Goal: Contribute content: Contribute content

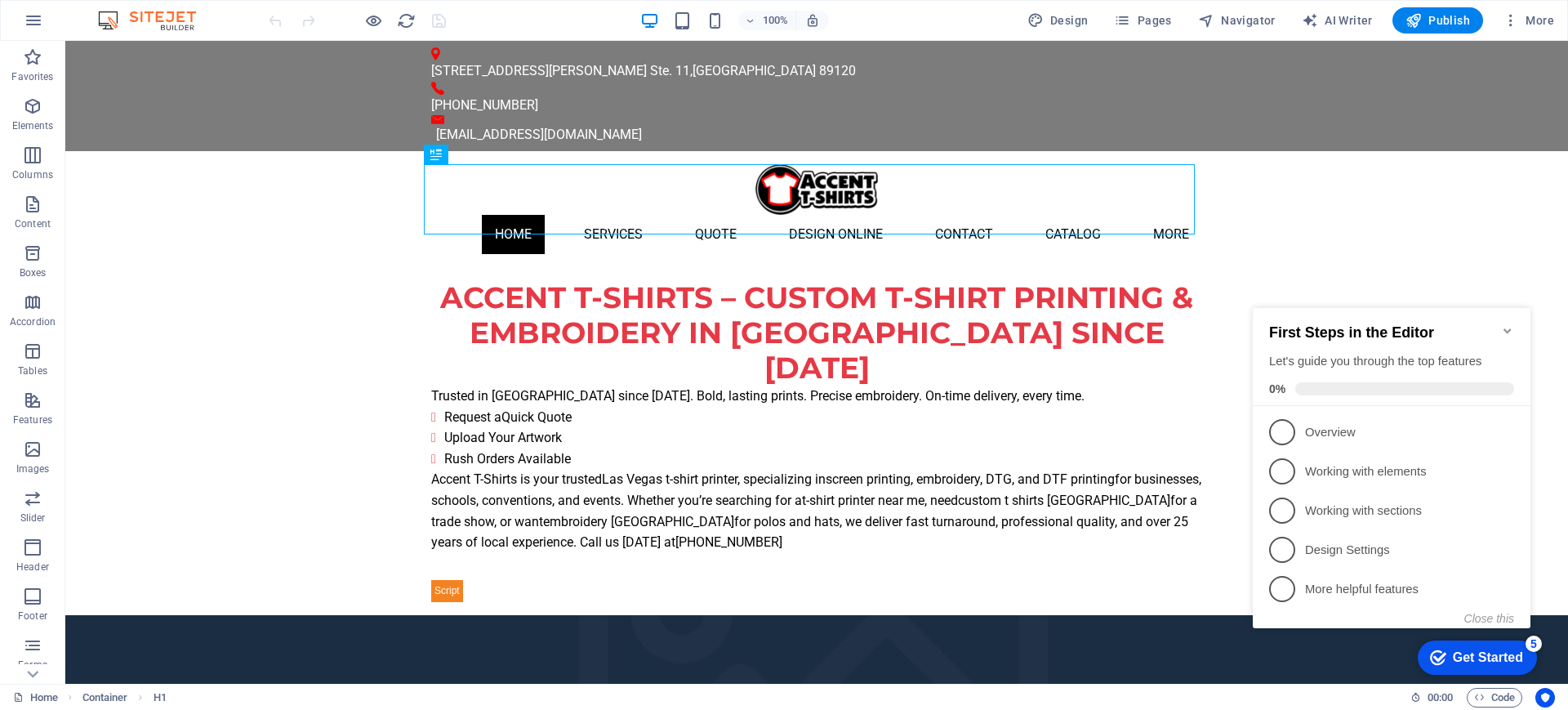
click at [1253, 567] on div "Get Started" at bounding box center [1487, 657] width 70 height 14
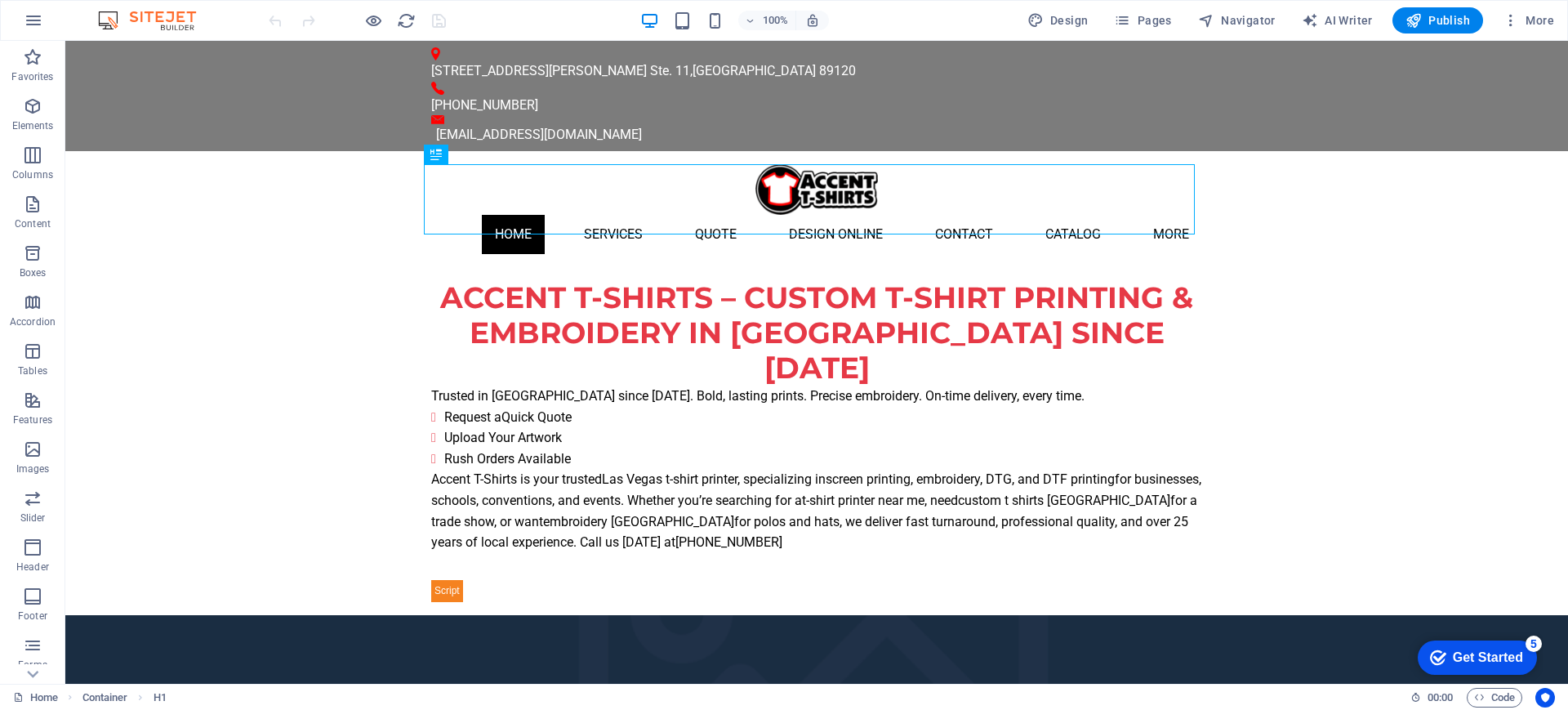
drag, startPoint x: 1478, startPoint y: 654, endPoint x: 1475, endPoint y: 664, distance: 10.4
click at [1253, 567] on div "Get Started" at bounding box center [1487, 657] width 70 height 14
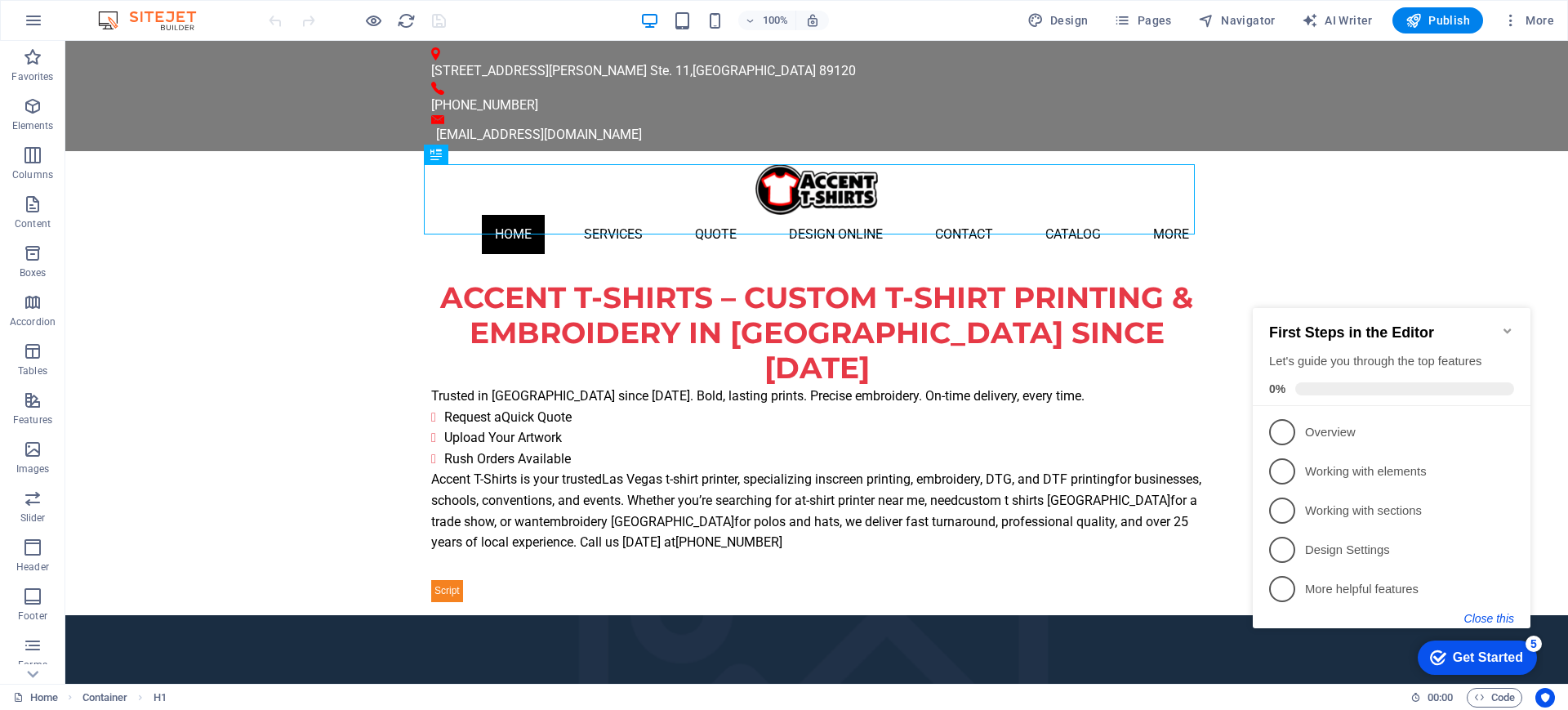
click at [1253, 567] on button "Close this" at bounding box center [1489, 618] width 50 height 13
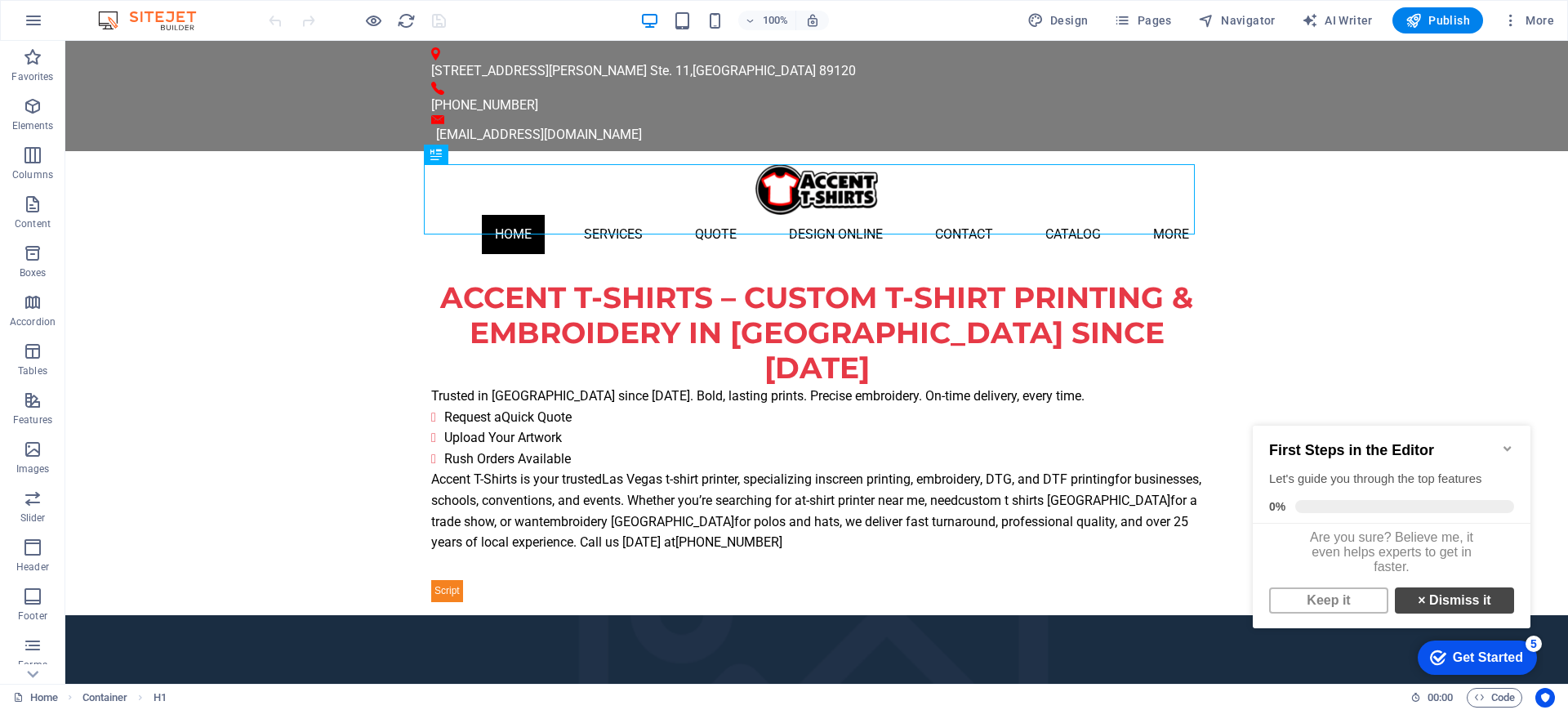
click at [1253, 567] on link "× Dismiss it" at bounding box center [1454, 600] width 119 height 26
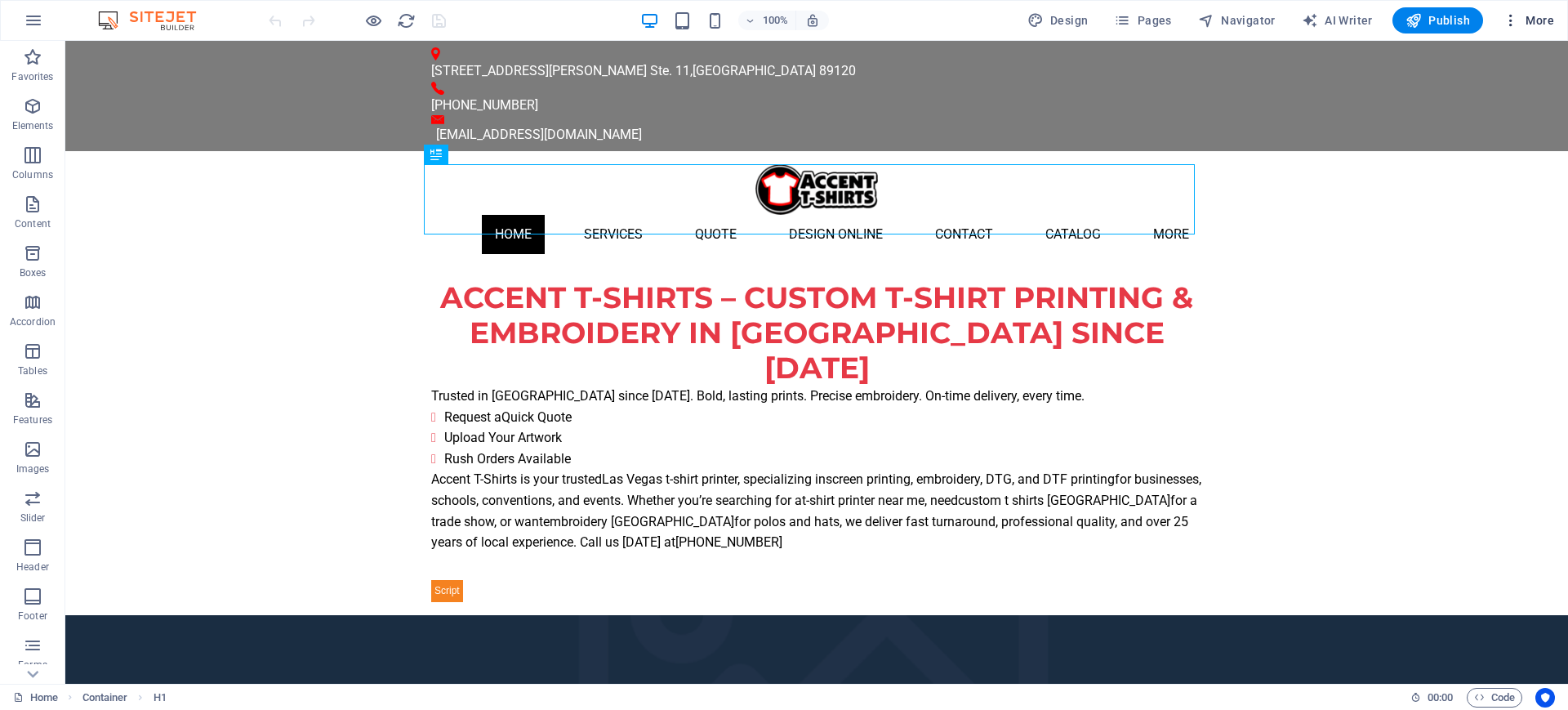
click at [1253, 14] on span "More" at bounding box center [1528, 20] width 51 height 16
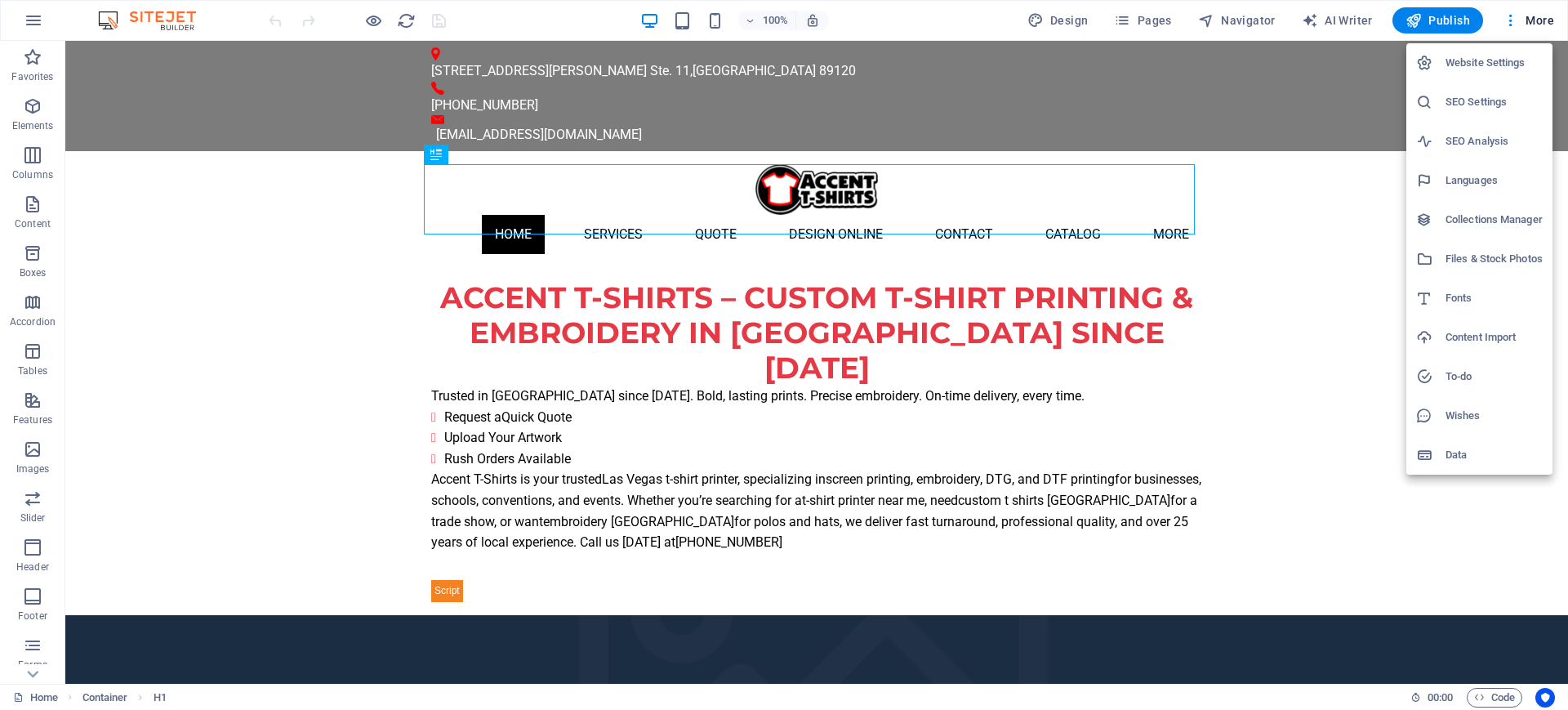
click at [1253, 219] on h6 "Collections Manager" at bounding box center [1494, 219] width 98 height 19
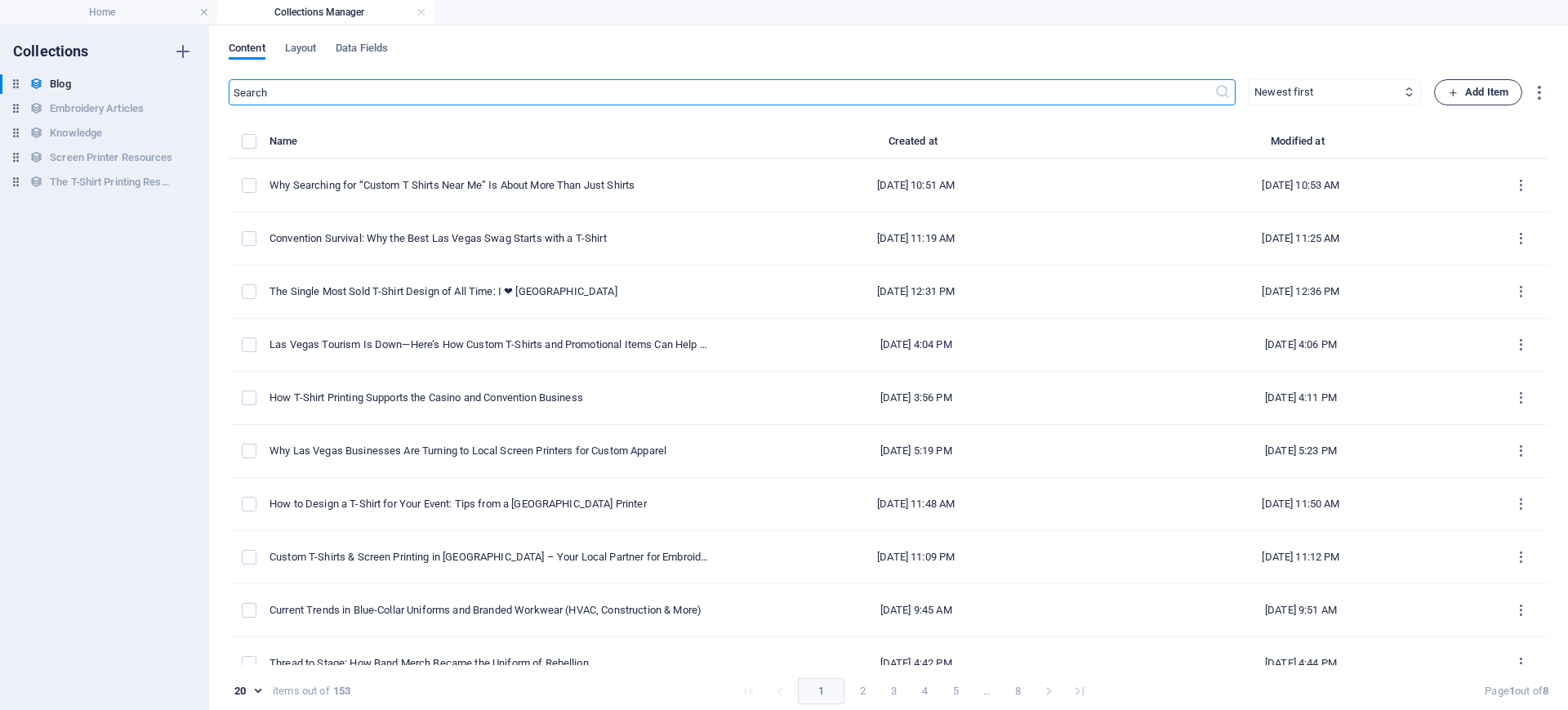
click at [1253, 91] on span "Add Item" at bounding box center [1478, 92] width 61 height 19
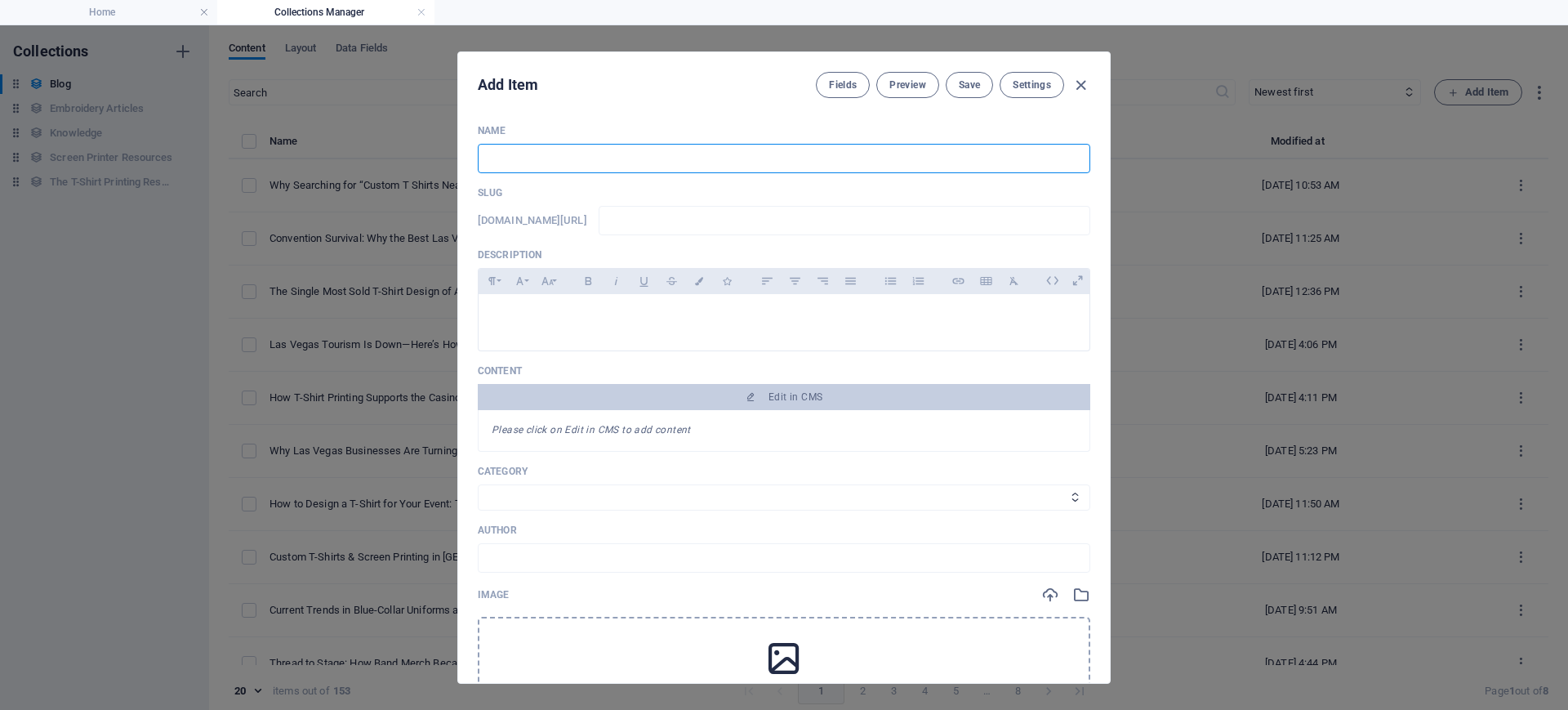
click at [629, 158] on input "text" at bounding box center [784, 158] width 612 height 29
paste input "Behind the Scenes: A Day Inside a [GEOGRAPHIC_DATA] Print Shop"
type input "Behind the Scenes: A Day Inside a [GEOGRAPHIC_DATA] Print Shop"
type input "behind-the-scenes-a-day-inside-a-las-vegas-print-shop"
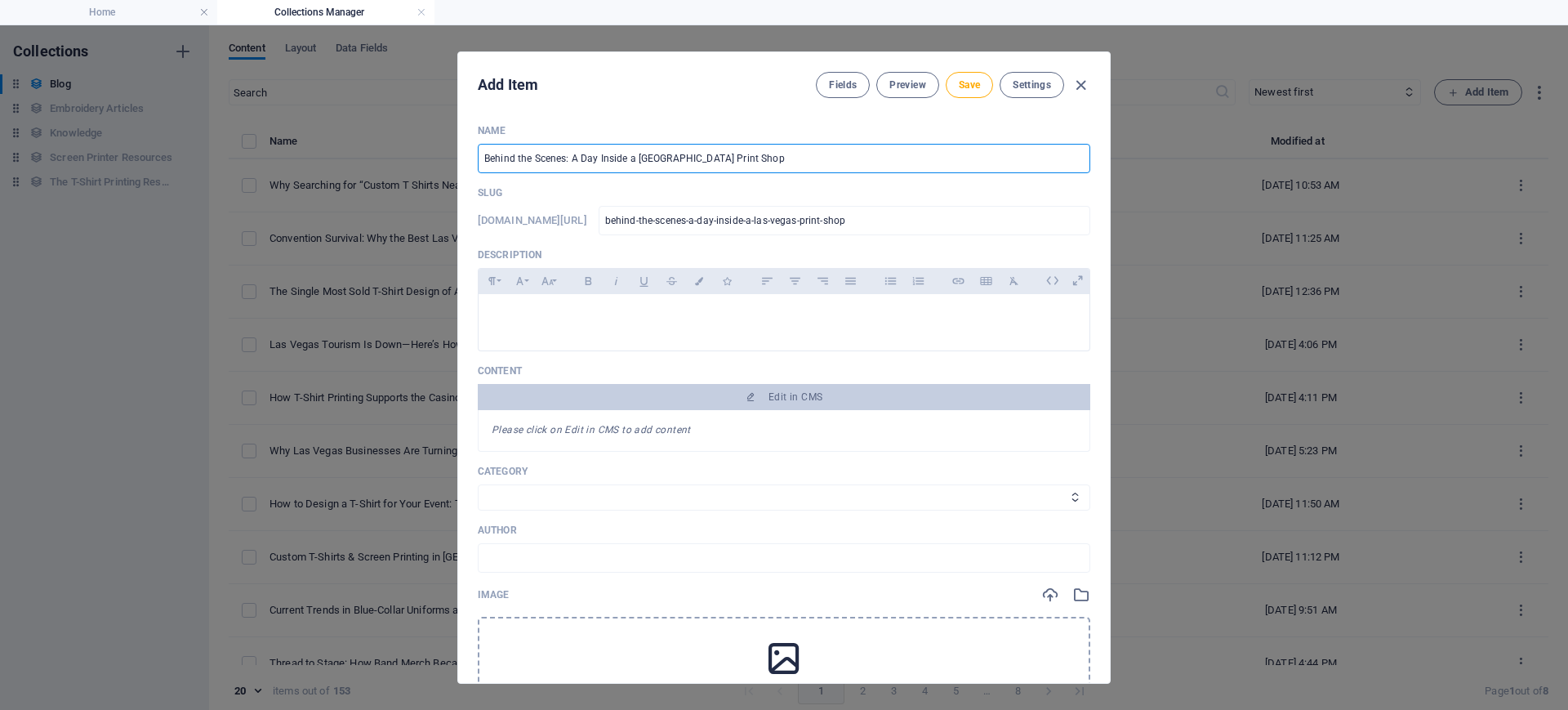
type input "Behind the Scenes: A Day Inside a [GEOGRAPHIC_DATA] Print Shop"
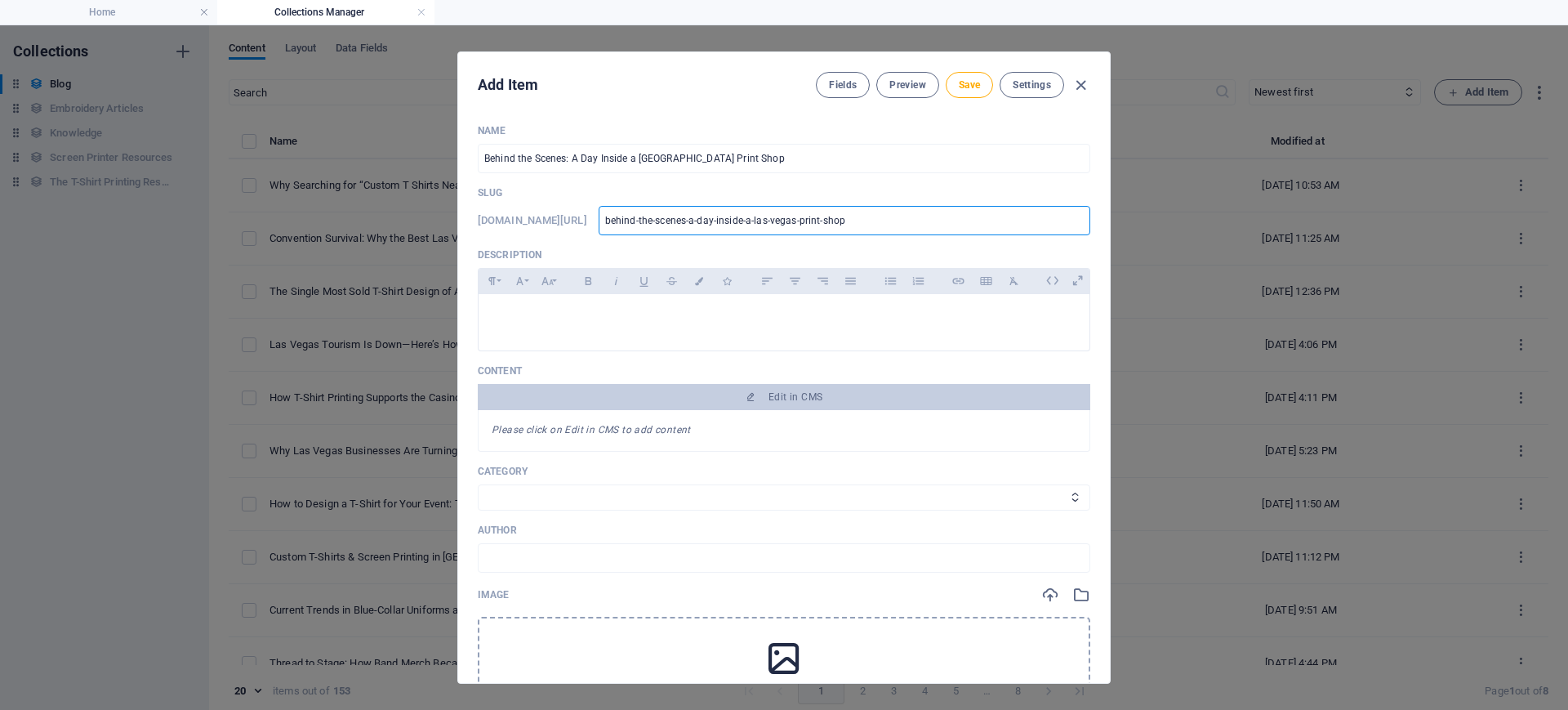
drag, startPoint x: 882, startPoint y: 219, endPoint x: 615, endPoint y: 219, distance: 267.0
click at [615, 219] on input "behind-the-scenes-a-day-inside-a-las-vegas-print-shop" at bounding box center [845, 220] width 491 height 29
paste input "text"
type input "behind-the-scenes-[GEOGRAPHIC_DATA]-print-shop"
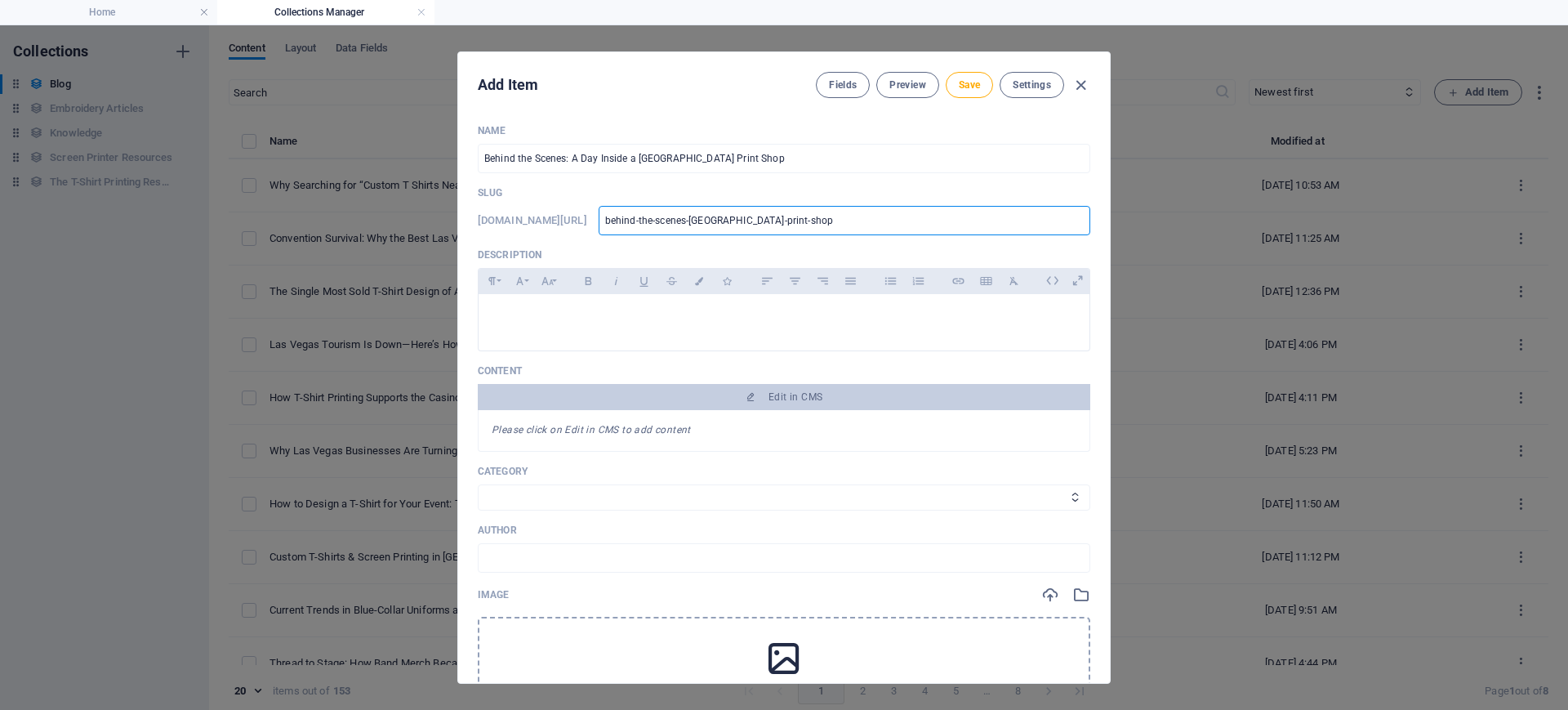
type input "behind-the-scenes-[GEOGRAPHIC_DATA]-print-shop"
click at [648, 315] on p at bounding box center [783, 315] width 585 height 15
click at [566, 499] on select "T-Shirt Printing Art Custom Apparel Embroidery General Promotional Items Weird …" at bounding box center [784, 497] width 612 height 26
select select "General"
click at [478, 485] on select "T-Shirt Printing Art Custom Apparel Embroidery General Promotional Items Weird …" at bounding box center [784, 497] width 612 height 26
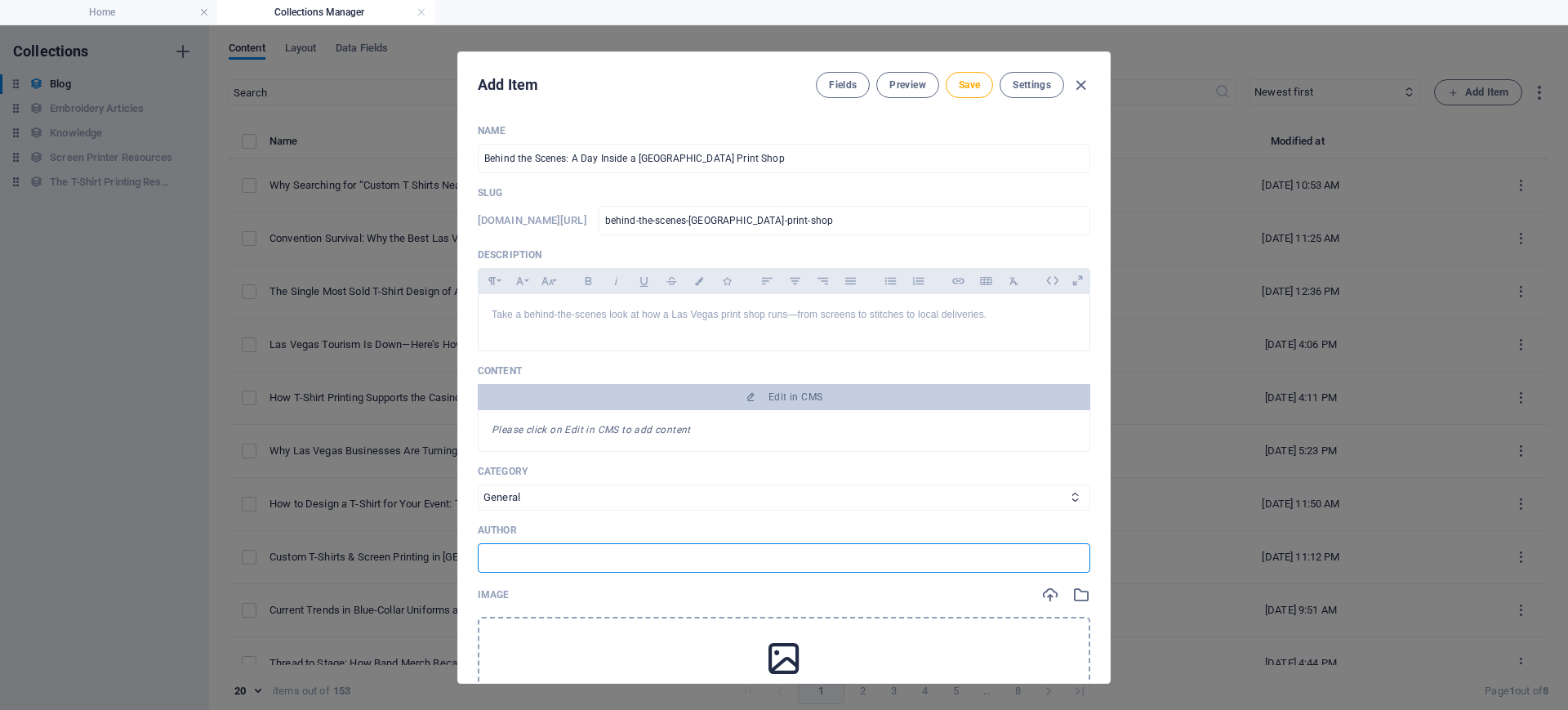
click at [575, 556] on input "text" at bounding box center [784, 558] width 612 height 29
type input "[PERSON_NAME]"
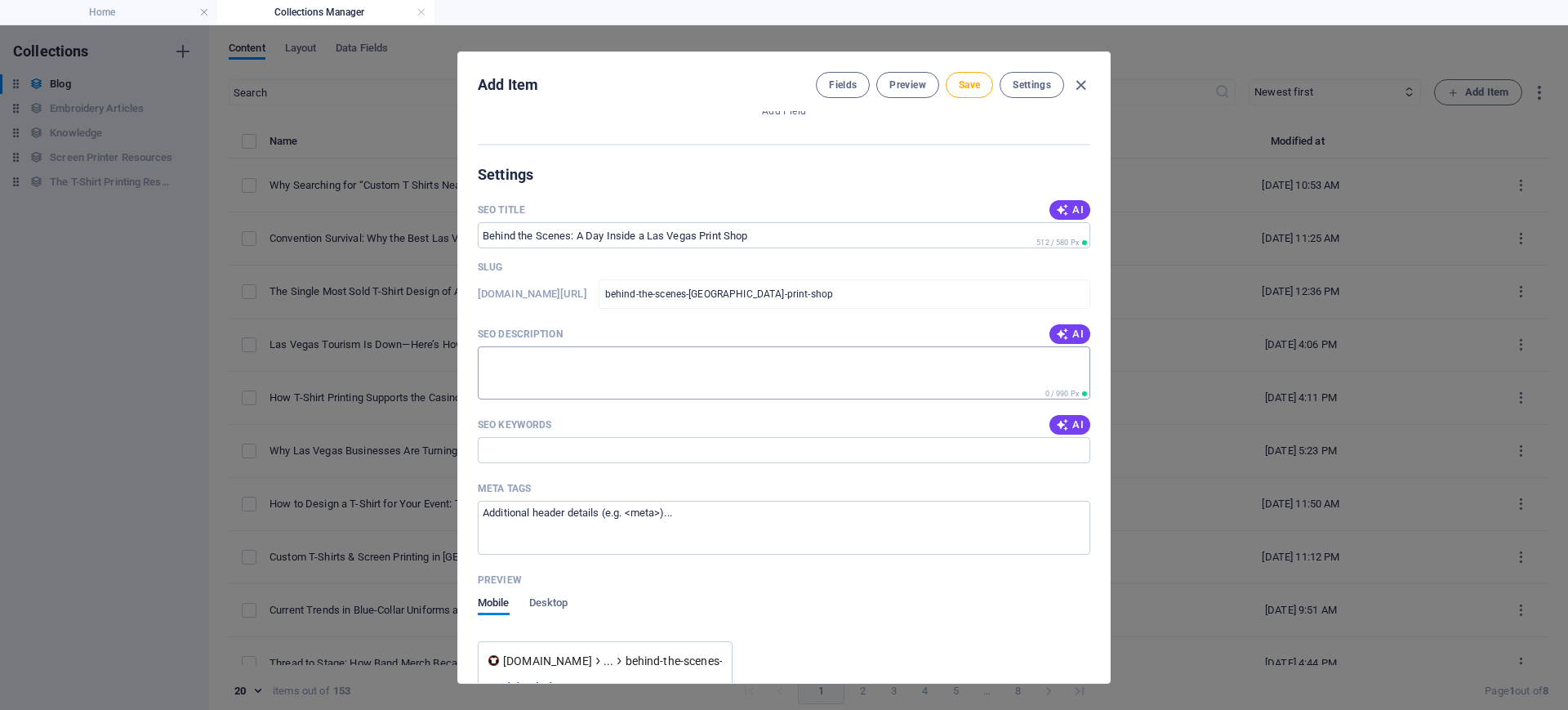
scroll to position [817, 0]
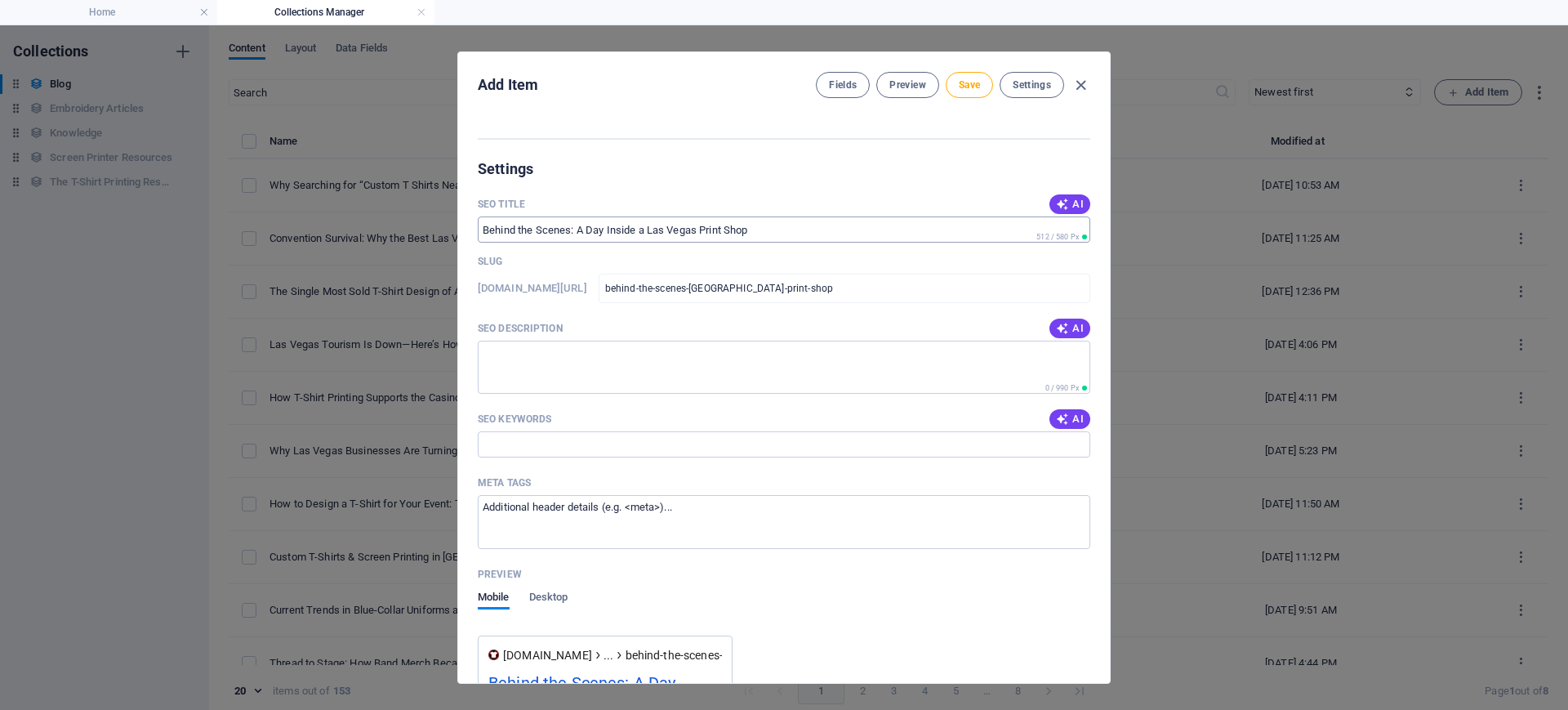
click at [580, 226] on input "SEO Title" at bounding box center [784, 229] width 612 height 26
paste input "Las Vegas Print Shop | Inside Accent T-Shirts"
type input "Las Vegas Print Shop | Inside Accent T-Shirts"
click at [539, 356] on textarea "SEO Description" at bounding box center [784, 367] width 612 height 53
paste textarea "Take a behind-the-scenes look at how a Las Vegas print shop runs—from screens t…"
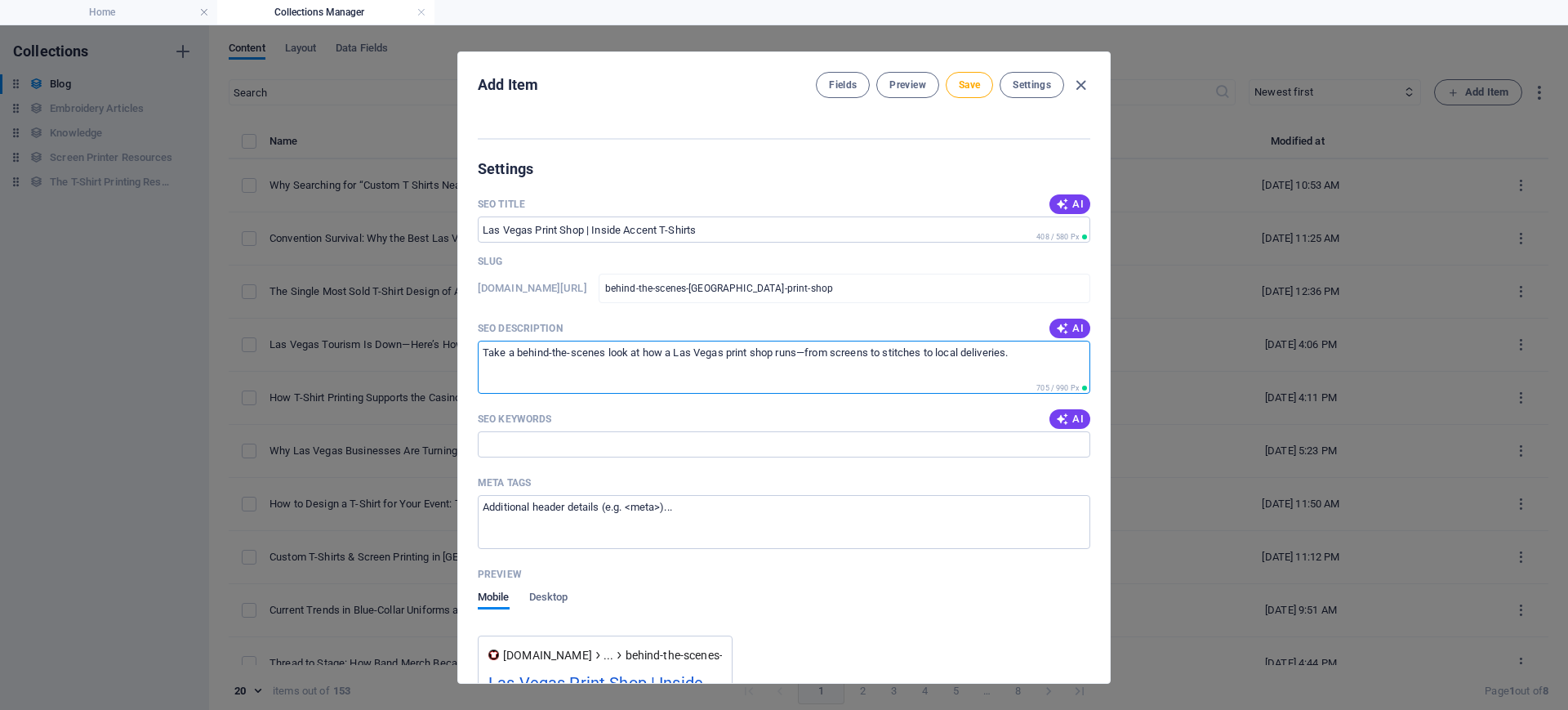
type textarea "Take a behind-the-scenes look at how a Las Vegas print shop runs—from screens t…"
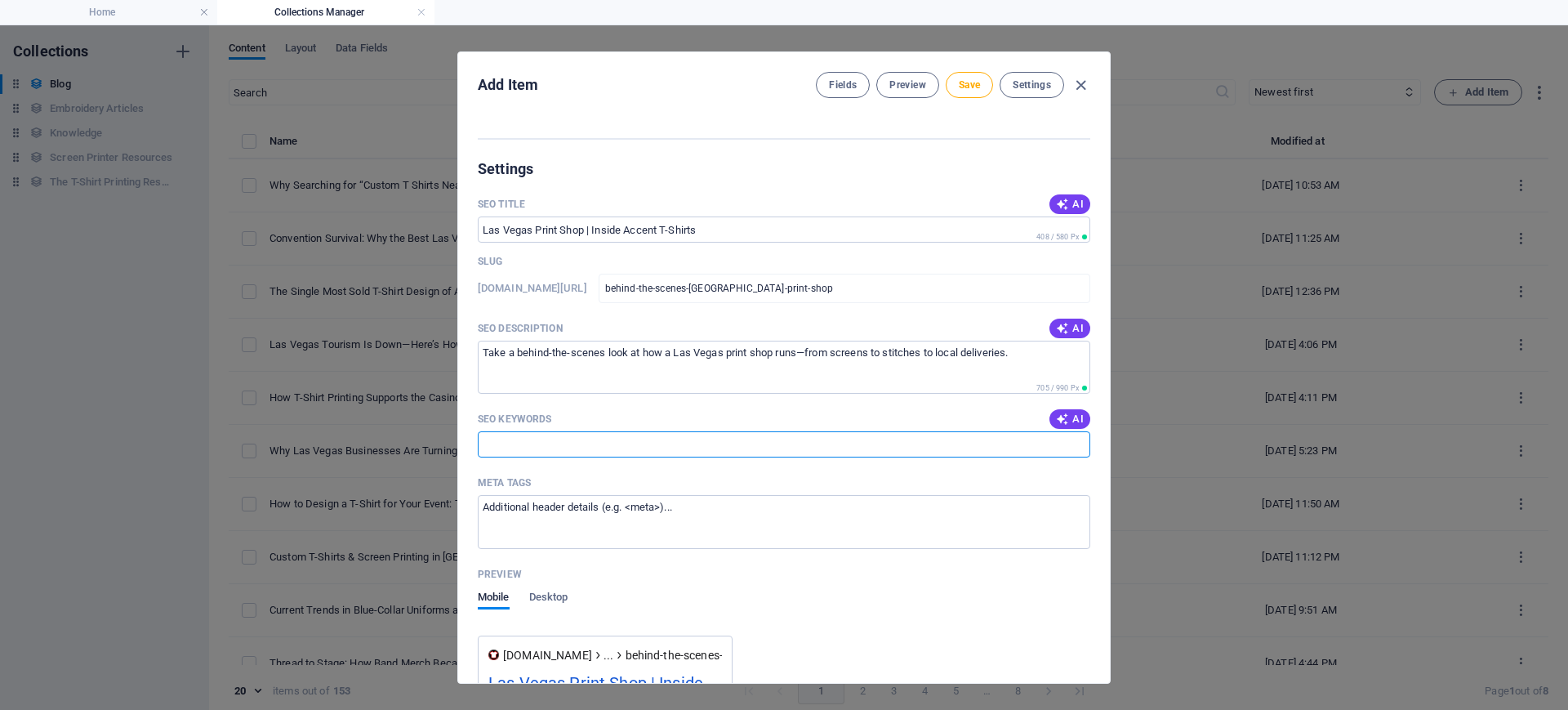
click at [552, 440] on input "SEO Keywords" at bounding box center [784, 444] width 612 height 26
paste input "Las Vegas t-shirt shop, local print shop [GEOGRAPHIC_DATA], Accent T-Shirts, be…"
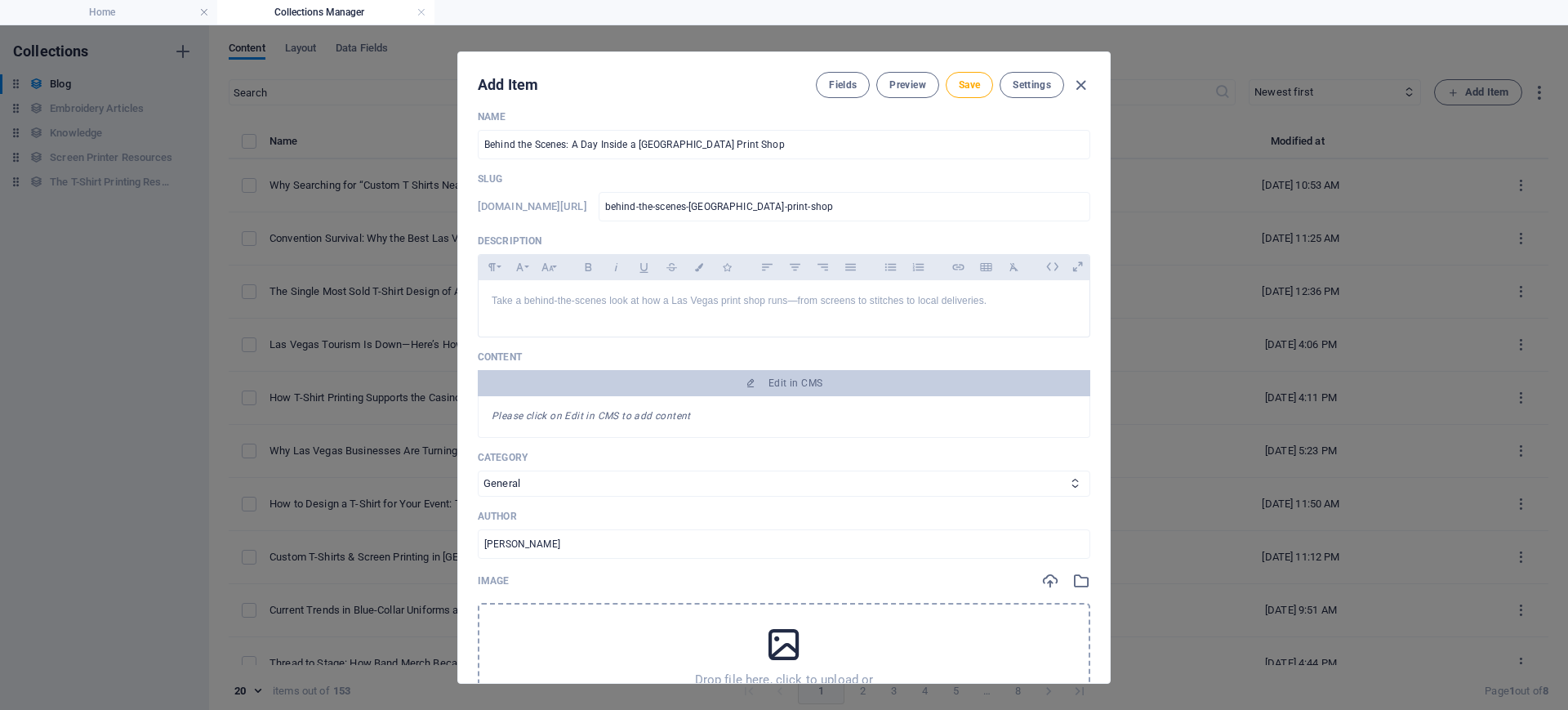
scroll to position [0, 0]
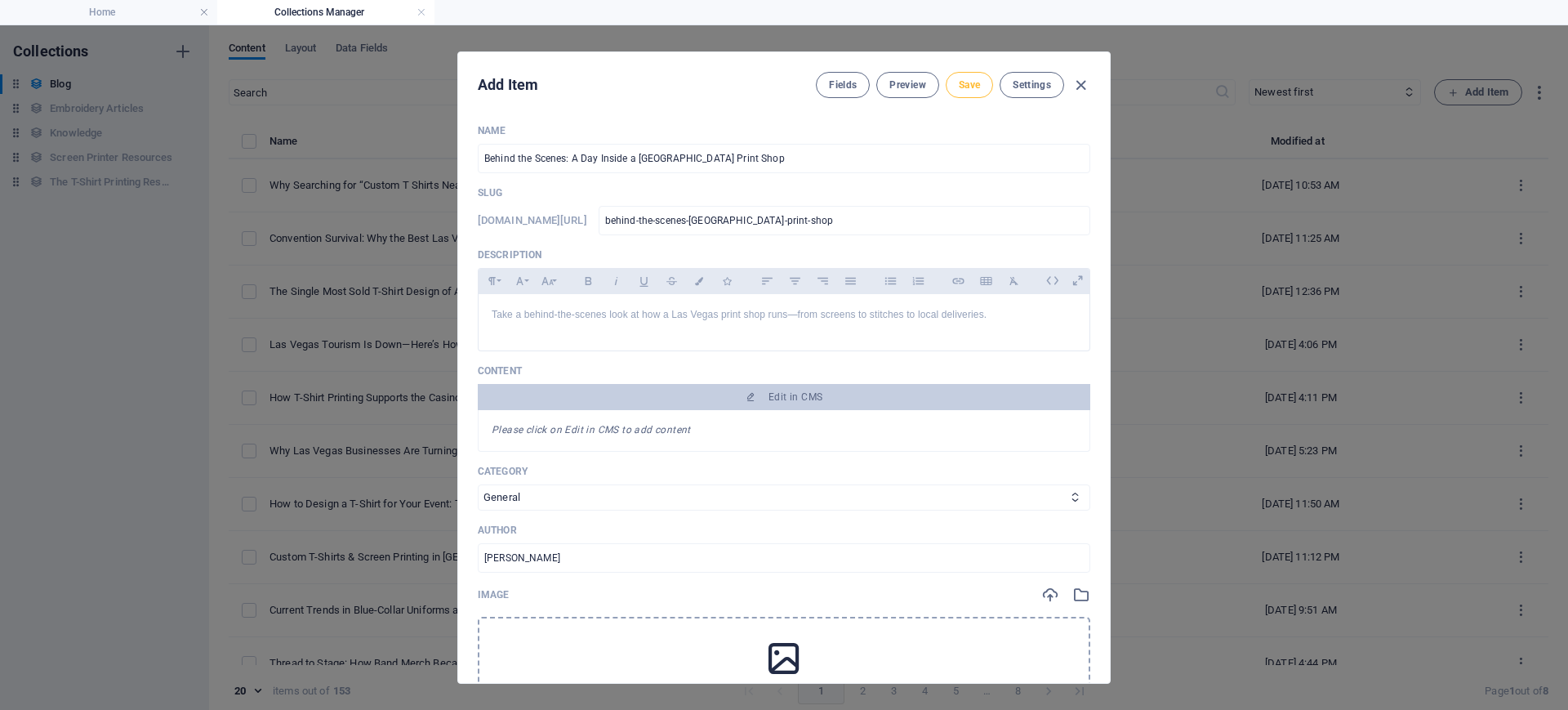
type input "Las Vegas t-shirt shop, local print shop [GEOGRAPHIC_DATA], Accent T-Shirts, be…"
click at [967, 82] on span "Save" at bounding box center [969, 85] width 21 height 13
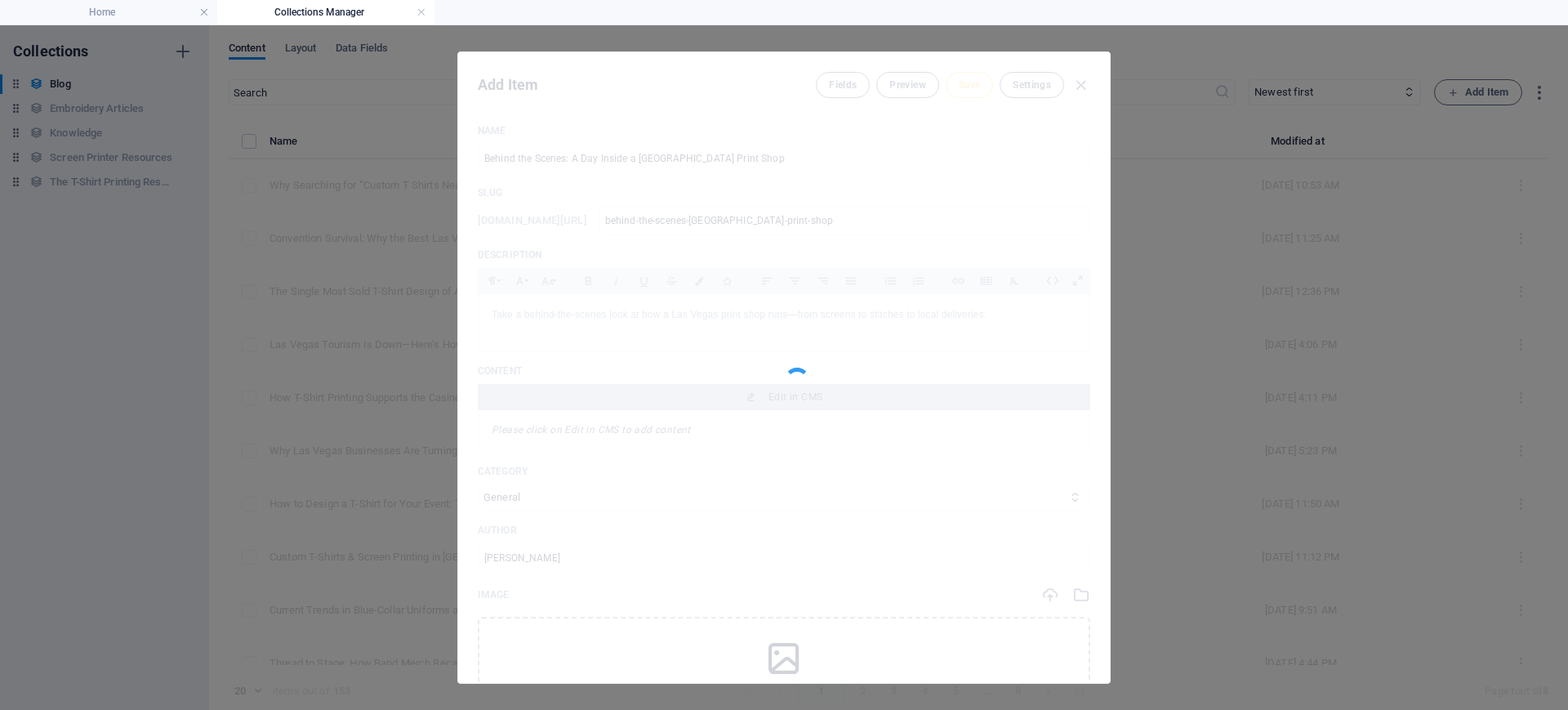
type input "behind-the-scenes-[GEOGRAPHIC_DATA]-print-shop"
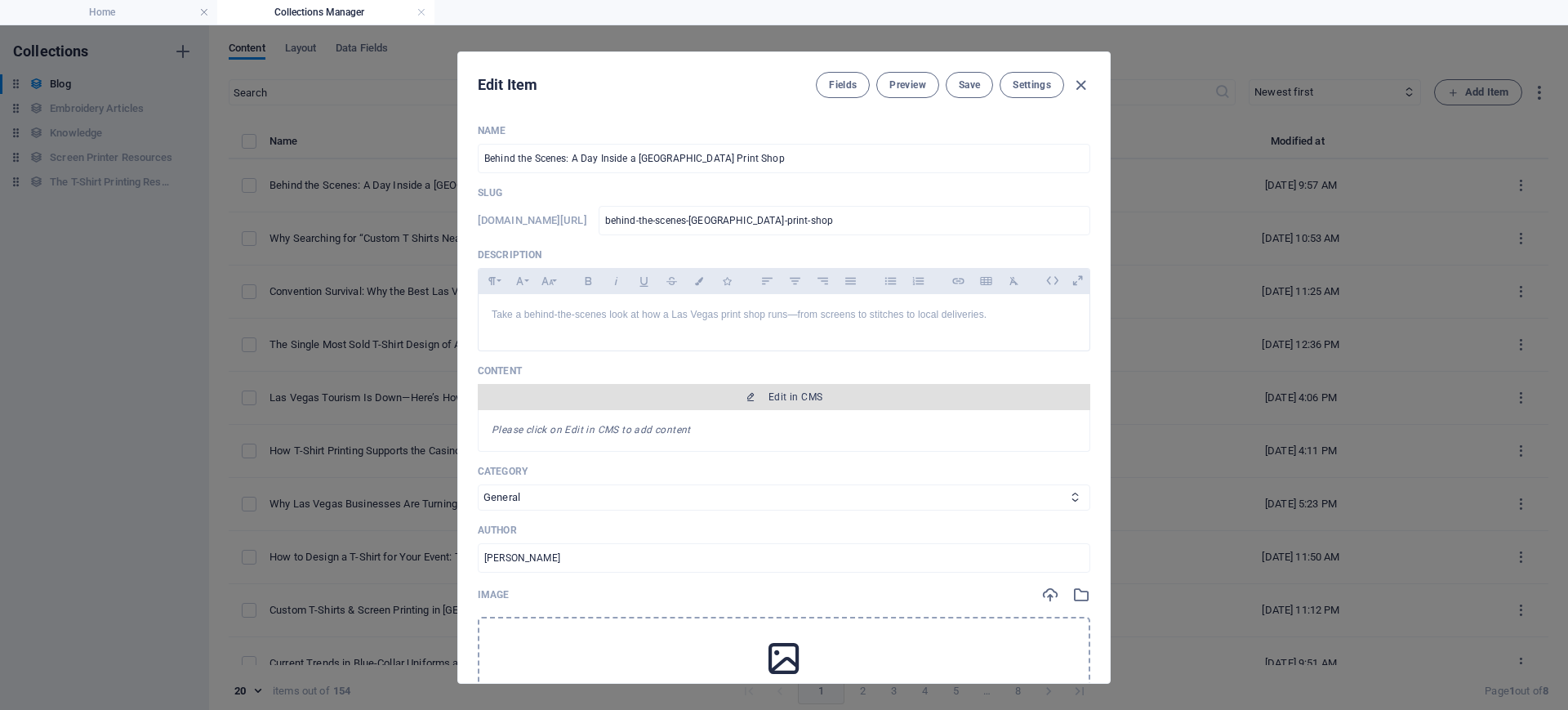
click at [768, 404] on button "Edit in CMS" at bounding box center [784, 396] width 612 height 26
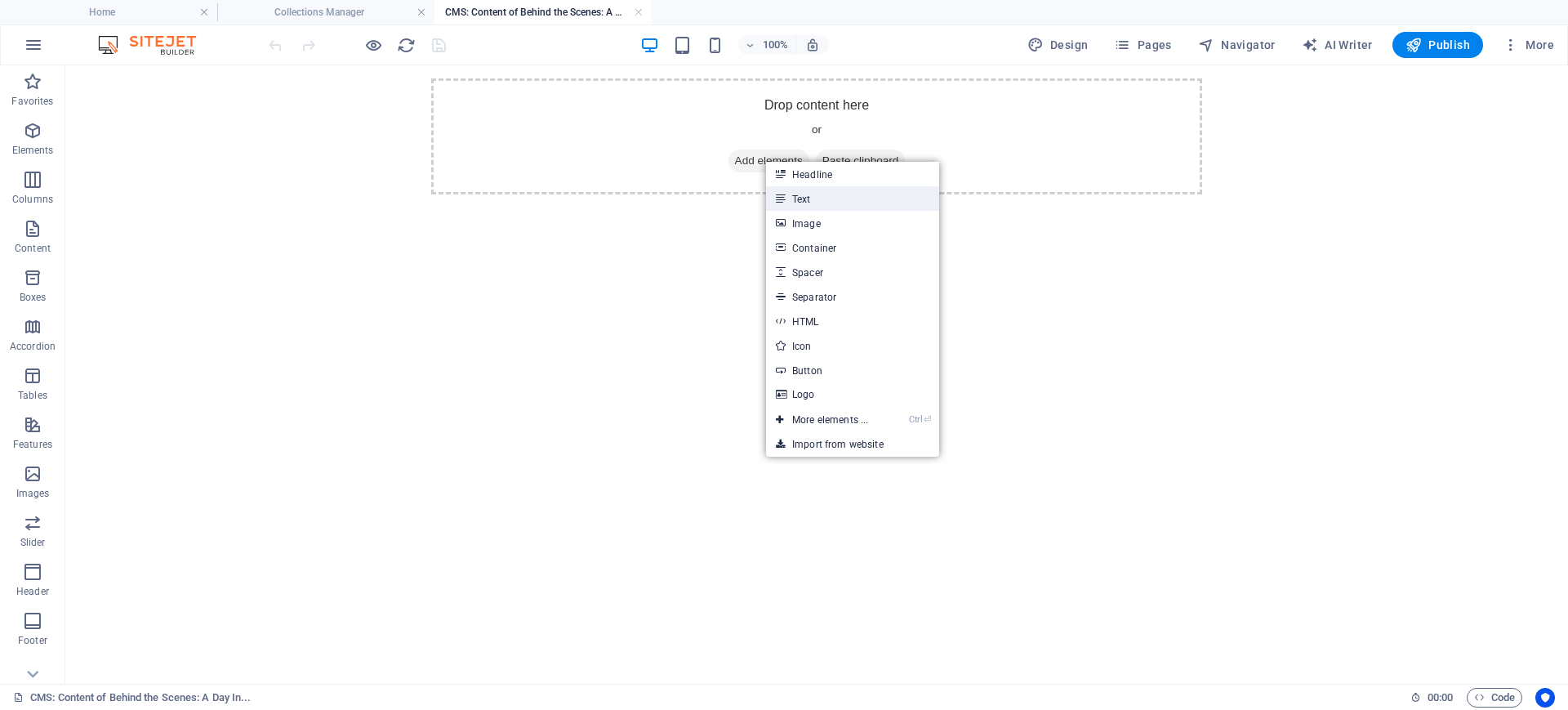
click at [797, 193] on link "Text" at bounding box center [853, 198] width 173 height 24
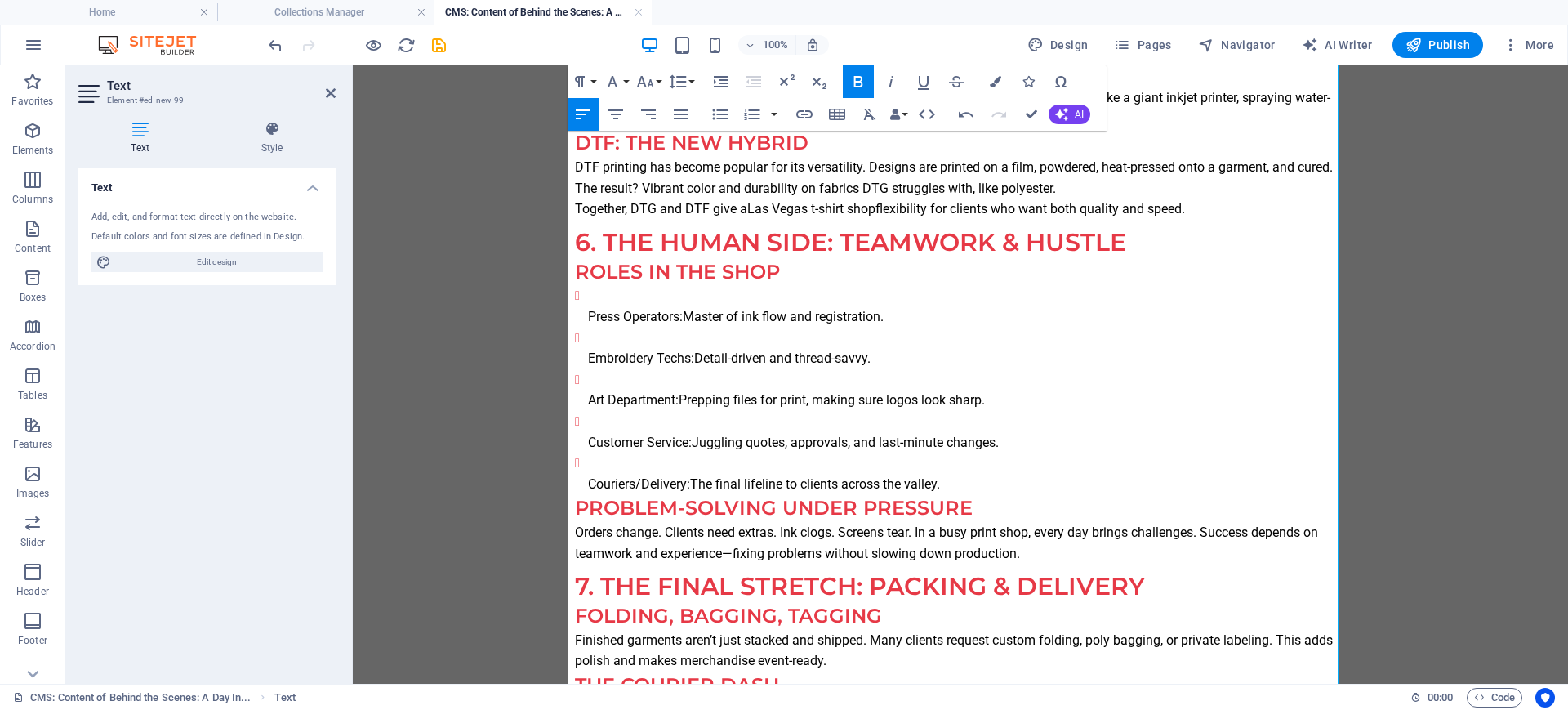
scroll to position [1429, 0]
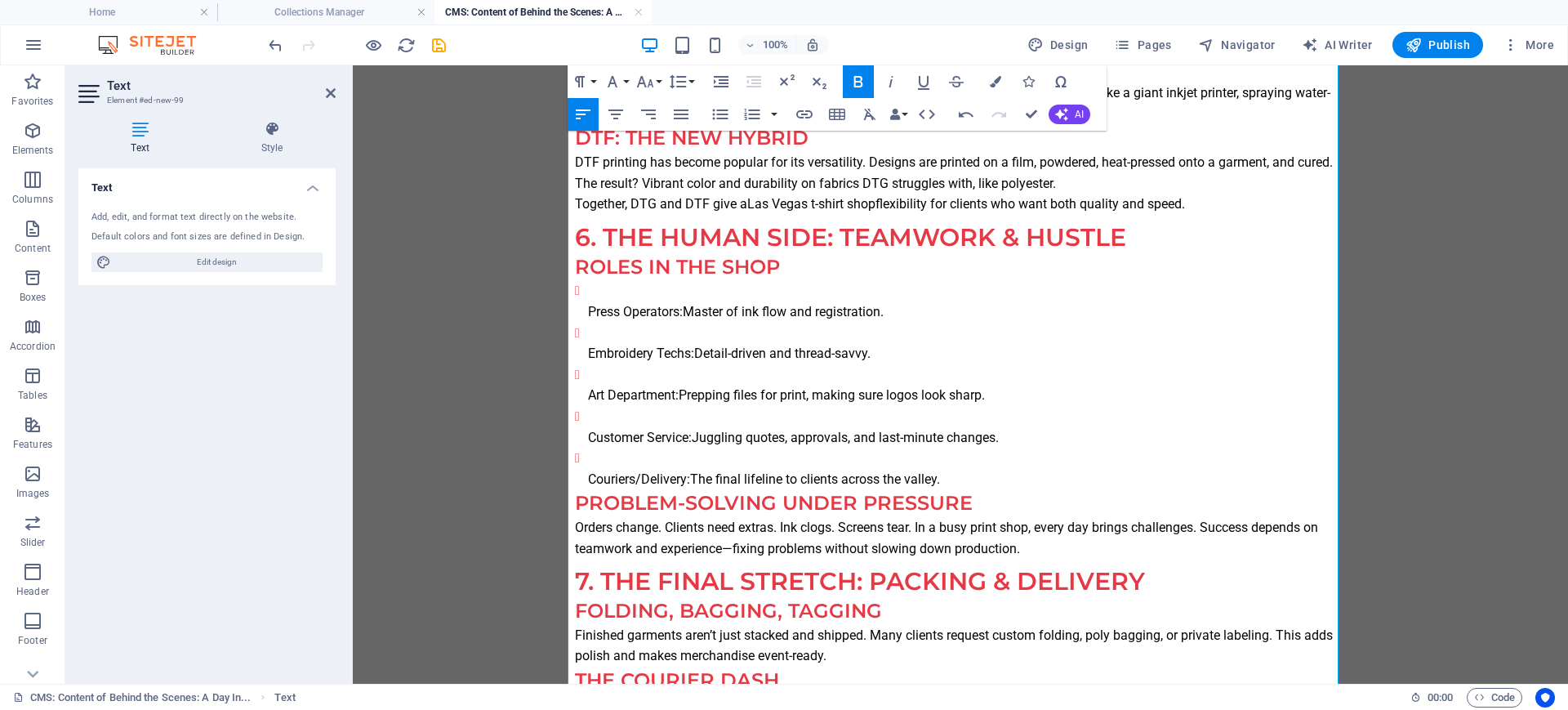
drag, startPoint x: 905, startPoint y: 489, endPoint x: 568, endPoint y: 335, distance: 370.5
click at [575, 335] on ul "Press Operators: Master of ink flow and registration. Embroidery Techs: Detail-…" at bounding box center [960, 384] width 771 height 209
click at [723, 106] on icon "button" at bounding box center [720, 114] width 19 height 19
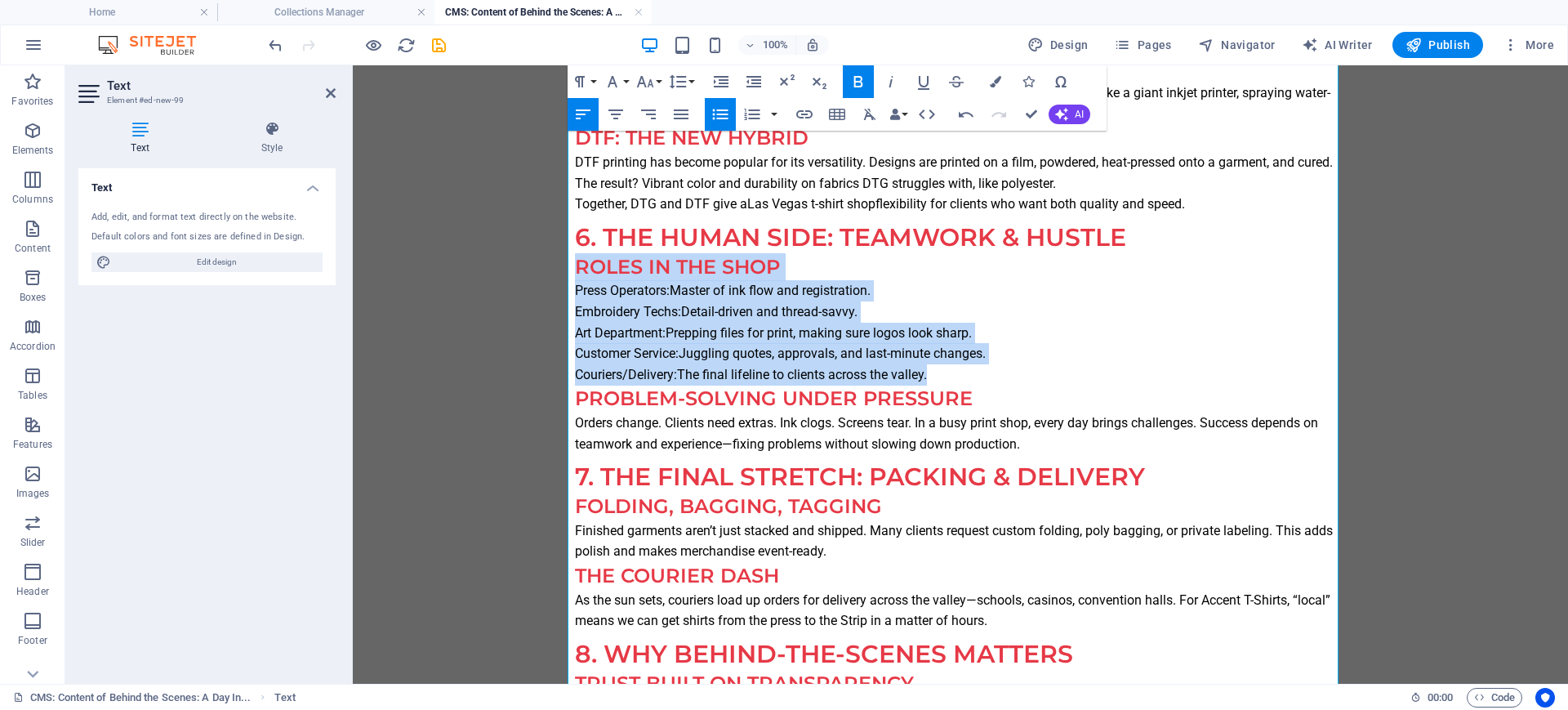
click at [722, 106] on icon "button" at bounding box center [720, 114] width 19 height 19
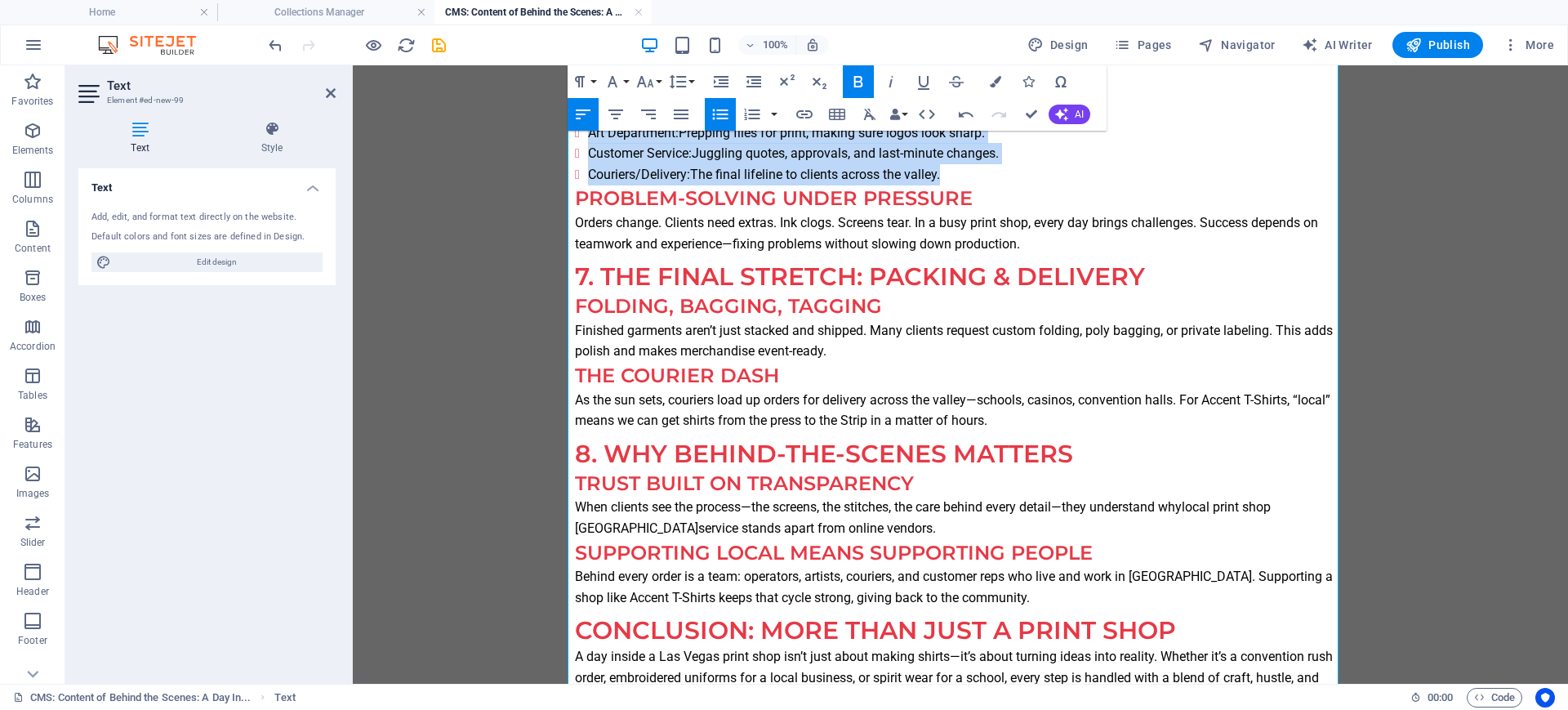
scroll to position [1629, 0]
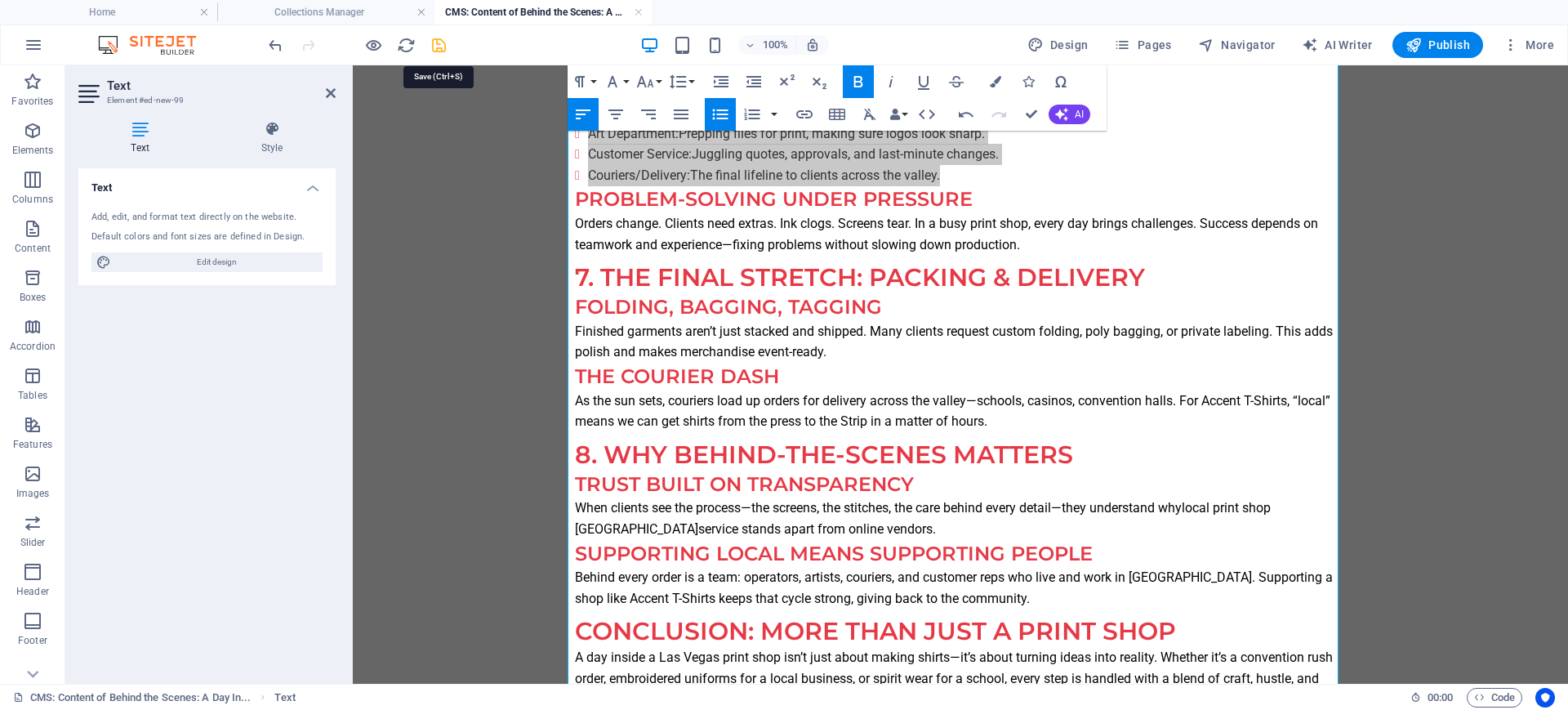
click at [436, 42] on icon "save" at bounding box center [439, 45] width 19 height 19
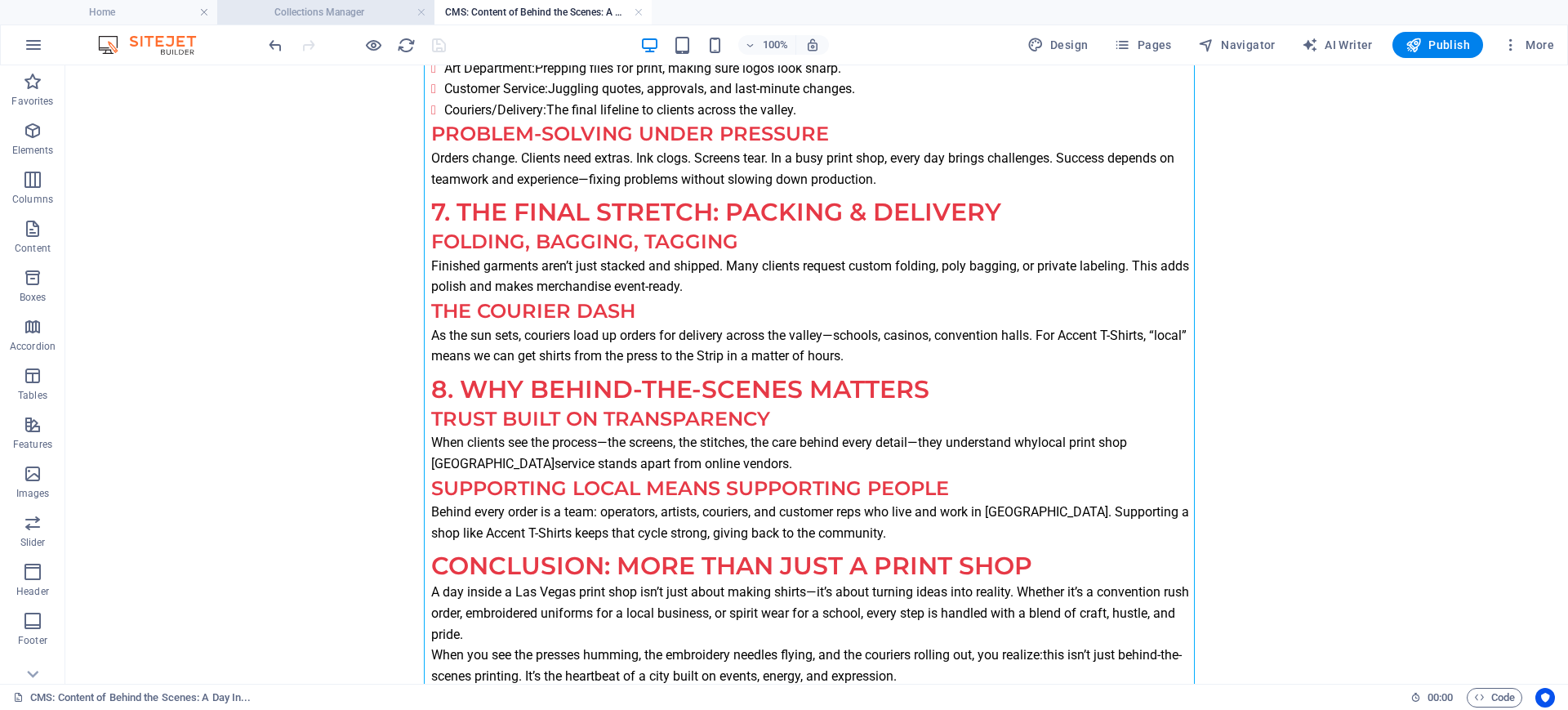
click at [368, 19] on h4 "Collections Manager" at bounding box center [326, 12] width 217 height 18
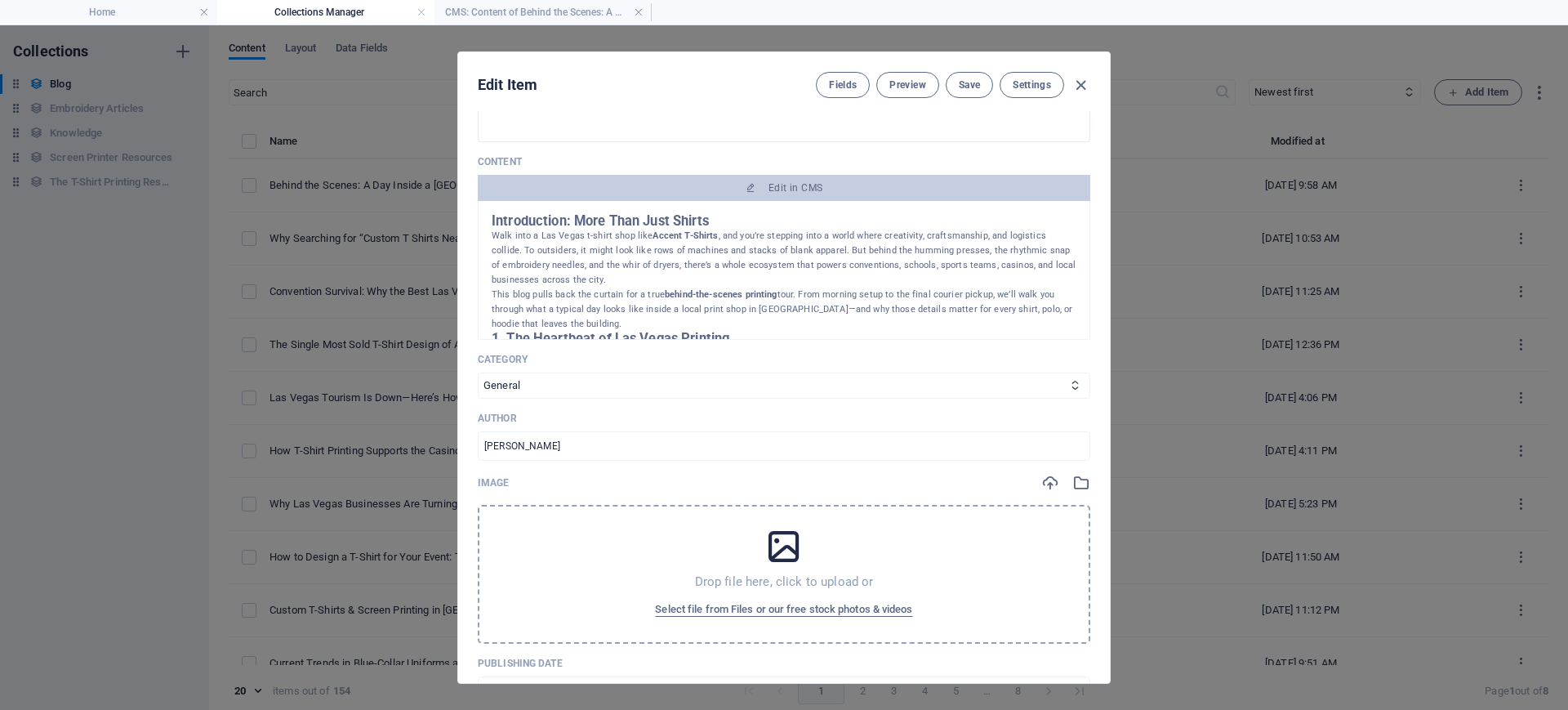
scroll to position [306, 0]
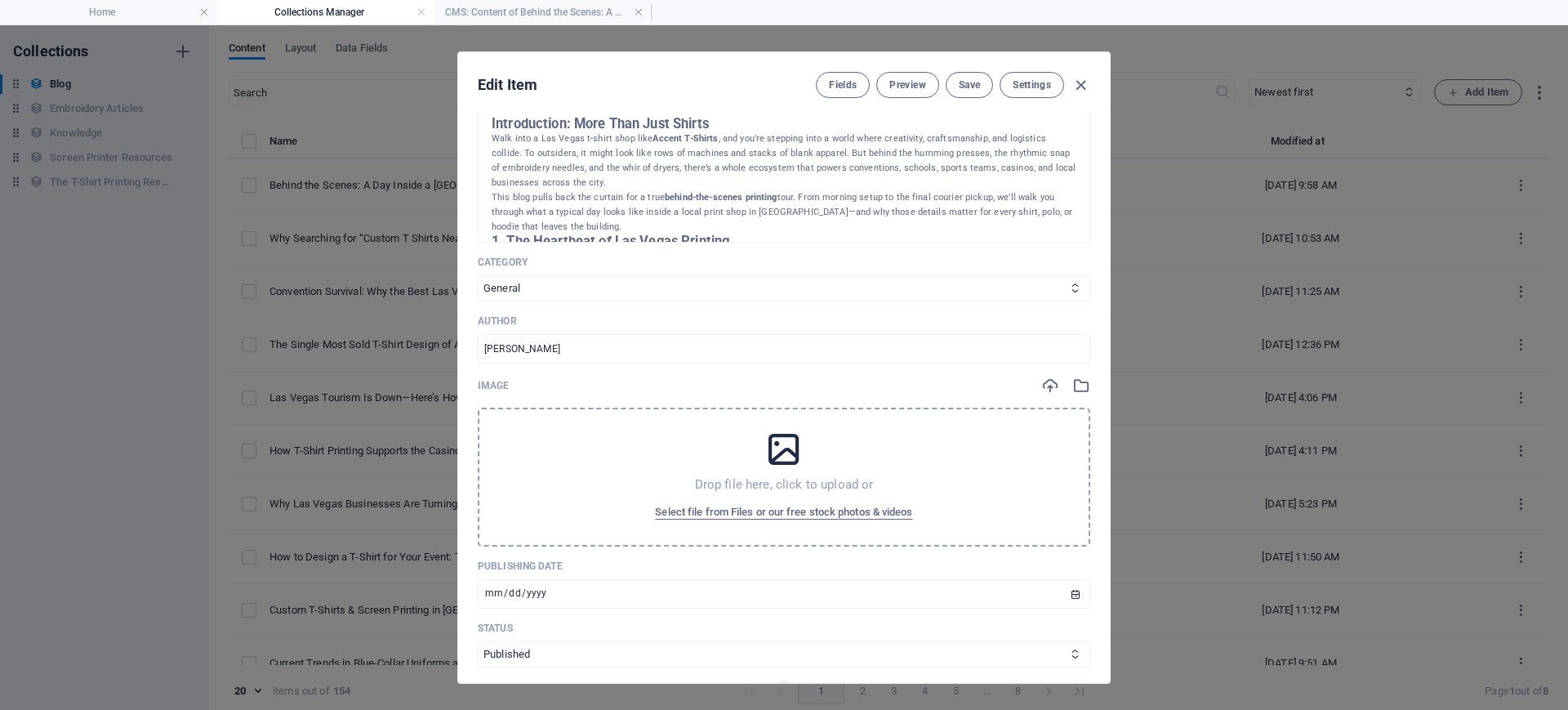
click at [765, 454] on icon at bounding box center [784, 449] width 41 height 41
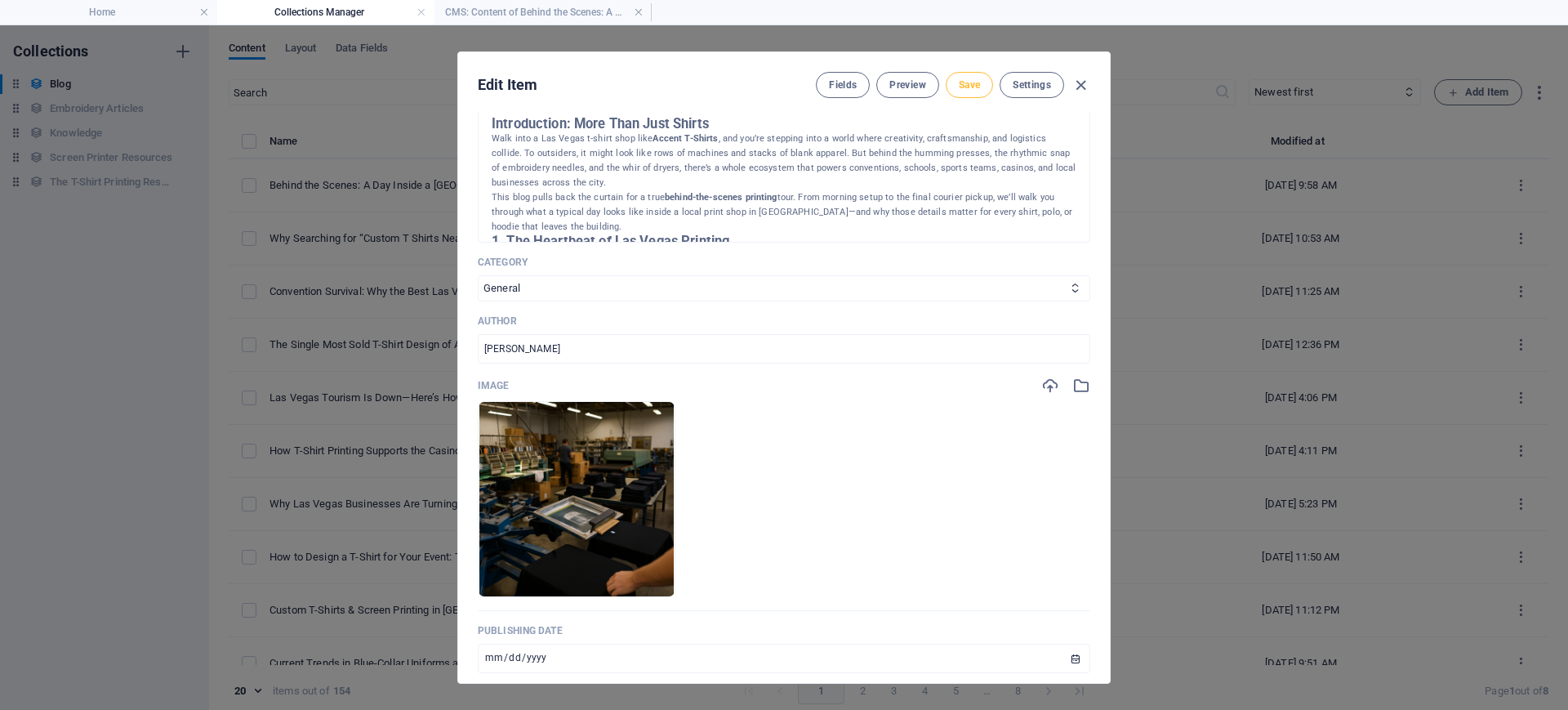
click at [961, 88] on span "Save" at bounding box center [969, 85] width 21 height 13
click at [971, 85] on span "Save" at bounding box center [969, 85] width 21 height 13
click at [1075, 87] on icon "button" at bounding box center [1081, 85] width 19 height 19
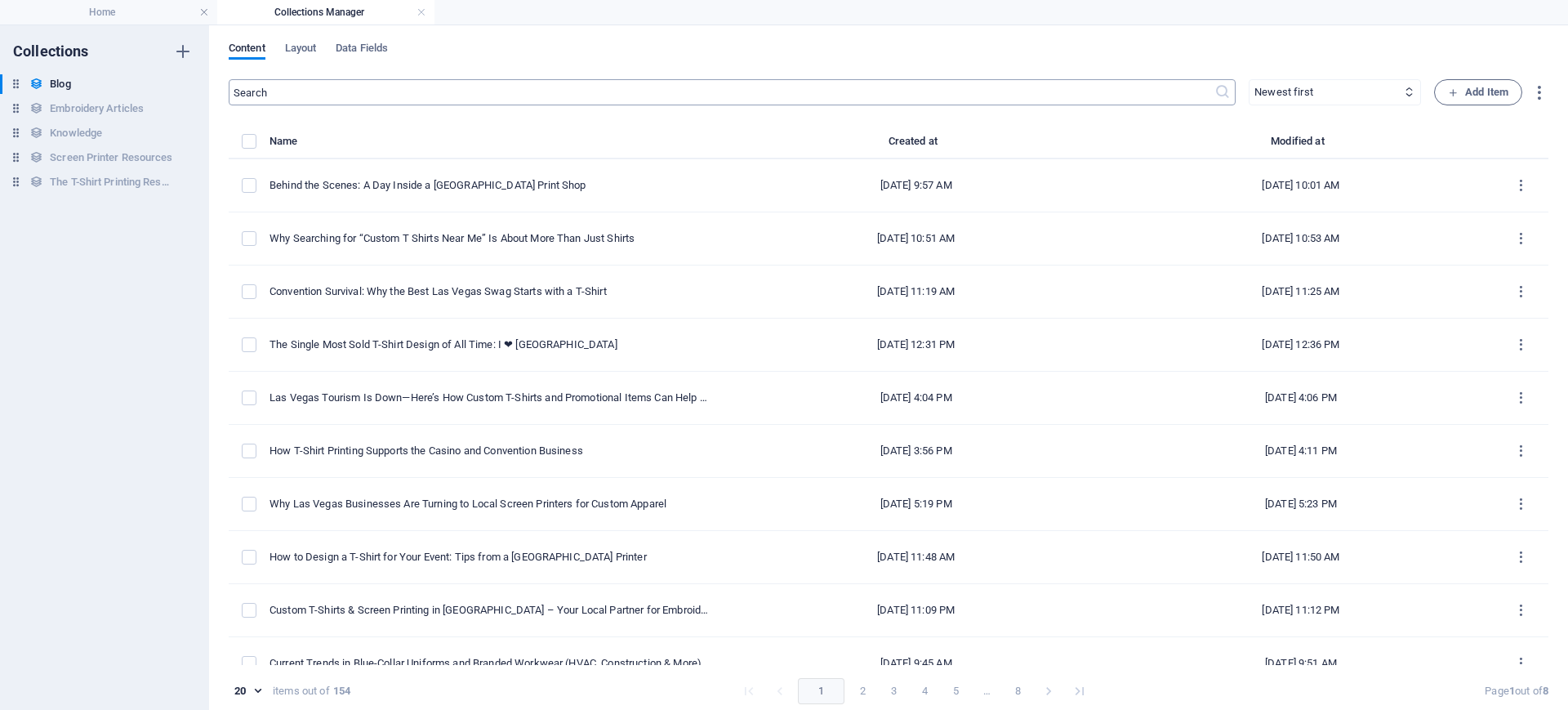
type input "behind-the-scenes-a-day-inside-a-las-vegas-print-shop"
click at [105, 153] on h6 "Screen Printer Resources" at bounding box center [111, 157] width 123 height 19
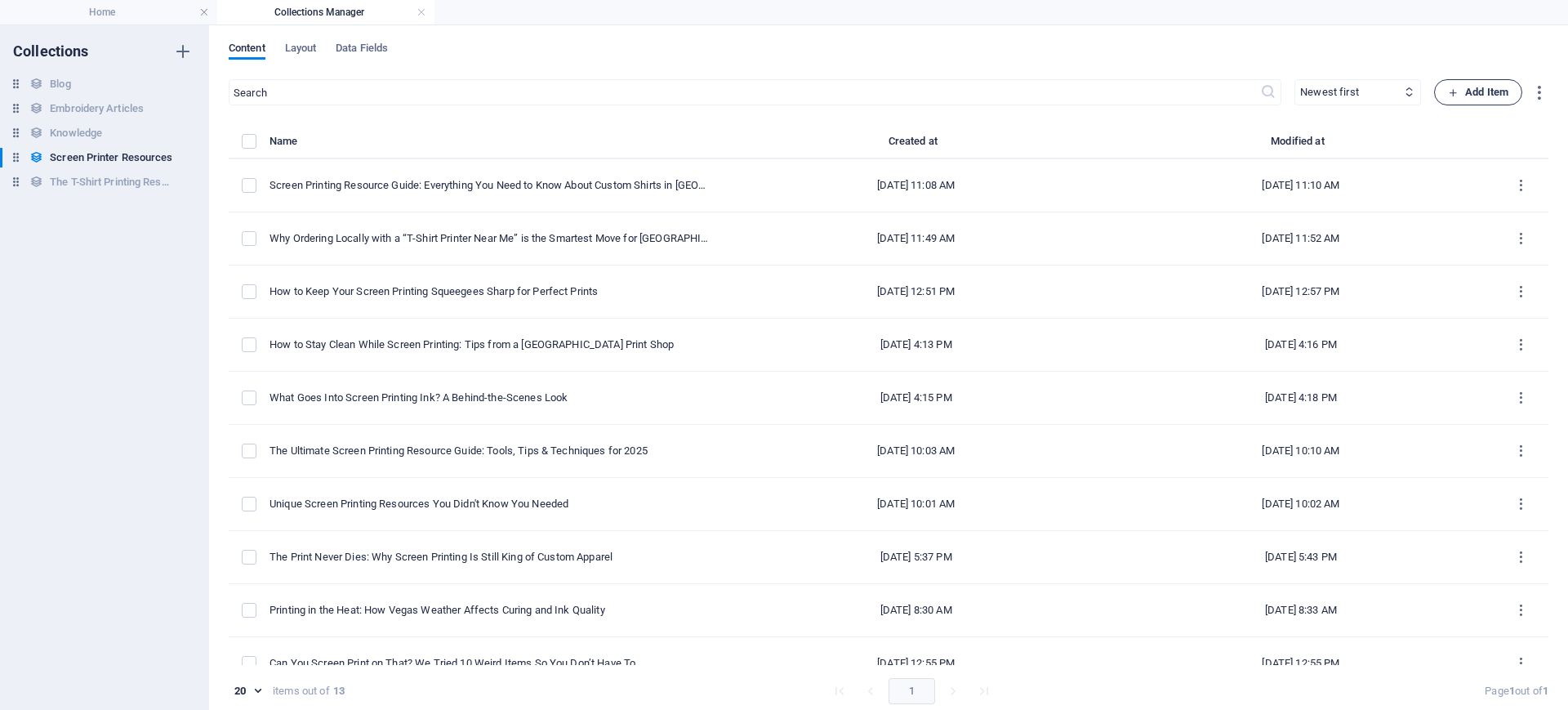
click at [1253, 92] on span "Add Item" at bounding box center [1478, 92] width 61 height 19
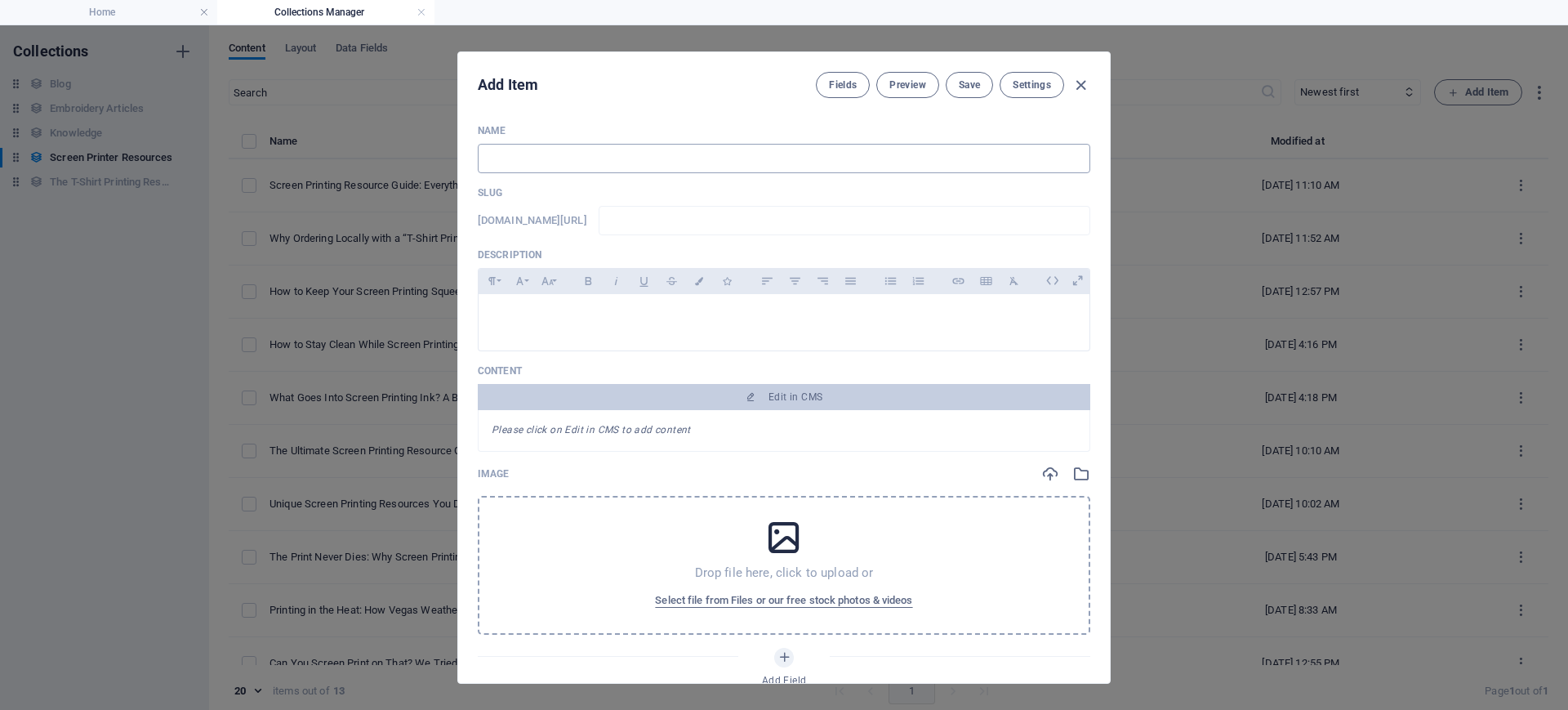
click at [808, 156] on input "text" at bounding box center [784, 158] width 612 height 29
paste input "The Science of Screen Printing: Why Ink Chemistry Matters in the Desert"
type input "The Science of Screen Printing: Why Ink Chemistry Matters in the Desert"
type input "the-science-of-screen-printing-why-ink-chemistry-matters-in-the-desert"
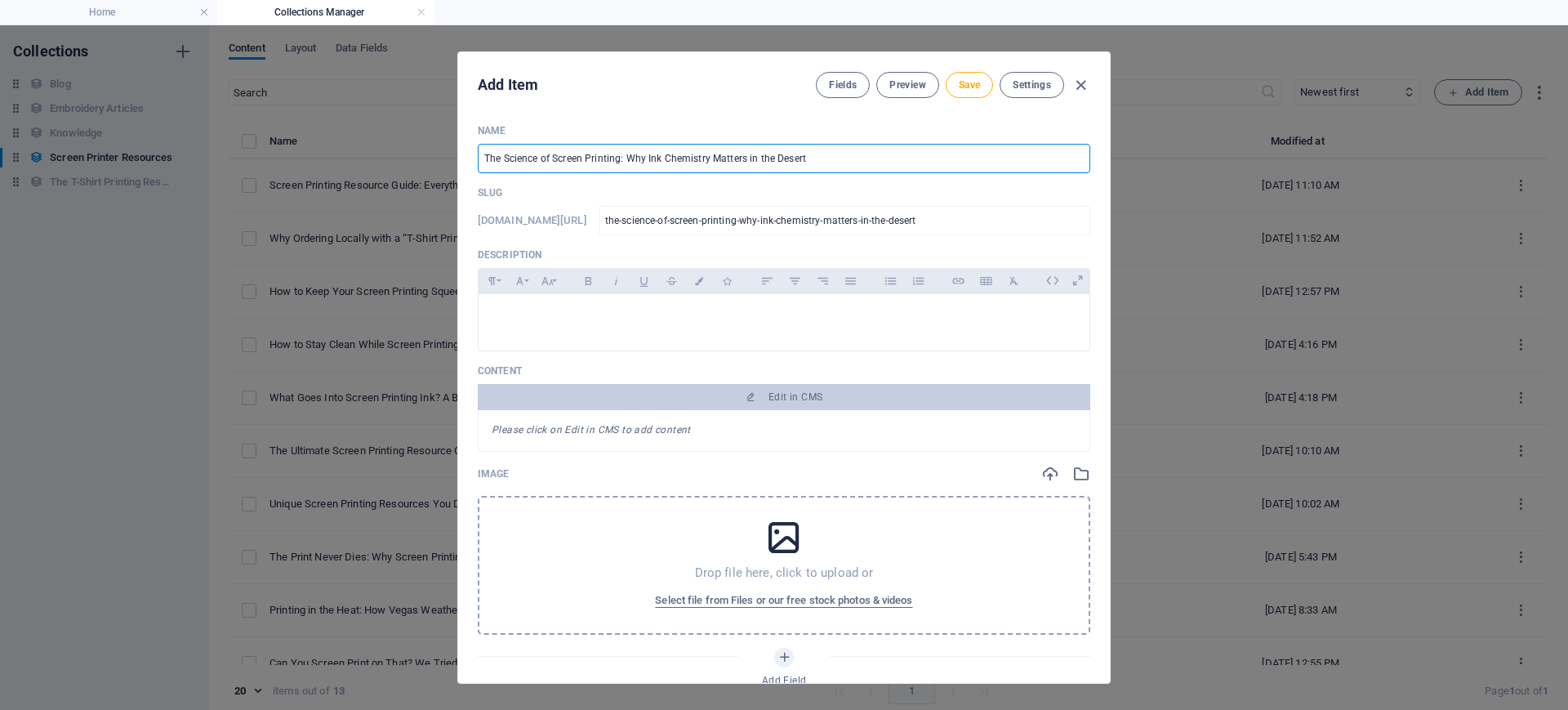
type input "The Science of Screen Printing: Why Ink Chemistry Matters in the Desert"
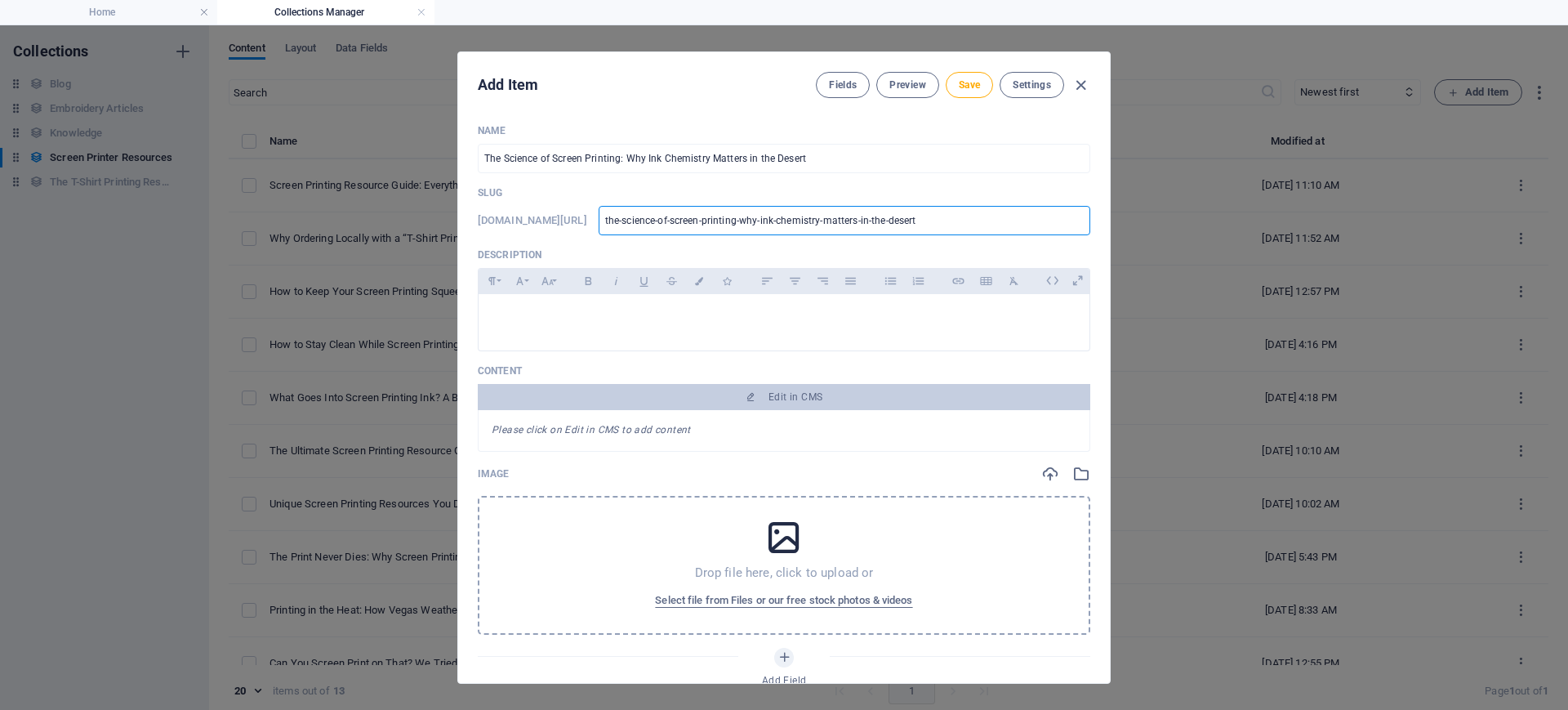
drag, startPoint x: 740, startPoint y: 222, endPoint x: 1059, endPoint y: 220, distance: 319.0
click at [1059, 220] on input "the-science-of-screen-printing-why-ink-chemistry-matters-in-the-desert" at bounding box center [845, 220] width 491 height 29
type input "t"
paste input "screen-printing-ink-chemistry-[GEOGRAPHIC_DATA]"
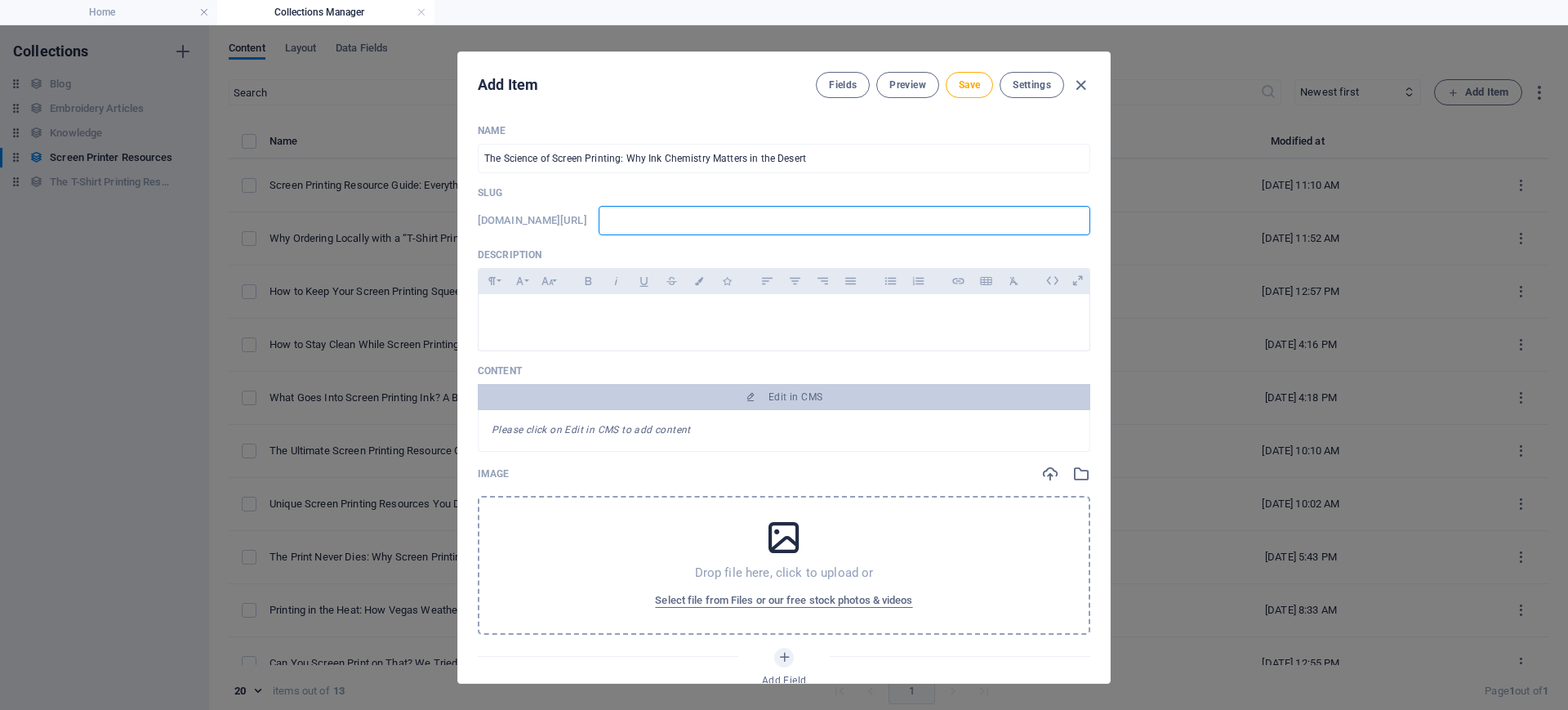
type input "screen-printing-ink-chemistry-[GEOGRAPHIC_DATA]"
click at [739, 294] on div at bounding box center [784, 318] width 611 height 49
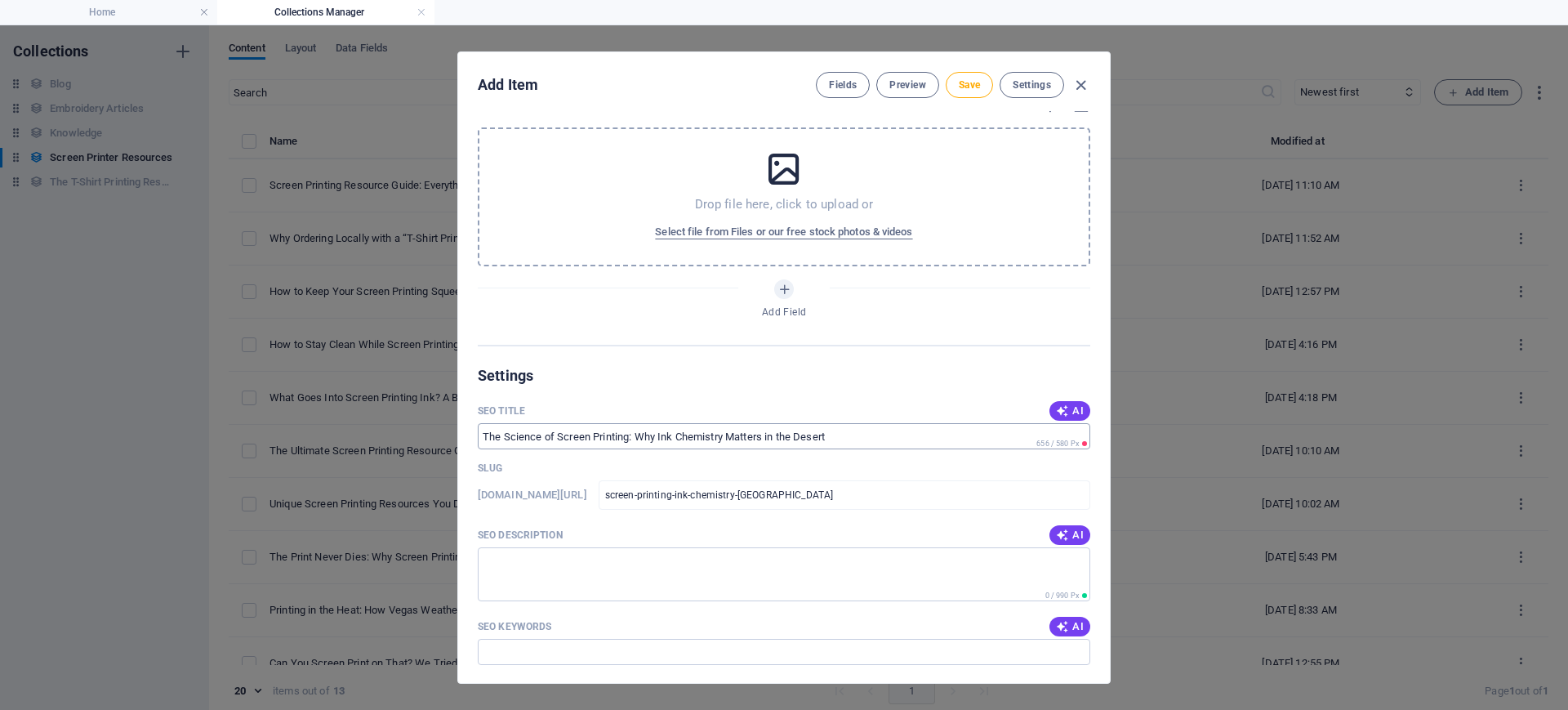
scroll to position [408, 0]
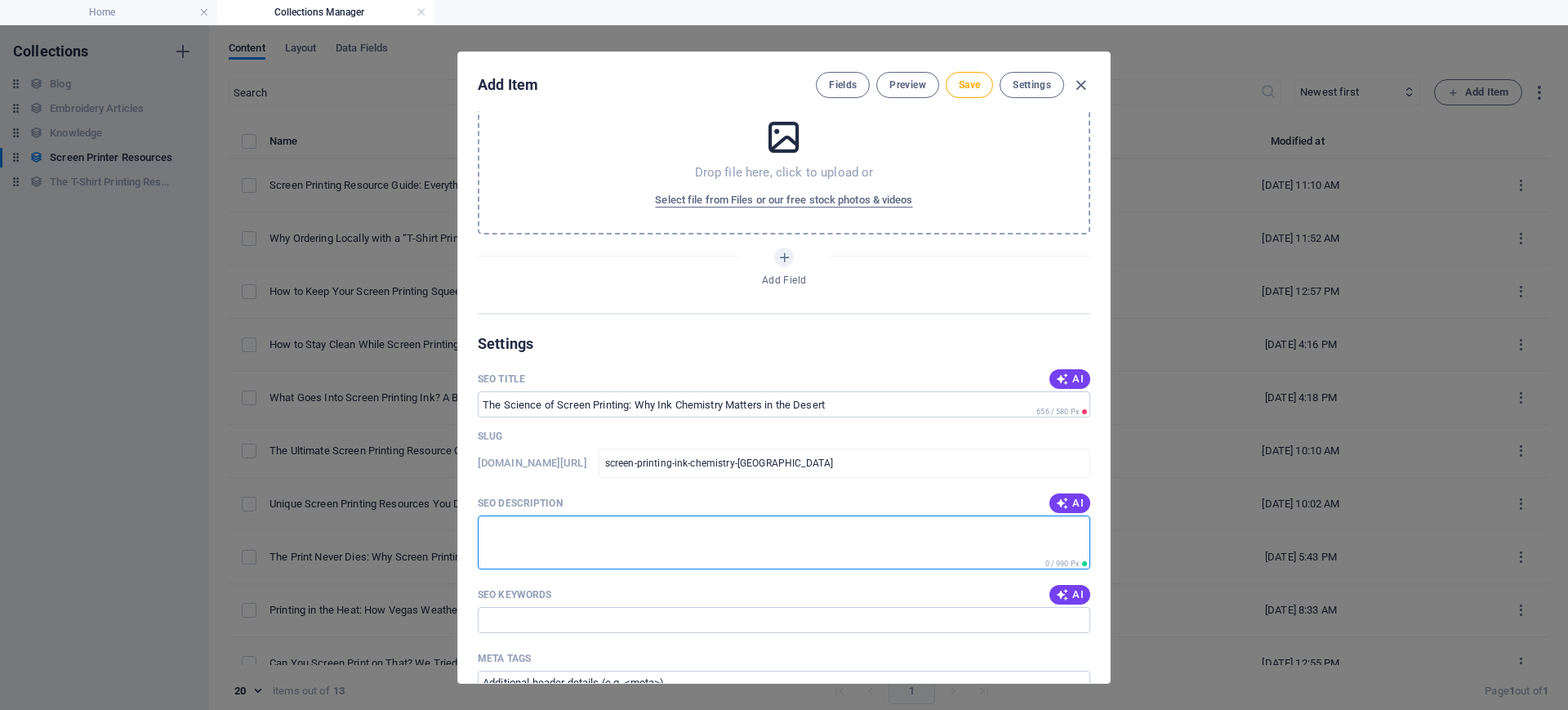
click at [651, 524] on textarea "SEO Description" at bounding box center [784, 542] width 612 height 53
paste textarea "Learn why ink chemistry is critical for screen printing in [GEOGRAPHIC_DATA]’ d…"
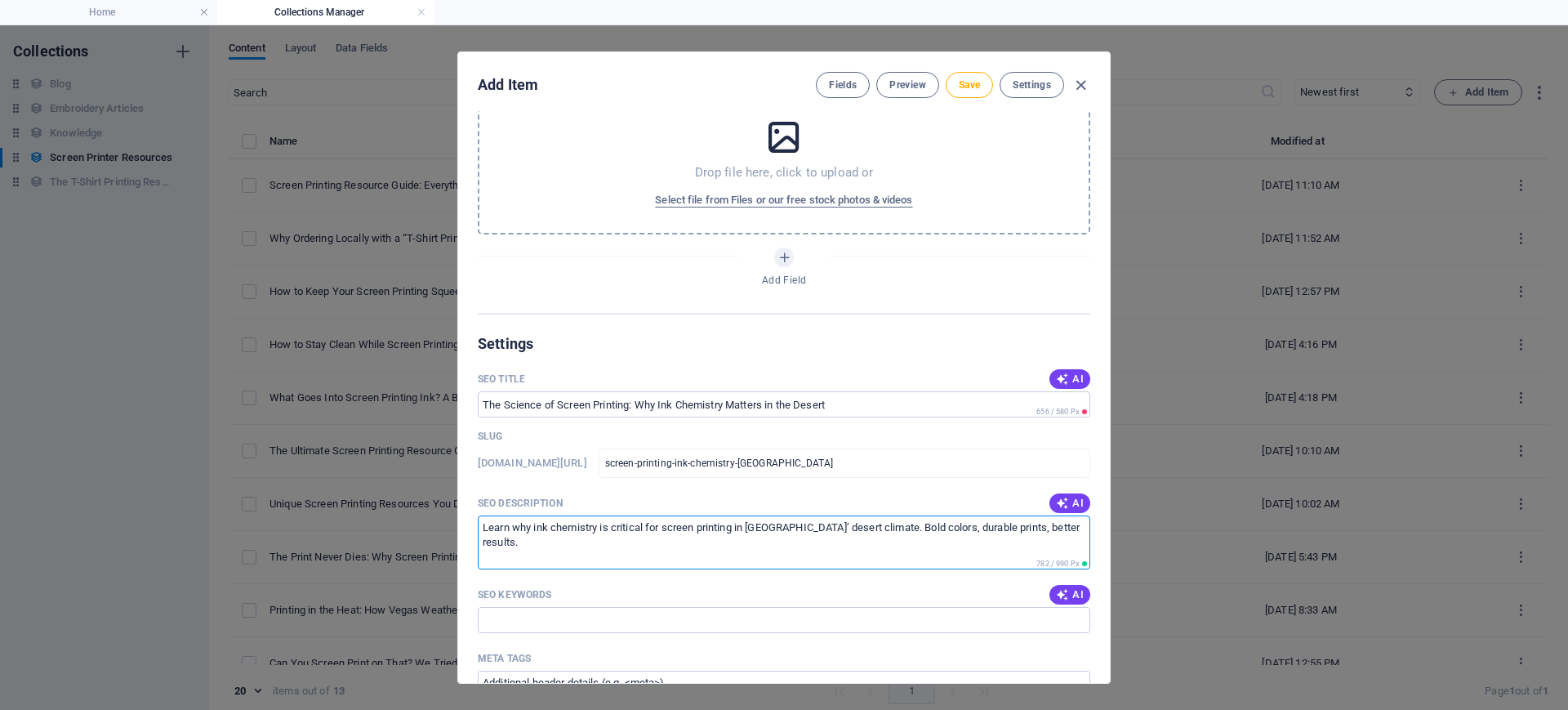
type textarea "Learn why ink chemistry is critical for screen printing in [GEOGRAPHIC_DATA]’ d…"
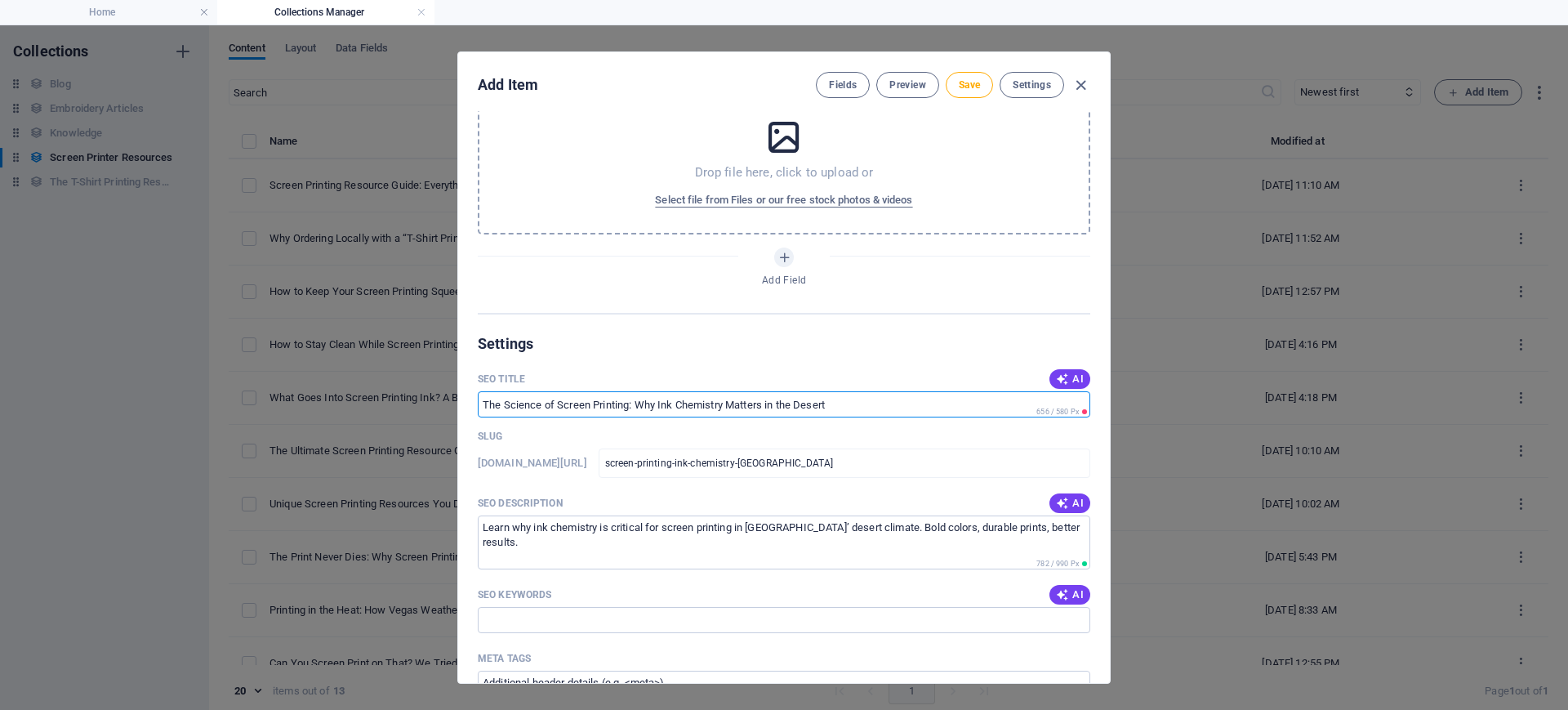
click at [481, 398] on input "SEO Title" at bounding box center [784, 404] width 612 height 26
paste input "Screen Printing [GEOGRAPHIC_DATA] | Ink Chemistry Explained"
type input "Screen Printing [GEOGRAPHIC_DATA] | Ink Chemistry Explained"
click at [490, 567] on input "SEO Keywords" at bounding box center [784, 619] width 612 height 26
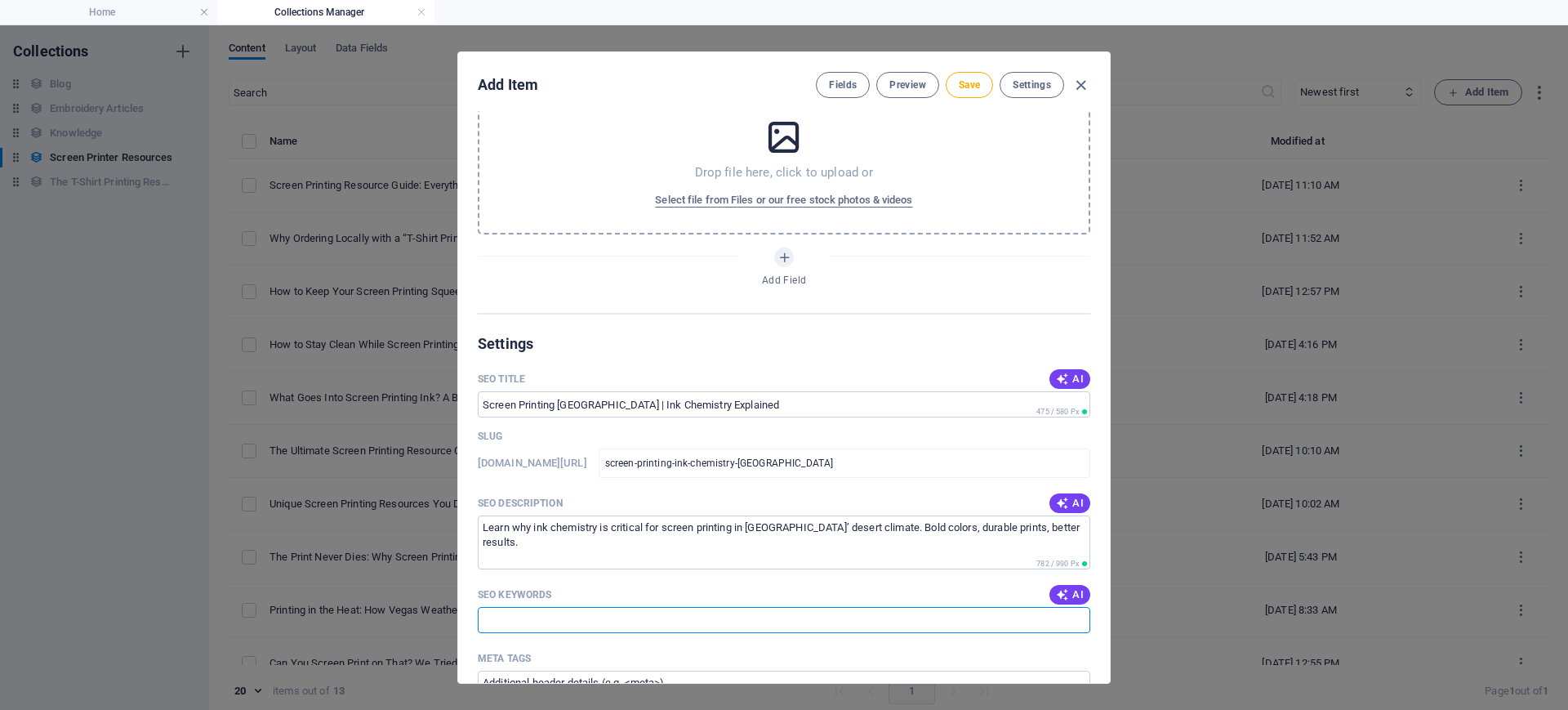
paste input "screen printing [GEOGRAPHIC_DATA], plastisol vs water-based inks, desert climat…"
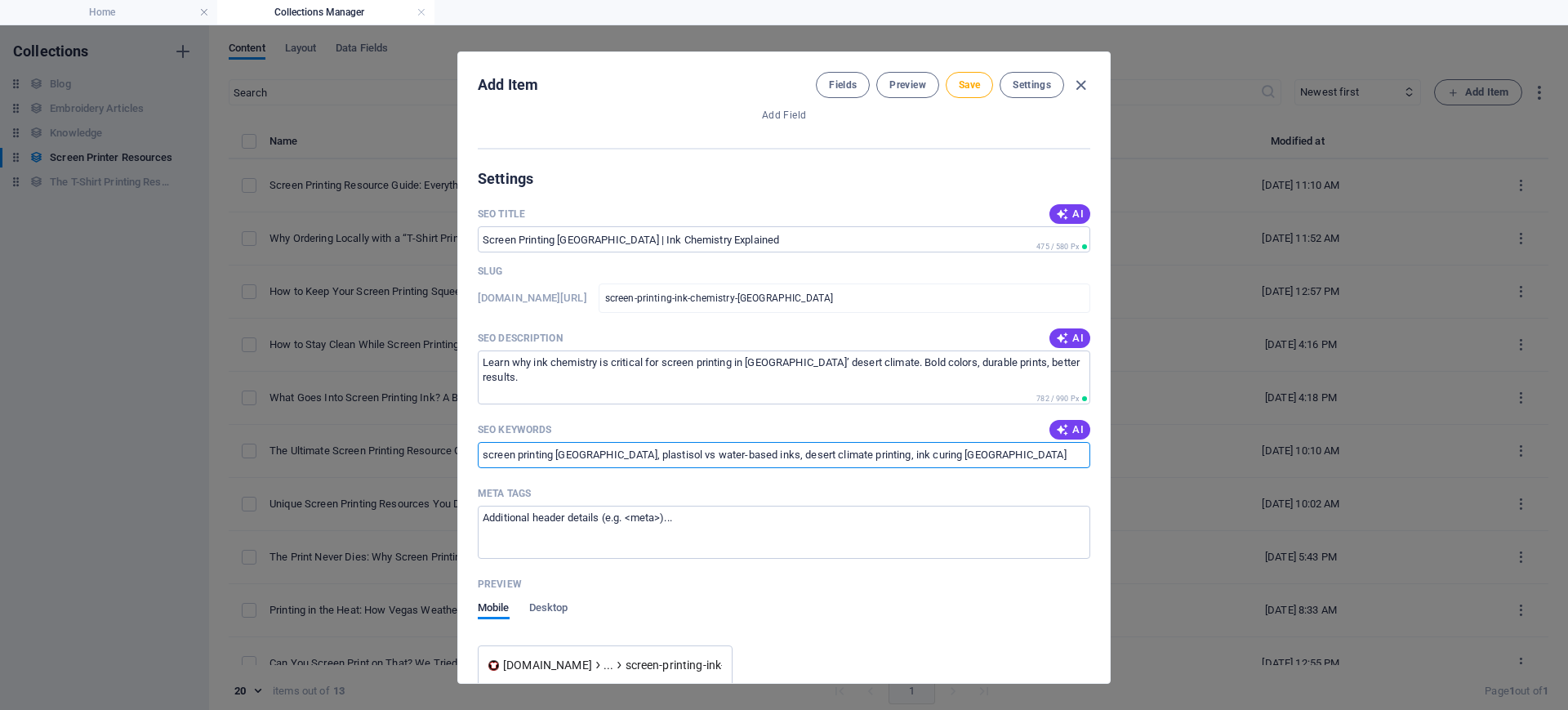
scroll to position [552, 0]
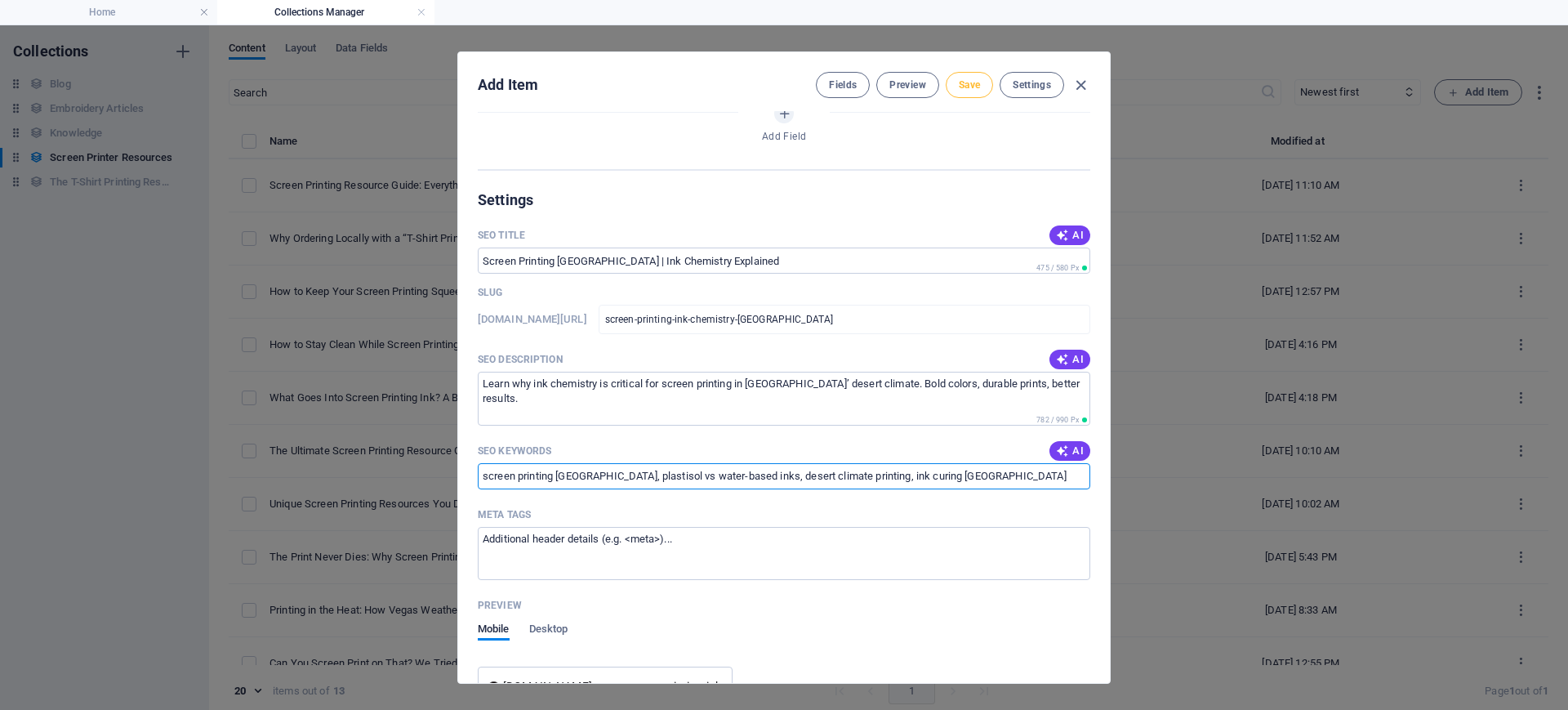
type input "screen printing [GEOGRAPHIC_DATA], plastisol vs water-based inks, desert climat…"
click at [964, 86] on span "Save" at bounding box center [969, 85] width 21 height 13
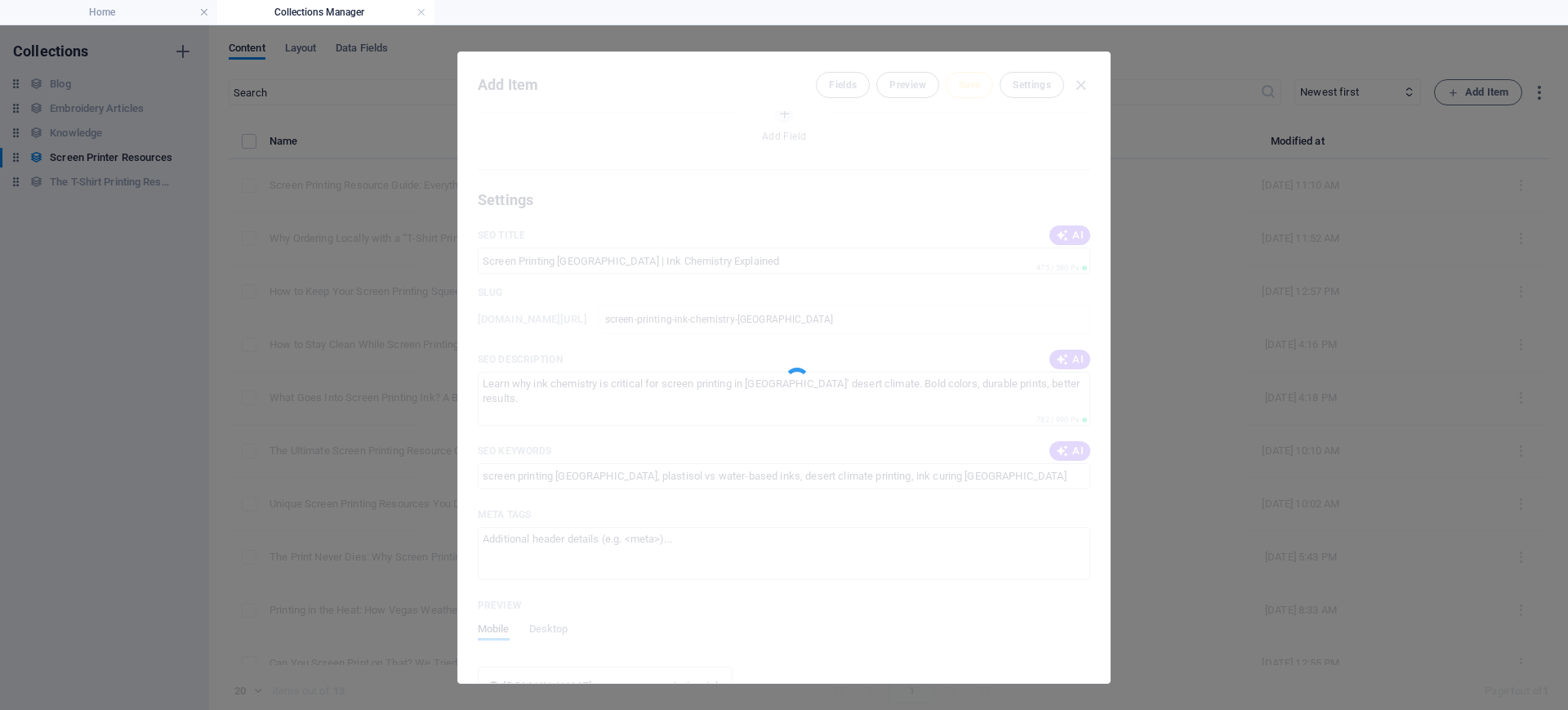
type input "screen-printing-ink-chemistry-[GEOGRAPHIC_DATA]"
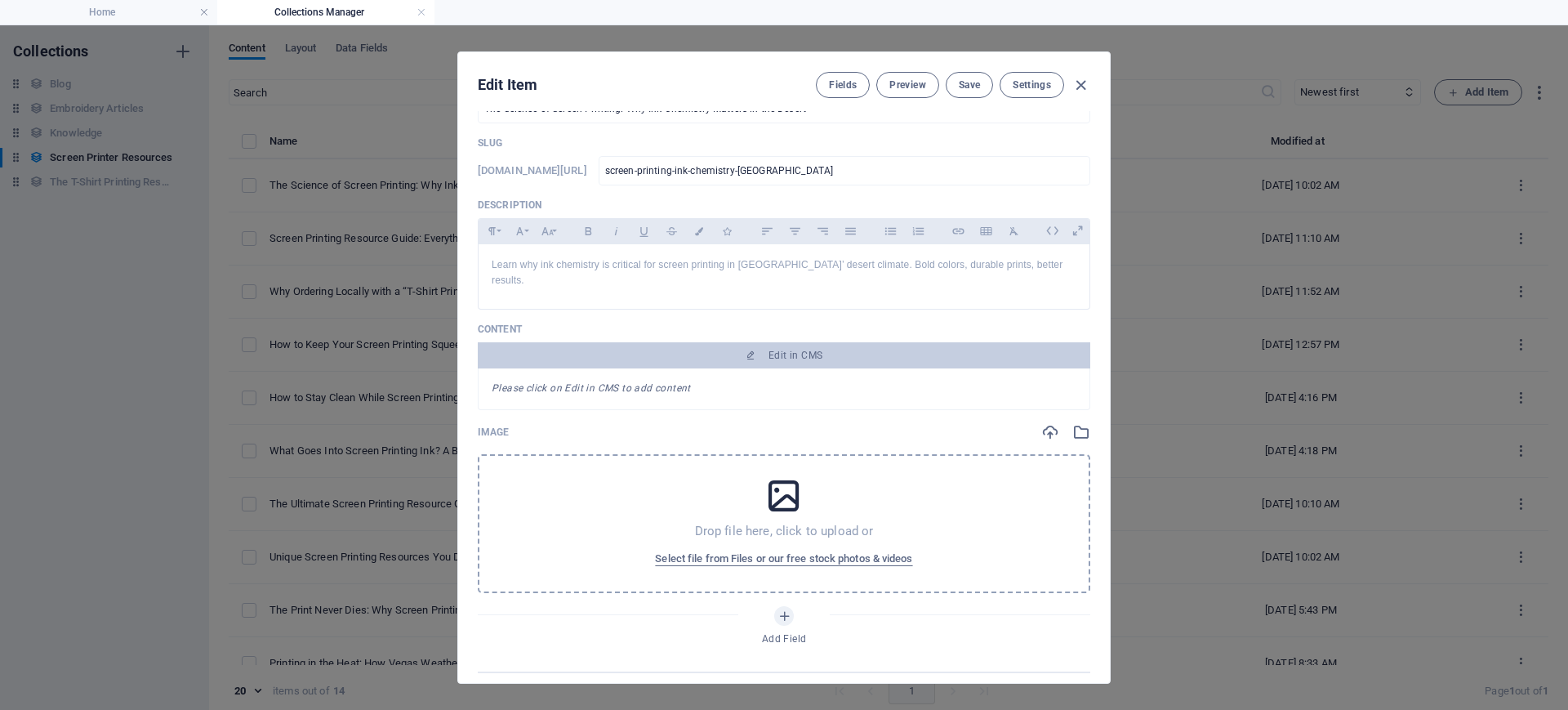
scroll to position [42, 0]
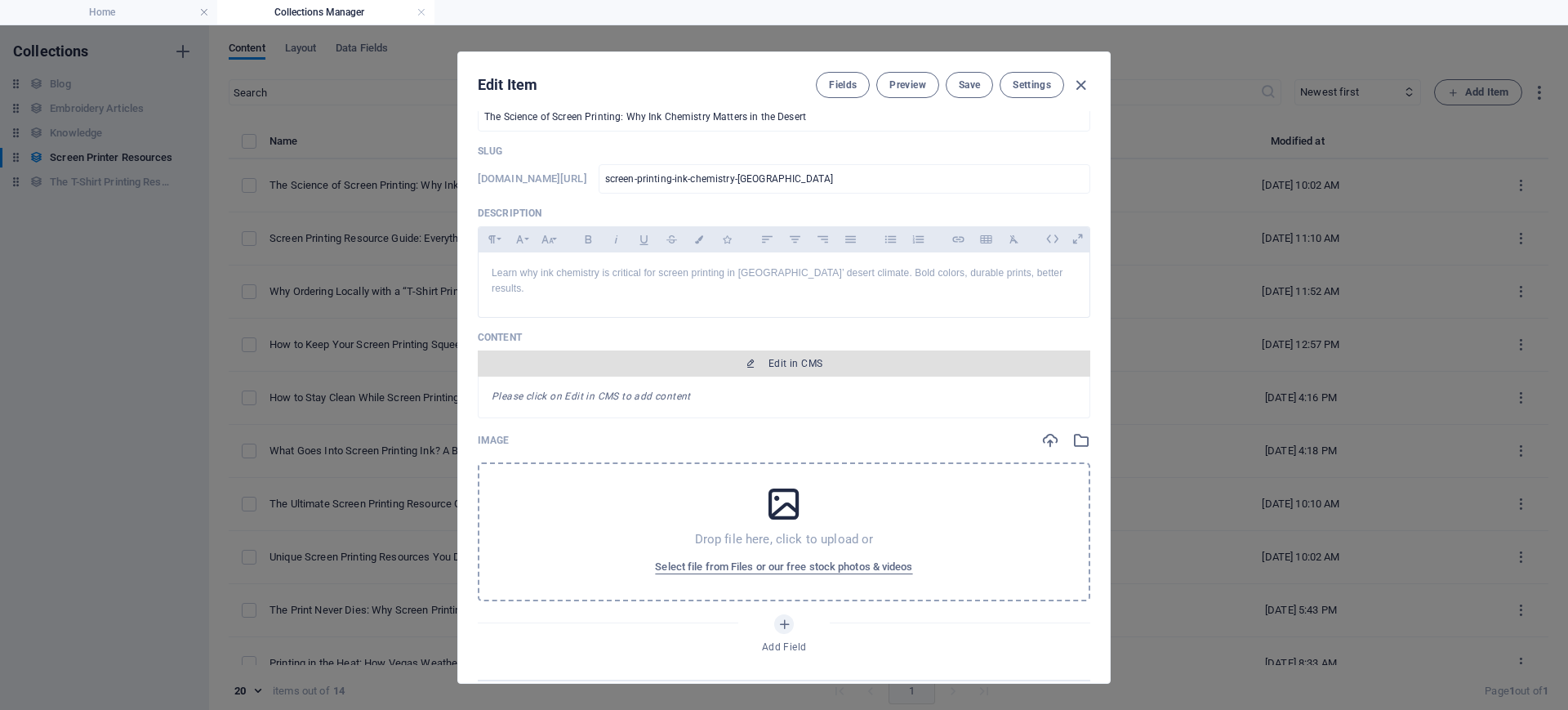
click at [719, 357] on span "Edit in CMS" at bounding box center [784, 363] width 600 height 13
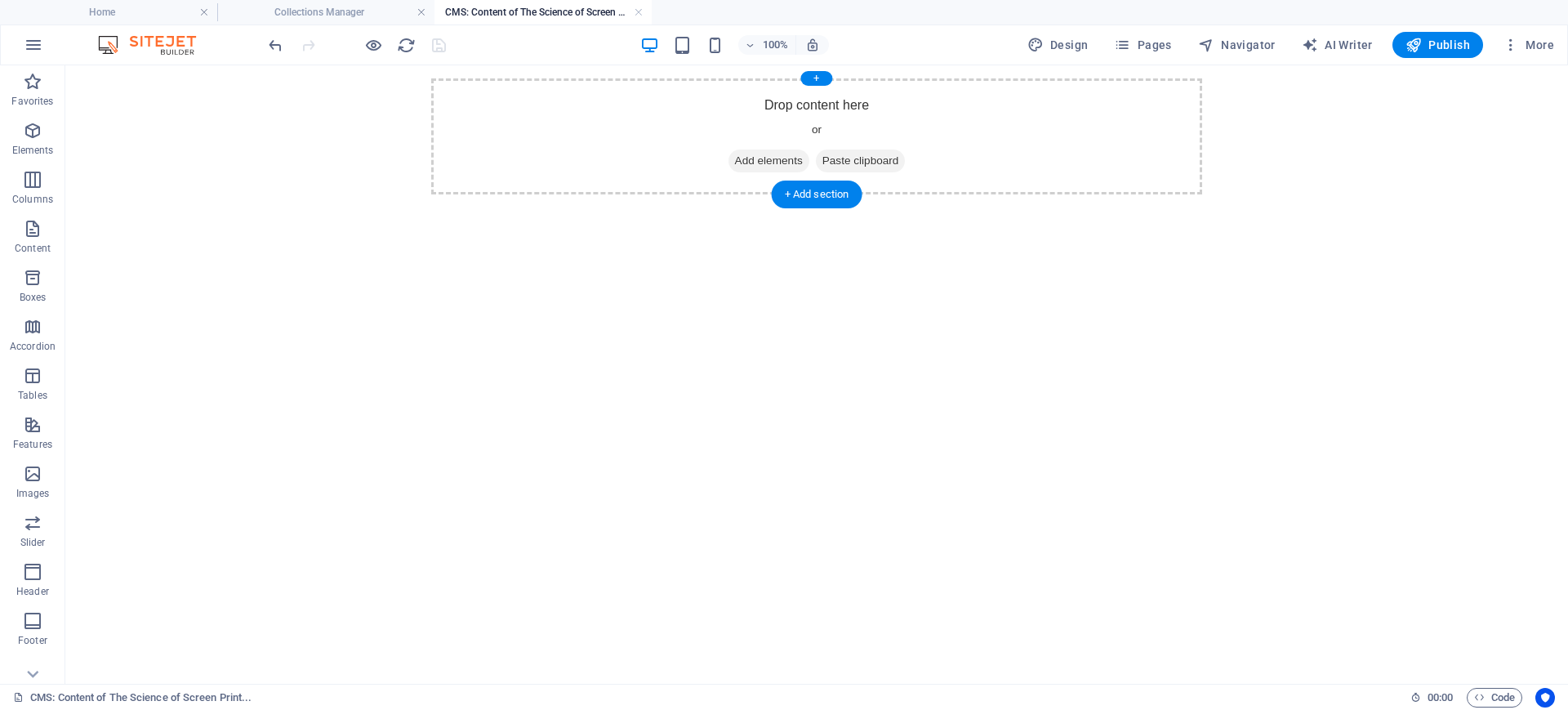
scroll to position [0, 0]
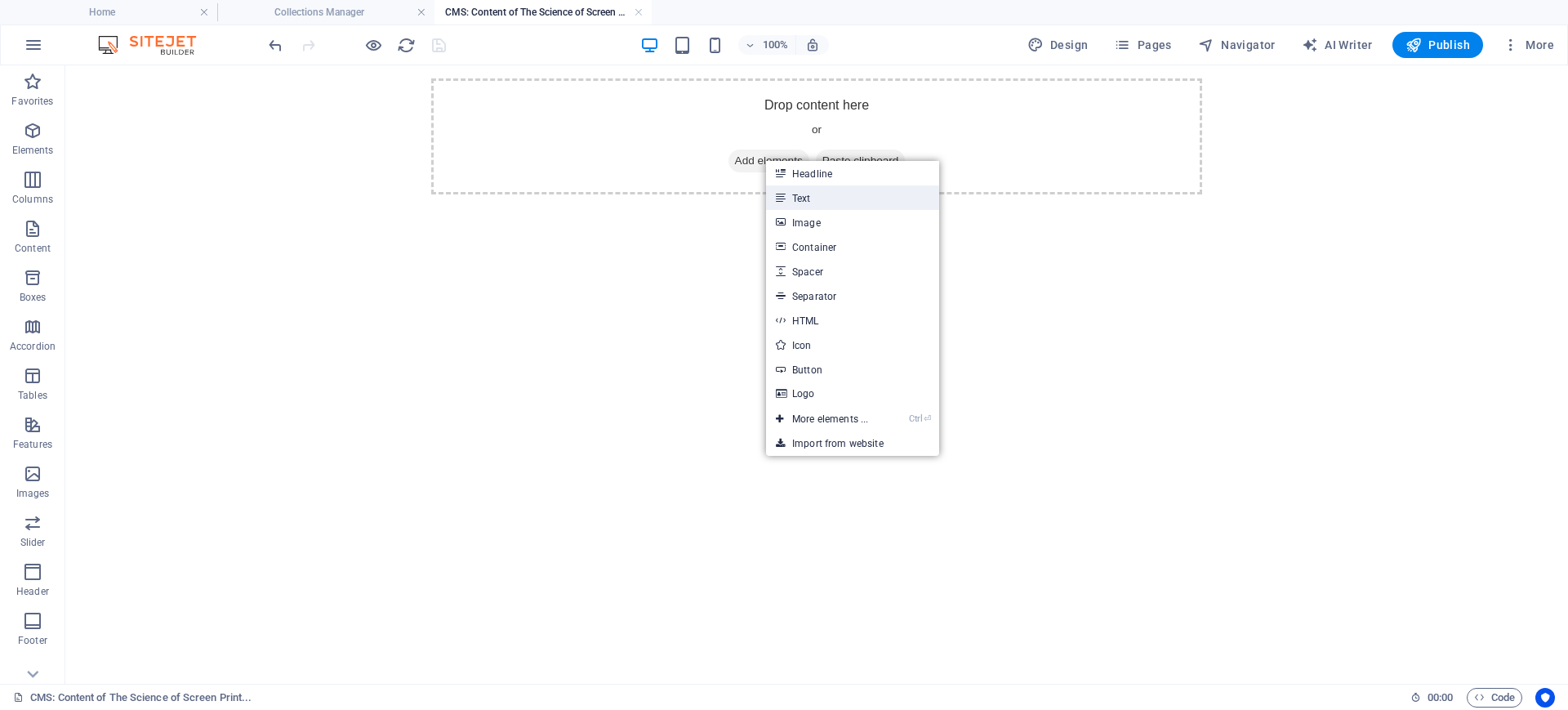
click at [813, 204] on link "Text" at bounding box center [853, 197] width 173 height 24
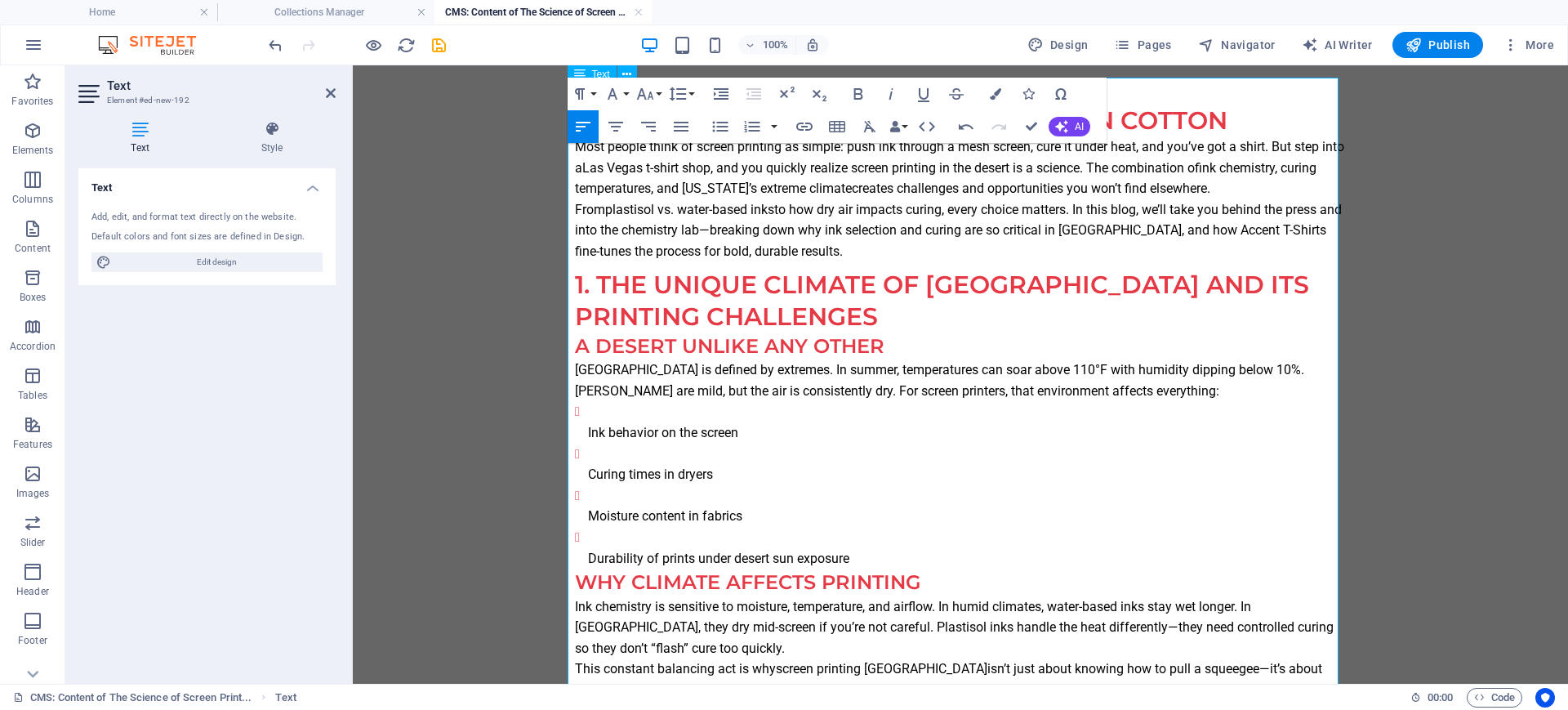
scroll to position [102, 0]
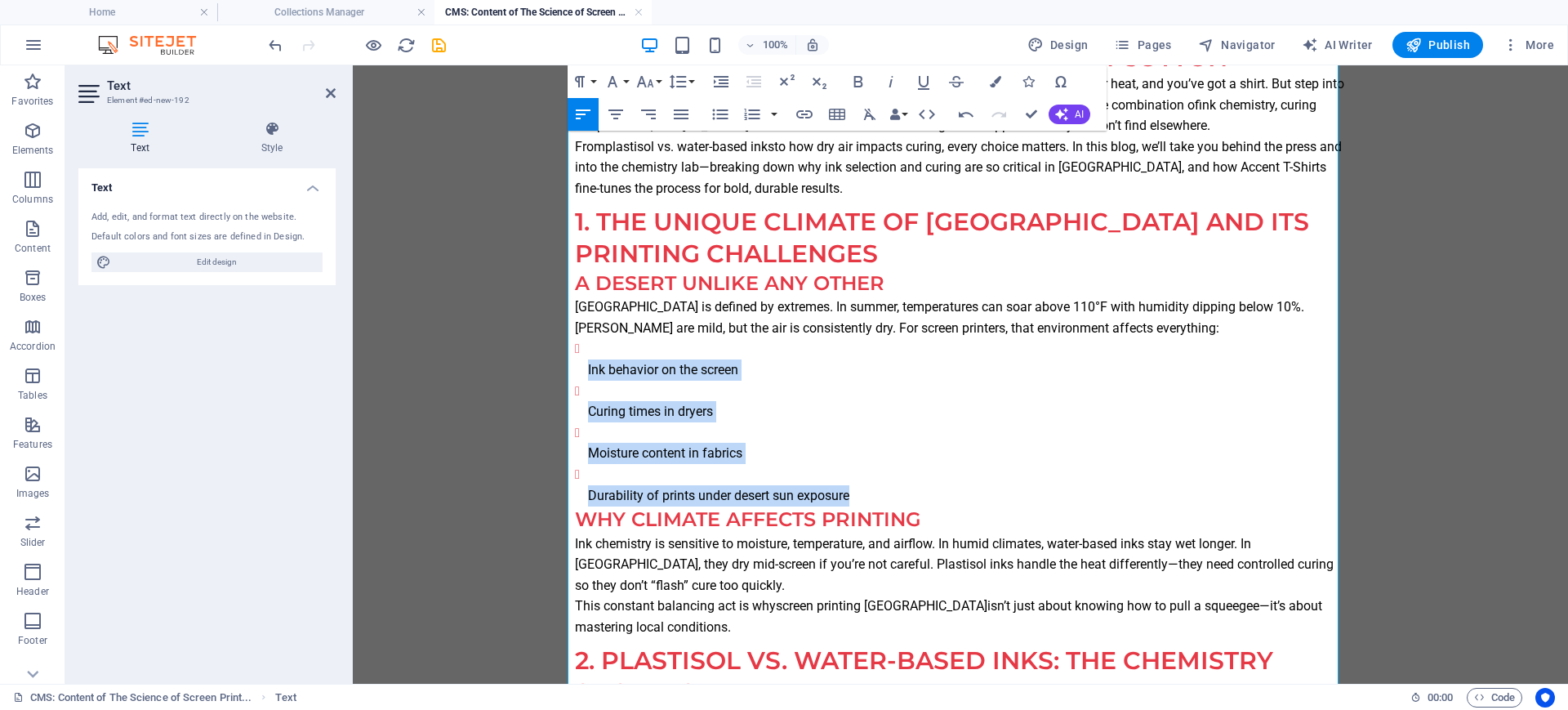
drag, startPoint x: 857, startPoint y: 496, endPoint x: 668, endPoint y: 271, distance: 293.8
click at [711, 108] on icon "button" at bounding box center [720, 114] width 19 height 19
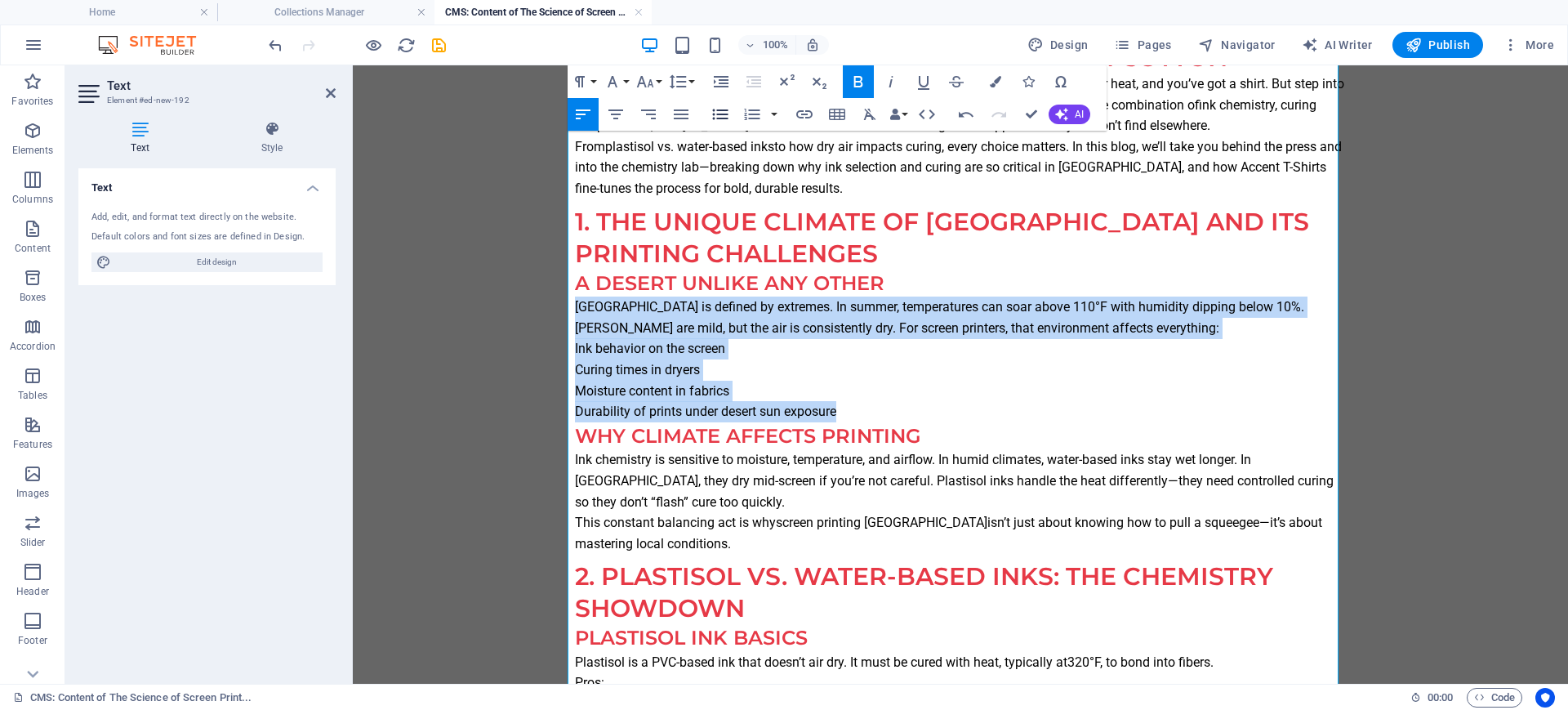
drag, startPoint x: 711, startPoint y: 108, endPoint x: 368, endPoint y: 68, distance: 345.3
click at [711, 108] on icon "button" at bounding box center [720, 114] width 19 height 19
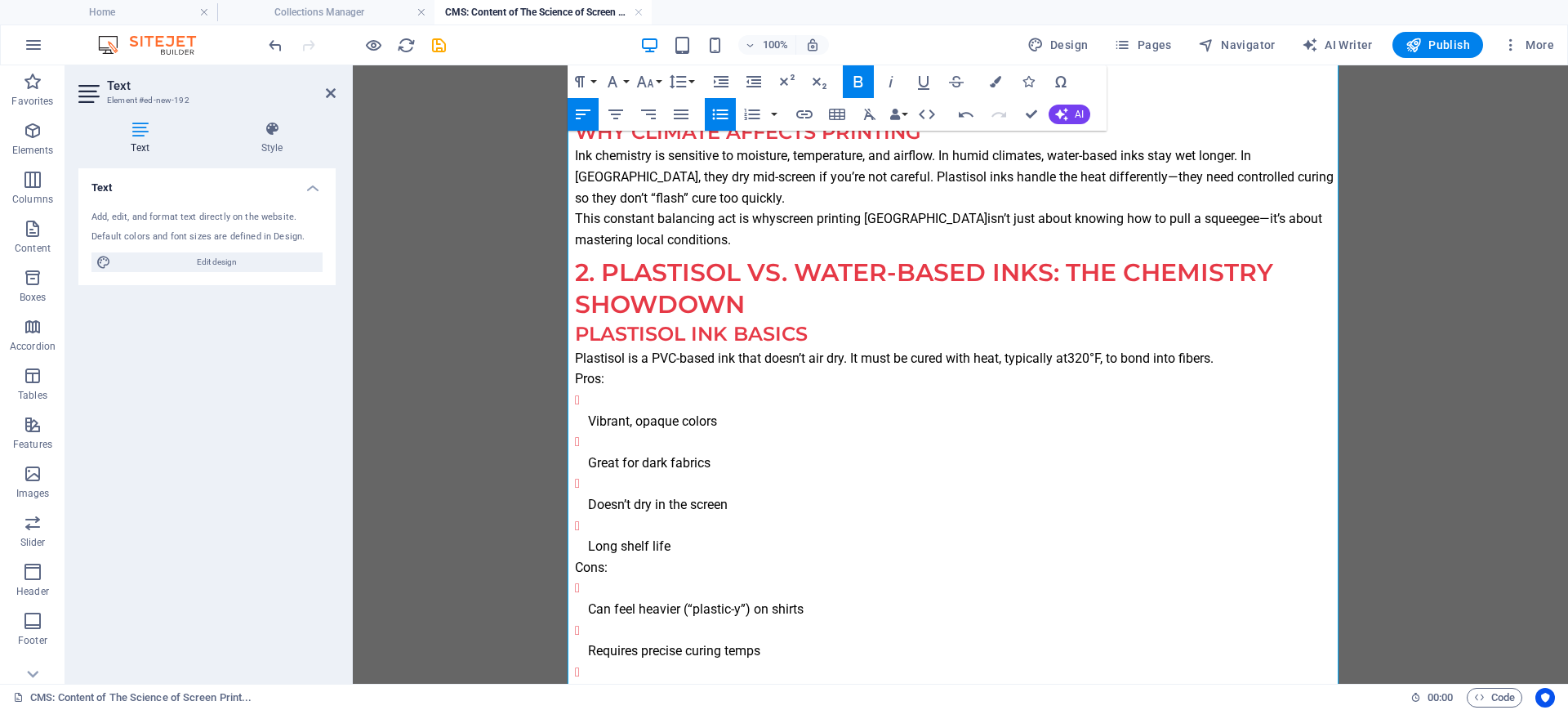
scroll to position [408, 0]
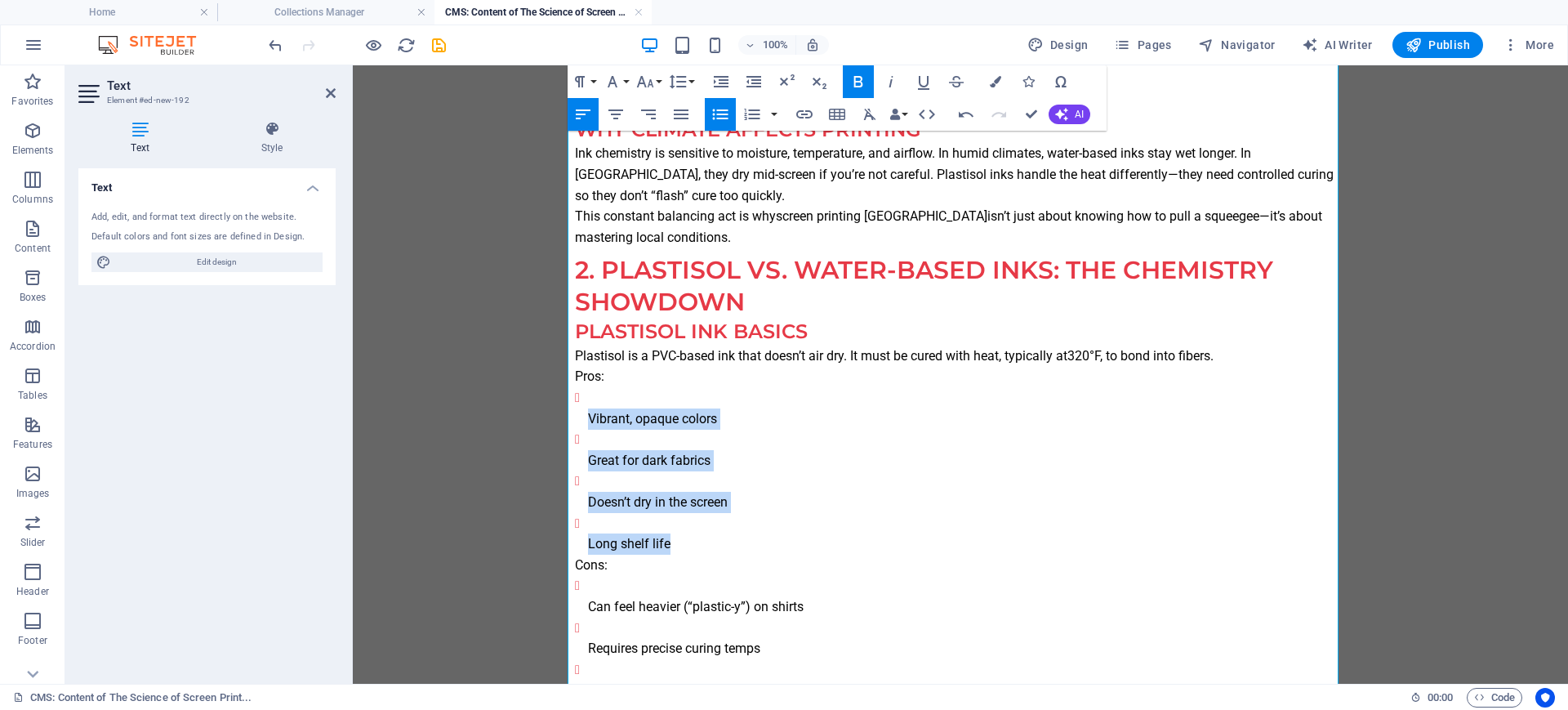
drag, startPoint x: 649, startPoint y: 536, endPoint x: 789, endPoint y: 247, distance: 321.1
click at [718, 111] on icon "button" at bounding box center [720, 114] width 19 height 19
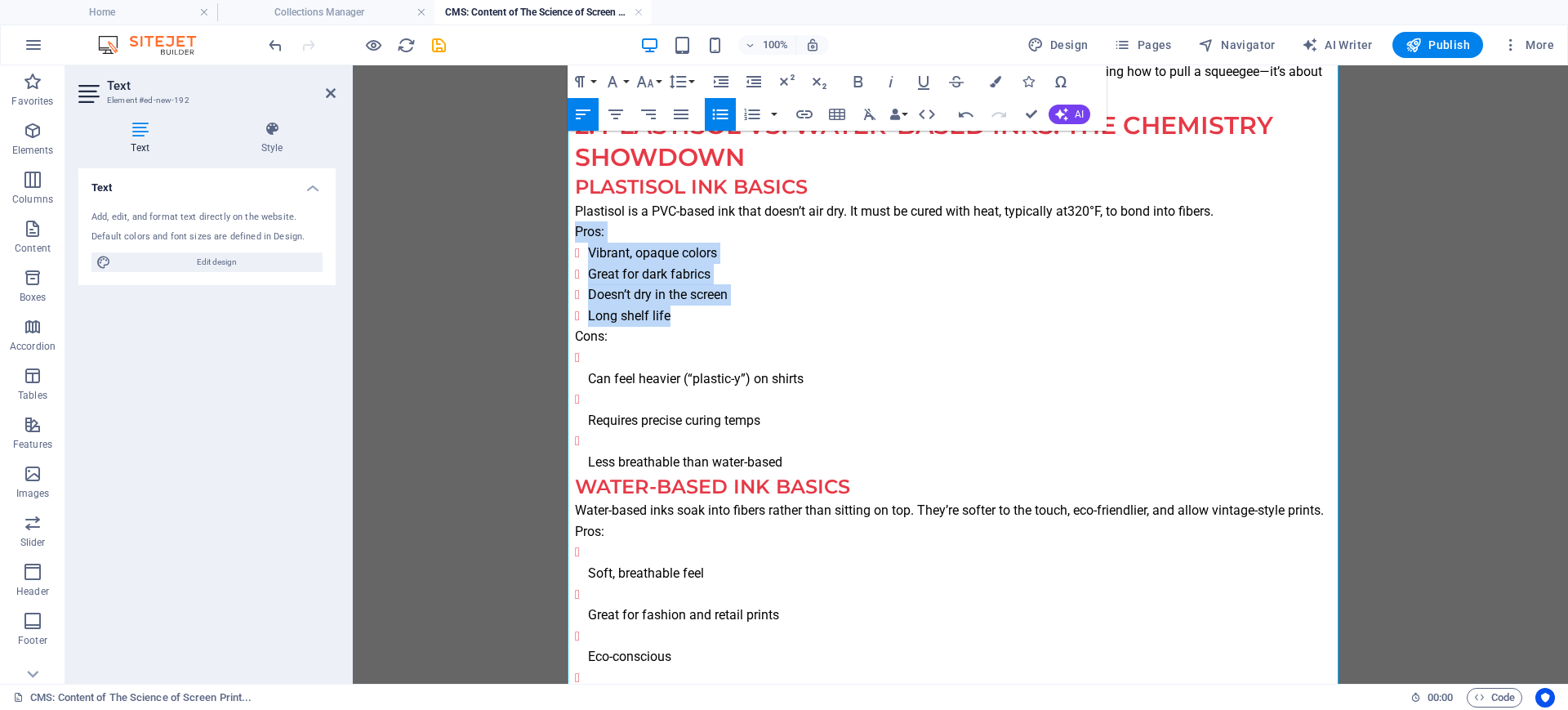
scroll to position [612, 0]
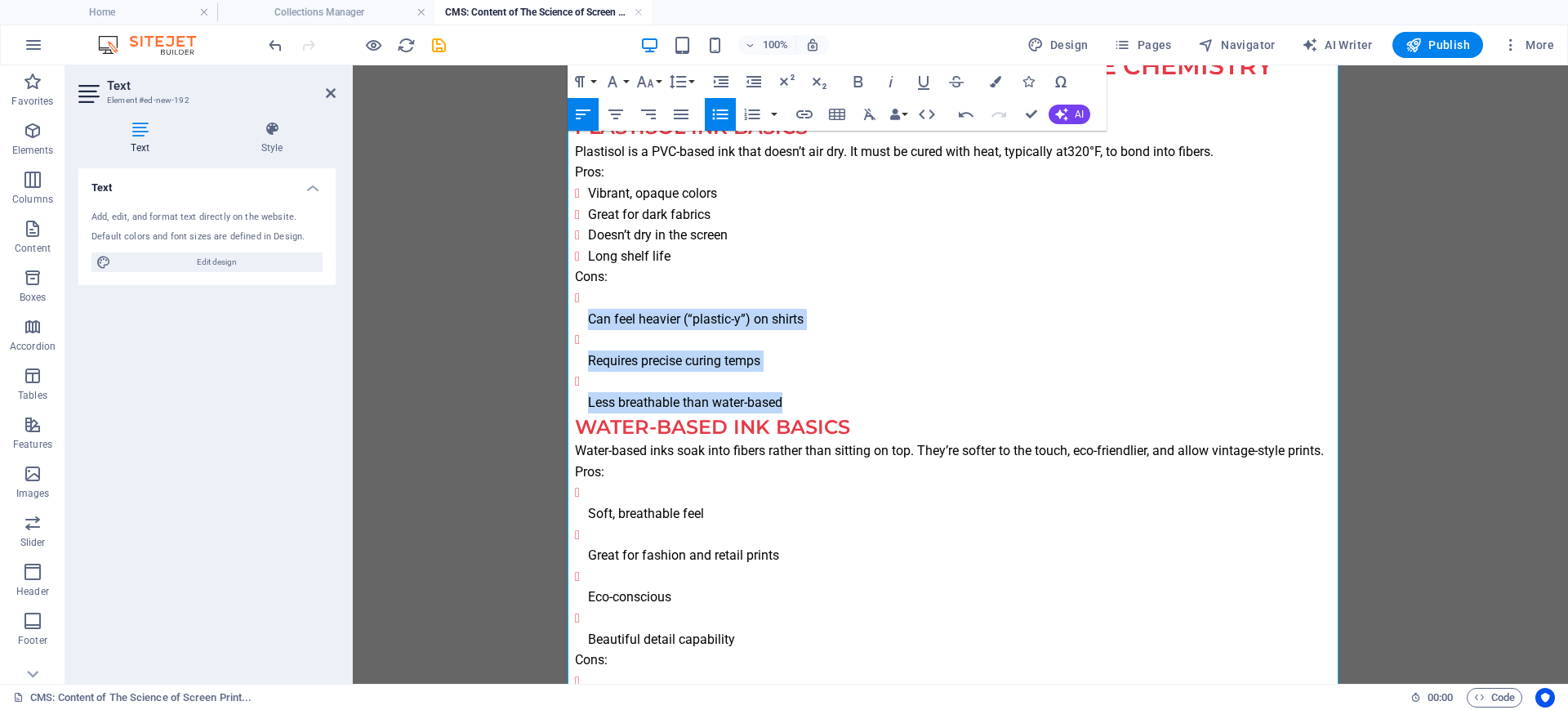
drag, startPoint x: 782, startPoint y: 405, endPoint x: 543, endPoint y: 310, distance: 257.2
click at [722, 111] on icon "button" at bounding box center [720, 114] width 19 height 19
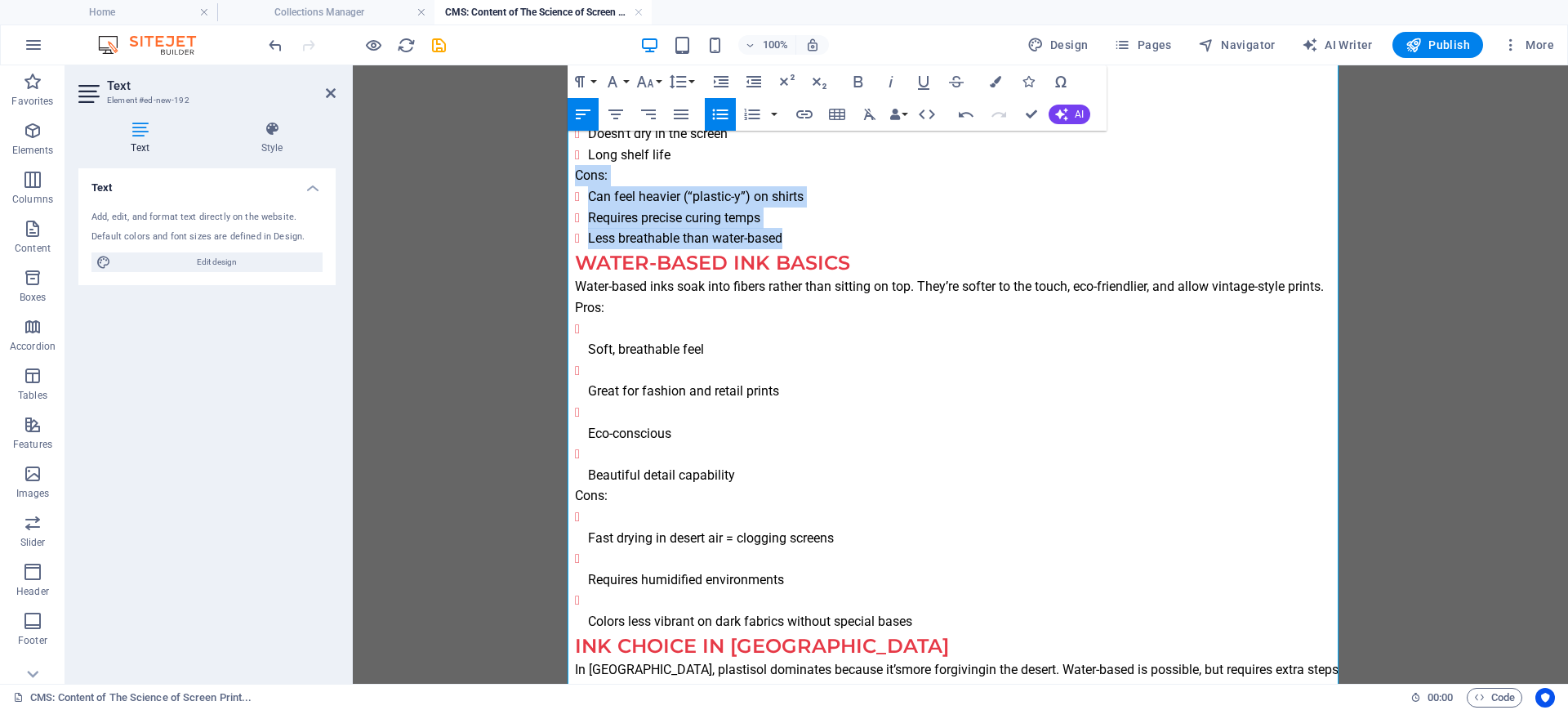
scroll to position [714, 0]
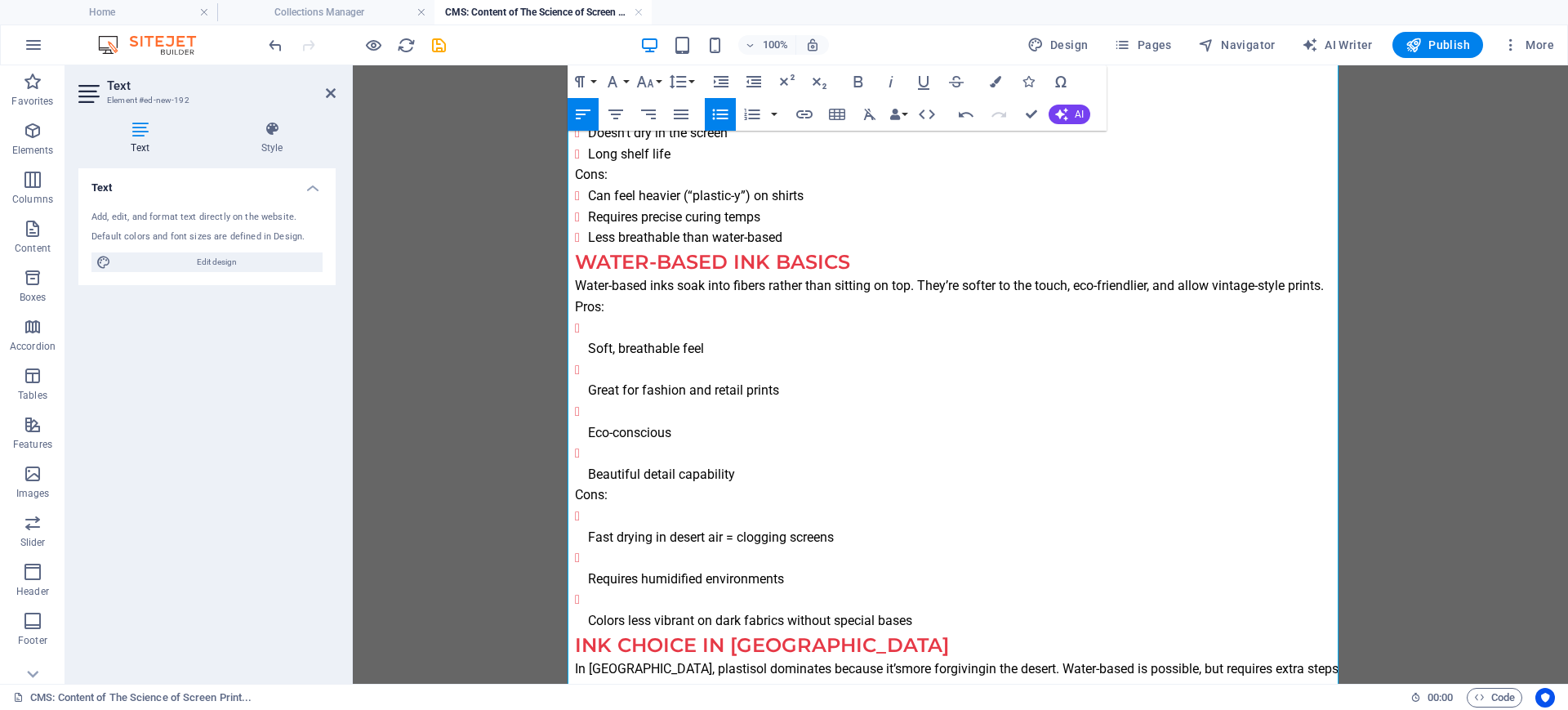
drag, startPoint x: 707, startPoint y: 448, endPoint x: 670, endPoint y: 437, distance: 38.6
click at [670, 437] on ul "Soft, breathable feel Great for fashion and retail prints Eco-conscious Beautif…" at bounding box center [960, 401] width 771 height 167
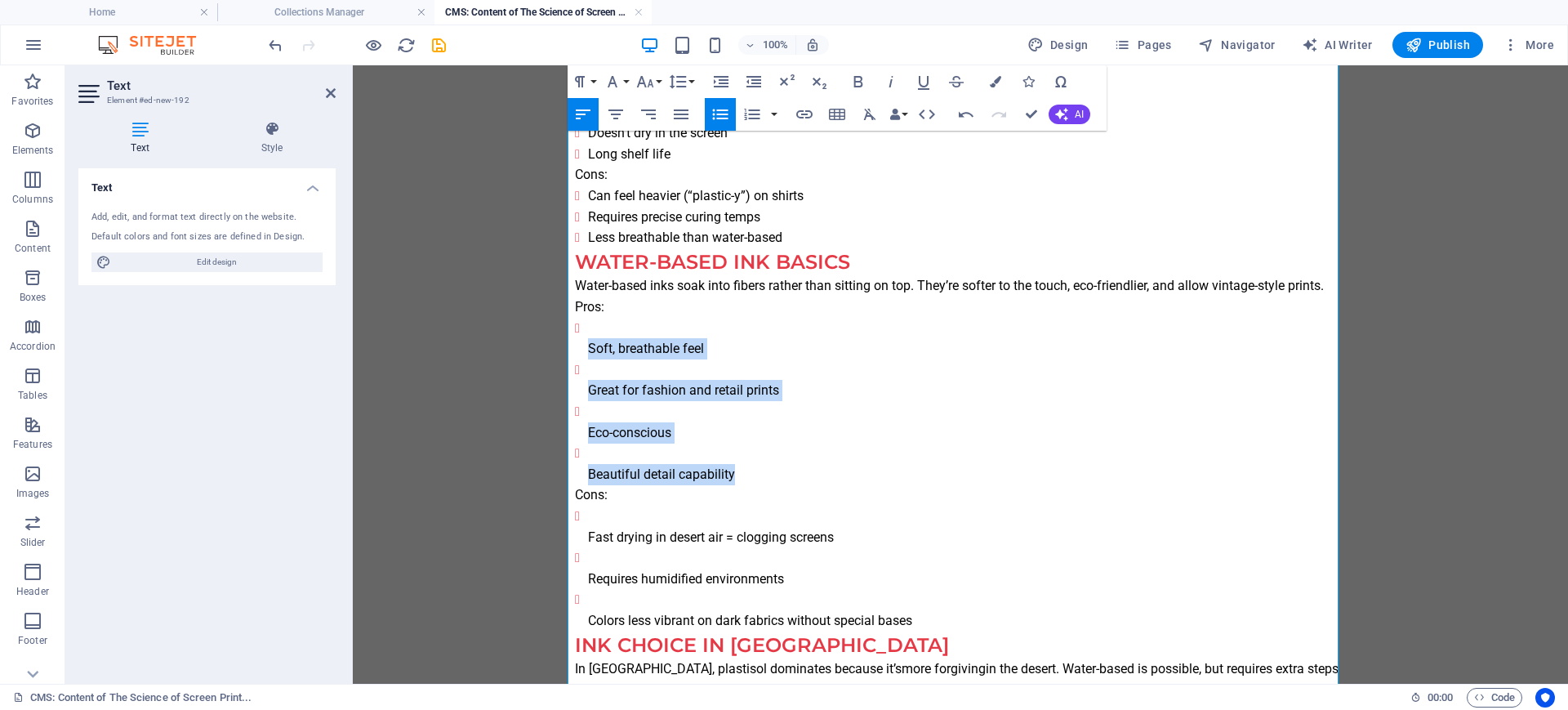
drag, startPoint x: 754, startPoint y: 478, endPoint x: 601, endPoint y: 297, distance: 237.0
click at [719, 109] on icon "button" at bounding box center [720, 114] width 15 height 11
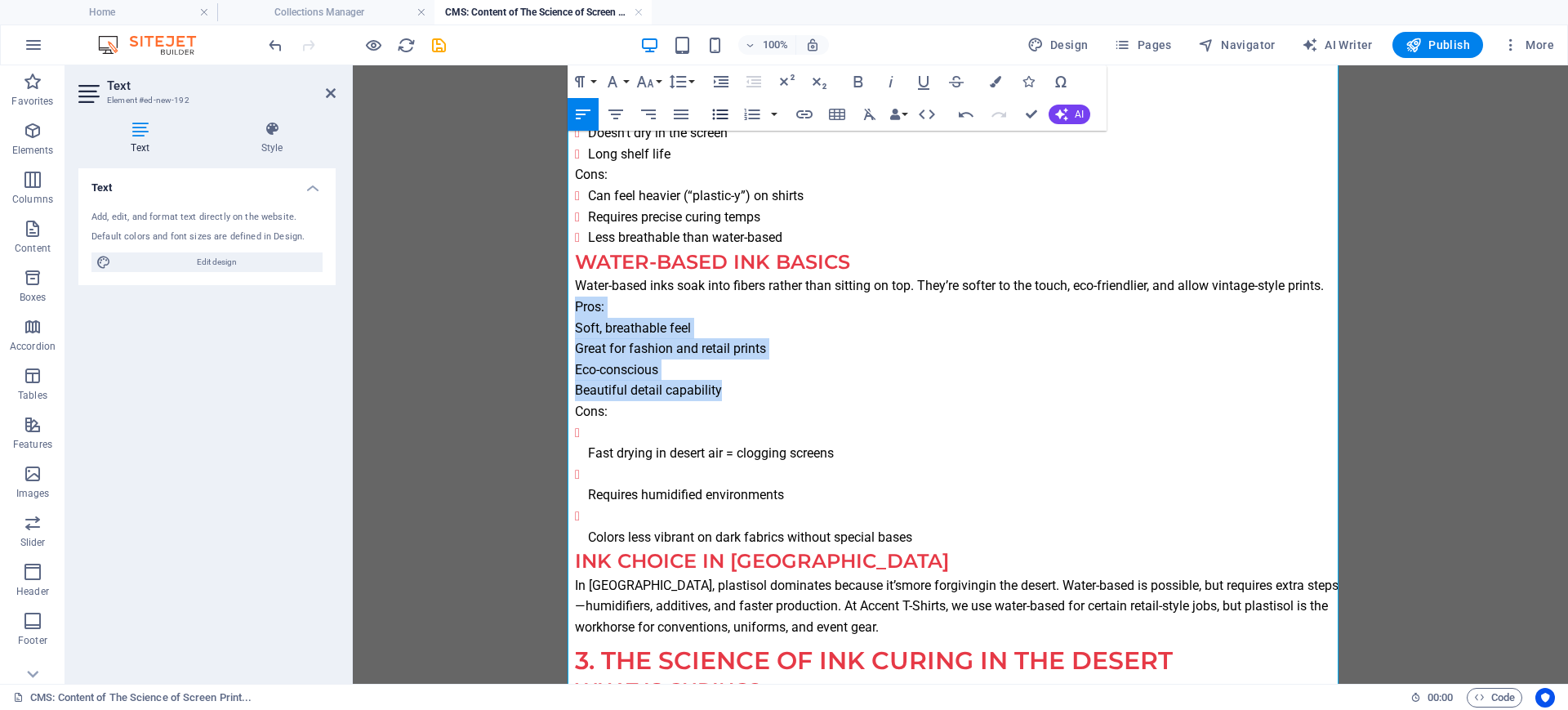
click at [719, 109] on icon "button" at bounding box center [720, 114] width 15 height 11
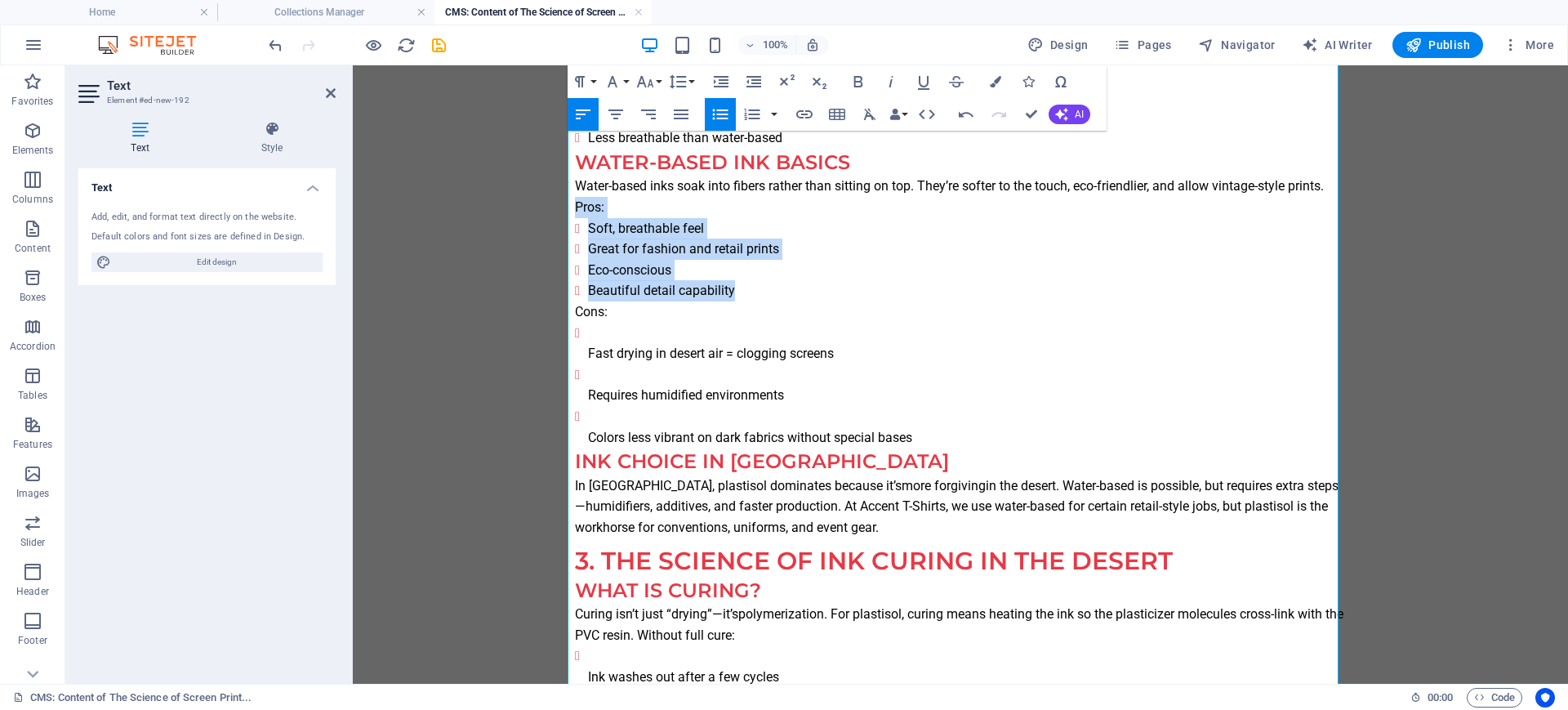
scroll to position [817, 0]
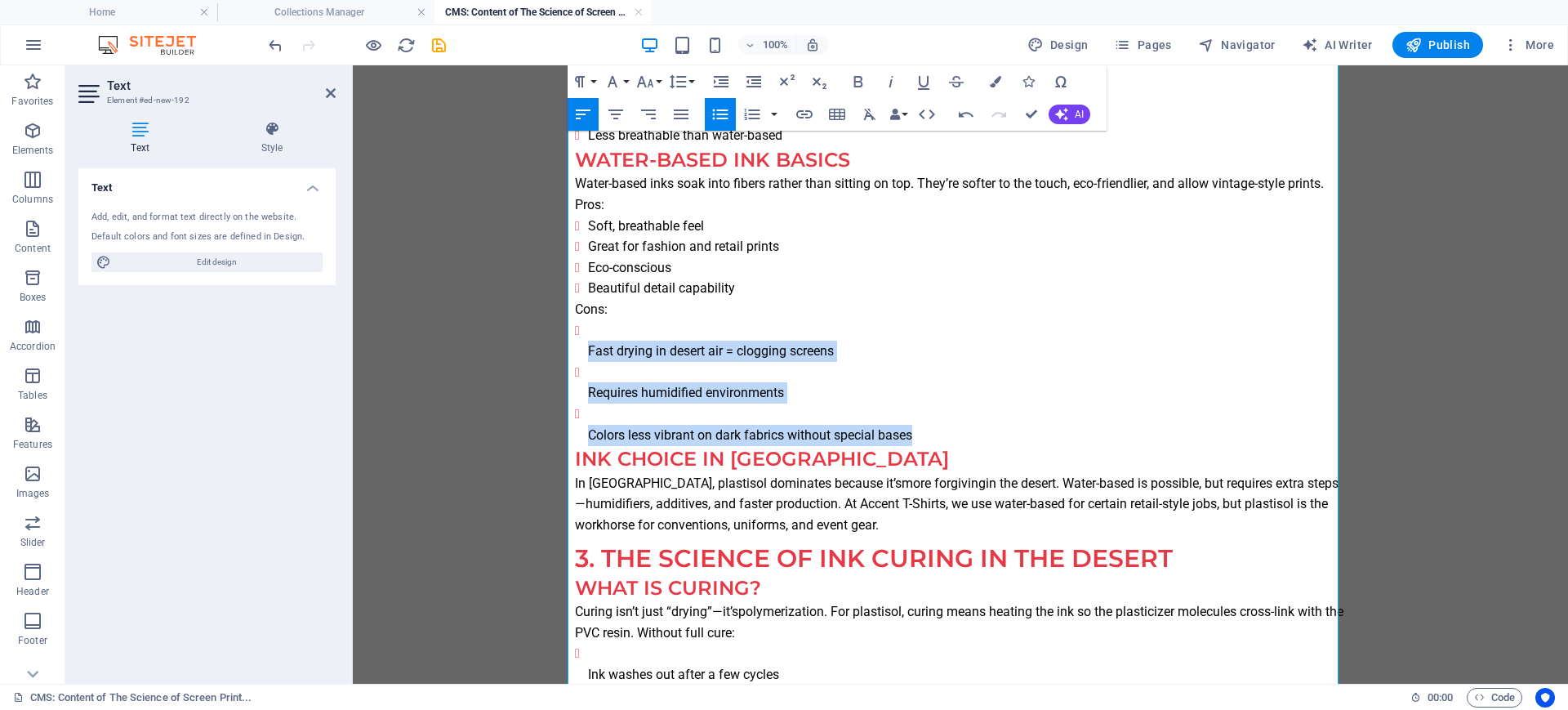
drag, startPoint x: 934, startPoint y: 433, endPoint x: 530, endPoint y: 335, distance: 415.7
click at [718, 112] on icon "button" at bounding box center [720, 114] width 19 height 19
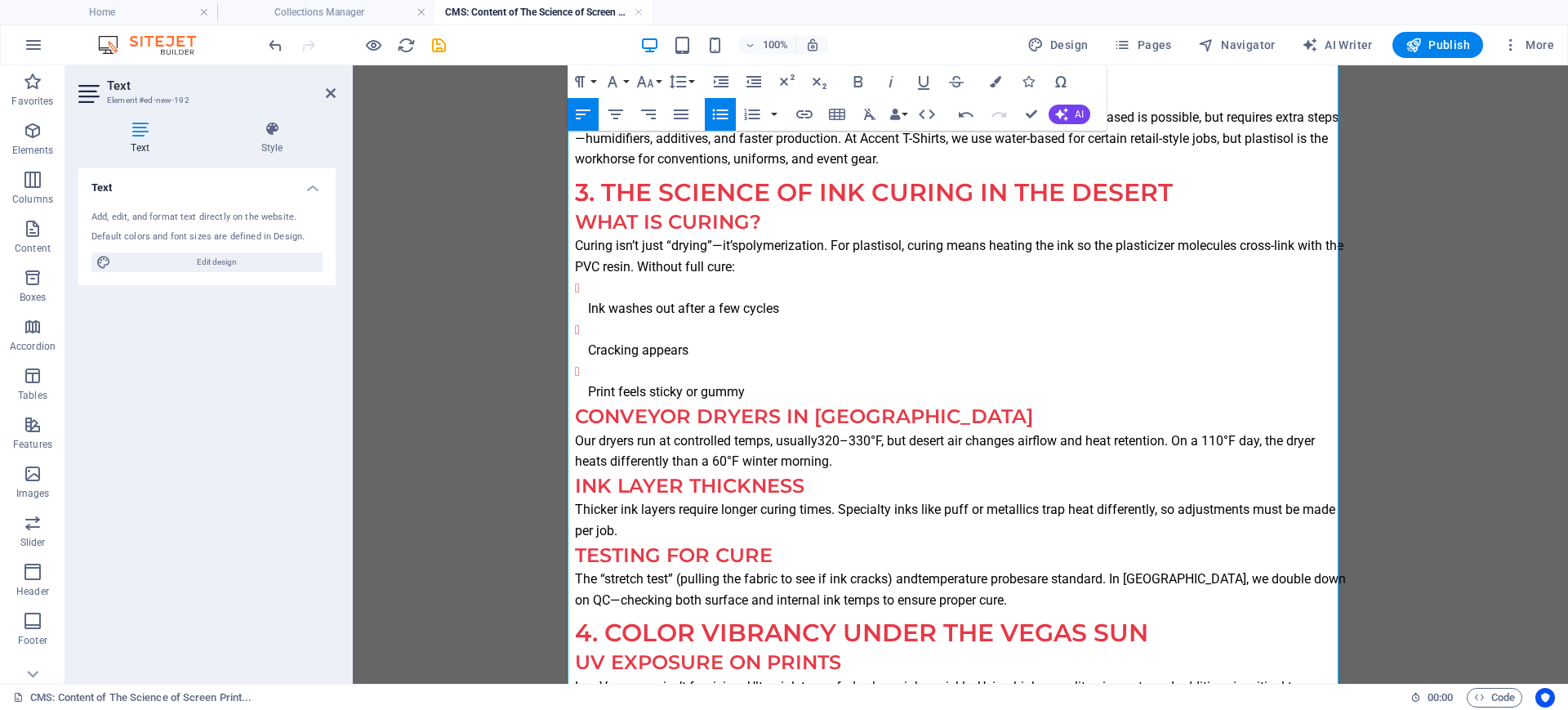
scroll to position [1123, 0]
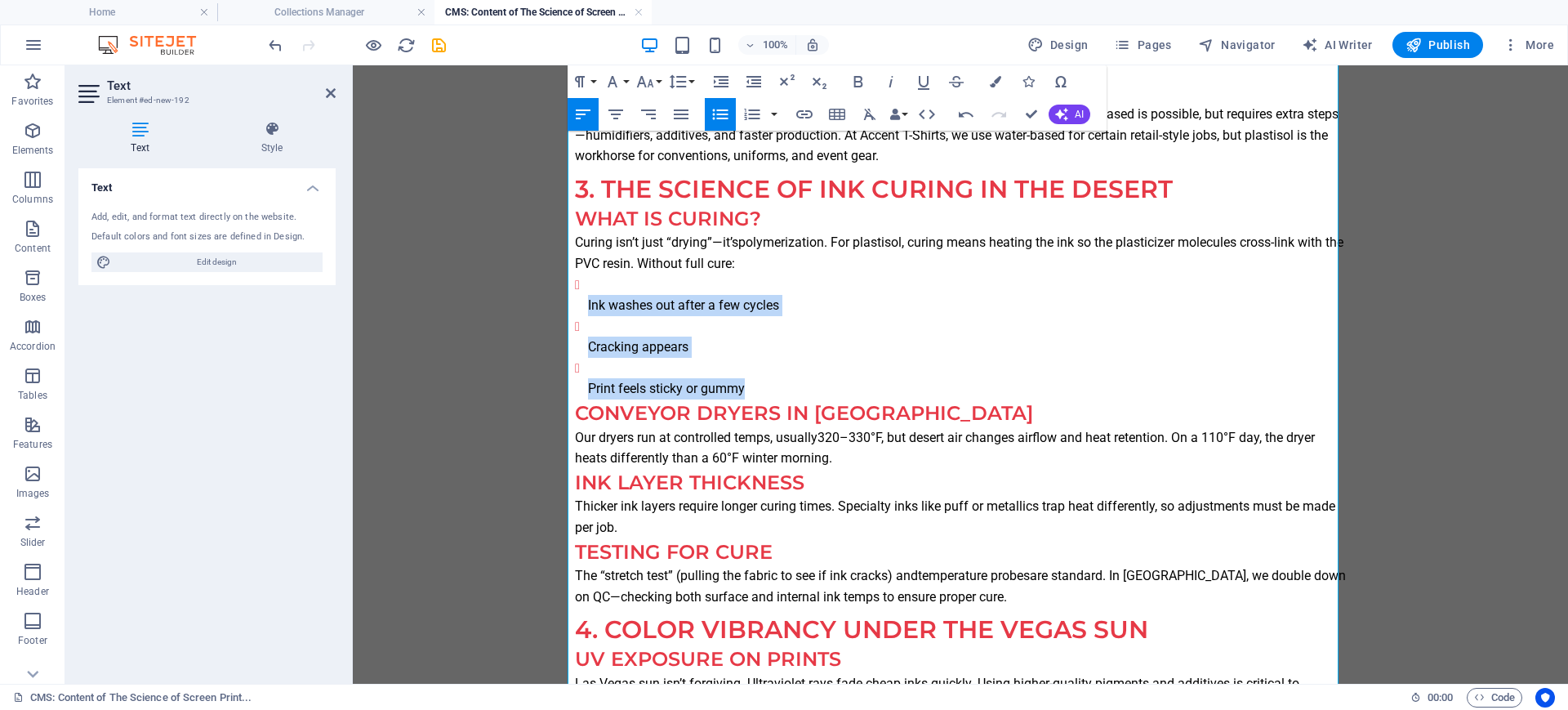
drag, startPoint x: 769, startPoint y: 390, endPoint x: 552, endPoint y: 290, distance: 238.9
click at [552, 290] on body "Introduction: More Than Just Ink on Cotton Most people think of screen printing…" at bounding box center [960, 616] width 1215 height 3347
click at [716, 114] on icon "button" at bounding box center [720, 114] width 15 height 11
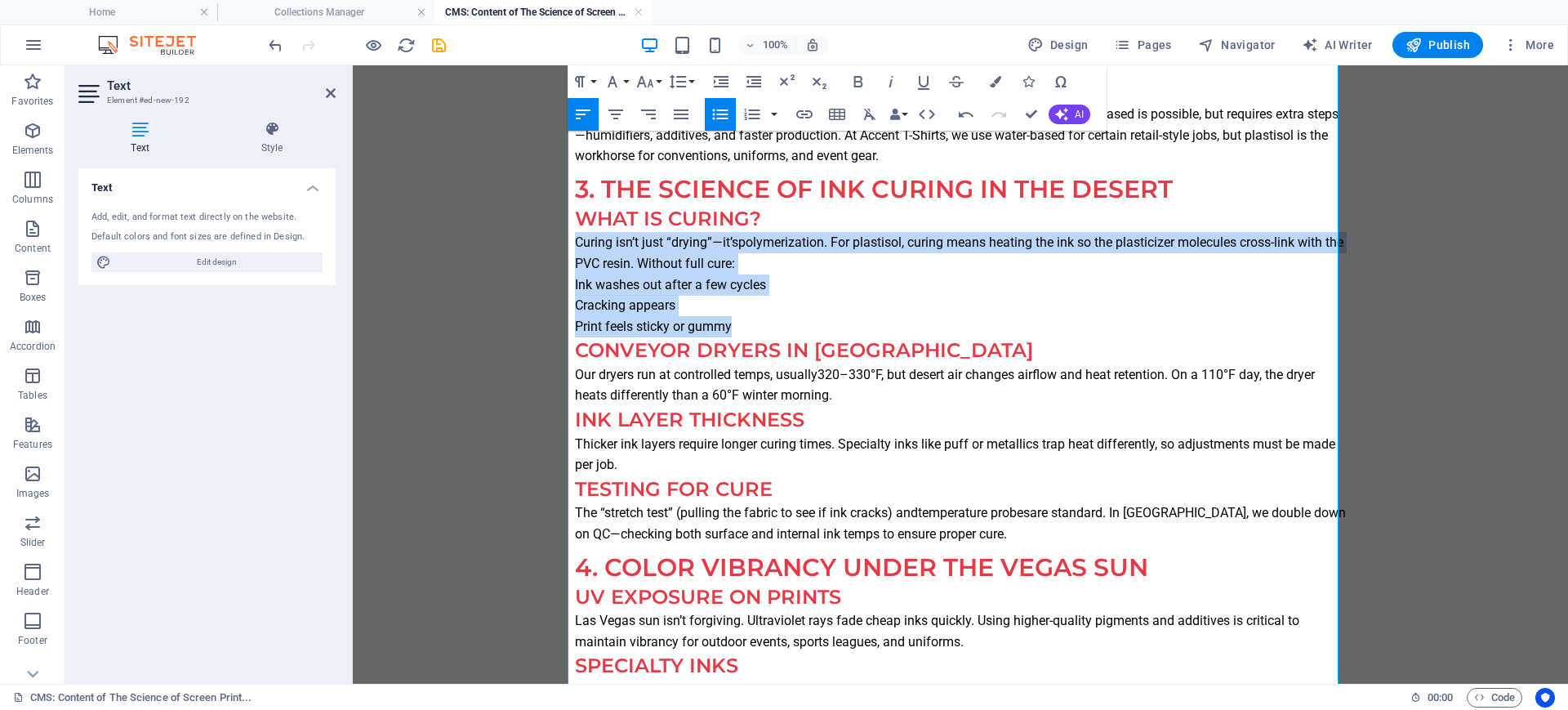
click at [716, 114] on icon "button" at bounding box center [720, 114] width 15 height 11
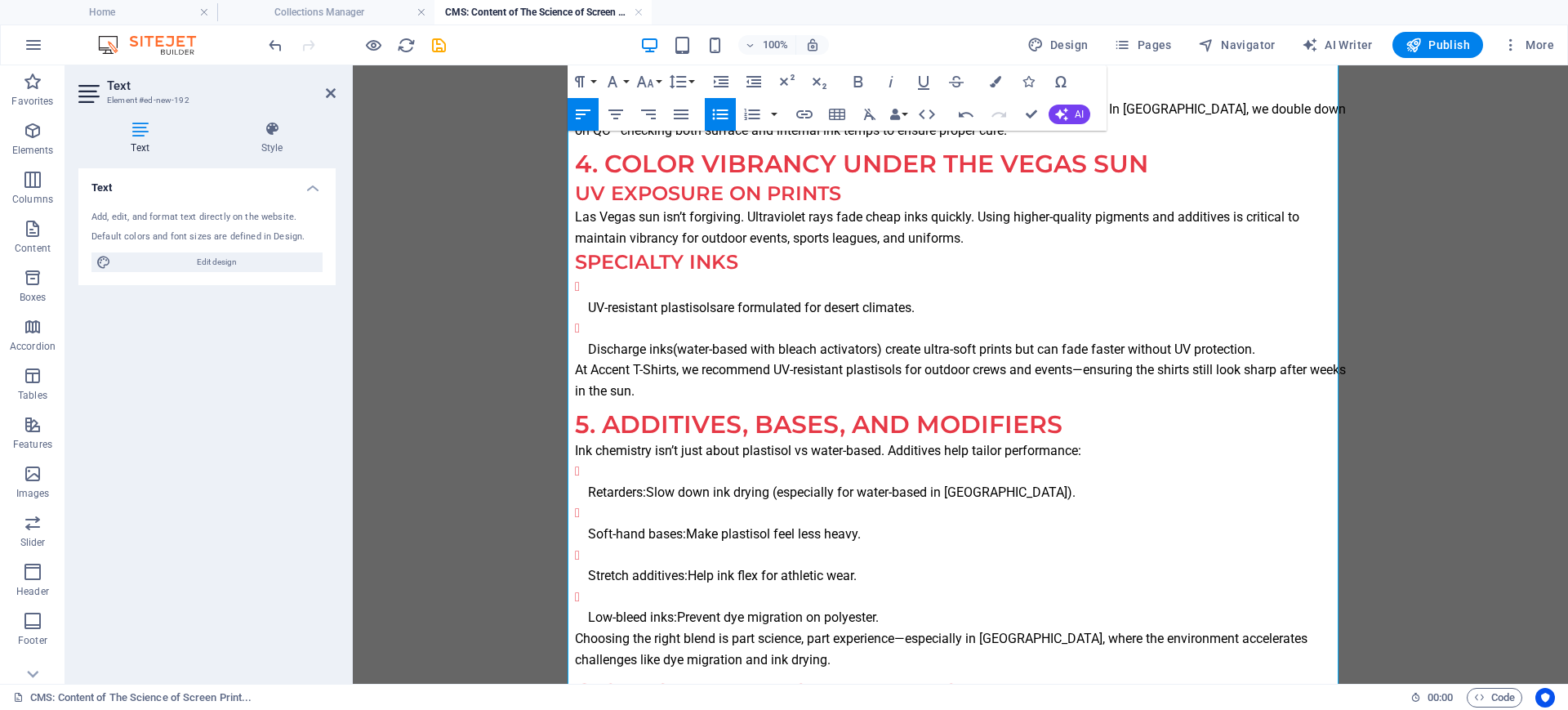
scroll to position [1531, 0]
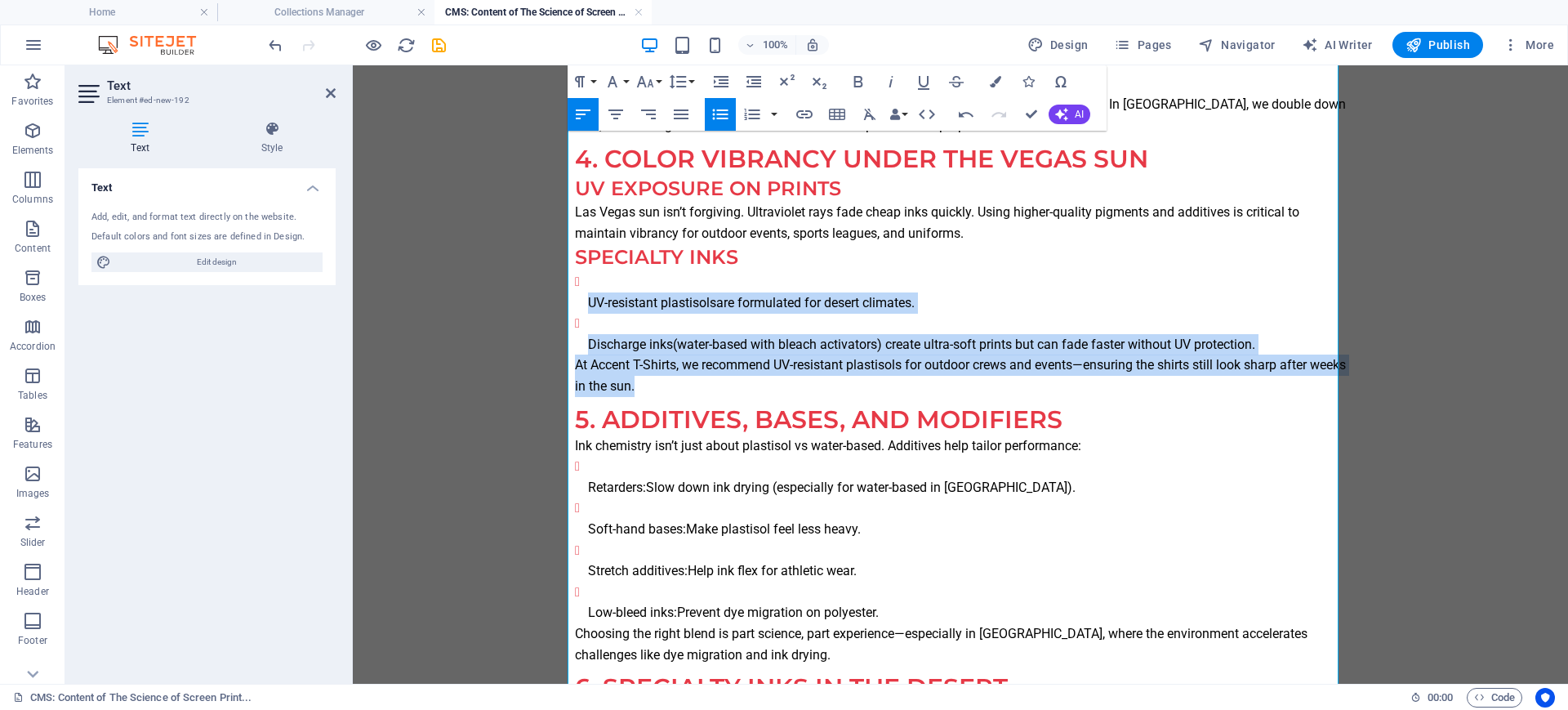
drag, startPoint x: 705, startPoint y: 391, endPoint x: 527, endPoint y: 284, distance: 207.7
click at [527, 284] on body "Introduction: More Than Just Ink on Cotton Most people think of screen printing…" at bounding box center [960, 176] width 1215 height 3284
click at [723, 106] on icon "button" at bounding box center [720, 114] width 19 height 19
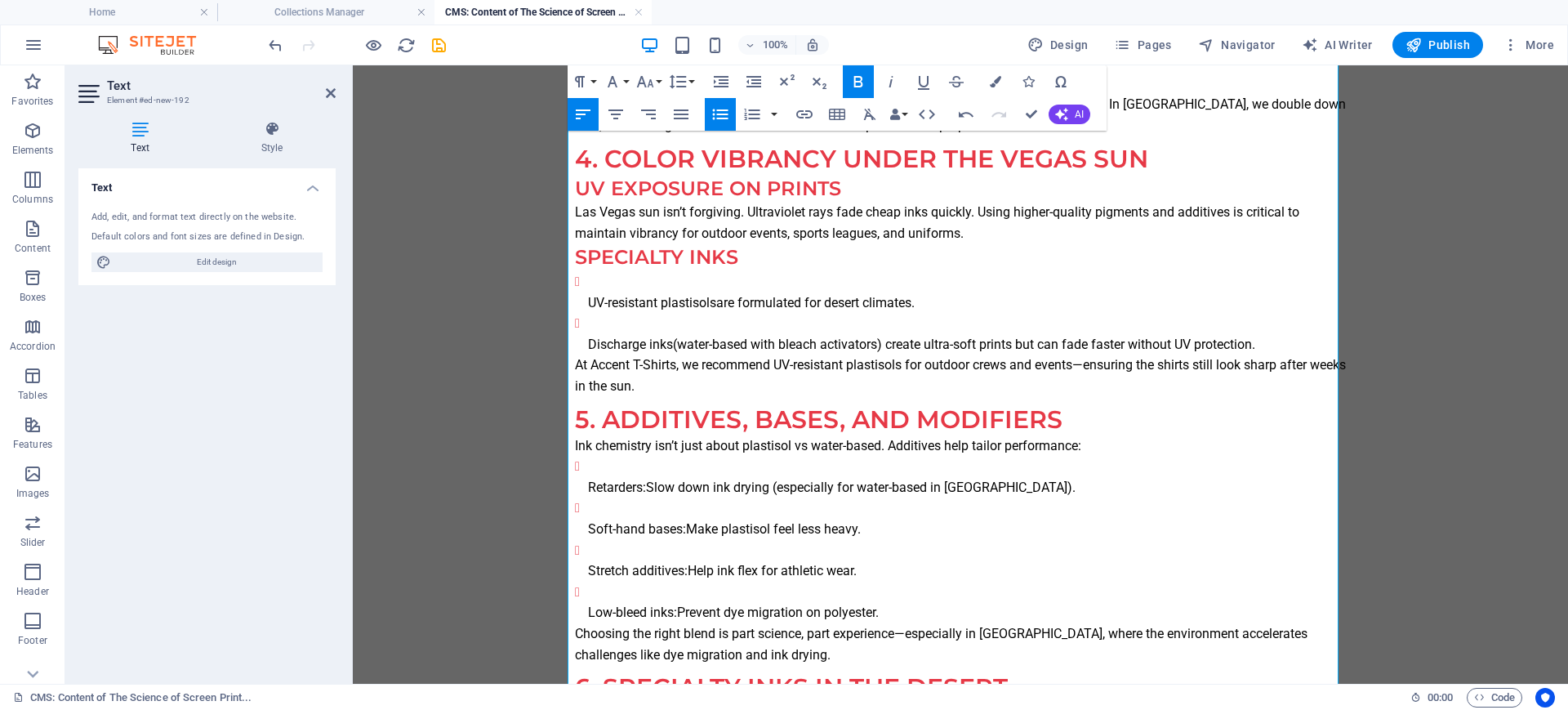
click at [723, 106] on icon "button" at bounding box center [720, 114] width 19 height 19
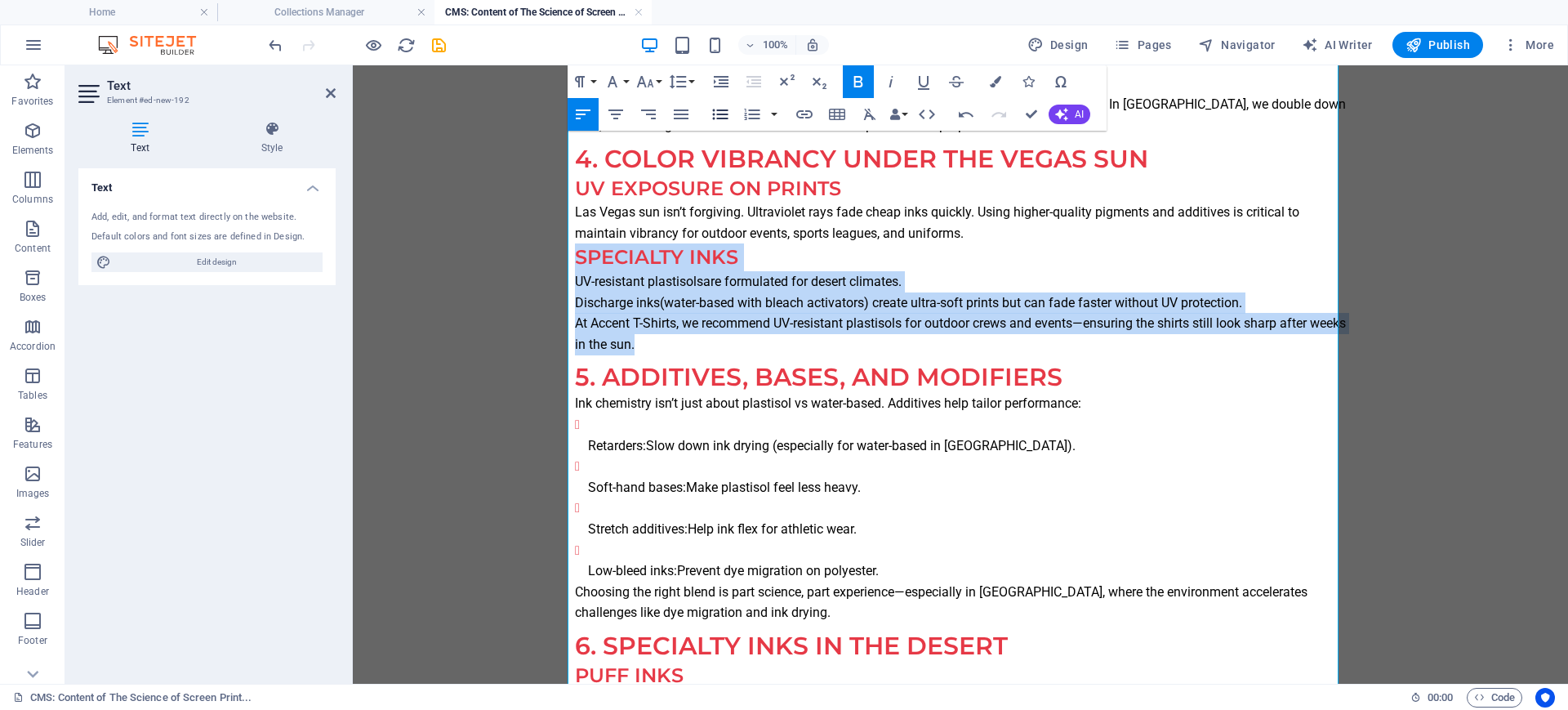
click at [713, 109] on icon "button" at bounding box center [720, 114] width 15 height 11
drag, startPoint x: 887, startPoint y: 570, endPoint x: 530, endPoint y: 422, distance: 386.5
click at [530, 422] on body "Introduction: More Than Just Ink on Cotton Most people think of screen printing…" at bounding box center [960, 155] width 1215 height 3243
click at [723, 111] on icon "button" at bounding box center [720, 114] width 19 height 19
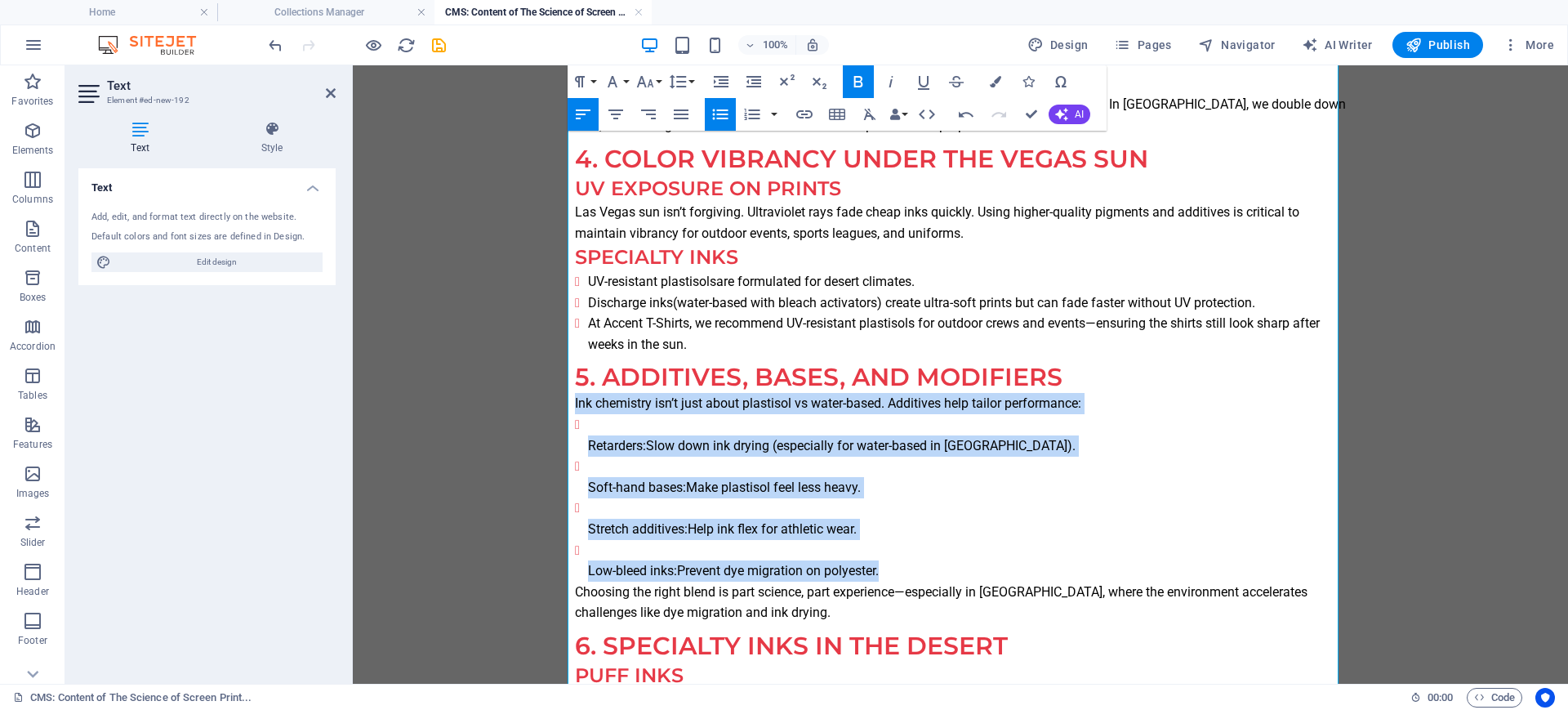
click at [721, 113] on icon "button" at bounding box center [720, 114] width 19 height 19
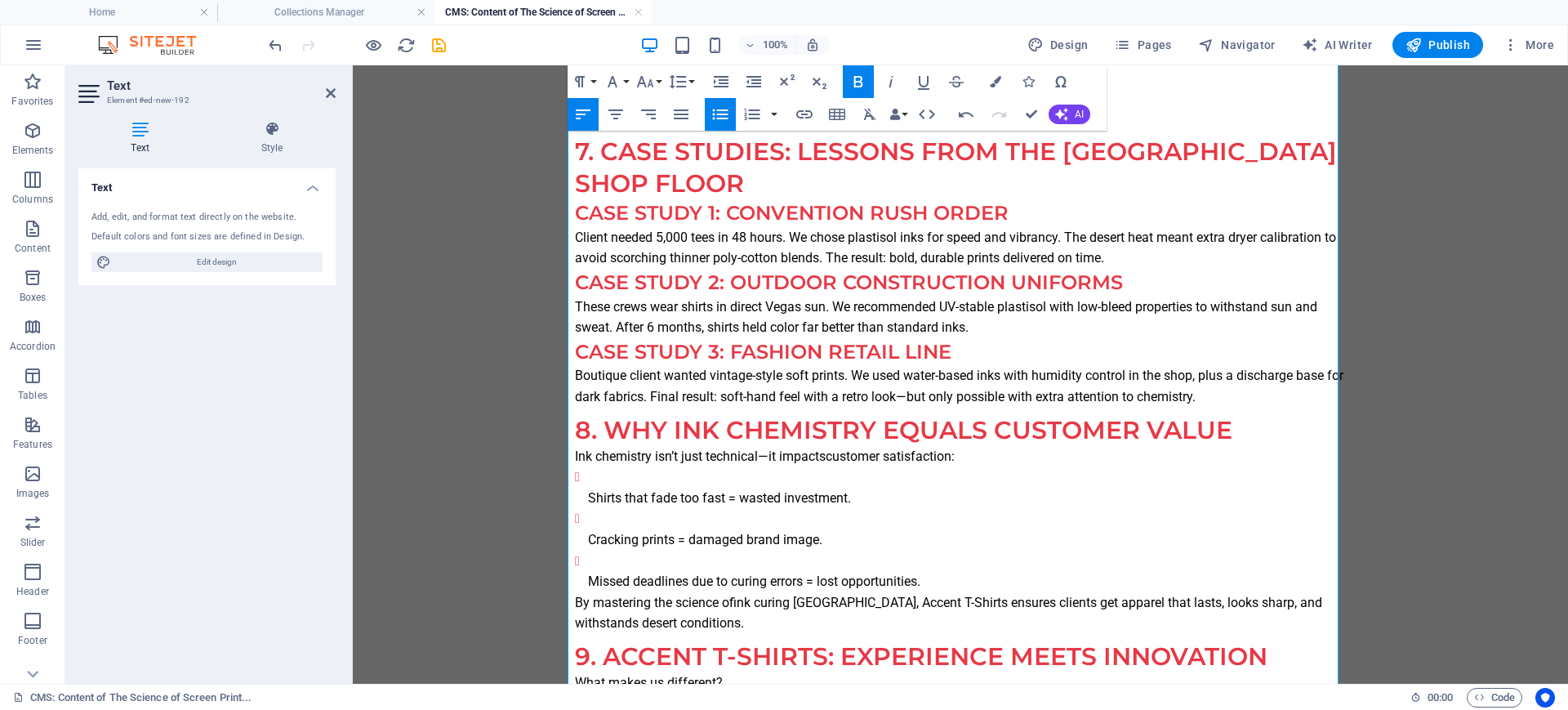
scroll to position [2246, 0]
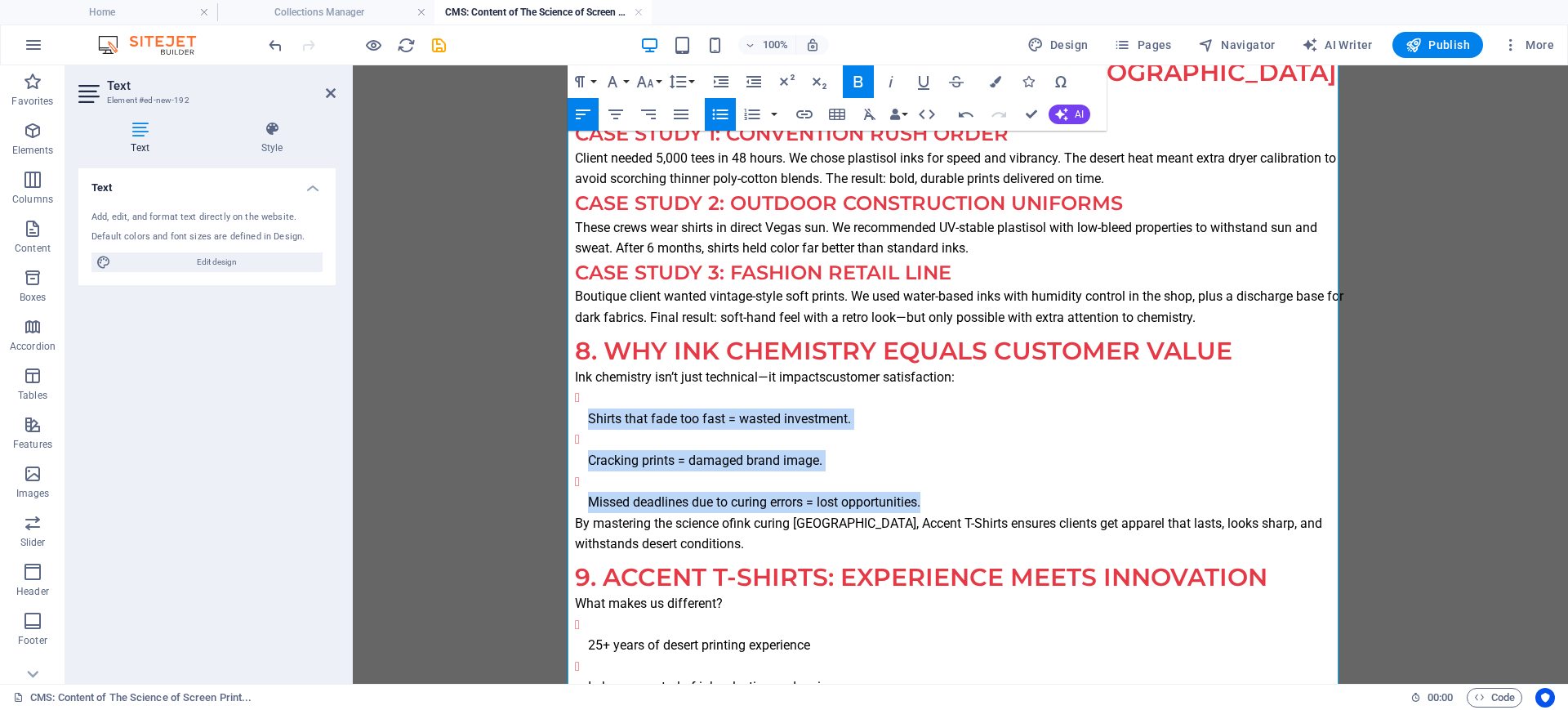
drag, startPoint x: 928, startPoint y: 484, endPoint x: 561, endPoint y: 375, distance: 382.8
click at [719, 116] on icon "button" at bounding box center [720, 114] width 19 height 19
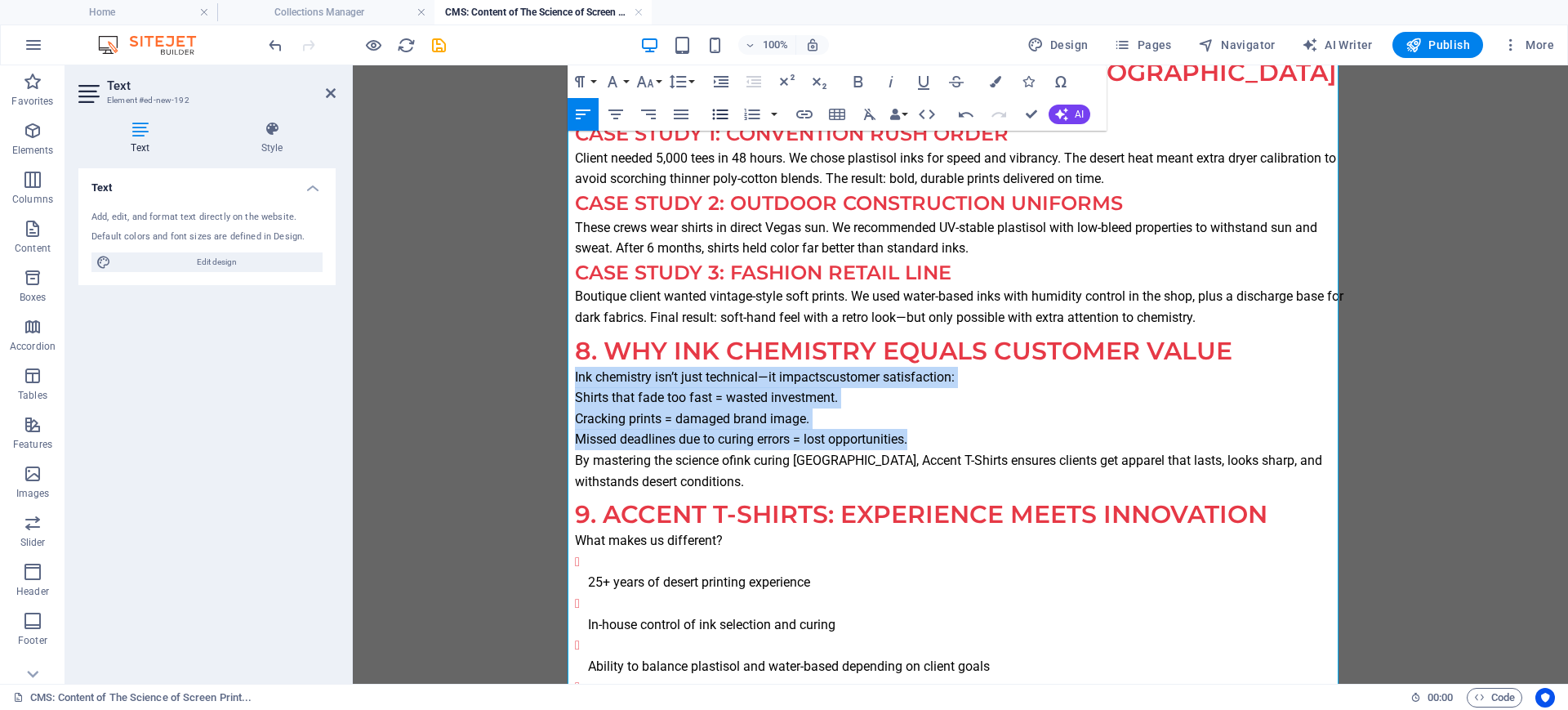
drag, startPoint x: 719, startPoint y: 116, endPoint x: 722, endPoint y: 127, distance: 11.4
click at [719, 117] on icon "button" at bounding box center [720, 114] width 19 height 19
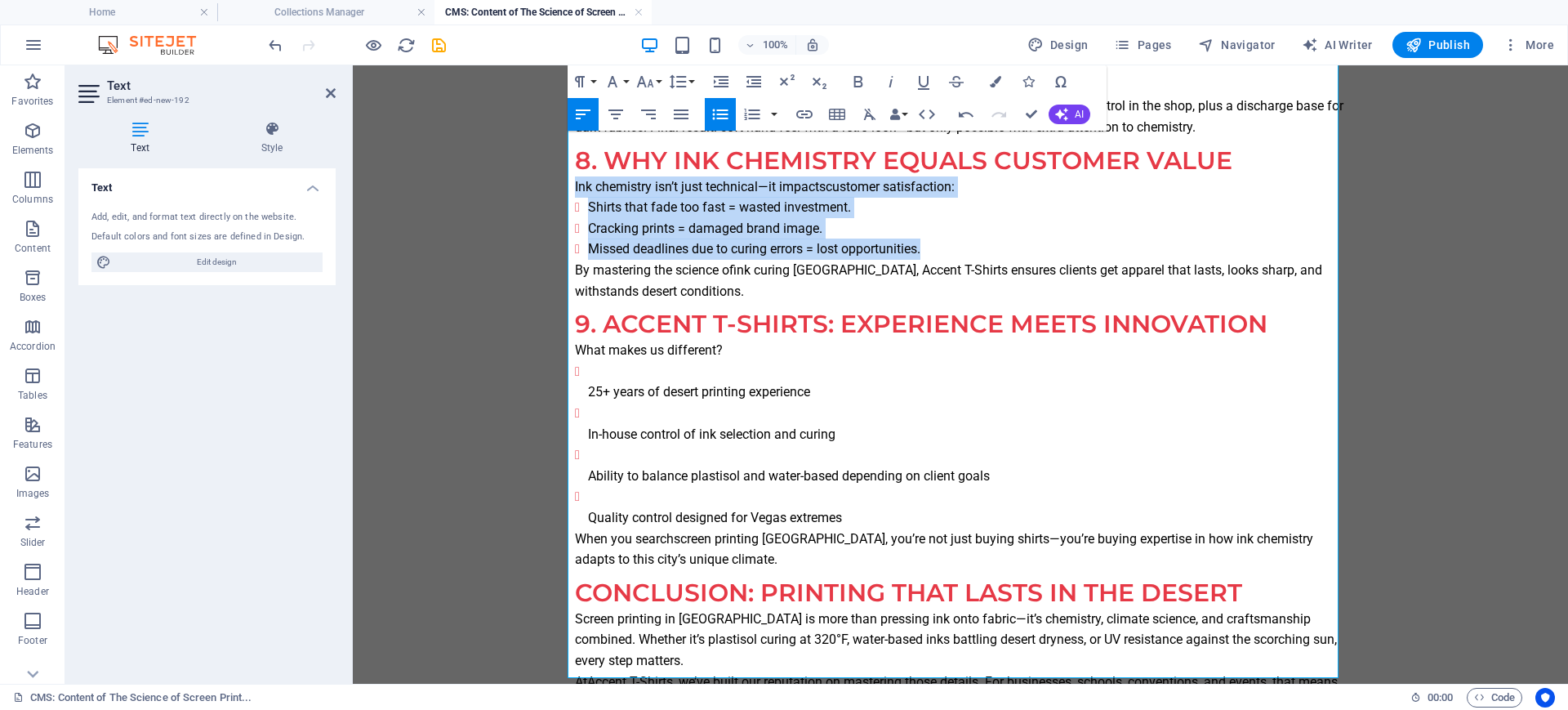
scroll to position [2450, 0]
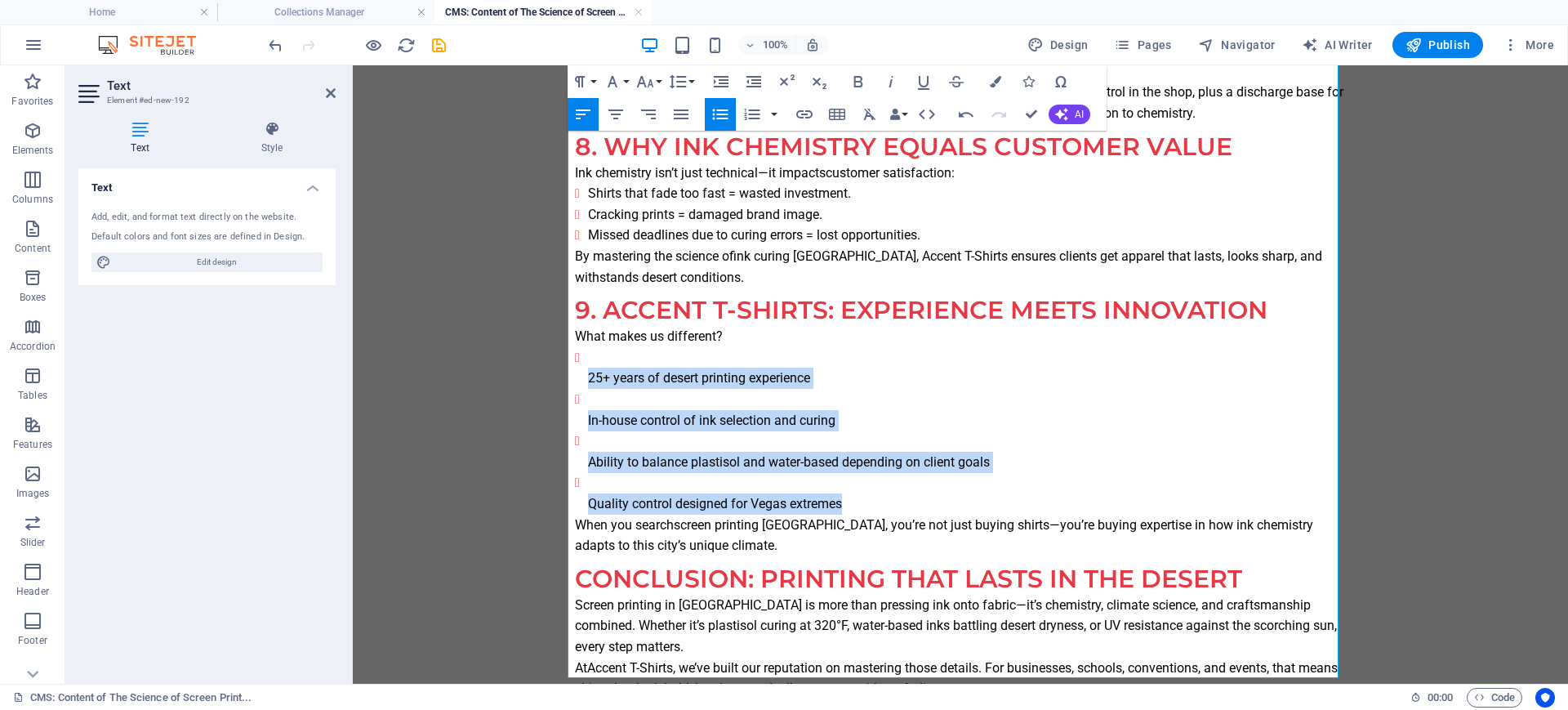
drag, startPoint x: 840, startPoint y: 485, endPoint x: 549, endPoint y: 342, distance: 324.2
click at [711, 116] on icon "button" at bounding box center [720, 114] width 19 height 19
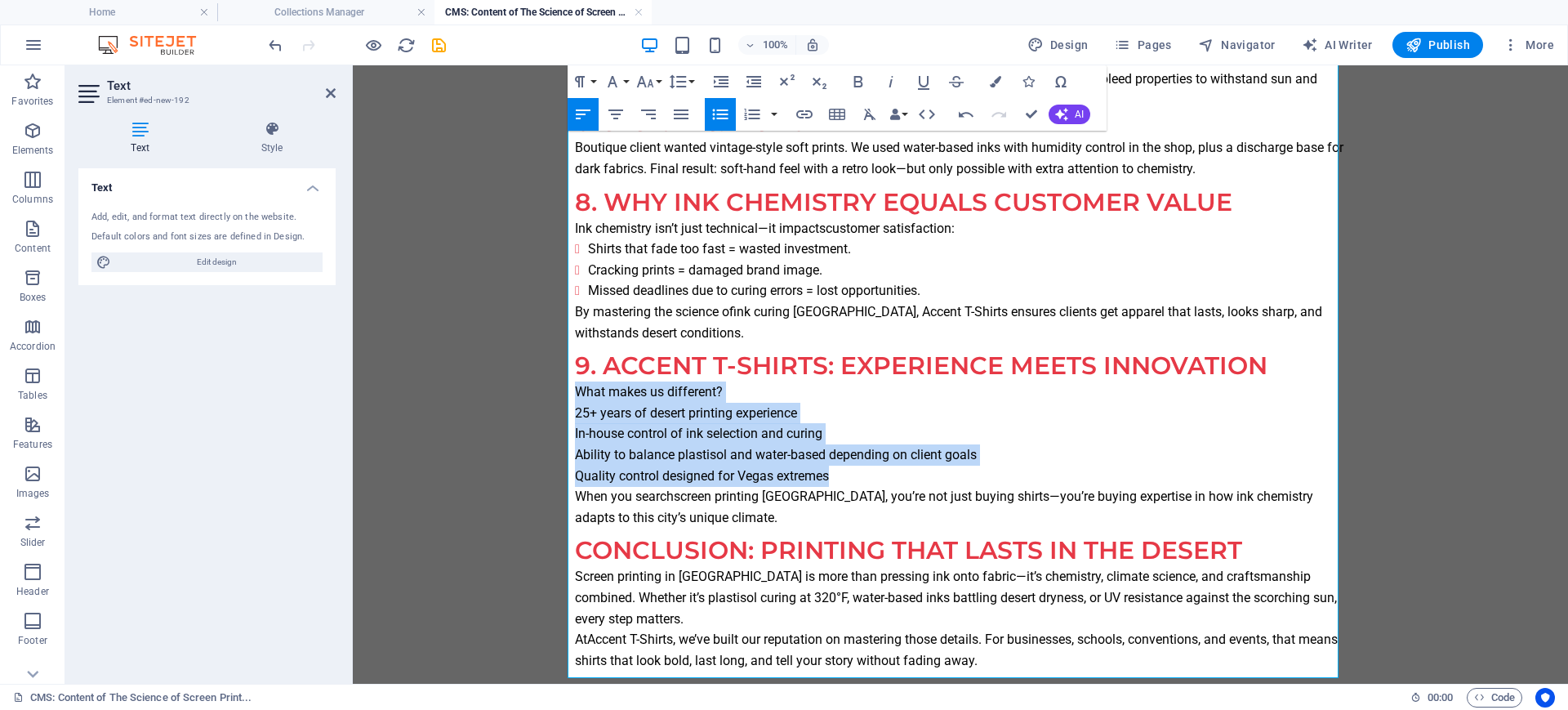
scroll to position [2374, 0]
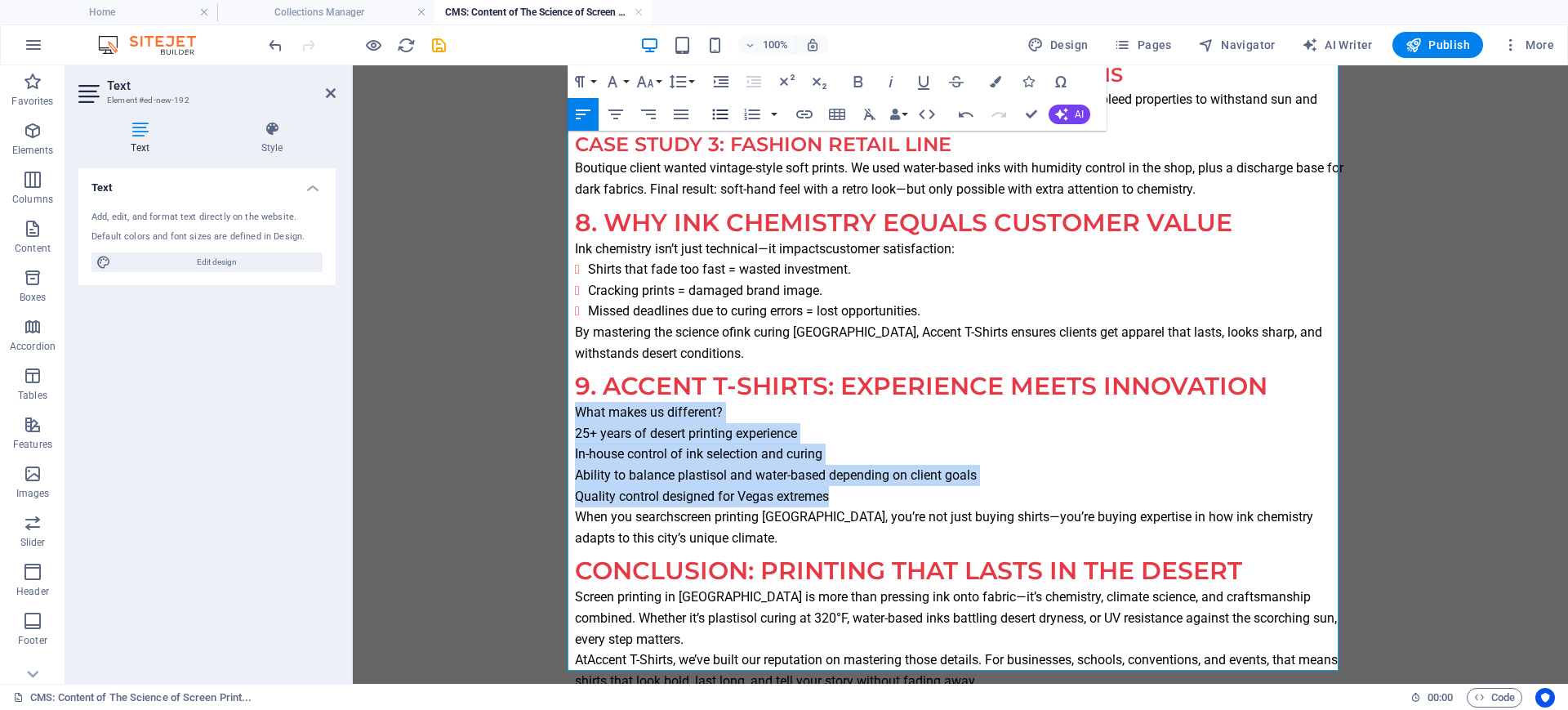
click at [711, 116] on icon "button" at bounding box center [720, 114] width 19 height 19
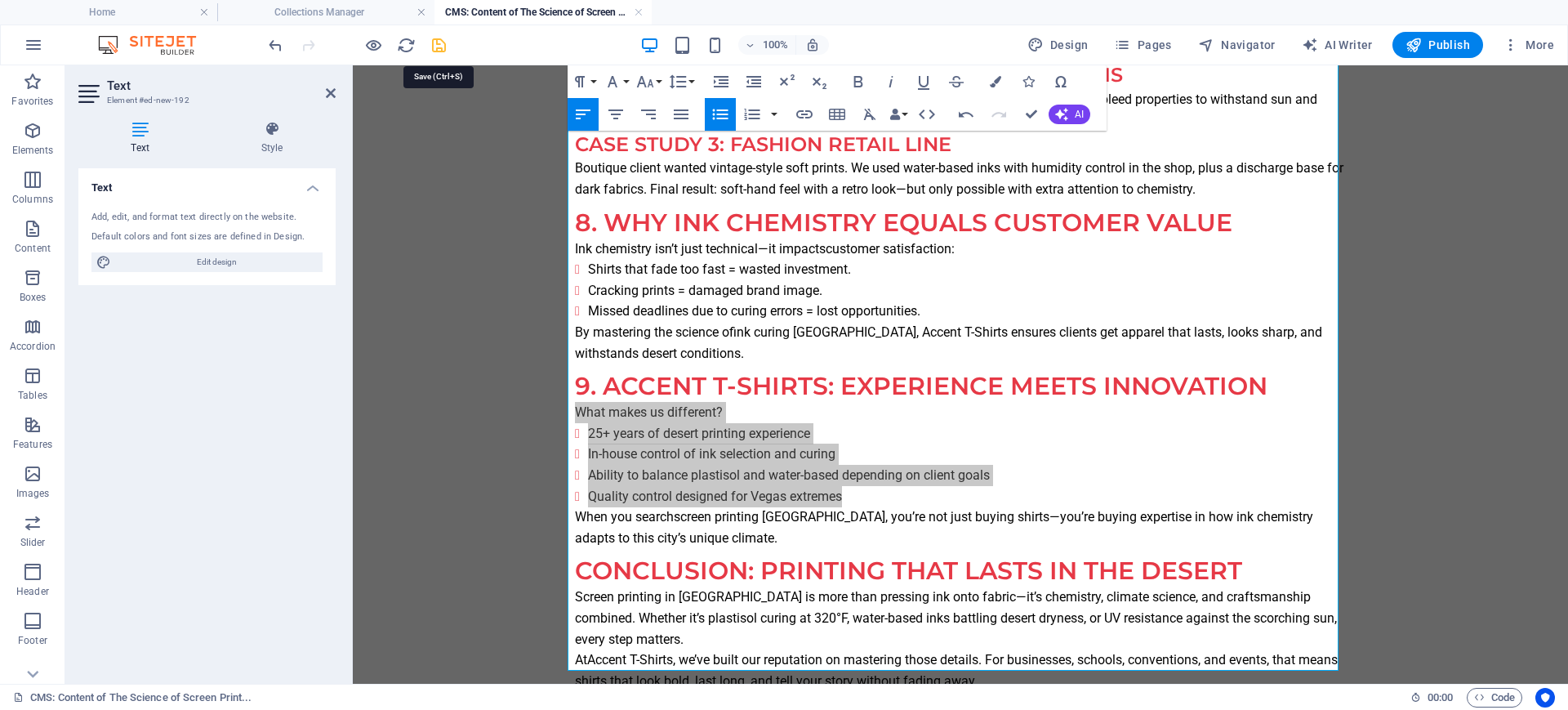
click at [436, 45] on icon "save" at bounding box center [439, 45] width 19 height 19
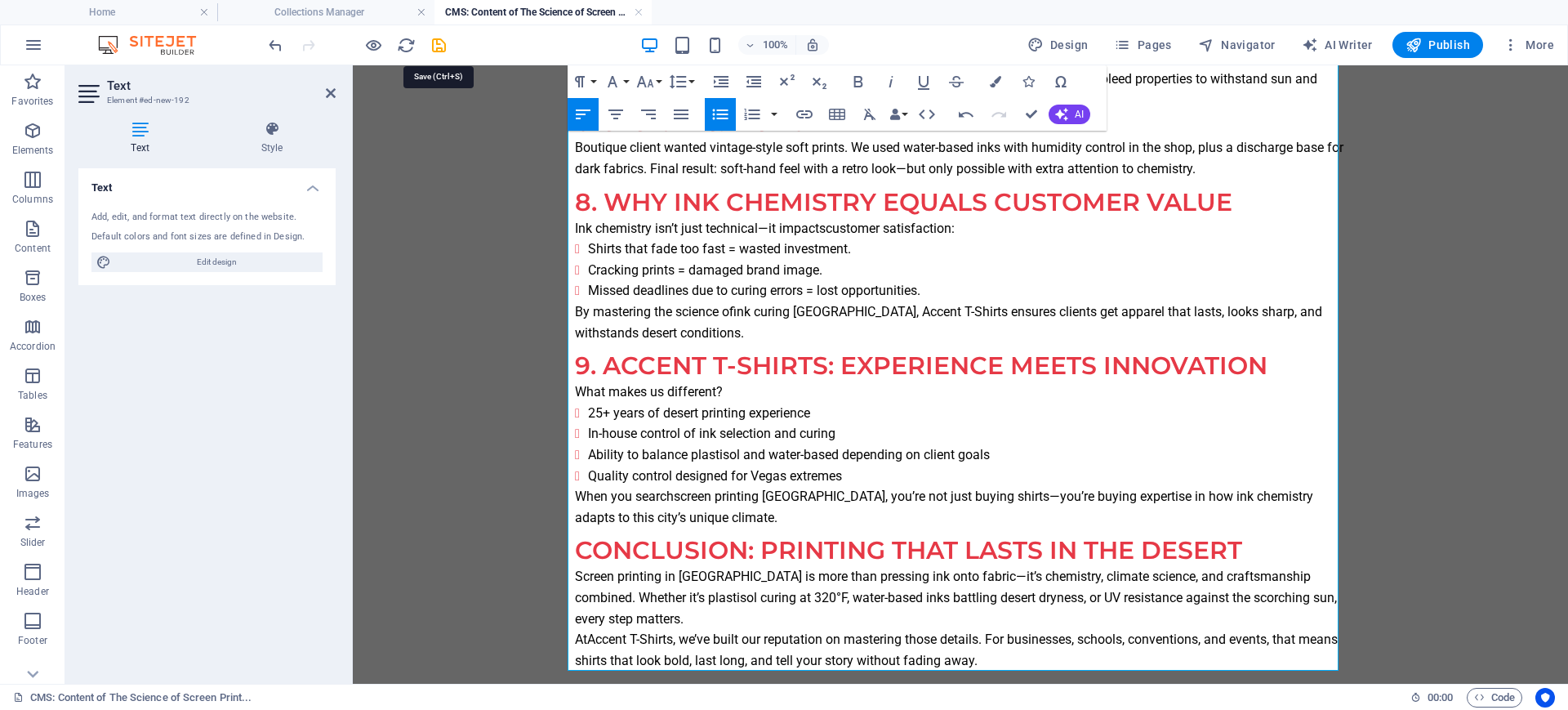
scroll to position [2308, 0]
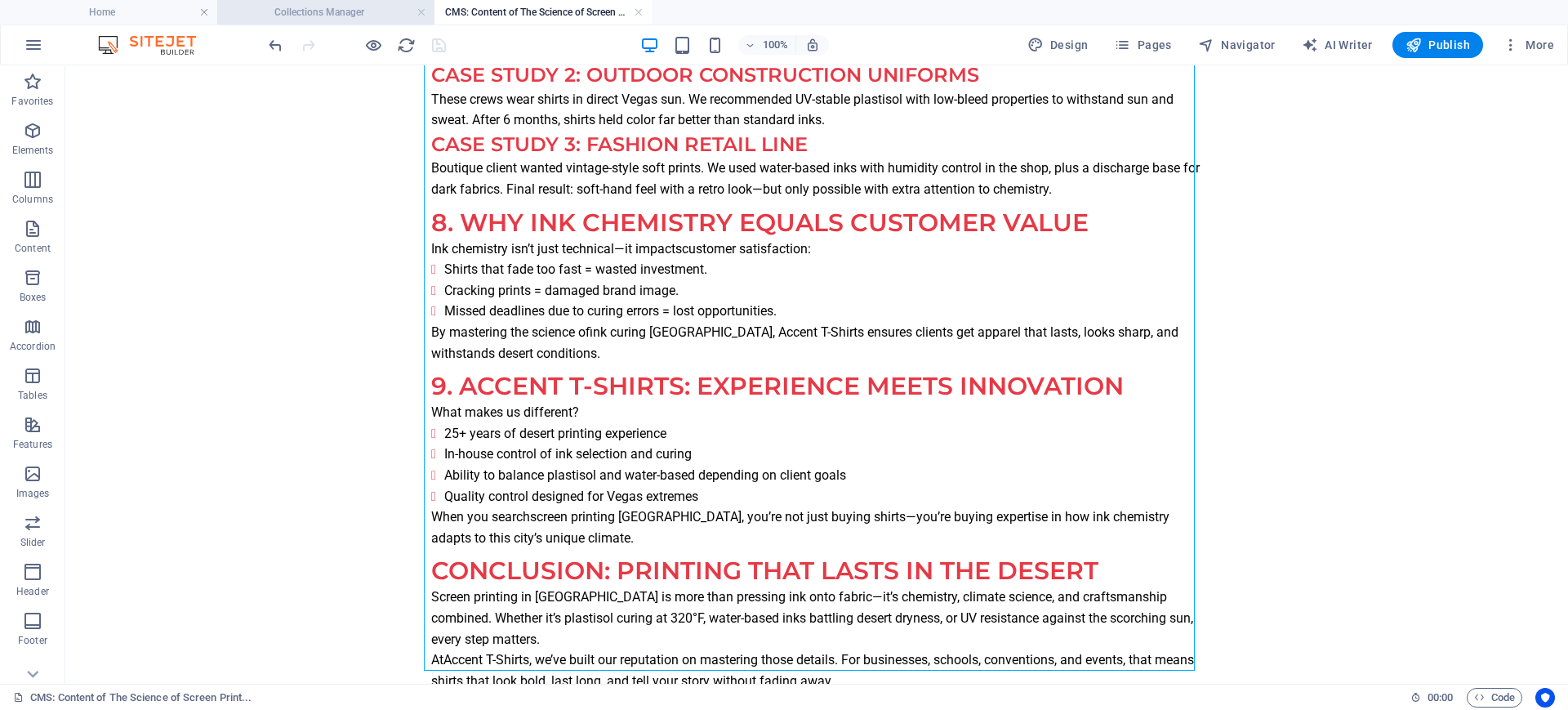
click at [268, 14] on h4 "Collections Manager" at bounding box center [326, 12] width 217 height 18
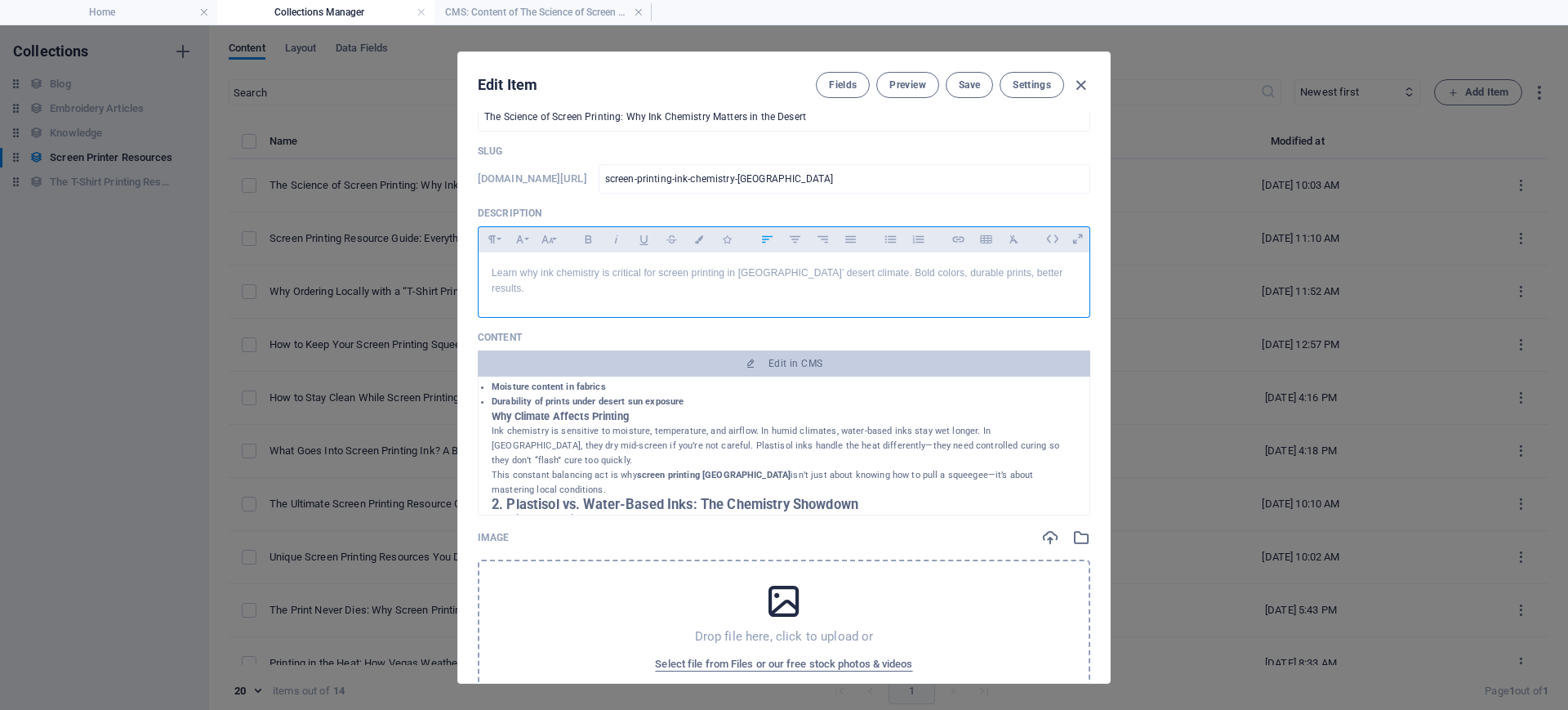
scroll to position [204, 0]
click at [787, 567] on icon at bounding box center [784, 601] width 41 height 41
click at [964, 84] on span "Save" at bounding box center [969, 85] width 21 height 13
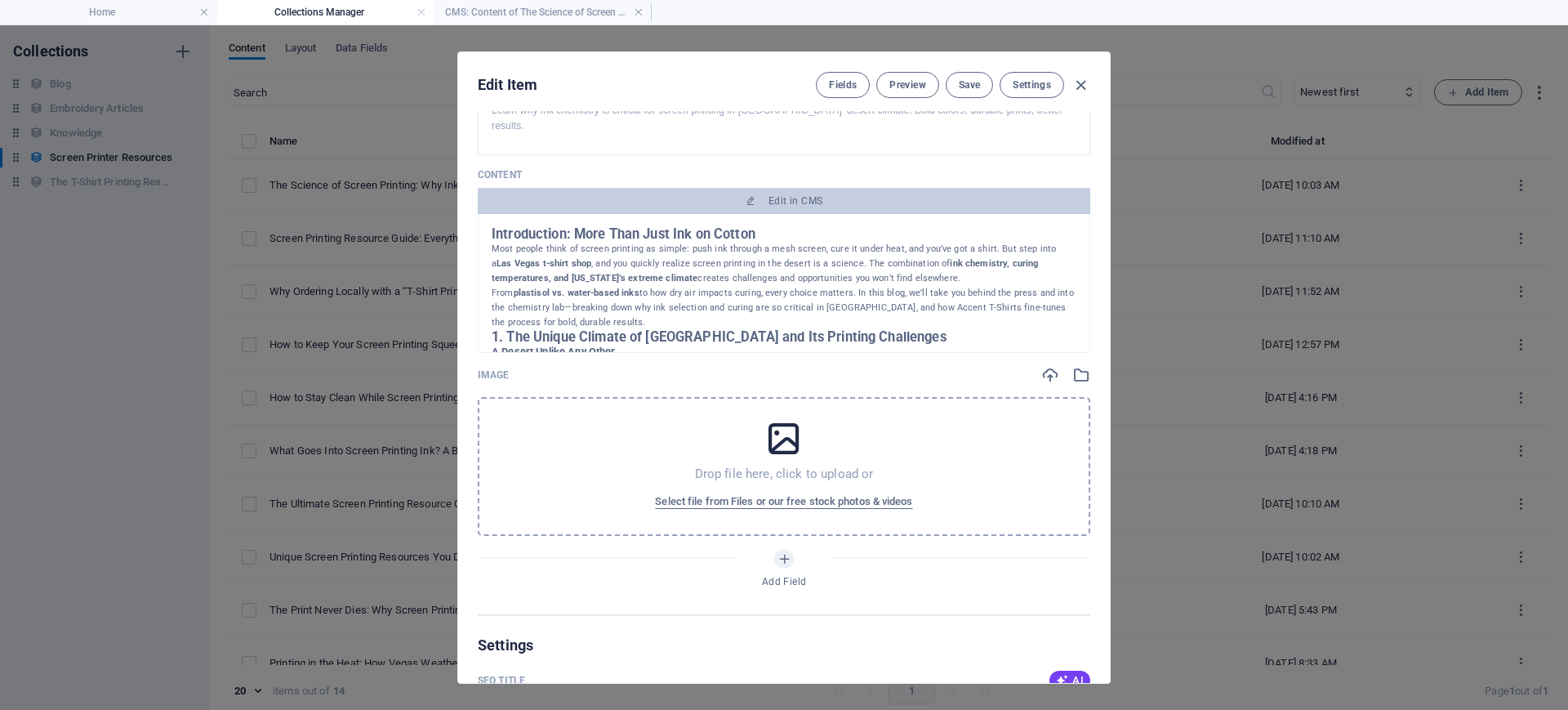
click at [789, 439] on icon at bounding box center [784, 438] width 41 height 41
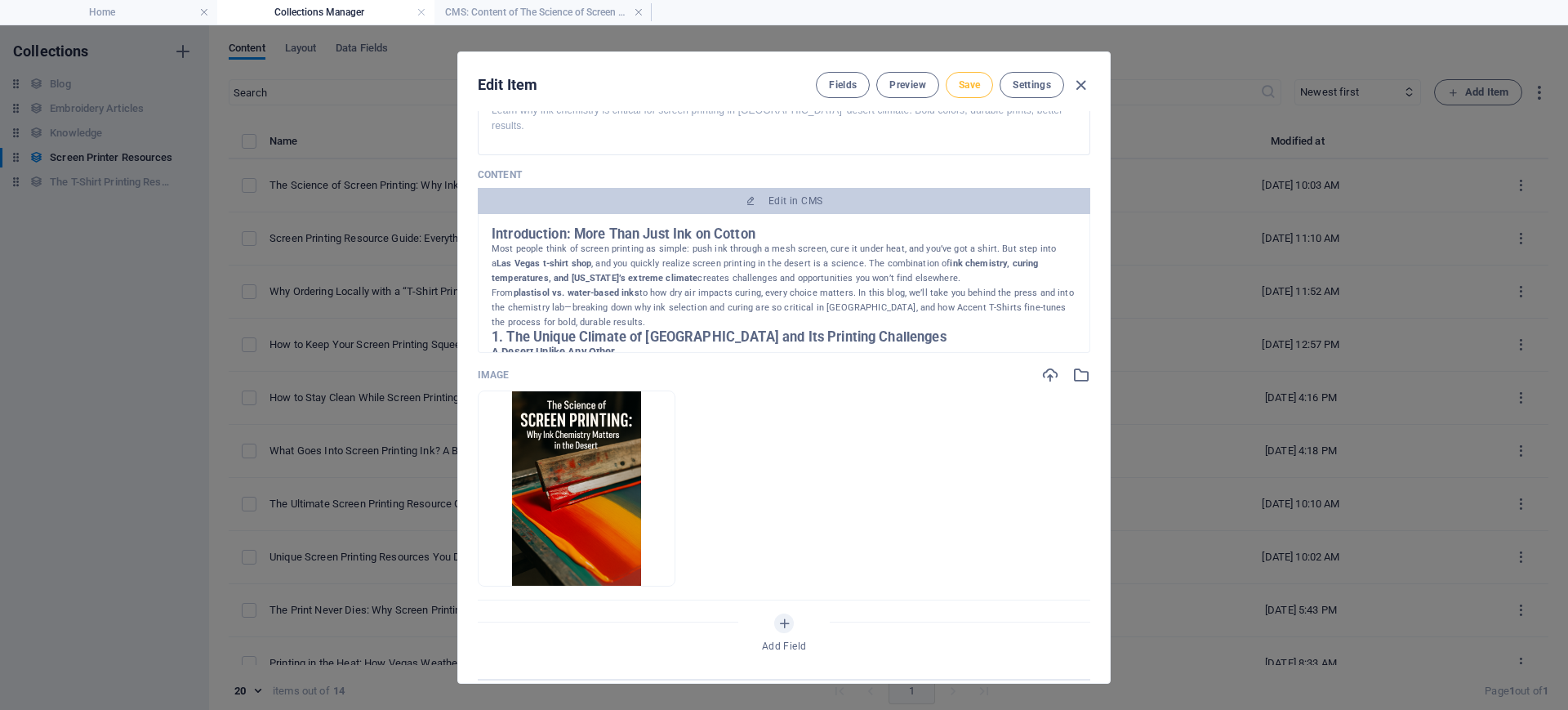
click at [961, 85] on span "Save" at bounding box center [969, 85] width 21 height 13
click at [1078, 85] on icon "button" at bounding box center [1081, 85] width 19 height 19
type input "the-science-of-screen-printing-why-ink-chemistry-matters-in-the-desert"
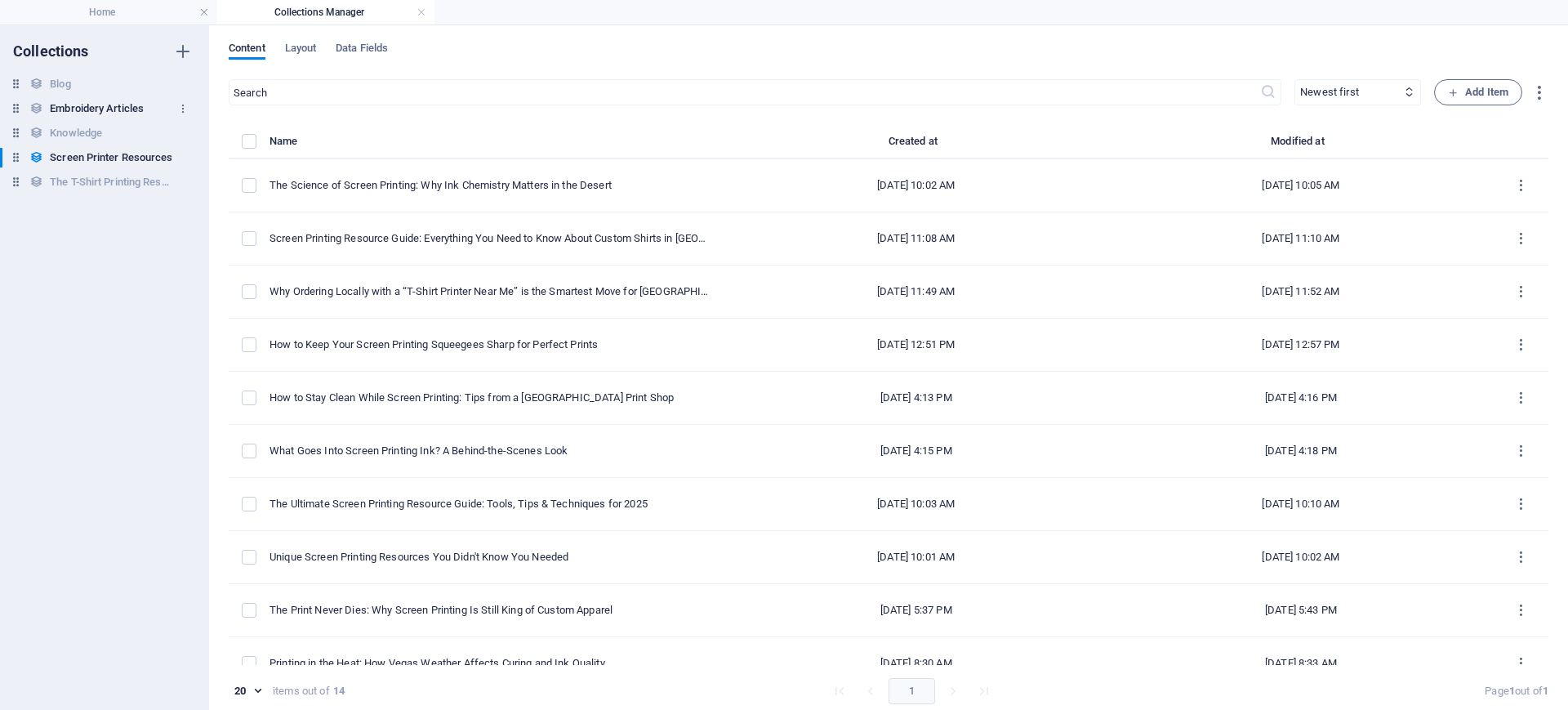
click at [101, 110] on h6 "Embroidery Articles" at bounding box center [97, 108] width 94 height 19
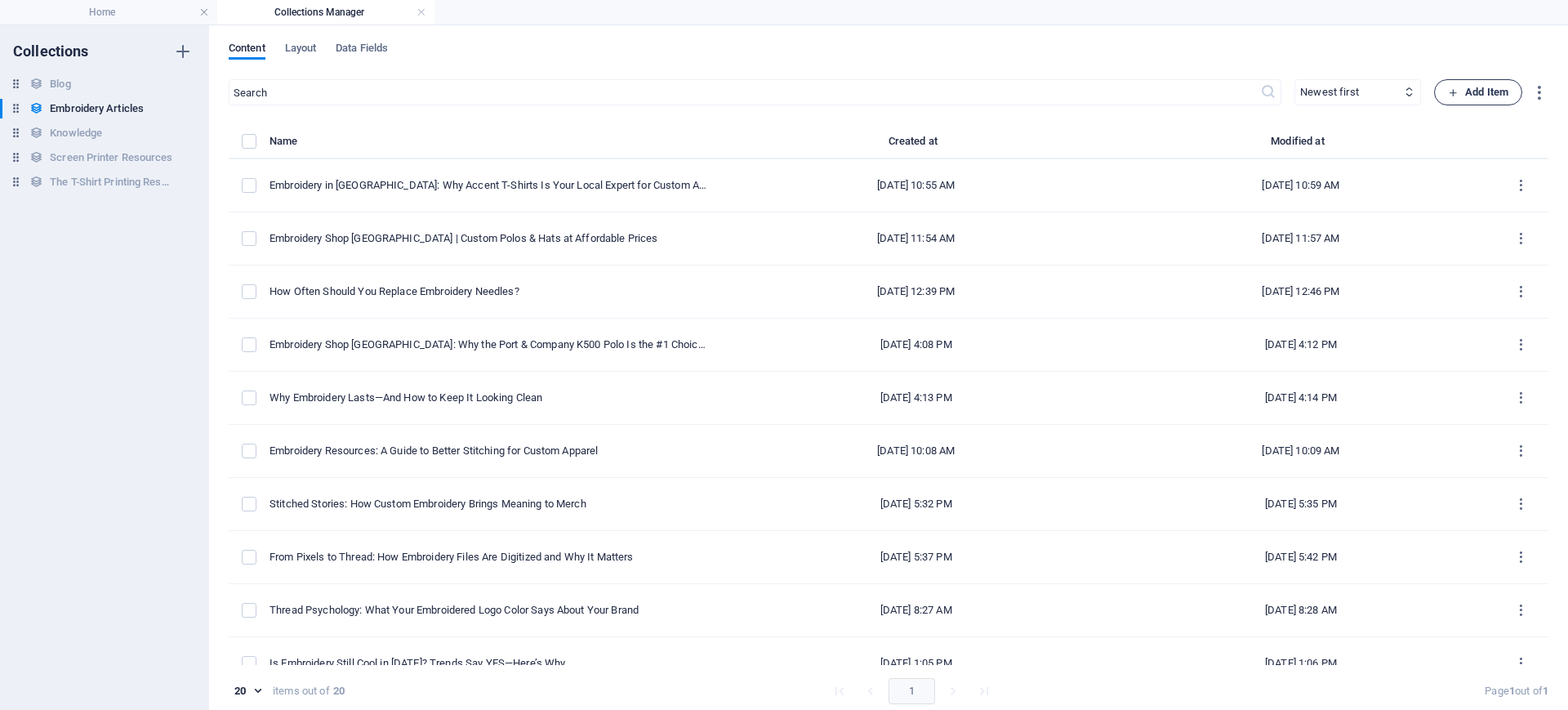
click at [1253, 92] on span "Add Item" at bounding box center [1478, 92] width 61 height 19
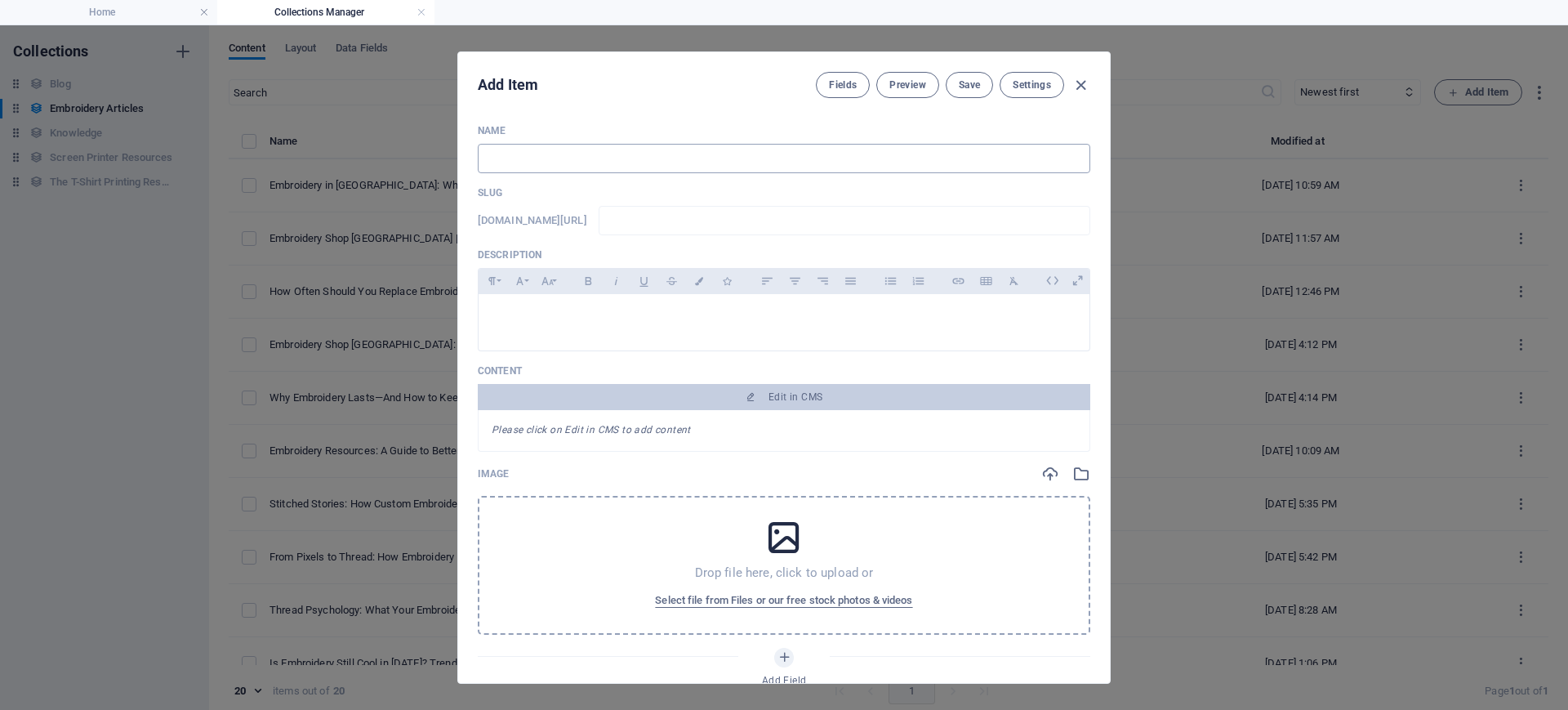
click at [632, 158] on input "text" at bounding box center [784, 158] width 612 height 29
paste input "Thread Counts and Texture: The Hidden Art of Embroidery in [GEOGRAPHIC_DATA]"
type input "Thread Counts and Texture: The Hidden Art of Embroidery in [GEOGRAPHIC_DATA]"
type input "thread-counts-and-texture-the-hidden-art-of-embroidery-in-[GEOGRAPHIC_DATA]"
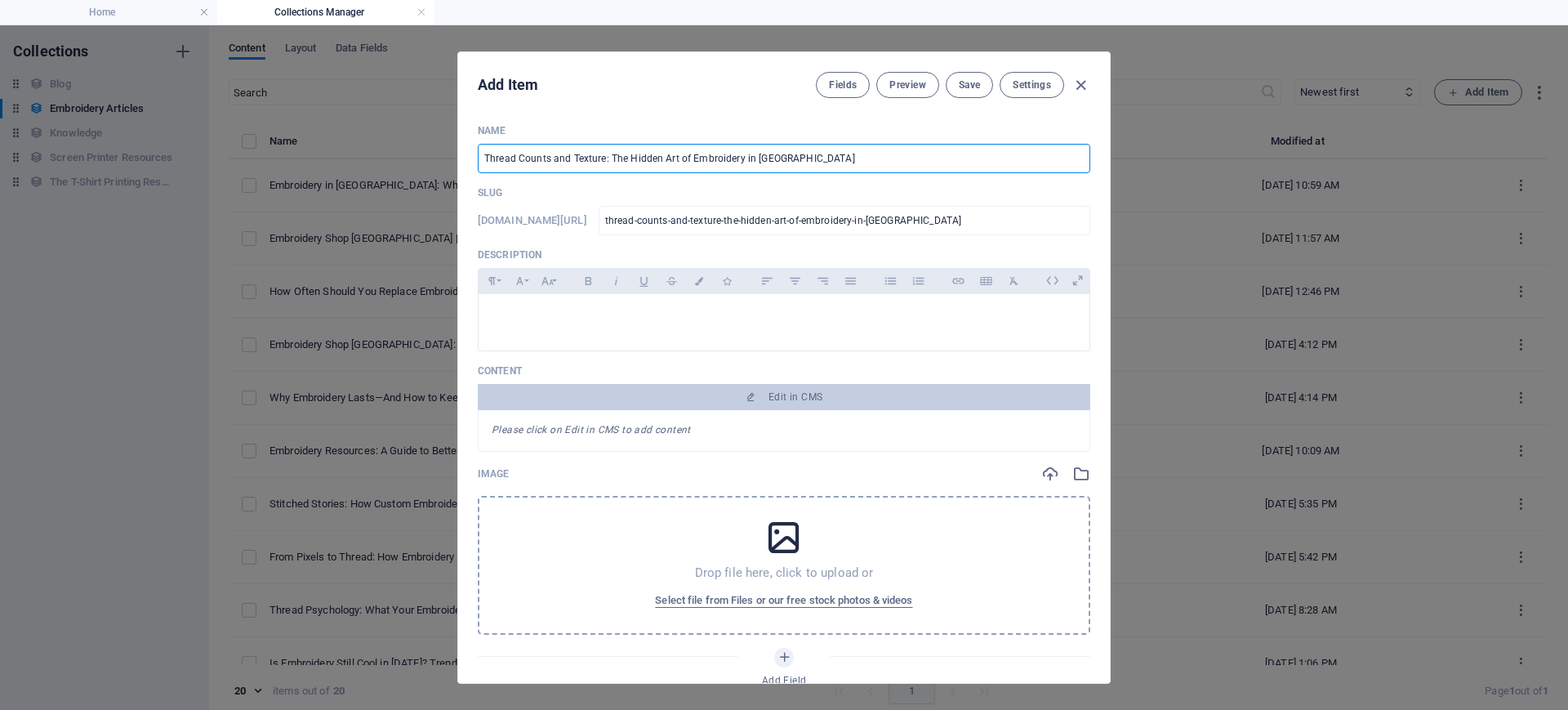
type input "thread-counts-and-texture-the-hidden-art-of-embroidery-in-[GEOGRAPHIC_DATA]"
type input "Thread Counts and Texture: The Hidden Art of Embroidery in [GEOGRAPHIC_DATA]"
click at [756, 221] on input "thread-counts-and-texture-the-hidden-art-of-embroidery-in-[GEOGRAPHIC_DATA]" at bounding box center [845, 220] width 491 height 29
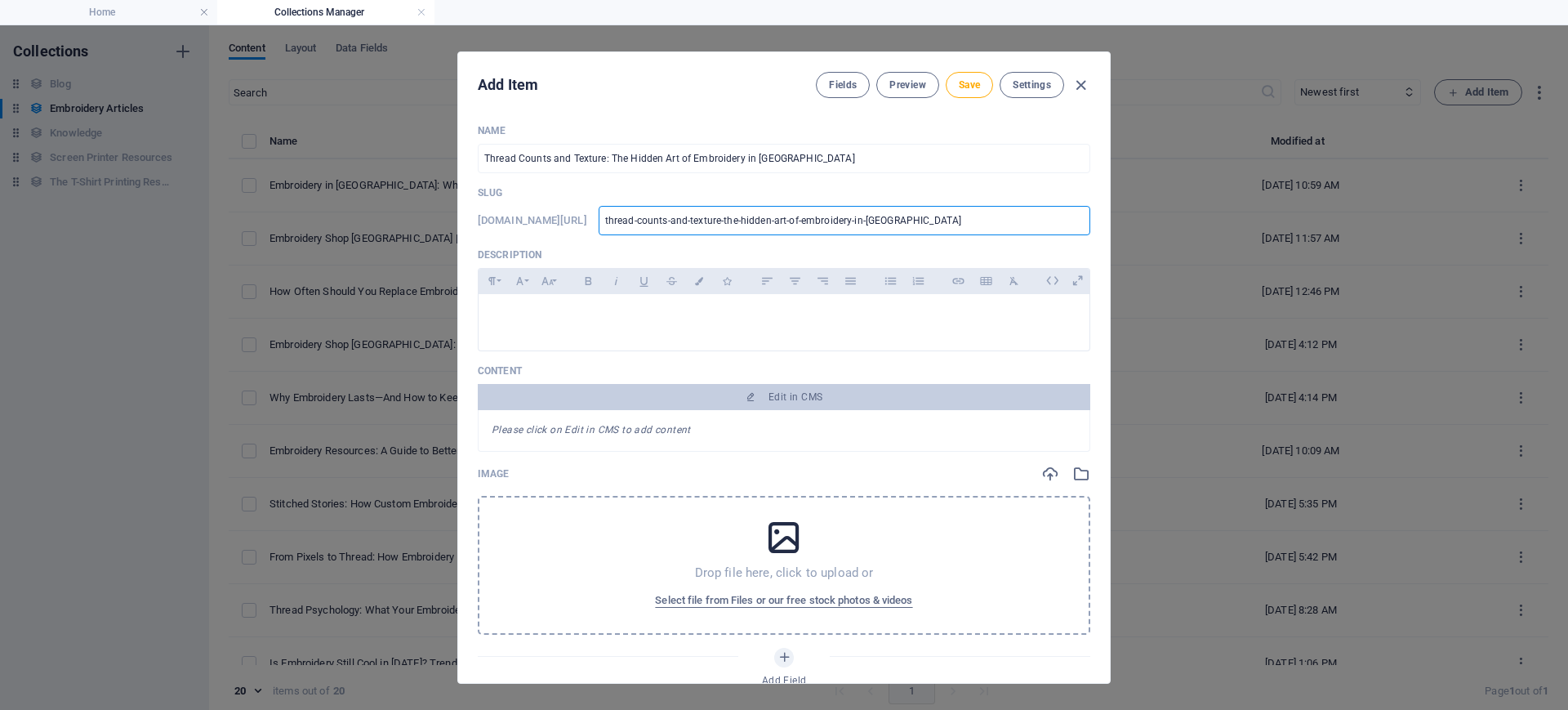
drag, startPoint x: 1010, startPoint y: 217, endPoint x: 617, endPoint y: 222, distance: 393.0
click at [617, 222] on div "[DOMAIN_NAME][URL] thread-counts-and-texture-the-hidden-art-of-embroidery-in-[G…" at bounding box center [784, 220] width 612 height 29
paste input "embroidery-thread-counts-texture"
type input "embroidery-thread-counts-texture-[GEOGRAPHIC_DATA]"
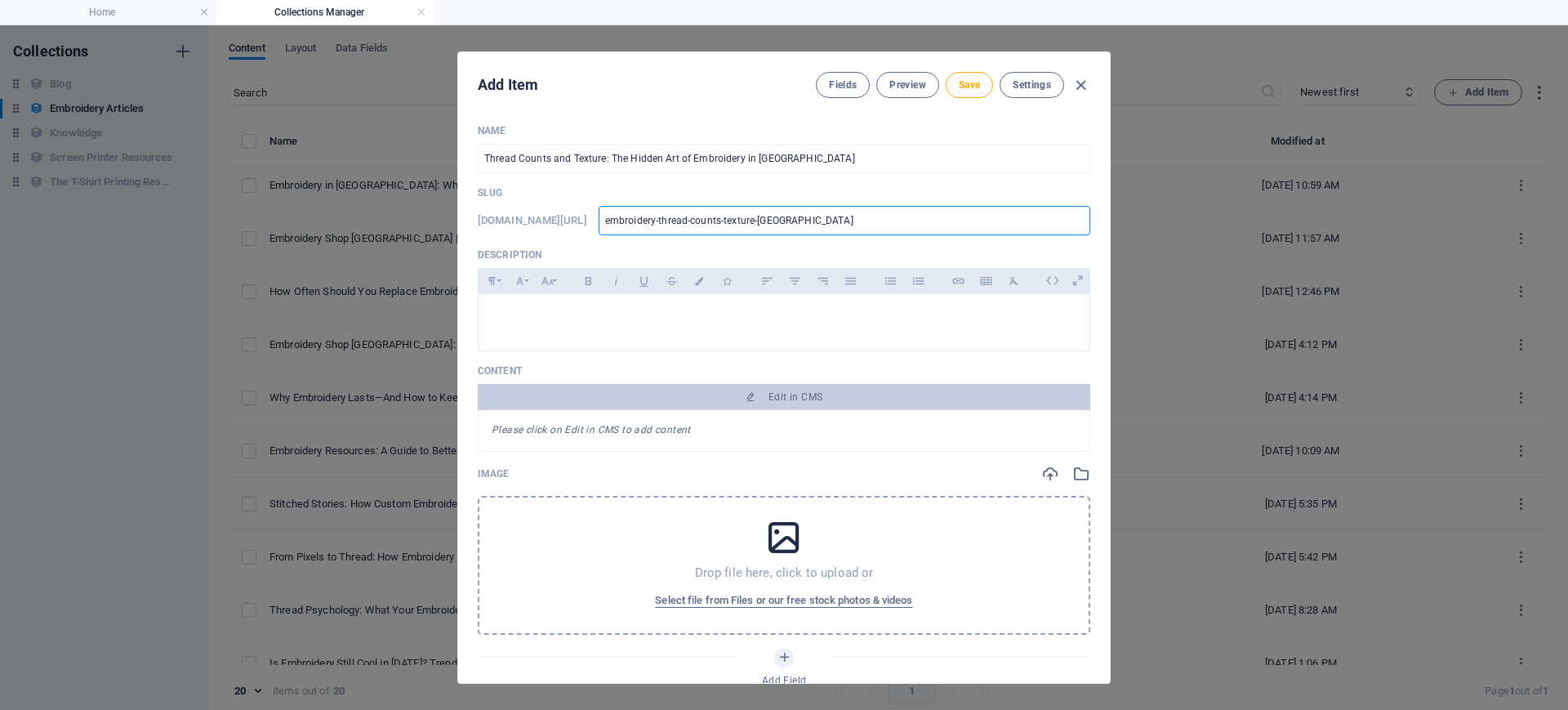
type input "embroidery-thread-counts-texture-[GEOGRAPHIC_DATA]"
click at [719, 305] on div at bounding box center [784, 318] width 611 height 49
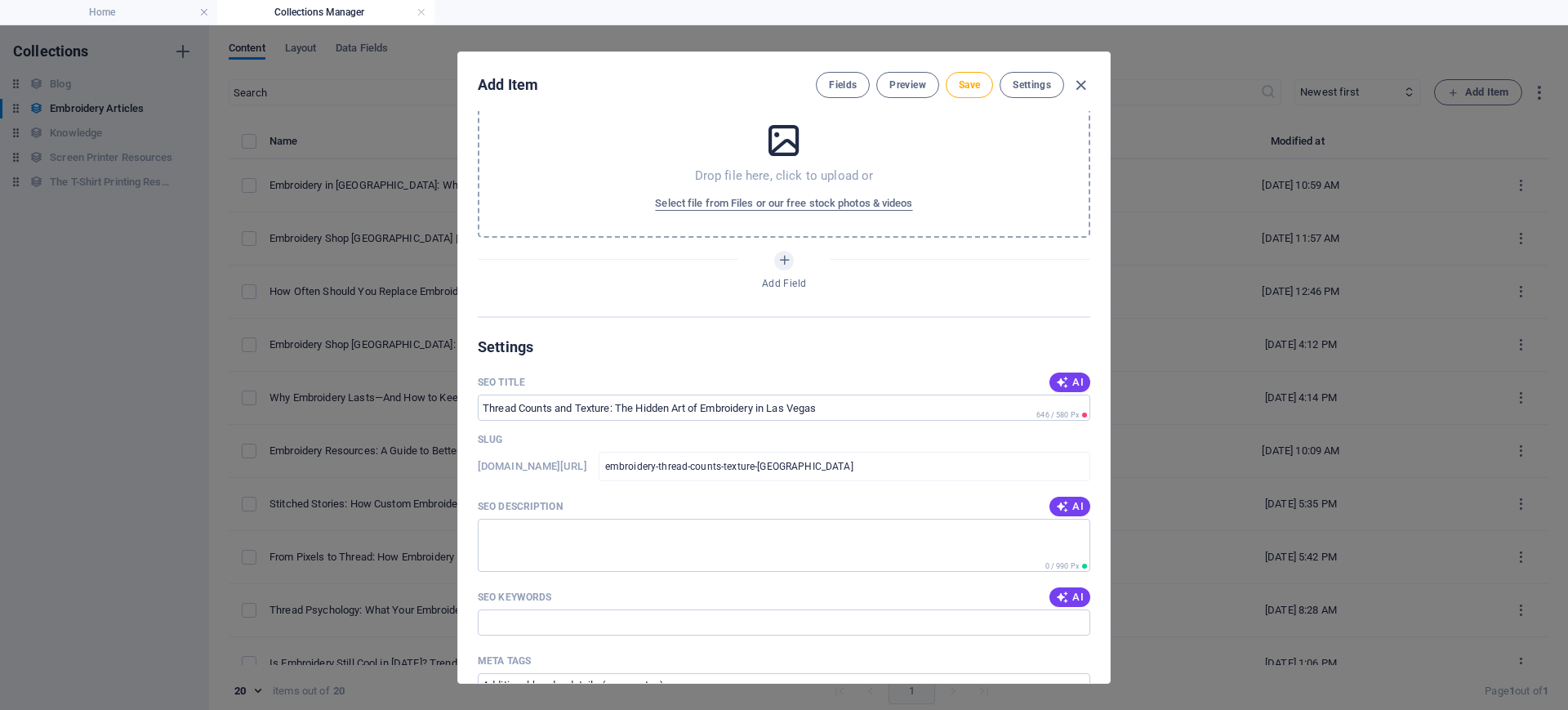
scroll to position [408, 0]
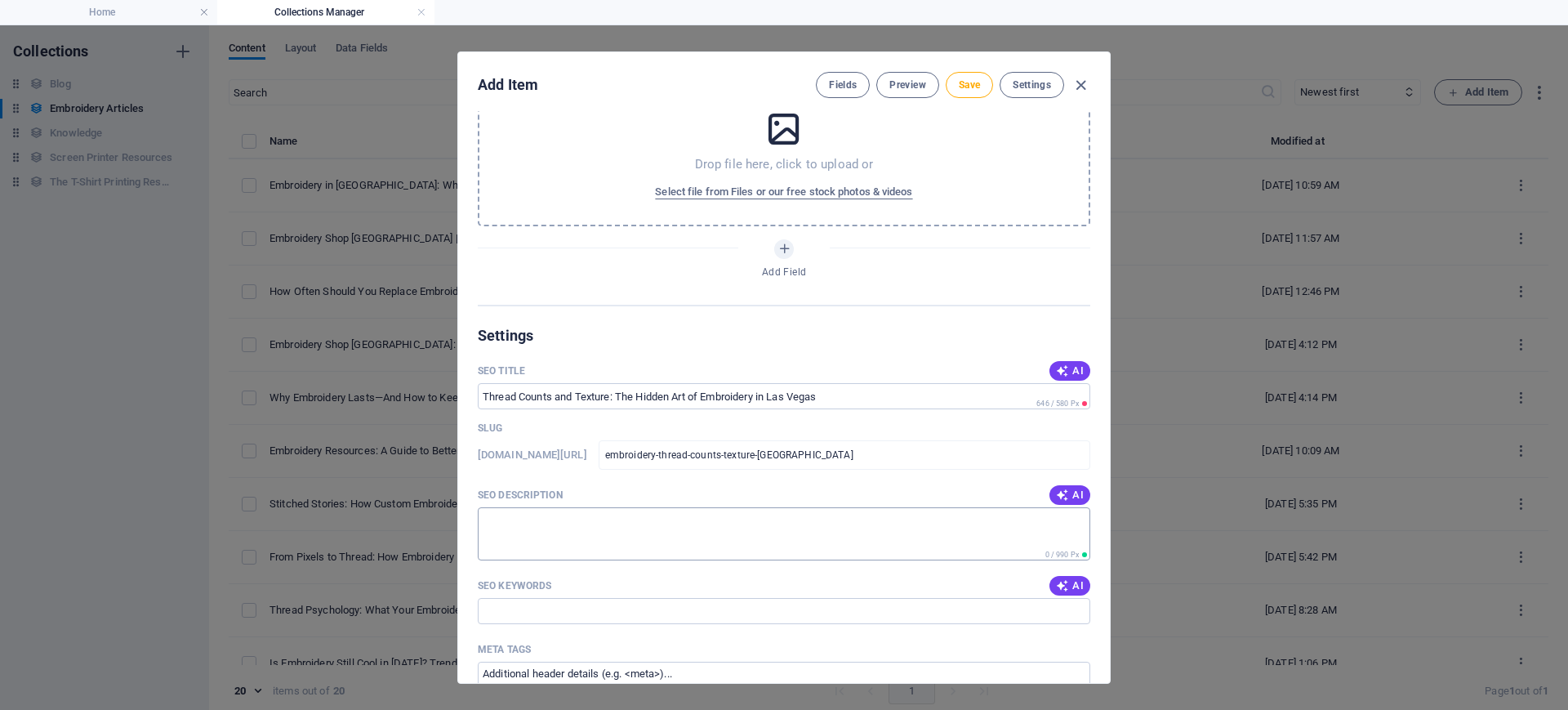
click at [553, 522] on textarea "SEO Description" at bounding box center [784, 533] width 612 height 53
paste textarea "Accent T-Shirts explains how thread counts and textures elevate embroidered pol…"
type textarea "Accent T-Shirts explains how thread counts and textures elevate embroidered pol…"
click at [573, 400] on input "SEO Title" at bounding box center [784, 395] width 612 height 26
paste input "Embroidery [GEOGRAPHIC_DATA] | Thread Counts & Texture"
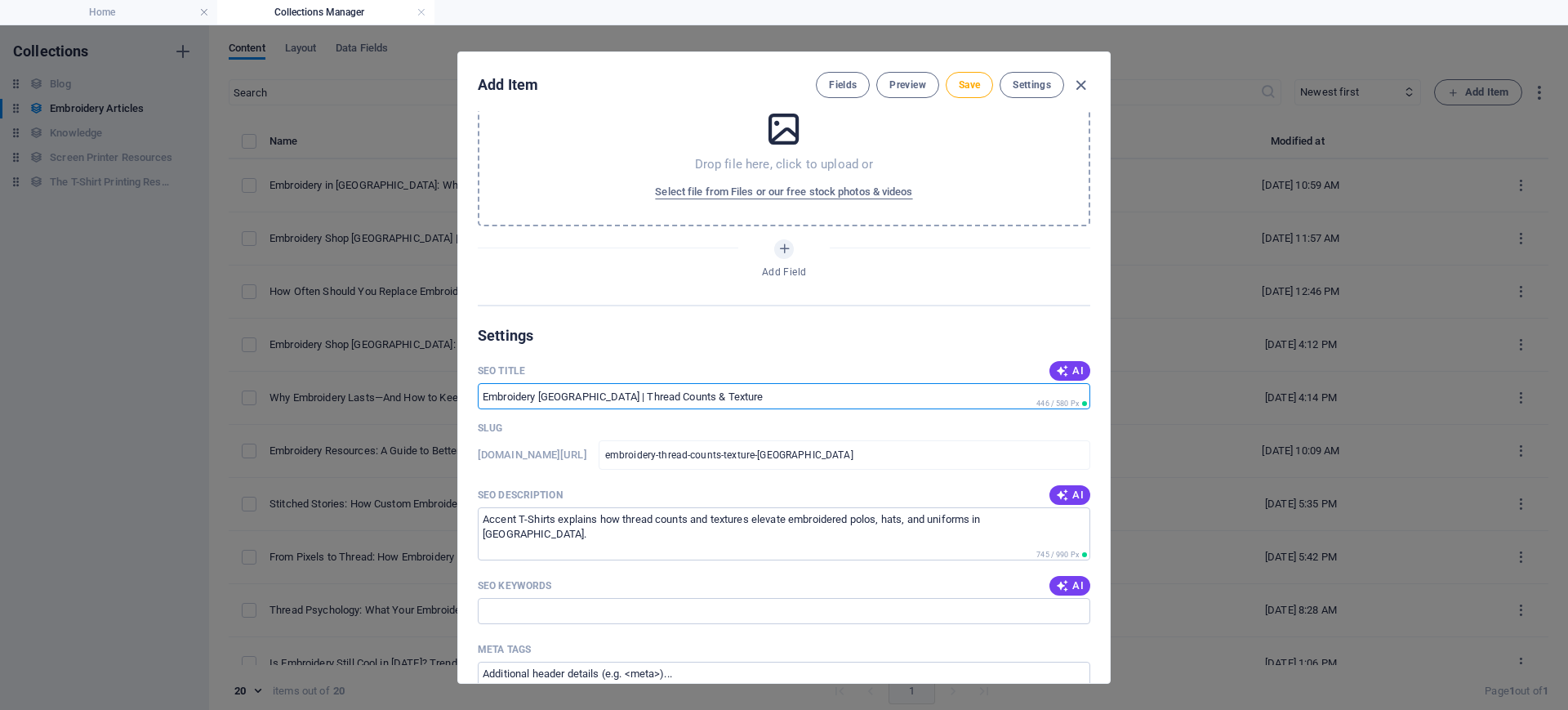
type input "Embroidery [GEOGRAPHIC_DATA] | Thread Counts & Texture"
click at [563, 567] on input "SEO Keywords" at bounding box center [784, 611] width 612 height 26
paste input "embroidery [GEOGRAPHIC_DATA], embroidery thread count, textured embroidery, cus…"
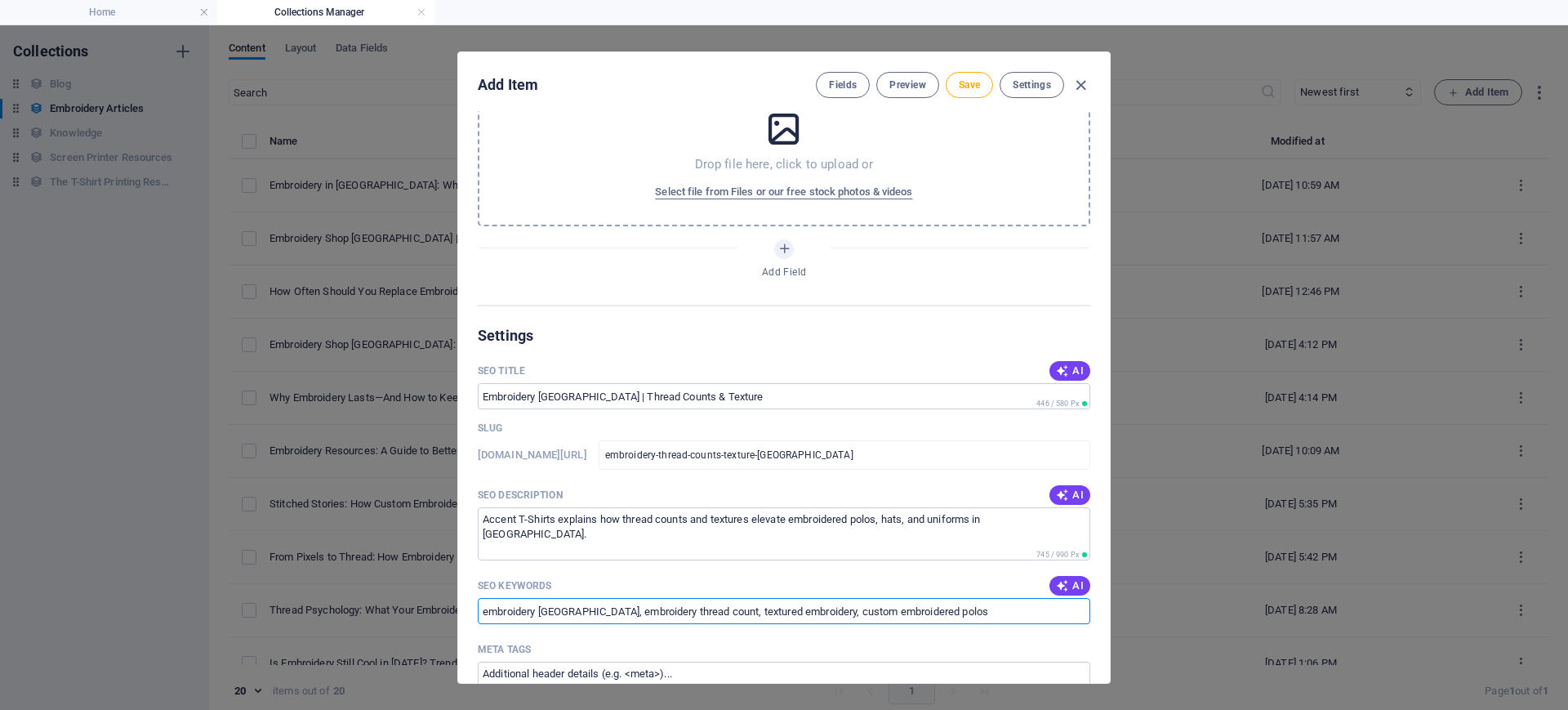
type input "embroidery [GEOGRAPHIC_DATA], embroidery thread count, textured embroidery, cus…"
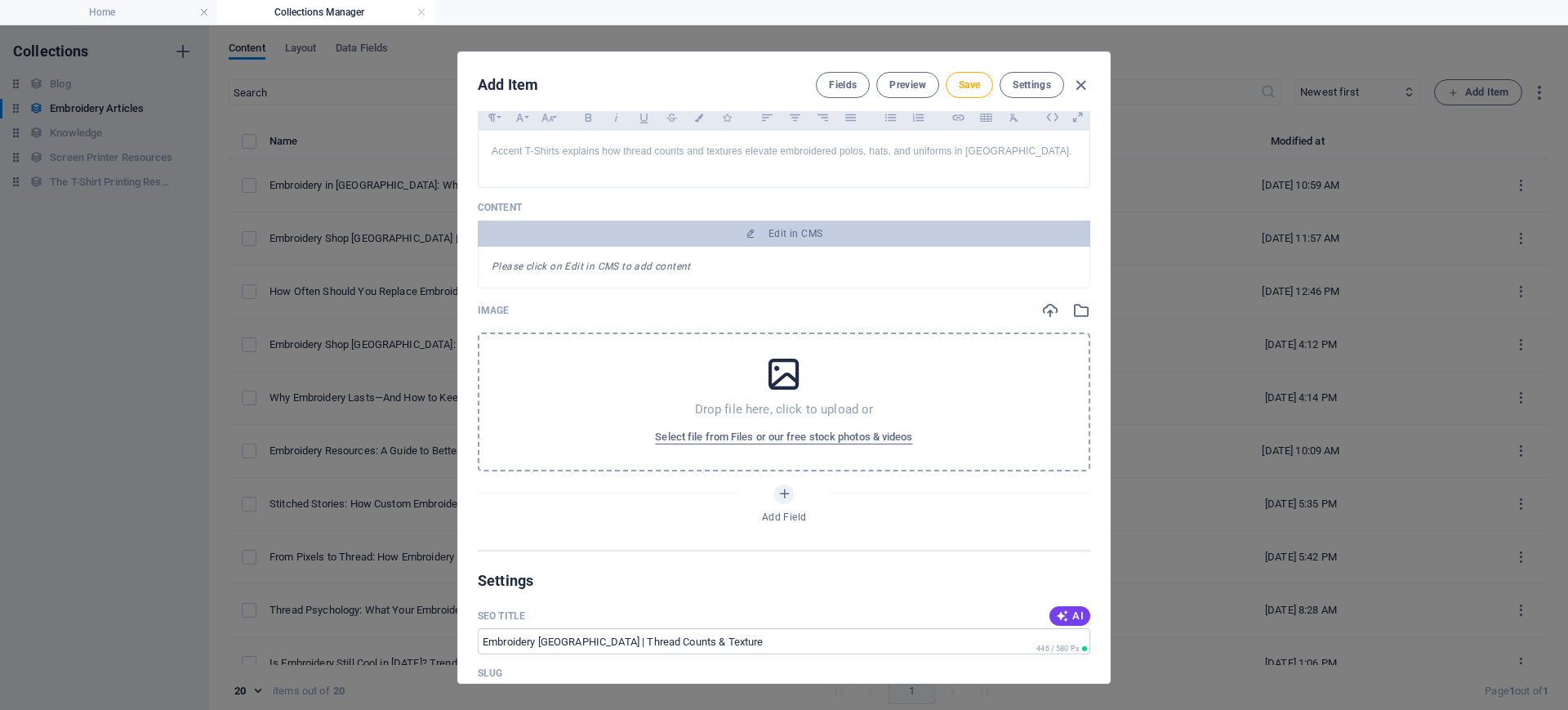
scroll to position [0, 0]
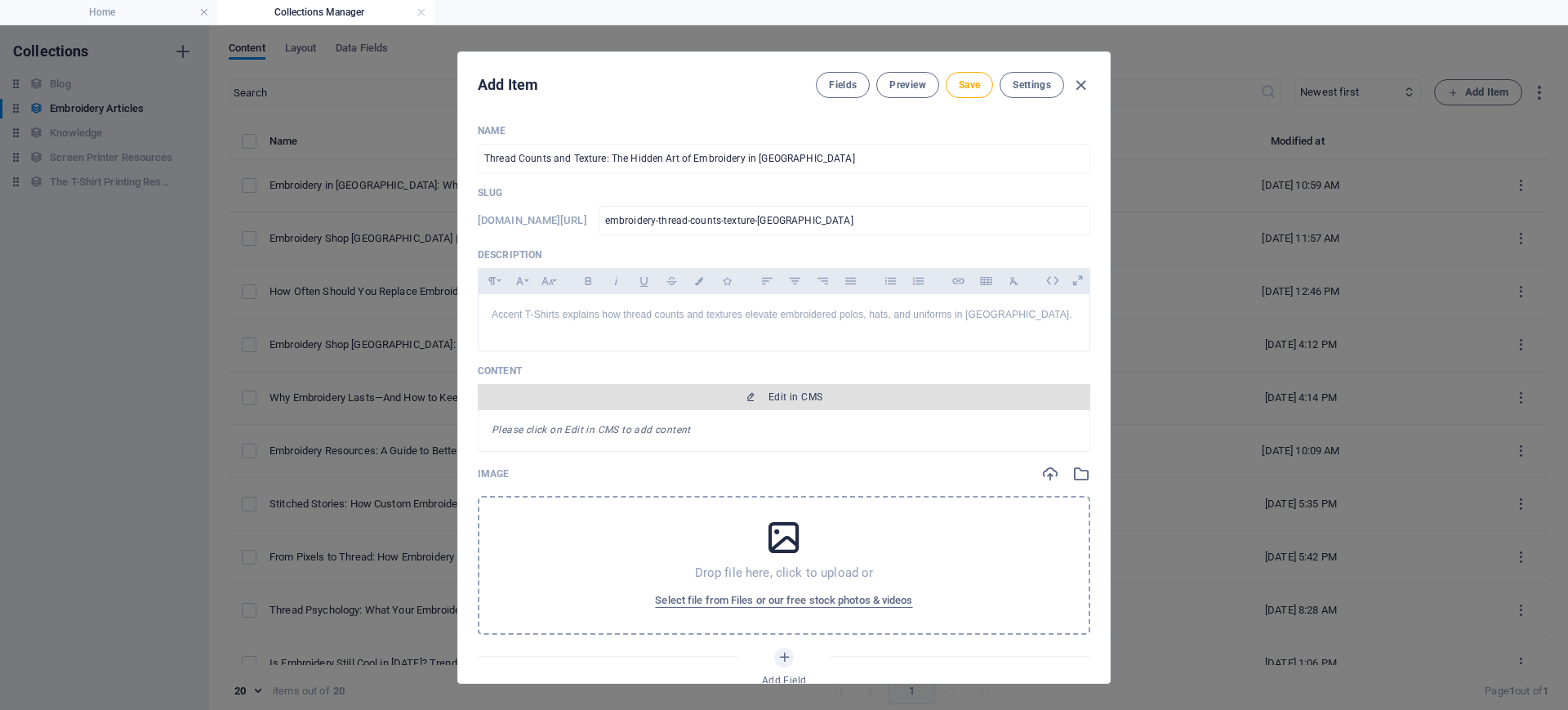
click at [718, 391] on span "Edit in CMS" at bounding box center [784, 397] width 600 height 13
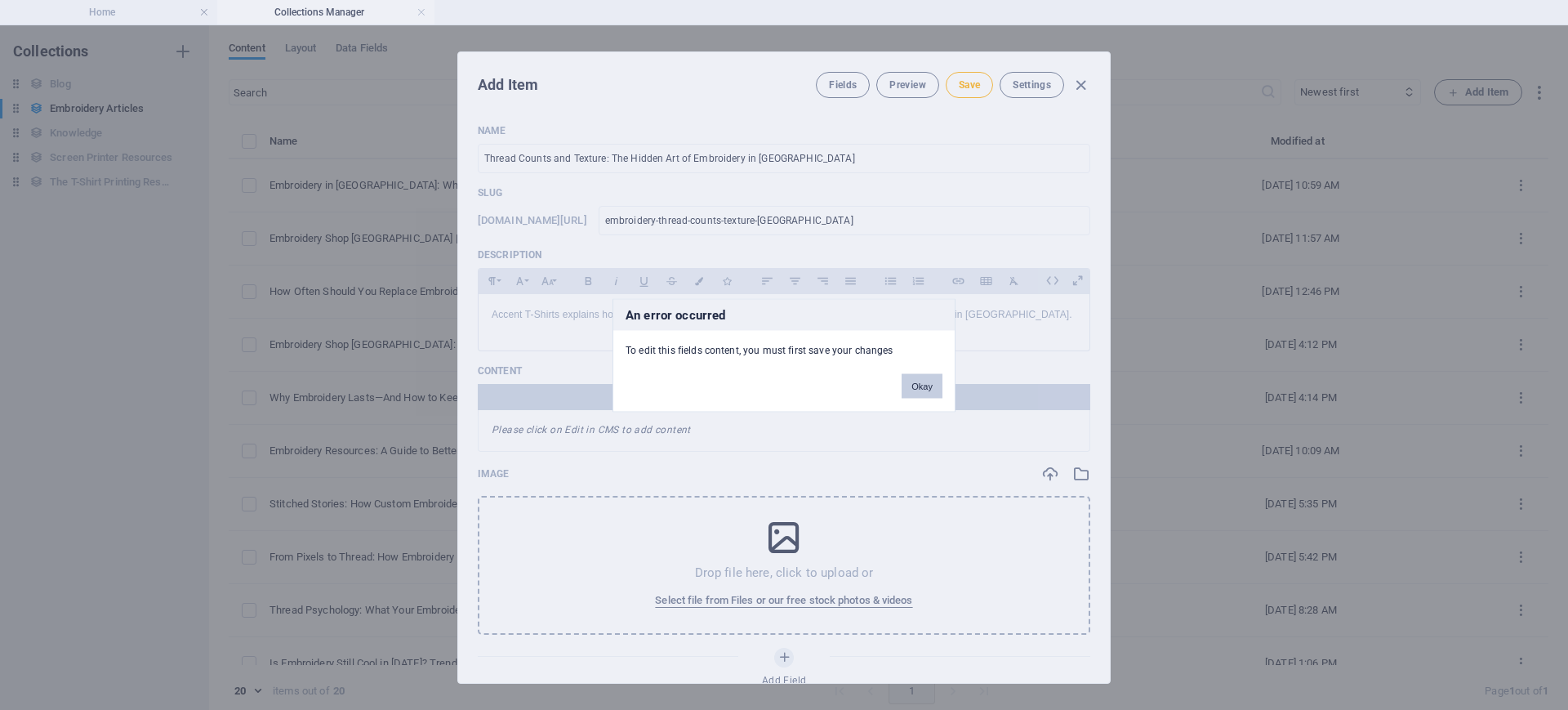
click at [908, 383] on button "Okay" at bounding box center [922, 385] width 41 height 24
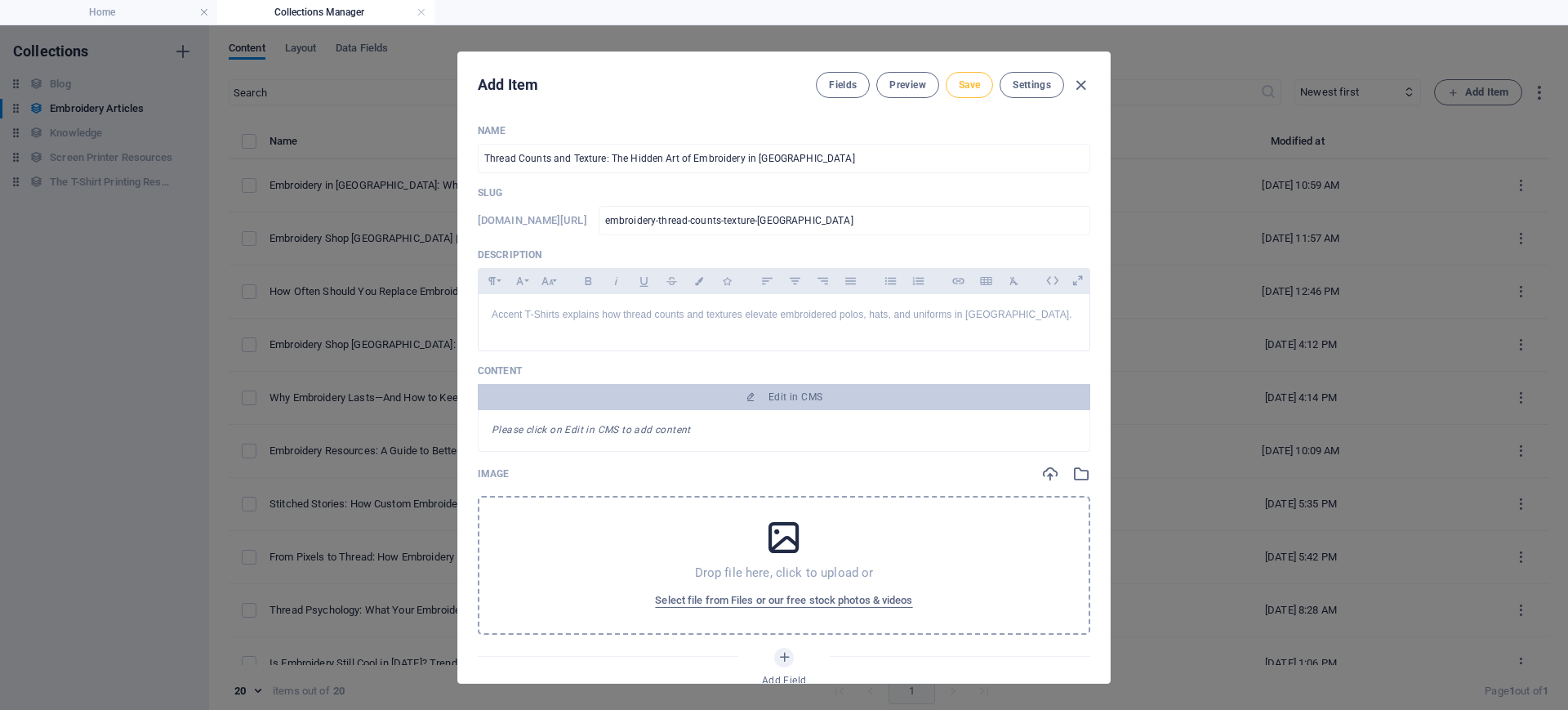
click at [968, 80] on span "Save" at bounding box center [969, 85] width 21 height 13
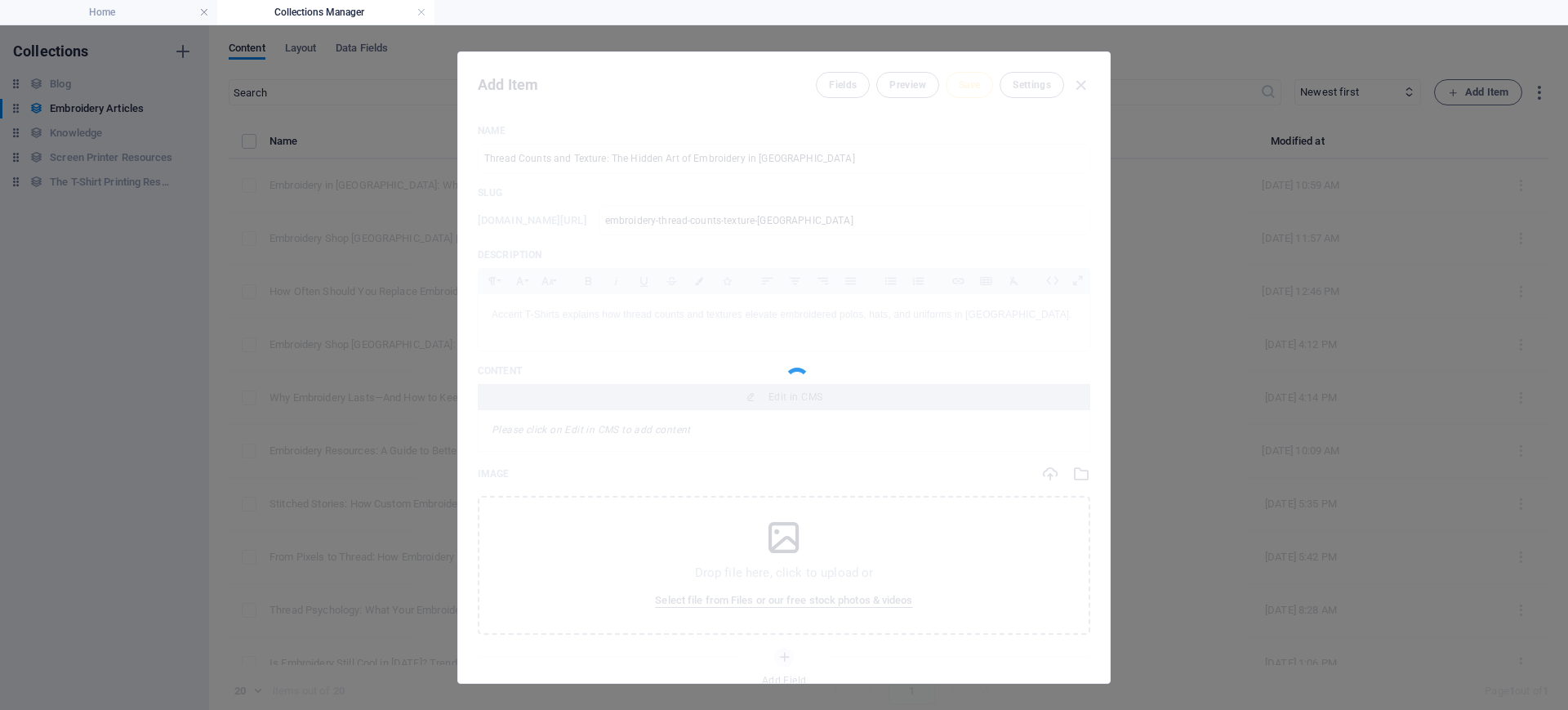
type input "embroidery-thread-counts-texture-[GEOGRAPHIC_DATA]"
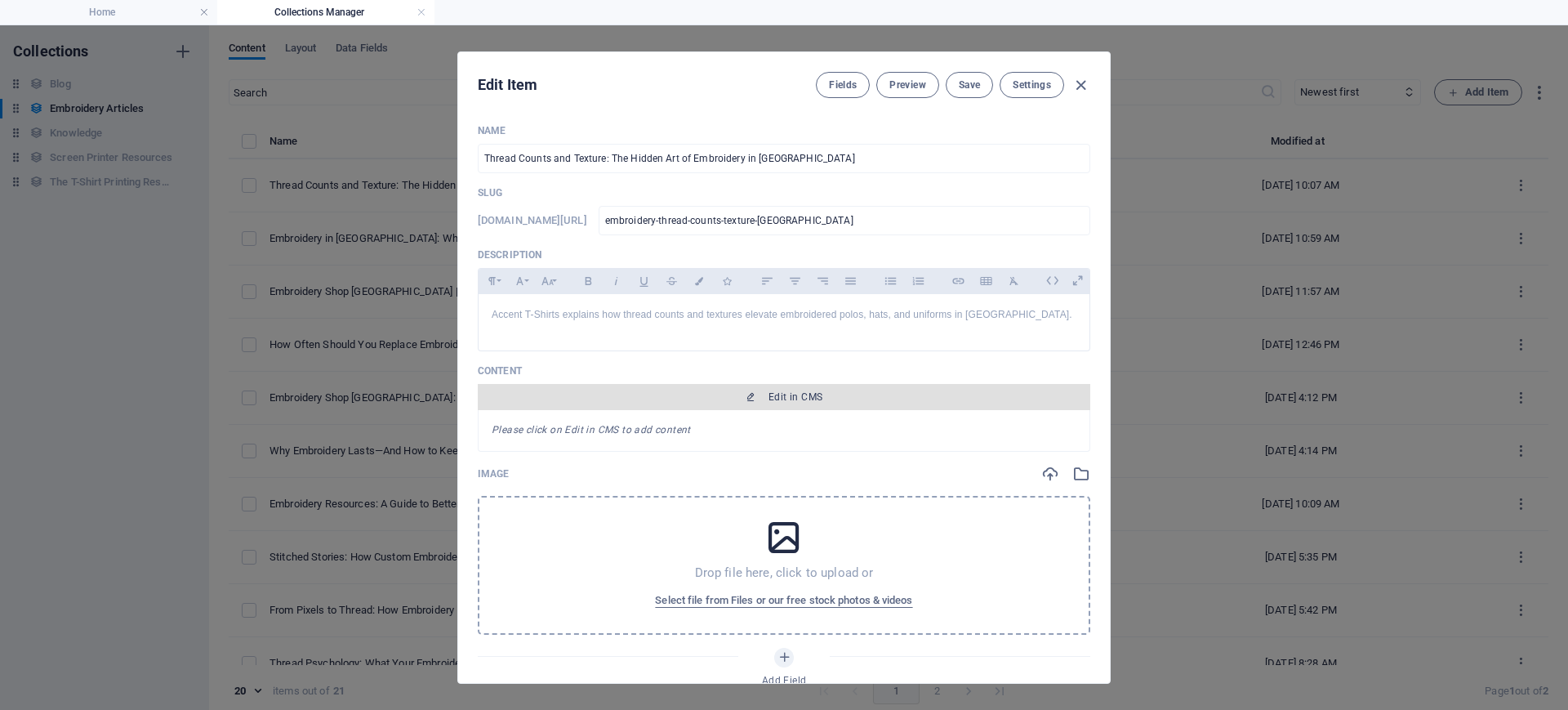
click at [776, 405] on button "Edit in CMS" at bounding box center [784, 396] width 612 height 26
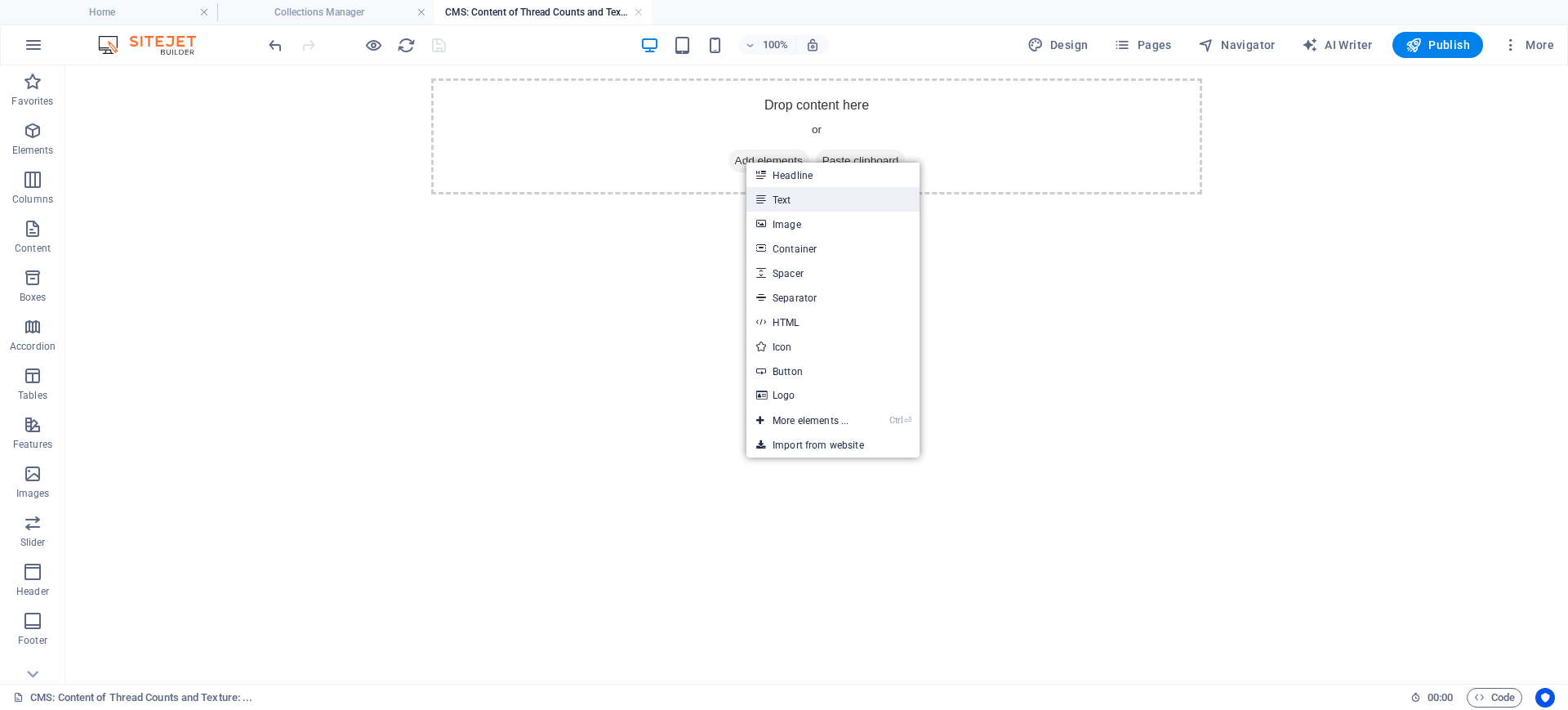
click at [777, 194] on link "Text" at bounding box center [833, 199] width 173 height 24
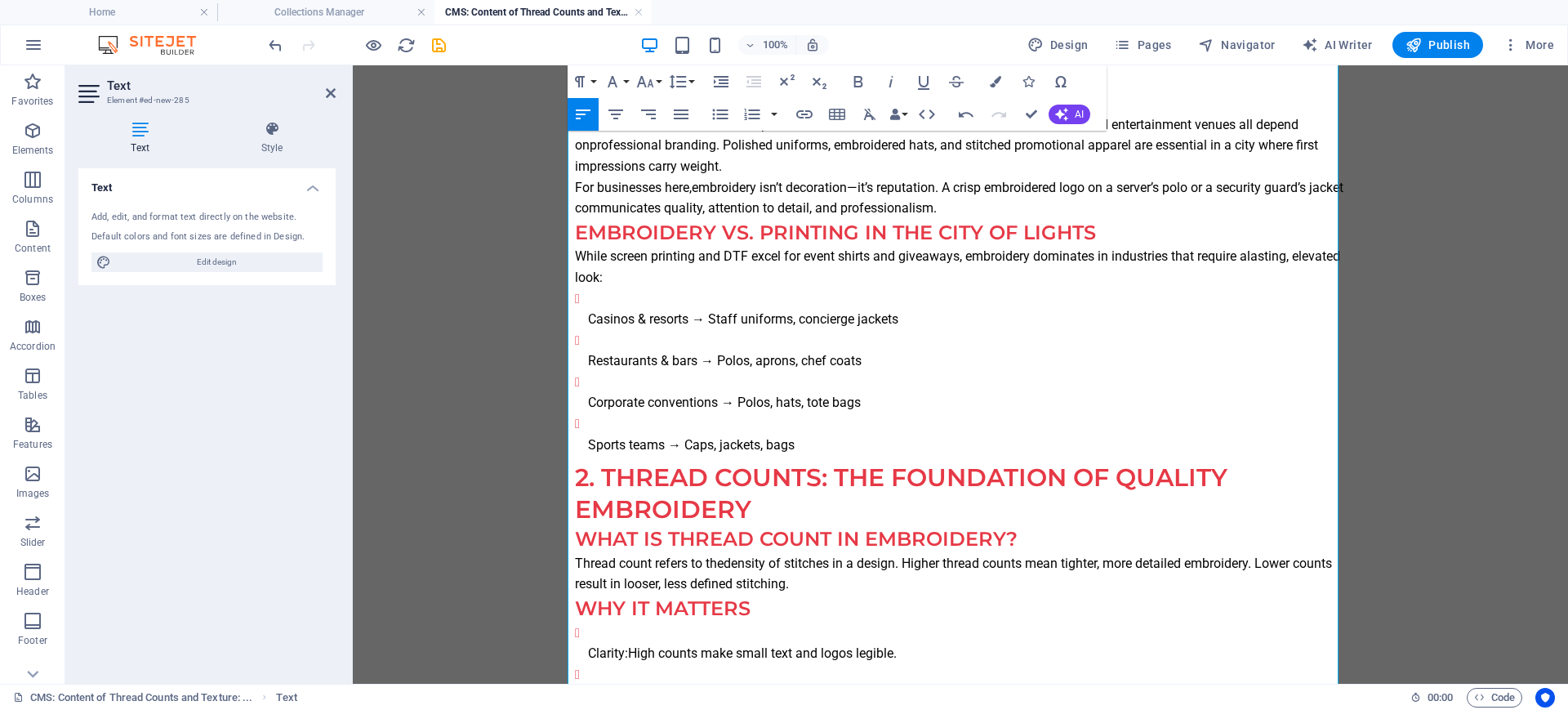
scroll to position [306, 0]
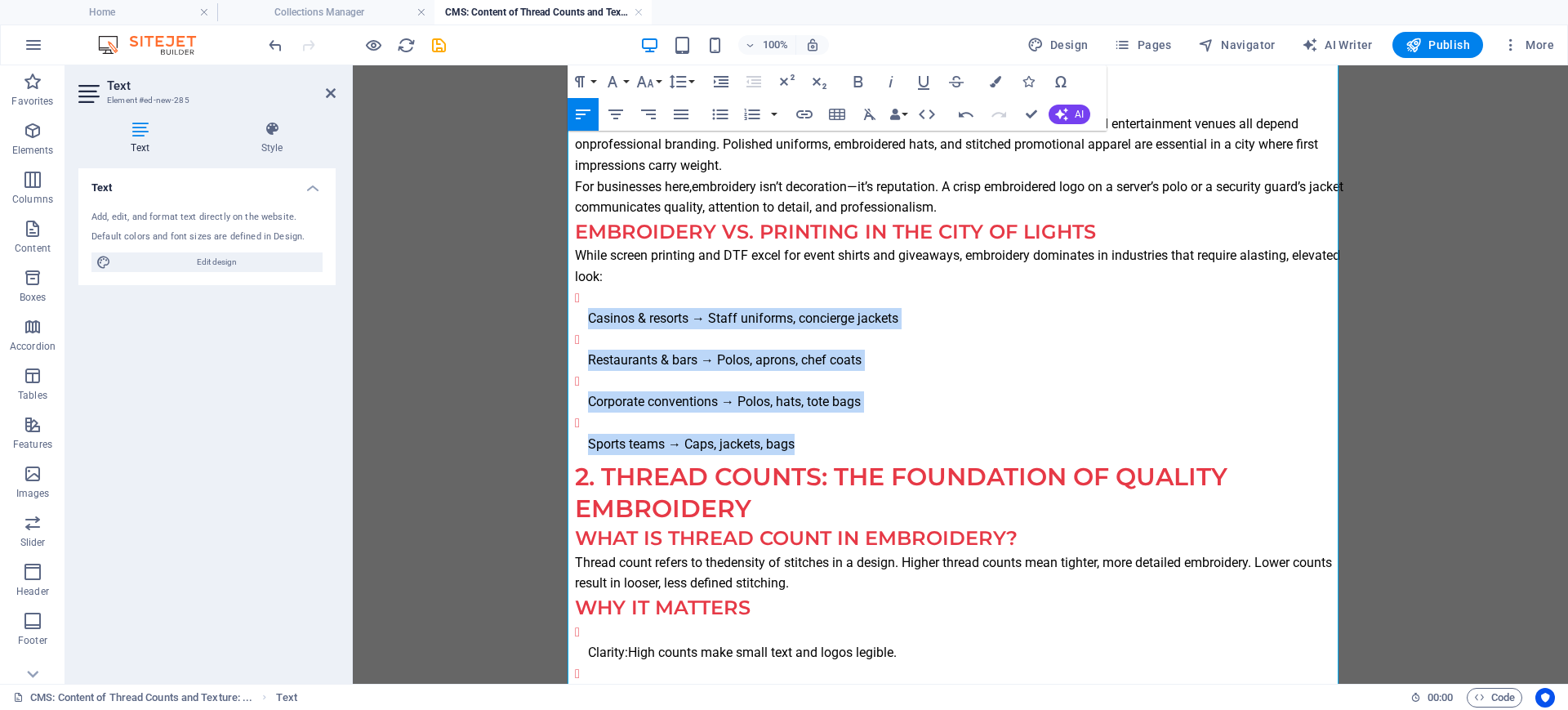
drag, startPoint x: 808, startPoint y: 443, endPoint x: 550, endPoint y: 325, distance: 283.7
click at [721, 116] on icon "button" at bounding box center [720, 114] width 19 height 19
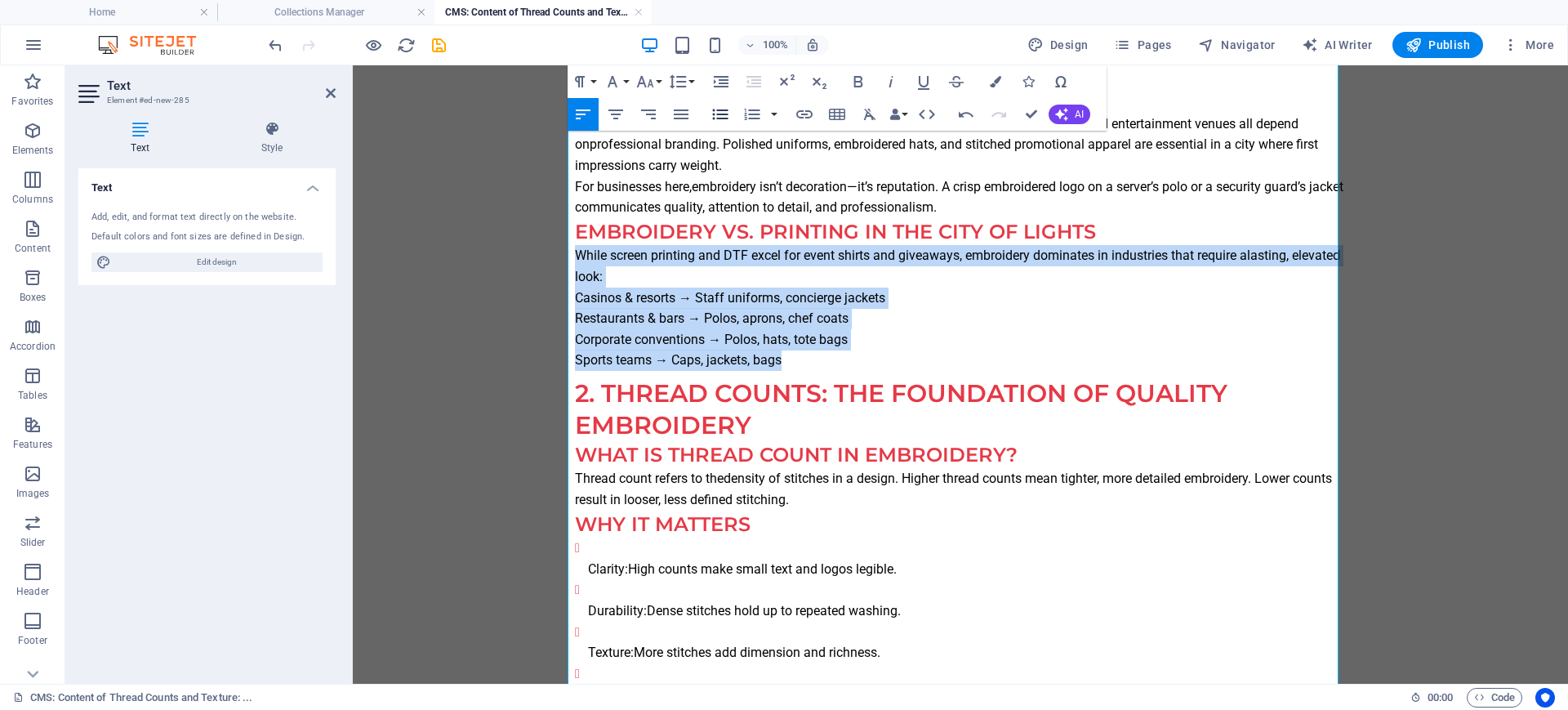
click at [721, 116] on icon "button" at bounding box center [720, 114] width 19 height 19
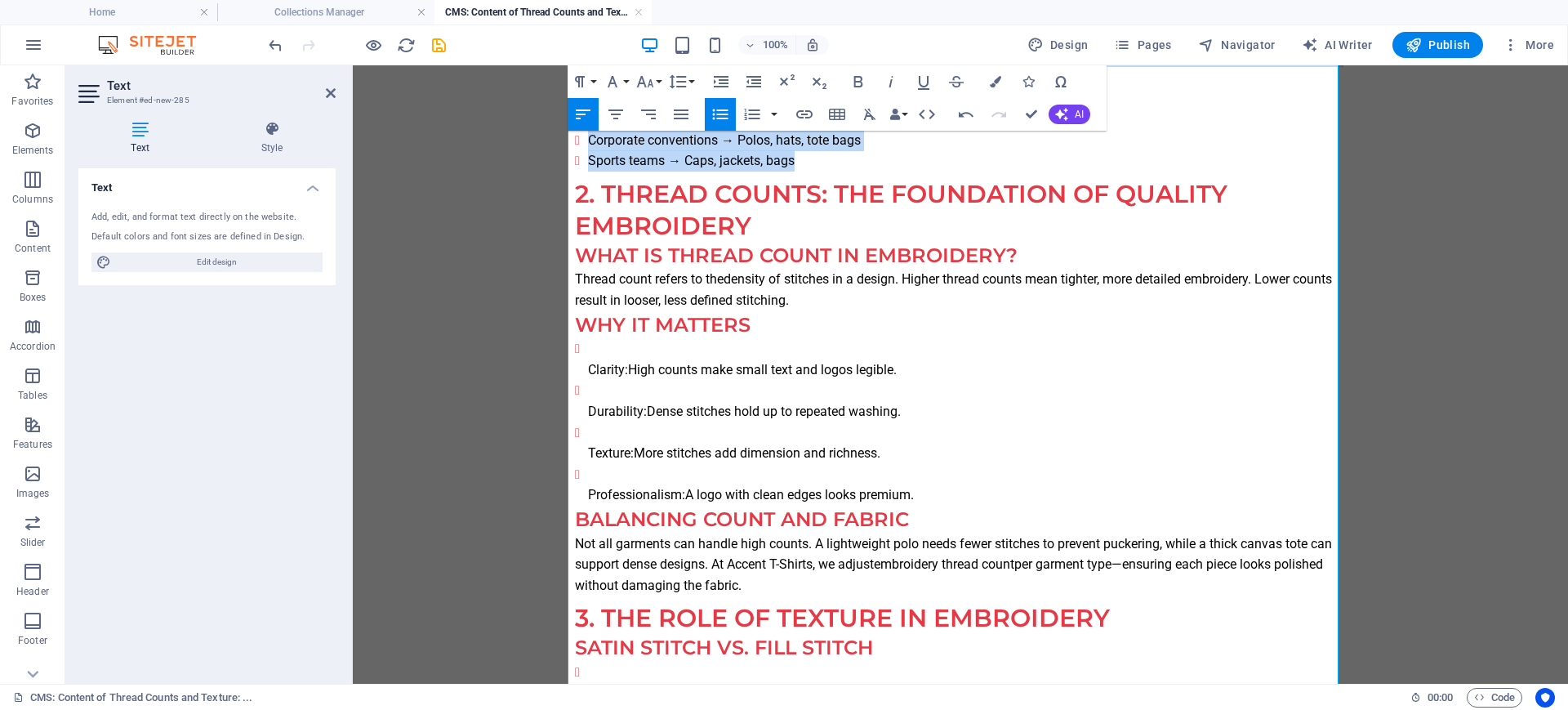
scroll to position [511, 0]
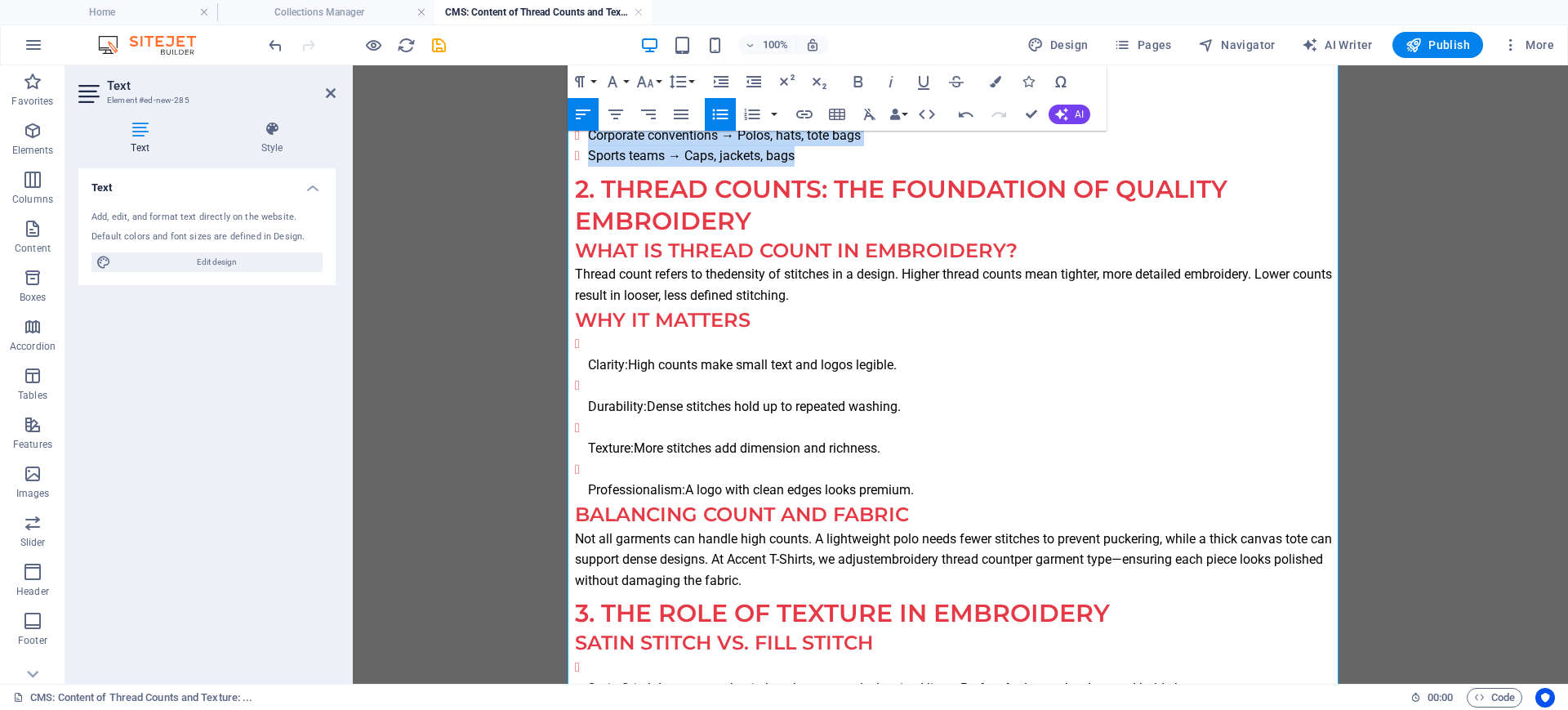
drag, startPoint x: 915, startPoint y: 491, endPoint x: 532, endPoint y: 355, distance: 406.4
click at [717, 111] on icon "button" at bounding box center [720, 114] width 19 height 19
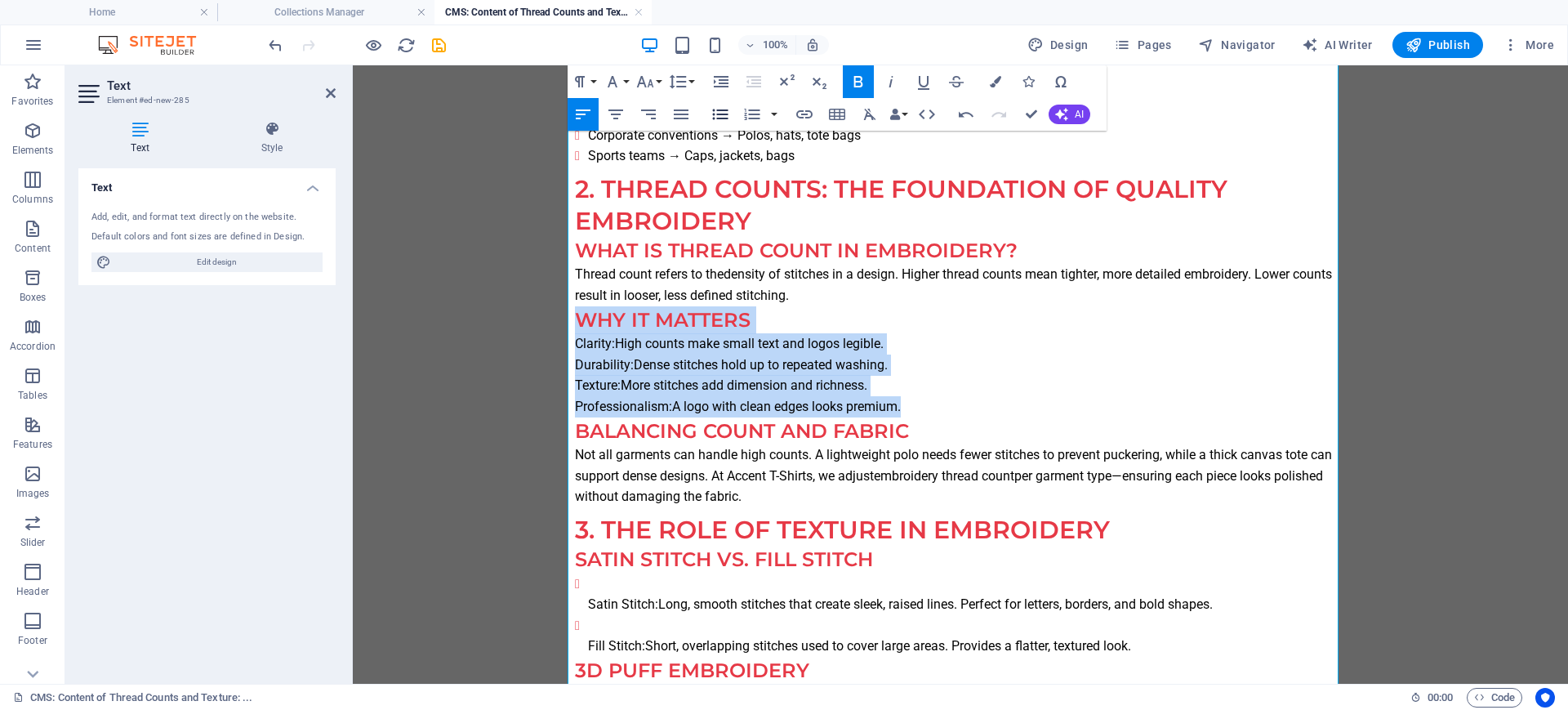
click at [724, 113] on icon "button" at bounding box center [720, 114] width 19 height 19
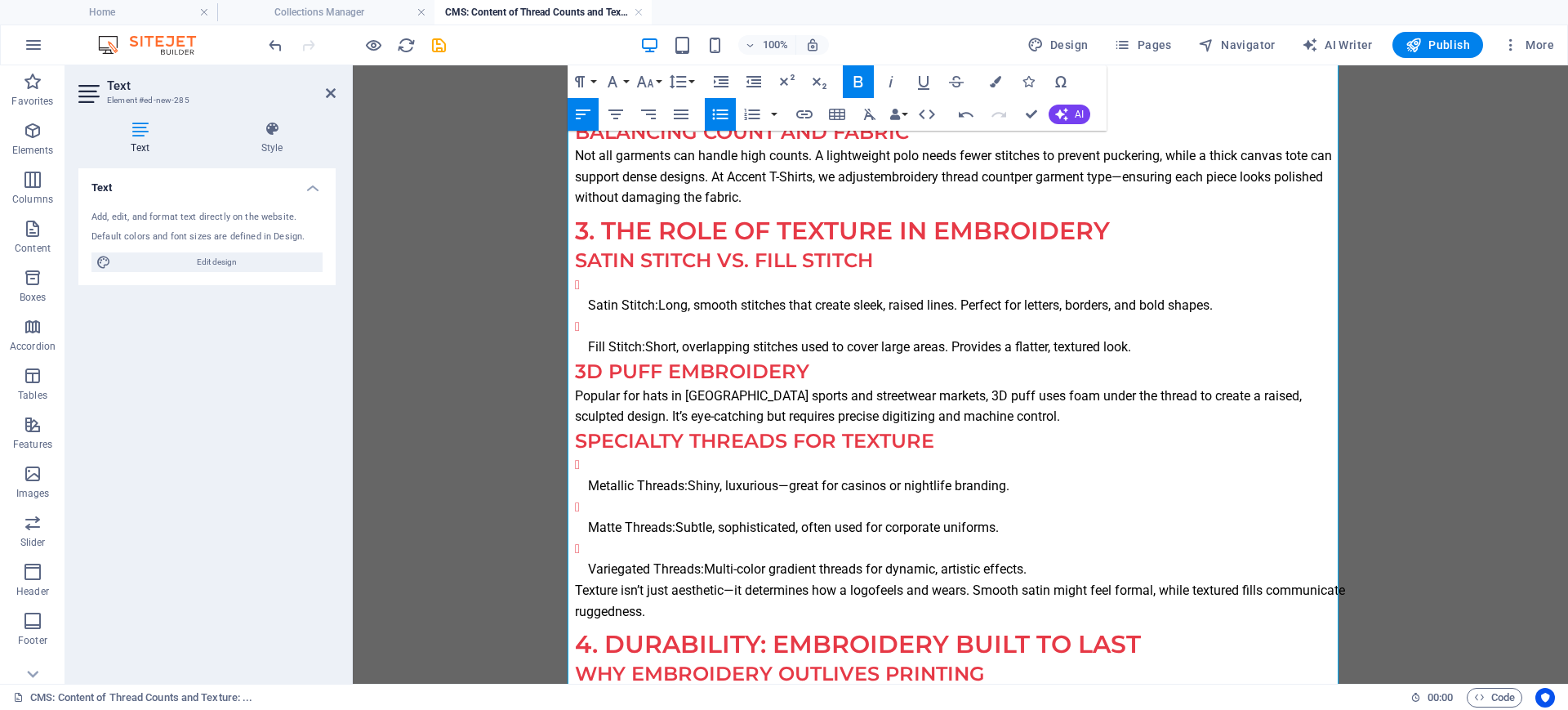
scroll to position [817, 0]
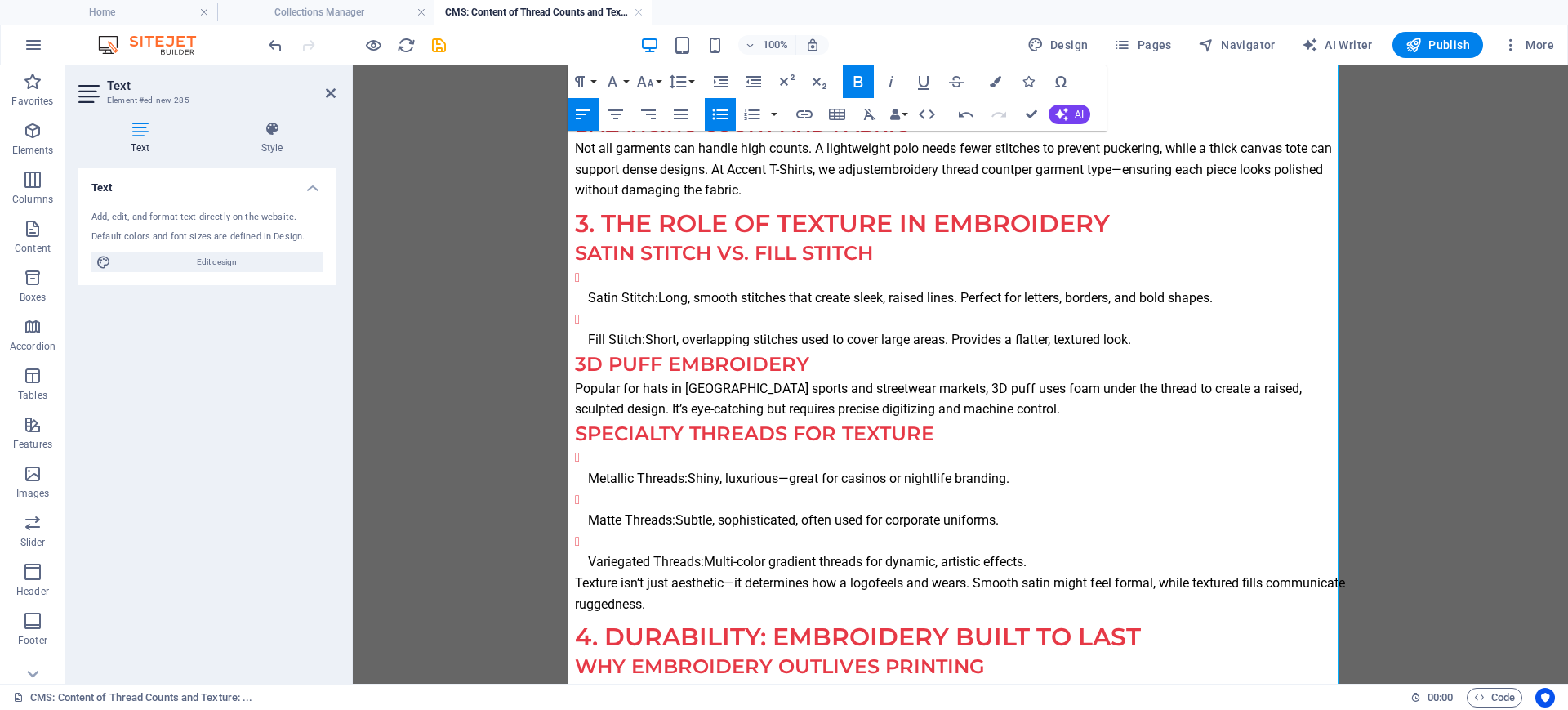
drag, startPoint x: 1148, startPoint y: 345, endPoint x: 516, endPoint y: 276, distance: 635.8
click at [725, 116] on icon "button" at bounding box center [720, 114] width 19 height 19
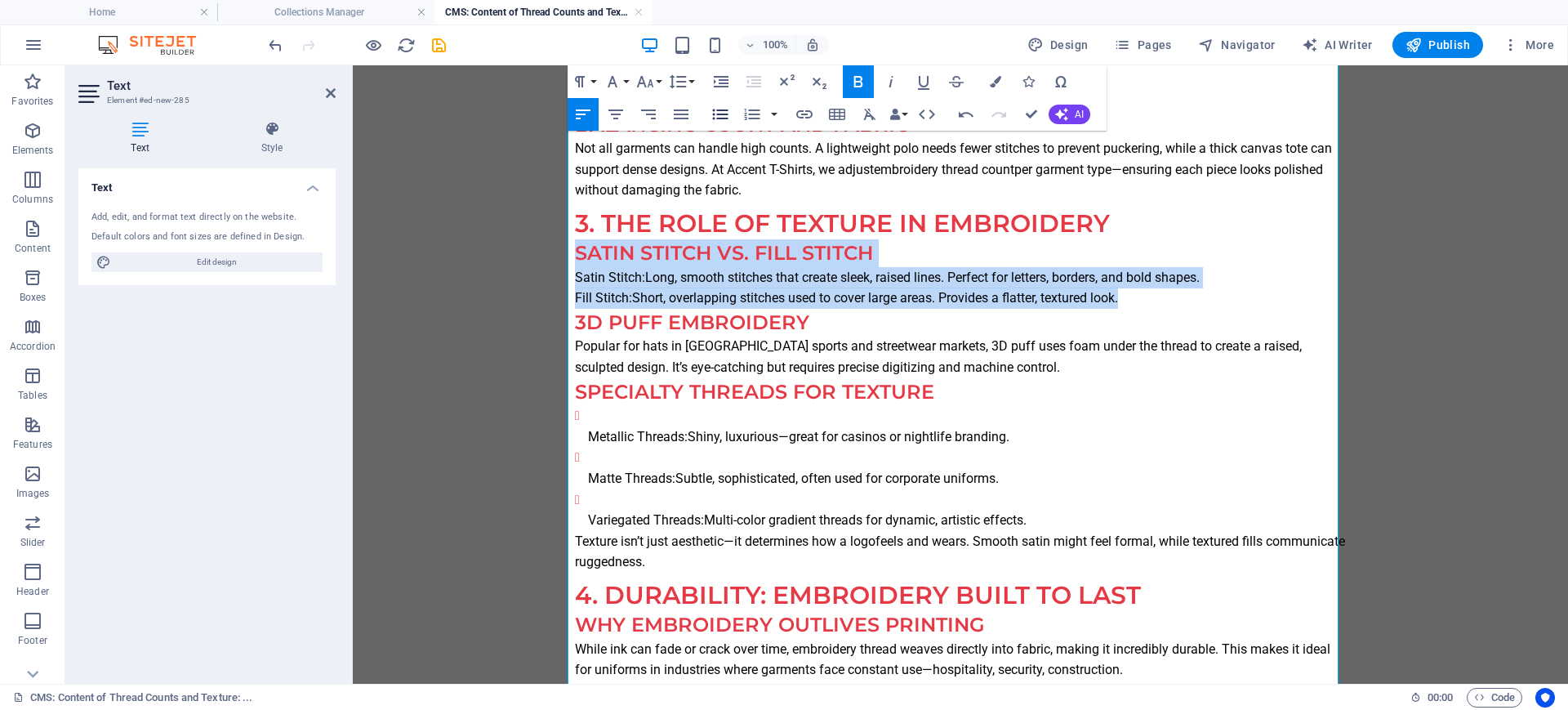
click at [725, 116] on icon "button" at bounding box center [720, 114] width 19 height 19
drag, startPoint x: 1025, startPoint y: 520, endPoint x: 540, endPoint y: 430, distance: 493.3
click at [712, 114] on icon "button" at bounding box center [720, 114] width 19 height 19
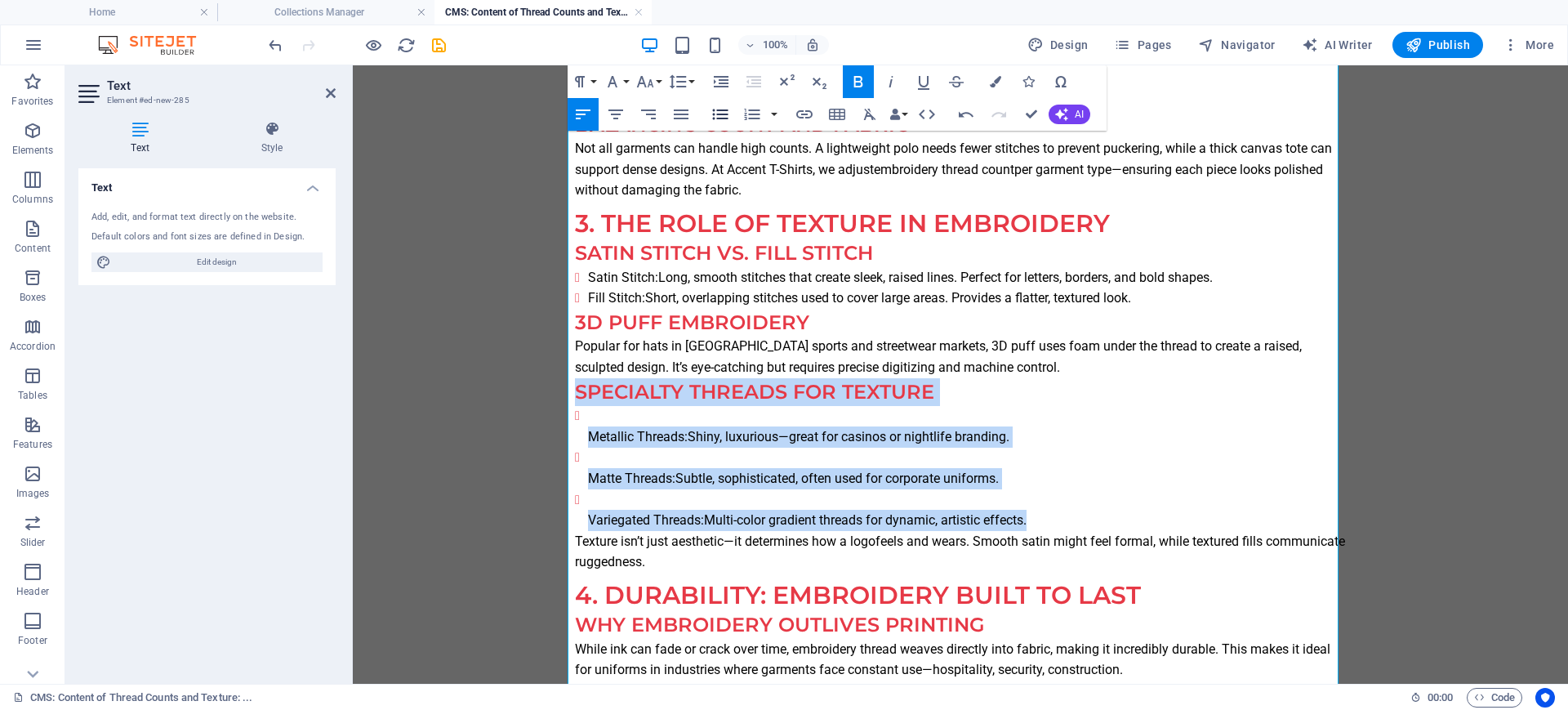
click at [712, 113] on icon "button" at bounding box center [720, 114] width 15 height 11
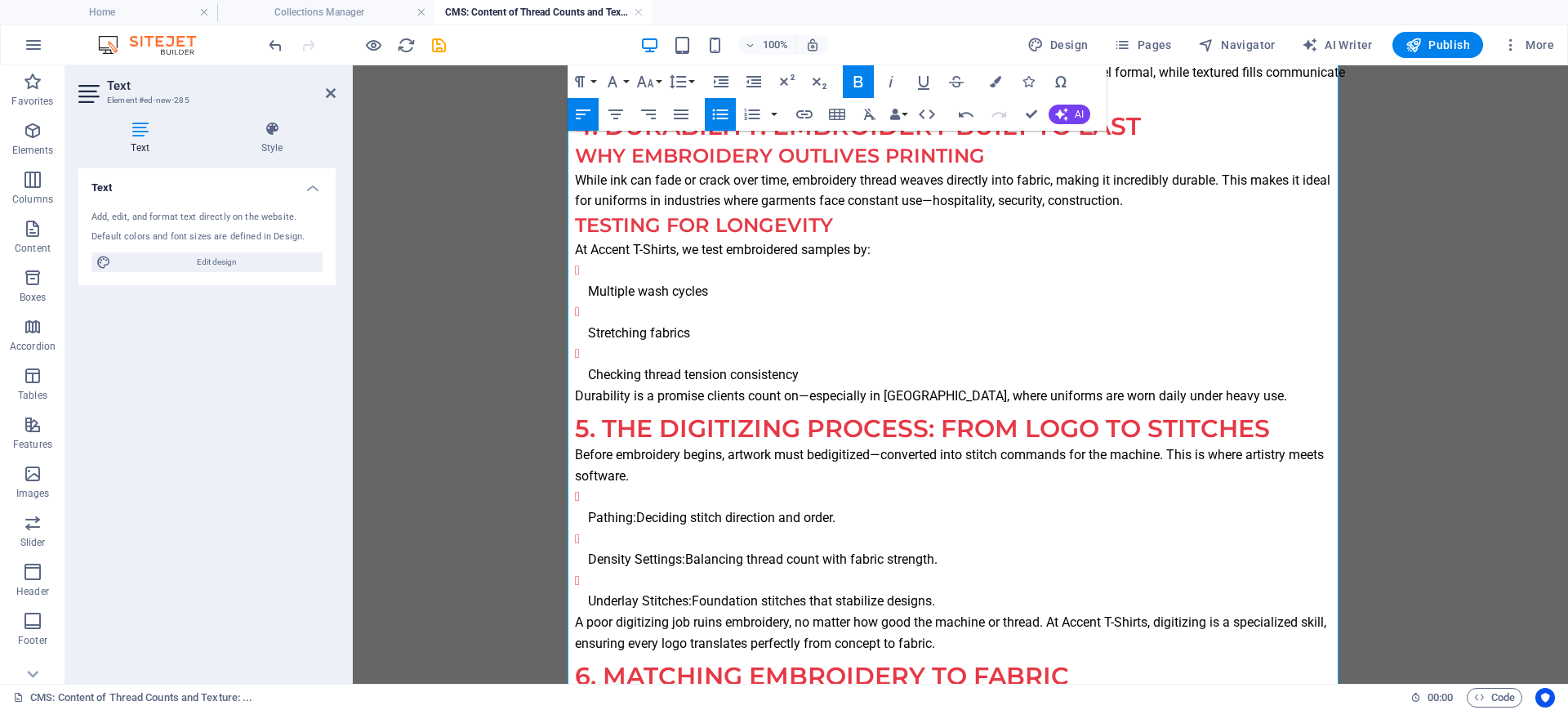
scroll to position [1225, 0]
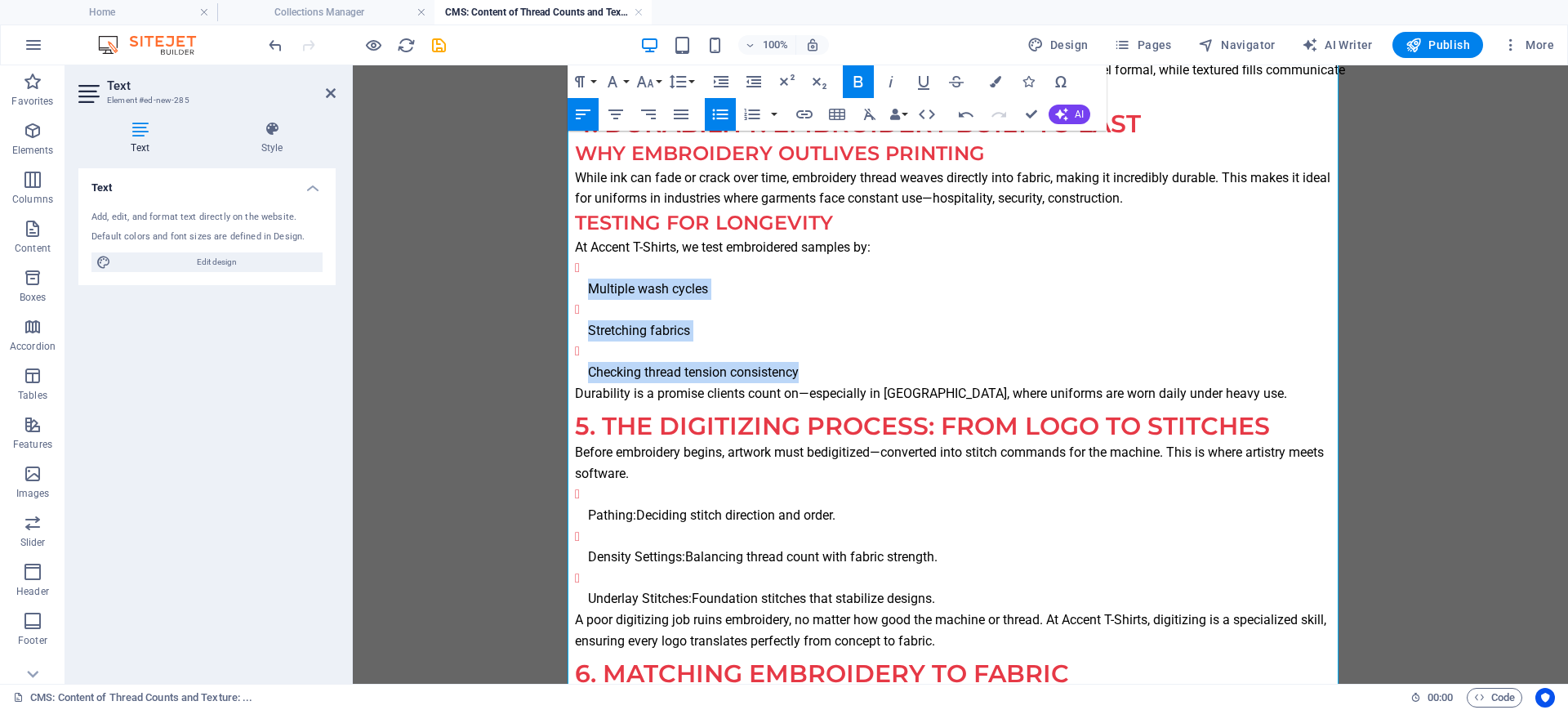
drag, startPoint x: 805, startPoint y: 374, endPoint x: 532, endPoint y: 285, distance: 287.1
click at [532, 285] on body "Introduction: Beyond Logos on Fabric Embroidery in [GEOGRAPHIC_DATA] isn’t just…" at bounding box center [960, 495] width 1215 height 3309
click at [719, 111] on icon "button" at bounding box center [720, 114] width 19 height 19
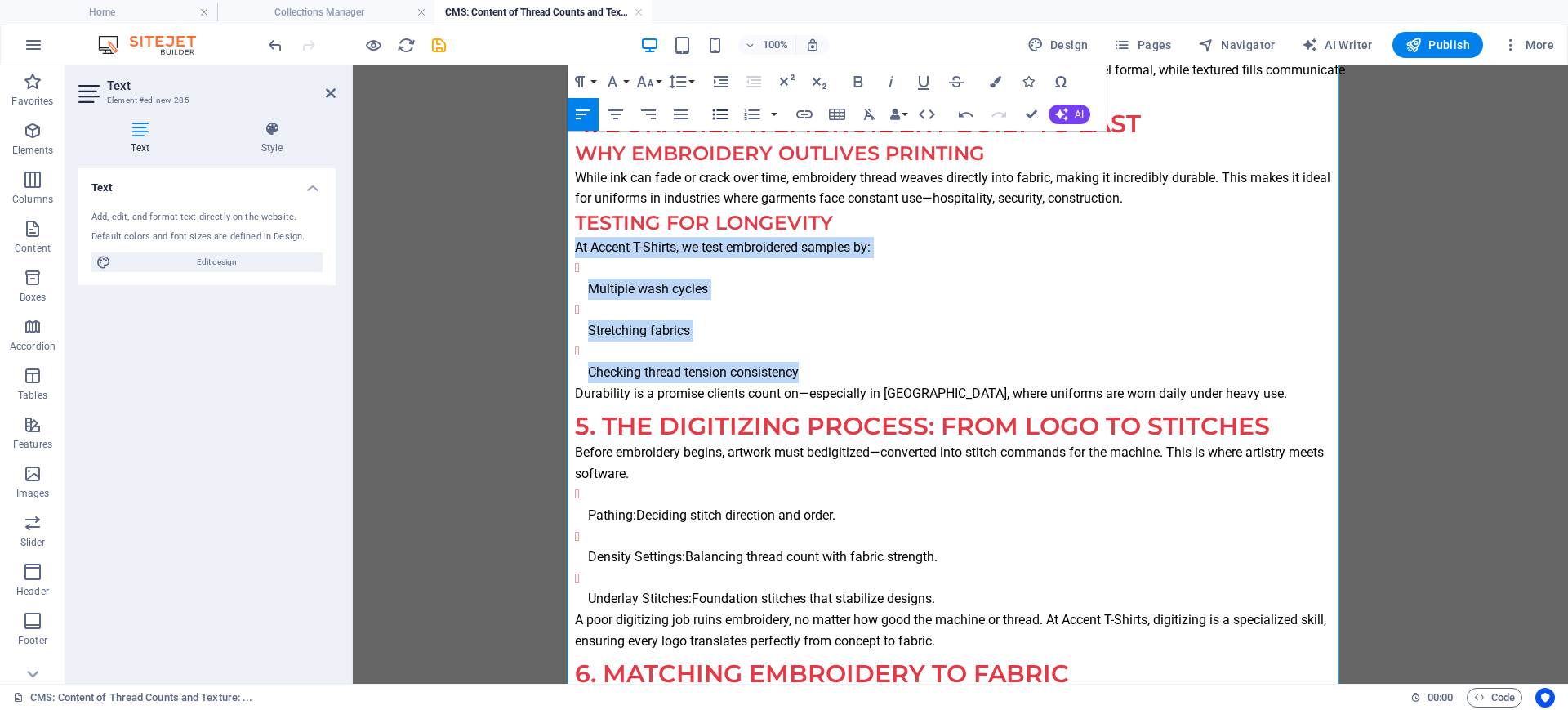
click at [719, 111] on icon "button" at bounding box center [720, 114] width 19 height 19
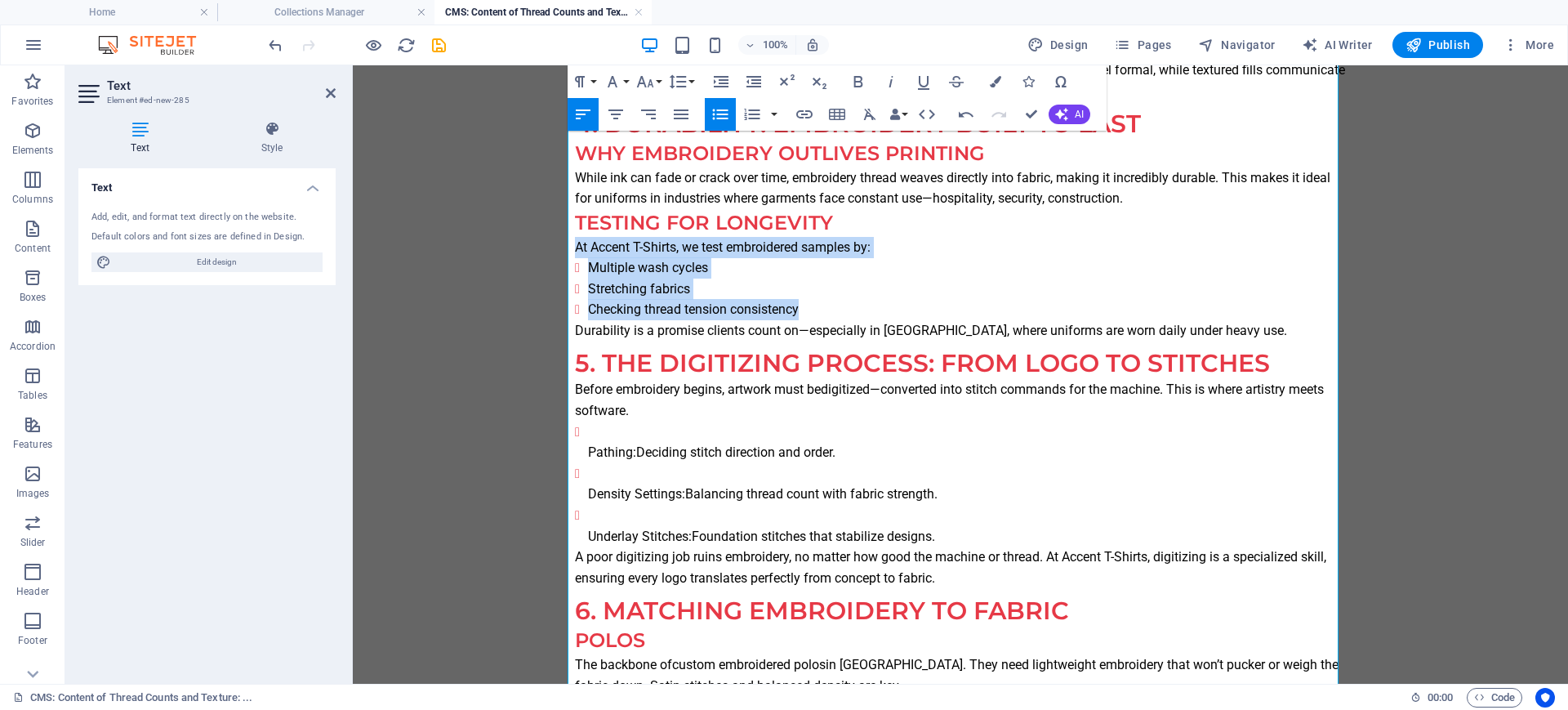
drag, startPoint x: 945, startPoint y: 537, endPoint x: 543, endPoint y: 447, distance: 412.0
click at [543, 447] on body "Introduction: Beyond Logos on Fabric Embroidery in [GEOGRAPHIC_DATA] isn’t just…" at bounding box center [960, 464] width 1215 height 3247
click at [713, 121] on icon "button" at bounding box center [720, 114] width 19 height 19
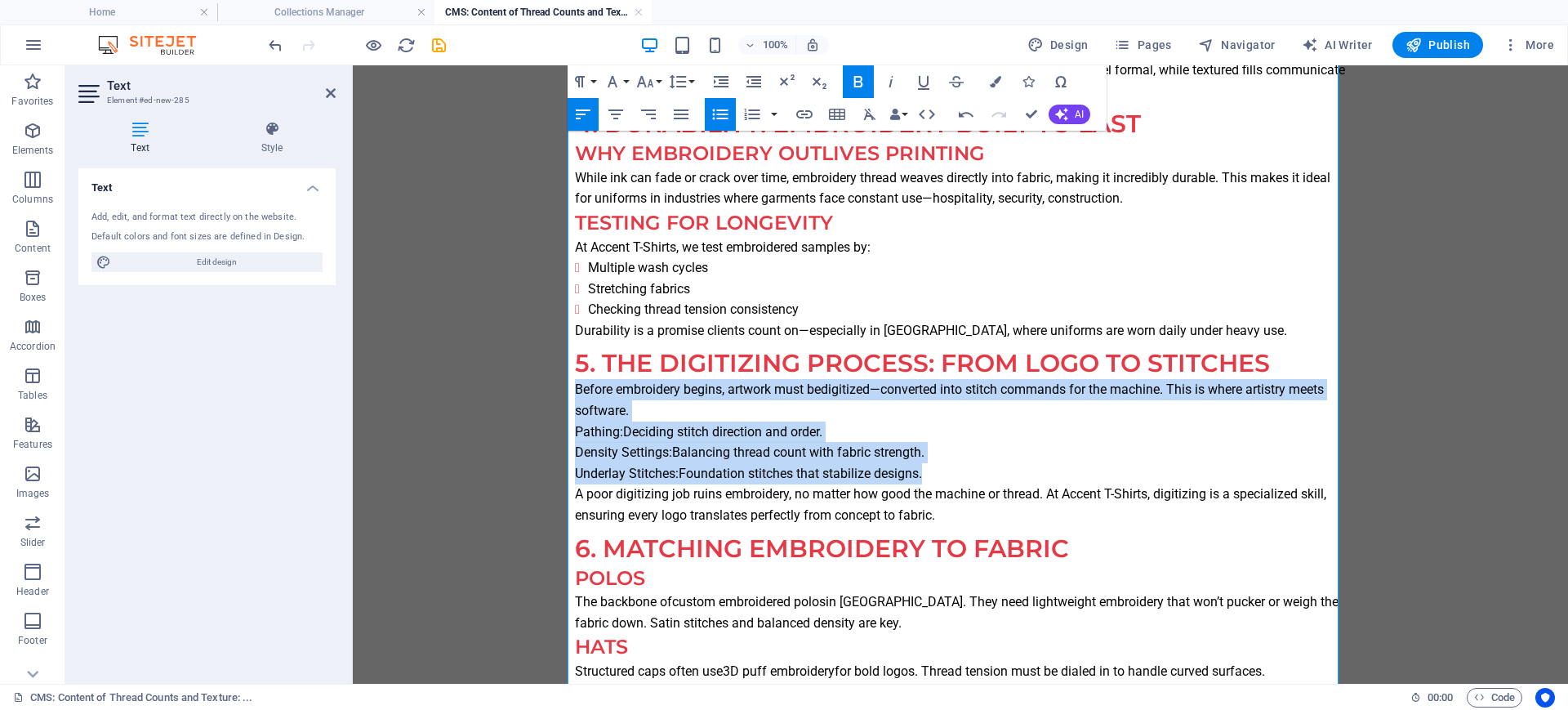
click at [713, 121] on icon "button" at bounding box center [720, 114] width 19 height 19
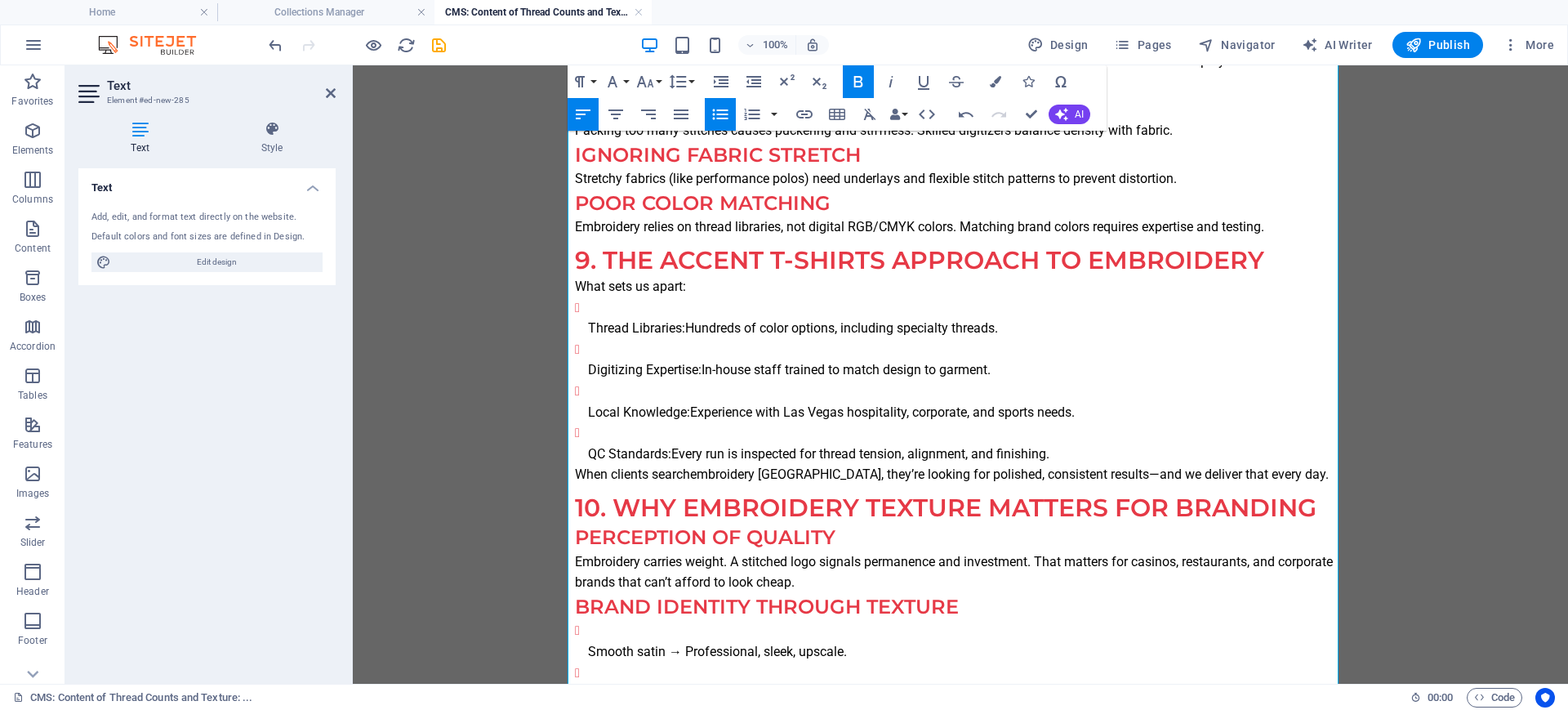
scroll to position [2246, 0]
drag, startPoint x: 1060, startPoint y: 454, endPoint x: 578, endPoint y: 321, distance: 500.0
click at [578, 321] on ul "Thread Libraries: Hundreds of color options, including specialty threads. Digit…" at bounding box center [960, 378] width 771 height 167
click at [712, 109] on icon "button" at bounding box center [720, 114] width 19 height 19
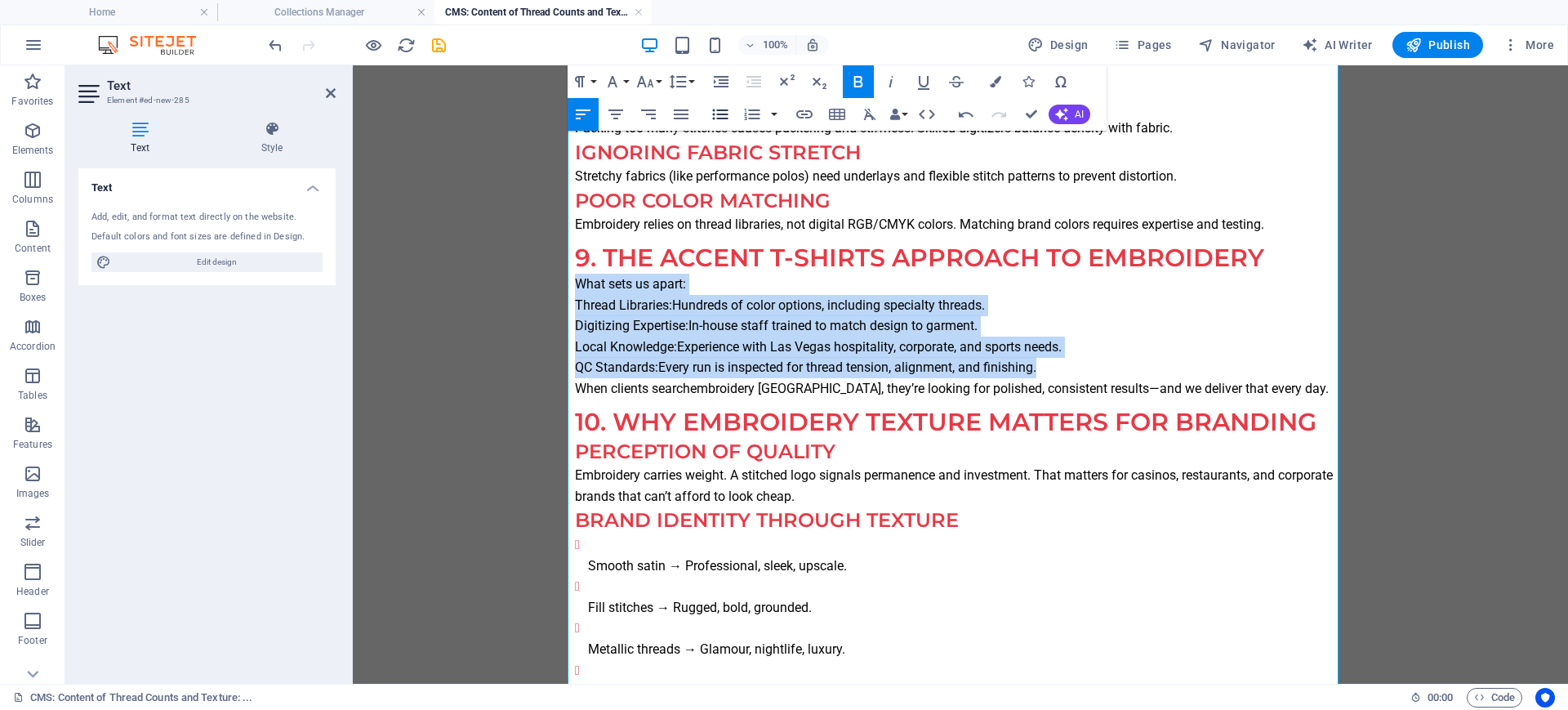
click at [712, 109] on icon "button" at bounding box center [720, 114] width 19 height 19
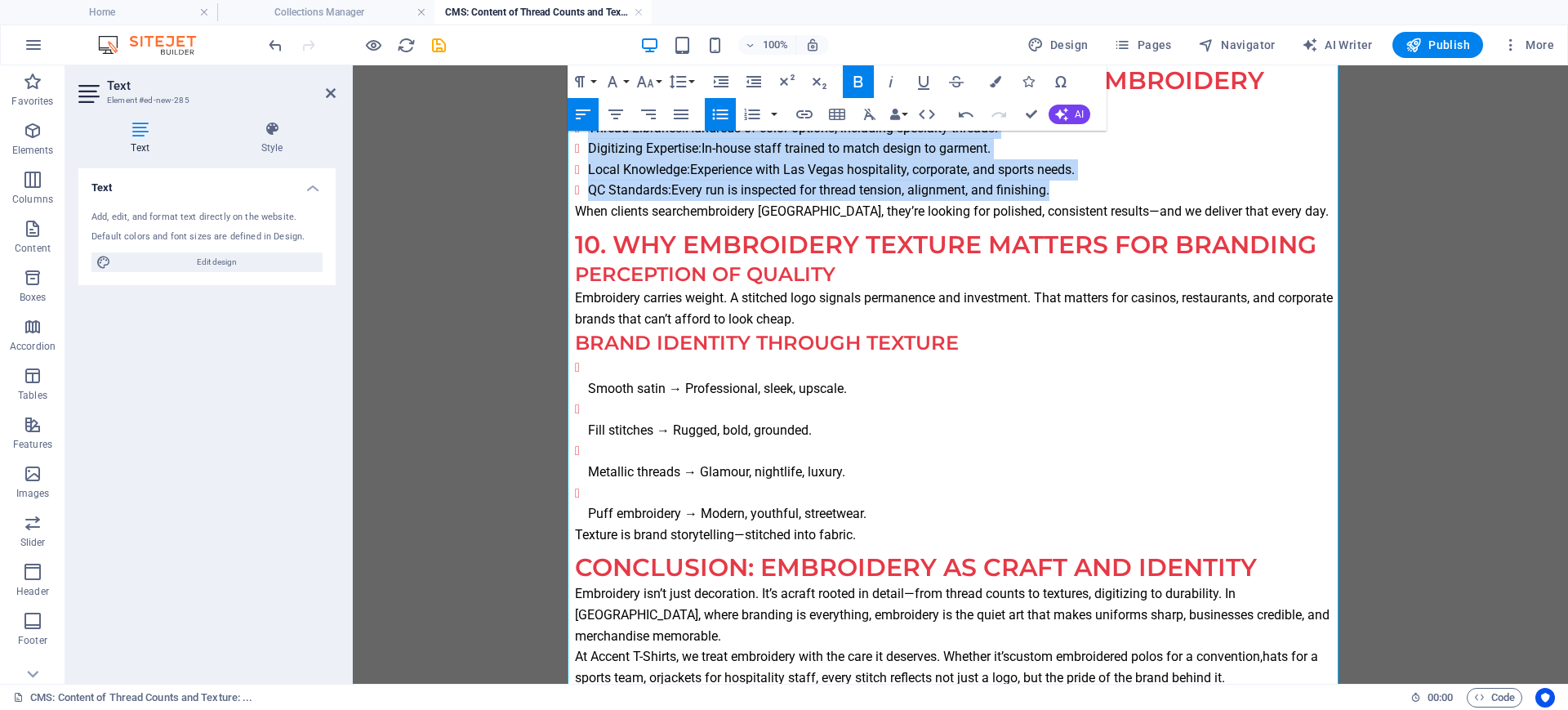
scroll to position [2450, 0]
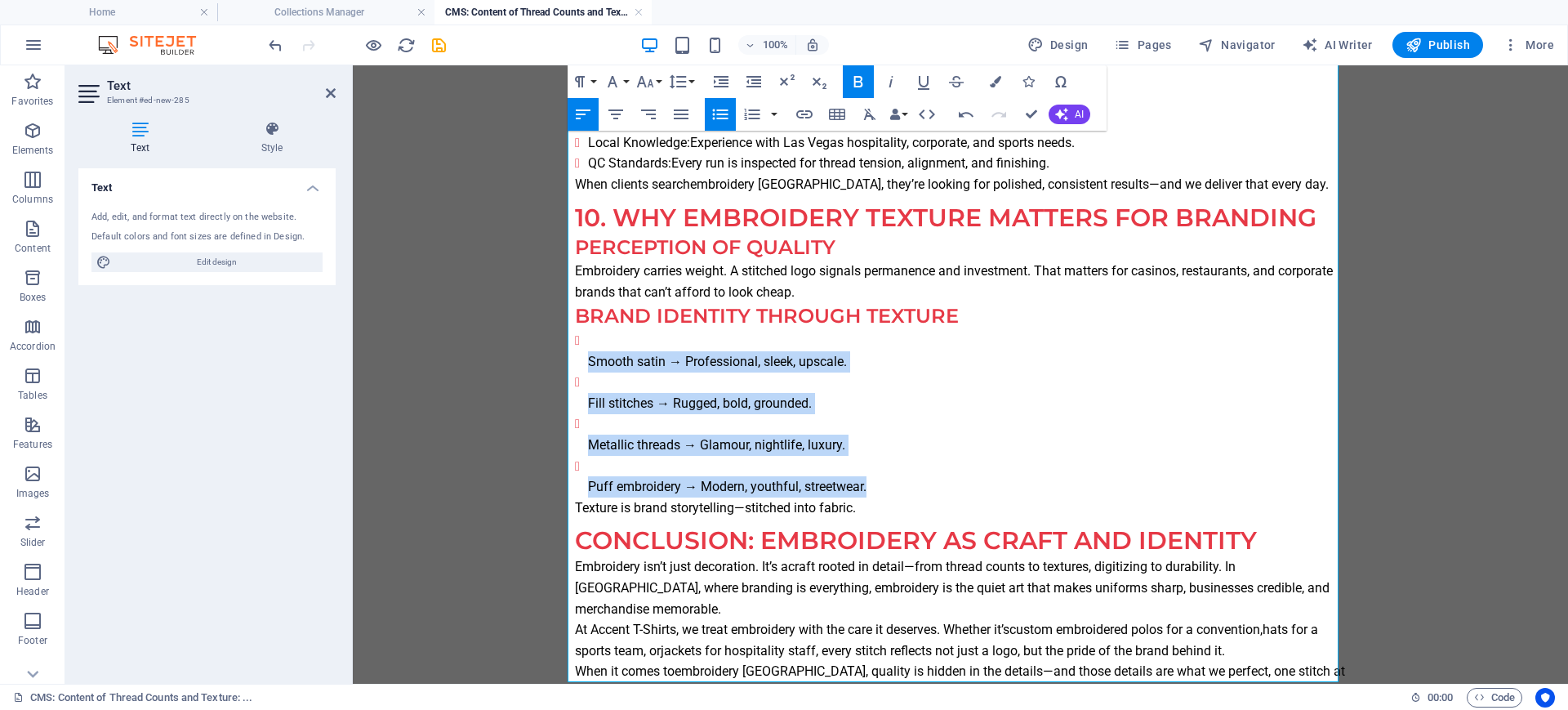
drag, startPoint x: 877, startPoint y: 484, endPoint x: 433, endPoint y: 346, distance: 465.0
click at [717, 107] on icon "button" at bounding box center [720, 114] width 19 height 19
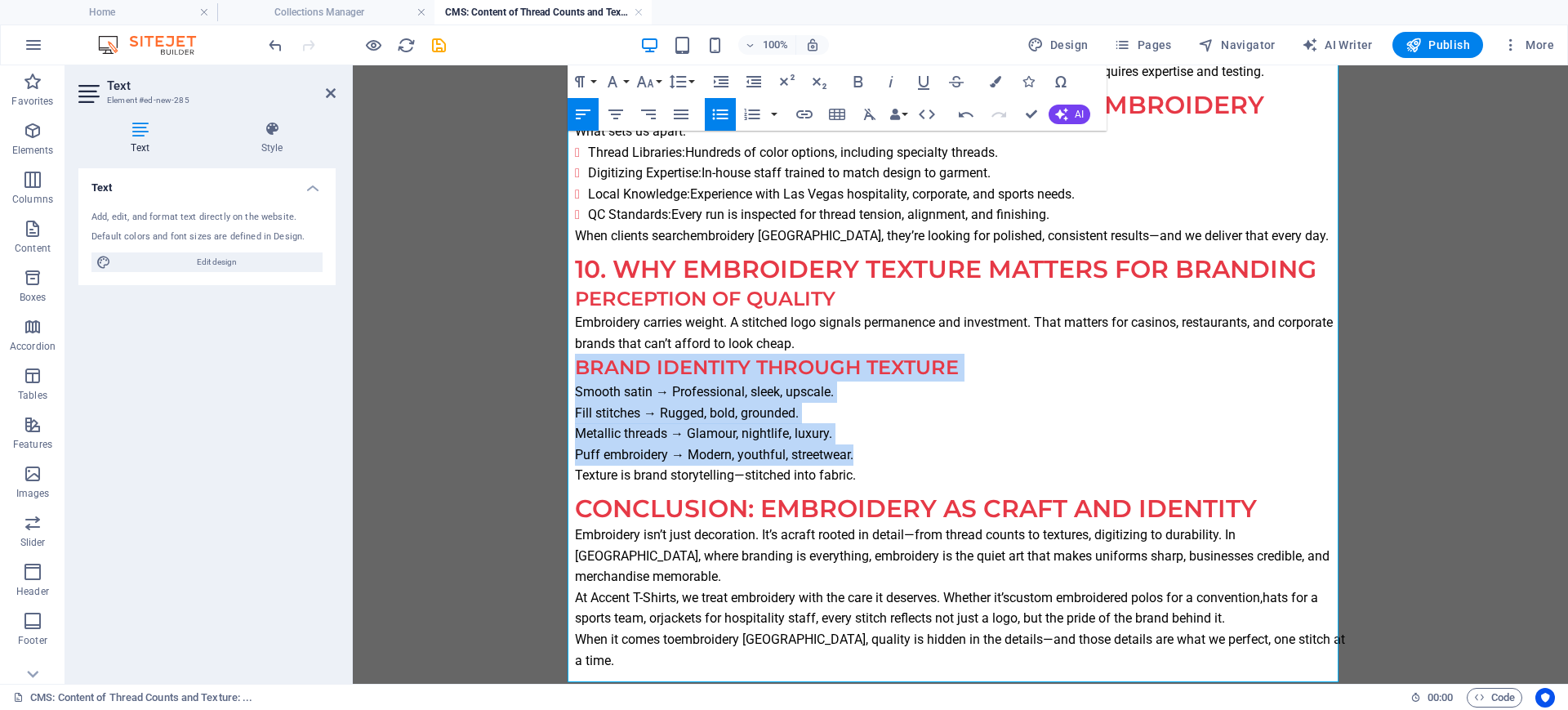
scroll to position [2378, 0]
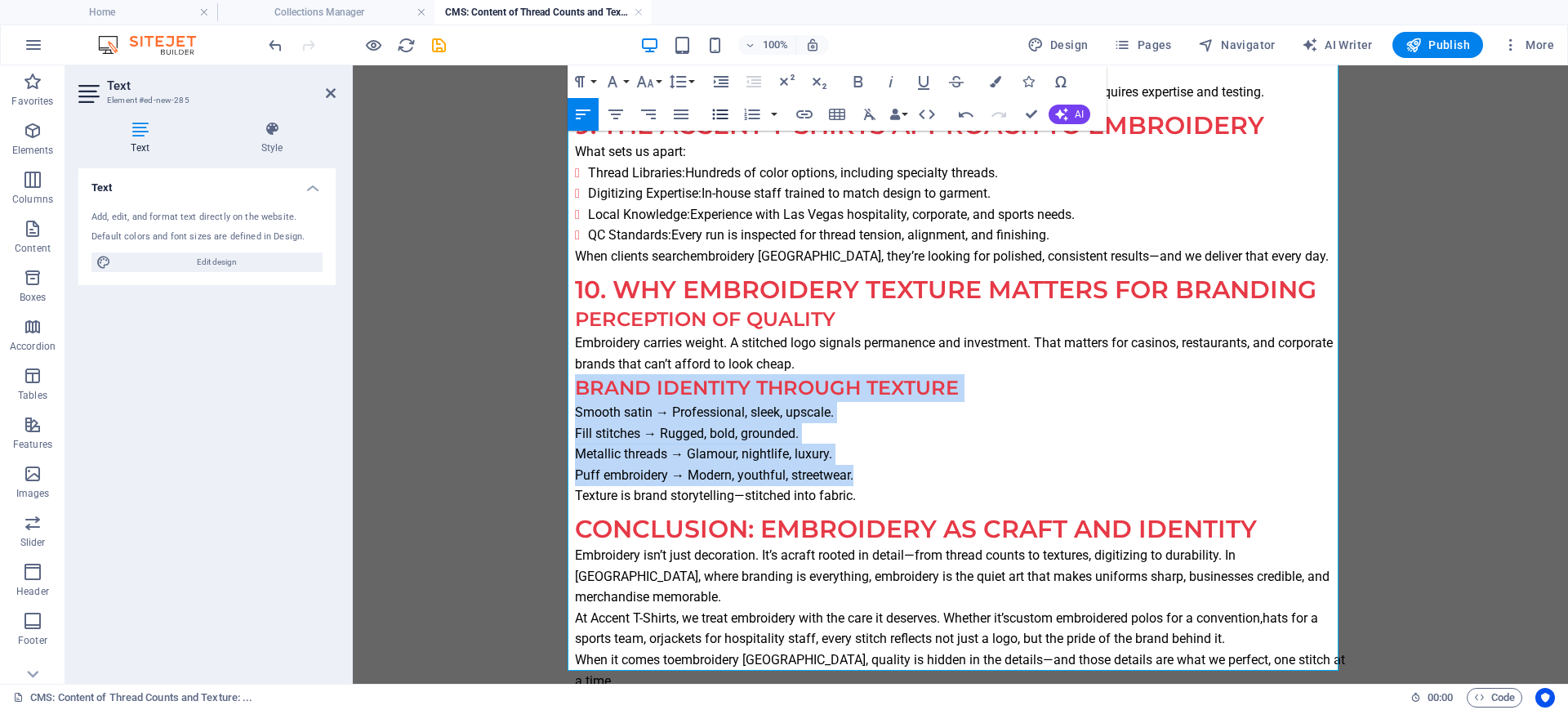
drag, startPoint x: 717, startPoint y: 107, endPoint x: 718, endPoint y: 128, distance: 21.0
click at [718, 107] on icon "button" at bounding box center [720, 114] width 19 height 19
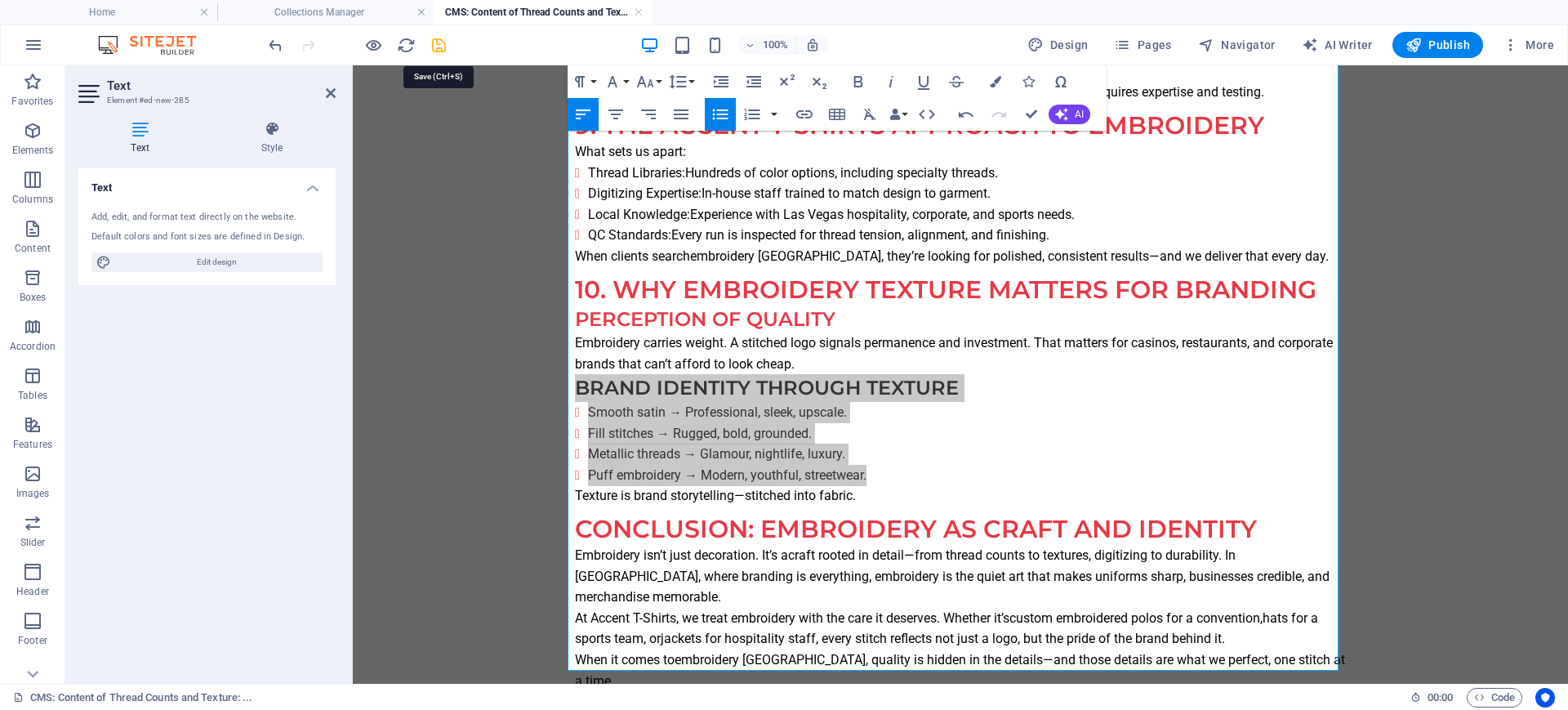
click at [440, 48] on icon "save" at bounding box center [439, 45] width 19 height 19
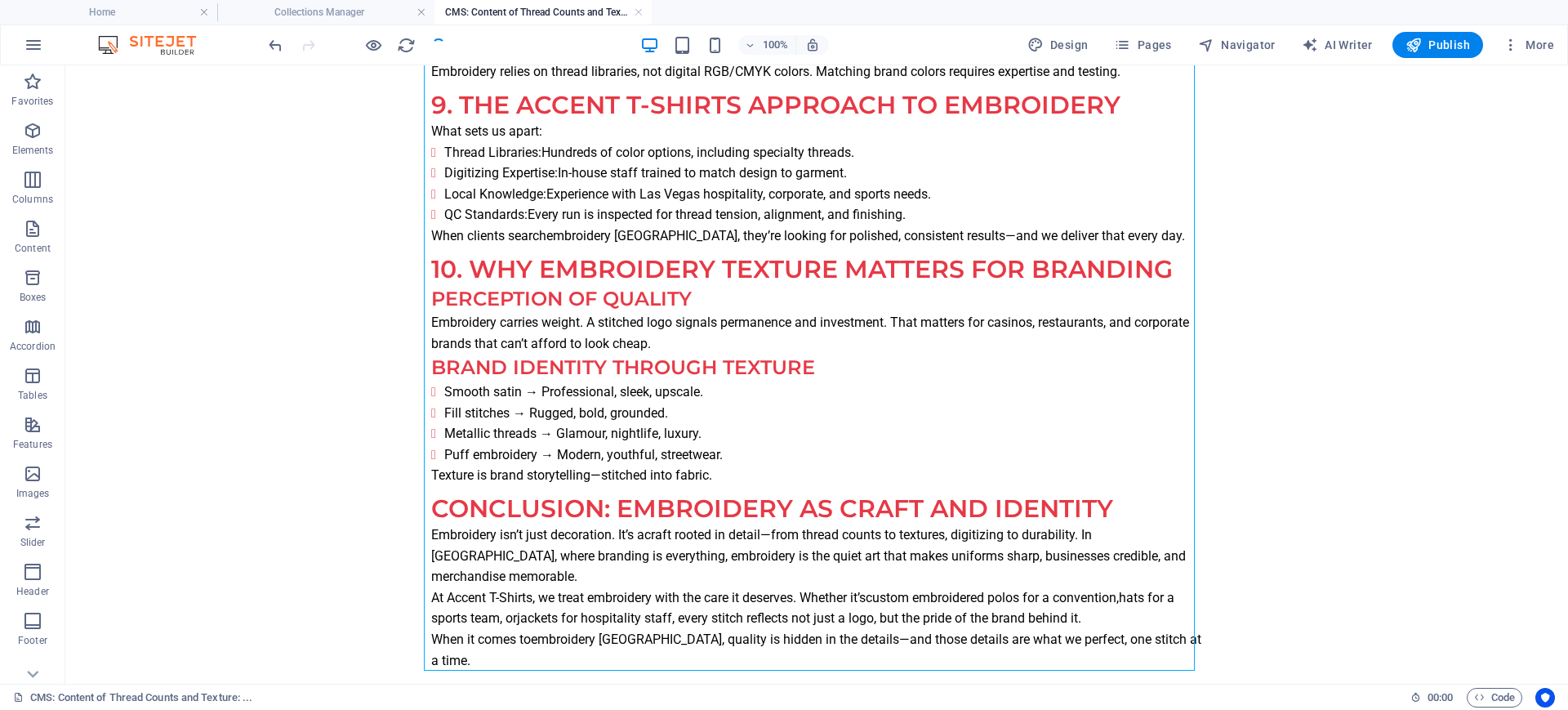
scroll to position [2313, 0]
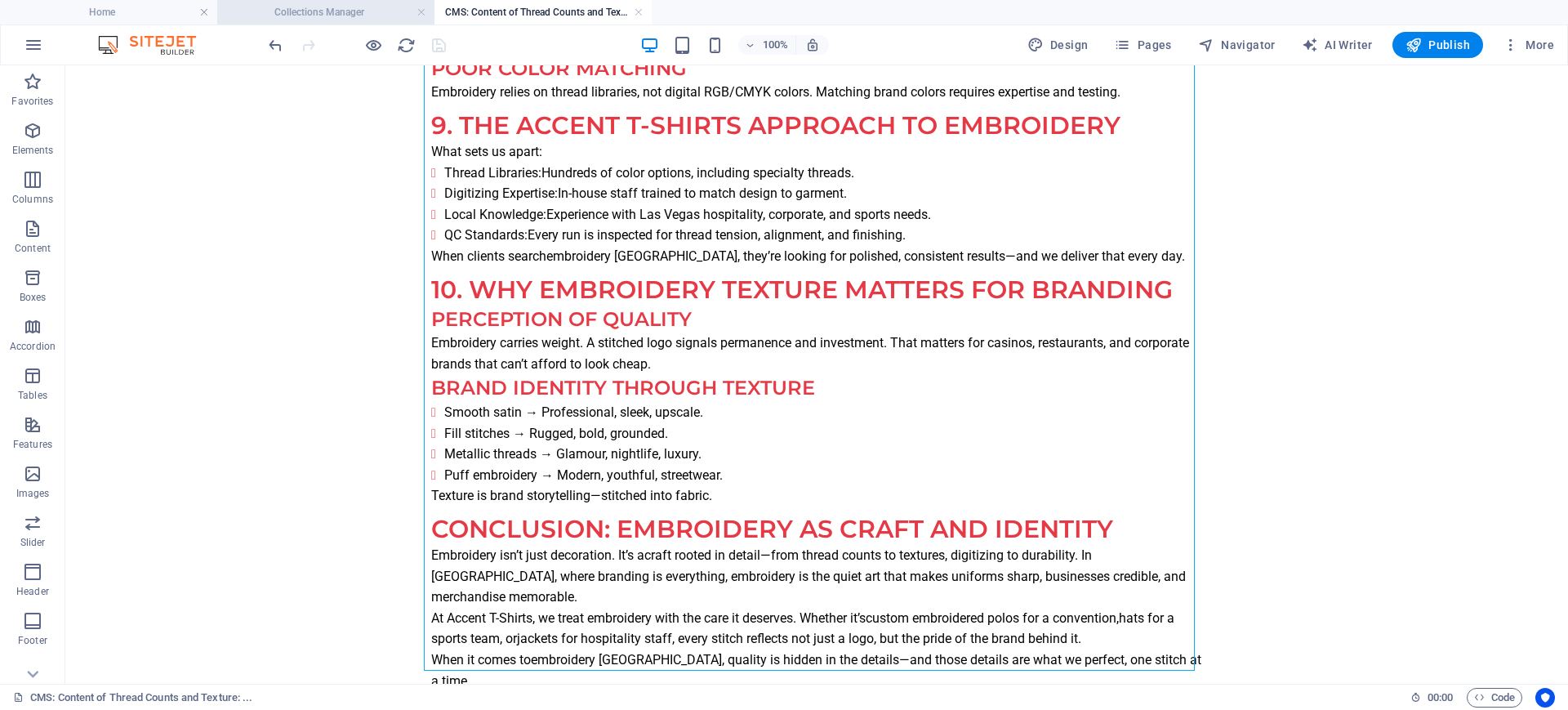
click at [339, 14] on h4 "Collections Manager" at bounding box center [326, 12] width 217 height 18
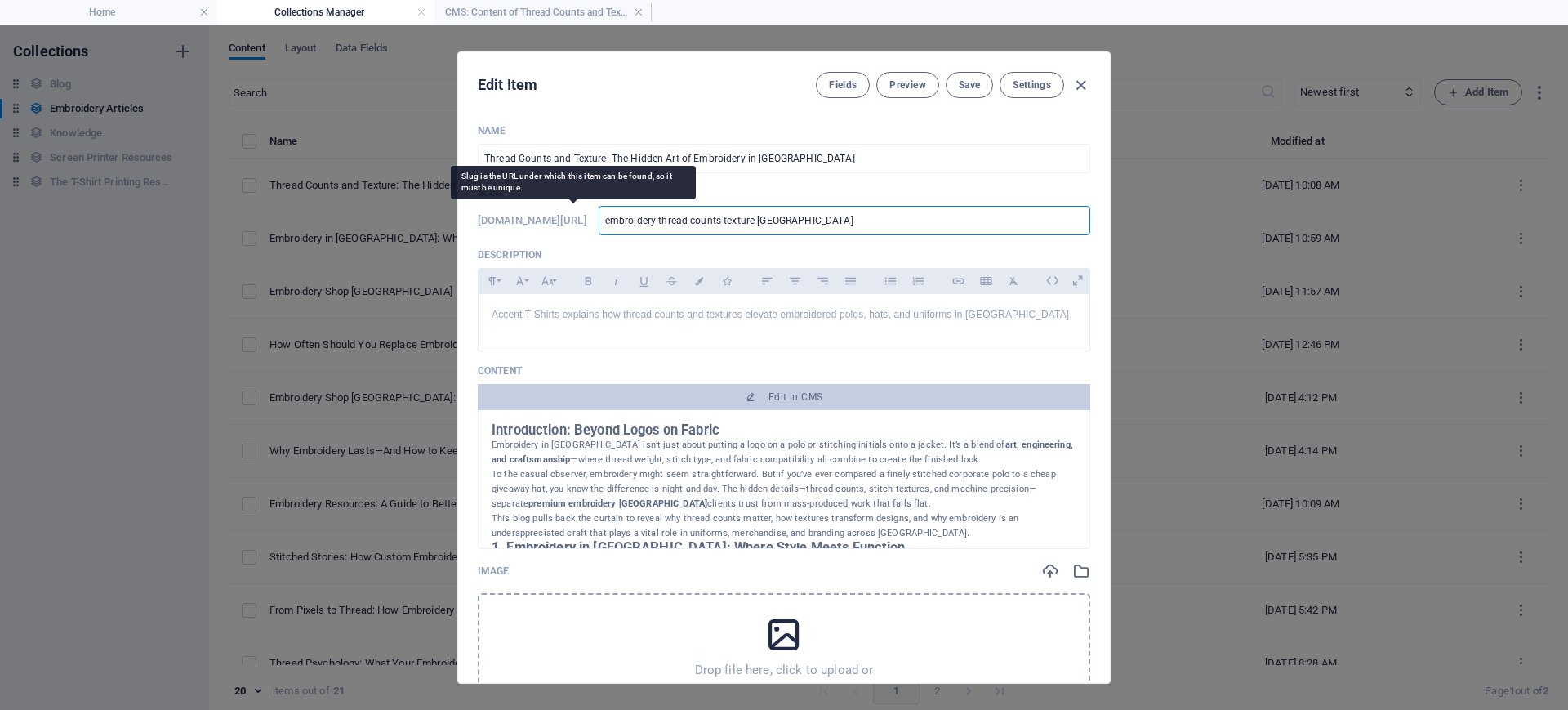
drag, startPoint x: 891, startPoint y: 218, endPoint x: 587, endPoint y: 216, distance: 304.0
click at [587, 216] on div "[DOMAIN_NAME][URL] embroidery-thread-counts-texture-las-vegas ​" at bounding box center [784, 220] width 612 height 29
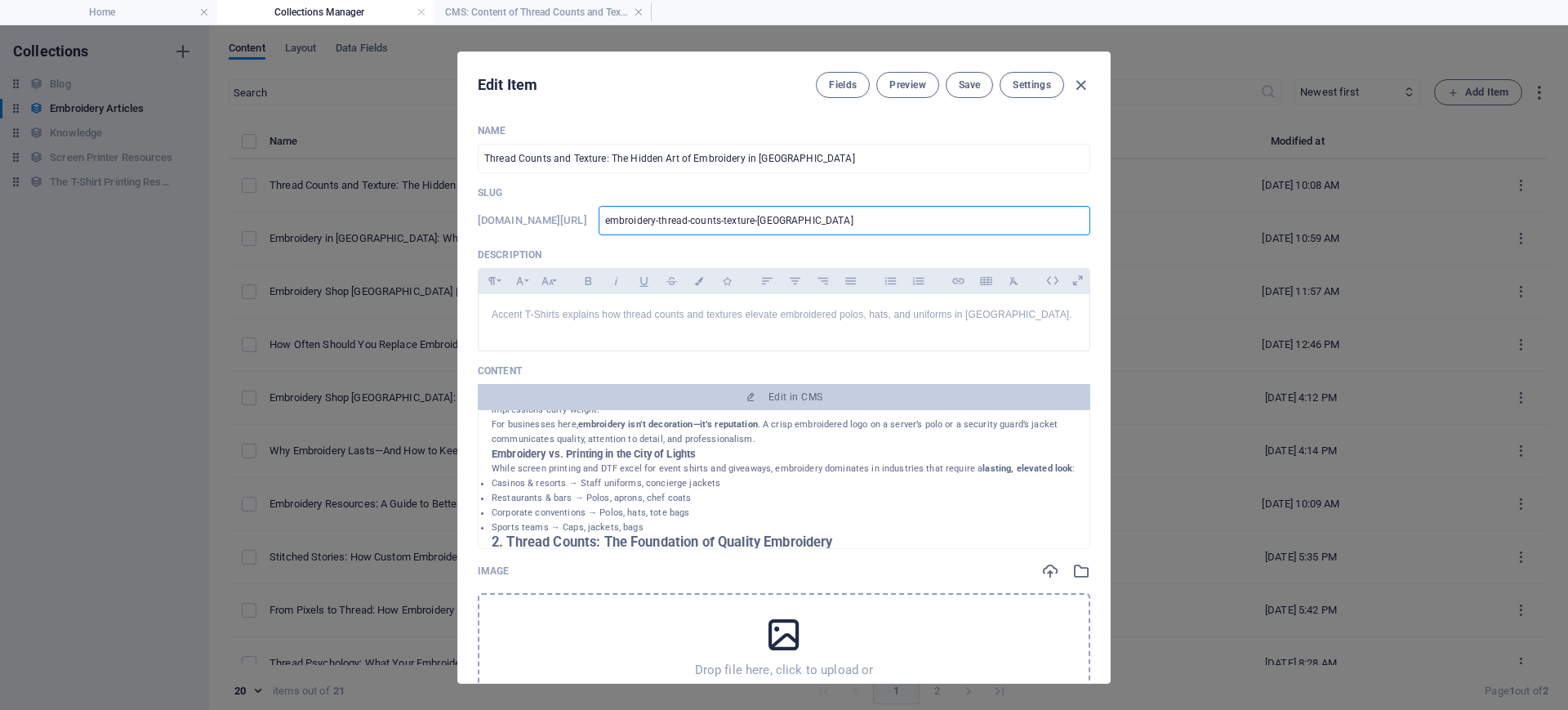
scroll to position [204, 0]
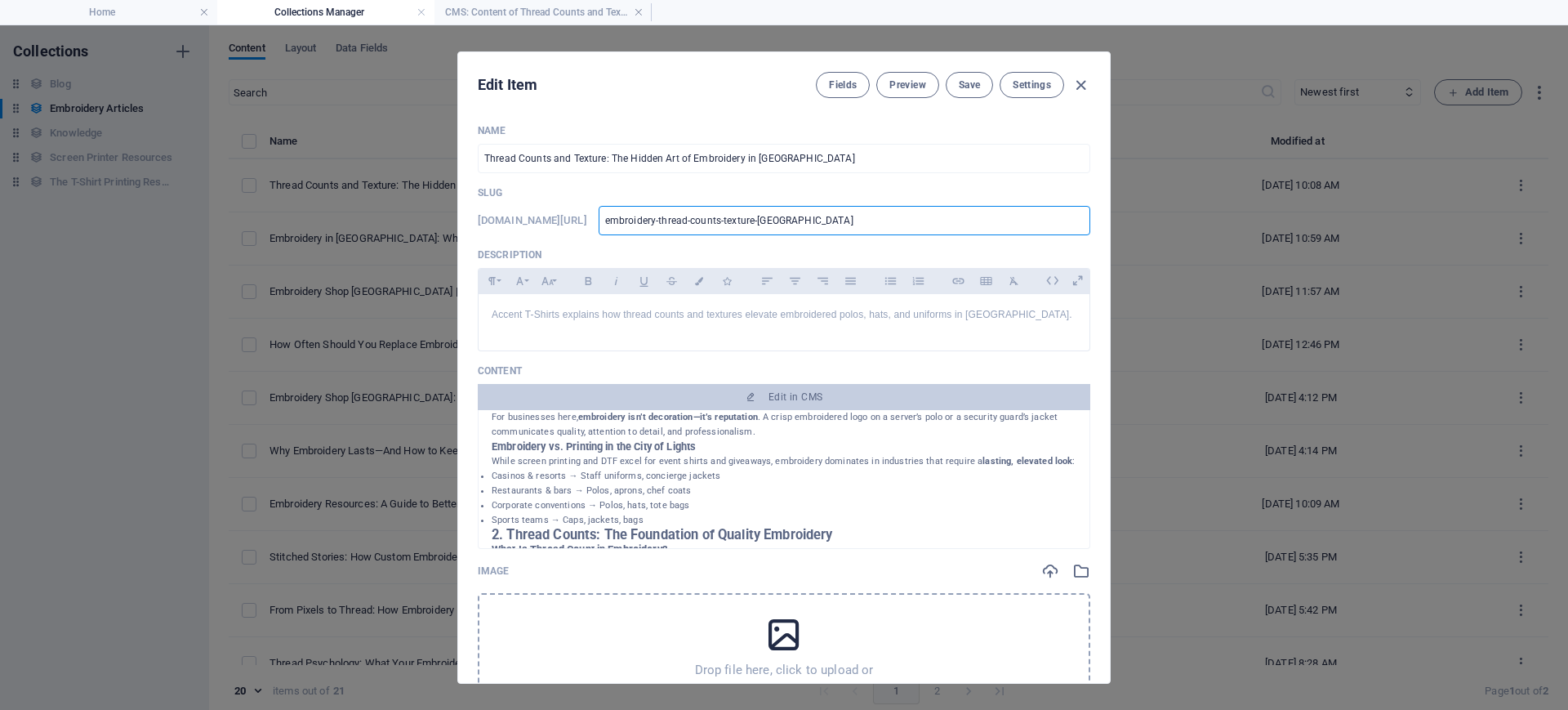
click at [734, 567] on div "Drop file here, click to upload or Select file from Files or our free stock pho…" at bounding box center [784, 662] width 612 height 139
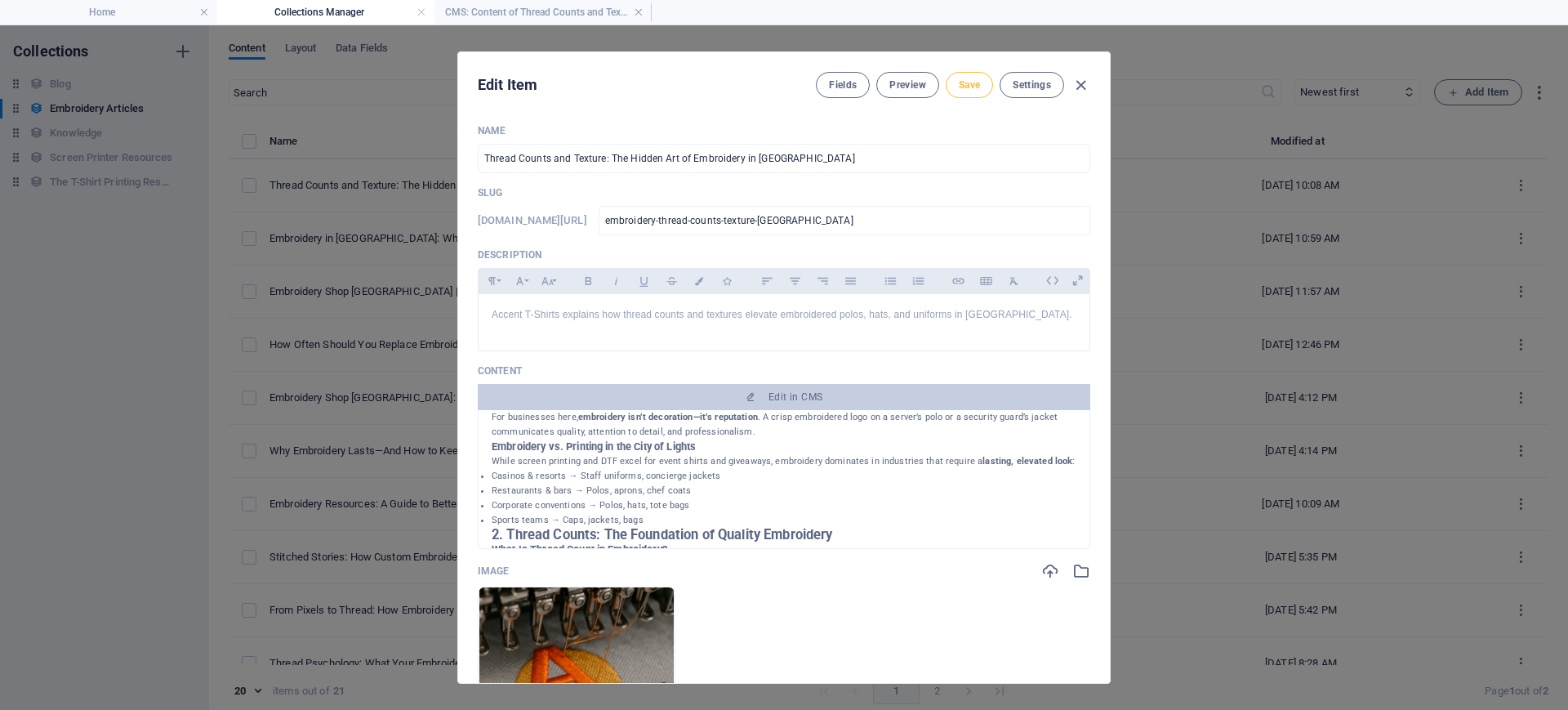
click at [963, 91] on span "Save" at bounding box center [969, 85] width 21 height 13
click at [1074, 85] on icon "button" at bounding box center [1081, 85] width 19 height 19
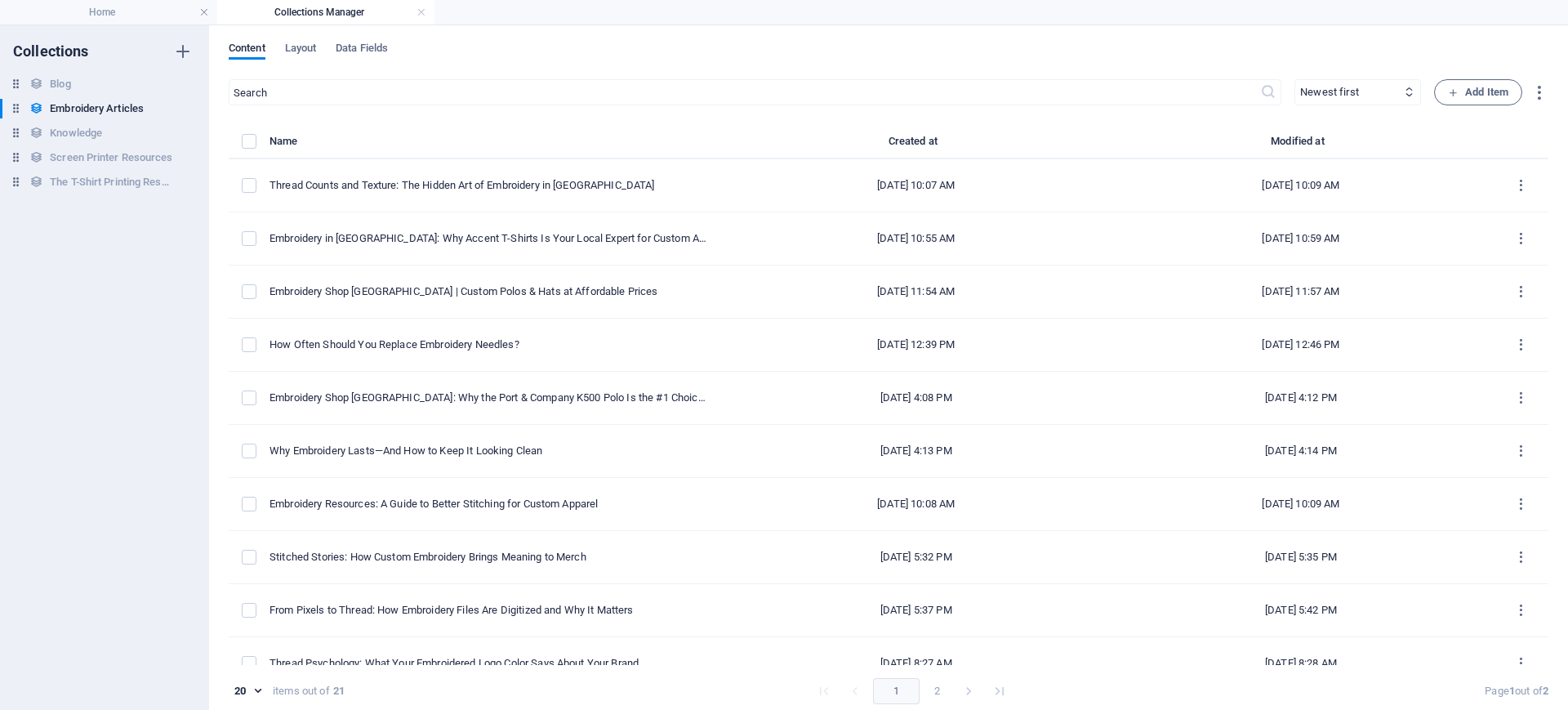
type input "thread-counts-and-texture-the-hidden-art-of-embroidery-in-[GEOGRAPHIC_DATA]"
click at [75, 130] on h6 "Knowledge" at bounding box center [76, 133] width 52 height 19
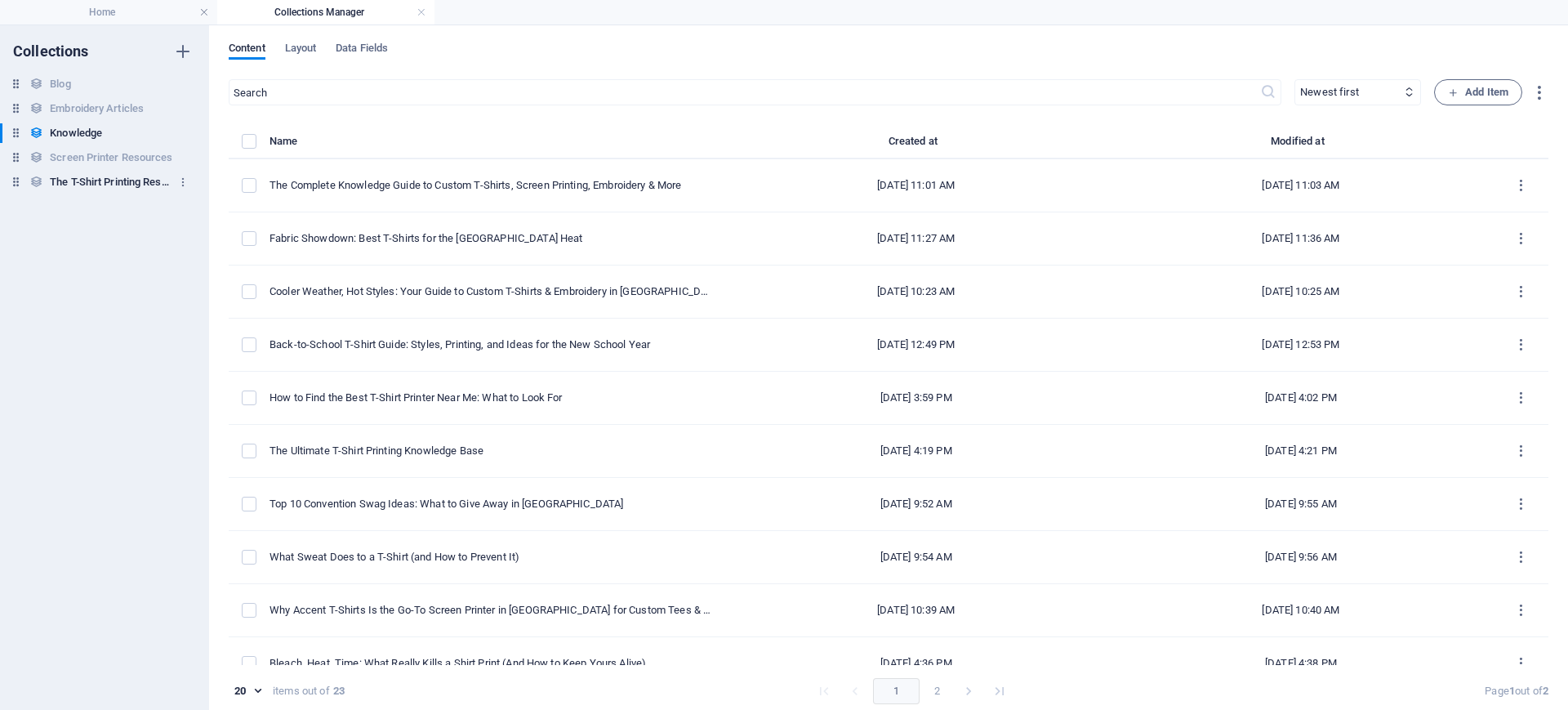
click at [121, 182] on h6 "The T-Shirt Printing Resource Hub: Your Go-To Guide" at bounding box center [111, 182] width 123 height 19
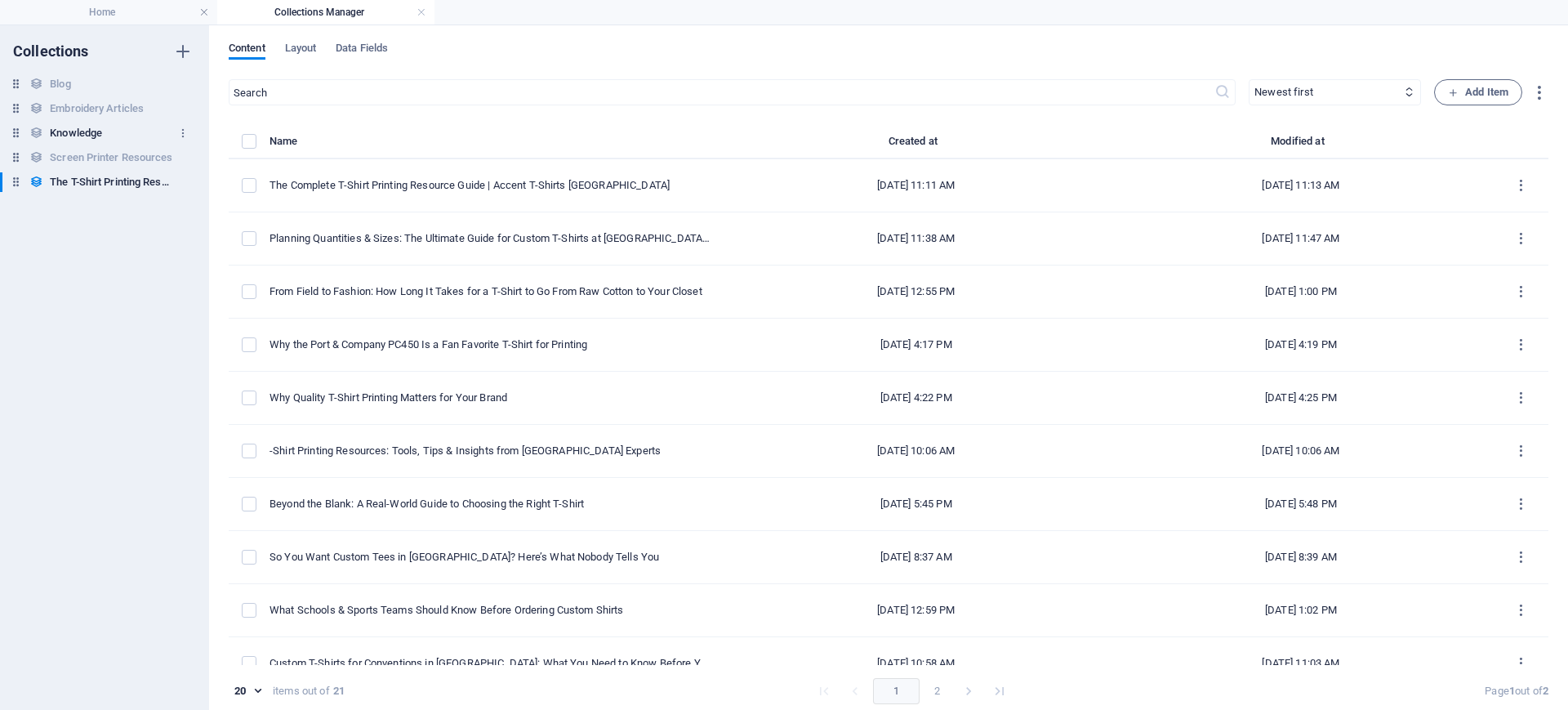
click at [77, 130] on h6 "Knowledge" at bounding box center [76, 133] width 52 height 19
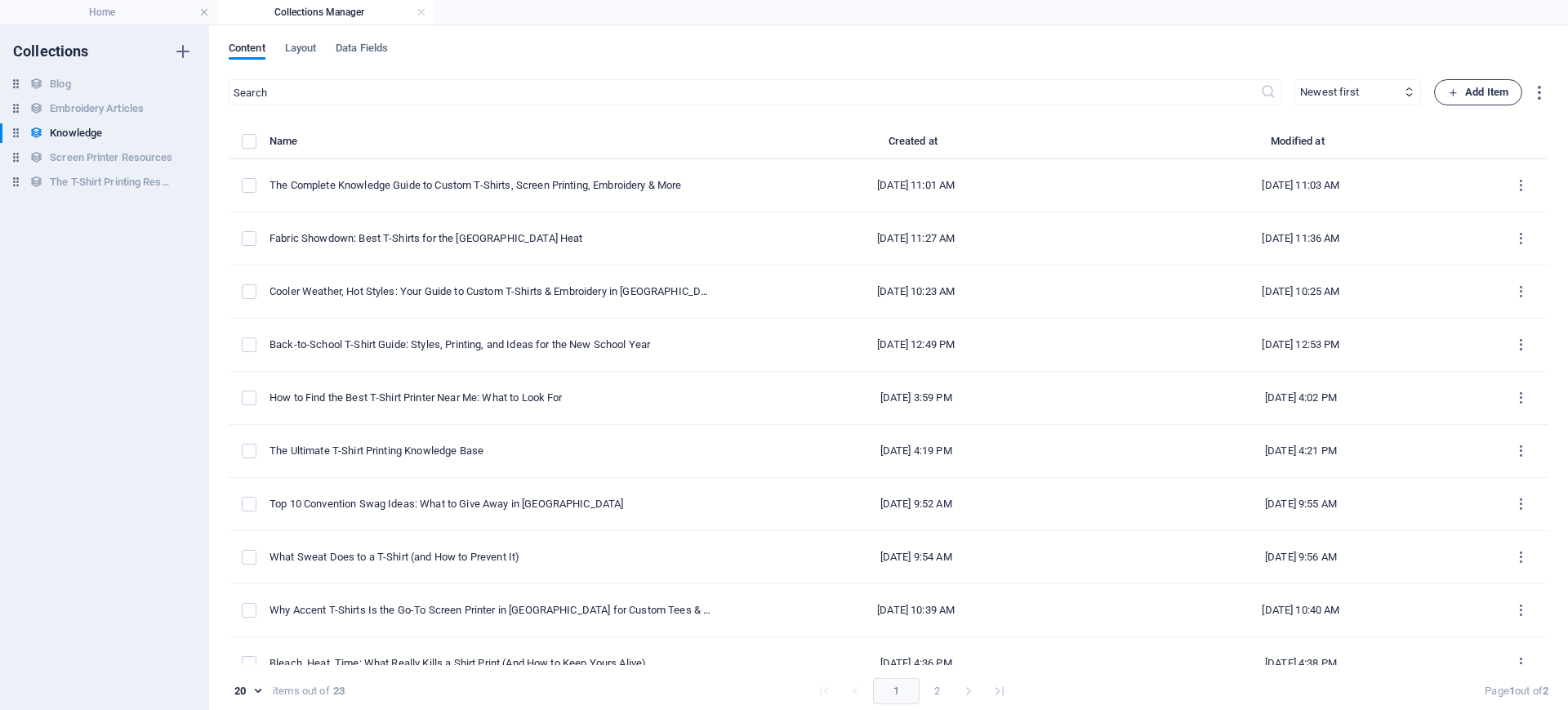
click at [1253, 92] on span "Add Item" at bounding box center [1478, 92] width 61 height 19
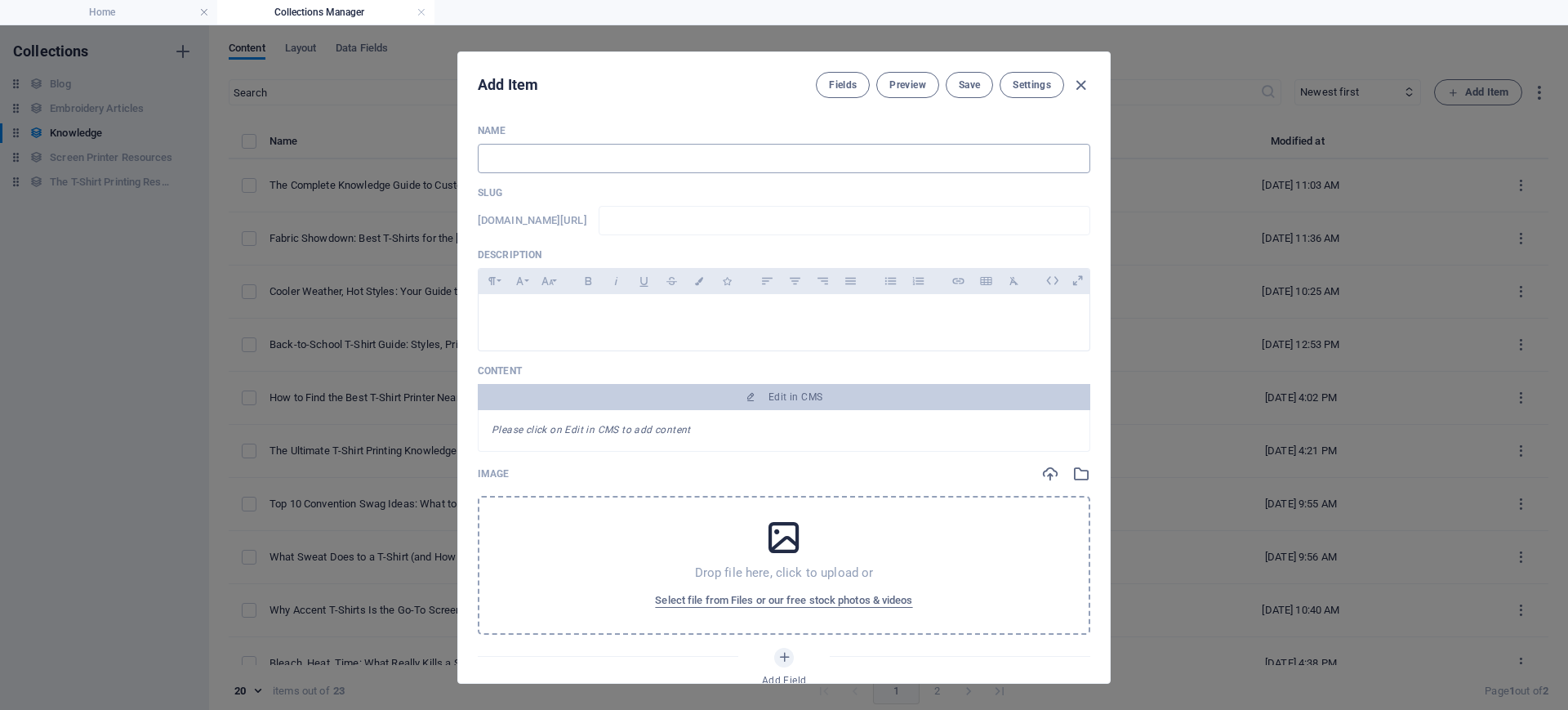
click at [766, 161] on input "text" at bounding box center [784, 158] width 612 height 29
paste input "The Hidden Costs of Cheap Printing: What “Too Good to Be True” Really Means"
type input "The Hidden Costs of Cheap Printing: What “Too Good to Be True” Really Means"
type input "the-hidden-costs-of-cheap-printing-what-too-good-to-be-true-really-means"
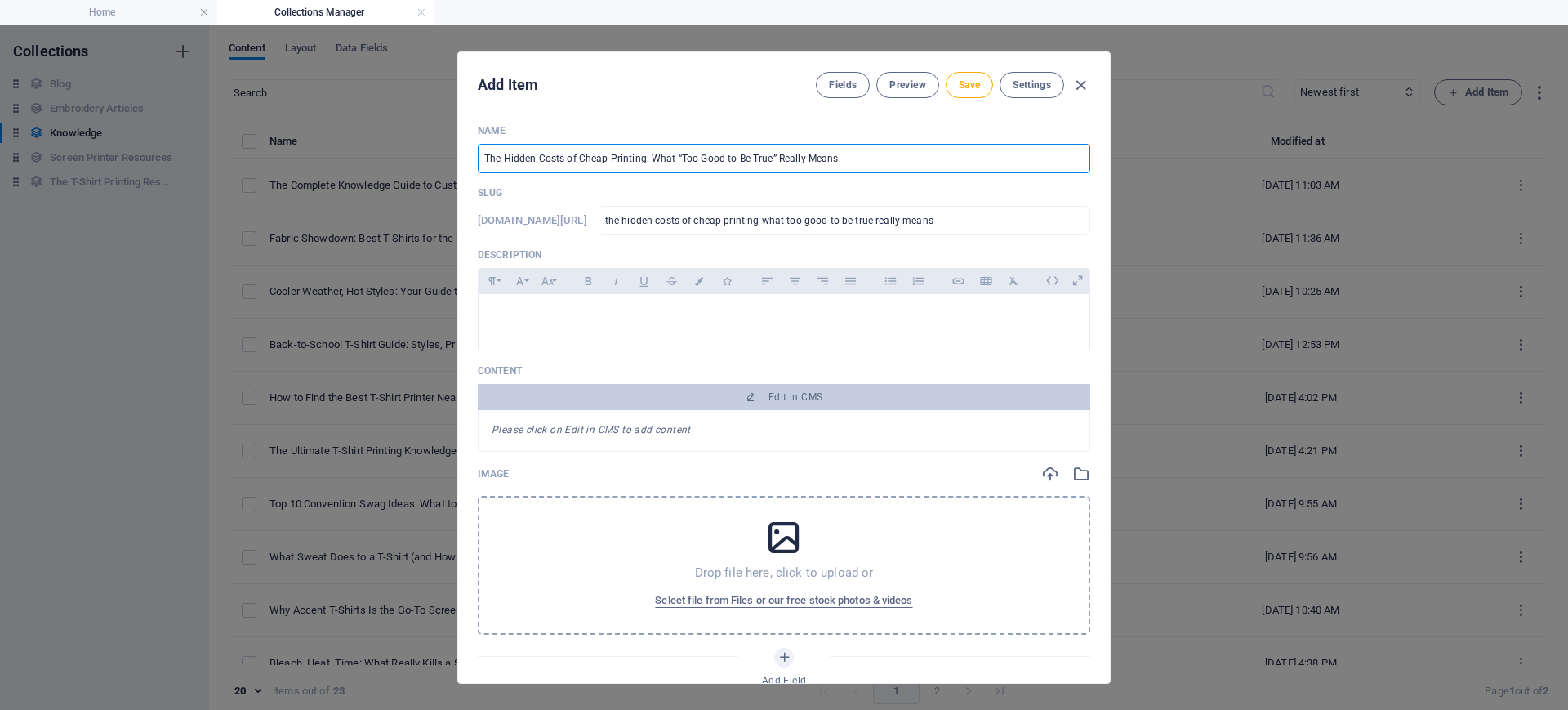
type input "The Hidden Costs of Cheap Printing: What “Too Good to Be True” Really Means"
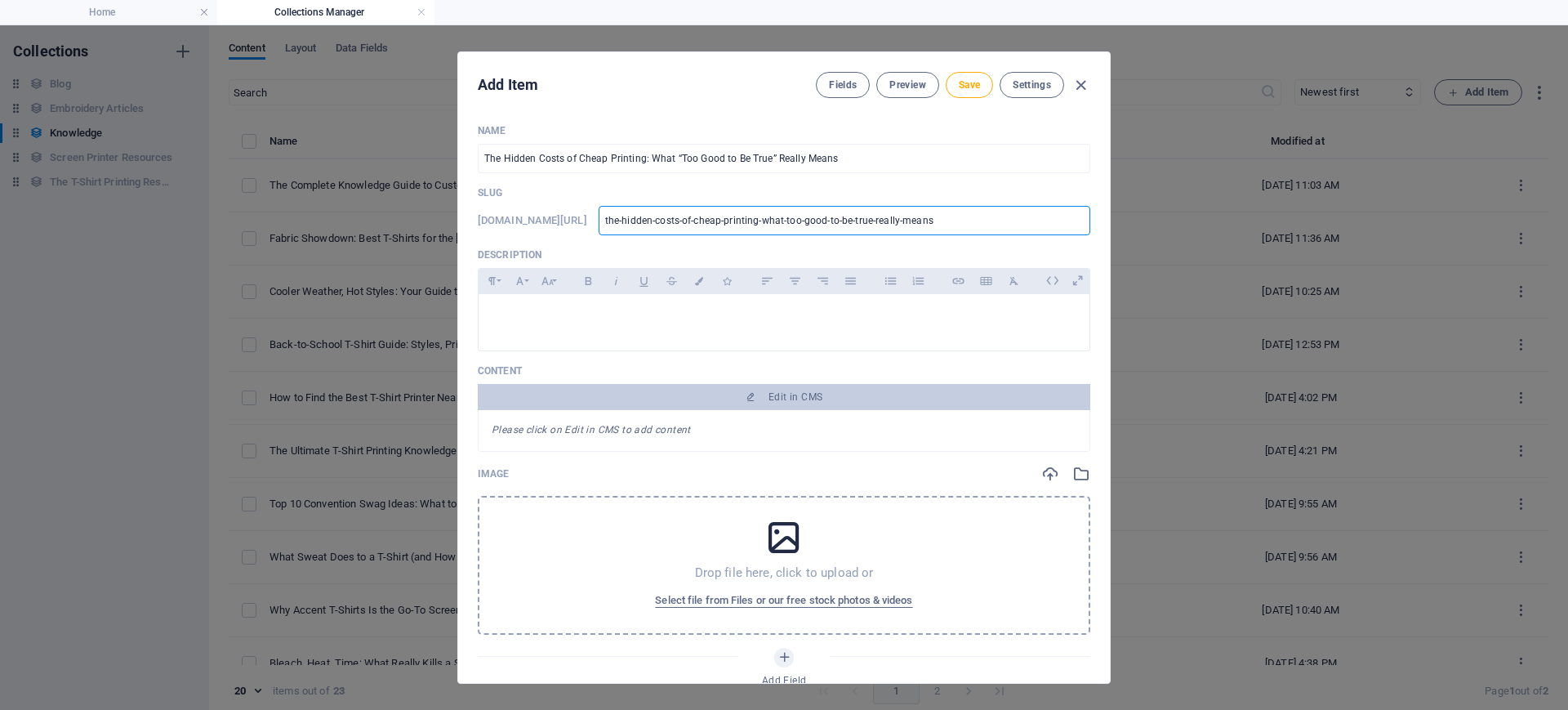
drag, startPoint x: 757, startPoint y: 232, endPoint x: 599, endPoint y: 230, distance: 158.0
click at [599, 230] on div "[DOMAIN_NAME][URL] the-hidden-costs-of-cheap-printing-what-too-good-to-be-true-…" at bounding box center [784, 220] width 612 height 29
paste input "Learn the hidden costs of cheap t-shirt printing—faded ink, peeling designs, mi…"
type input "Learn the hidden costs of cheap t-shirt printing—faded ink, peeling designs, mi…"
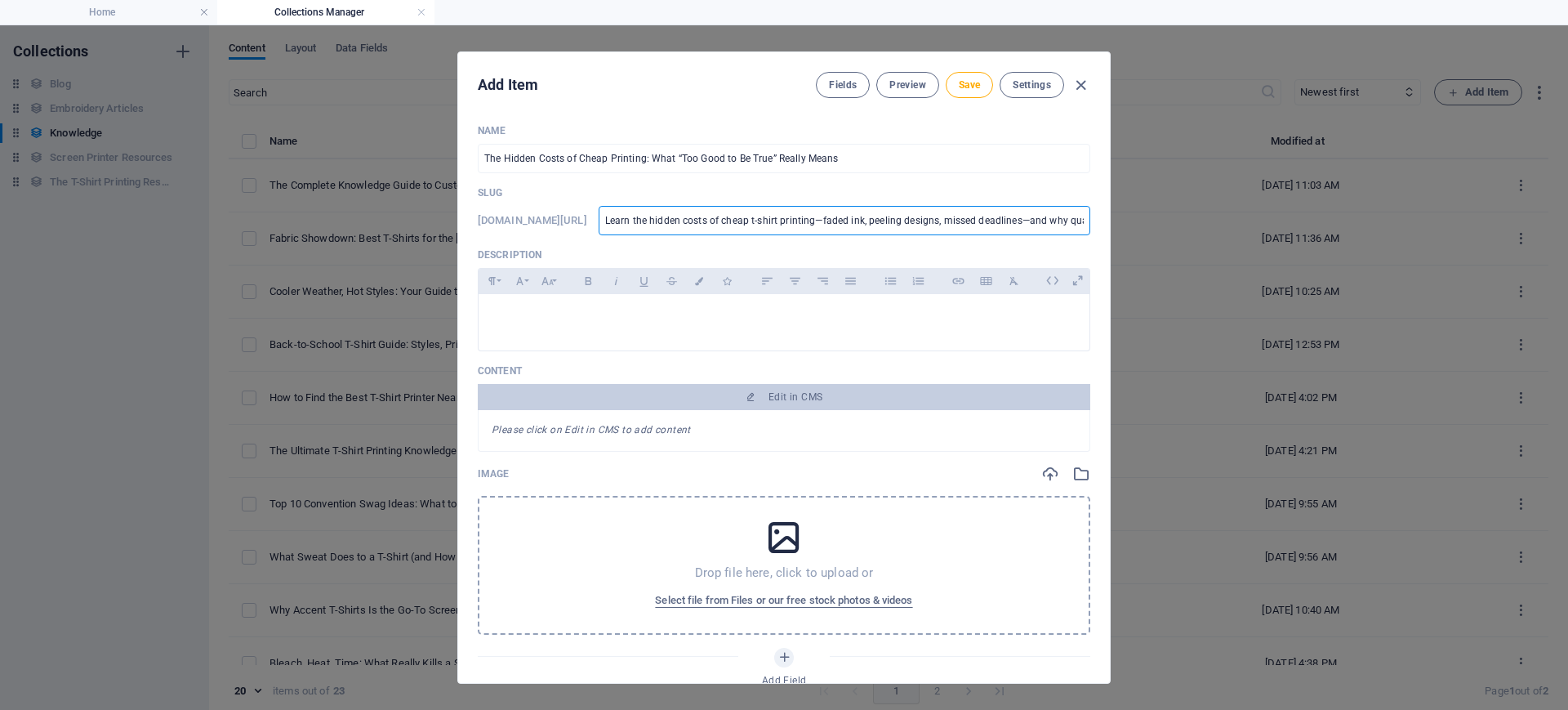
scroll to position [0, 193]
type input "learn-the-hidden-costs-of-cheap-t-shirt-printing-faded-ink-peeling-designs-miss…"
click at [760, 321] on p at bounding box center [783, 315] width 585 height 15
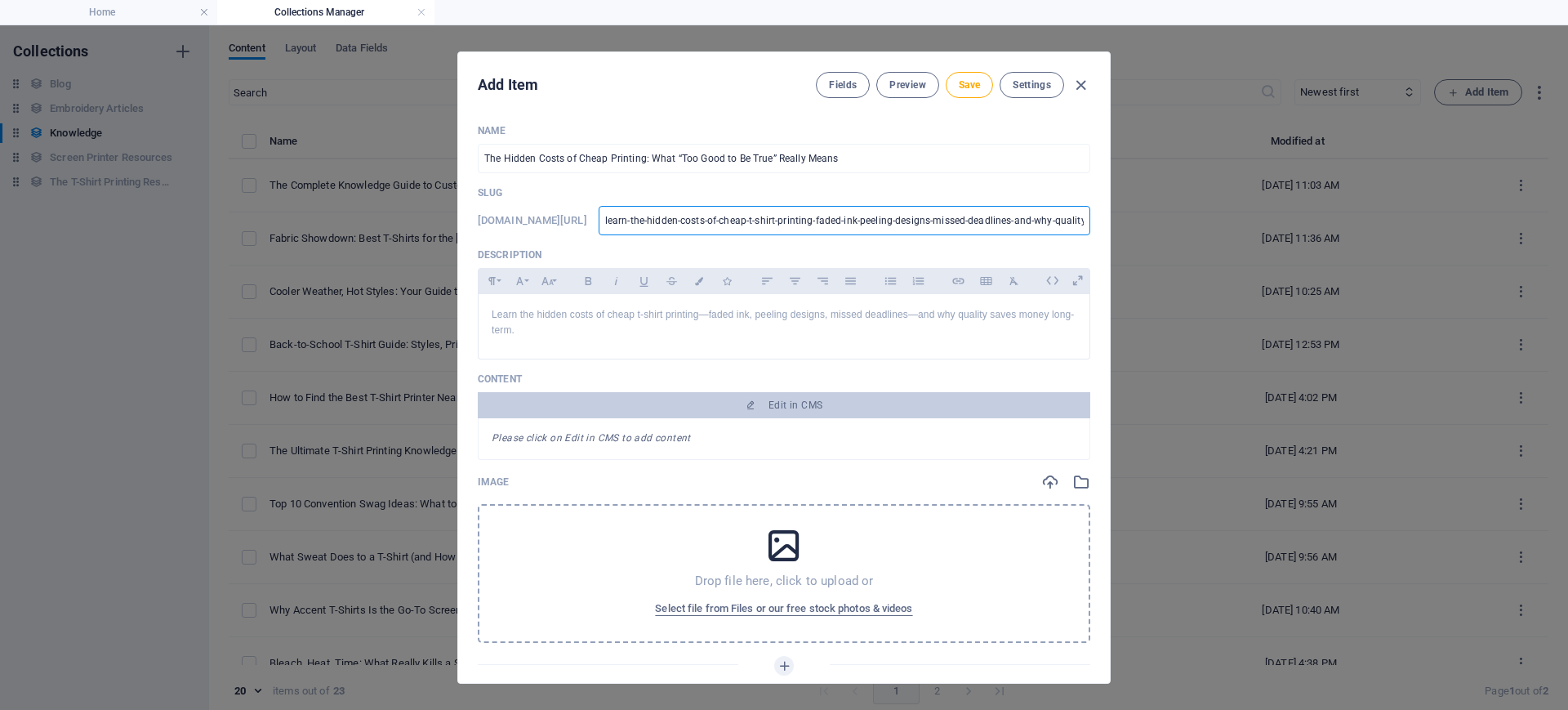
scroll to position [0, 178]
drag, startPoint x: 666, startPoint y: 222, endPoint x: 1195, endPoint y: 237, distance: 529.2
click at [1195, 237] on div "Add Item Fields Preview Save Settings Name The Hidden Costs of Cheap Printing: …" at bounding box center [784, 367] width 1568 height 684
paste input "hidden-costs-cheap-tshirt-printing-[GEOGRAPHIC_DATA]"
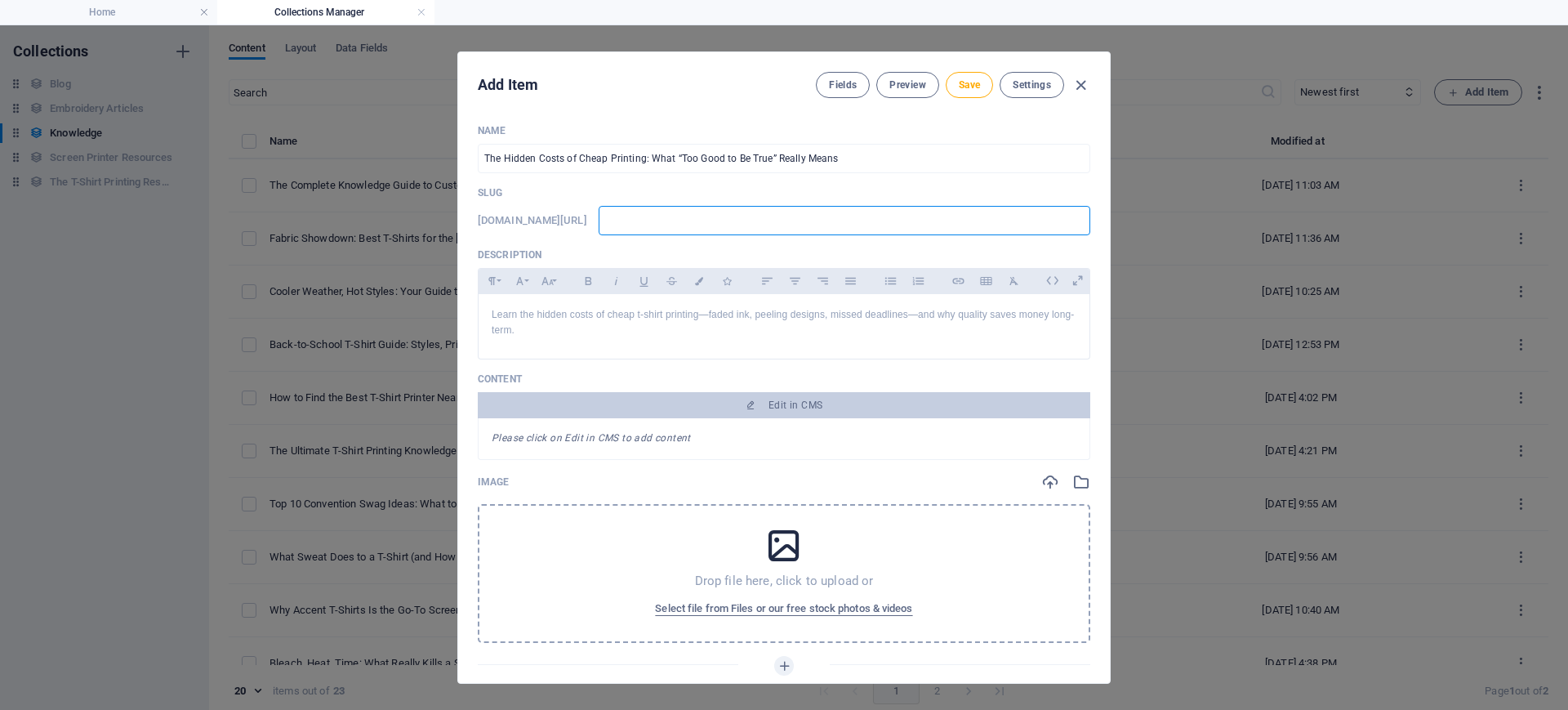
type input "hidden-costs-cheap-tshirt-printing-[GEOGRAPHIC_DATA]"
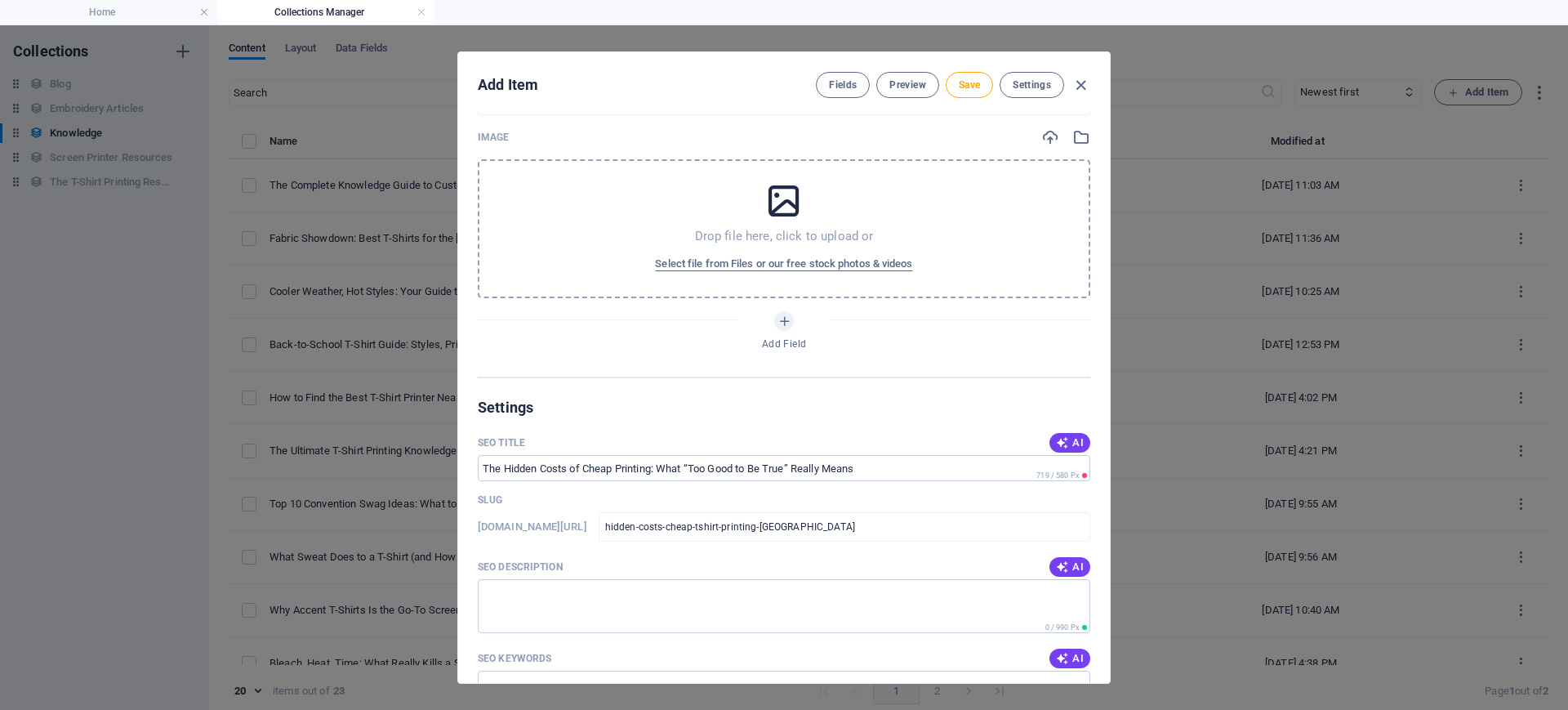
scroll to position [408, 0]
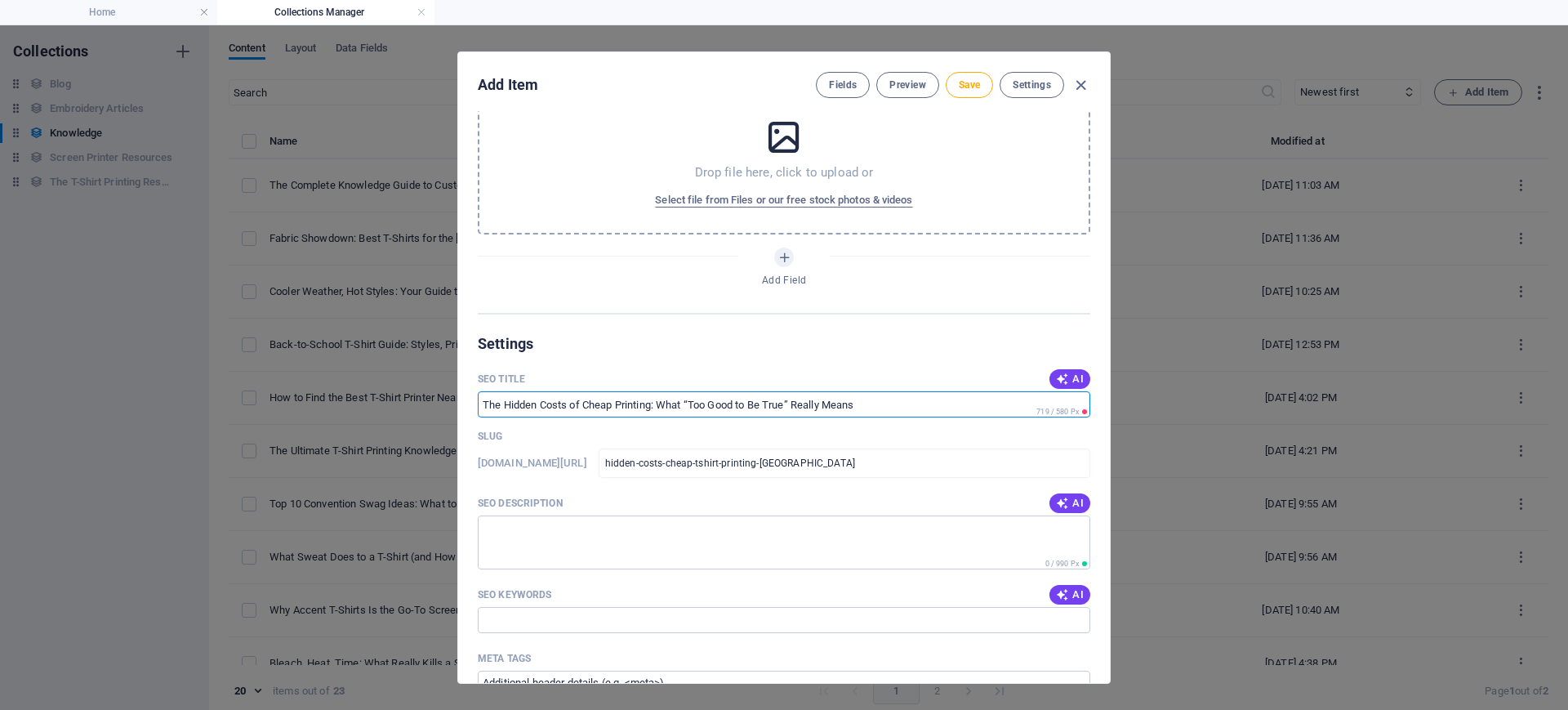
click at [480, 405] on input "SEO Title" at bounding box center [784, 404] width 612 height 26
paste input "T-Shirt Printing [GEOGRAPHIC_DATA] | Hidden Costs of Cheap Printing"
type input "T-Shirt Printing [GEOGRAPHIC_DATA] | Hidden Costs of Cheap Printing"
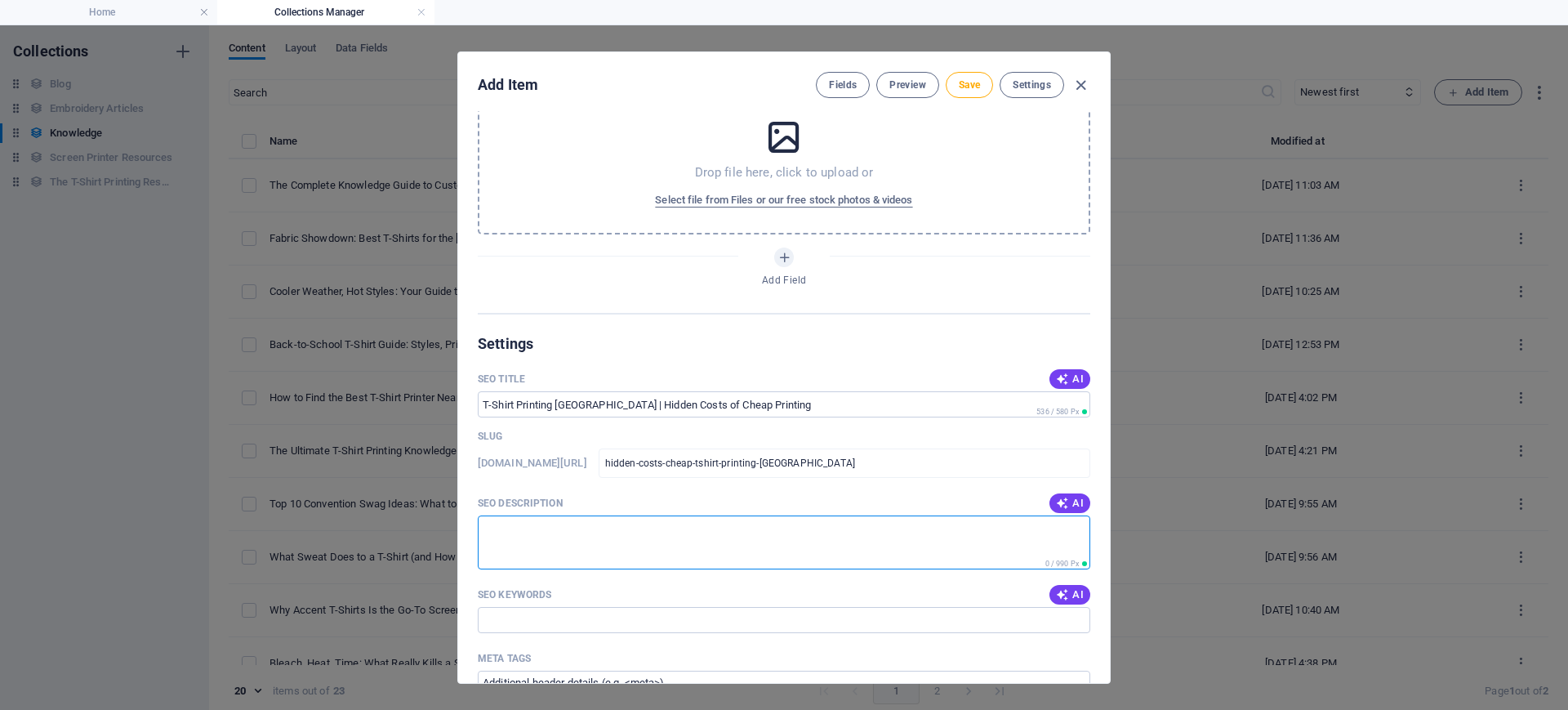
click at [508, 517] on textarea "SEO Description" at bounding box center [784, 542] width 612 height 53
paste textarea "Learn the hidden costs of cheap t-shirt printing—faded ink, peeling designs, mi…"
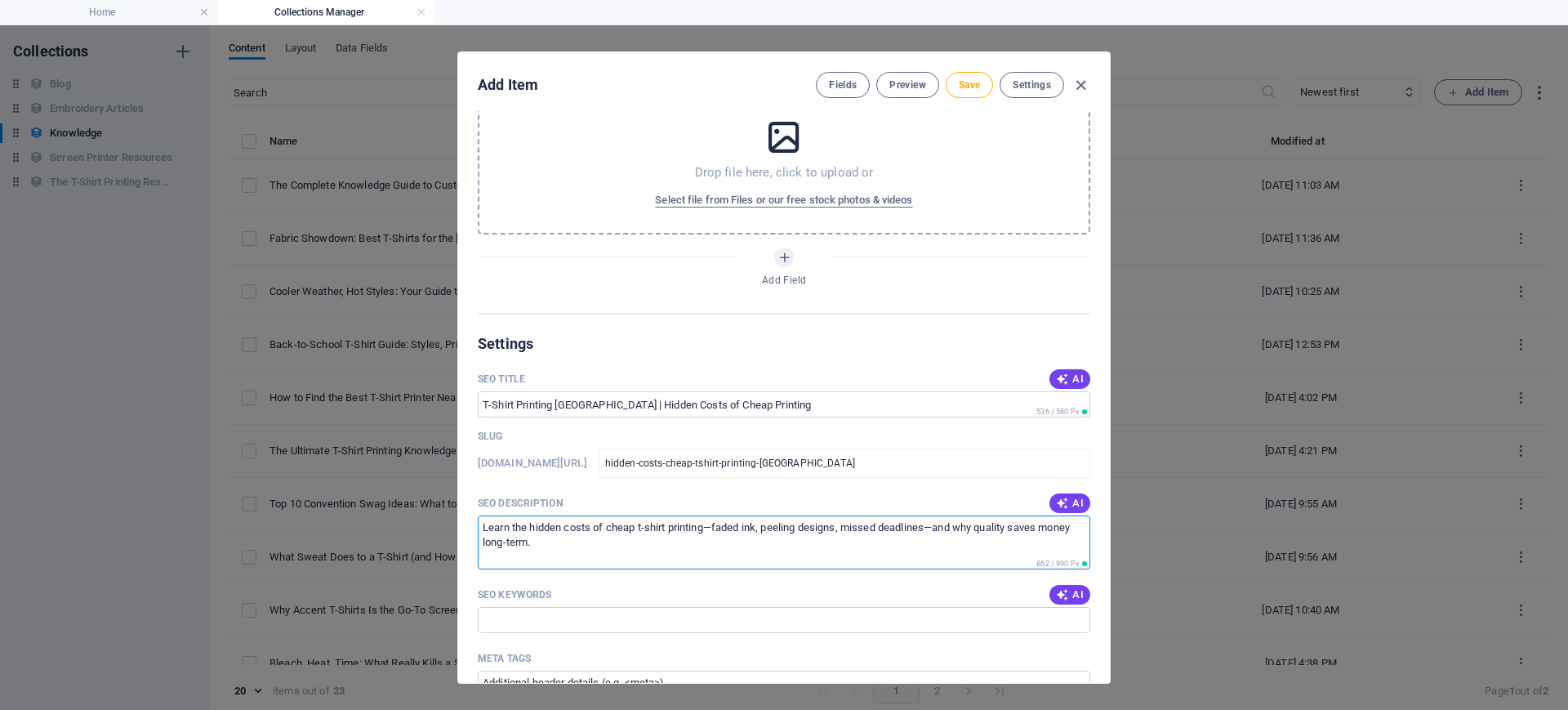
type textarea "Learn the hidden costs of cheap t-shirt printing—faded ink, peeling designs, mi…"
drag, startPoint x: 532, startPoint y: 612, endPoint x: 538, endPoint y: 606, distance: 8.5
click at [534, 567] on input "SEO Keywords" at bounding box center [784, 619] width 612 height 26
paste input "cheap t-shirt printing [GEOGRAPHIC_DATA], hidden costs screen printing, quality…"
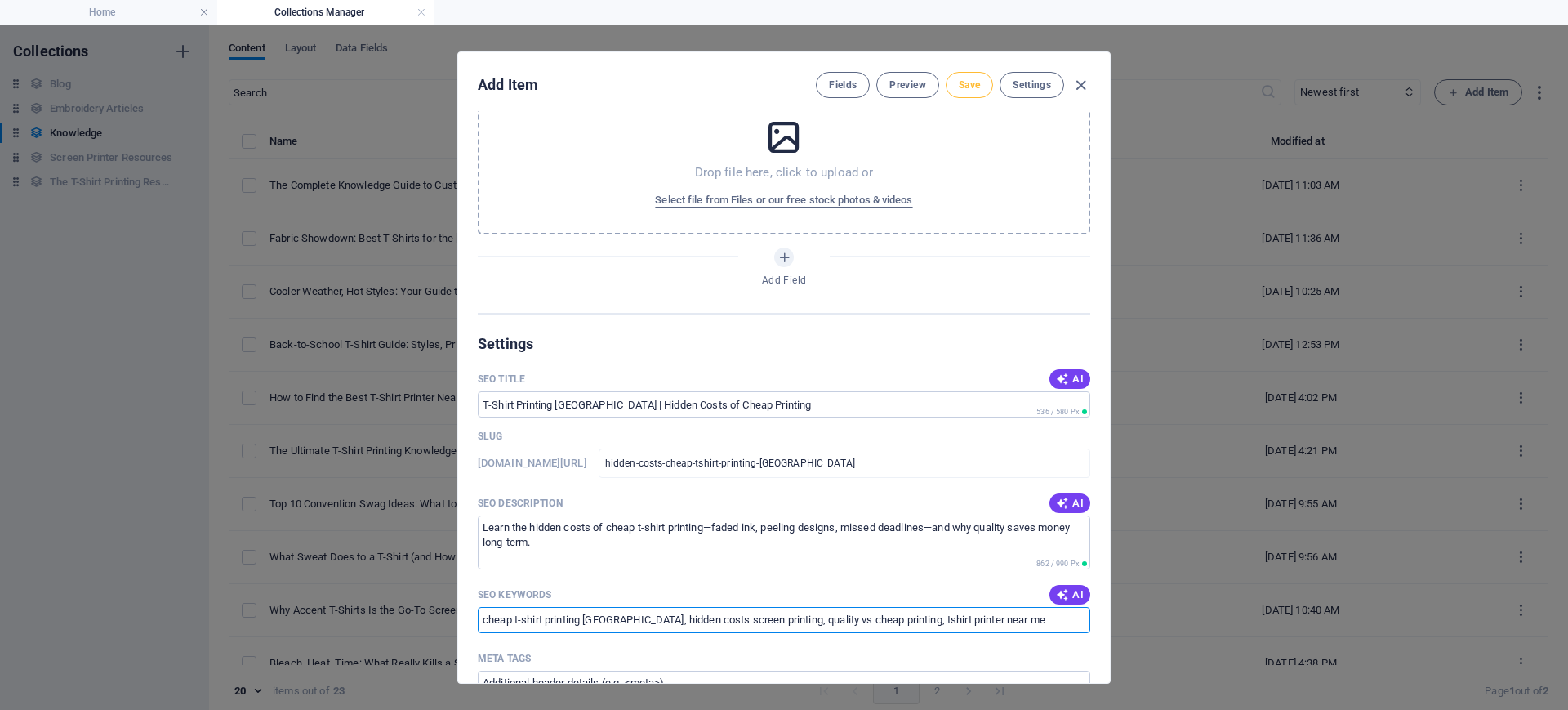
type input "cheap t-shirt printing [GEOGRAPHIC_DATA], hidden costs screen printing, quality…"
click at [968, 91] on span "Save" at bounding box center [969, 85] width 21 height 13
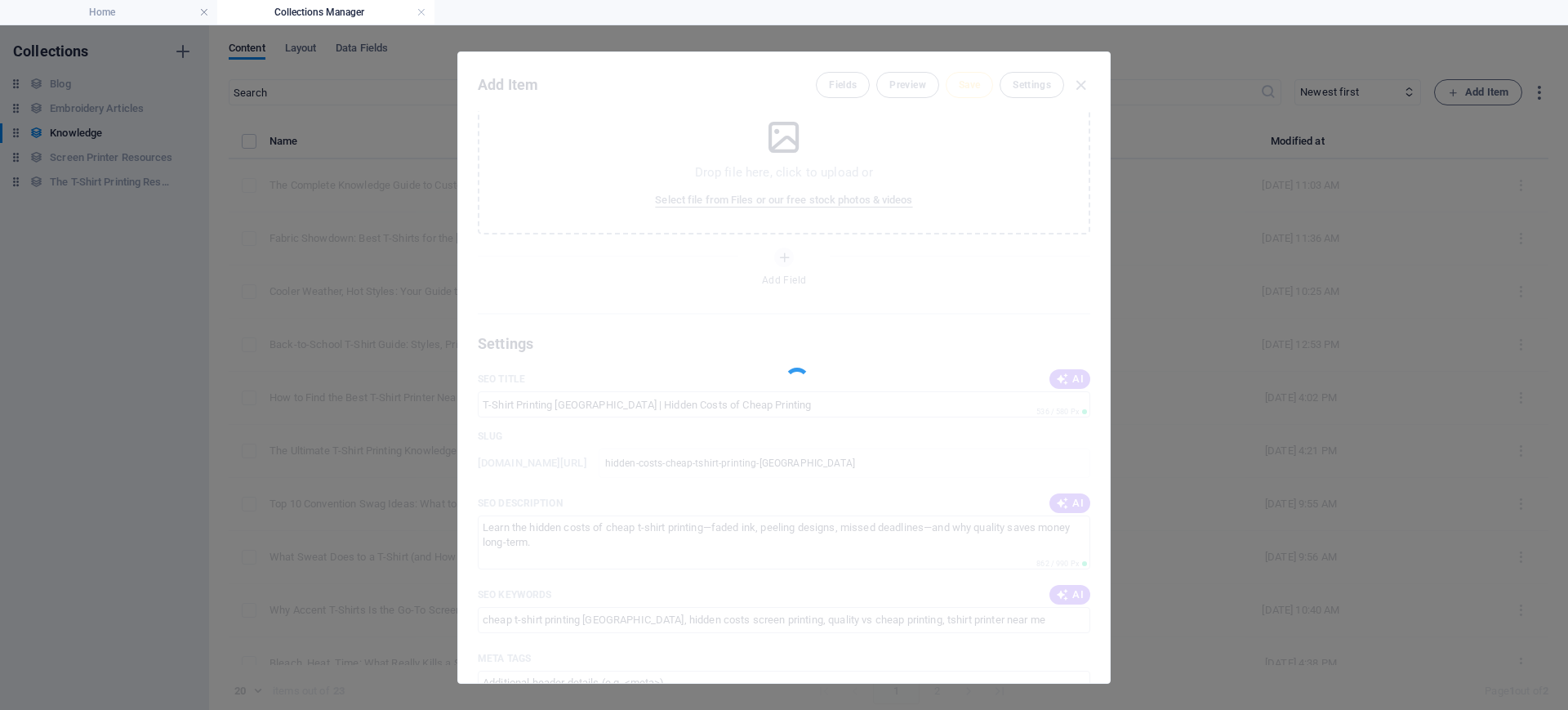
type input "hidden-costs-cheap-tshirt-printing-[GEOGRAPHIC_DATA]"
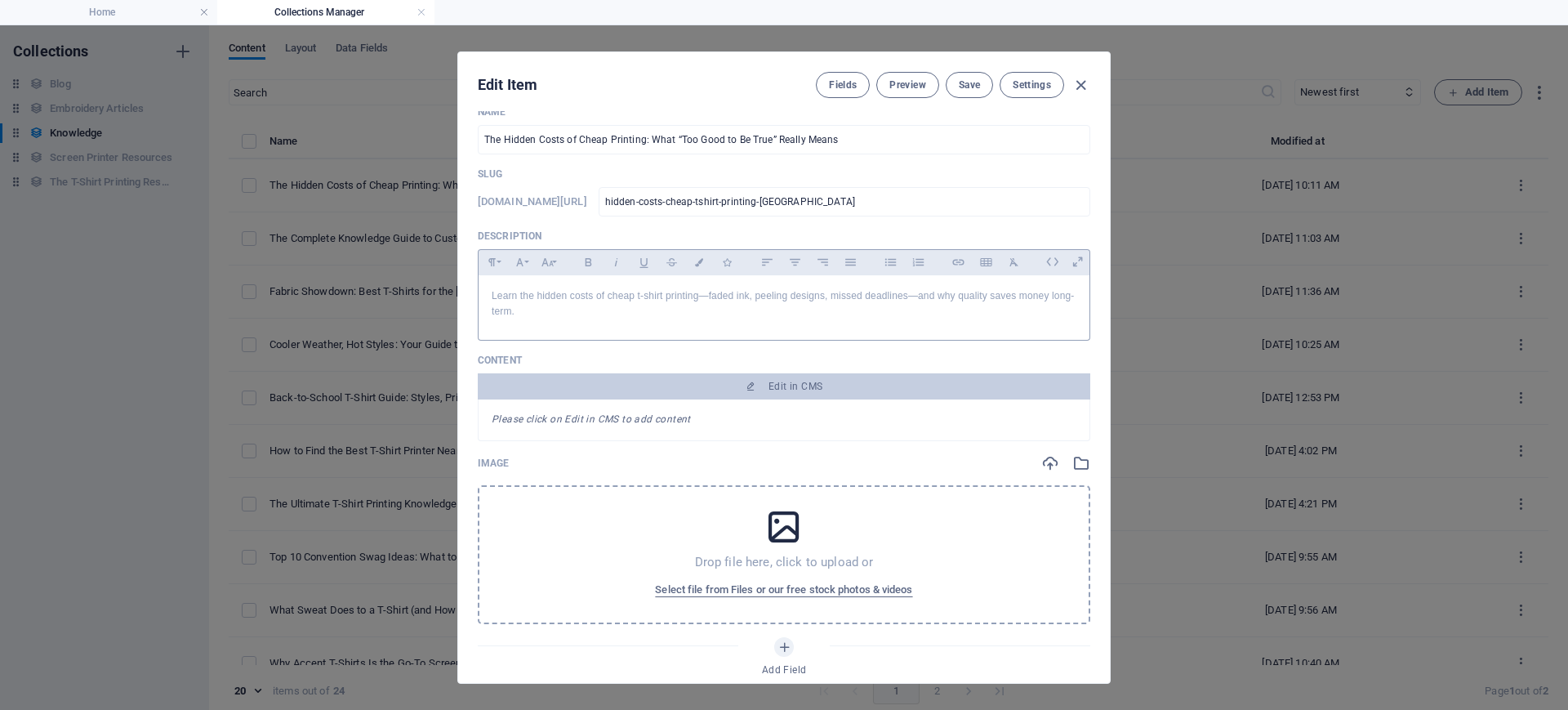
scroll to position [0, 0]
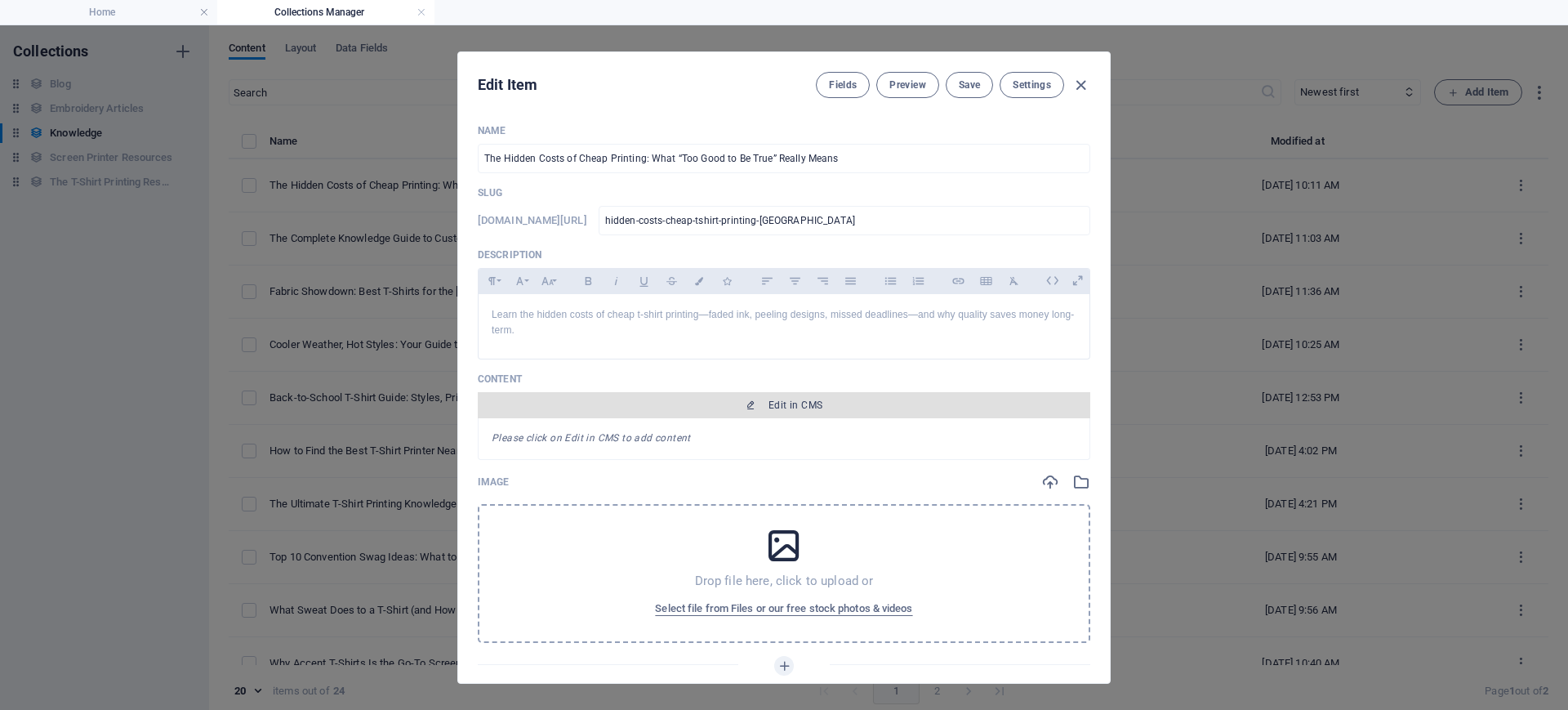
click at [795, 409] on span "Edit in CMS" at bounding box center [795, 405] width 54 height 13
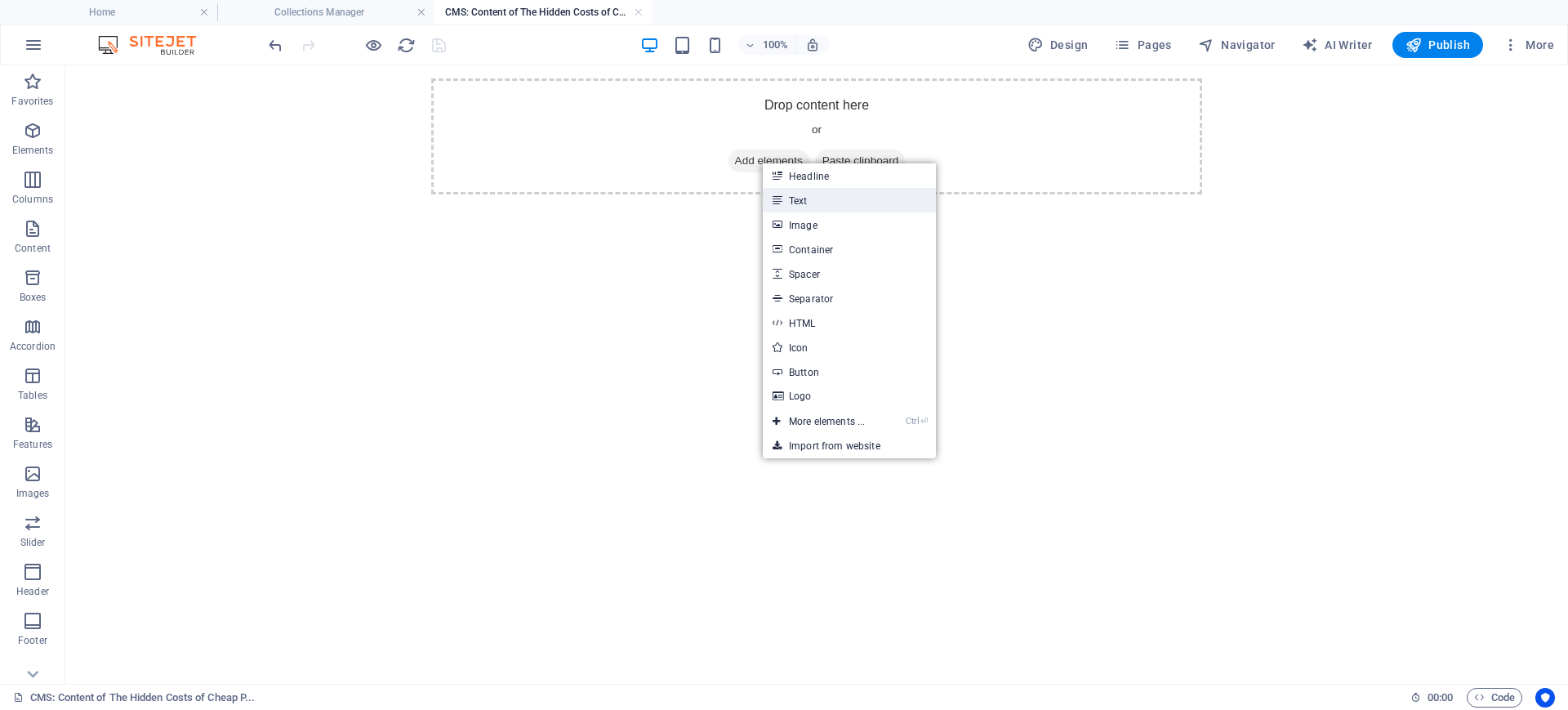
click at [798, 201] on link "Text" at bounding box center [850, 199] width 173 height 24
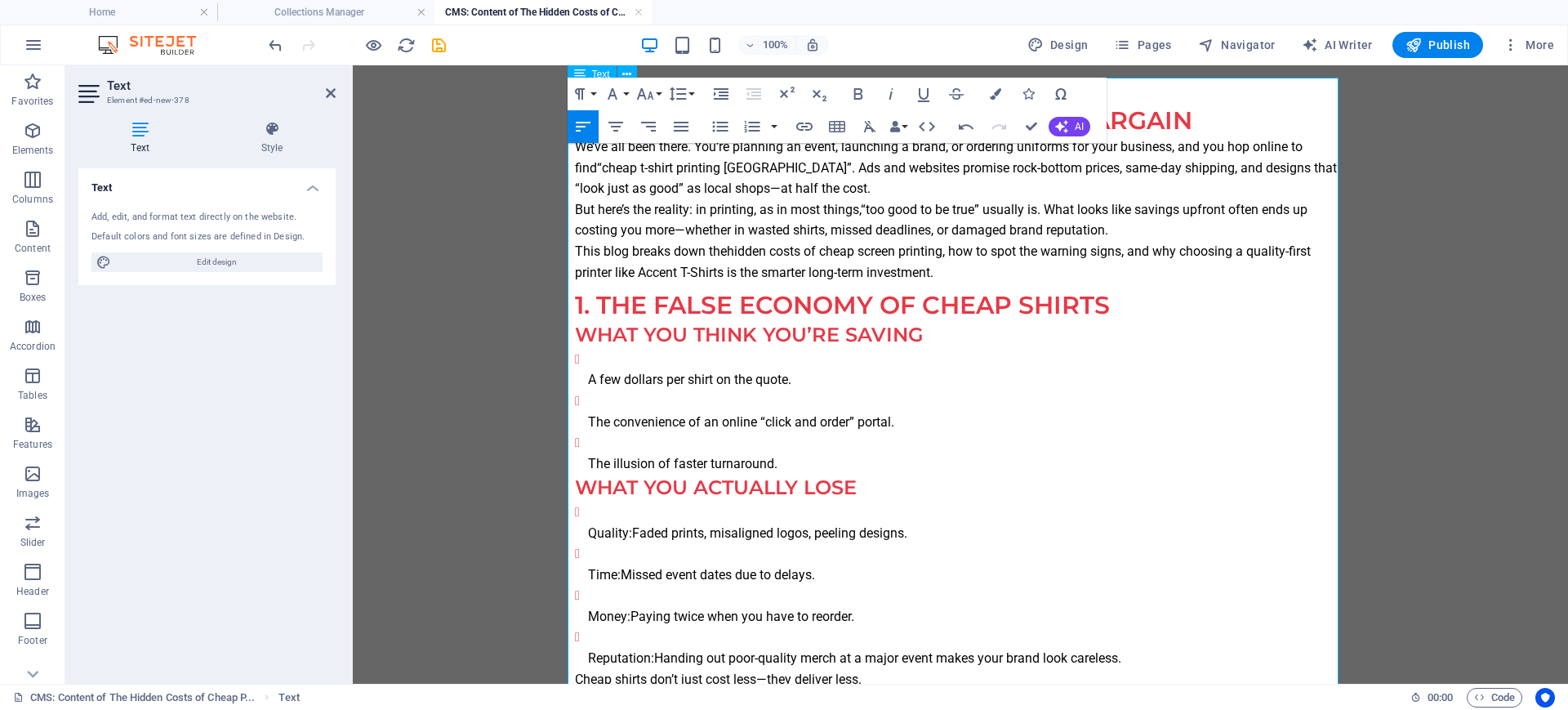
scroll to position [102, 0]
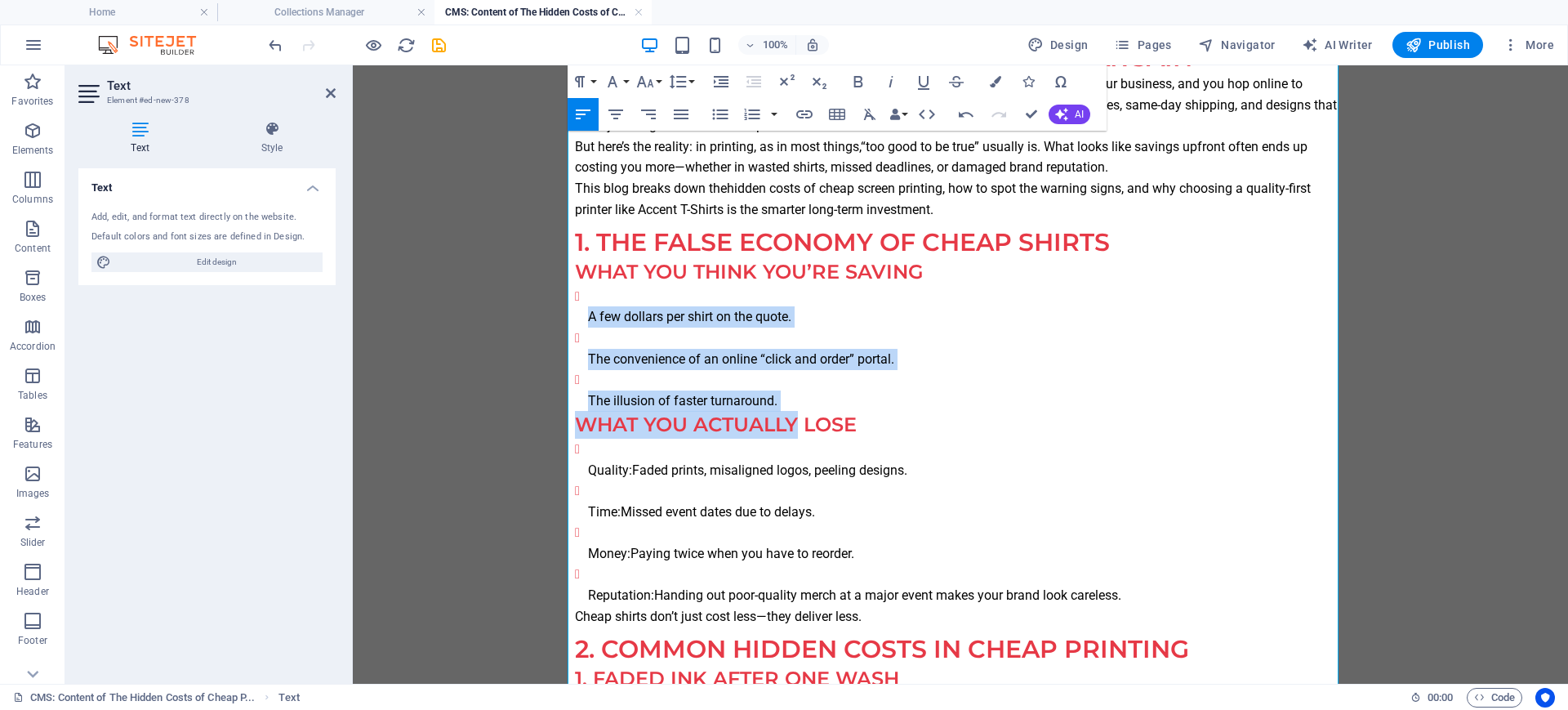
drag, startPoint x: 783, startPoint y: 409, endPoint x: 564, endPoint y: 310, distance: 240.3
click at [712, 116] on icon "button" at bounding box center [720, 114] width 19 height 19
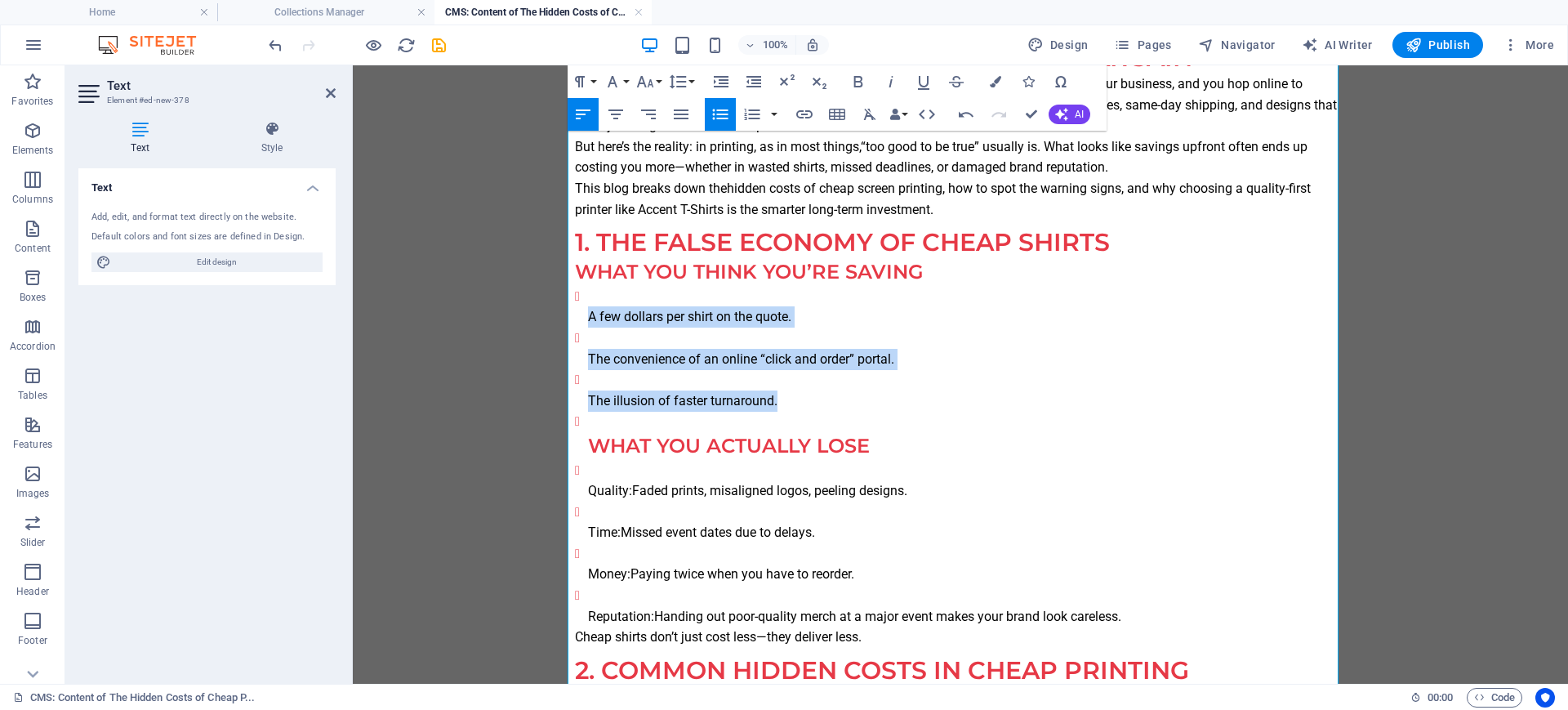
click at [712, 116] on icon "button" at bounding box center [720, 114] width 19 height 19
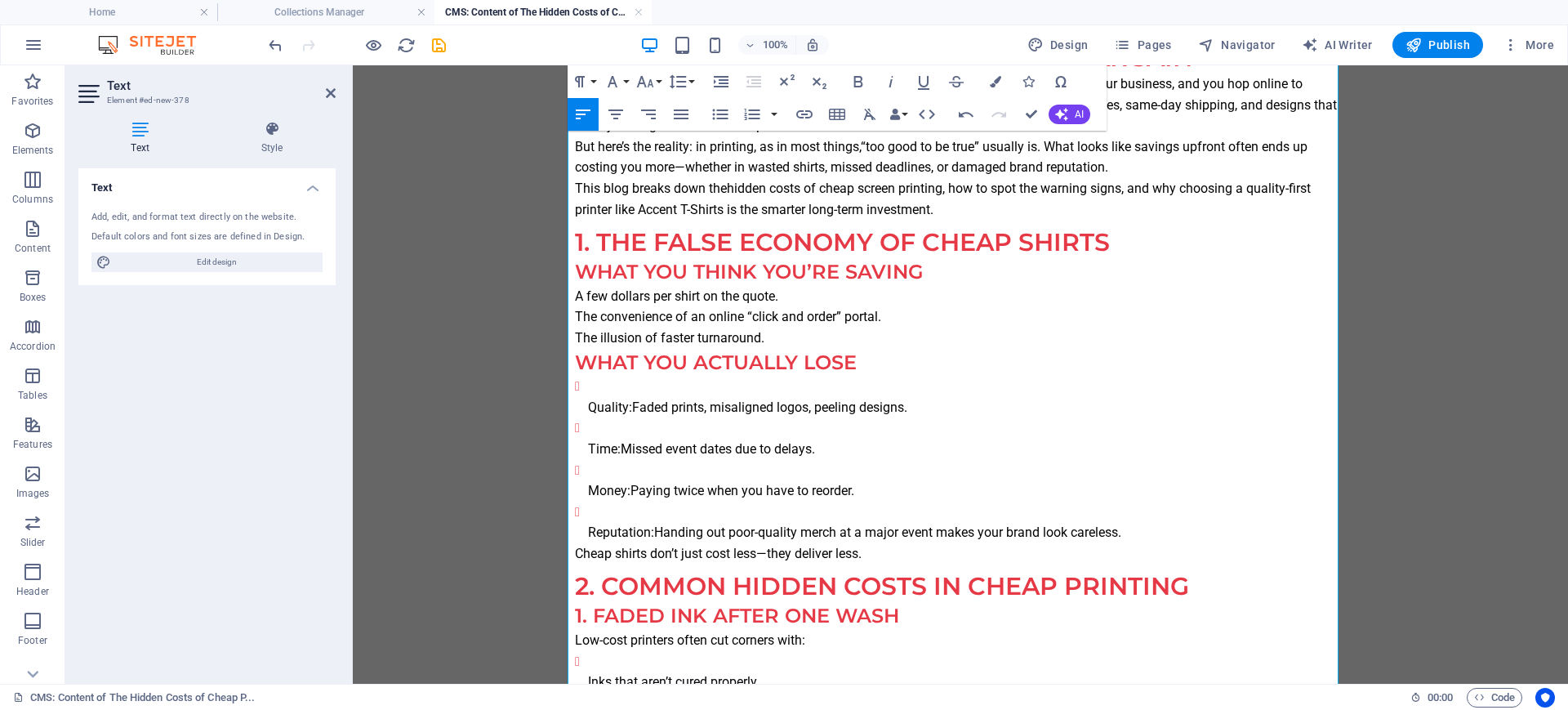
click at [835, 517] on li "Reputation: Handing out poor-quality merch at a major event makes your brand lo…" at bounding box center [967, 522] width 758 height 42
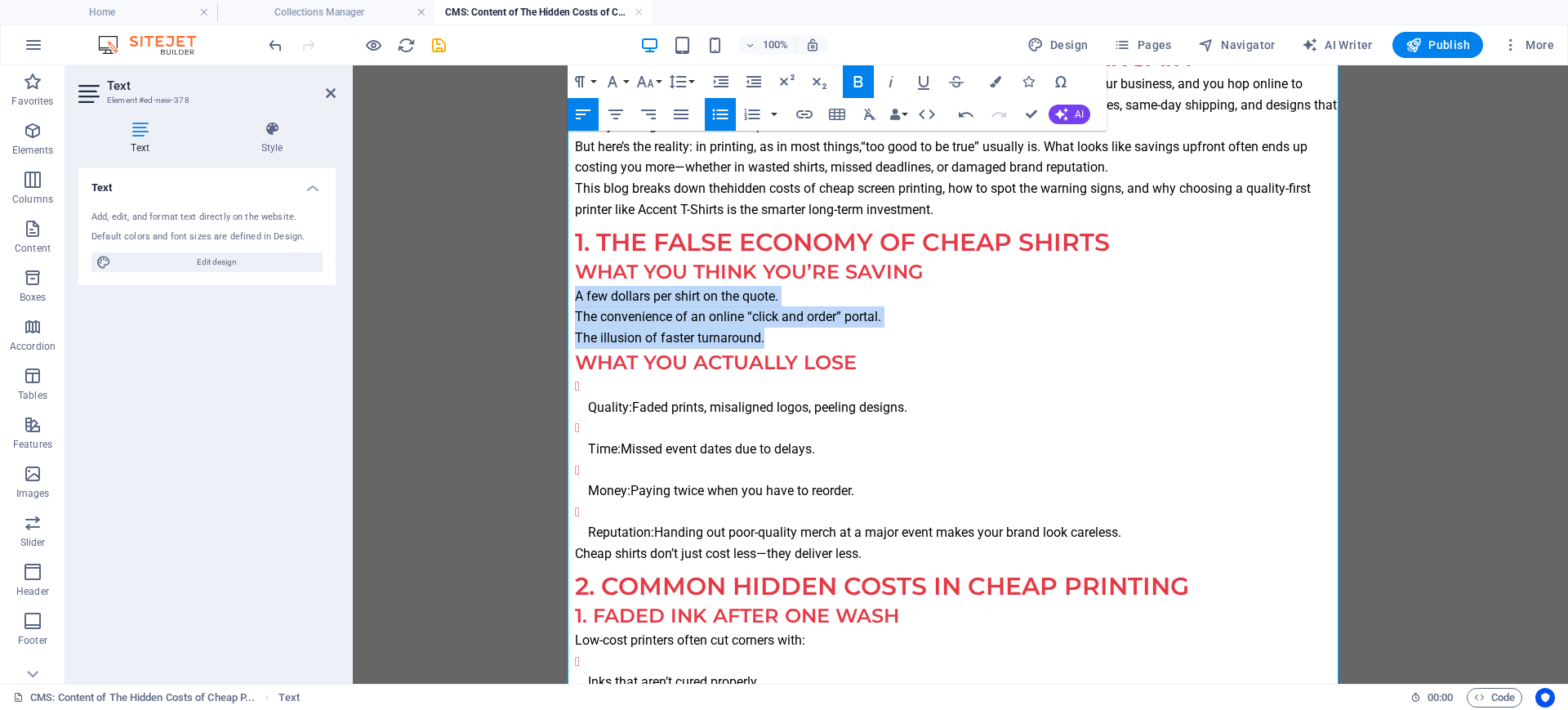
drag, startPoint x: 744, startPoint y: 338, endPoint x: 548, endPoint y: 288, distance: 202.3
click at [721, 114] on icon "button" at bounding box center [720, 114] width 15 height 11
drag, startPoint x: 1127, startPoint y: 532, endPoint x: 563, endPoint y: 403, distance: 578.6
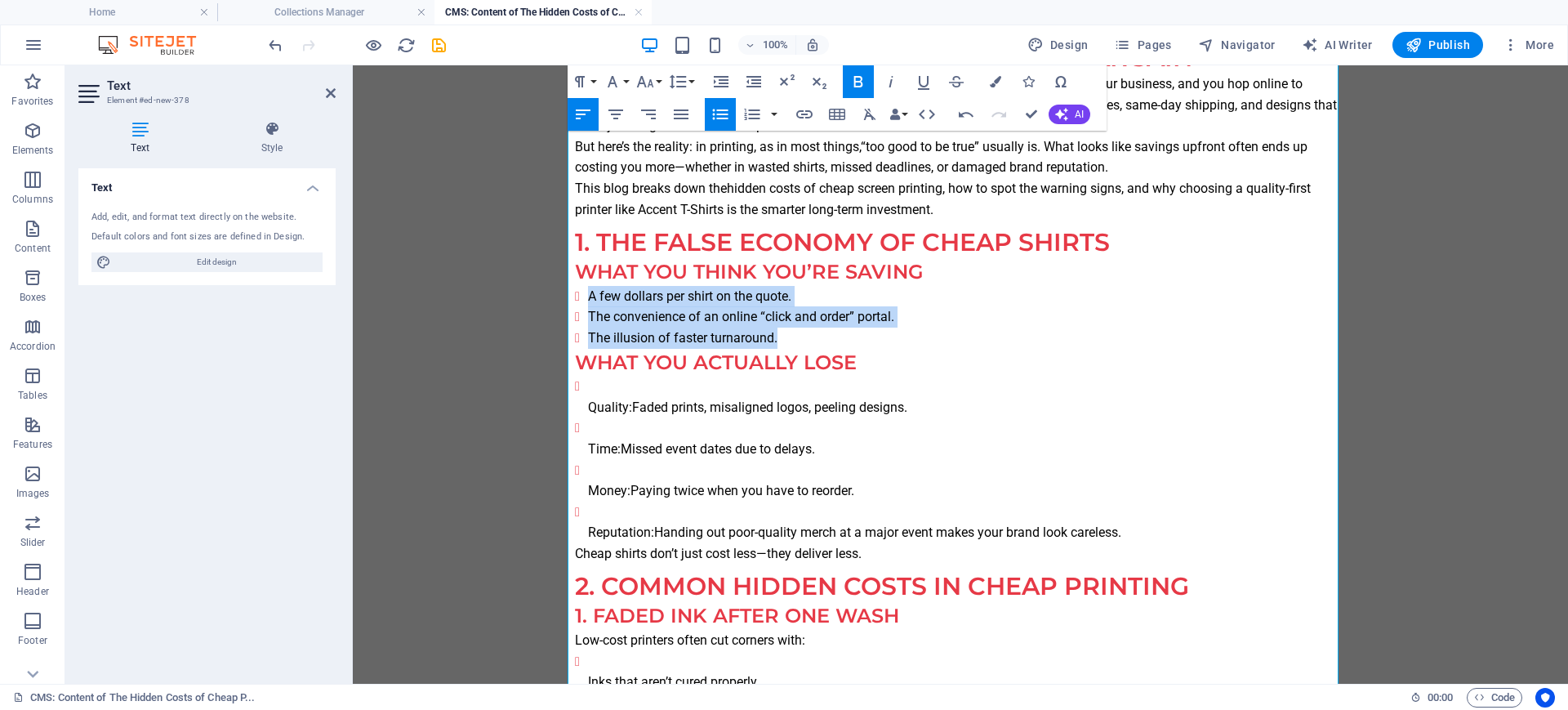
click at [712, 112] on icon "button" at bounding box center [720, 114] width 19 height 19
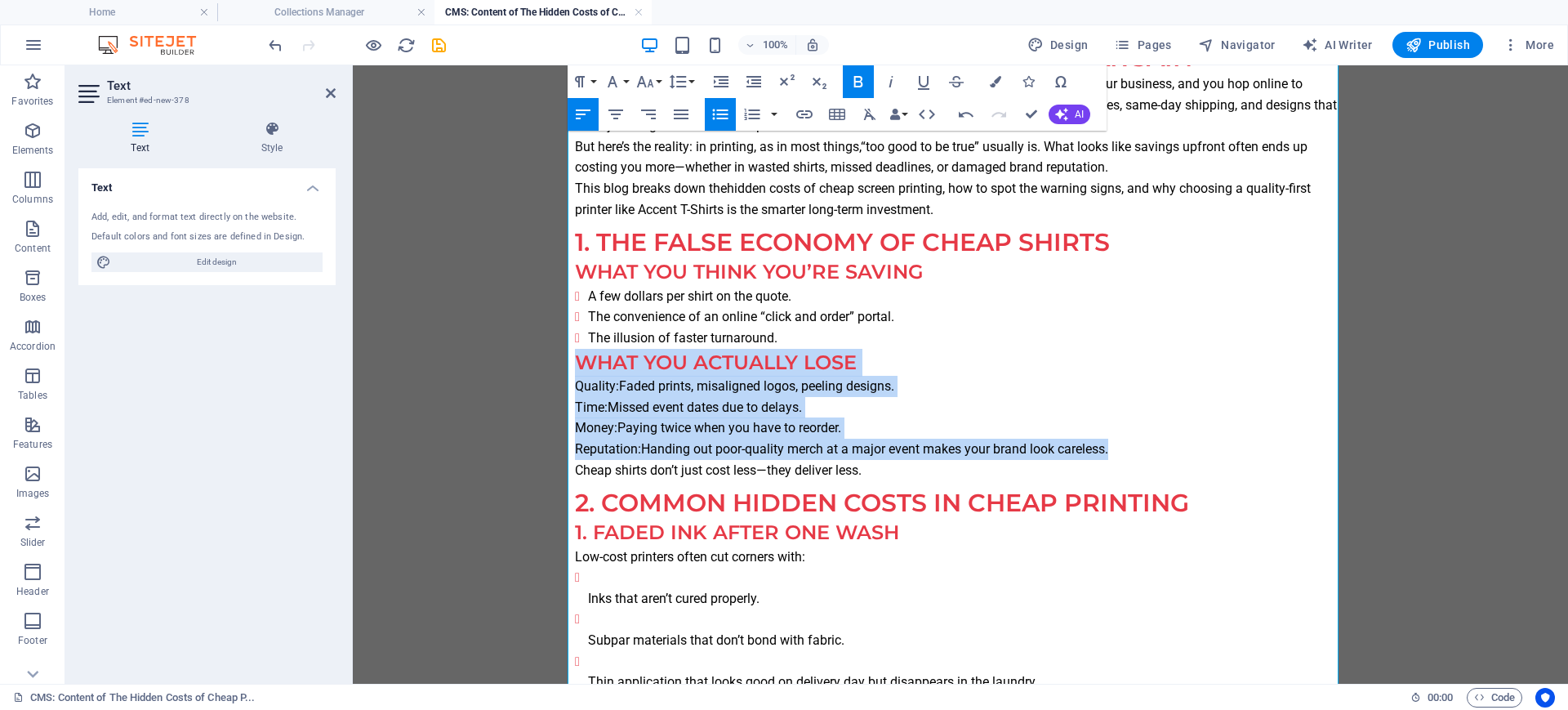
click at [712, 112] on icon "button" at bounding box center [720, 114] width 19 height 19
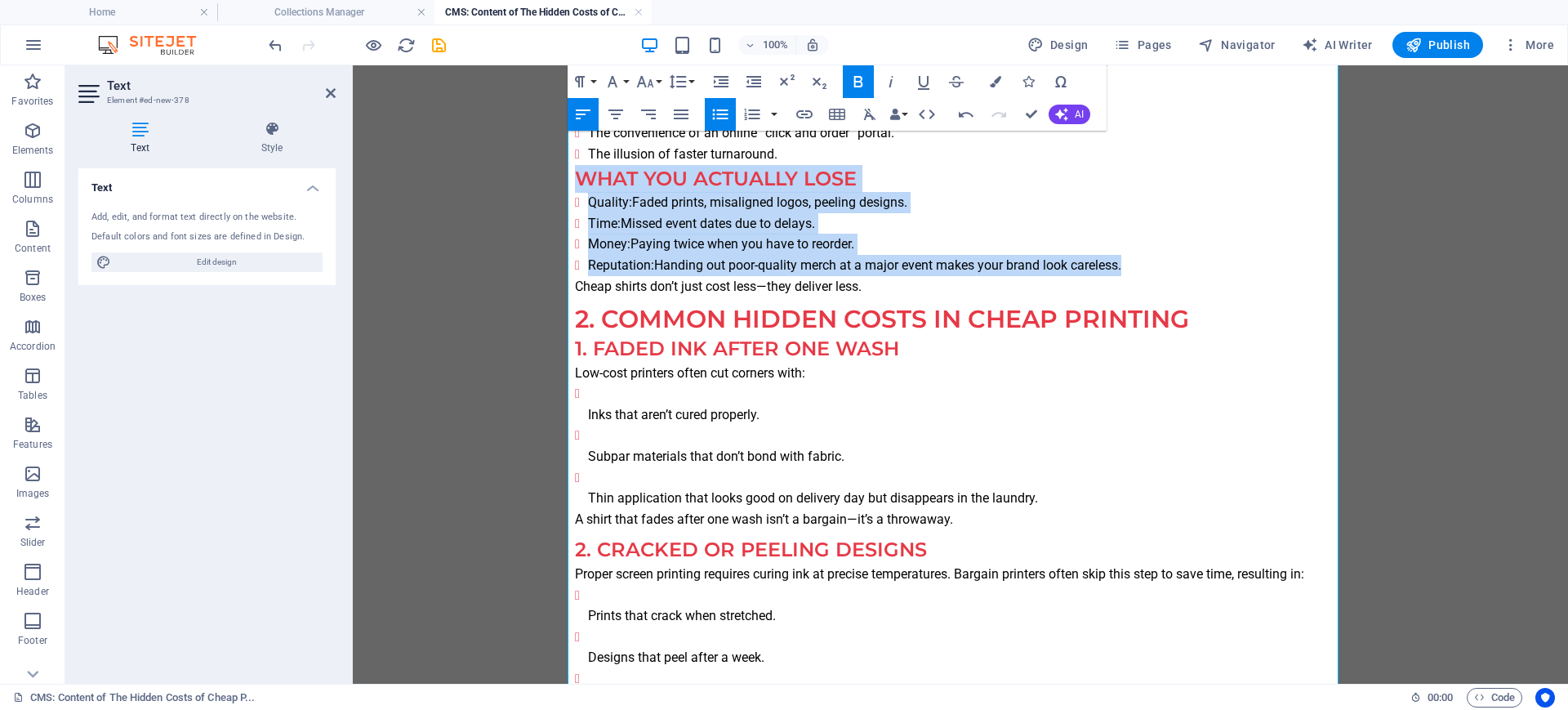
scroll to position [306, 0]
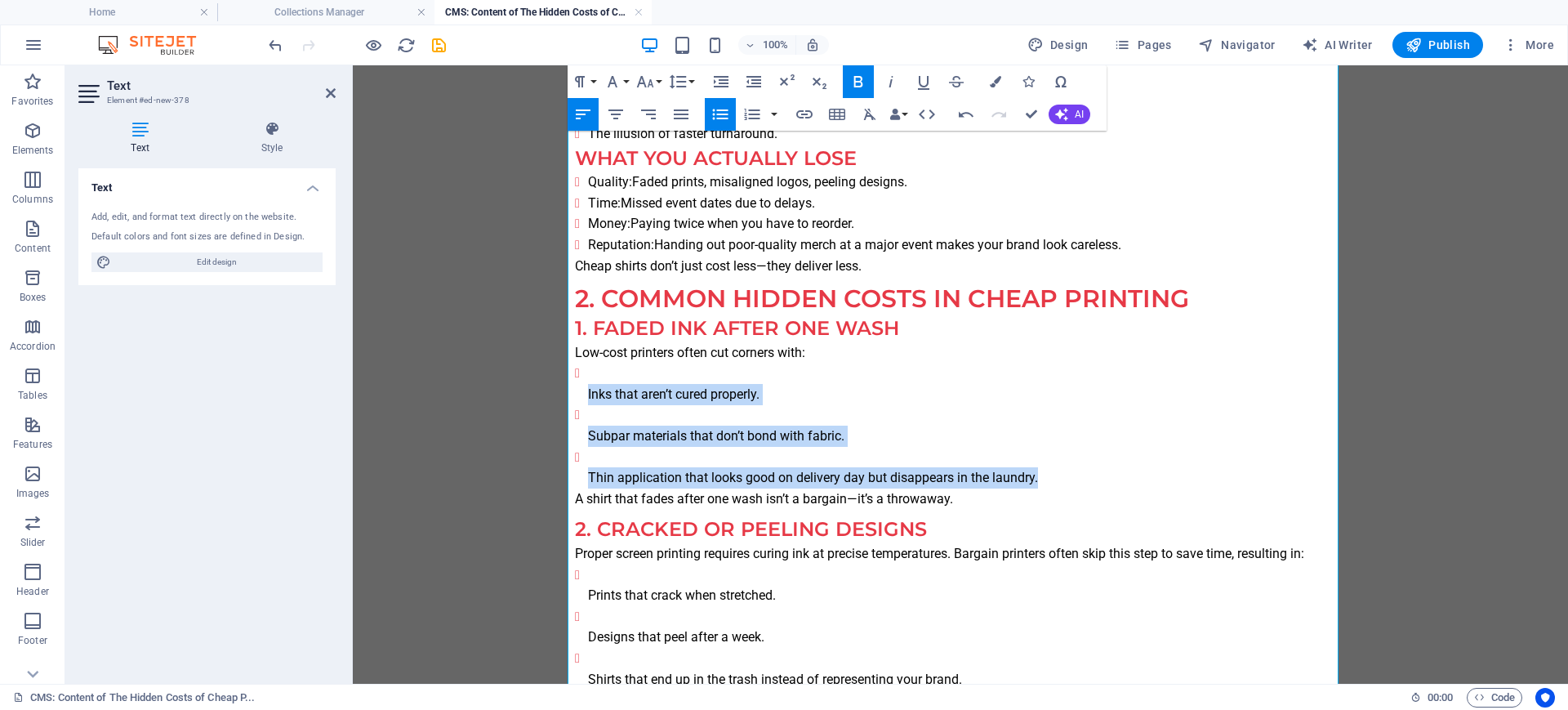
drag, startPoint x: 1019, startPoint y: 477, endPoint x: 527, endPoint y: 383, distance: 500.9
click at [712, 113] on icon "button" at bounding box center [720, 114] width 19 height 19
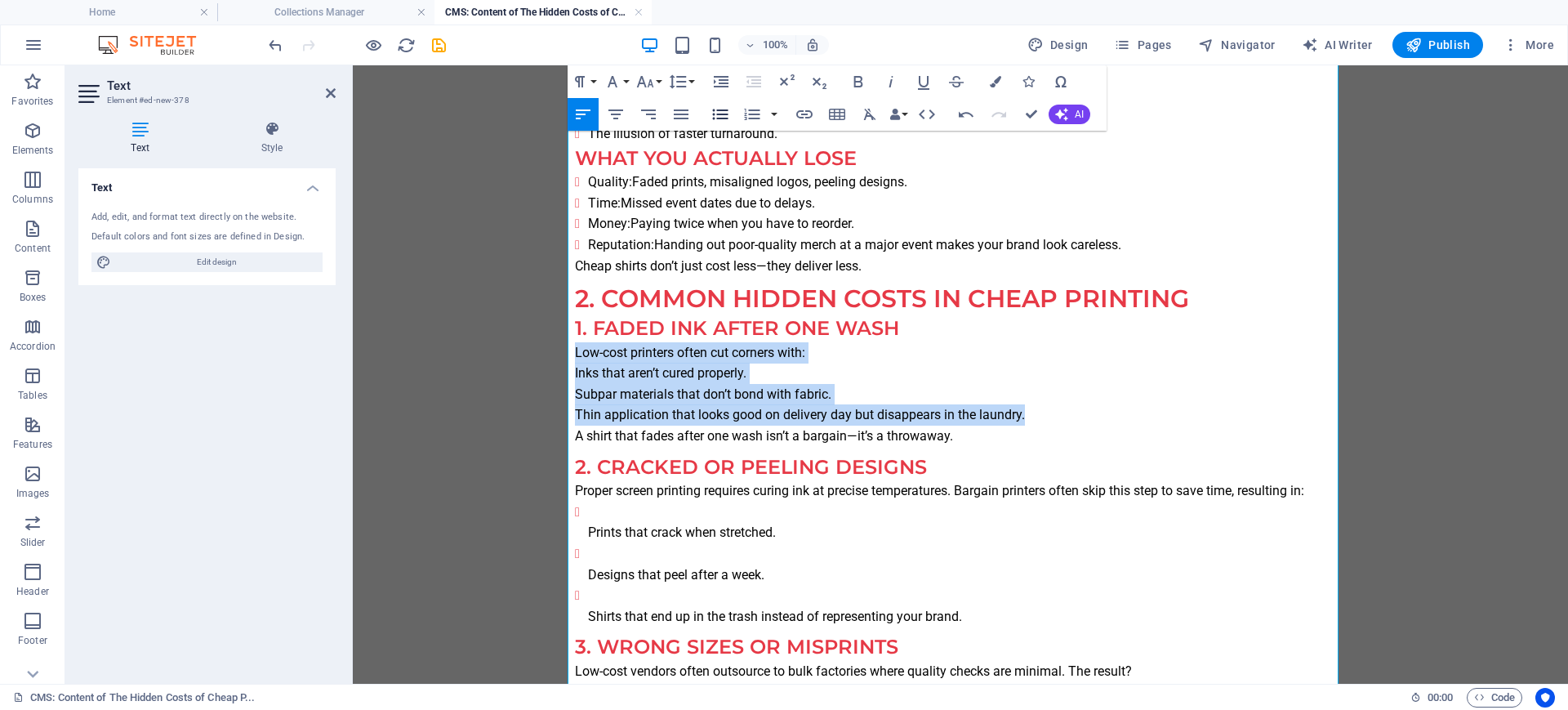
click at [712, 113] on icon "button" at bounding box center [720, 114] width 19 height 19
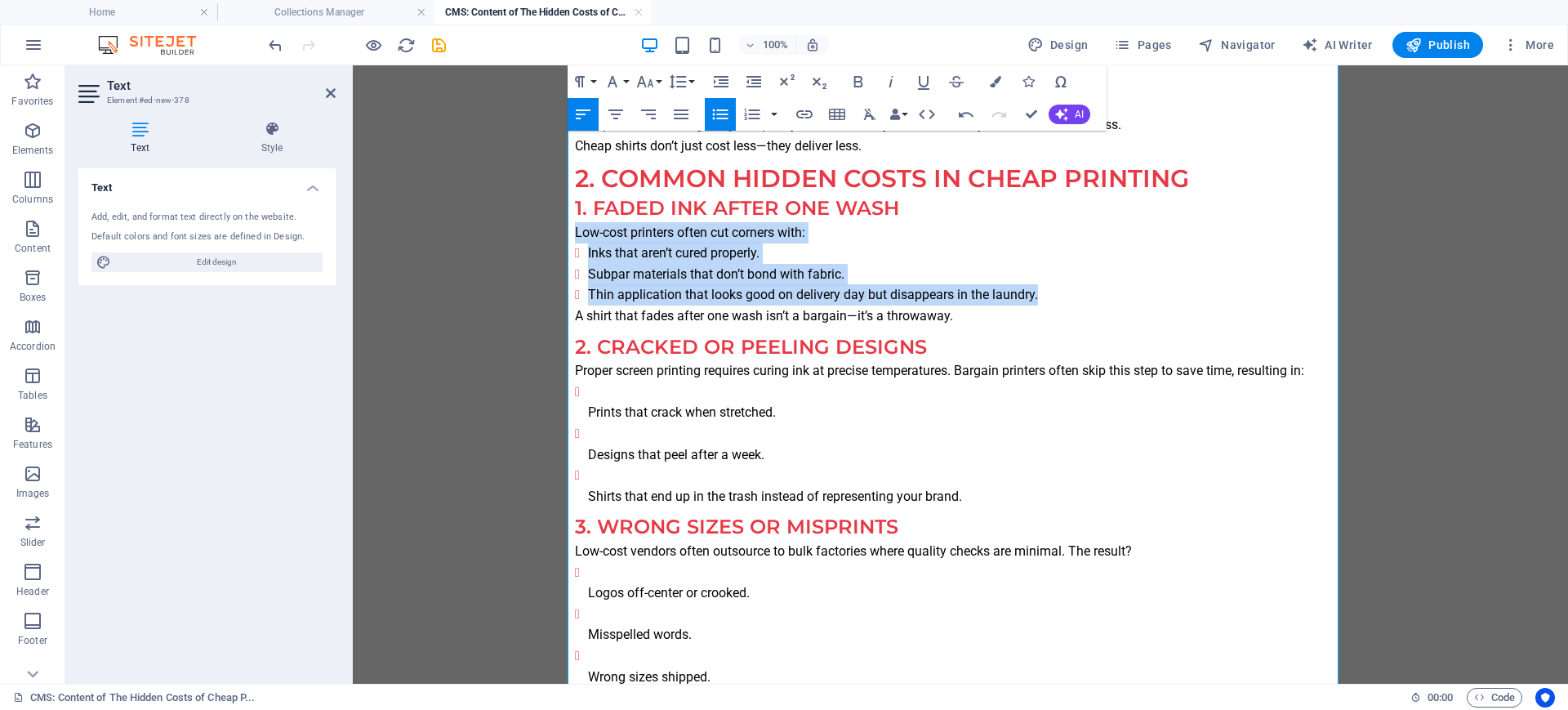
scroll to position [511, 0]
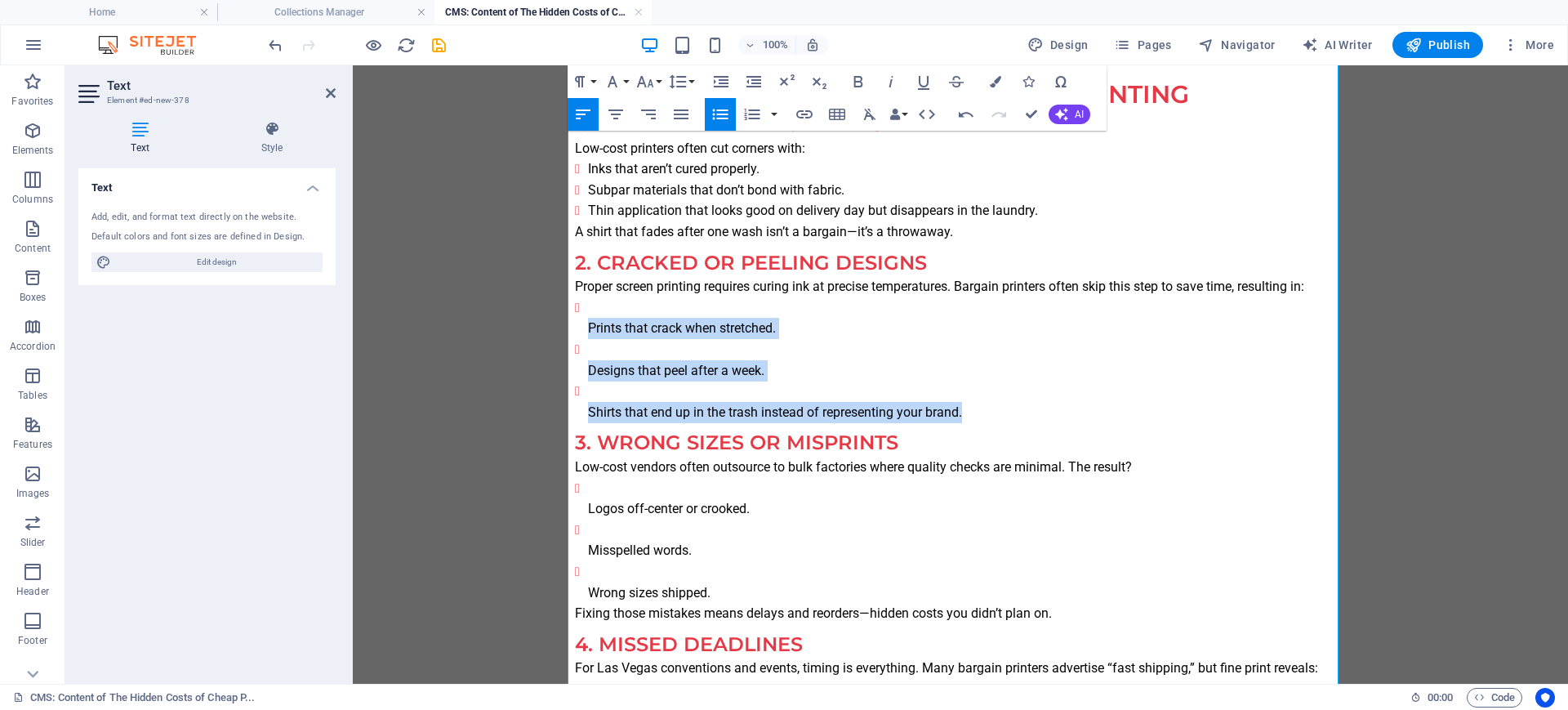
drag, startPoint x: 972, startPoint y: 411, endPoint x: 616, endPoint y: 273, distance: 381.8
click at [712, 116] on icon "button" at bounding box center [720, 114] width 19 height 19
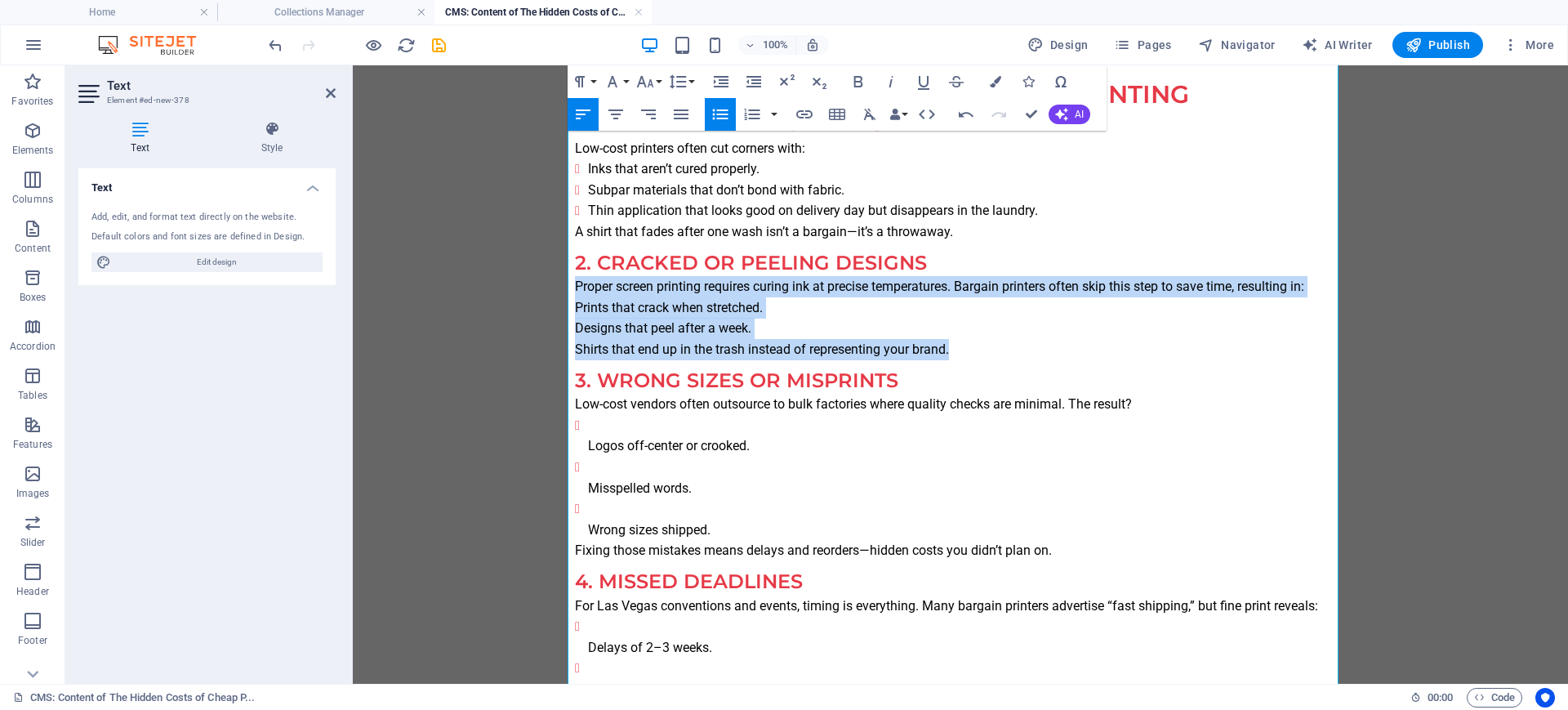
click at [712, 116] on icon "button" at bounding box center [720, 114] width 19 height 19
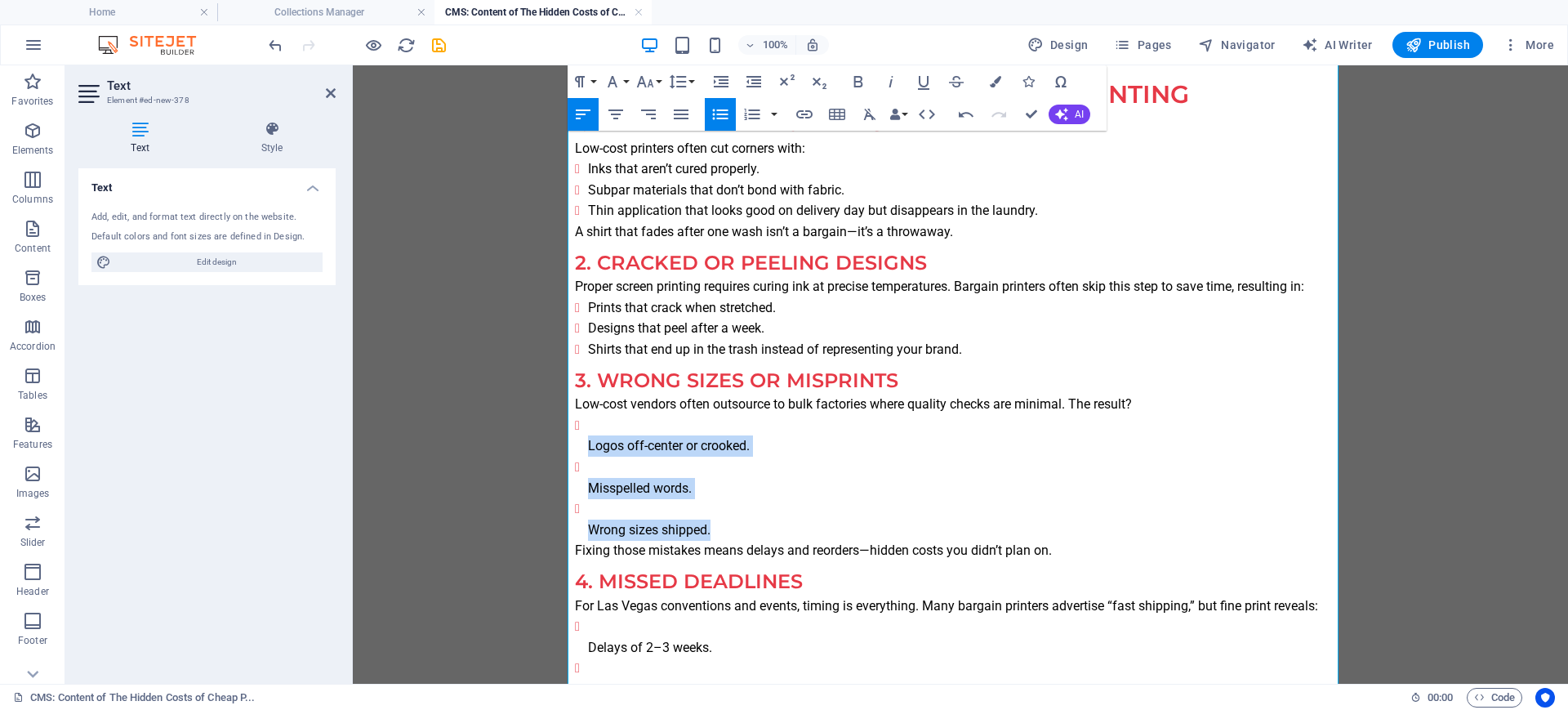
drag, startPoint x: 721, startPoint y: 534, endPoint x: 554, endPoint y: 442, distance: 190.7
click at [716, 118] on icon "button" at bounding box center [720, 114] width 15 height 11
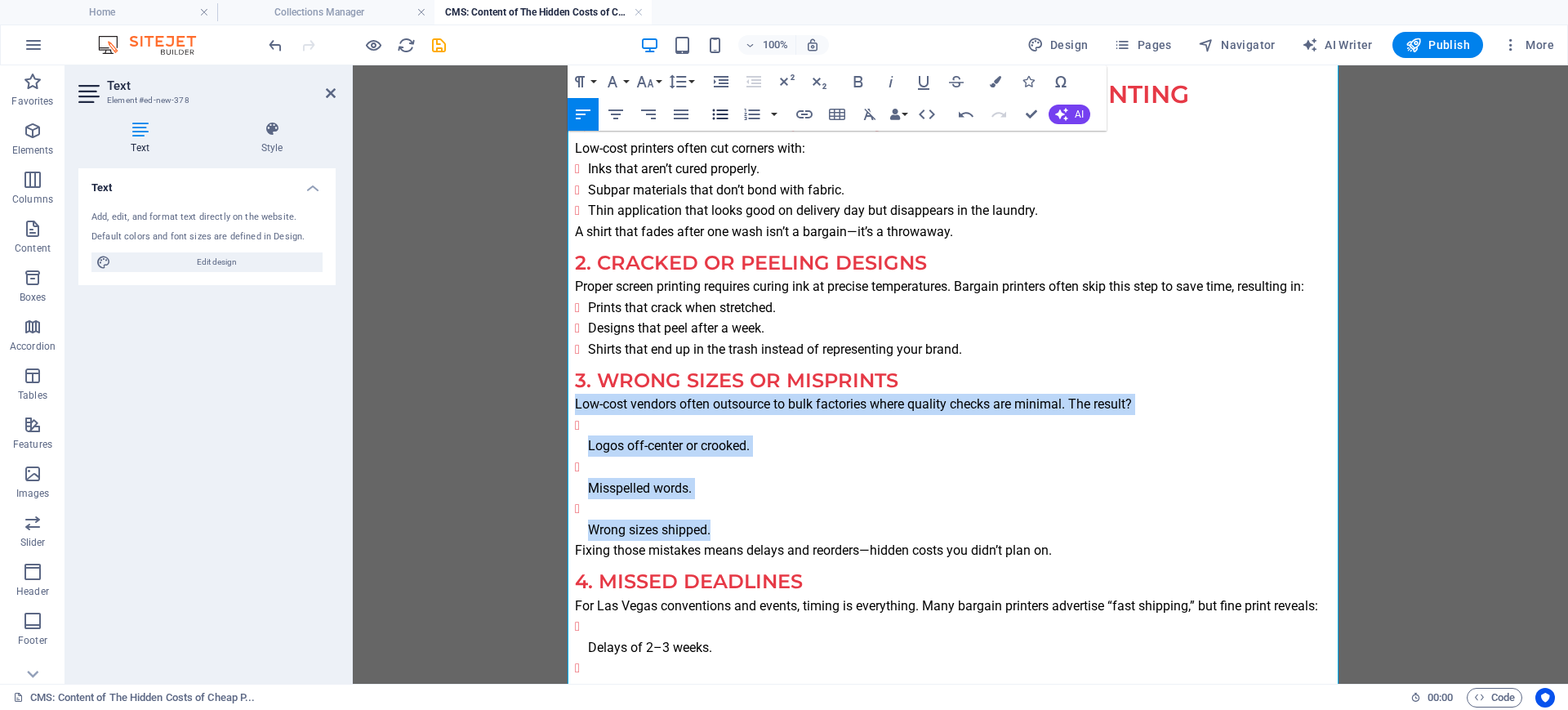
click at [716, 118] on icon "button" at bounding box center [720, 114] width 15 height 11
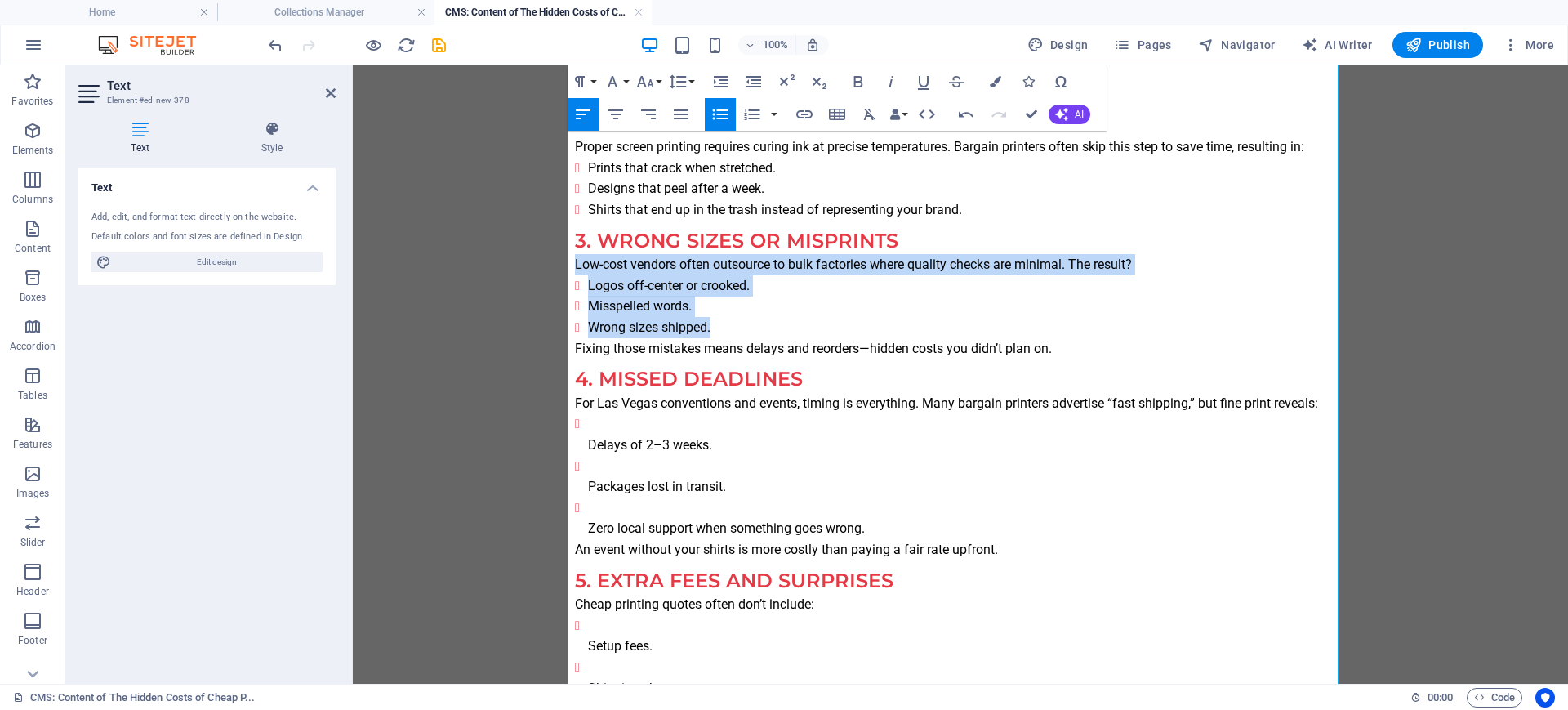
scroll to position [714, 0]
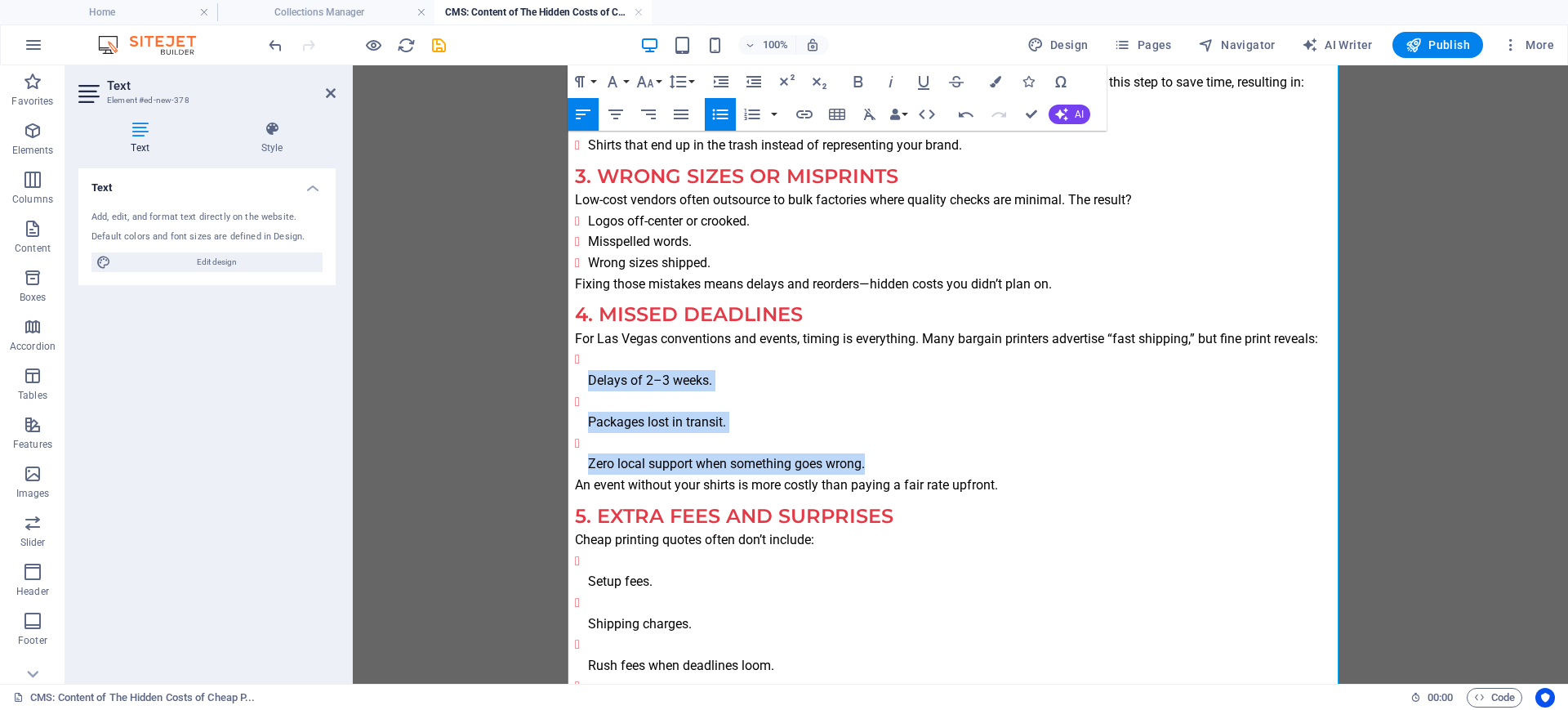
drag, startPoint x: 840, startPoint y: 469, endPoint x: 564, endPoint y: 370, distance: 293.2
click at [717, 120] on icon "button" at bounding box center [720, 114] width 19 height 19
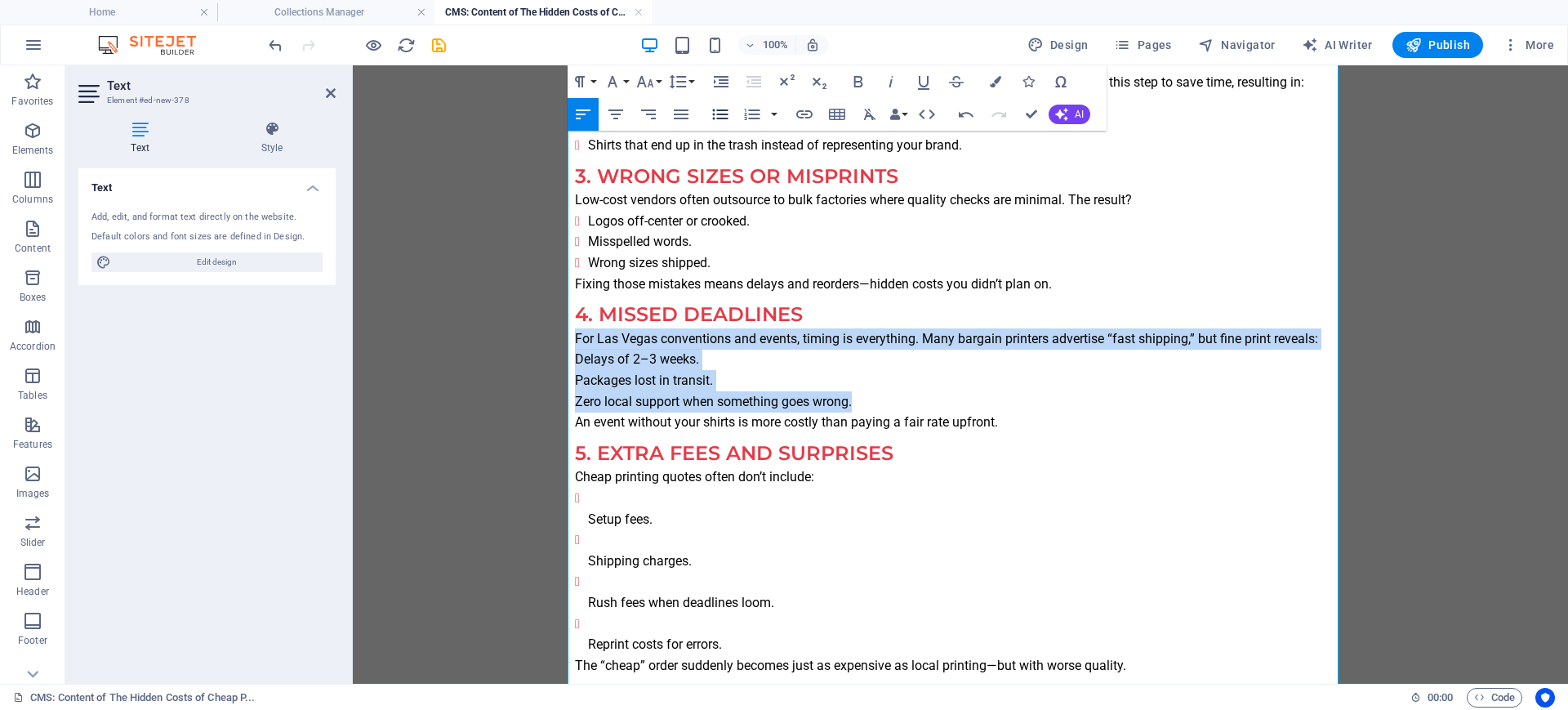
click at [717, 120] on icon "button" at bounding box center [720, 114] width 19 height 19
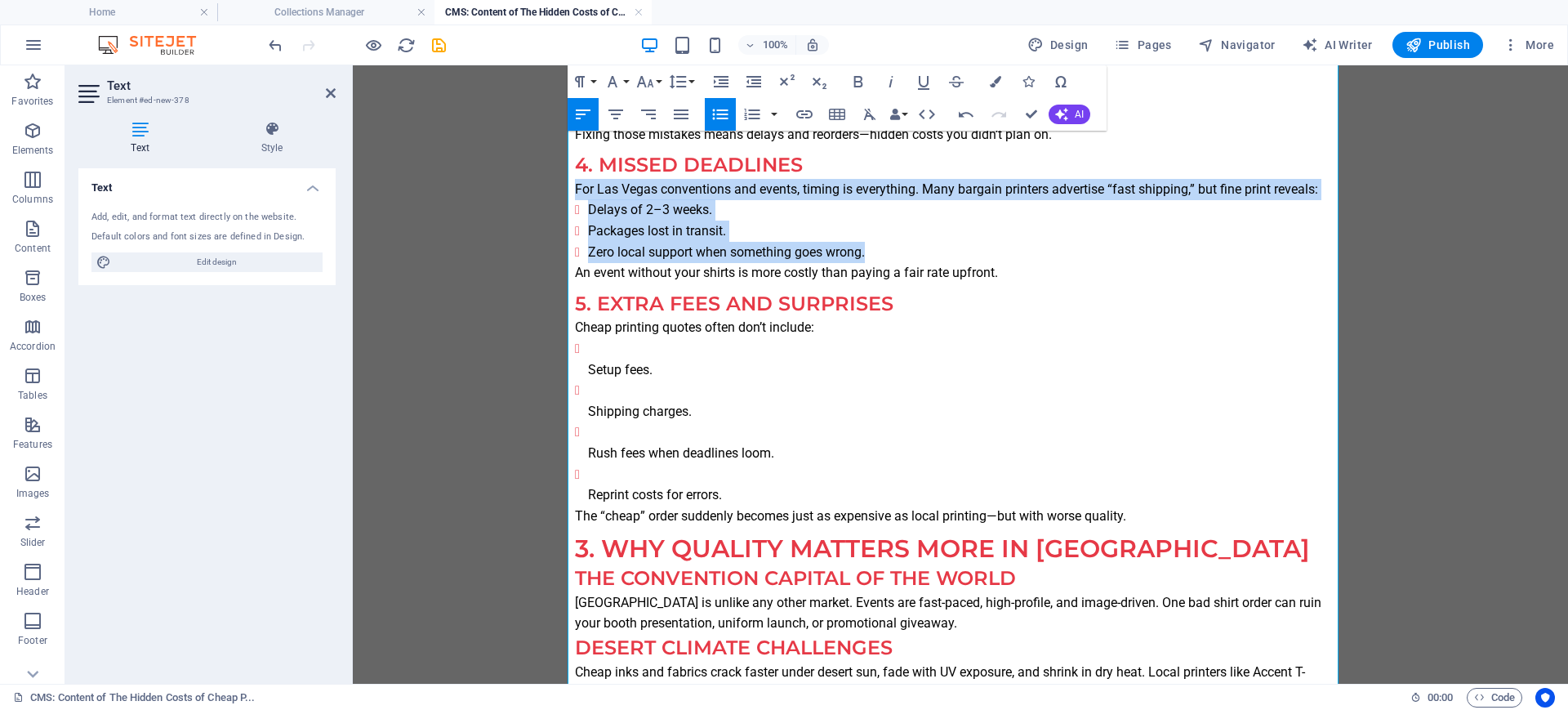
scroll to position [919, 0]
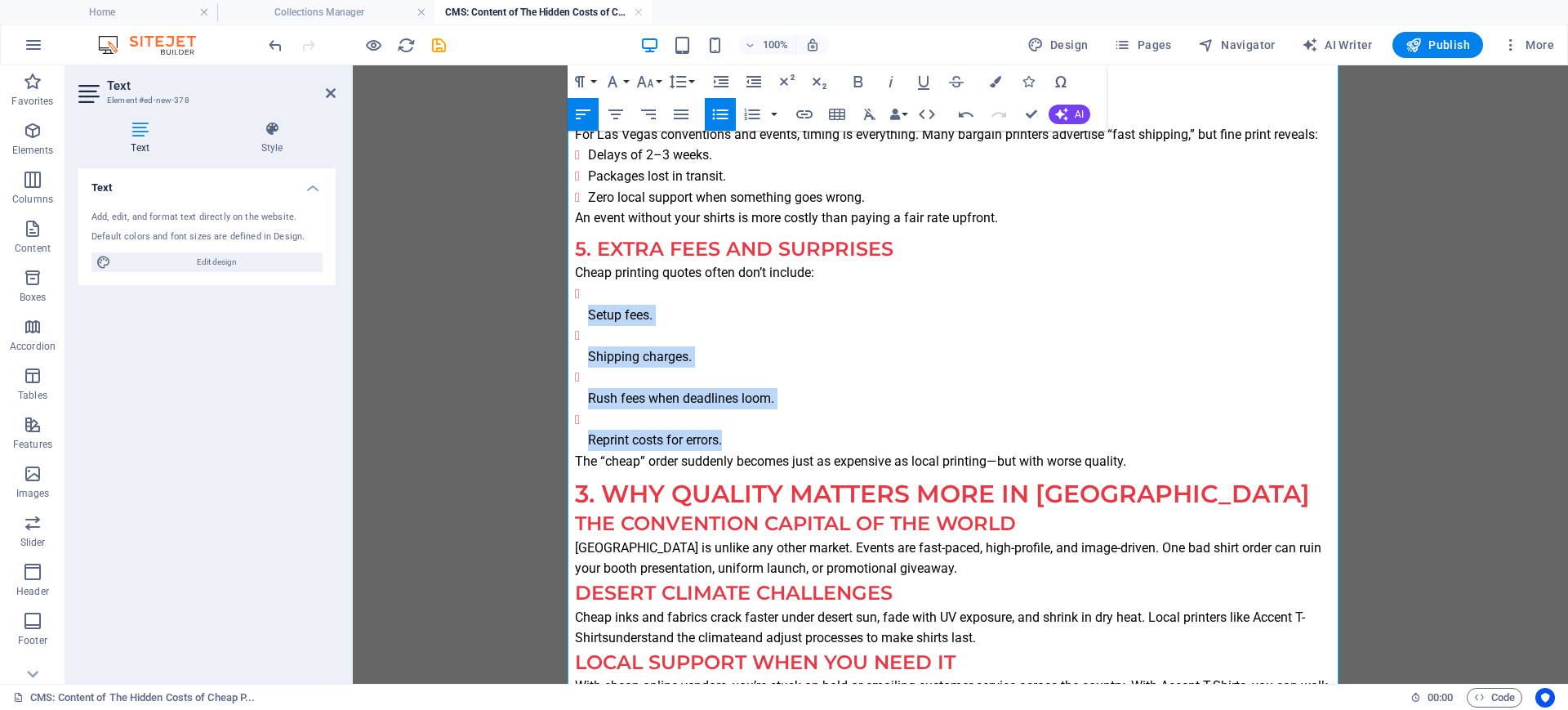
drag, startPoint x: 736, startPoint y: 444, endPoint x: 569, endPoint y: 293, distance: 225.1
click at [575, 293] on ul "Setup fees. Shipping charges. Rush fees when deadlines loom. Reprint costs for …" at bounding box center [960, 367] width 771 height 167
click at [714, 116] on icon "button" at bounding box center [720, 114] width 19 height 19
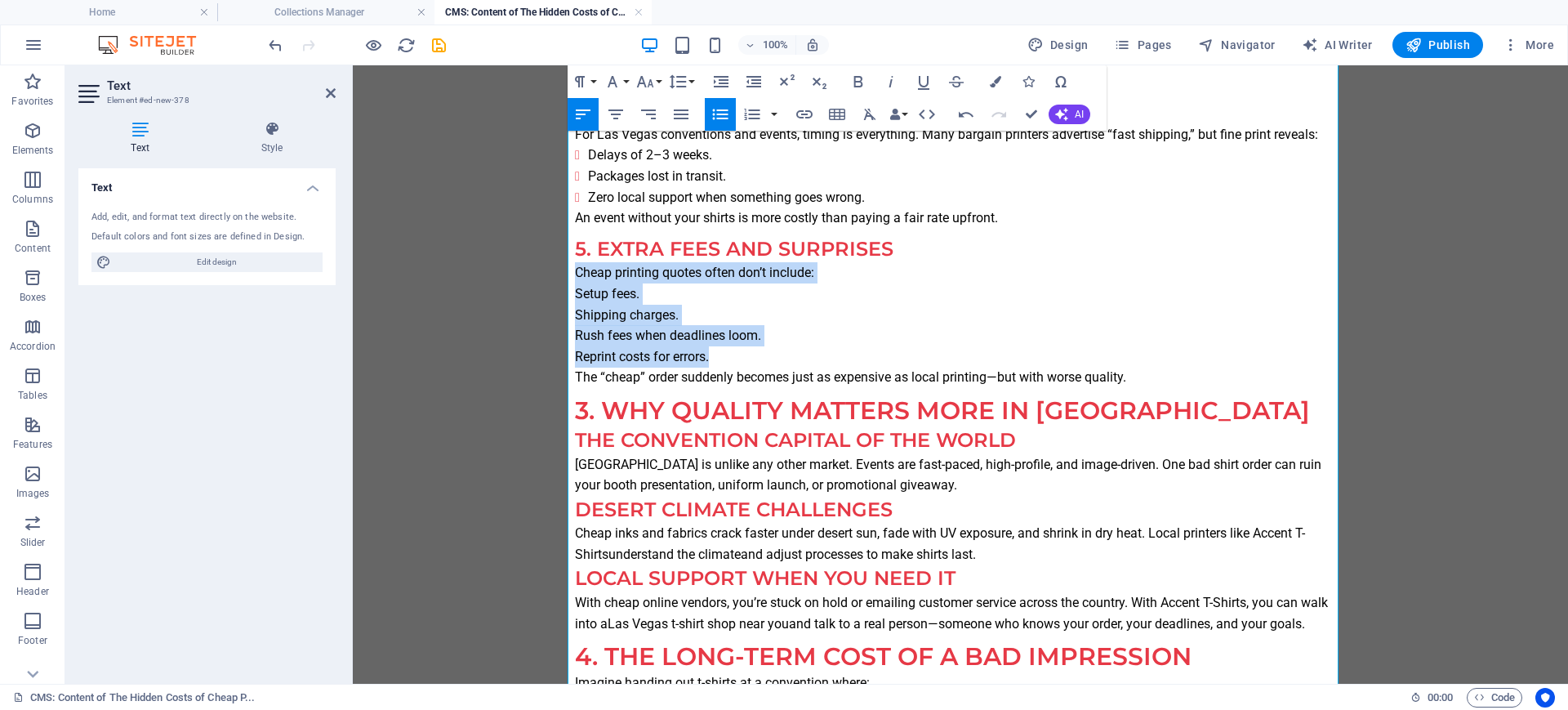
click at [714, 116] on icon "button" at bounding box center [720, 114] width 19 height 19
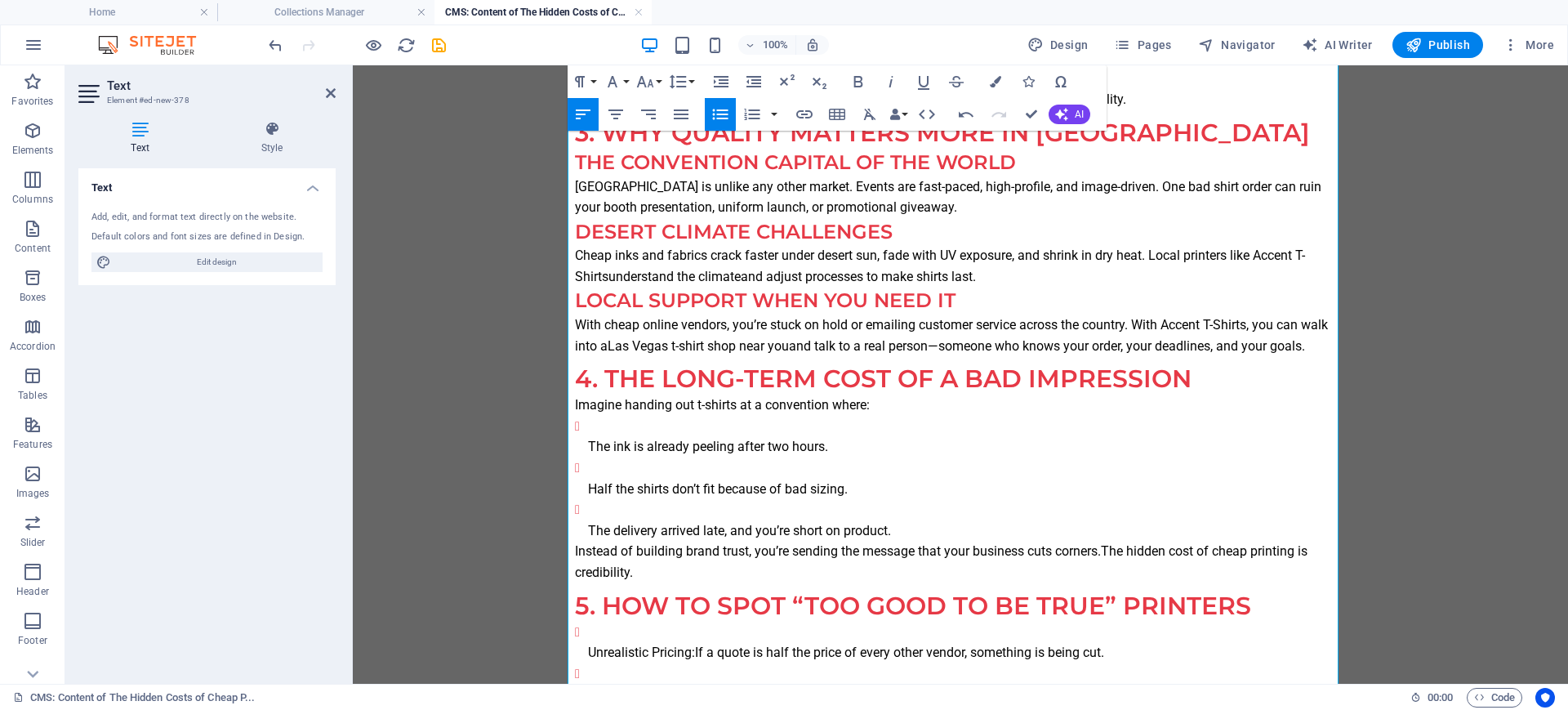
scroll to position [1225, 0]
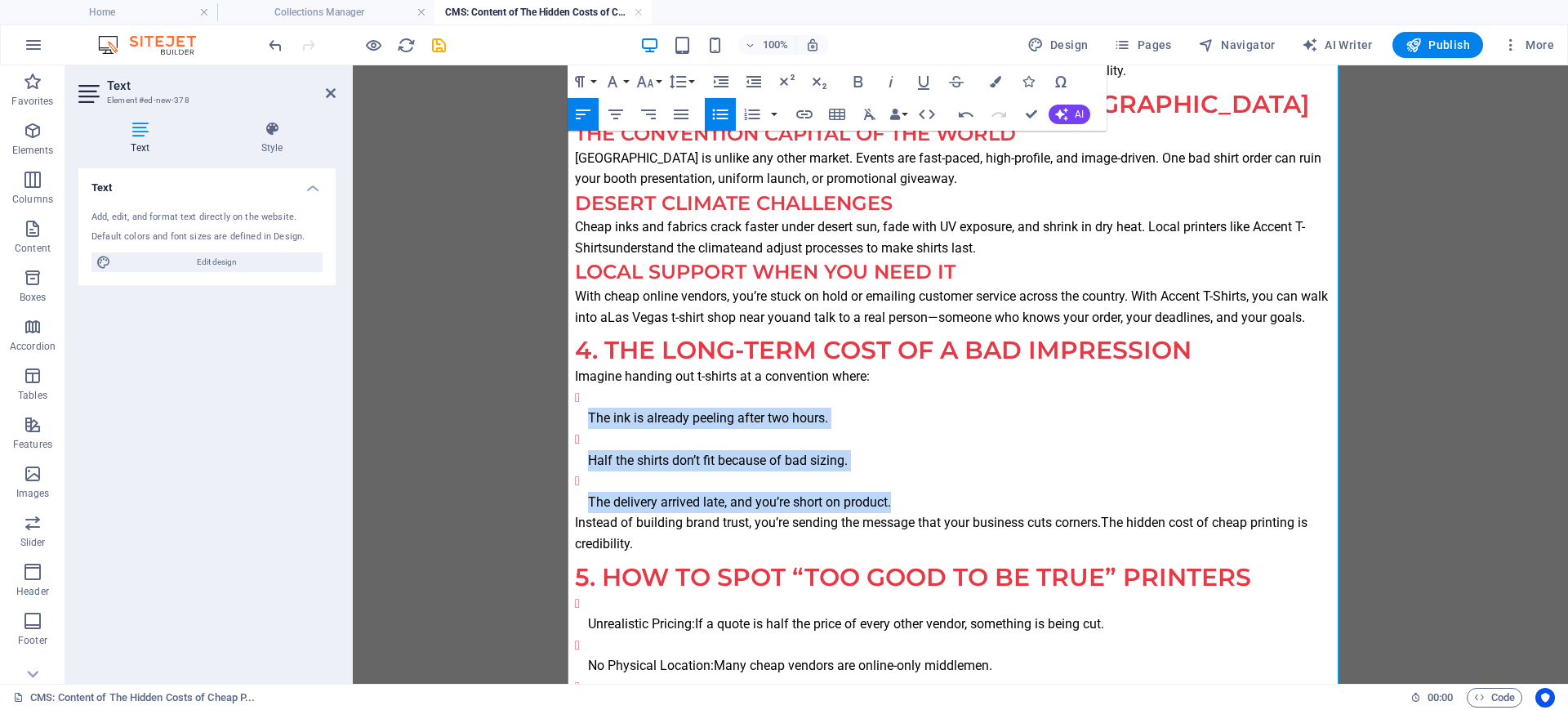
drag, startPoint x: 898, startPoint y: 506, endPoint x: 569, endPoint y: 420, distance: 340.1
click at [575, 420] on ul "The ink is already peeling after two hours. Half the shirts don’t fit because o…" at bounding box center [960, 449] width 771 height 125
click at [714, 113] on icon "button" at bounding box center [720, 114] width 19 height 19
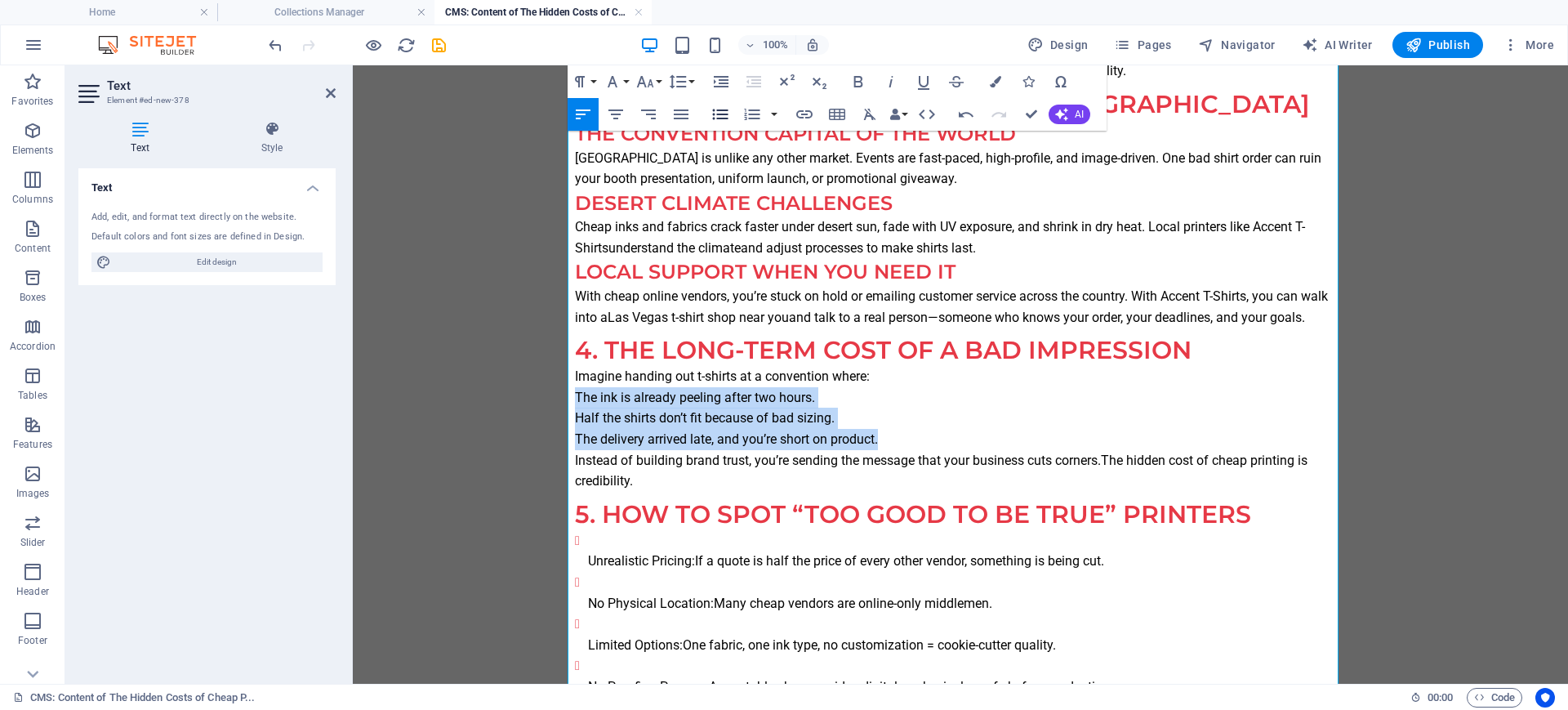
click at [714, 113] on icon "button" at bounding box center [720, 114] width 19 height 19
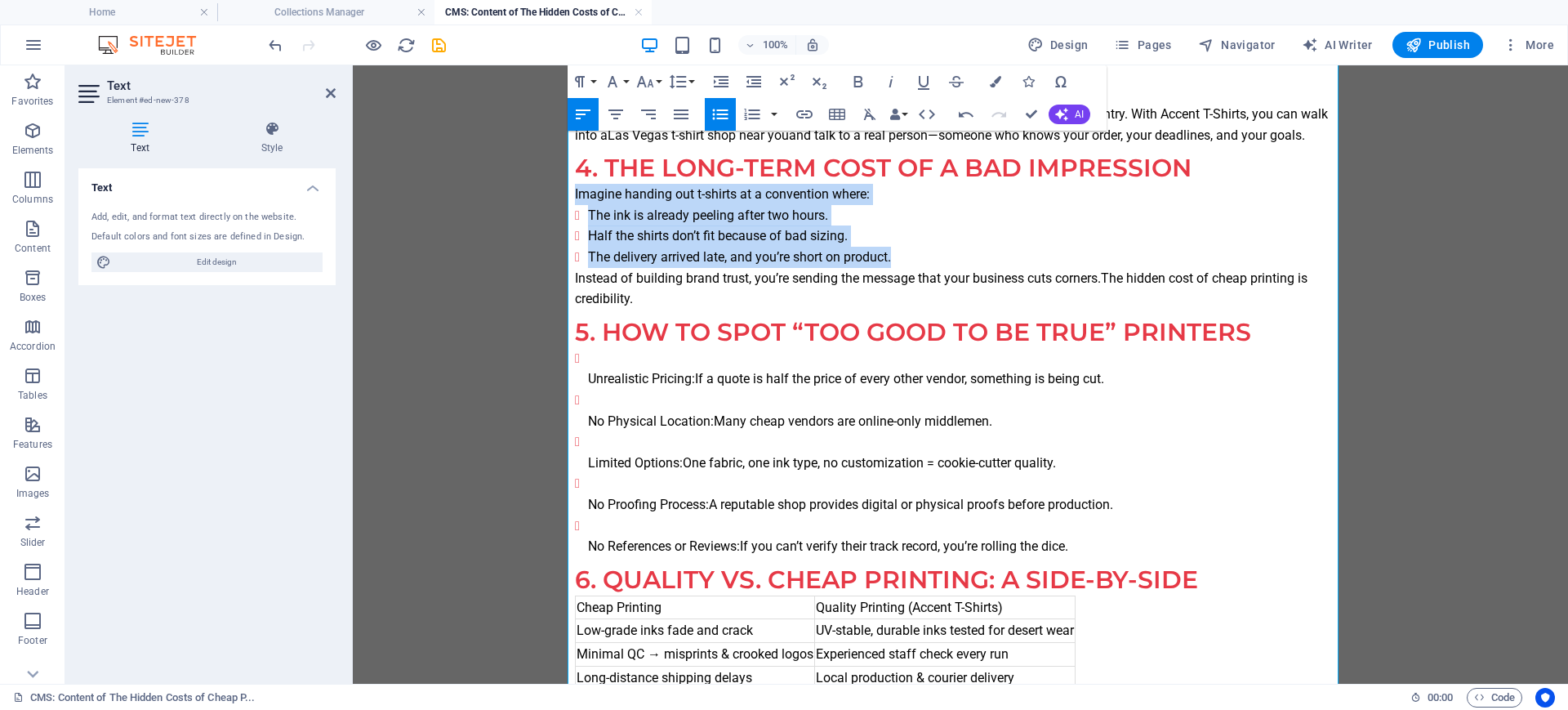
scroll to position [1429, 0]
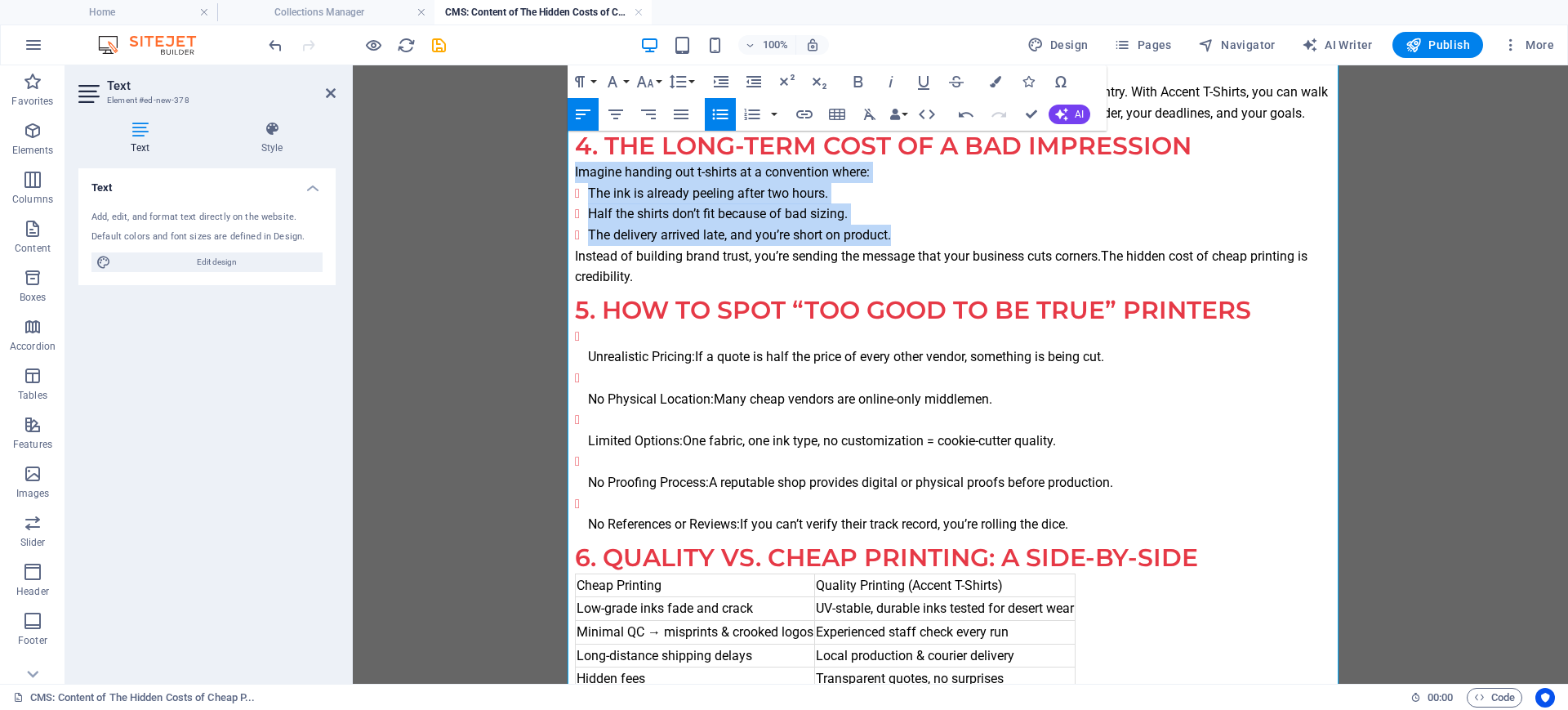
drag, startPoint x: 1081, startPoint y: 525, endPoint x: 533, endPoint y: 348, distance: 575.9
click at [533, 348] on body "Introduction: The Illusion of the Bargain We’ve all been there. You’re planning…" at bounding box center [960, 103] width 1215 height 2933
click at [715, 119] on icon "button" at bounding box center [720, 114] width 19 height 19
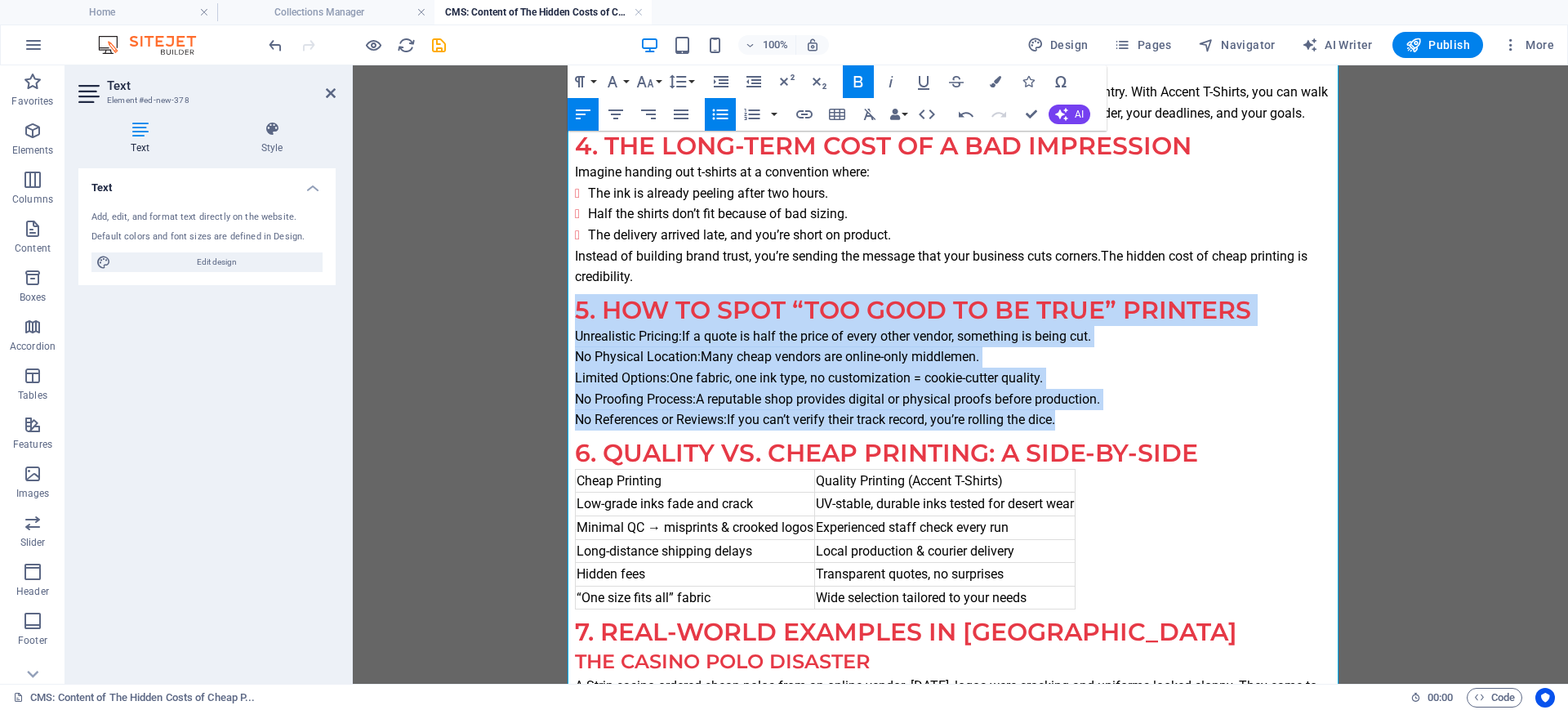
click at [715, 119] on icon "button" at bounding box center [720, 114] width 19 height 19
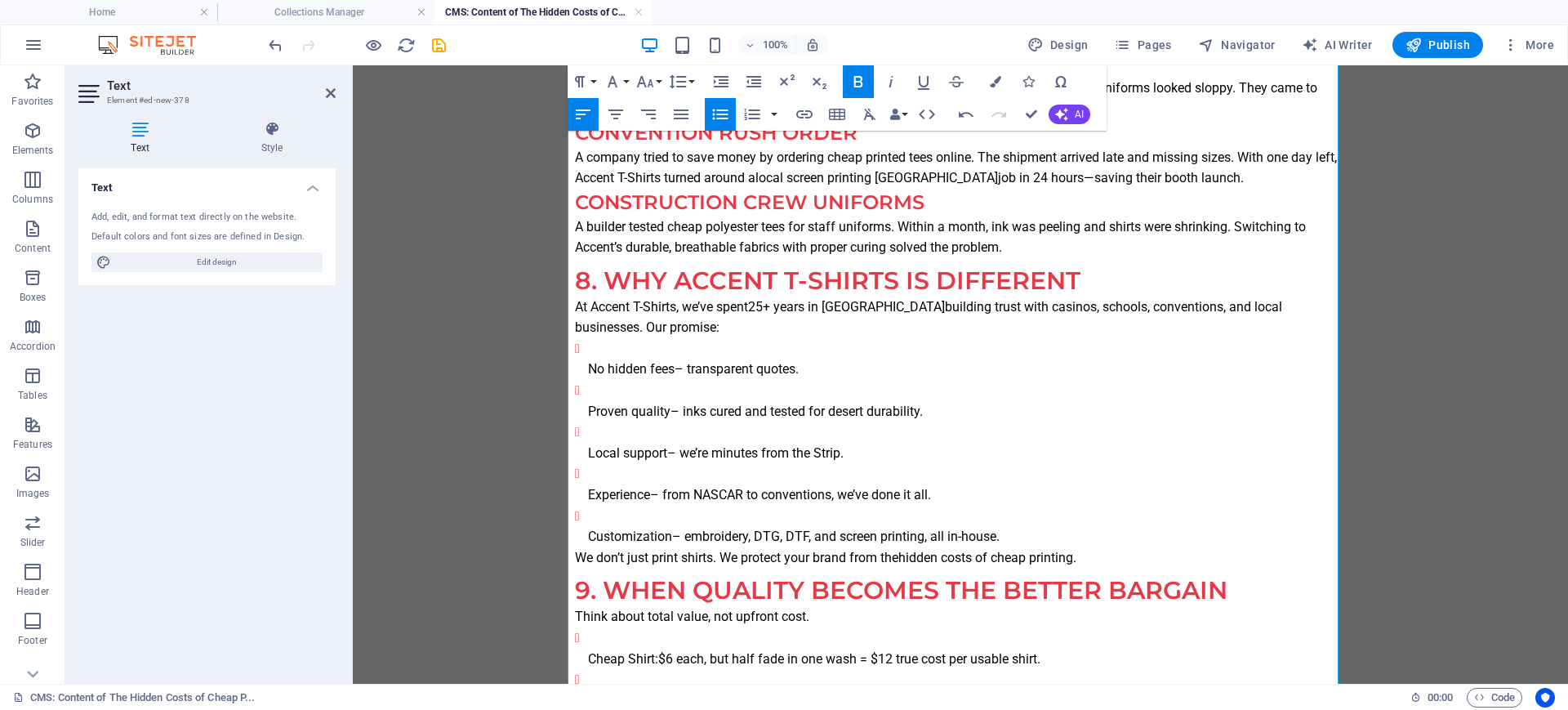
scroll to position [2042, 0]
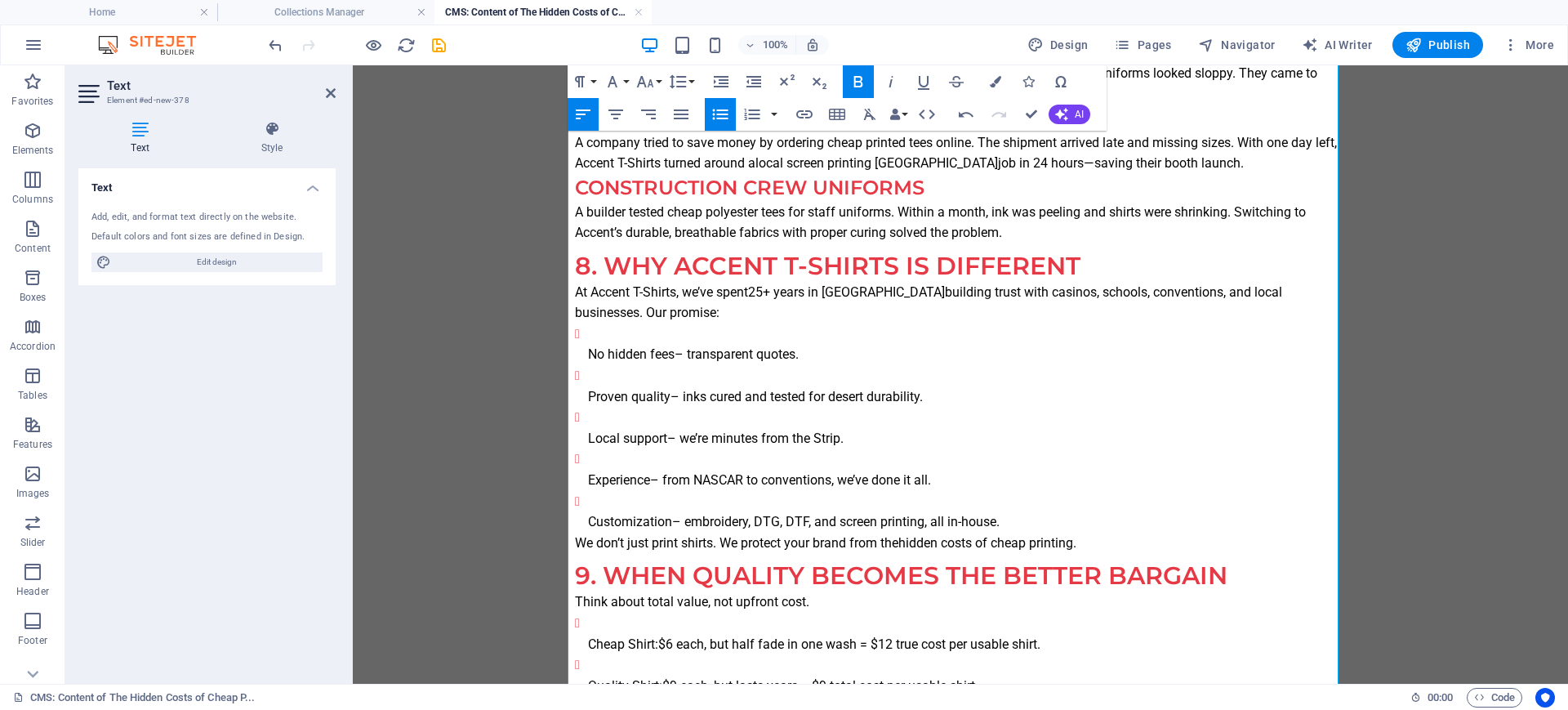
drag, startPoint x: 1004, startPoint y: 520, endPoint x: 538, endPoint y: 333, distance: 502.1
click at [714, 114] on icon "button" at bounding box center [720, 114] width 19 height 19
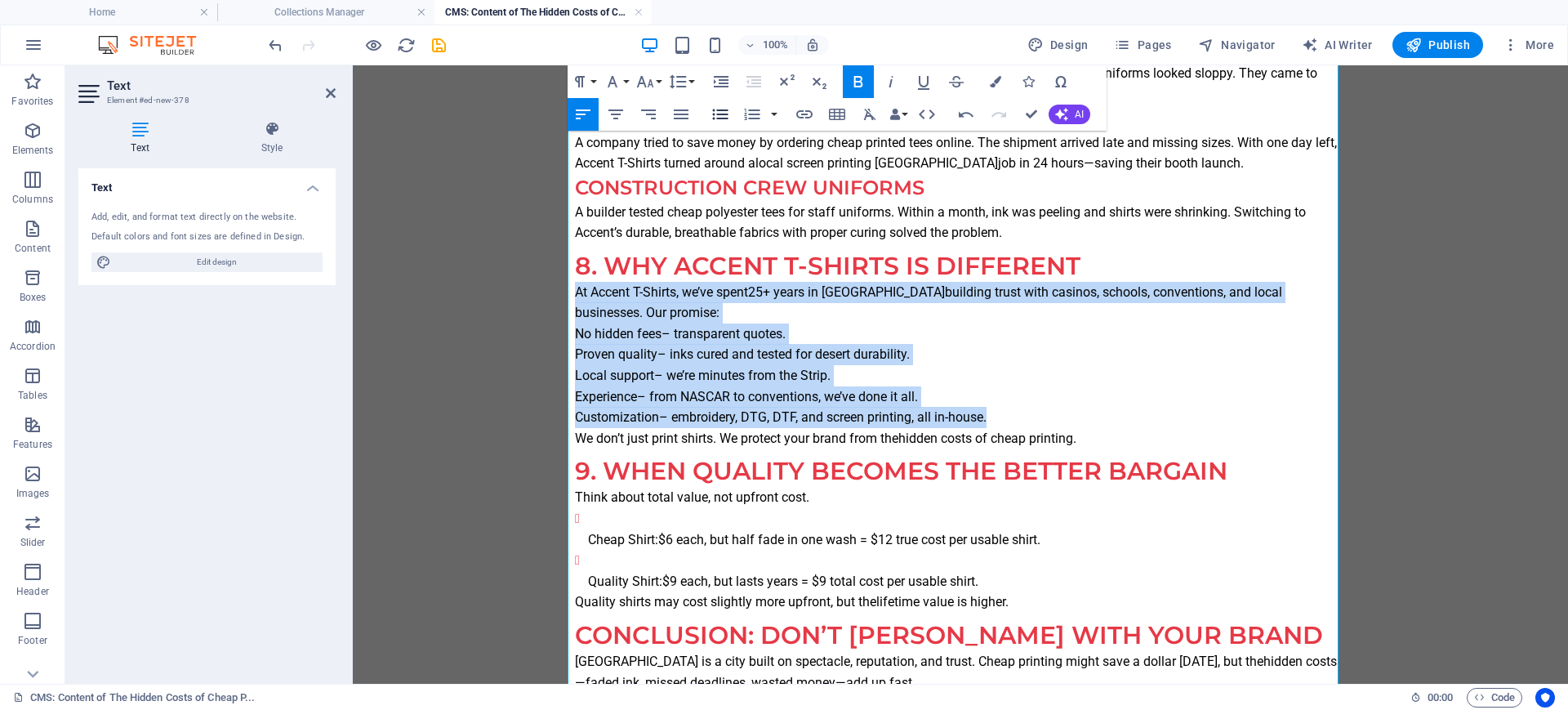
click at [714, 114] on icon "button" at bounding box center [720, 114] width 19 height 19
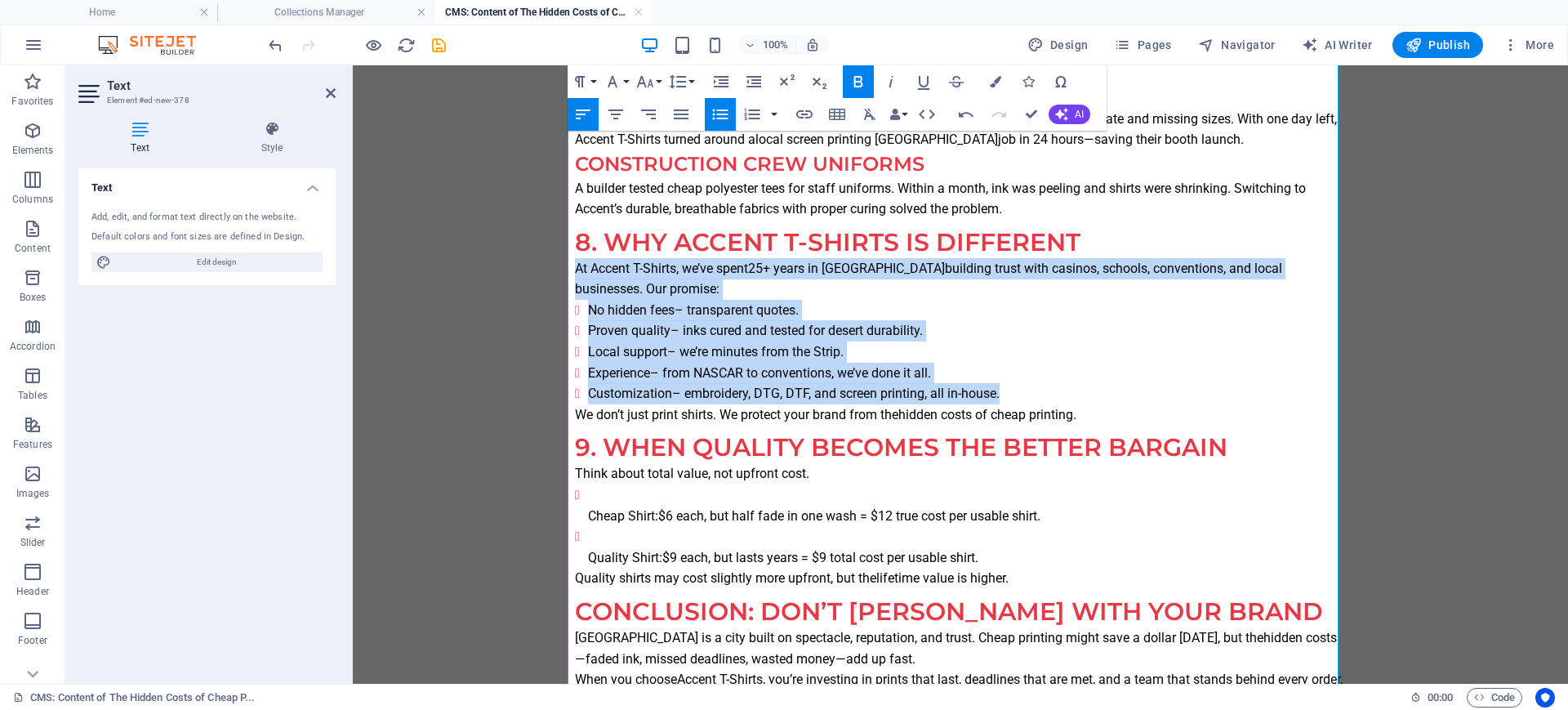
scroll to position [2106, 0]
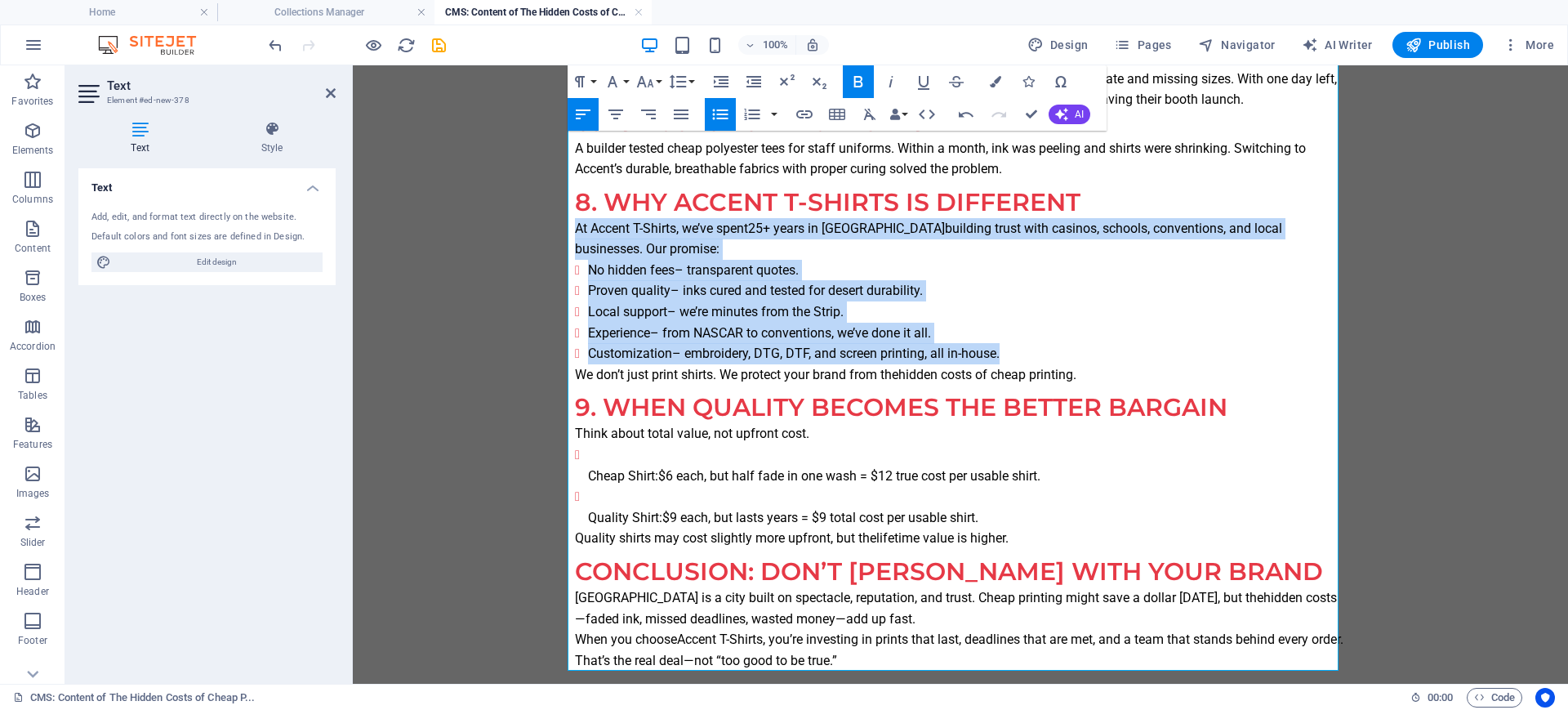
drag, startPoint x: 990, startPoint y: 523, endPoint x: 585, endPoint y: 454, distance: 410.8
click at [585, 454] on ul "Cheap Shirt: $6 each, but half fade in one wash = $12 true cost per usable shir…" at bounding box center [960, 485] width 771 height 83
click at [711, 109] on icon "button" at bounding box center [720, 114] width 19 height 19
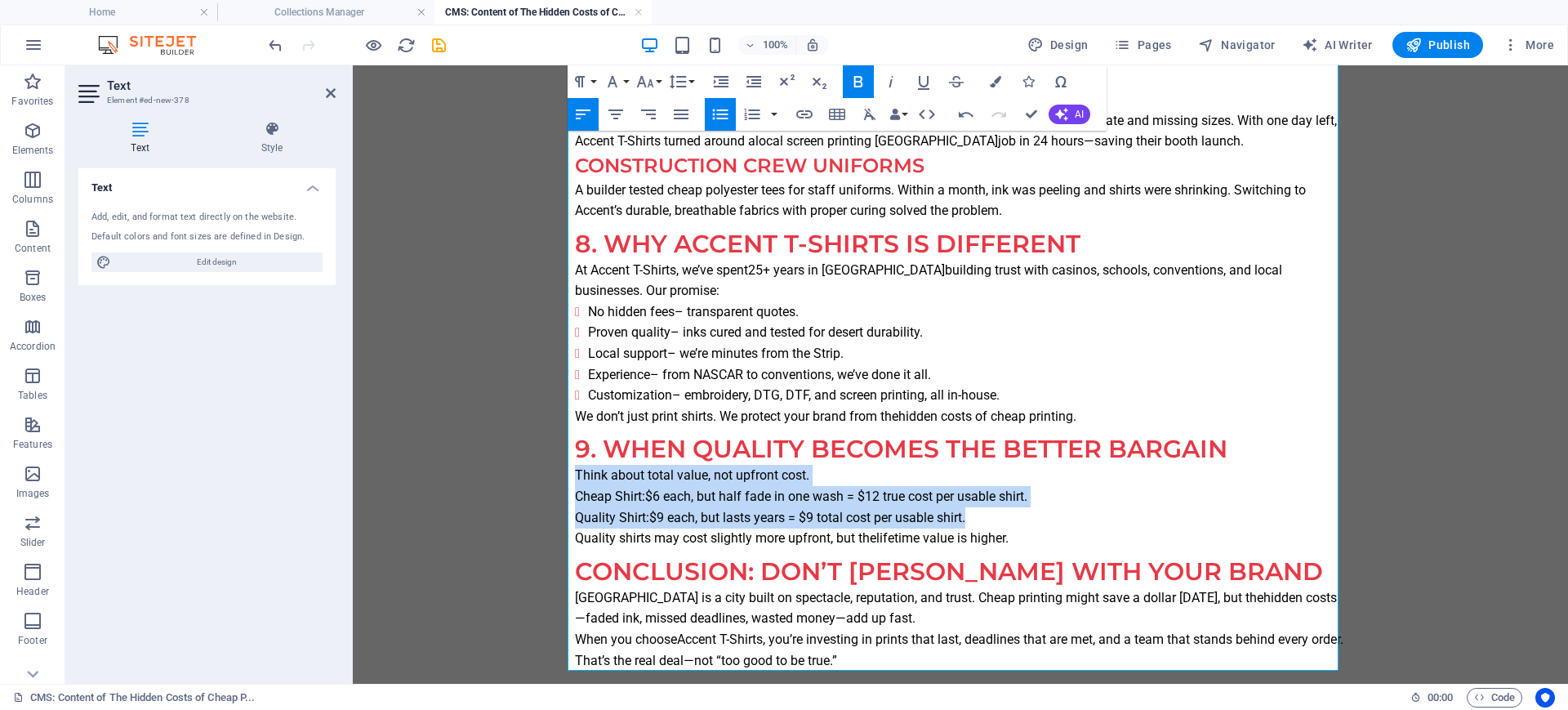
scroll to position [2064, 0]
click at [711, 109] on icon "button" at bounding box center [720, 114] width 19 height 19
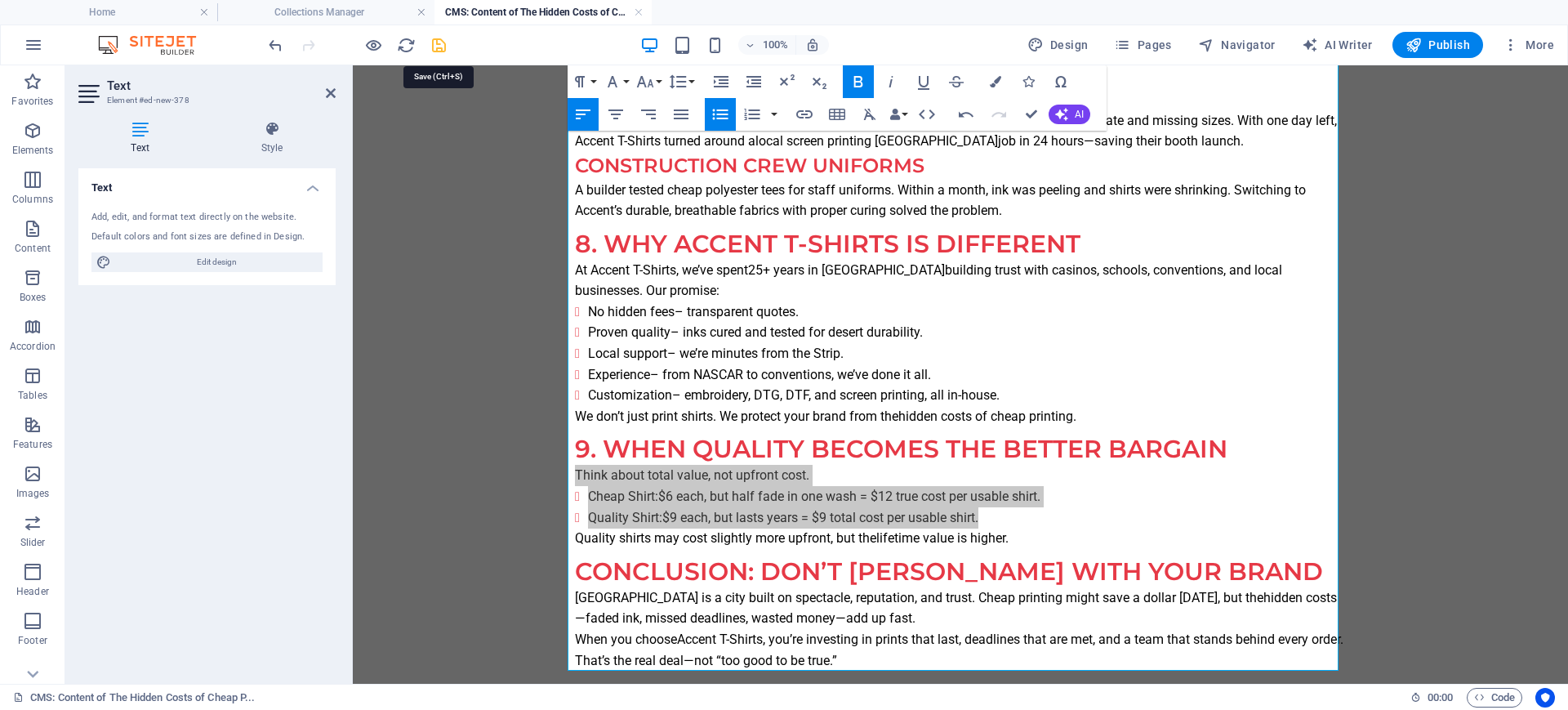
click at [433, 47] on icon "save" at bounding box center [439, 45] width 19 height 19
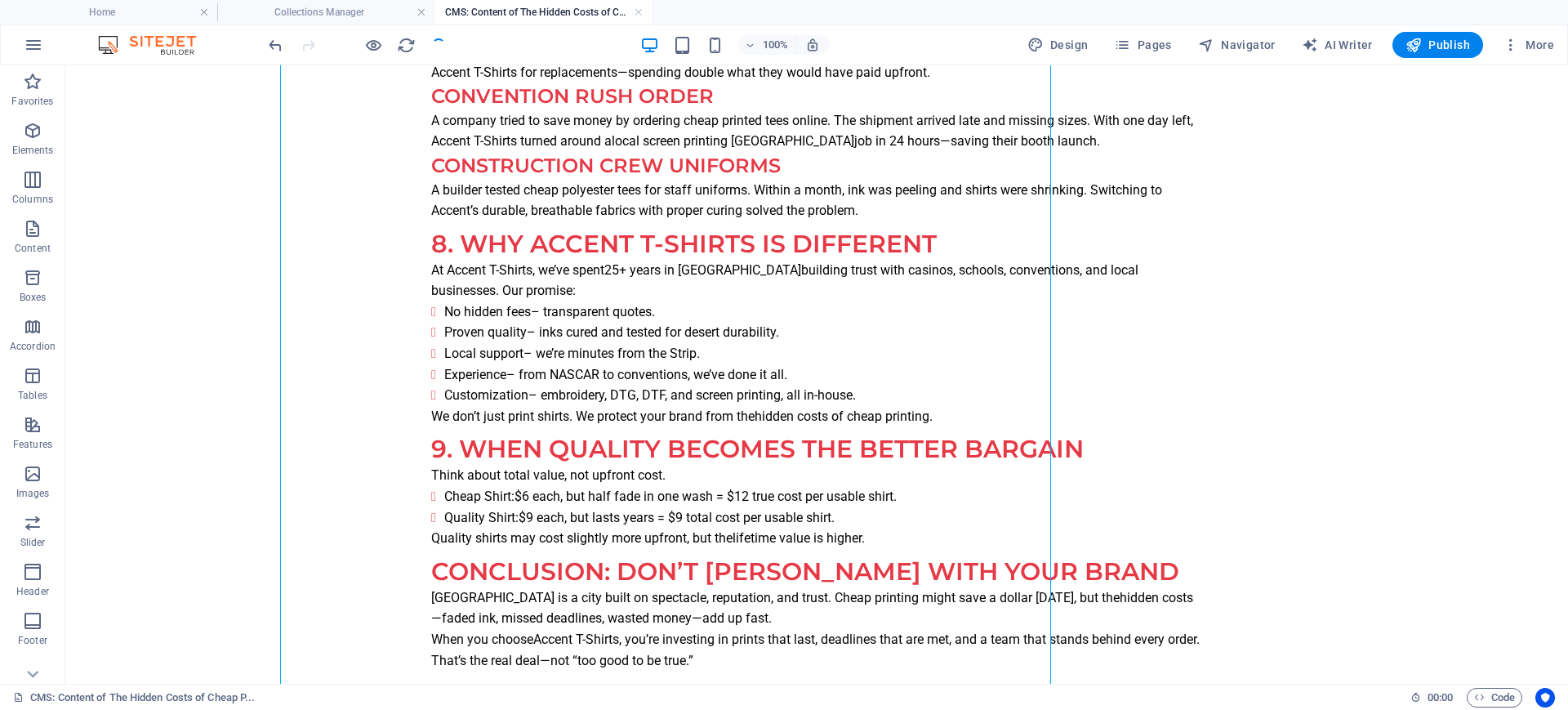
scroll to position [1993, 0]
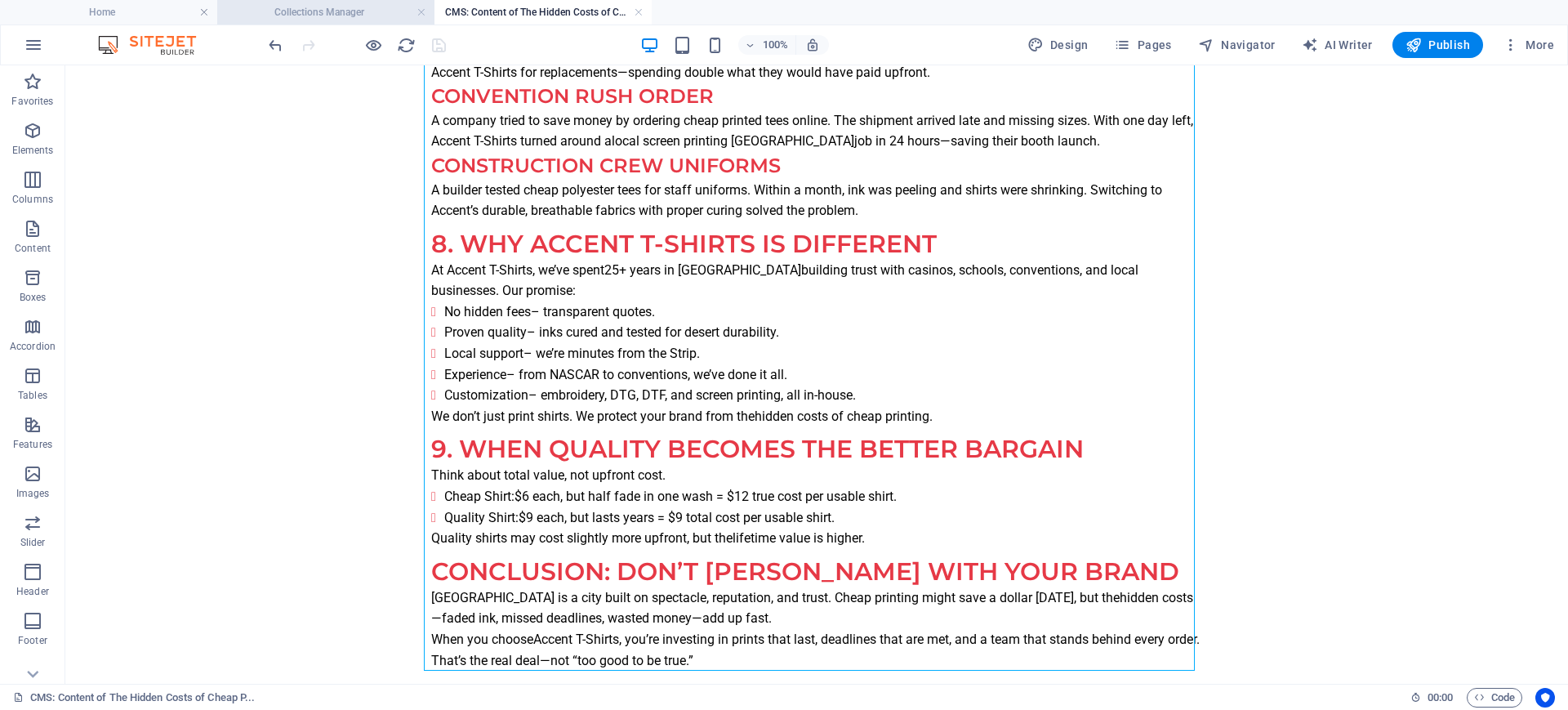
click at [319, 13] on h4 "Collections Manager" at bounding box center [326, 12] width 217 height 18
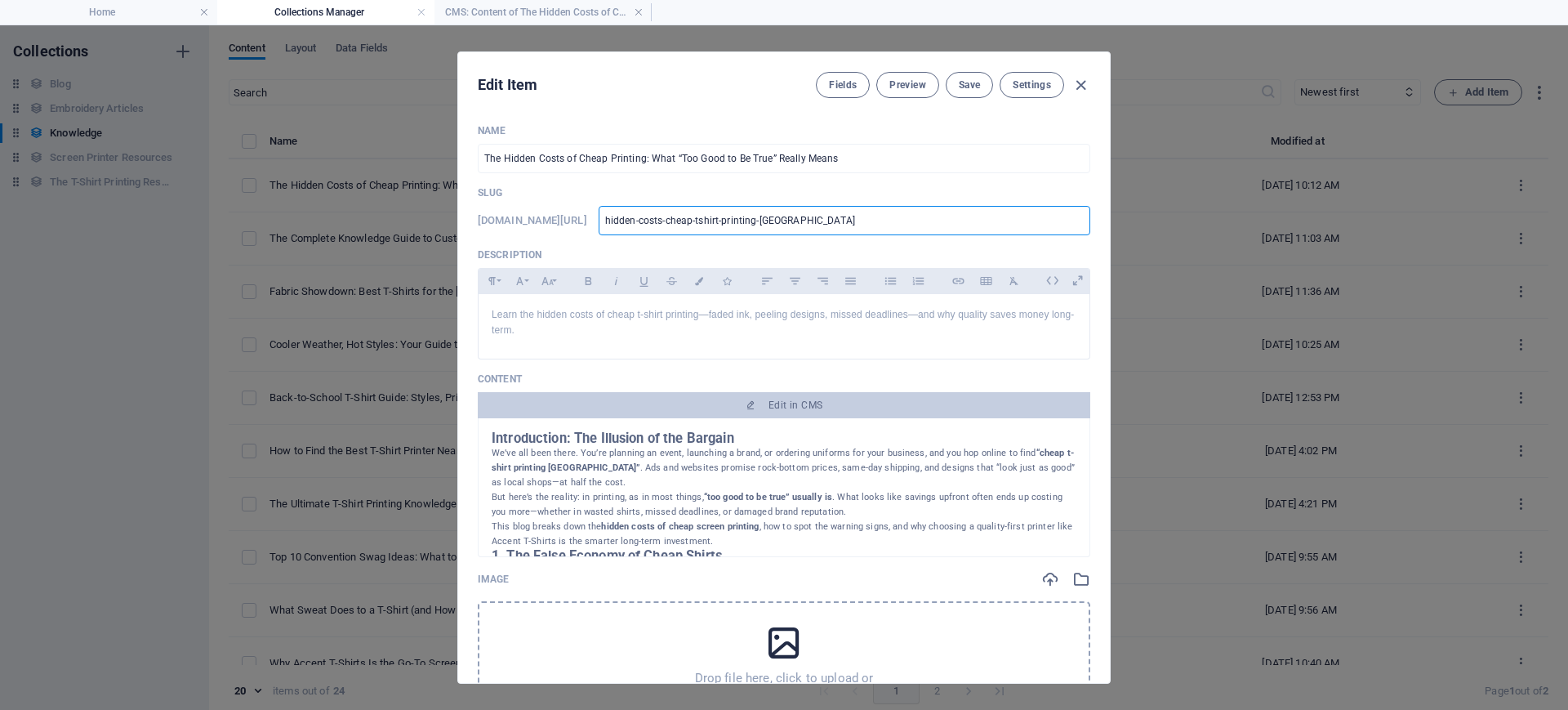
drag, startPoint x: 791, startPoint y: 220, endPoint x: 639, endPoint y: 220, distance: 152.0
click at [639, 220] on div "[DOMAIN_NAME][URL] hidden-costs-cheap-tshirt-printing-[GEOGRAPHIC_DATA] ​" at bounding box center [784, 220] width 612 height 29
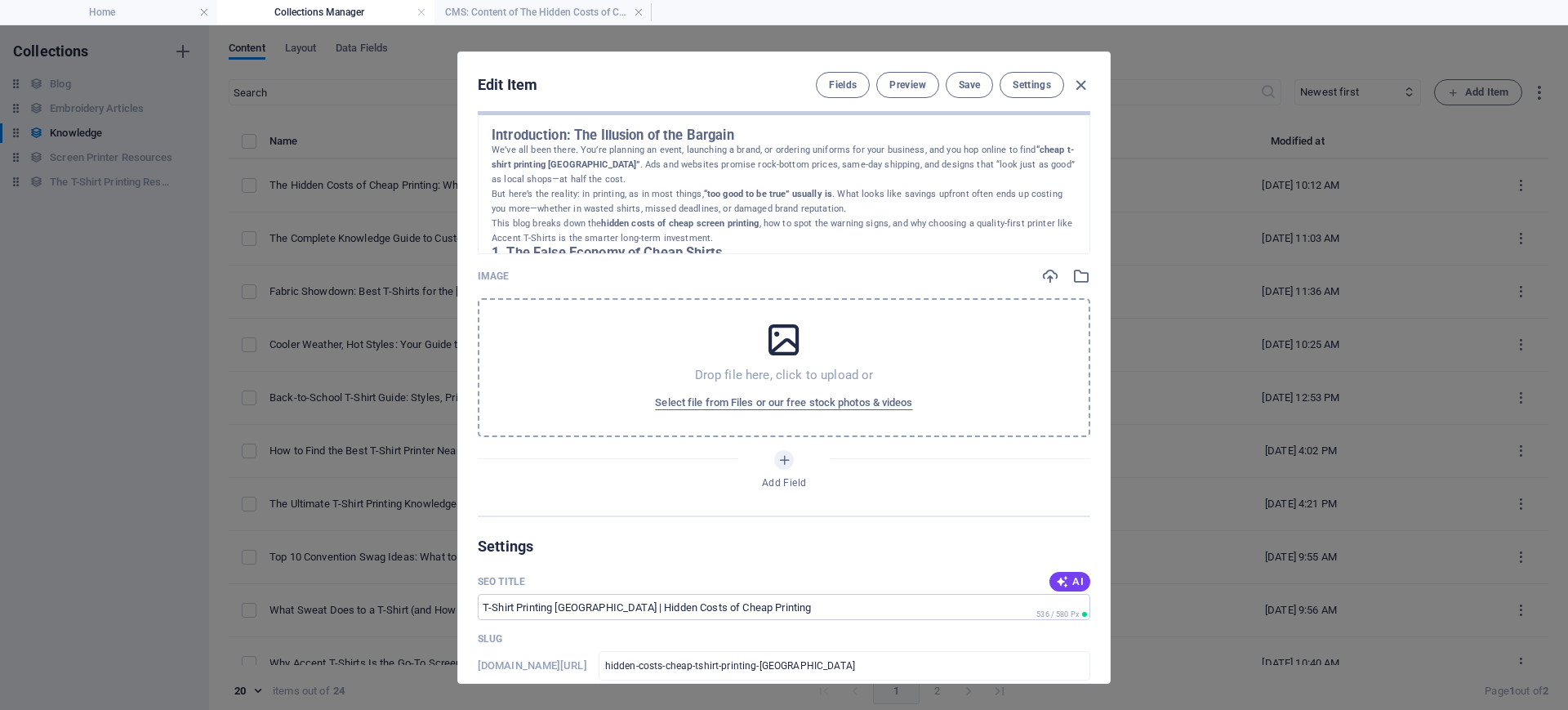
scroll to position [306, 0]
click at [787, 331] on icon at bounding box center [784, 336] width 41 height 41
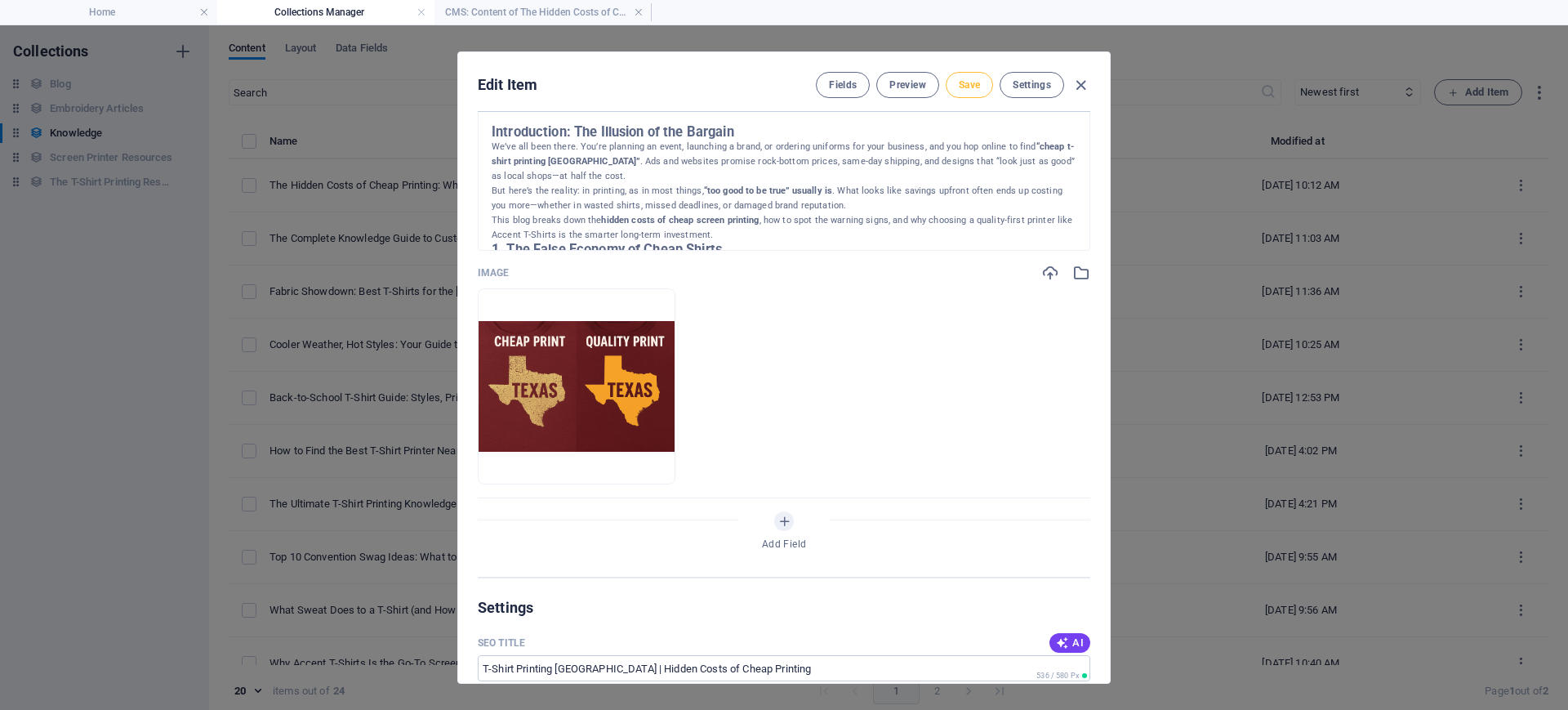
click at [964, 92] on button "Save" at bounding box center [969, 84] width 47 height 26
click at [1077, 85] on icon "button" at bounding box center [1081, 85] width 19 height 19
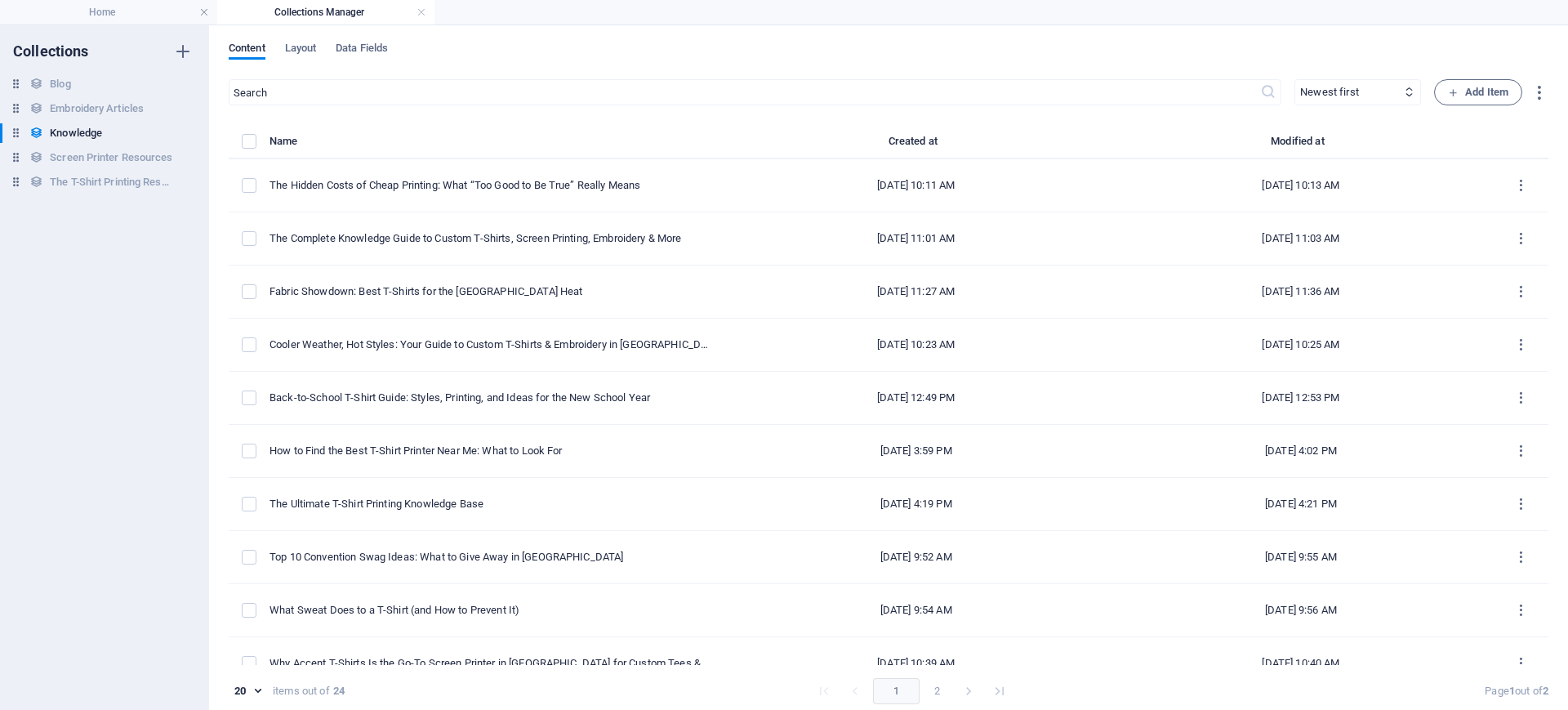
type input "the-hidden-costs-of-cheap-printing-what-too-good-to-be-true-really-means"
click at [95, 181] on h6 "The T-Shirt Printing Resource Hub: Your Go-To Guide" at bounding box center [111, 182] width 123 height 19
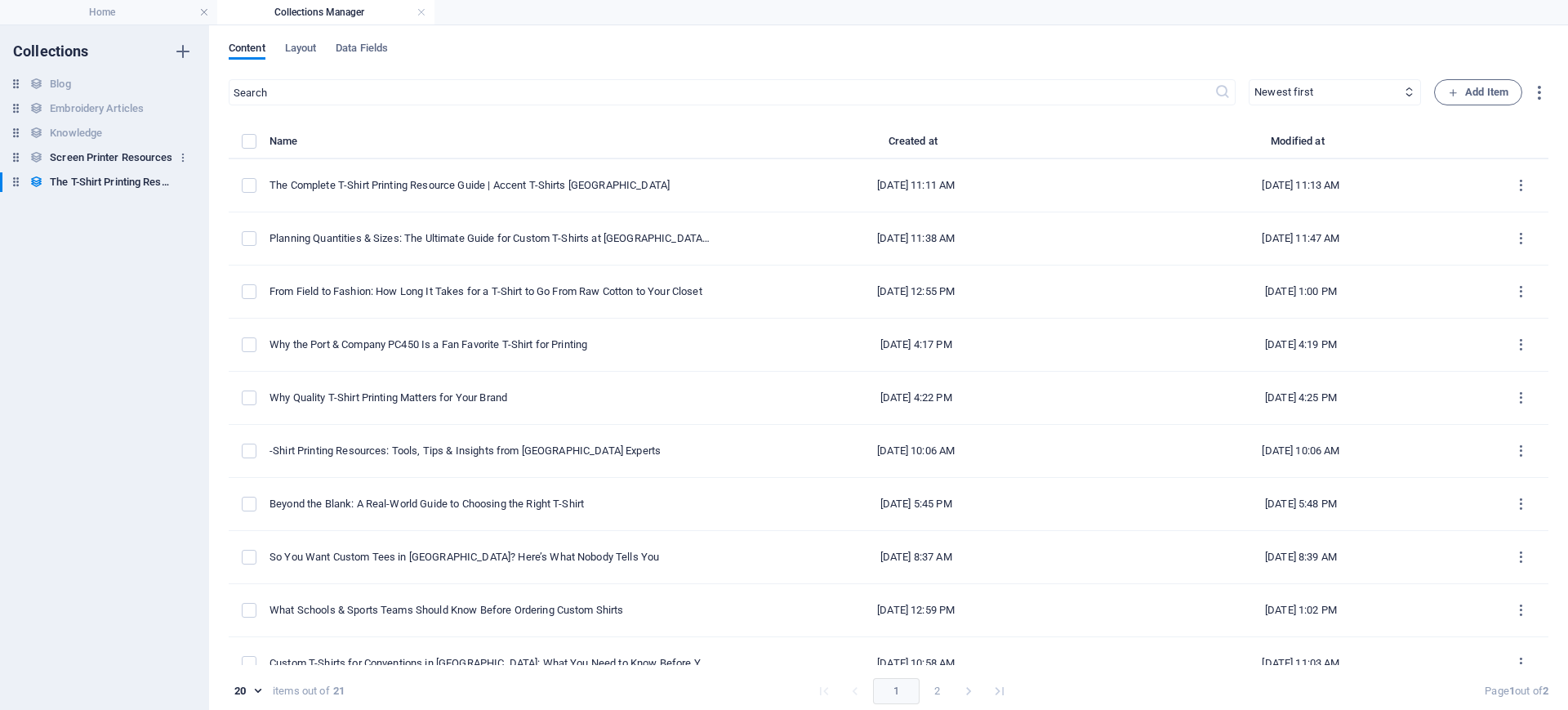
click at [67, 160] on h6 "Screen Printer Resources" at bounding box center [111, 157] width 123 height 19
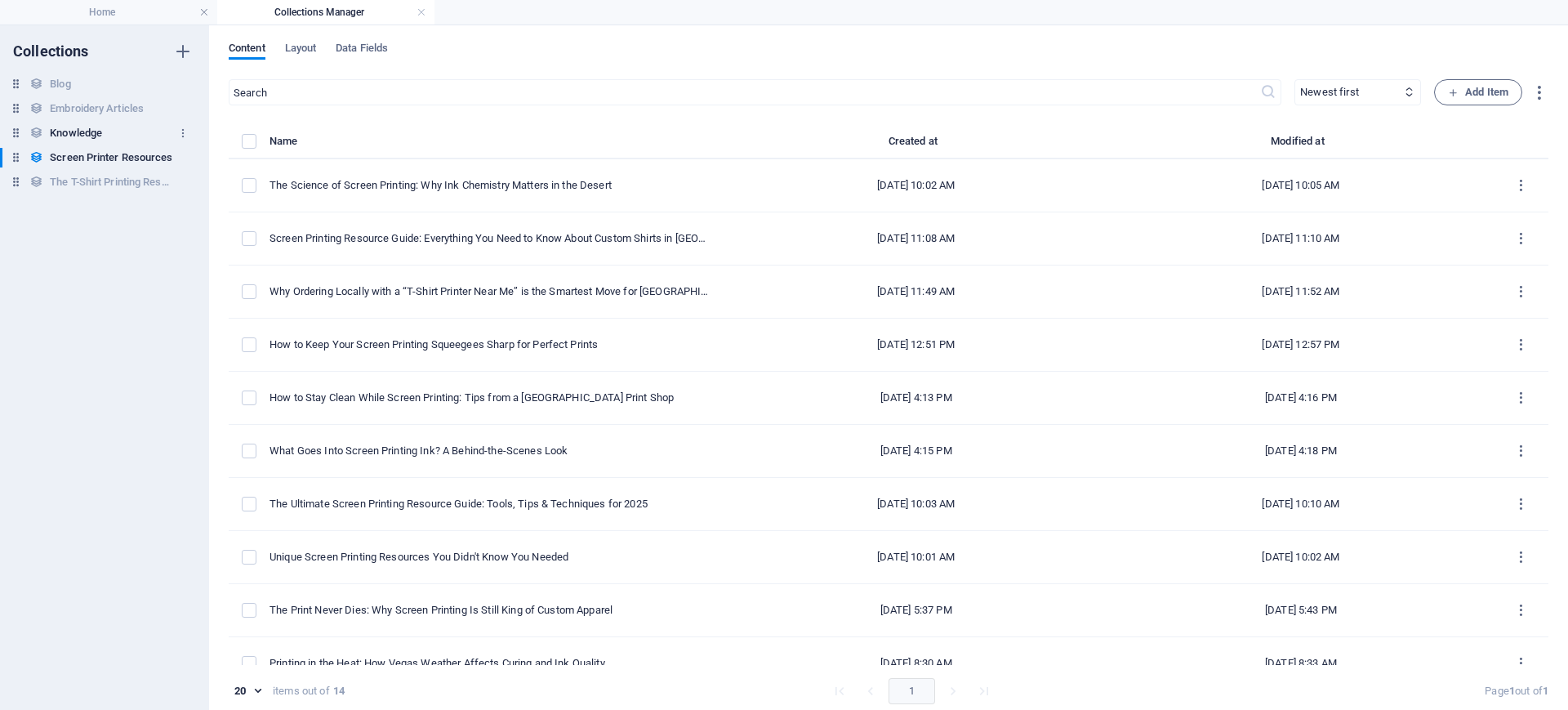
click at [69, 125] on h6 "Knowledge" at bounding box center [76, 133] width 52 height 19
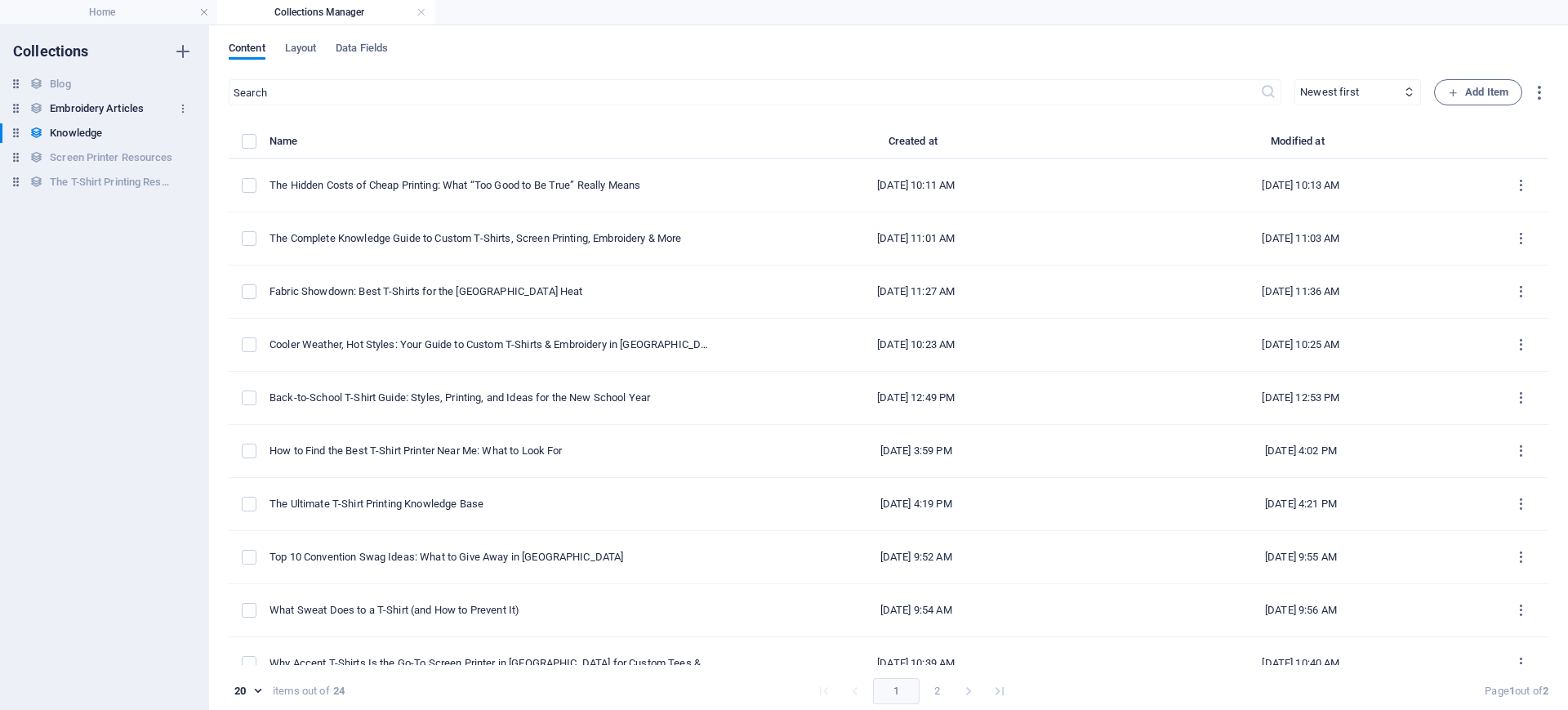
click at [78, 106] on h6 "Embroidery Articles" at bounding box center [97, 108] width 94 height 19
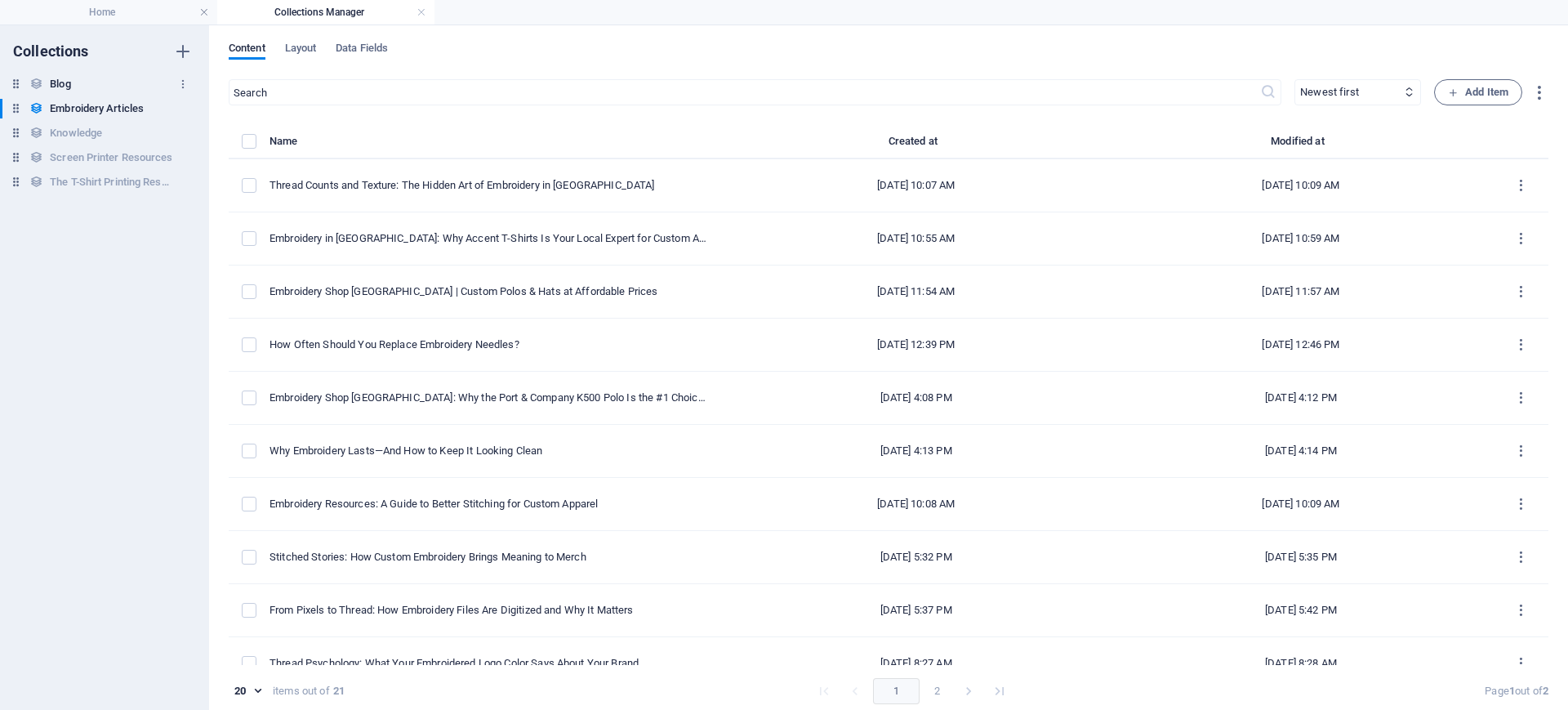
click at [65, 82] on h6 "Blog" at bounding box center [60, 83] width 20 height 19
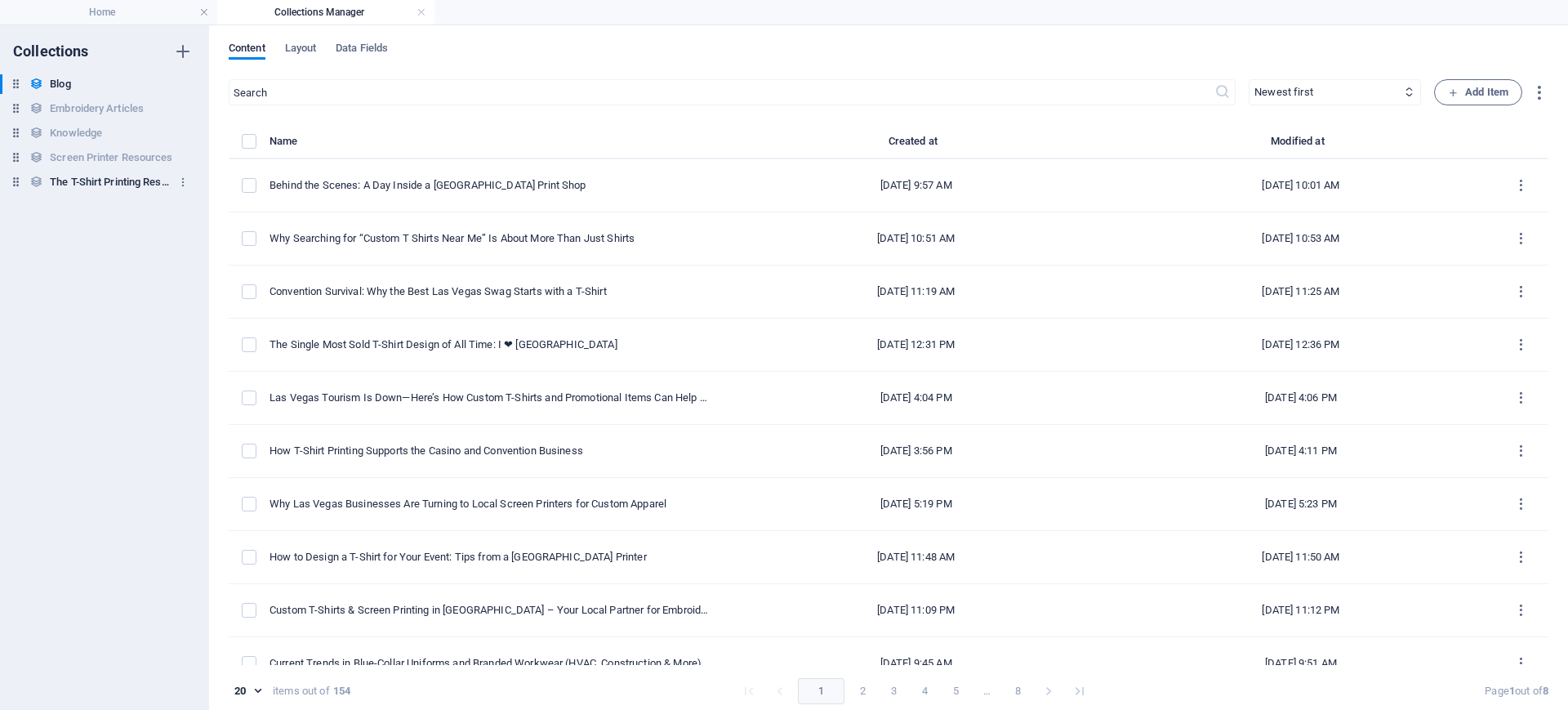
click at [79, 181] on h6 "The T-Shirt Printing Resource Hub: Your Go-To Guide" at bounding box center [111, 182] width 123 height 19
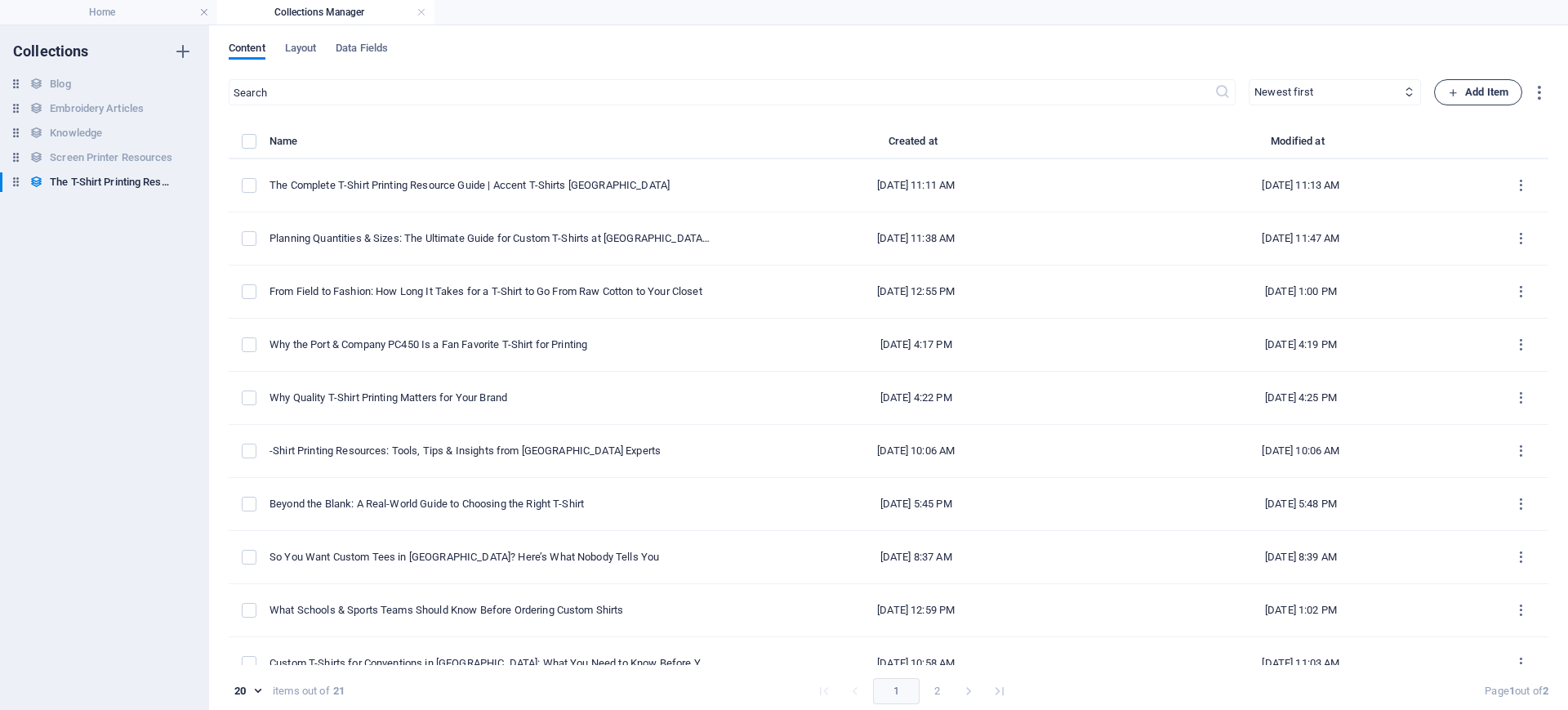
click at [1253, 93] on span "Add Item" at bounding box center [1478, 92] width 61 height 19
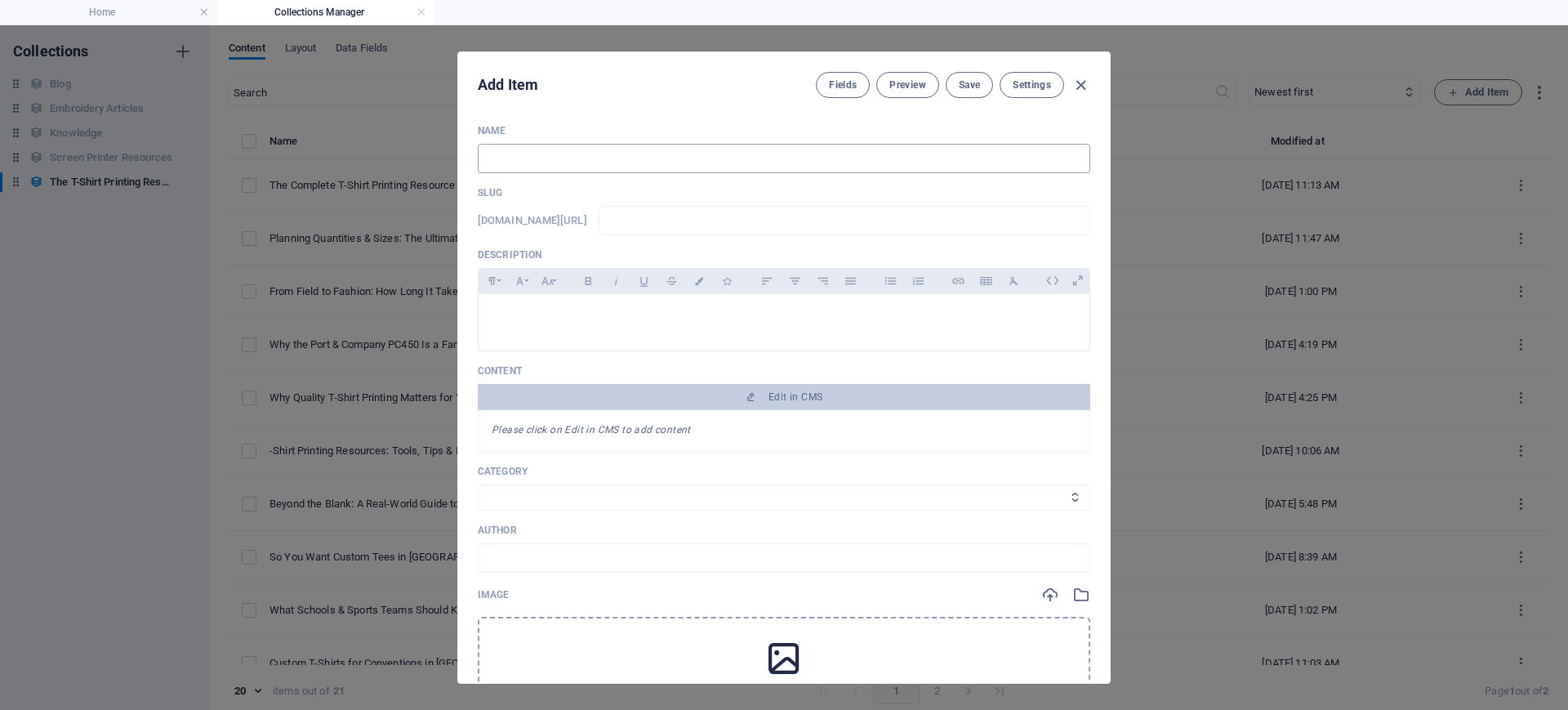
click at [600, 161] on input "text" at bounding box center [784, 158] width 612 height 29
paste input "The Psychology of Color in Custom T-Shirts: What Your Choice Says in [GEOGRAPHI…"
type input "The Psychology of Color in Custom T-Shirts: What Your Choice Says in [GEOGRAPHI…"
type input "the-psychology-of-color-in-custom-t-shirts-what-your-choice-says-in-[GEOGRAPHIC…"
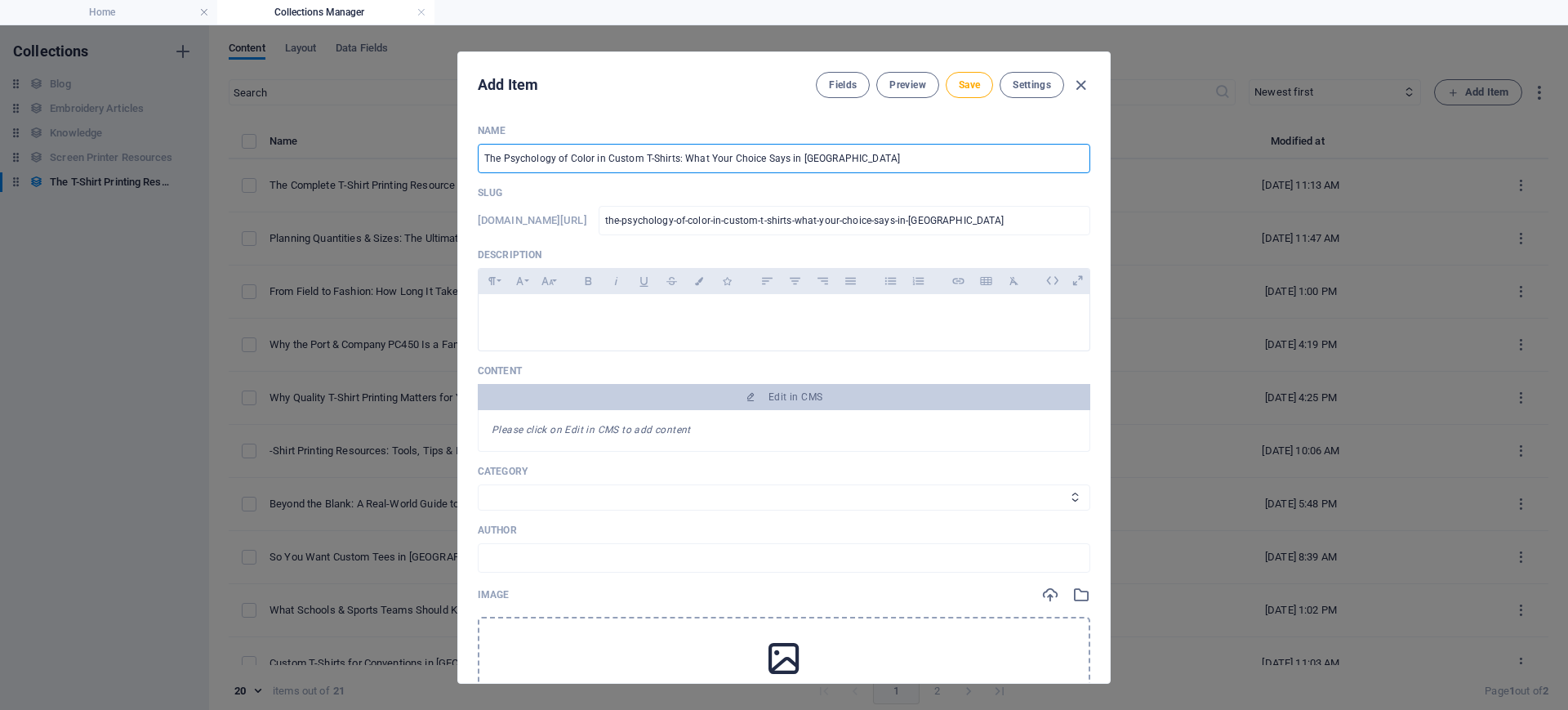
type input "The Psychology of Color in Custom T-Shirts: What Your Choice Says in [GEOGRAPHI…"
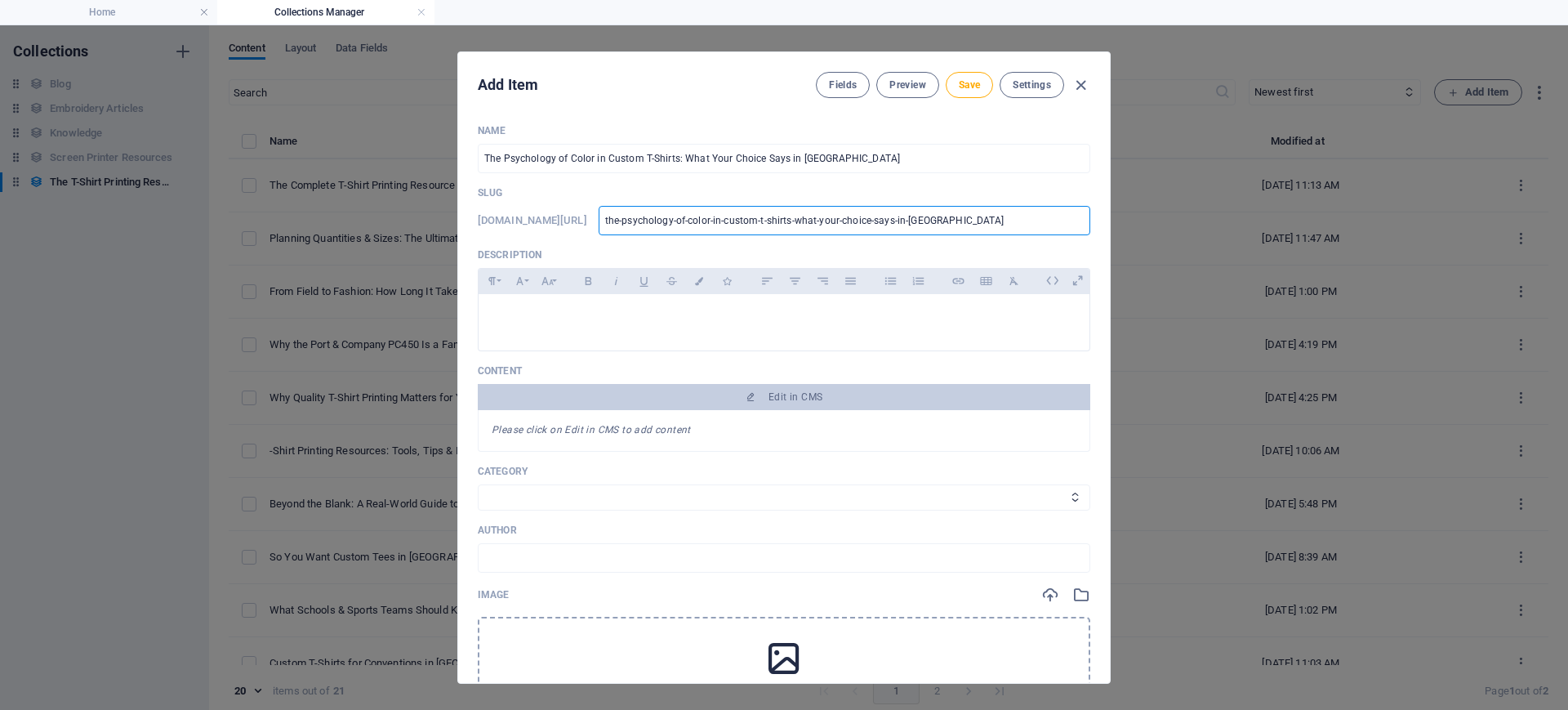
drag, startPoint x: 1063, startPoint y: 220, endPoint x: 601, endPoint y: 222, distance: 462.0
click at [580, 221] on div "[DOMAIN_NAME][URL] the-psychology-of-color-in-custom-t-shirts-what-your-choice-…" at bounding box center [784, 220] width 612 height 29
paste input "color-psychology-custom-tshirts"
type input "color-psychology-custom-tshirts-[GEOGRAPHIC_DATA]"
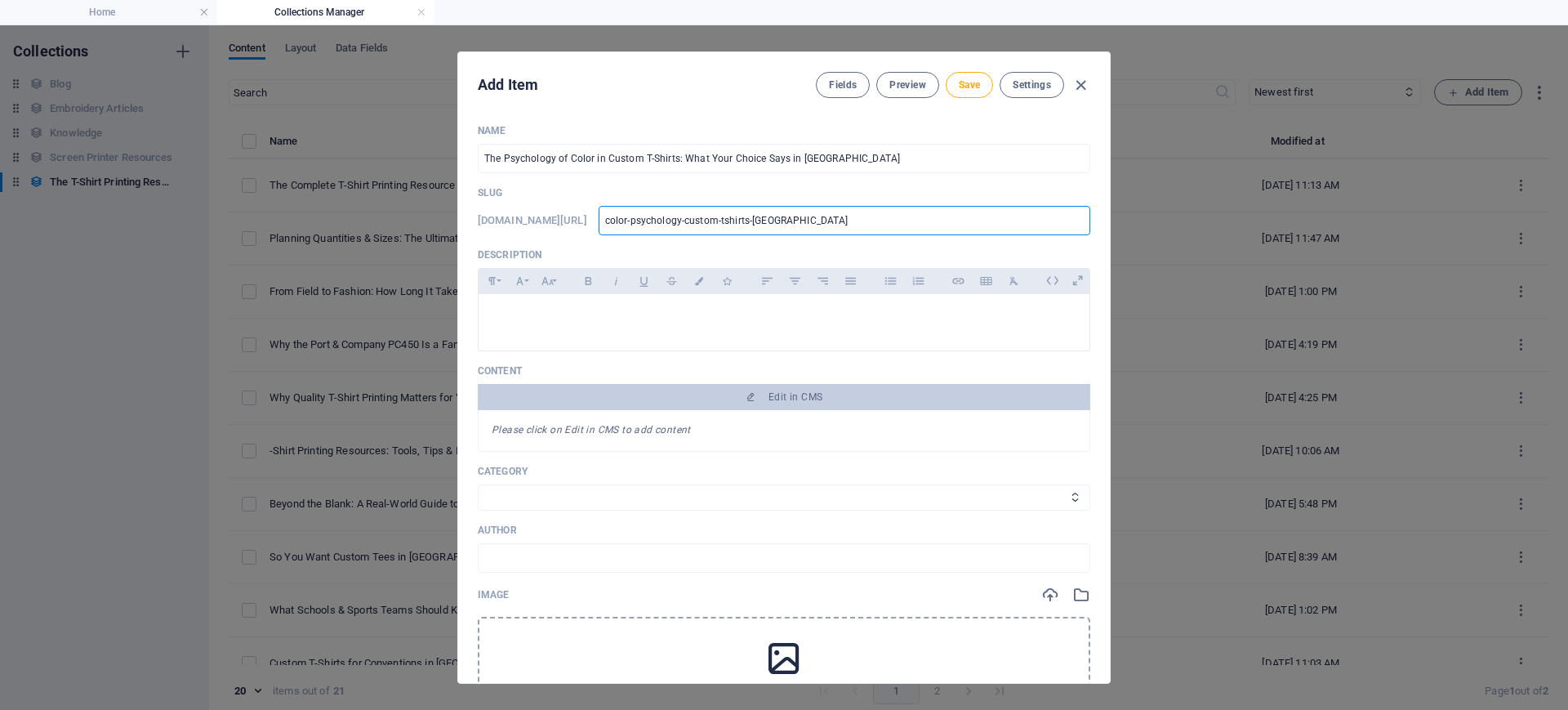
type input "color-psychology-custom-tshirts-[GEOGRAPHIC_DATA]"
click at [719, 332] on div at bounding box center [784, 318] width 611 height 49
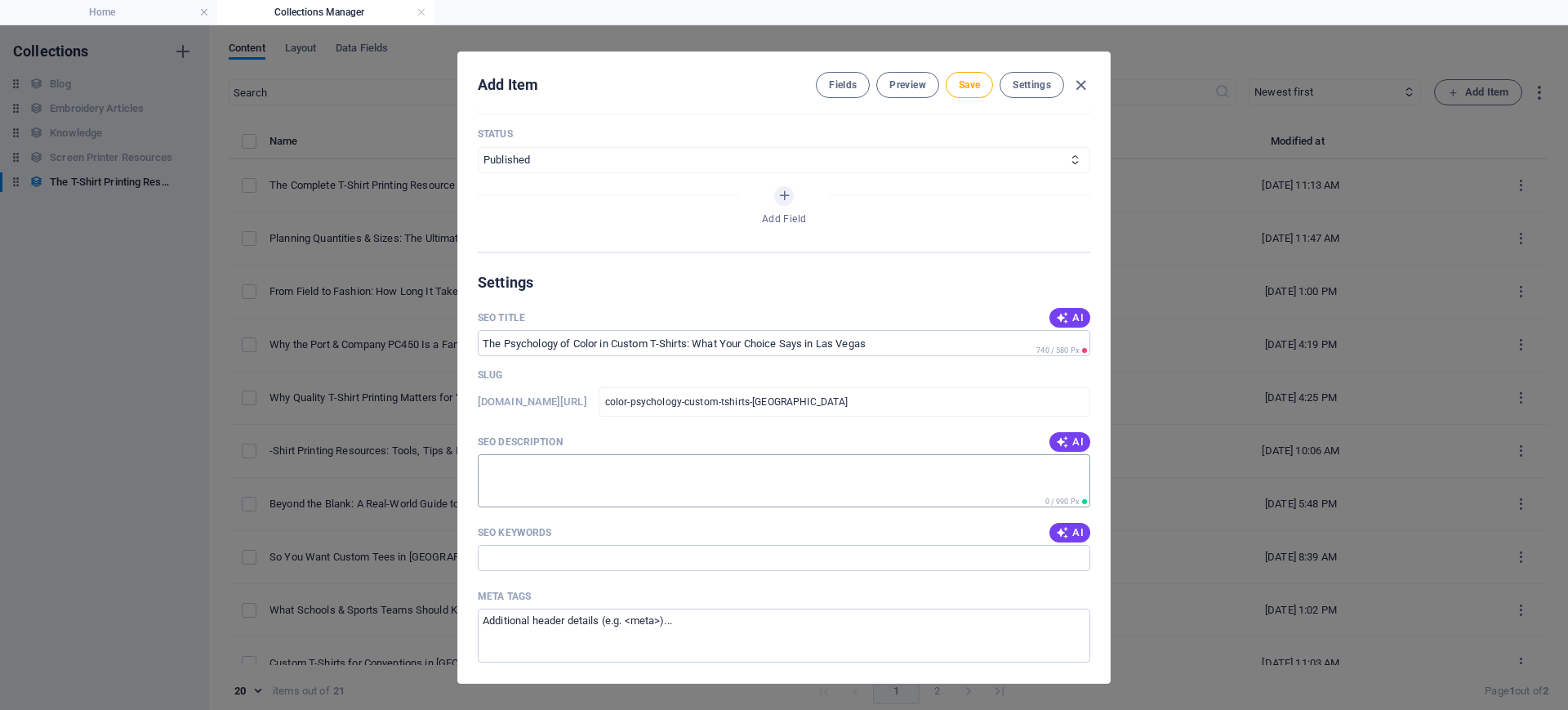
scroll to position [714, 0]
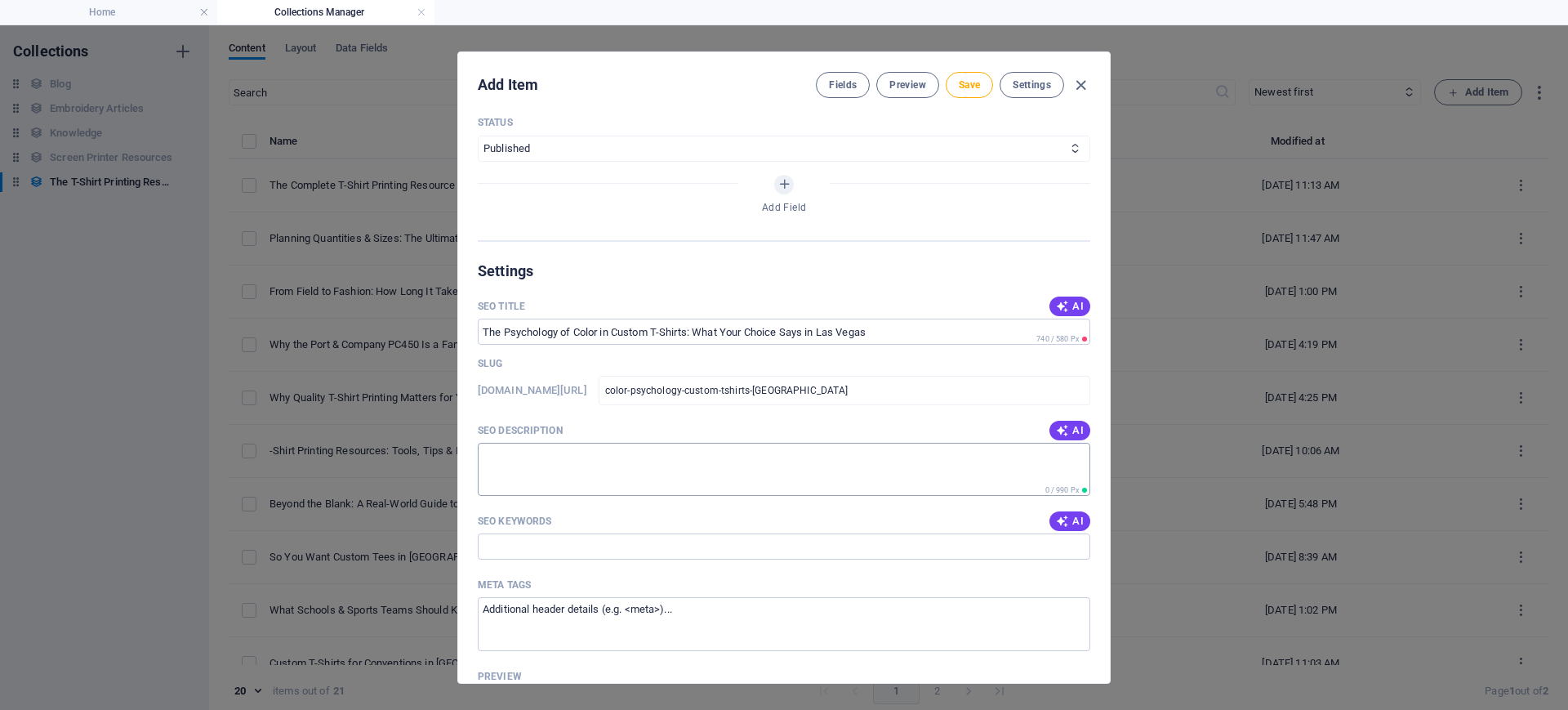
click at [573, 470] on textarea "SEO Description" at bounding box center [784, 469] width 612 height 53
paste textarea "Discover how colors in custom t-shirts influence events, branding, and team spi…"
type textarea "Discover how colors in custom t-shirts influence events, branding, and team spi…"
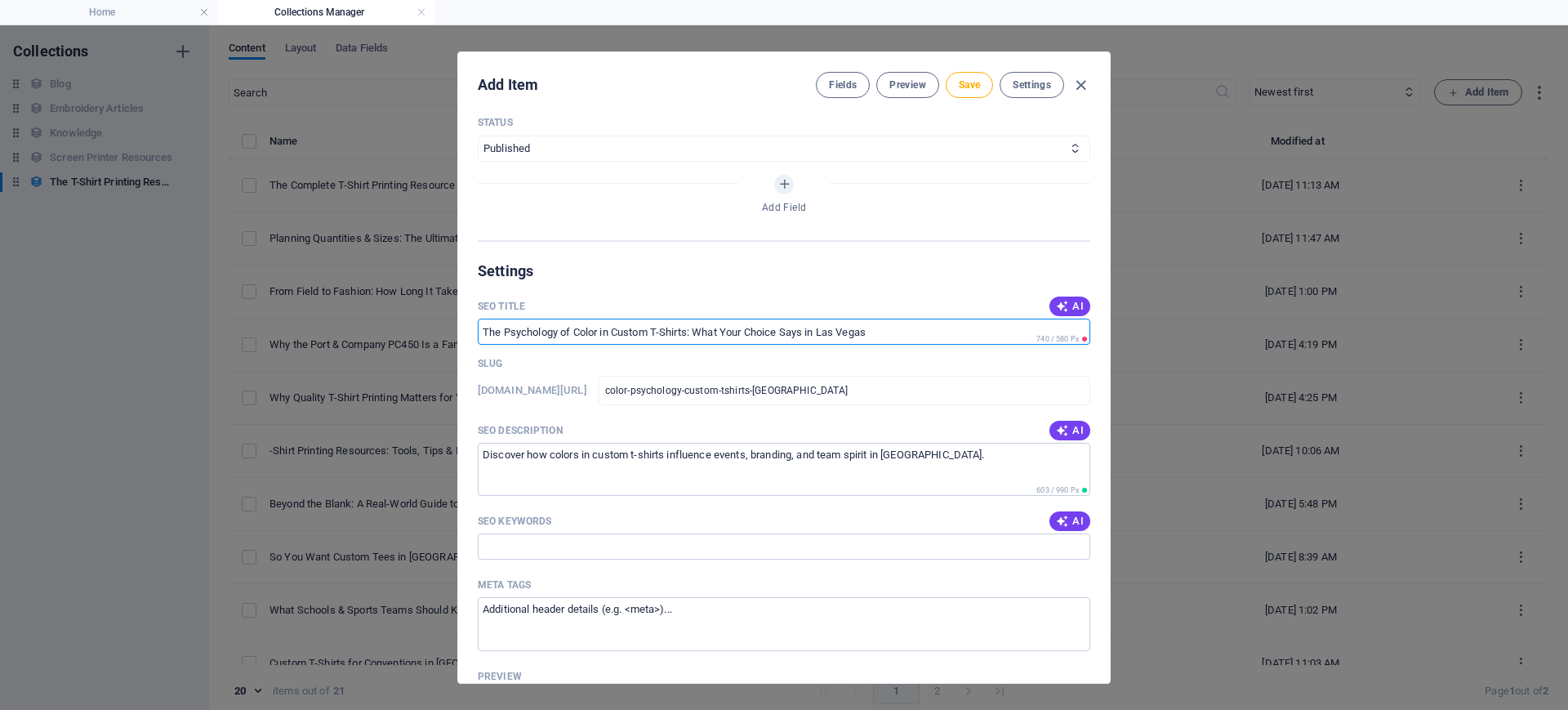
click at [486, 335] on input "SEO Title" at bounding box center [784, 331] width 612 height 26
paste input "T-Shirt Printing [GEOGRAPHIC_DATA] | Color Psychology Guide"
type input "T-Shirt Printing [GEOGRAPHIC_DATA] | Color Psychology Guide"
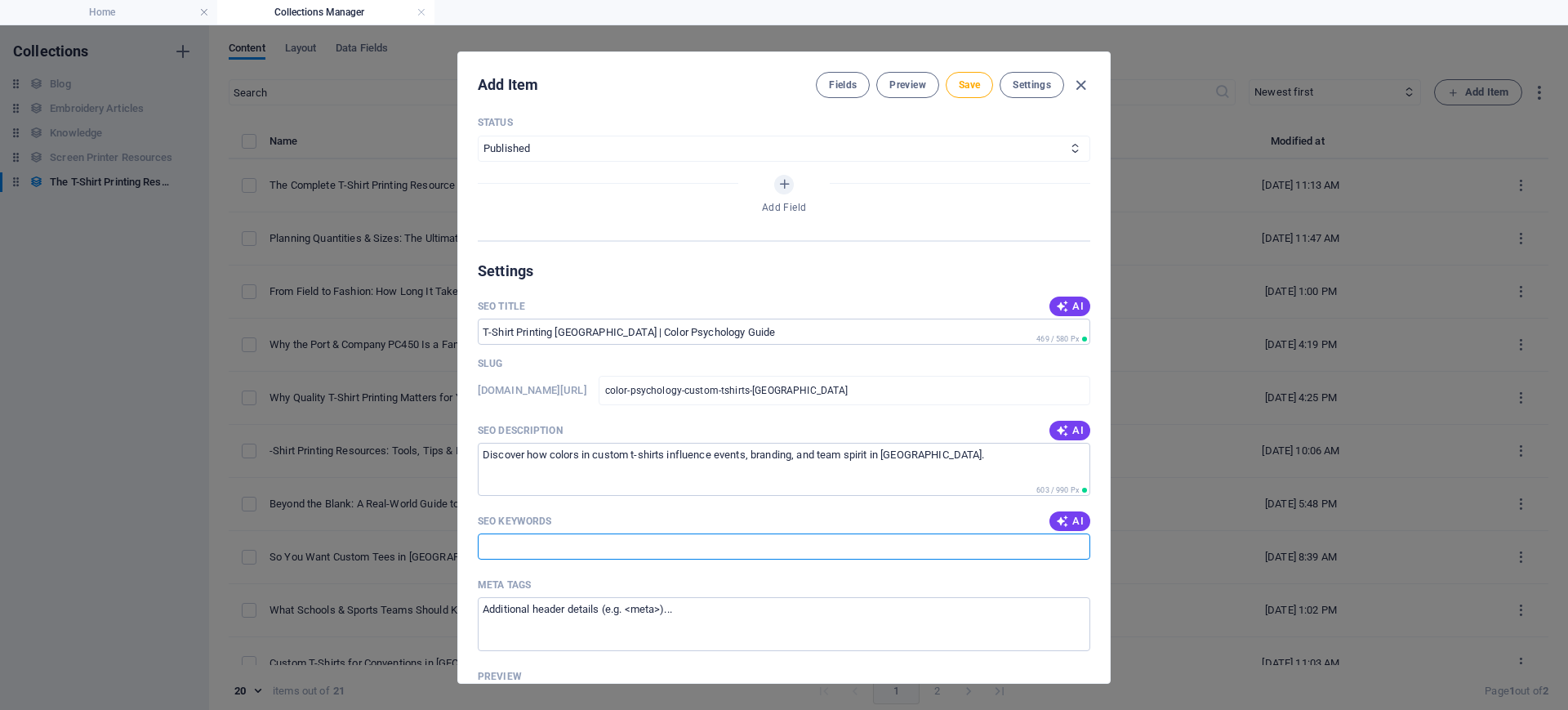
click at [570, 551] on input "SEO Keywords" at bounding box center [784, 546] width 612 height 26
paste input "t-shirt printer near me, t-shirt color psychology, custom shirt design [GEOGRAP…"
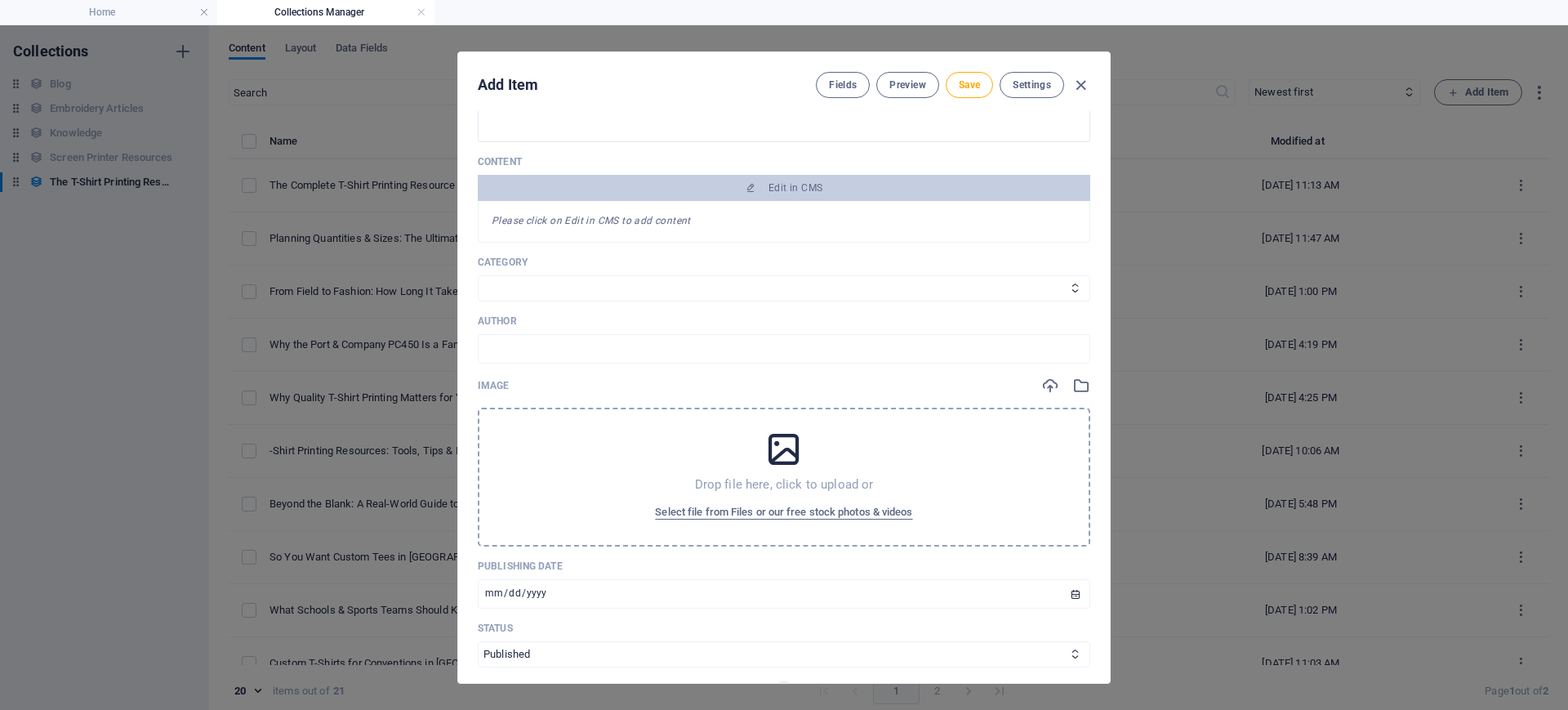
scroll to position [204, 0]
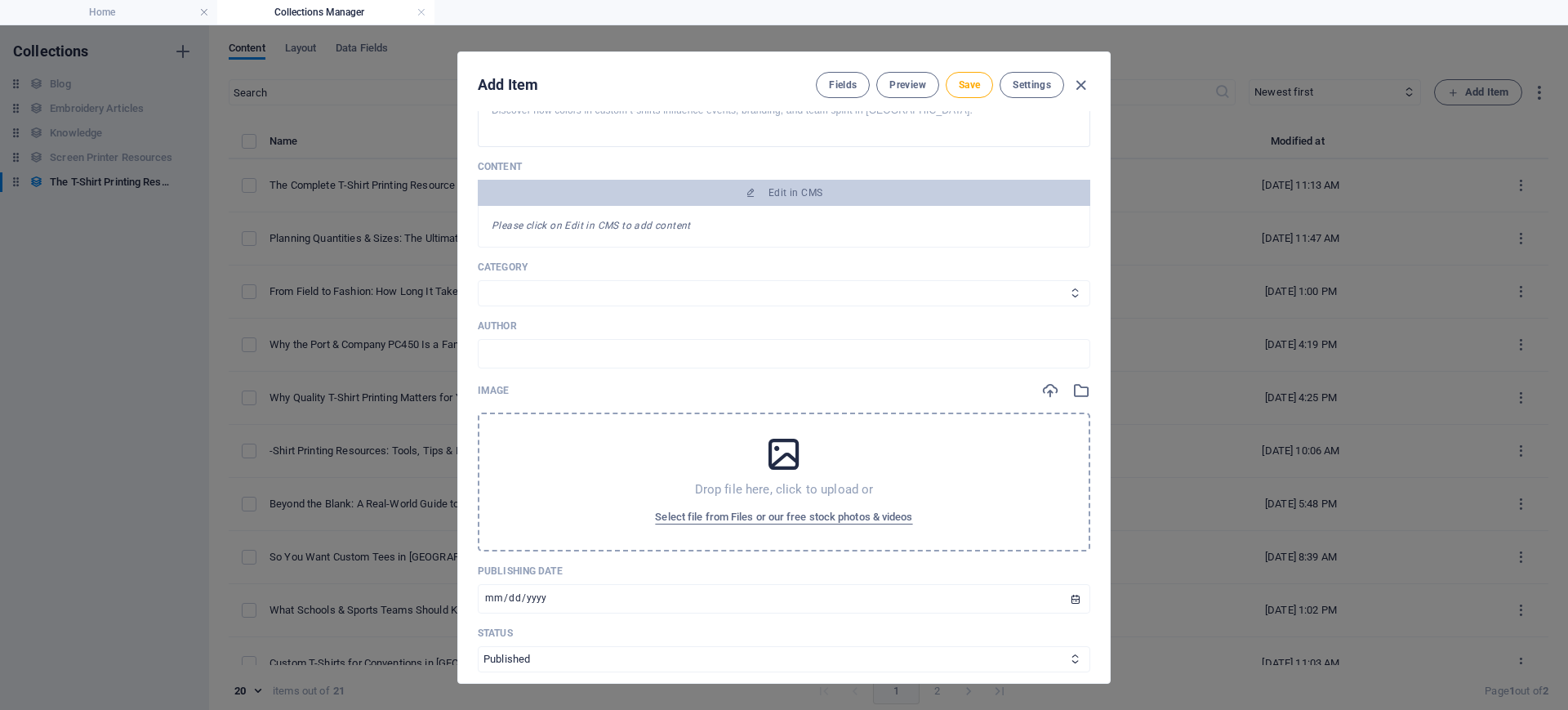
type input "t-shirt printer near me, t-shirt color psychology, custom shirt design [GEOGRAP…"
click at [602, 288] on select "Technique Knowledge Art" at bounding box center [784, 293] width 612 height 26
select select "Knowledge"
click at [478, 280] on select "Technique Knowledge Art" at bounding box center [784, 293] width 612 height 26
click at [557, 342] on input "text" at bounding box center [784, 353] width 612 height 29
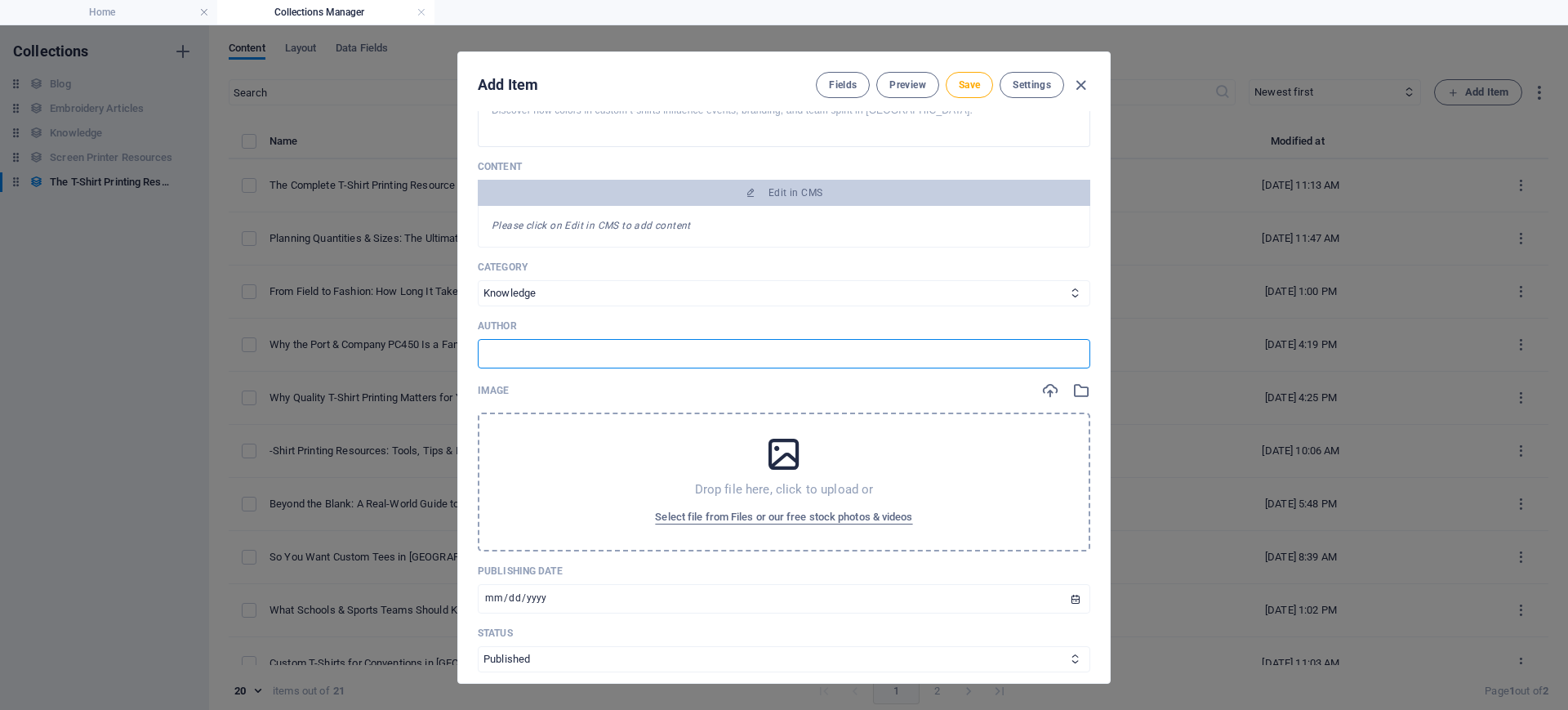
type input "[PERSON_NAME]"
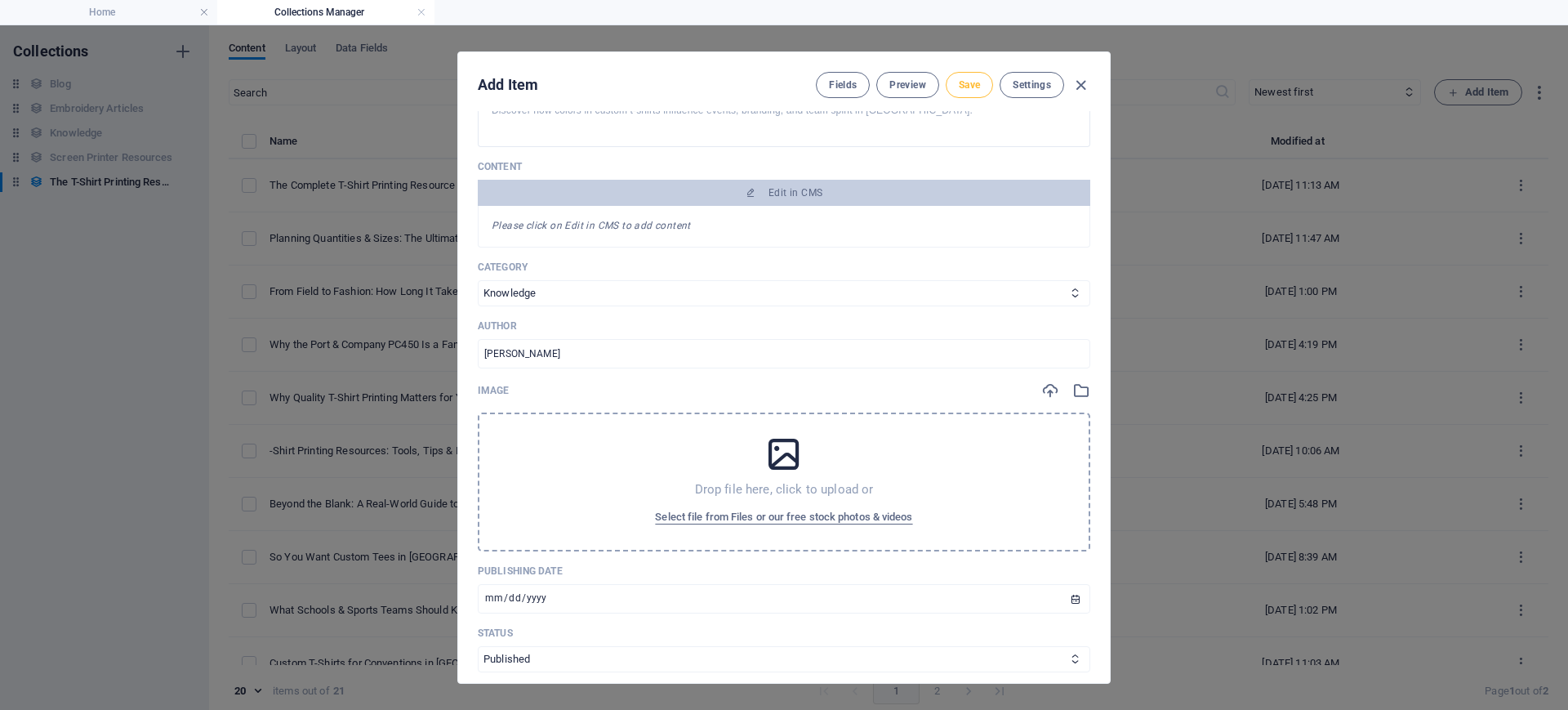
click at [965, 82] on span "Save" at bounding box center [969, 85] width 21 height 13
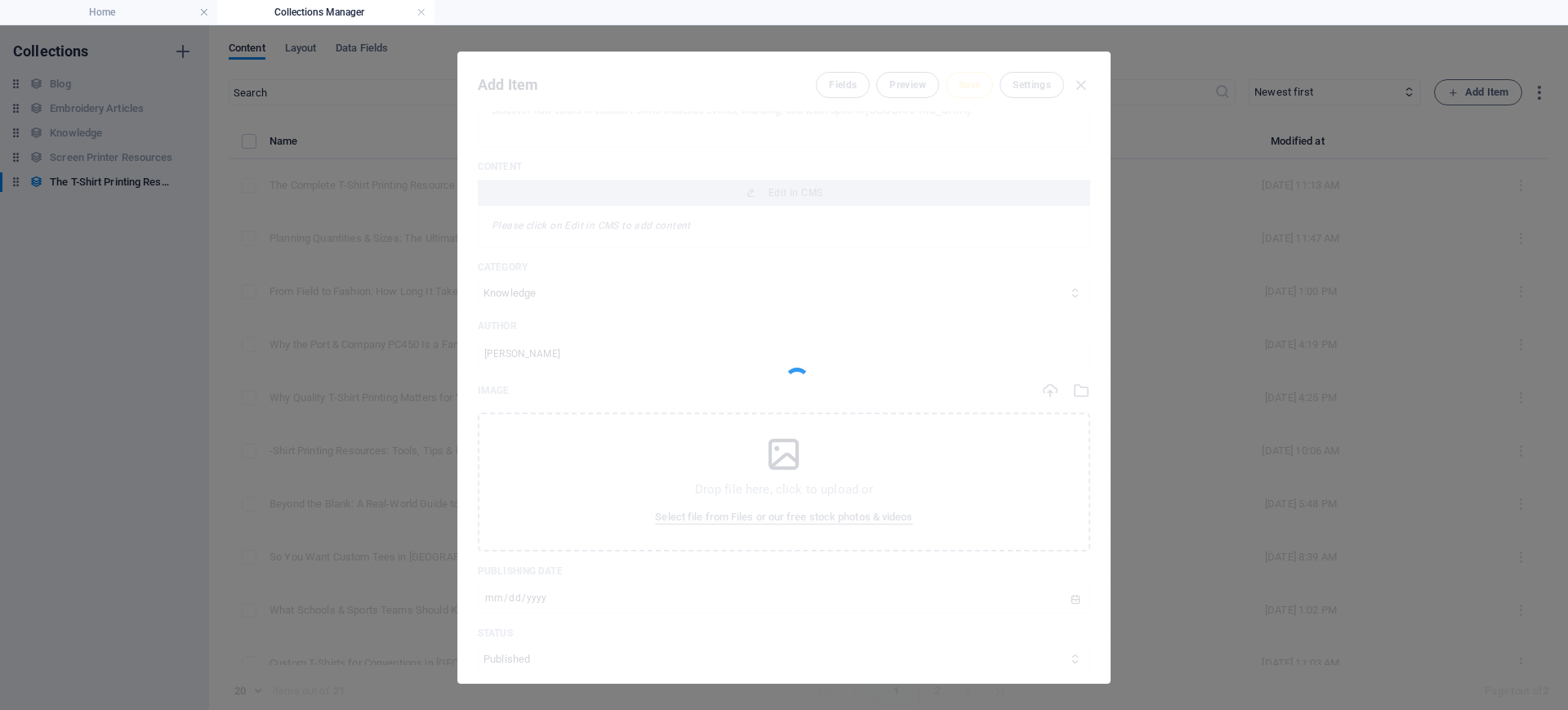
type input "color-psychology-custom-tshirts-[GEOGRAPHIC_DATA]"
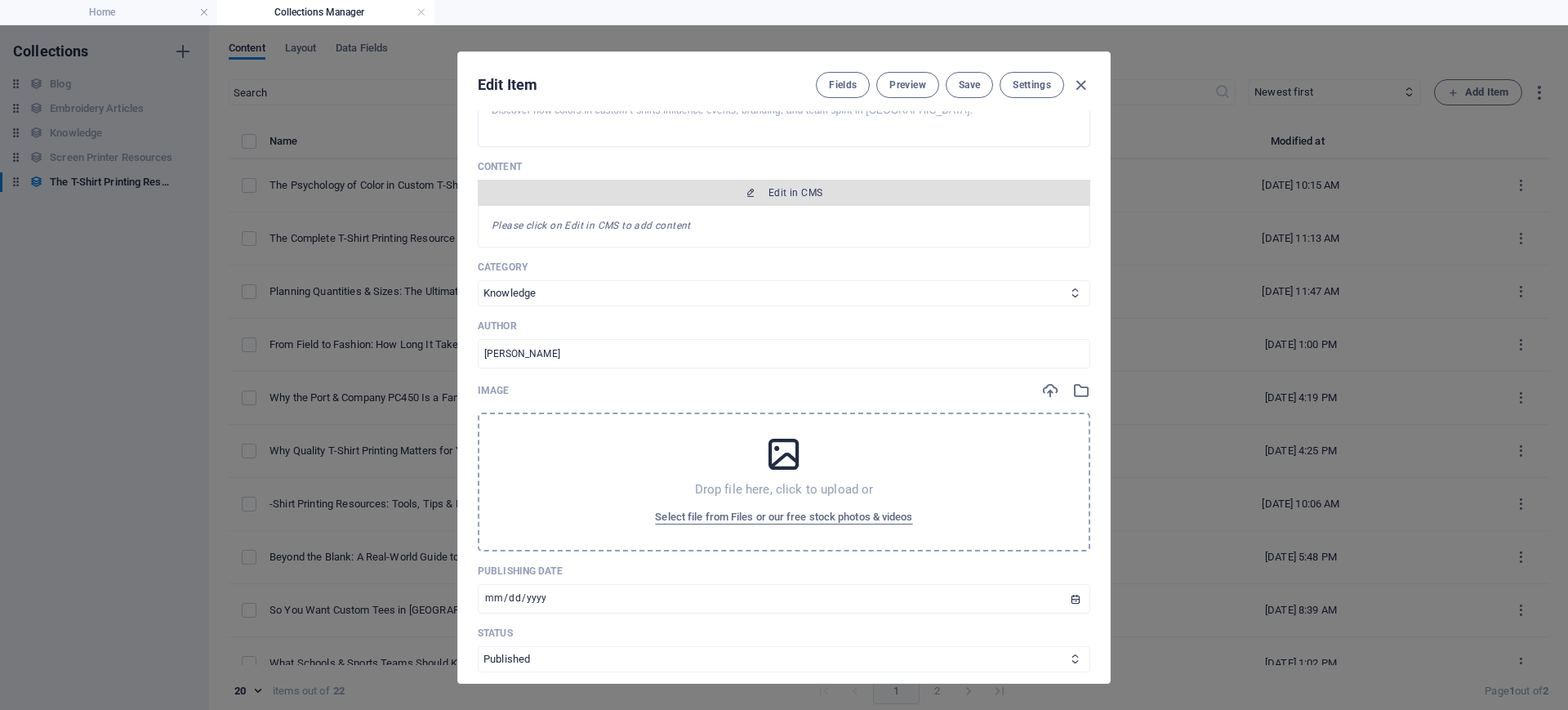
click at [824, 193] on span "Edit in CMS" at bounding box center [784, 193] width 600 height 13
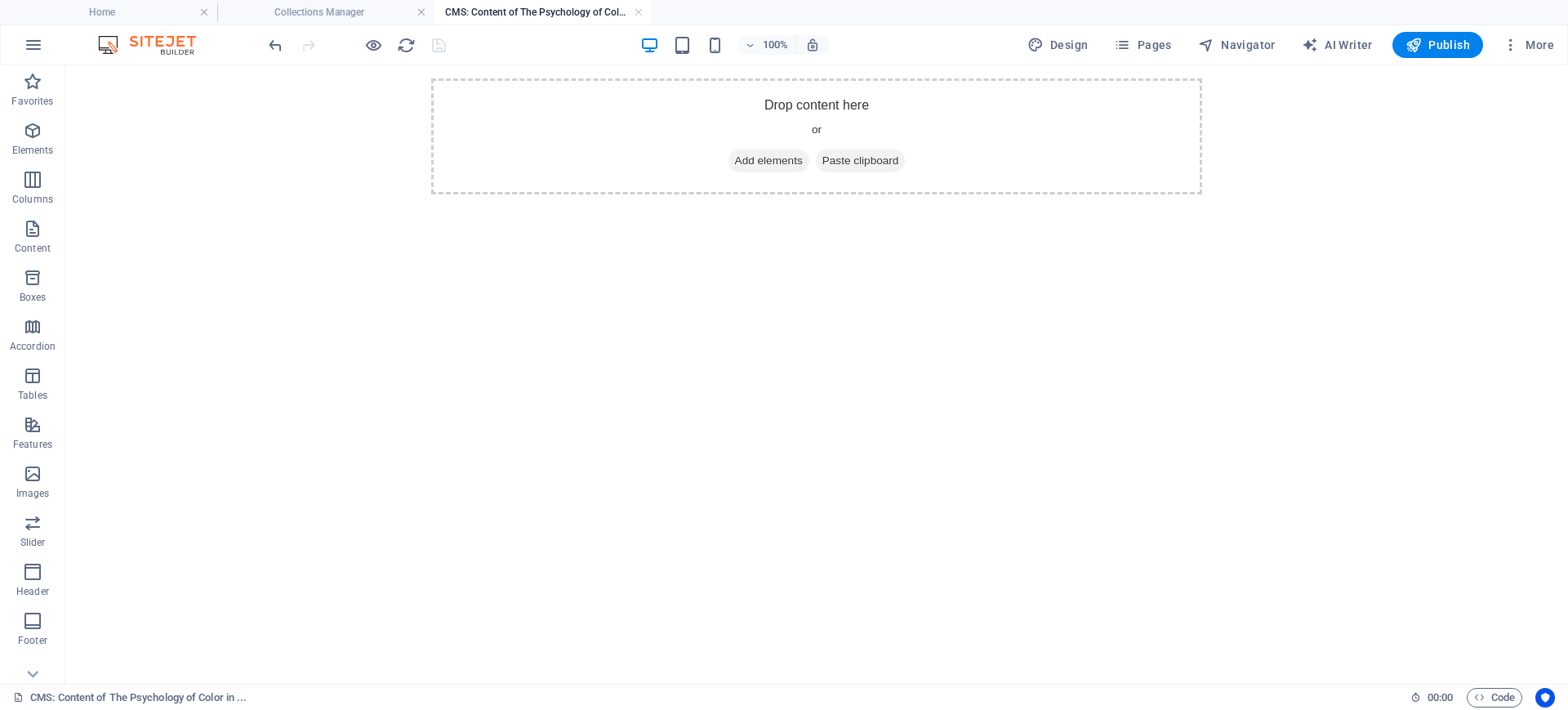
scroll to position [0, 0]
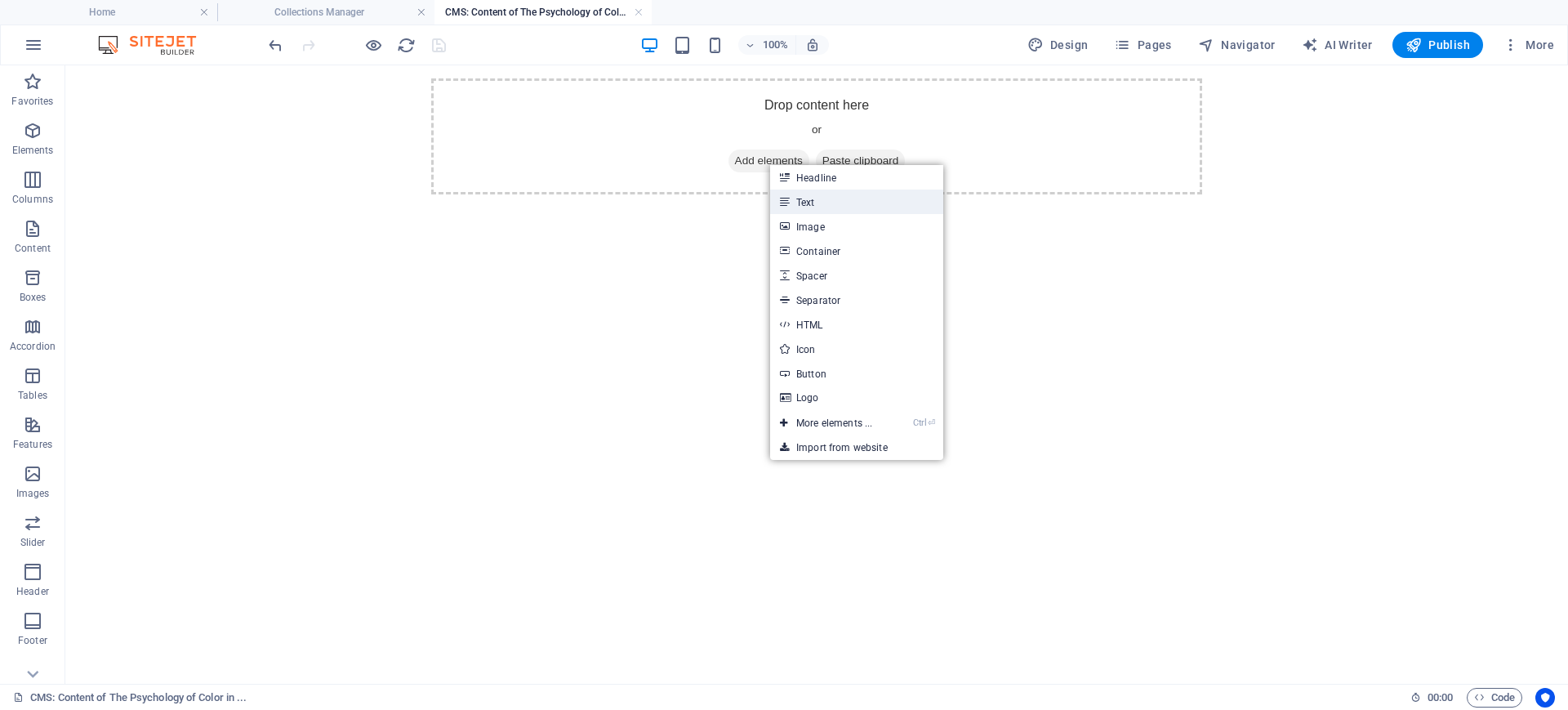
click at [801, 206] on link "Text" at bounding box center [856, 201] width 173 height 24
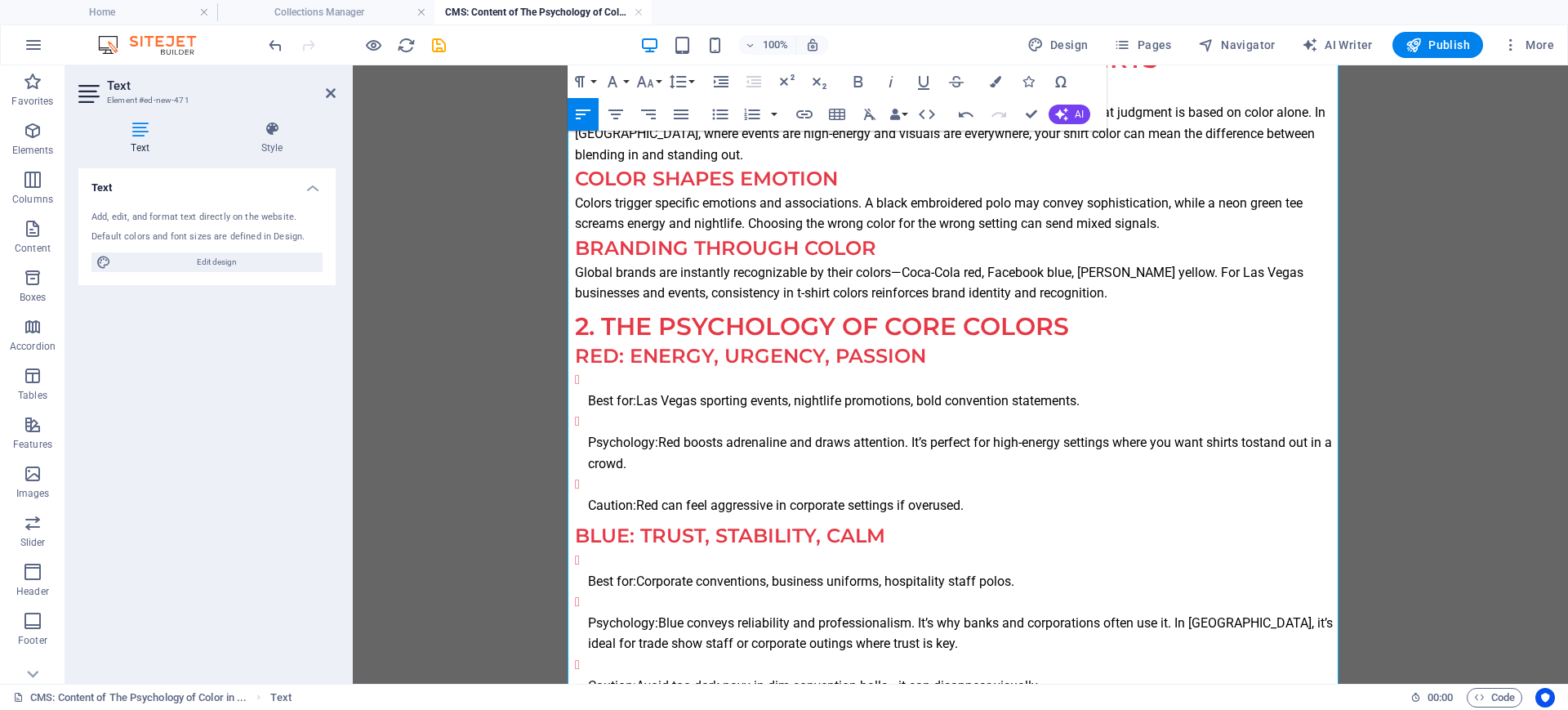
scroll to position [408, 0]
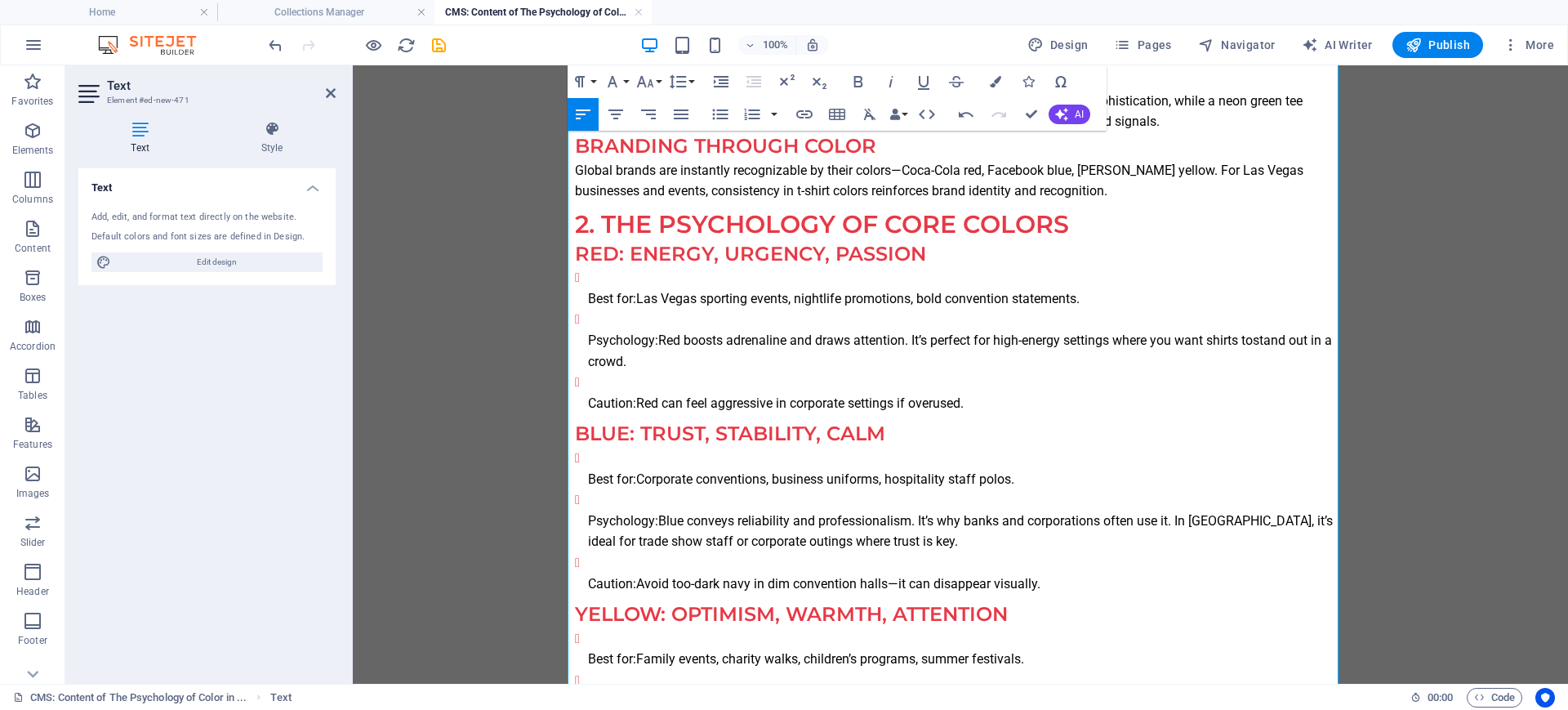
drag, startPoint x: 974, startPoint y: 405, endPoint x: 555, endPoint y: 299, distance: 432.2
click at [711, 107] on icon "button" at bounding box center [720, 114] width 19 height 19
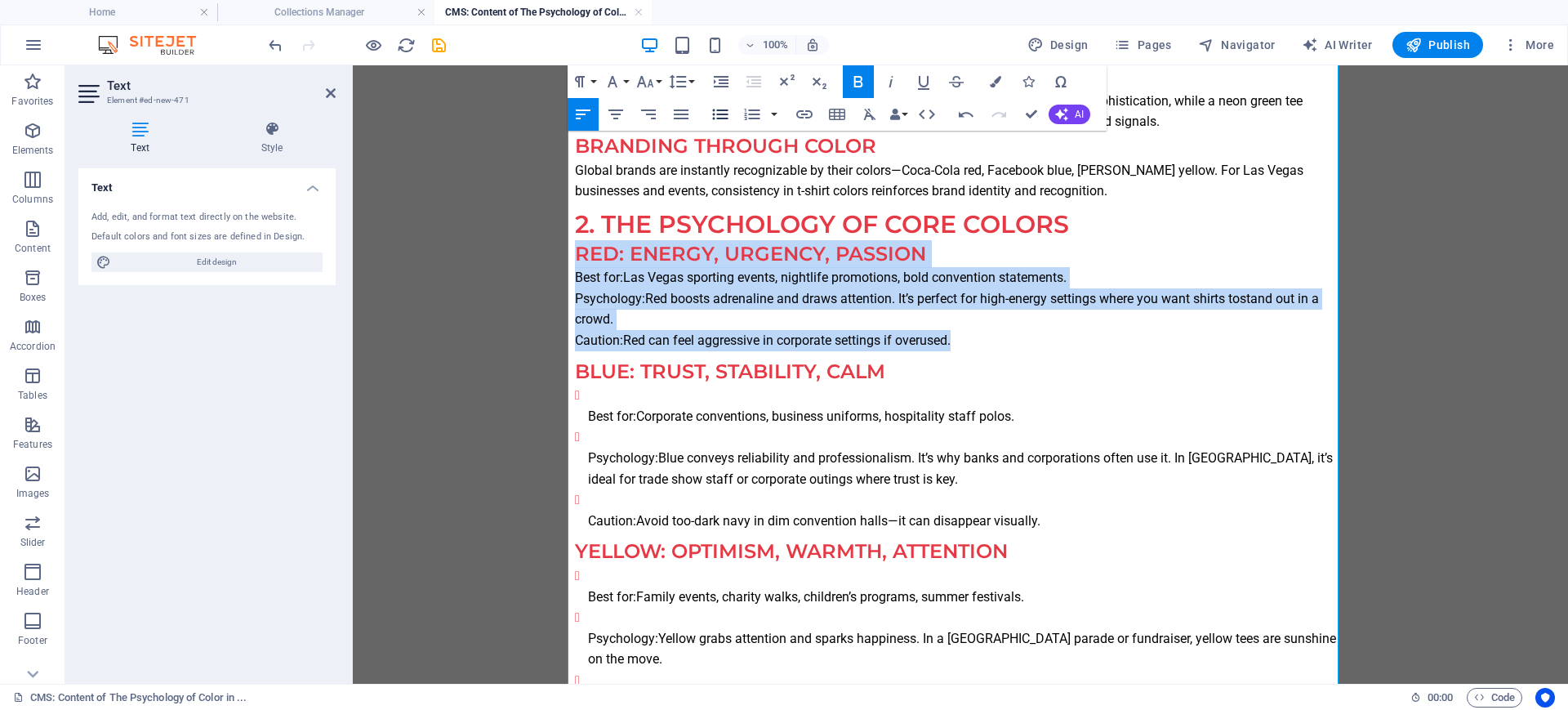
drag, startPoint x: 710, startPoint y: 107, endPoint x: 707, endPoint y: 115, distance: 8.5
click at [709, 107] on button "Unordered List" at bounding box center [720, 114] width 31 height 33
drag, startPoint x: 1038, startPoint y: 520, endPoint x: 528, endPoint y: 416, distance: 520.5
click at [717, 111] on icon "button" at bounding box center [720, 114] width 19 height 19
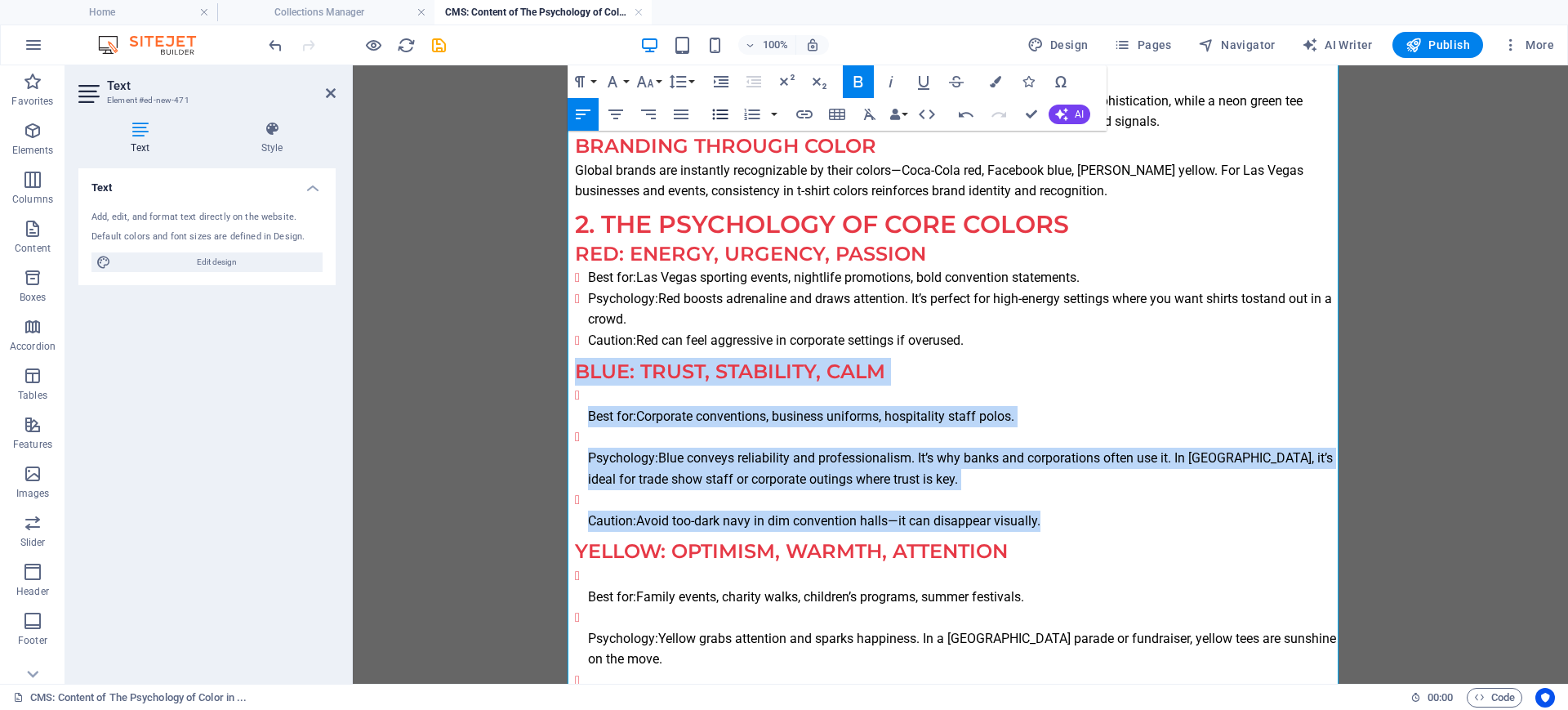
click at [717, 111] on icon "button" at bounding box center [720, 114] width 19 height 19
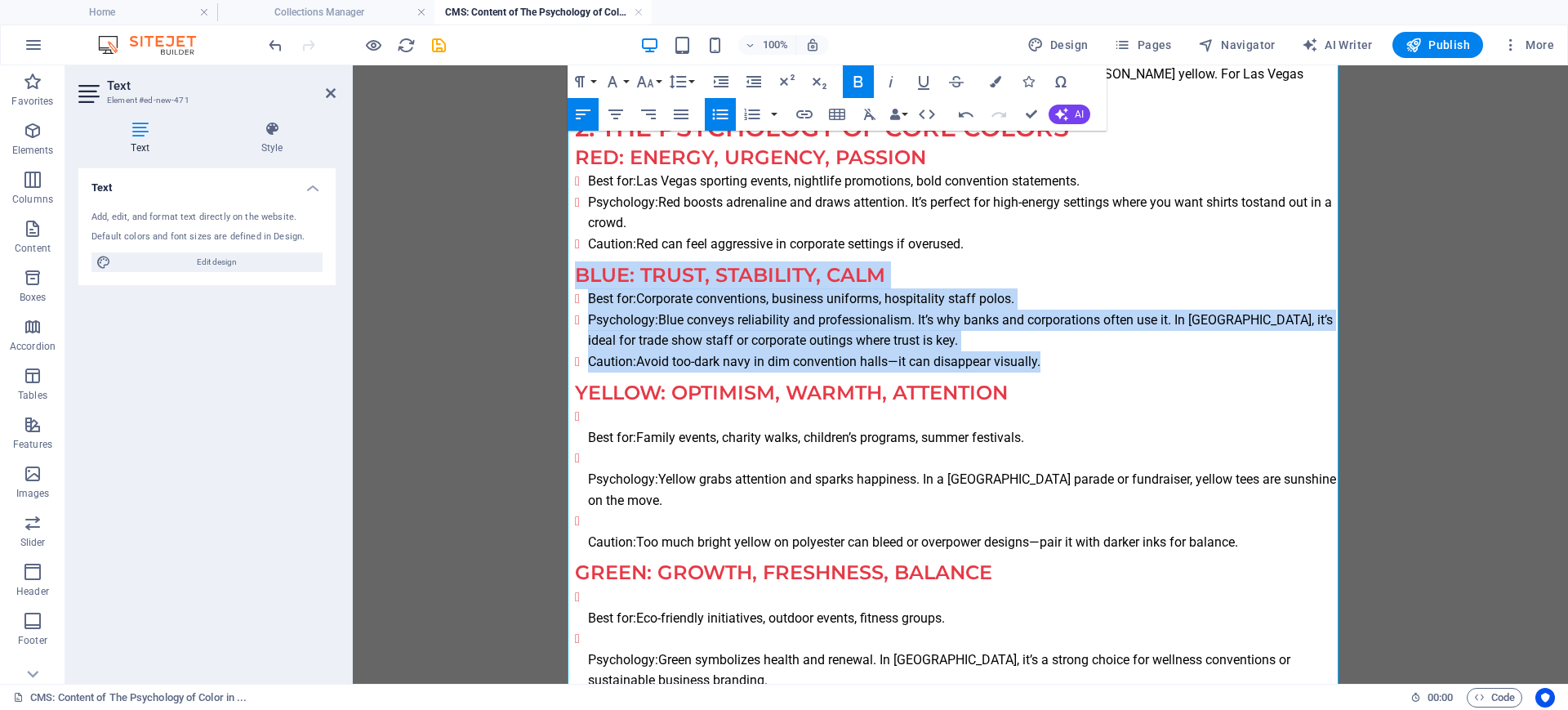
scroll to position [511, 0]
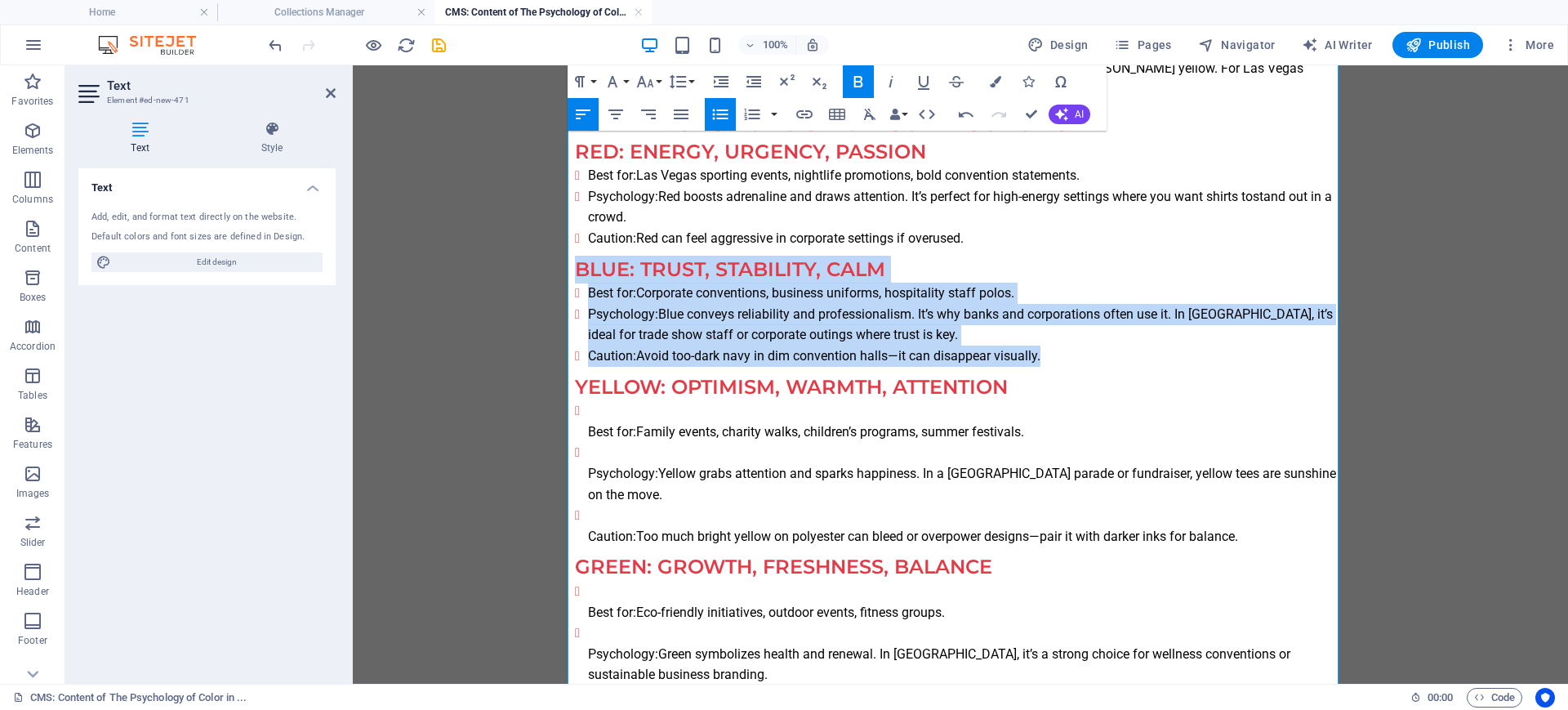
drag, startPoint x: 1131, startPoint y: 537, endPoint x: 575, endPoint y: 432, distance: 565.8
click at [575, 432] on ul "Best for: Family events, charity walks, children’s programs, summer festivals. …" at bounding box center [960, 474] width 771 height 146
click at [718, 112] on icon "button" at bounding box center [720, 114] width 19 height 19
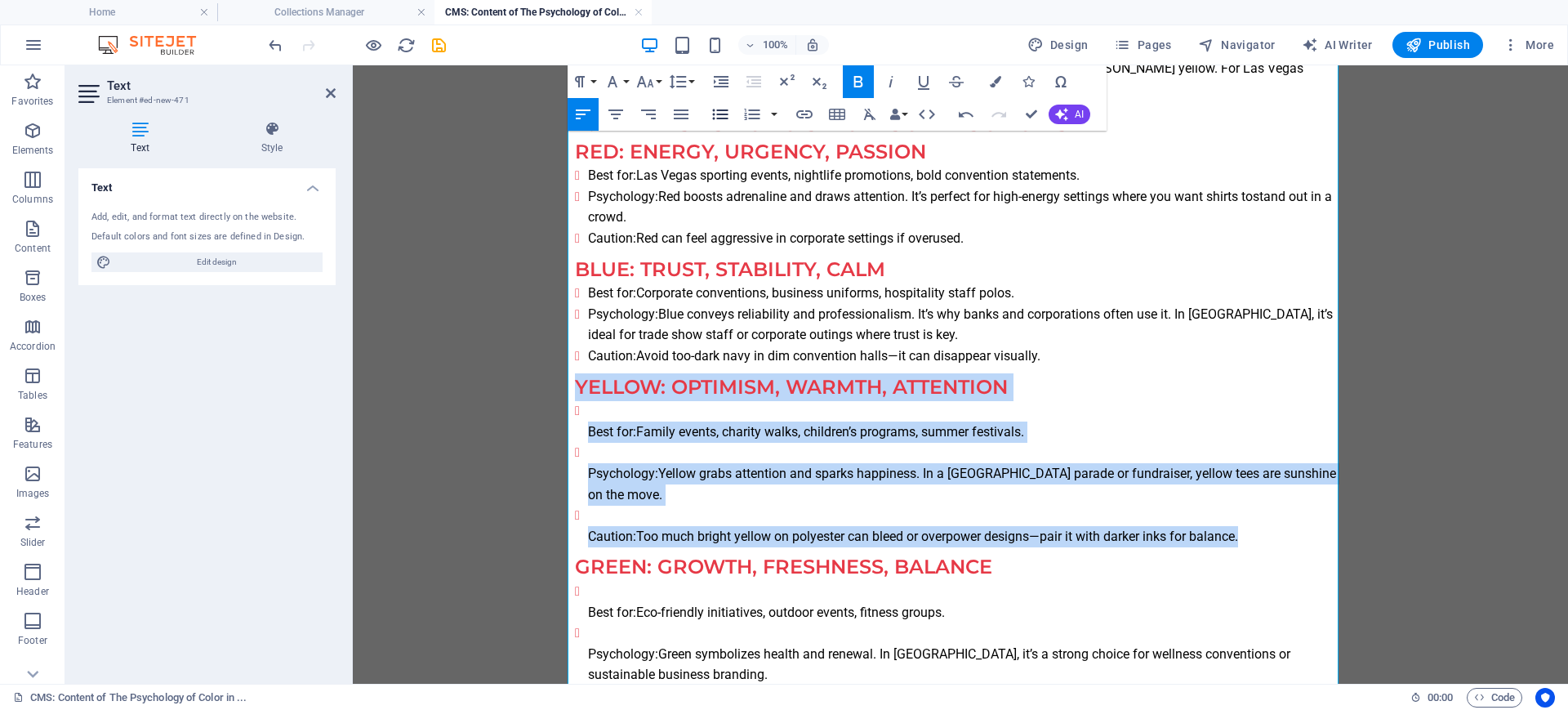
click at [718, 112] on icon "button" at bounding box center [720, 114] width 19 height 19
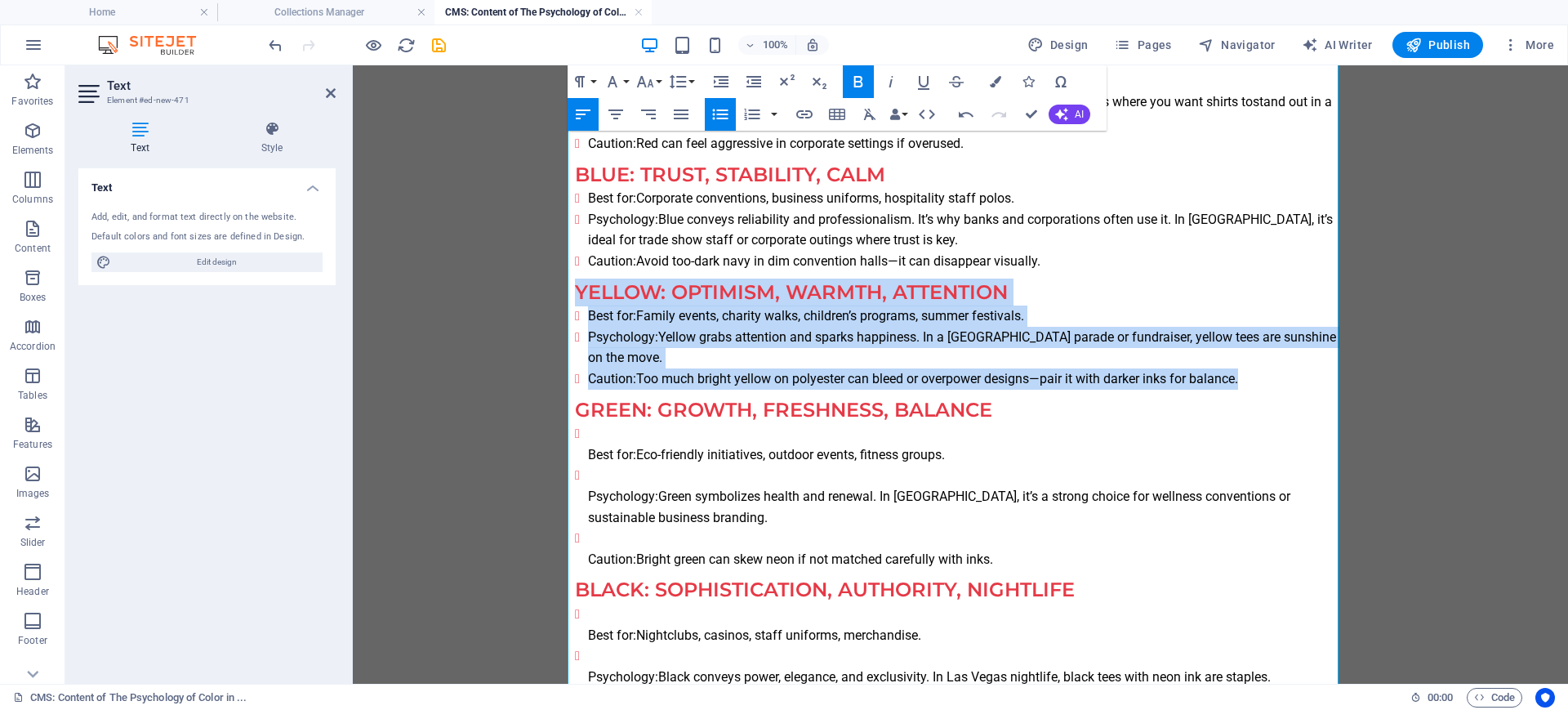
scroll to position [612, 0]
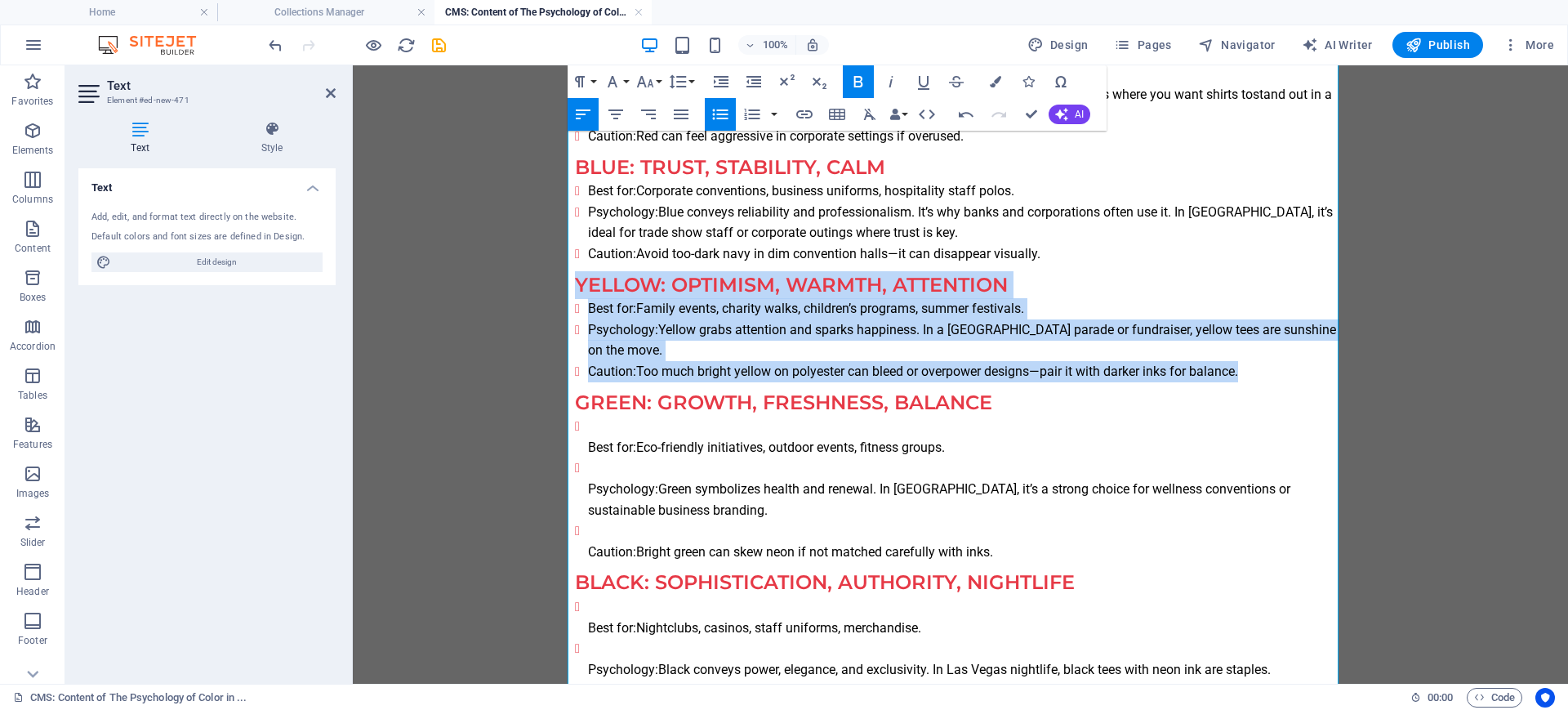
drag, startPoint x: 874, startPoint y: 550, endPoint x: 556, endPoint y: 445, distance: 334.9
click at [713, 114] on icon "button" at bounding box center [720, 114] width 15 height 11
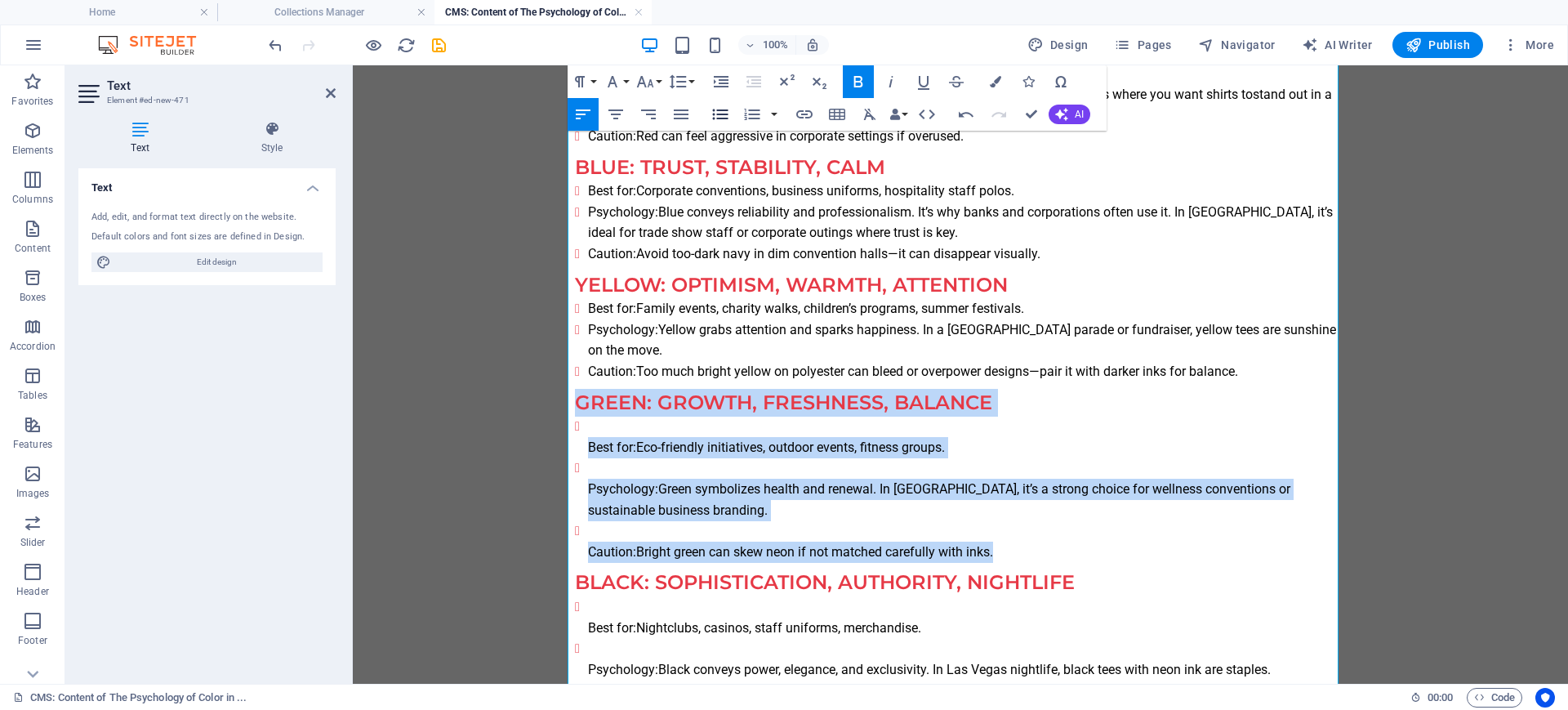
click at [713, 114] on icon "button" at bounding box center [720, 114] width 15 height 11
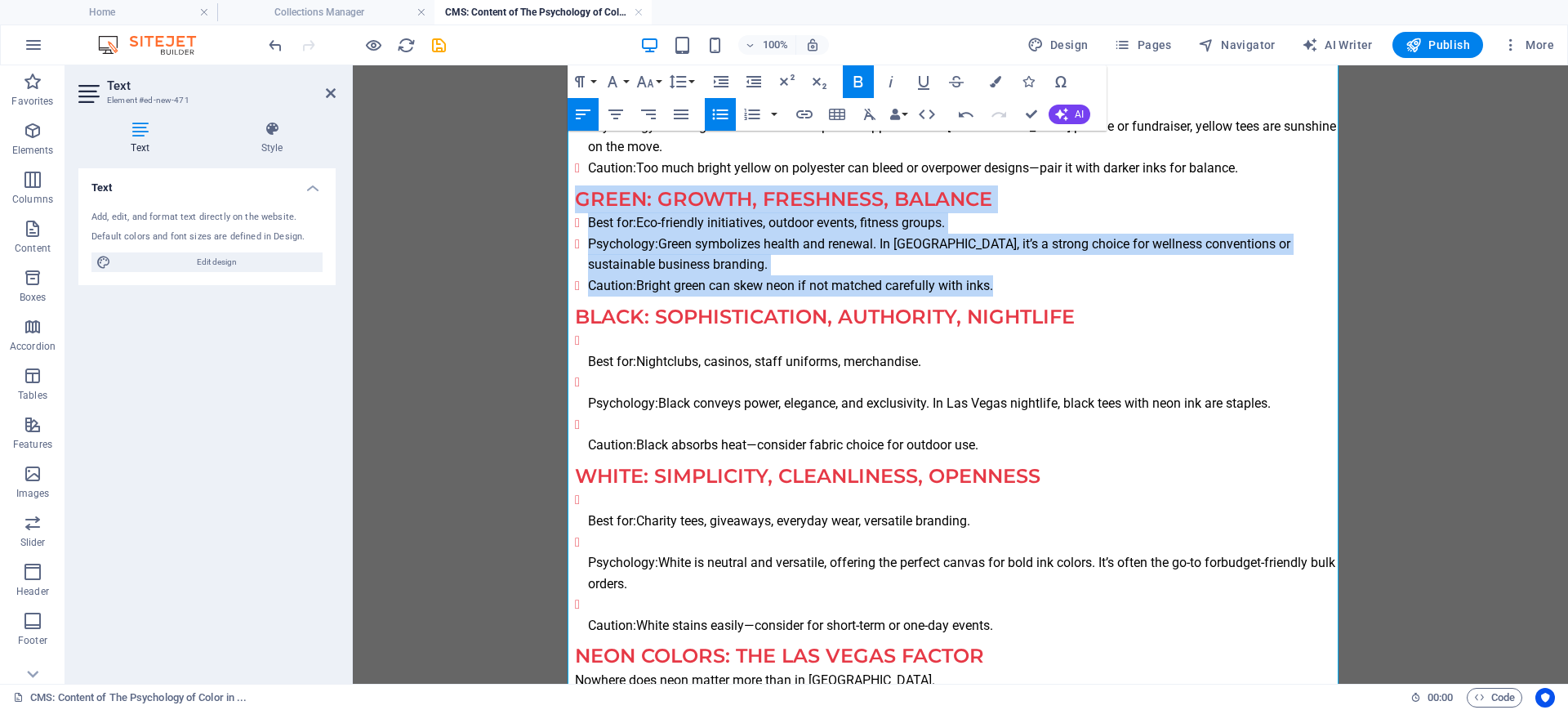
scroll to position [817, 0]
drag, startPoint x: 936, startPoint y: 448, endPoint x: 527, endPoint y: 349, distance: 420.8
click at [720, 115] on icon "button" at bounding box center [720, 114] width 19 height 19
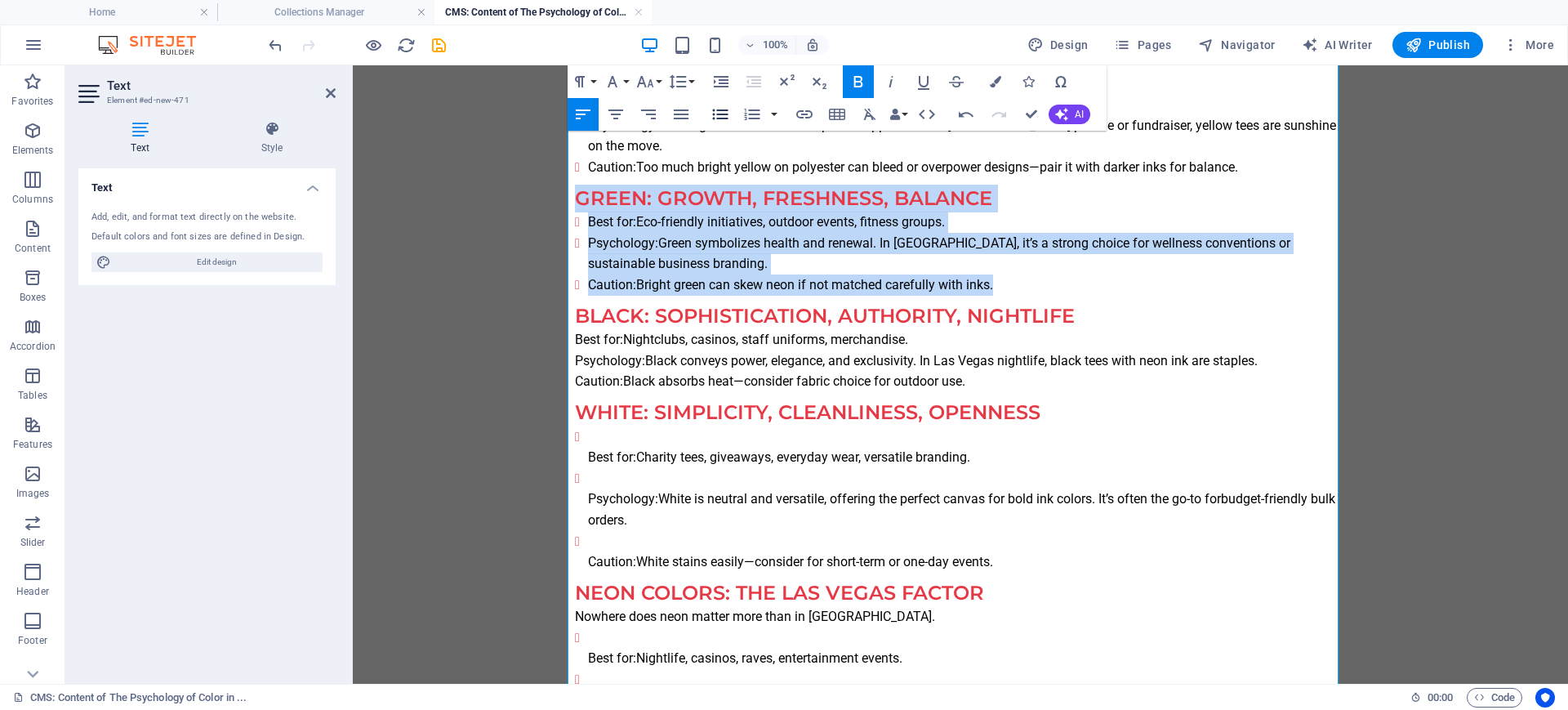
click at [720, 115] on icon "button" at bounding box center [720, 114] width 19 height 19
drag, startPoint x: 977, startPoint y: 564, endPoint x: 573, endPoint y: 449, distance: 420.0
click at [575, 449] on ul "Best for: Charity tees, giveaways, everyday wear, versatile branding. Psycholog…" at bounding box center [960, 500] width 771 height 146
click at [719, 114] on icon "button" at bounding box center [720, 114] width 15 height 11
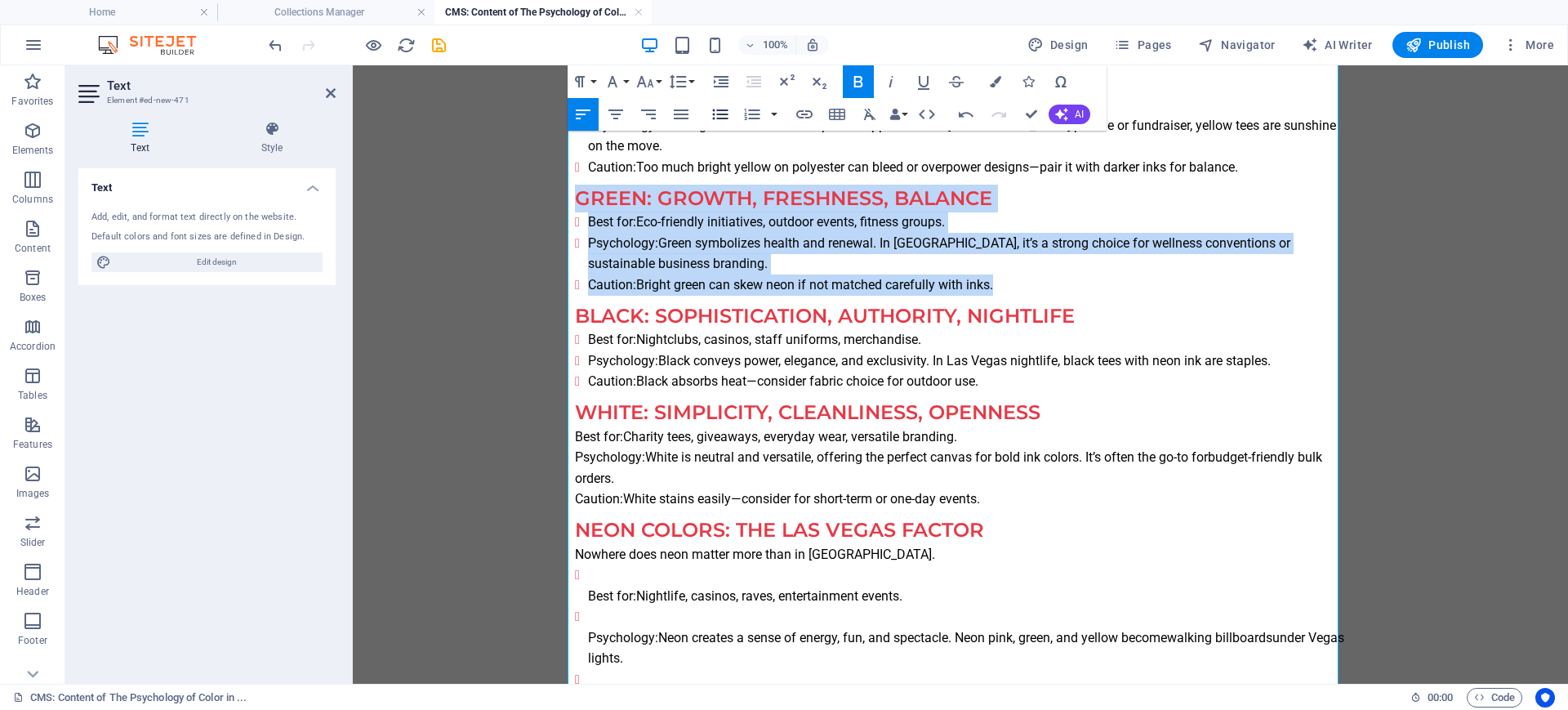
click at [719, 114] on icon "button" at bounding box center [720, 114] width 15 height 11
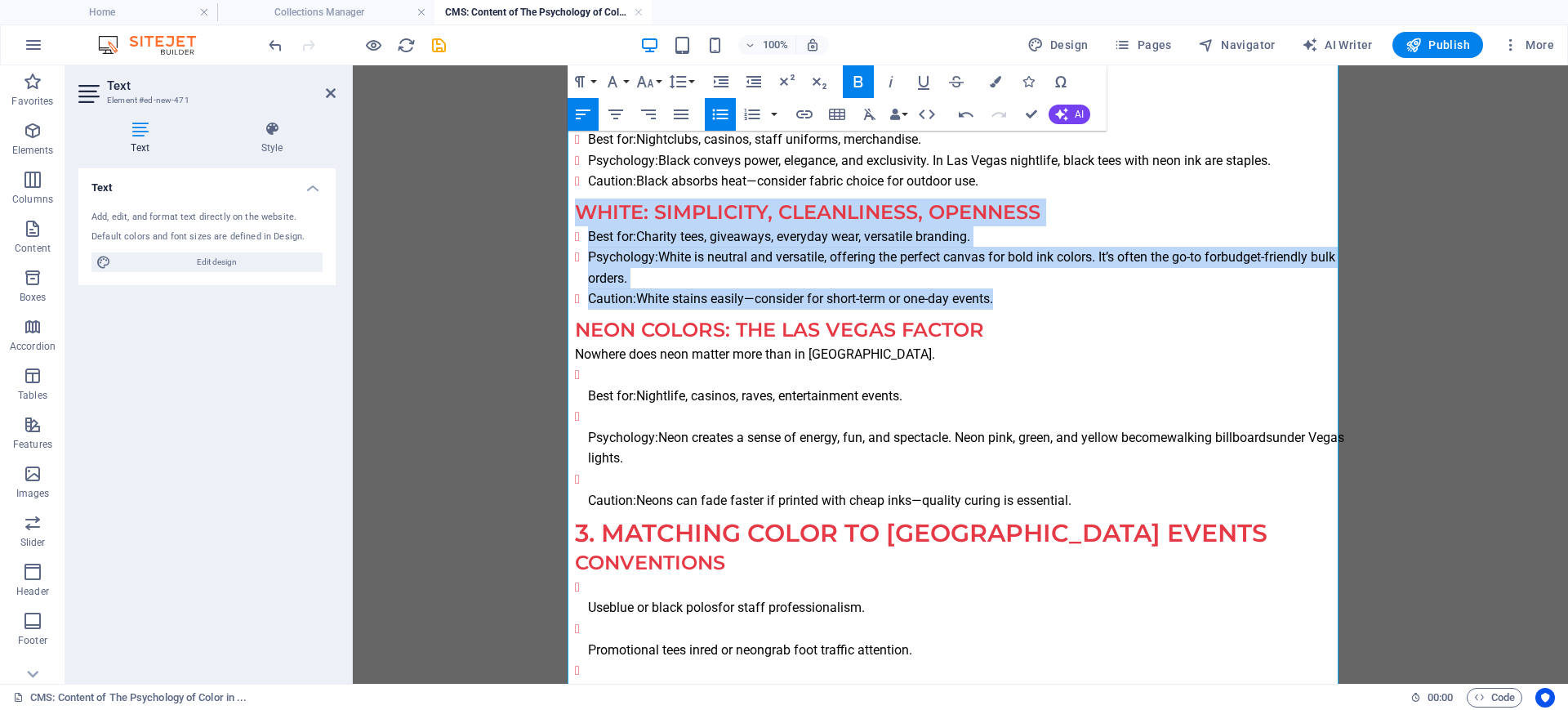
scroll to position [1020, 0]
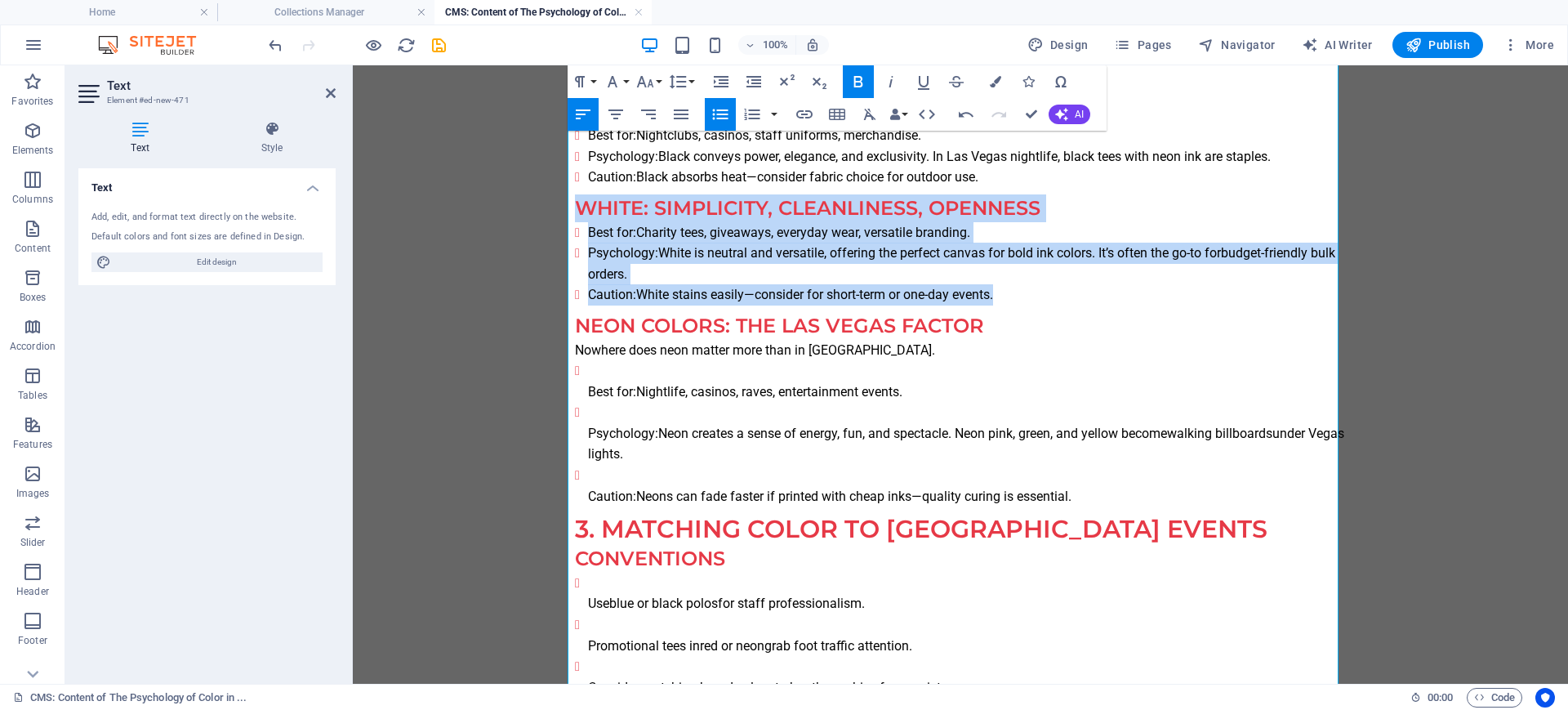
drag, startPoint x: 1094, startPoint y: 496, endPoint x: 549, endPoint y: 368, distance: 559.8
click at [723, 111] on icon "button" at bounding box center [720, 114] width 19 height 19
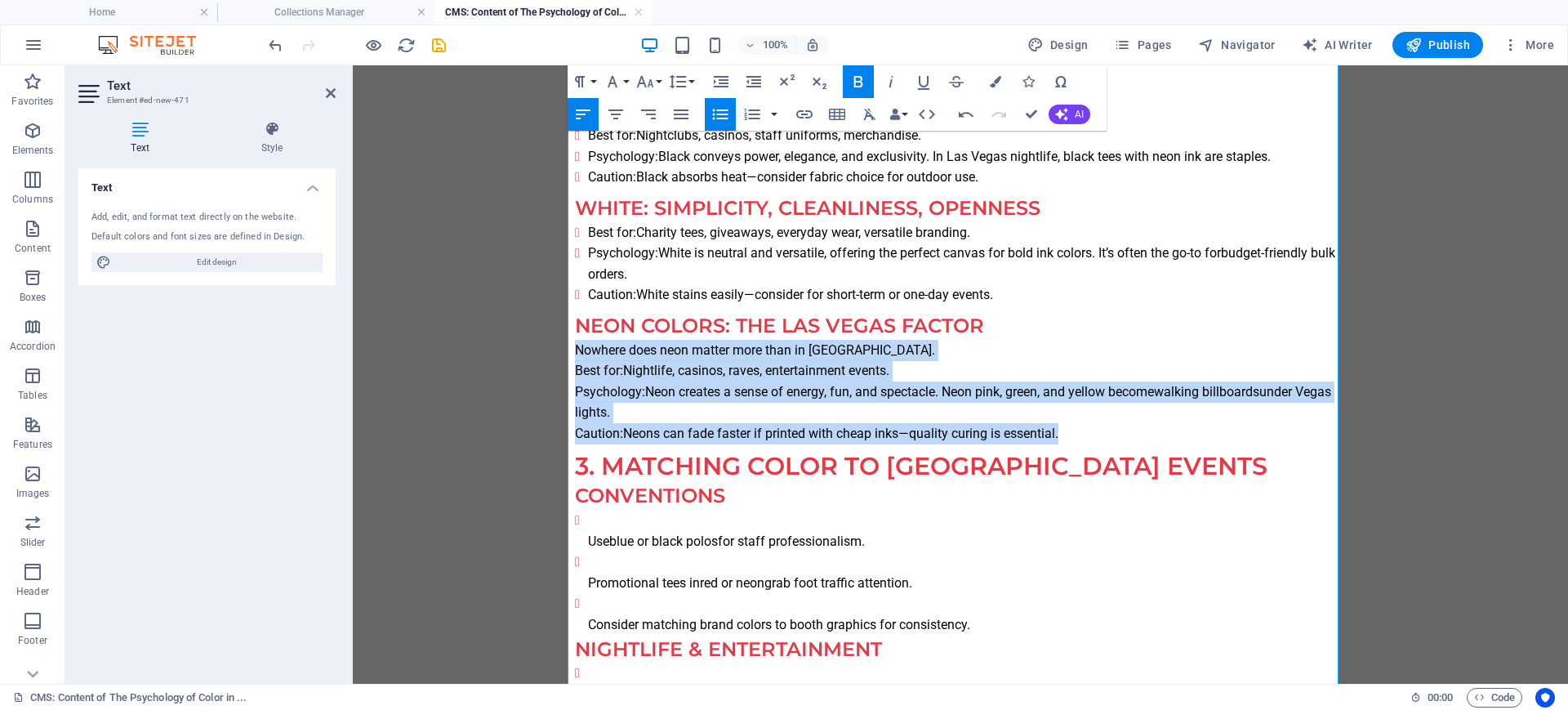
click at [723, 111] on icon "button" at bounding box center [720, 114] width 19 height 19
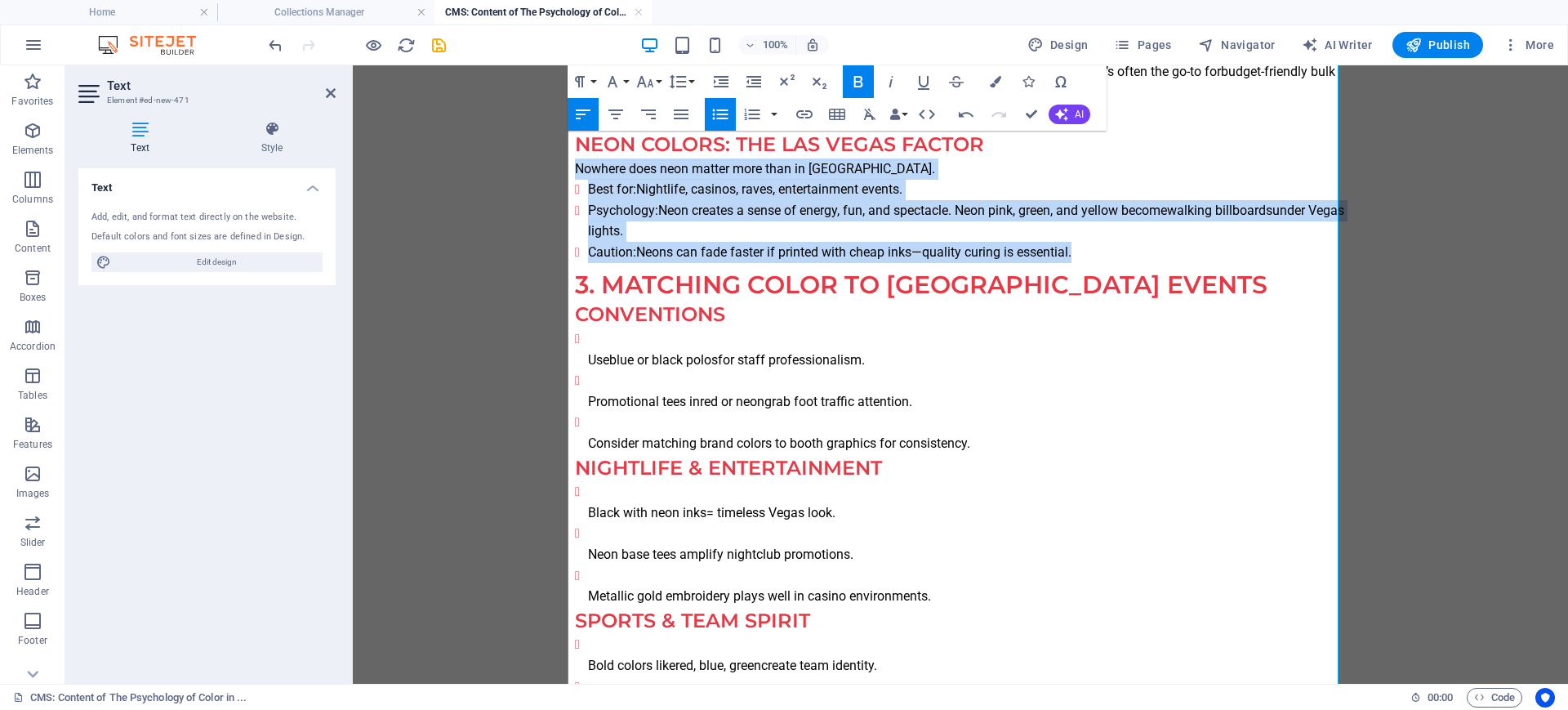
scroll to position [1225, 0]
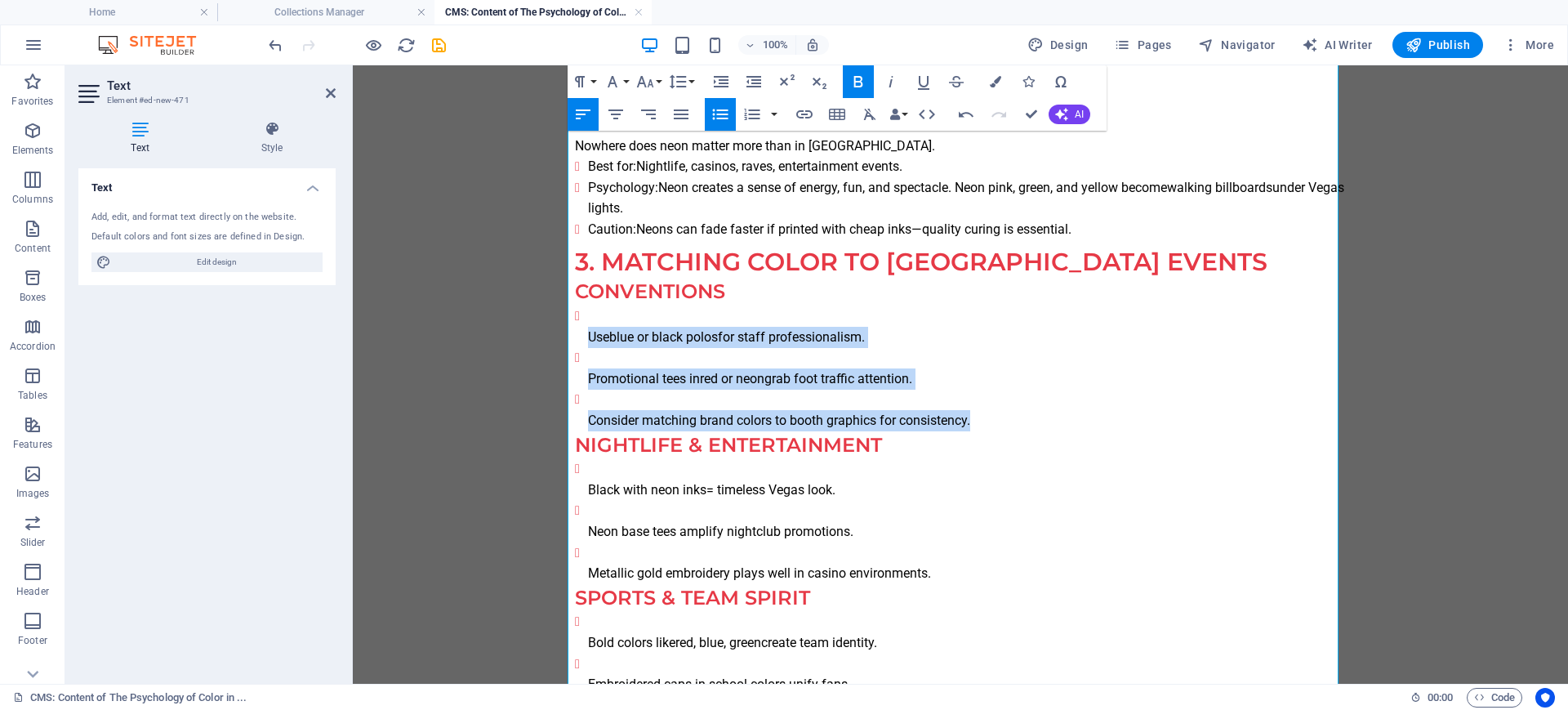
drag, startPoint x: 955, startPoint y: 426, endPoint x: 544, endPoint y: 338, distance: 420.3
click at [544, 338] on body "Introduction: More Than Just Picking a Color When you order a custom t-shirt in…" at bounding box center [960, 505] width 1215 height 3329
click at [711, 111] on icon "button" at bounding box center [720, 114] width 19 height 19
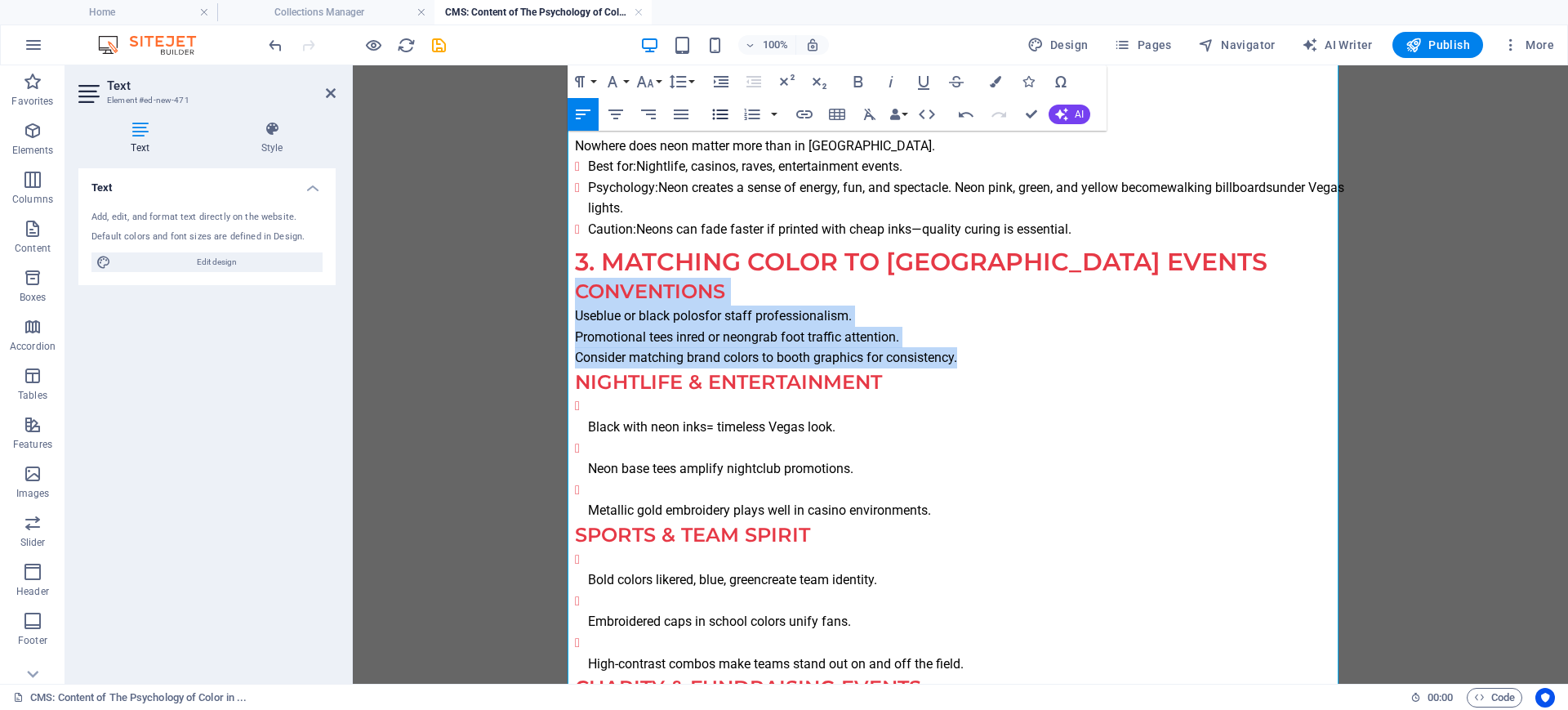
click at [711, 111] on icon "button" at bounding box center [720, 114] width 19 height 19
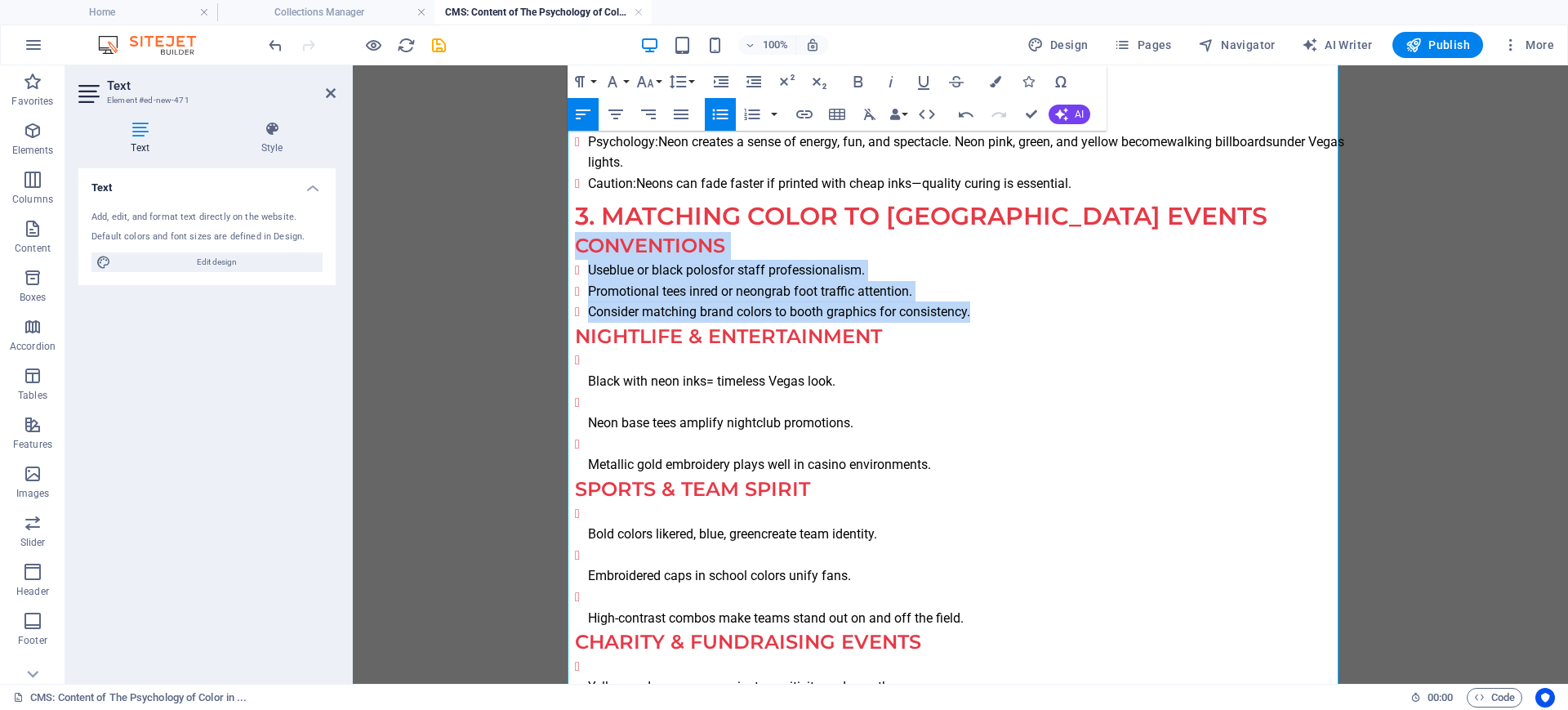
scroll to position [1327, 0]
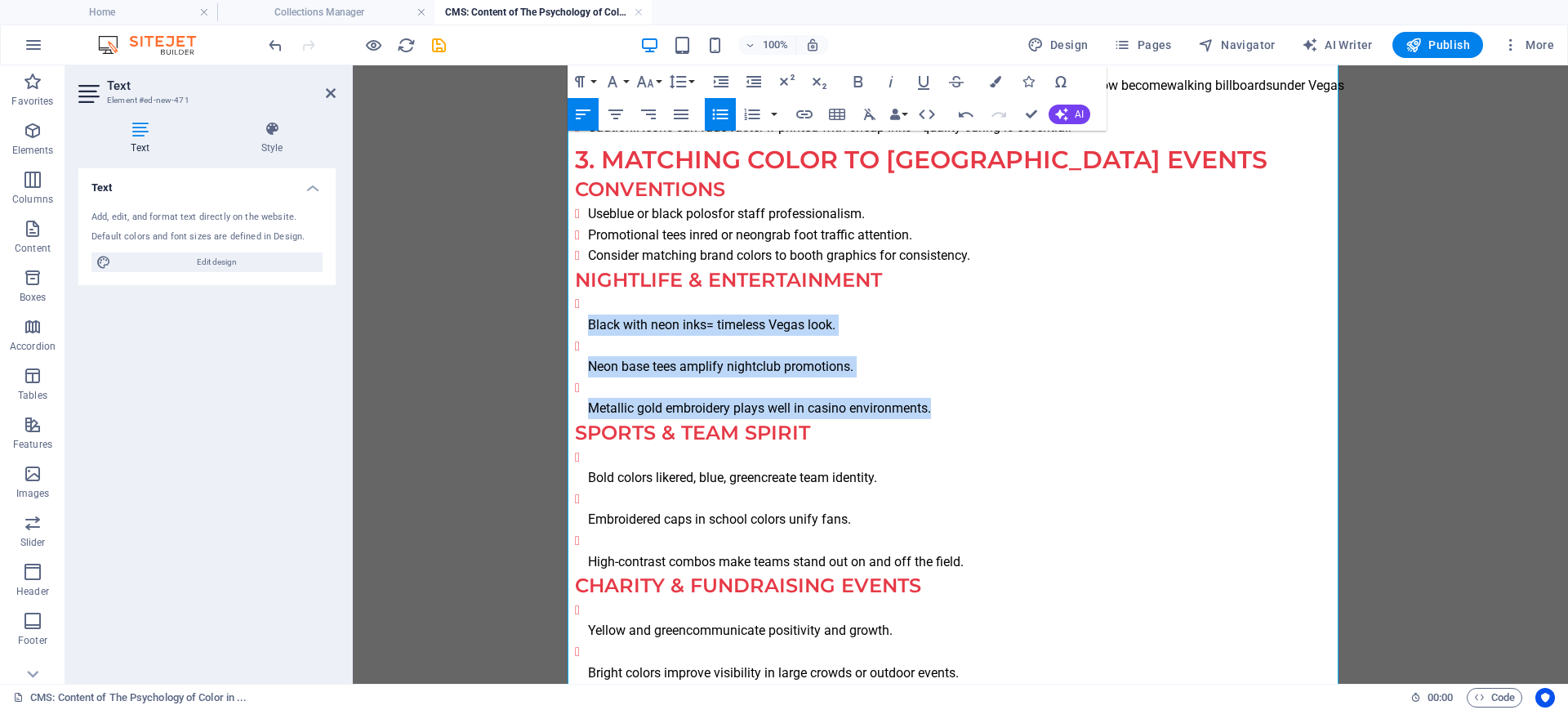
drag, startPoint x: 939, startPoint y: 411, endPoint x: 512, endPoint y: 322, distance: 436.2
click at [512, 322] on body "Introduction: More Than Just Picking a Color When you order a custom t-shirt in…" at bounding box center [960, 371] width 1215 height 3266
click at [712, 111] on icon "button" at bounding box center [720, 114] width 19 height 19
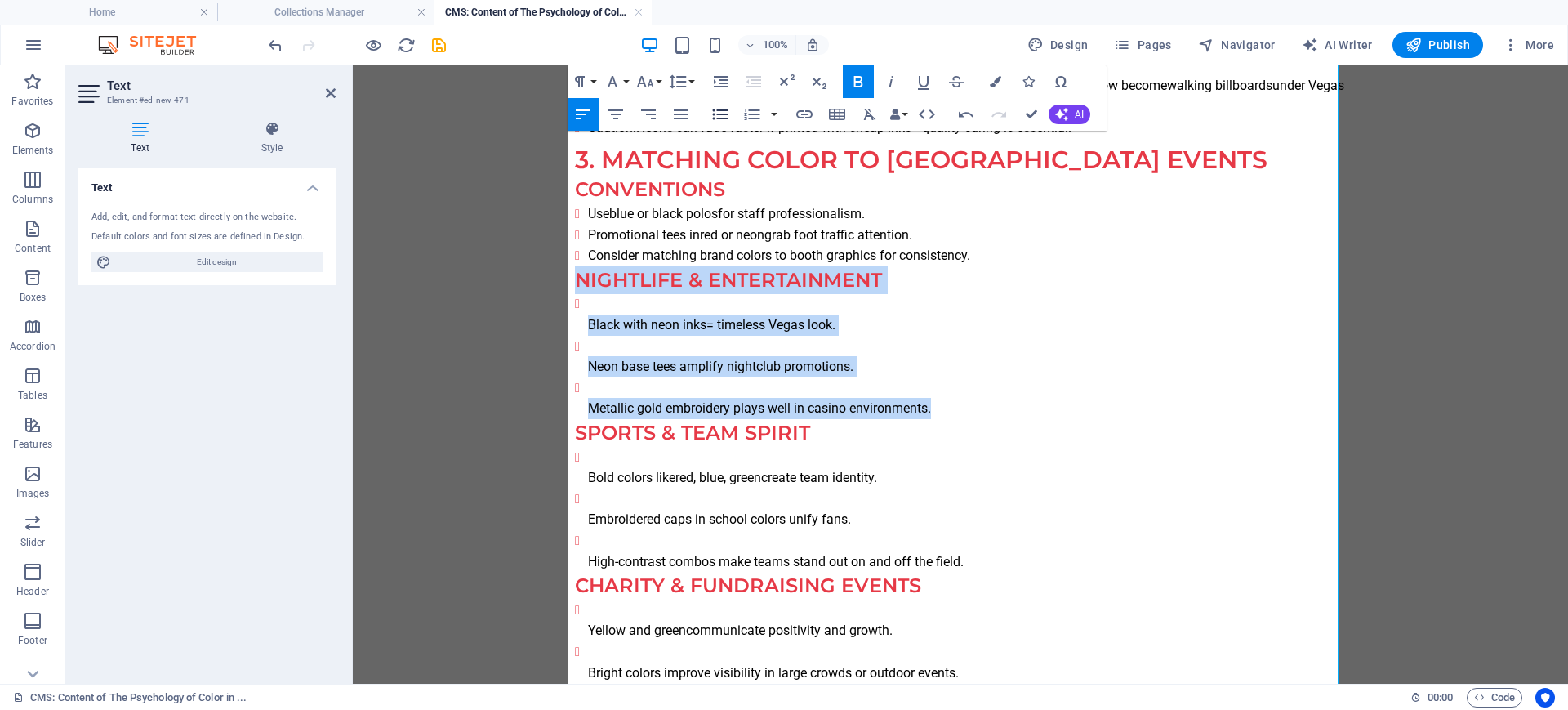
drag, startPoint x: 712, startPoint y: 111, endPoint x: 721, endPoint y: 125, distance: 16.6
click at [713, 114] on icon "button" at bounding box center [720, 114] width 19 height 19
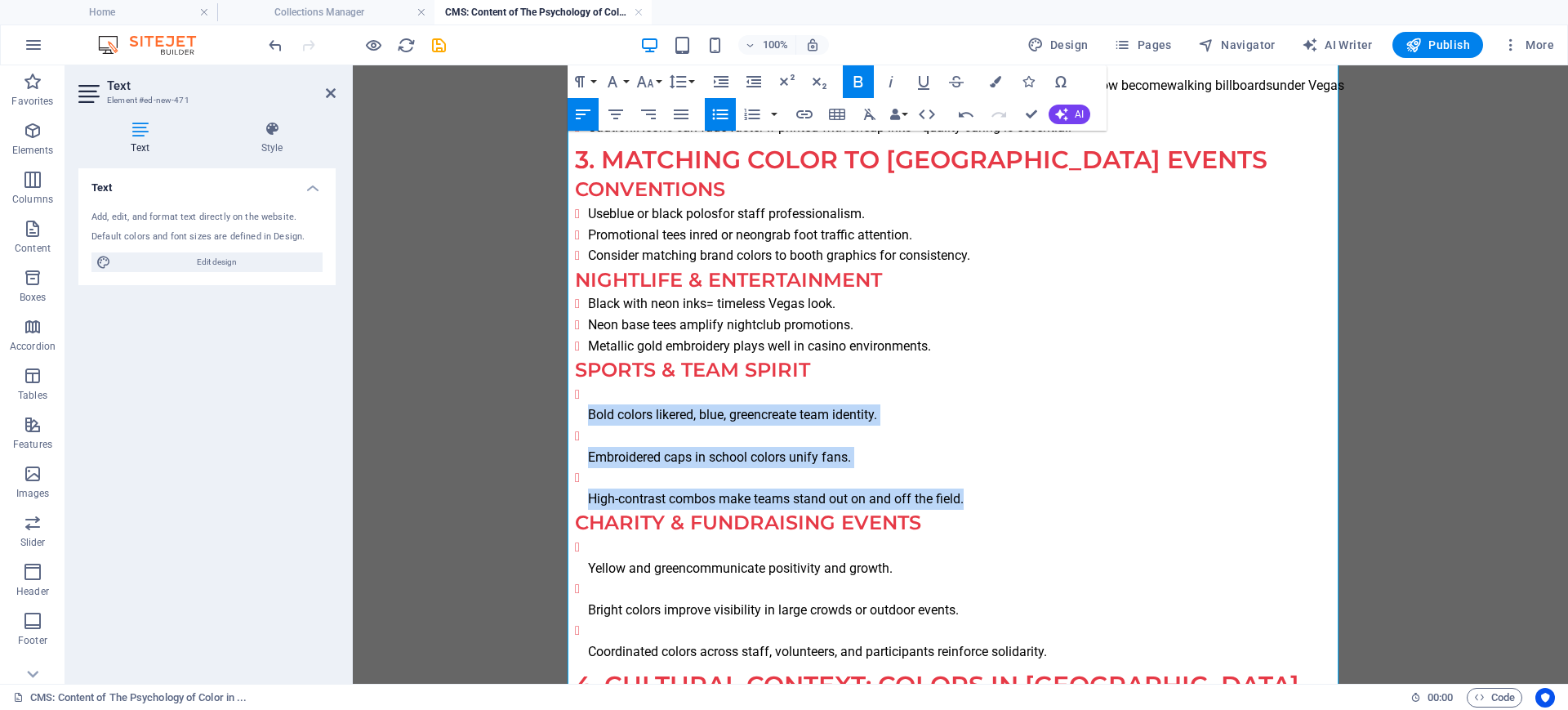
drag, startPoint x: 858, startPoint y: 496, endPoint x: 580, endPoint y: 421, distance: 287.9
click at [580, 421] on ul "Bold colors like red, blue, green create team identity. Embroidered caps in sch…" at bounding box center [960, 446] width 771 height 125
click at [714, 119] on icon "button" at bounding box center [720, 114] width 19 height 19
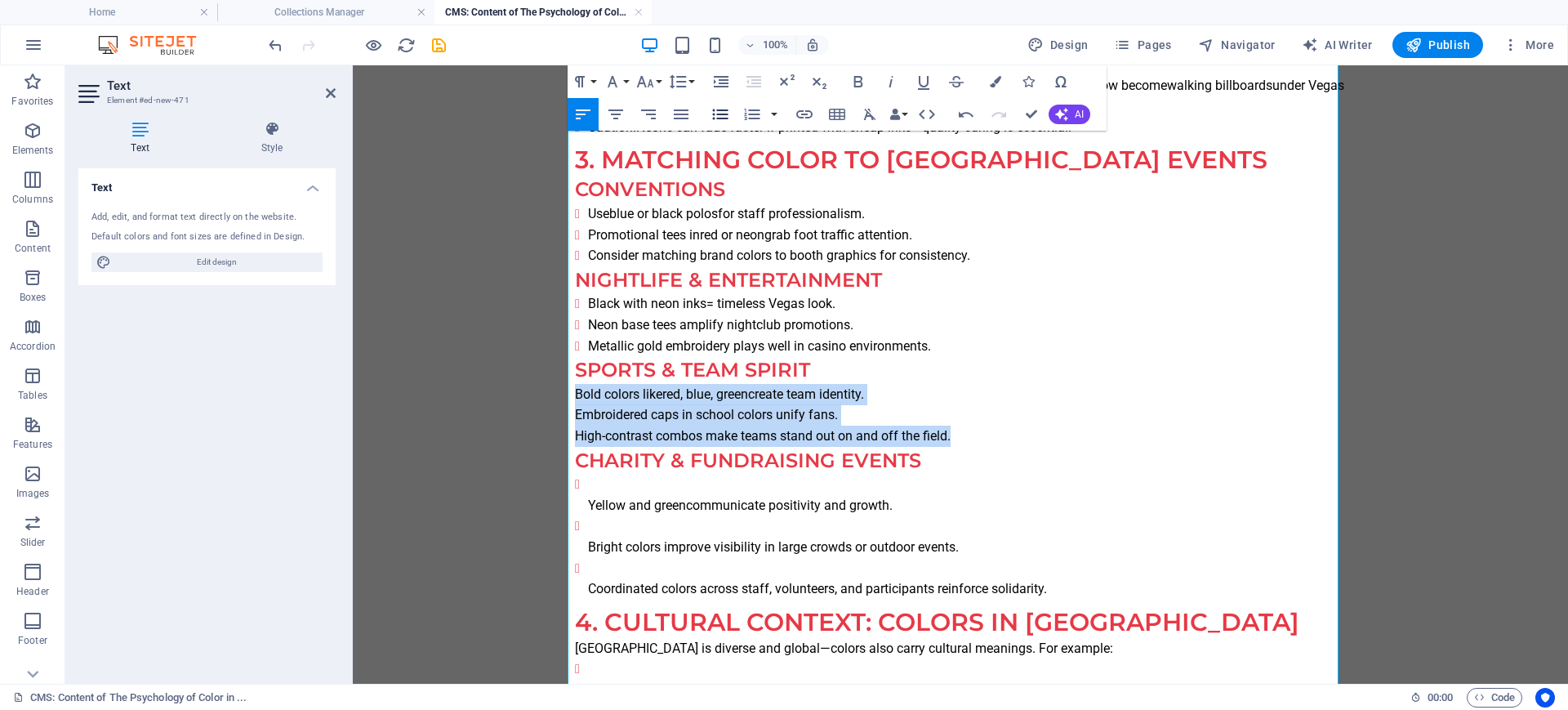
drag, startPoint x: 714, startPoint y: 119, endPoint x: 368, endPoint y: 69, distance: 349.6
click at [714, 119] on icon "button" at bounding box center [720, 114] width 19 height 19
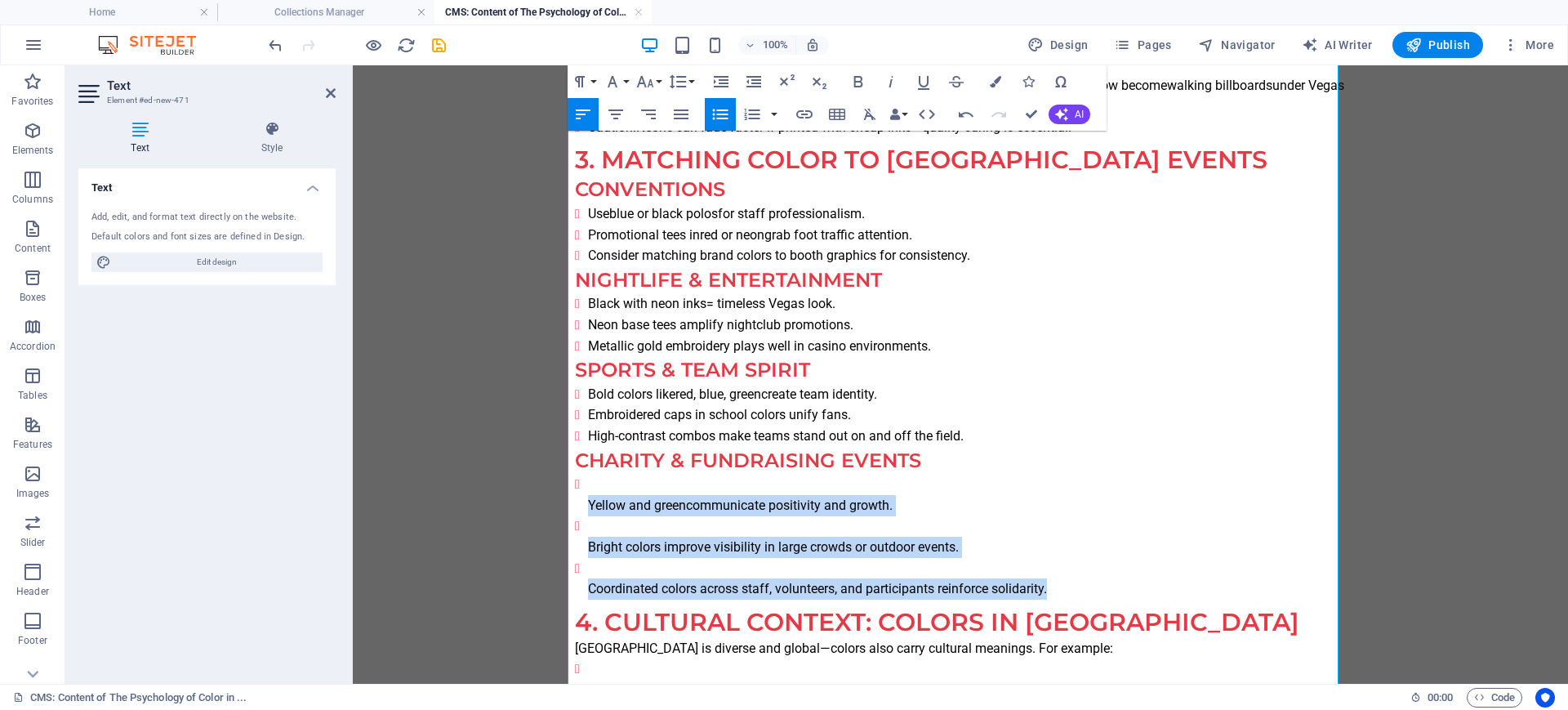
drag, startPoint x: 971, startPoint y: 590, endPoint x: 544, endPoint y: 502, distance: 436.0
click at [544, 502] on body "Introduction: More Than Just Picking a Color When you order a custom t-shirt in…" at bounding box center [960, 308] width 1215 height 3140
click at [709, 114] on button "Unordered List" at bounding box center [720, 114] width 31 height 33
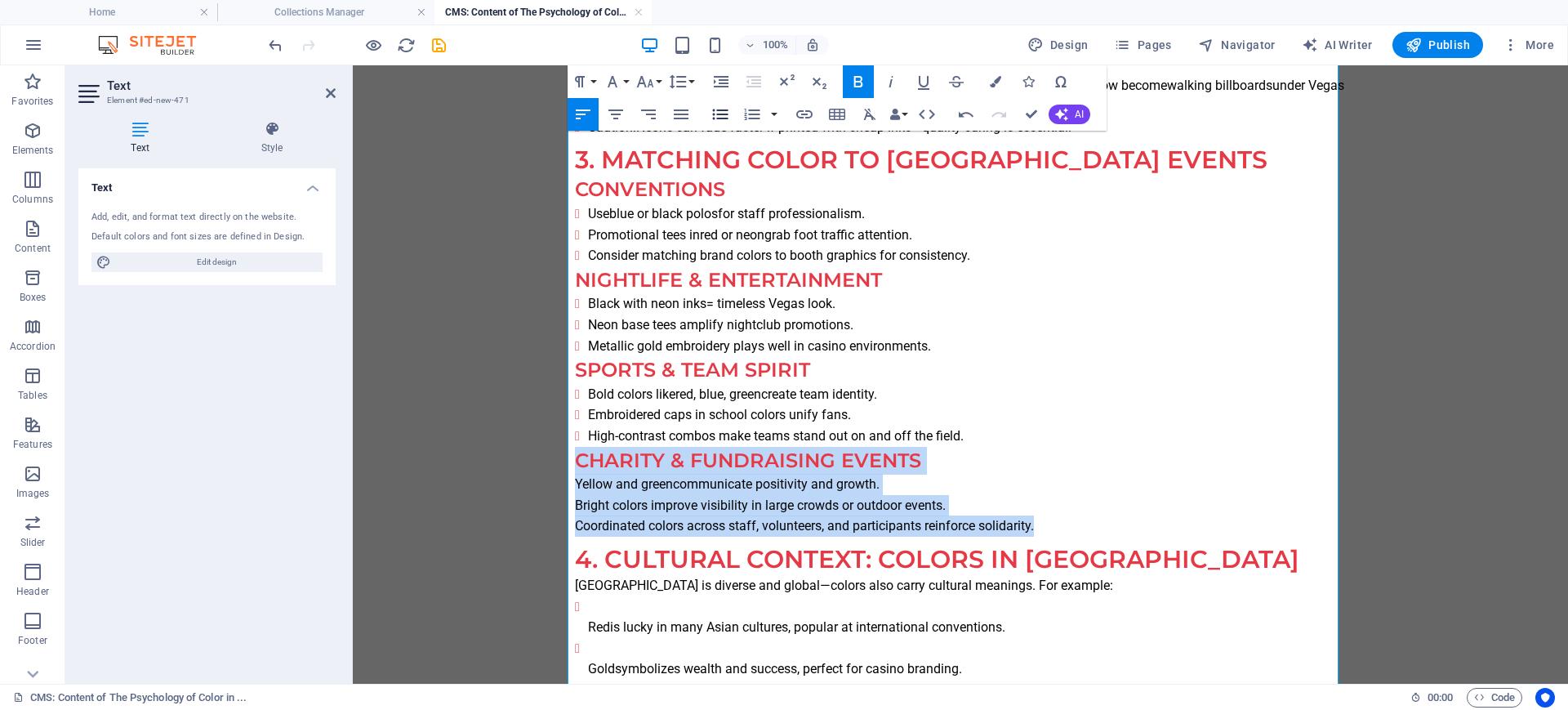
drag, startPoint x: 709, startPoint y: 114, endPoint x: 373, endPoint y: 77, distance: 338.0
click at [709, 114] on button "Unordered List" at bounding box center [720, 114] width 31 height 33
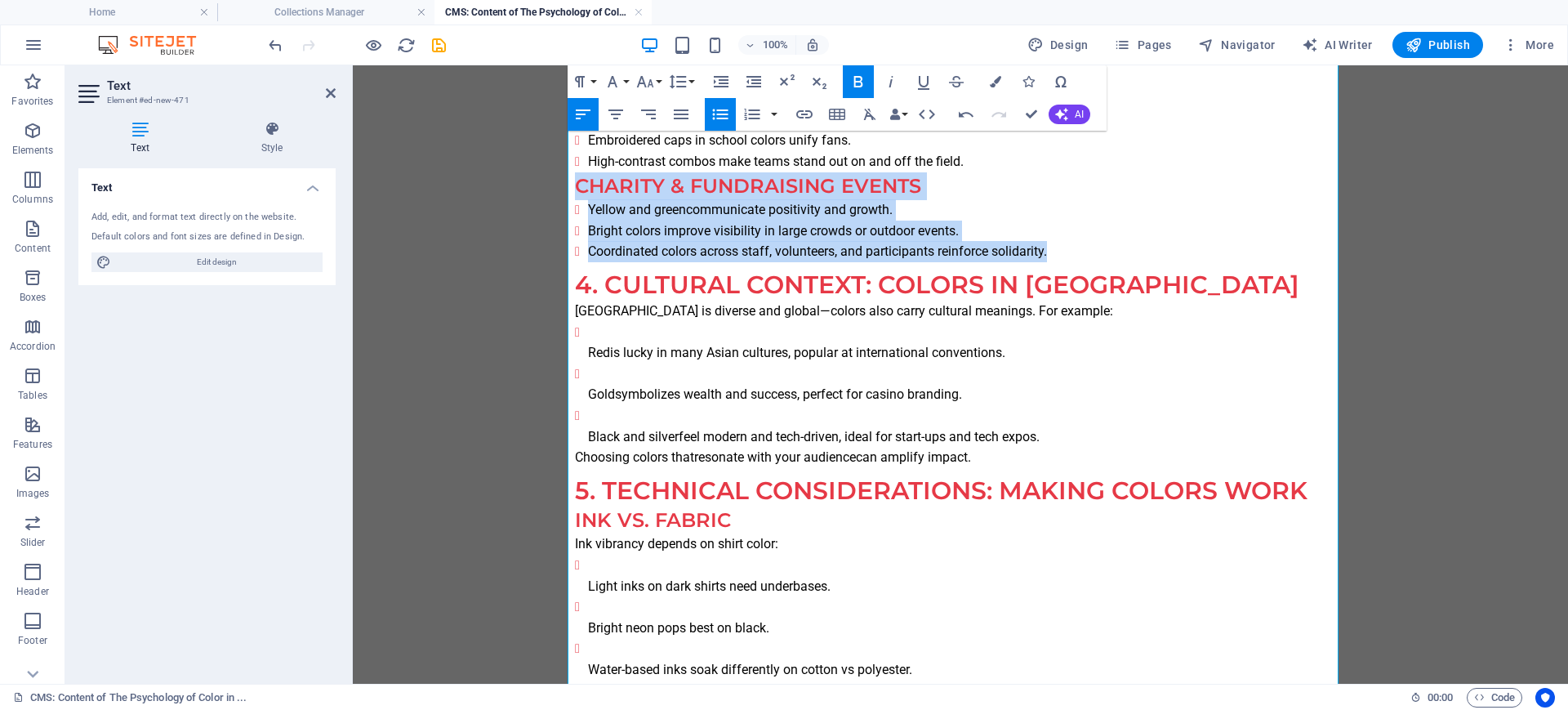
scroll to position [1634, 0]
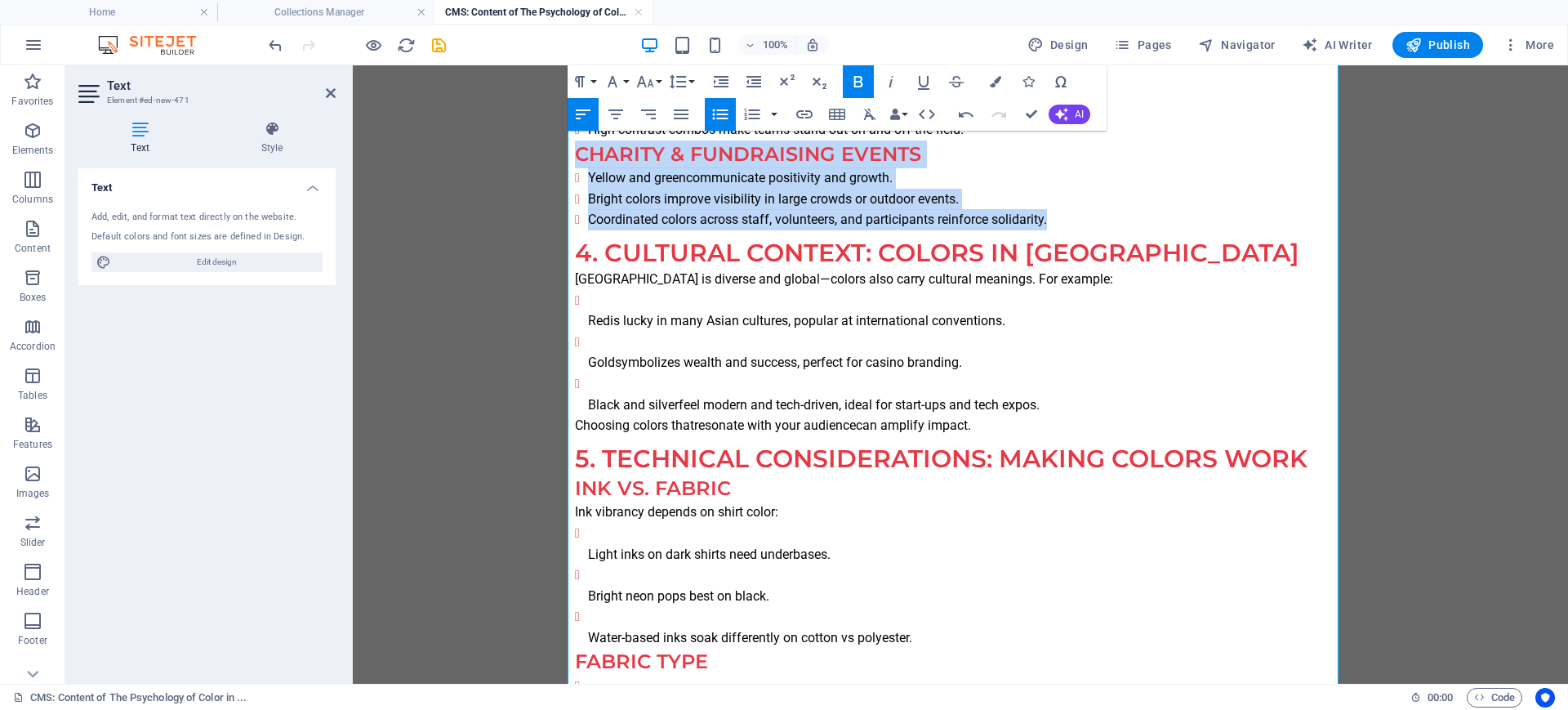
drag, startPoint x: 1059, startPoint y: 410, endPoint x: 545, endPoint y: 311, distance: 523.4
click at [713, 109] on icon "button" at bounding box center [720, 114] width 15 height 11
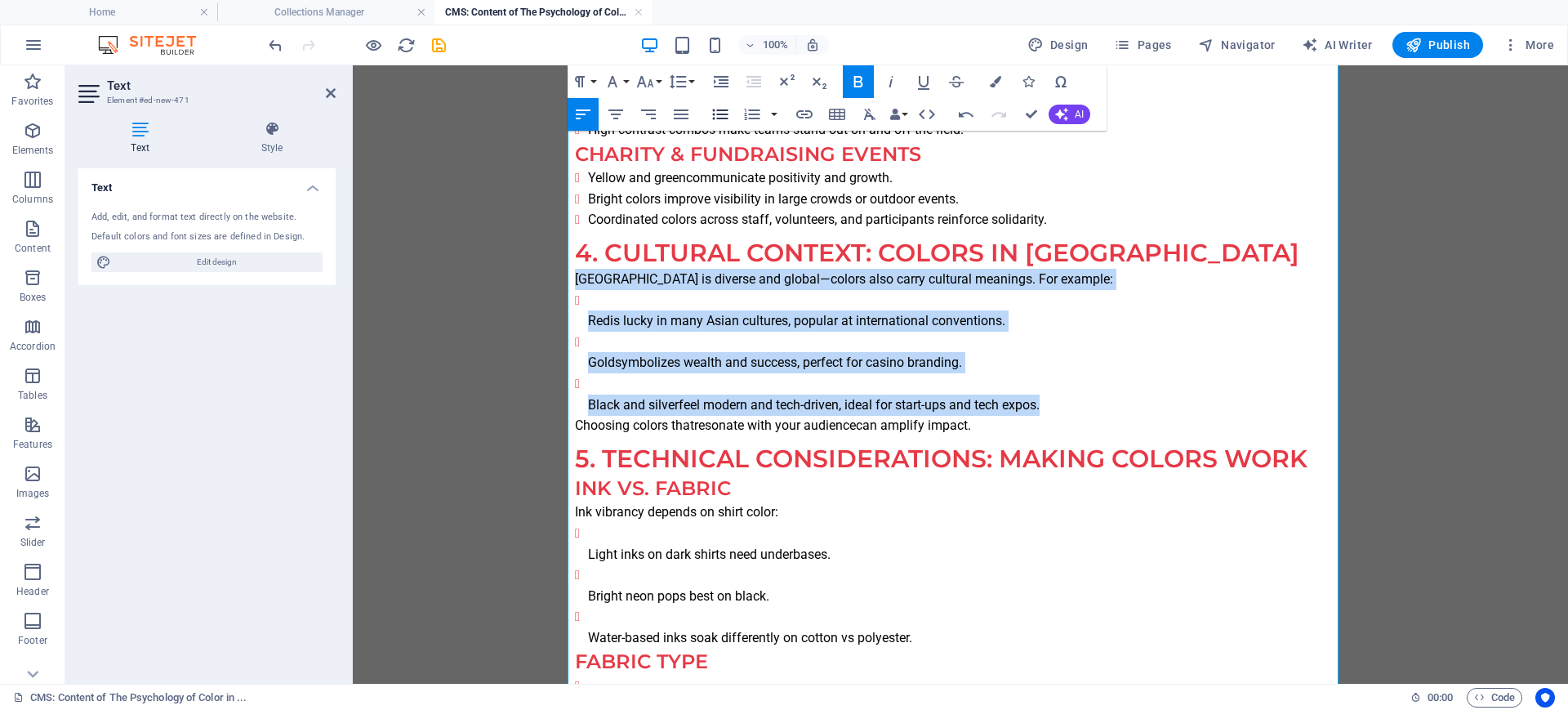
click at [713, 109] on icon "button" at bounding box center [720, 114] width 15 height 11
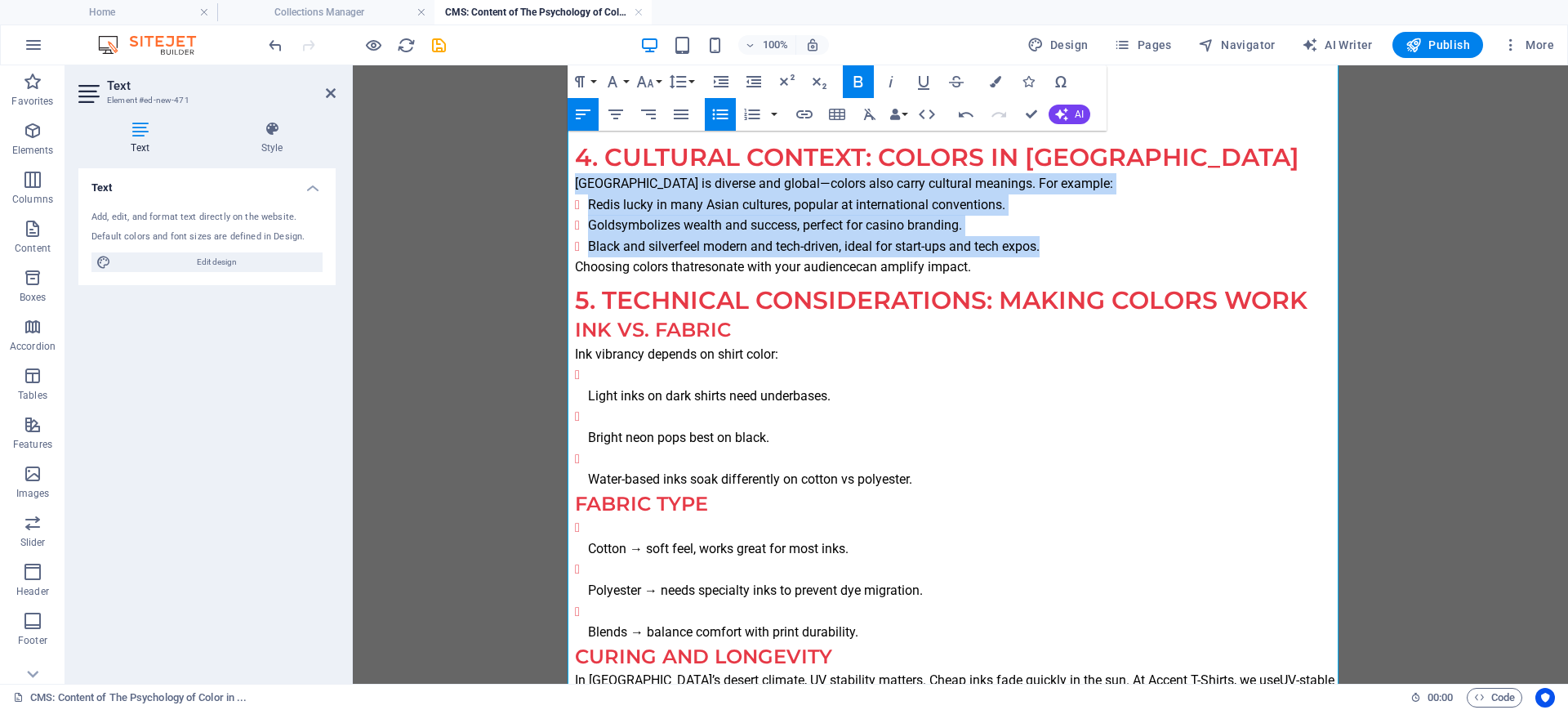
scroll to position [1735, 0]
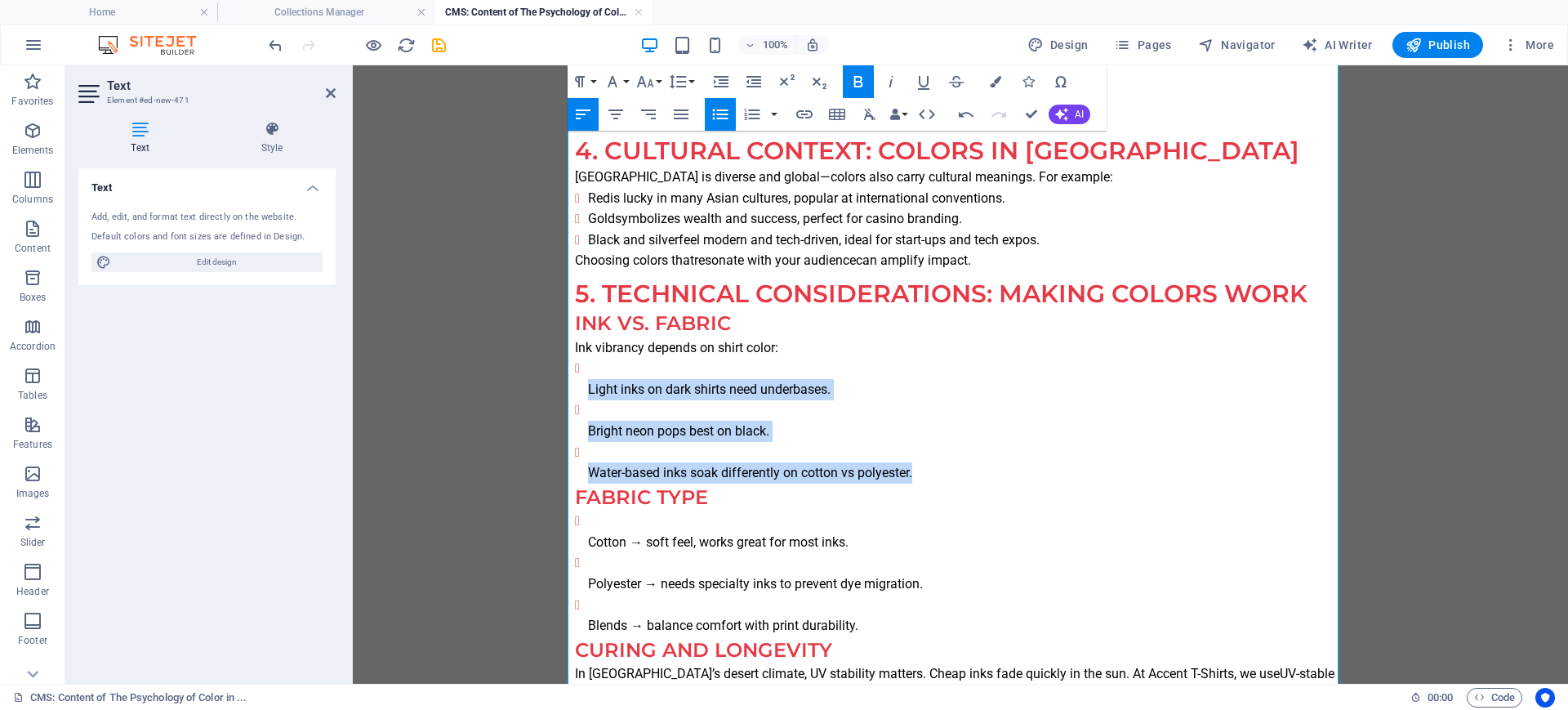
drag, startPoint x: 924, startPoint y: 474, endPoint x: 583, endPoint y: 388, distance: 351.7
click at [583, 388] on ul "Light inks on dark shirts need underbases. Bright neon pops best on black. Wate…" at bounding box center [960, 420] width 771 height 125
click at [723, 114] on icon "button" at bounding box center [720, 114] width 15 height 11
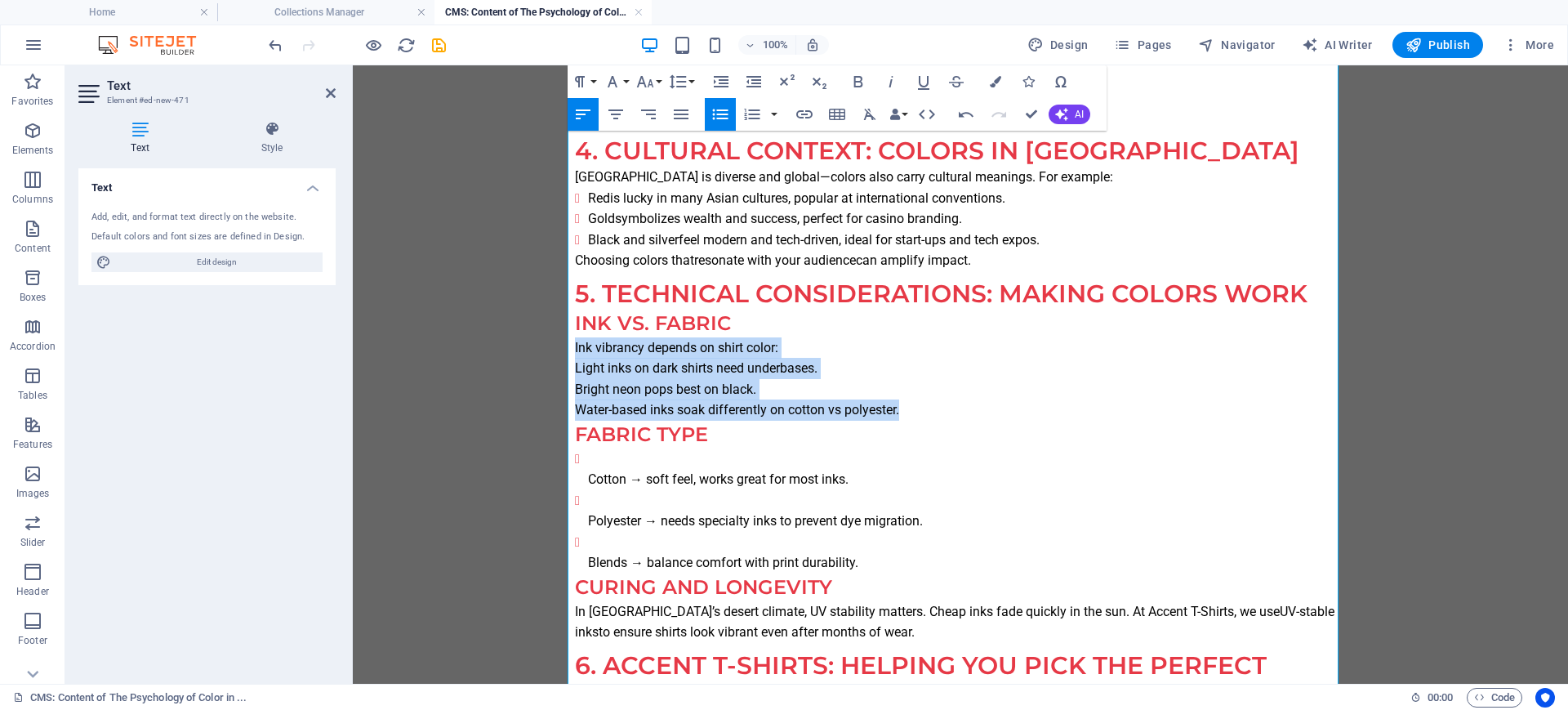
click at [723, 114] on icon "button" at bounding box center [720, 114] width 15 height 11
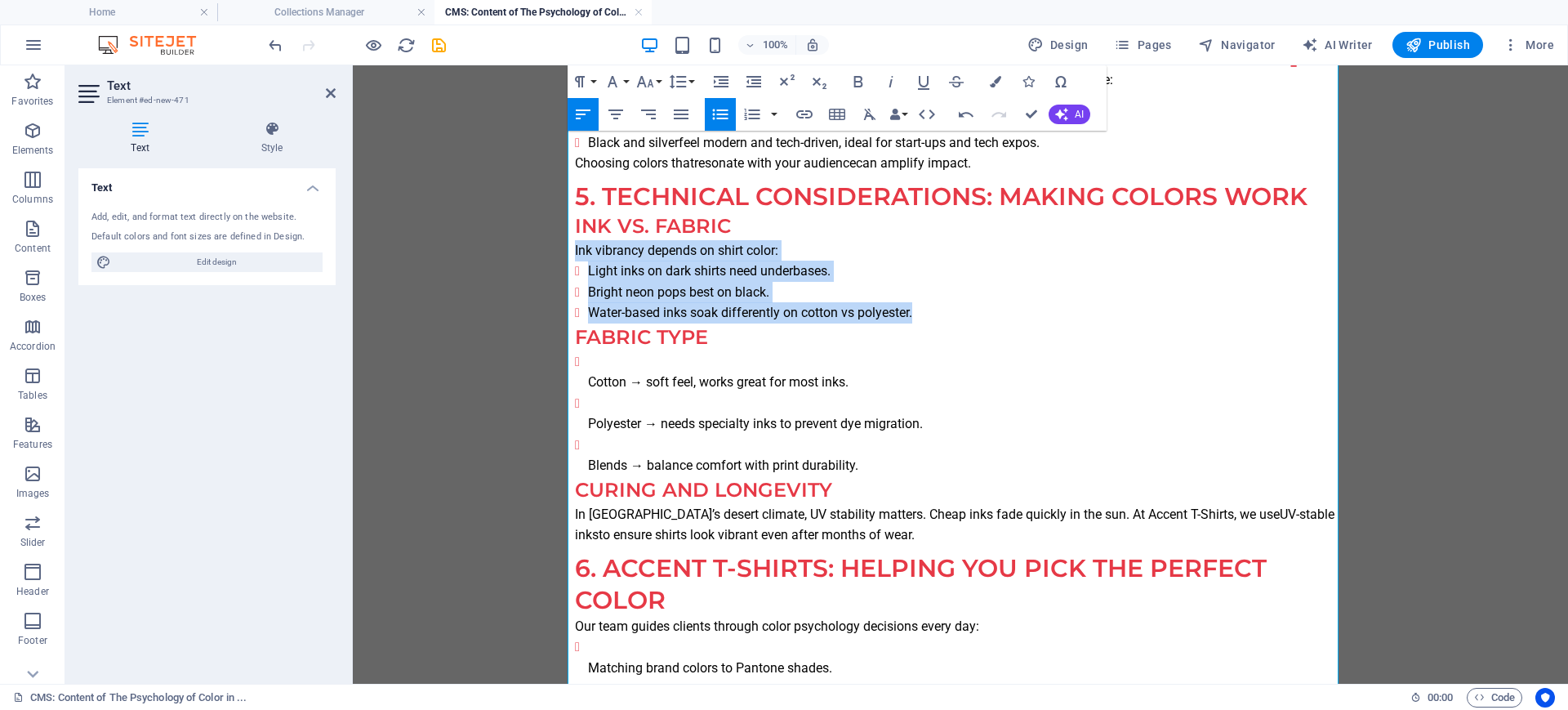
scroll to position [1837, 0]
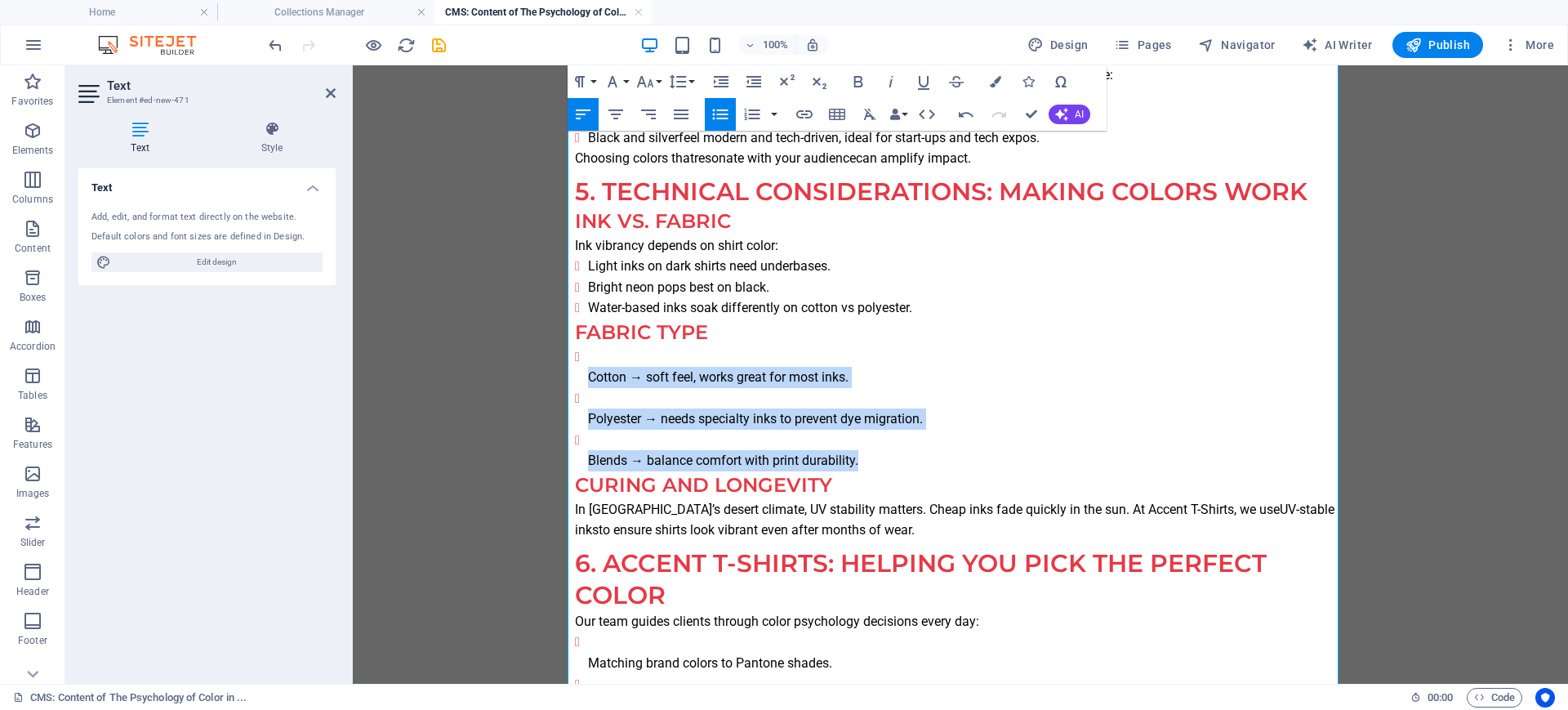
drag, startPoint x: 860, startPoint y: 465, endPoint x: 670, endPoint y: 272, distance: 270.8
click at [712, 109] on icon "button" at bounding box center [720, 114] width 15 height 11
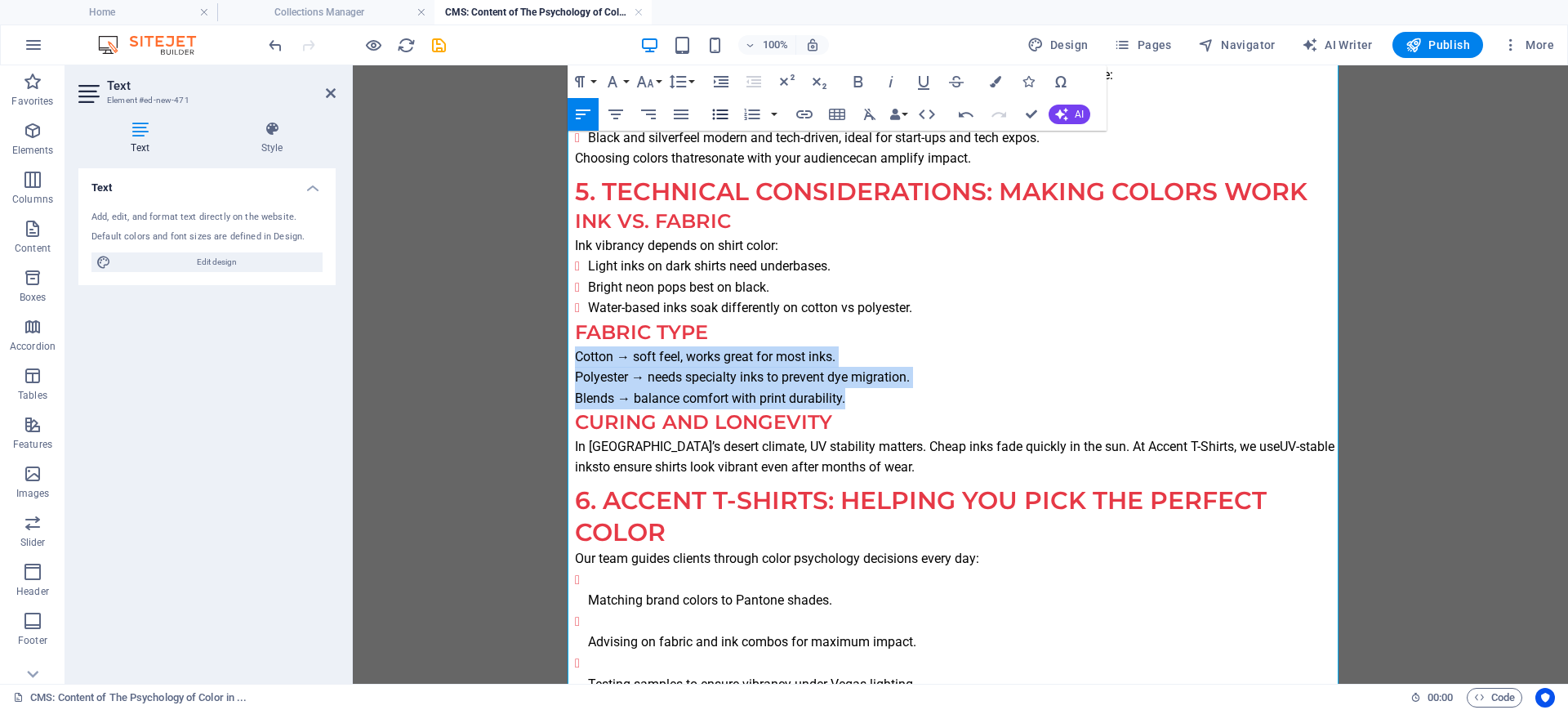
click at [712, 109] on icon "button" at bounding box center [720, 114] width 15 height 11
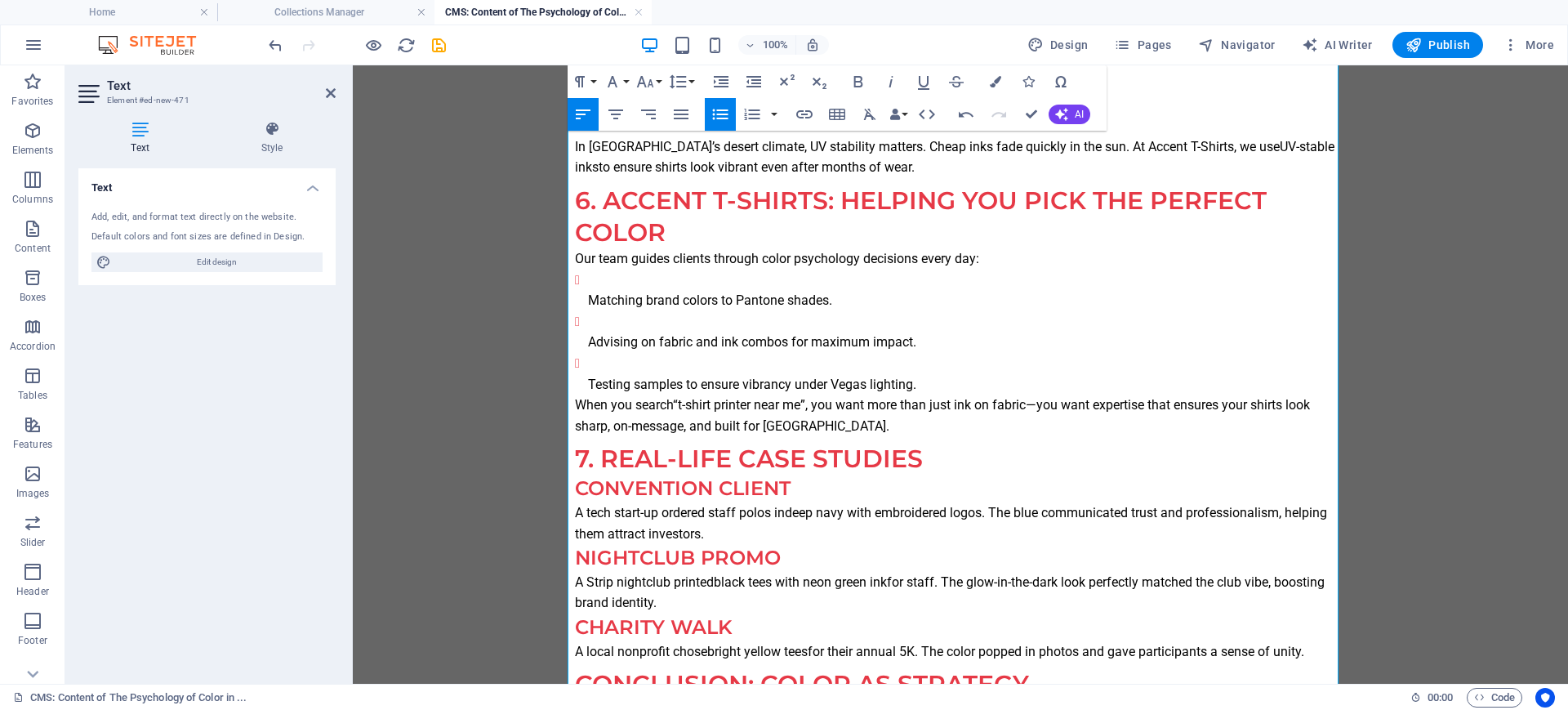
scroll to position [2143, 0]
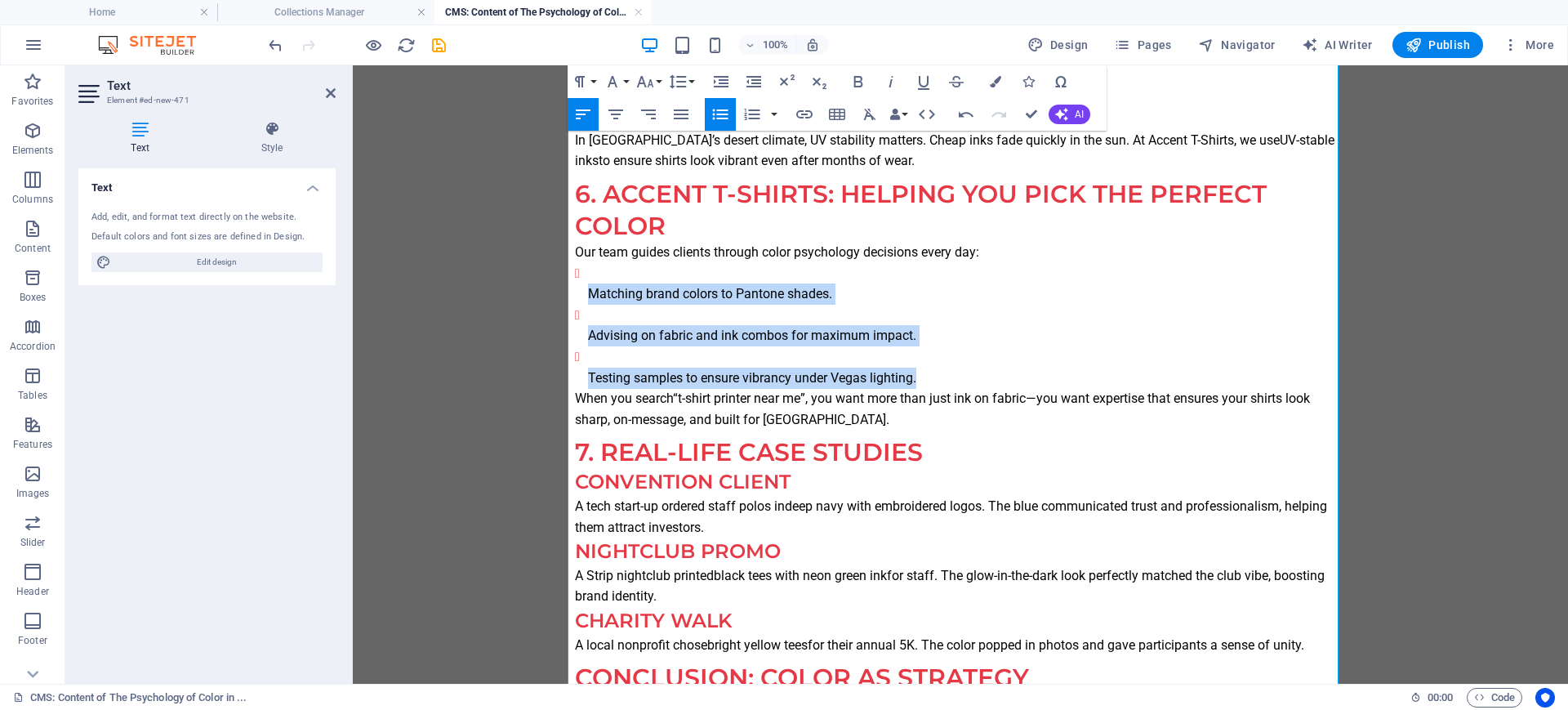
drag, startPoint x: 920, startPoint y: 379, endPoint x: 627, endPoint y: 252, distance: 319.3
click at [714, 119] on icon "button" at bounding box center [720, 114] width 19 height 19
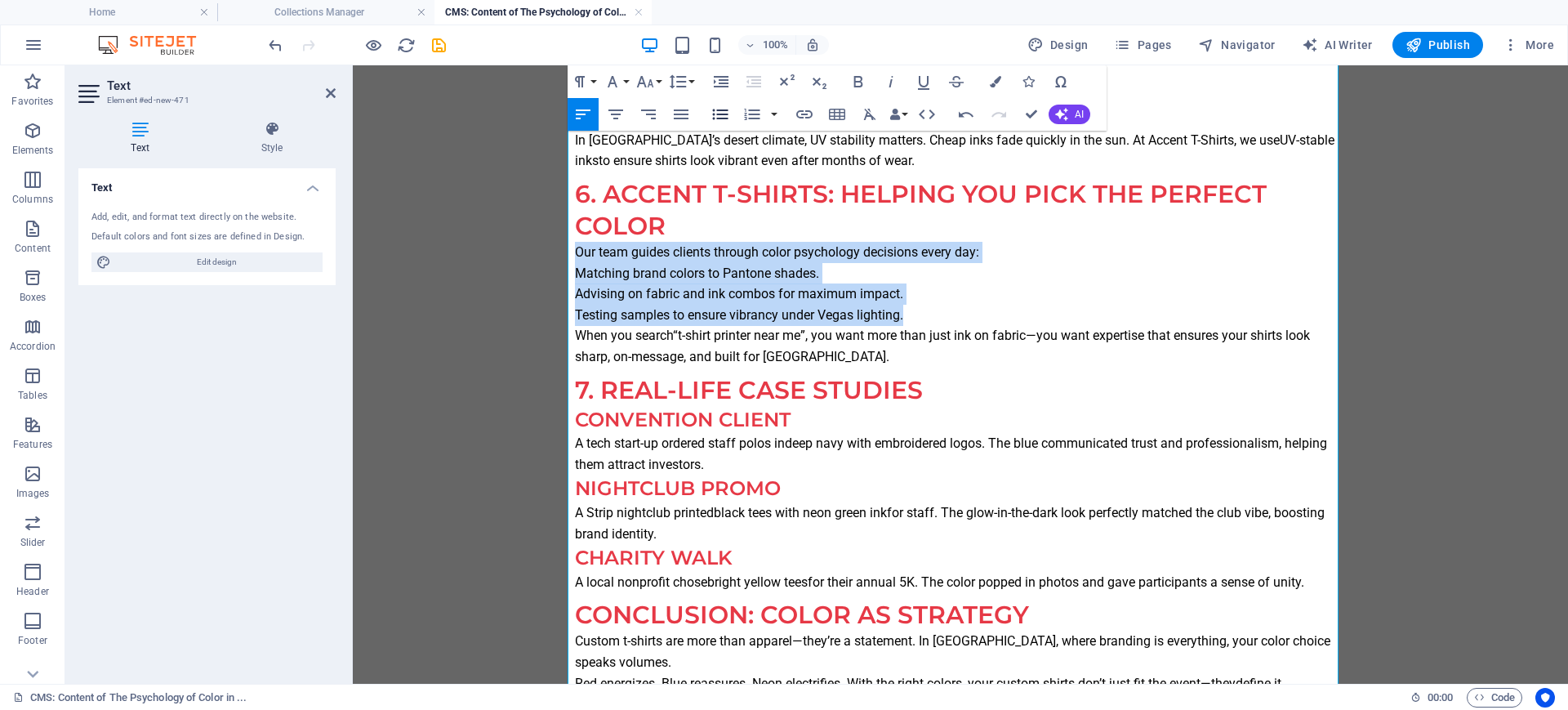
drag, startPoint x: 715, startPoint y: 119, endPoint x: 377, endPoint y: 68, distance: 341.8
click at [714, 119] on icon "button" at bounding box center [720, 114] width 19 height 19
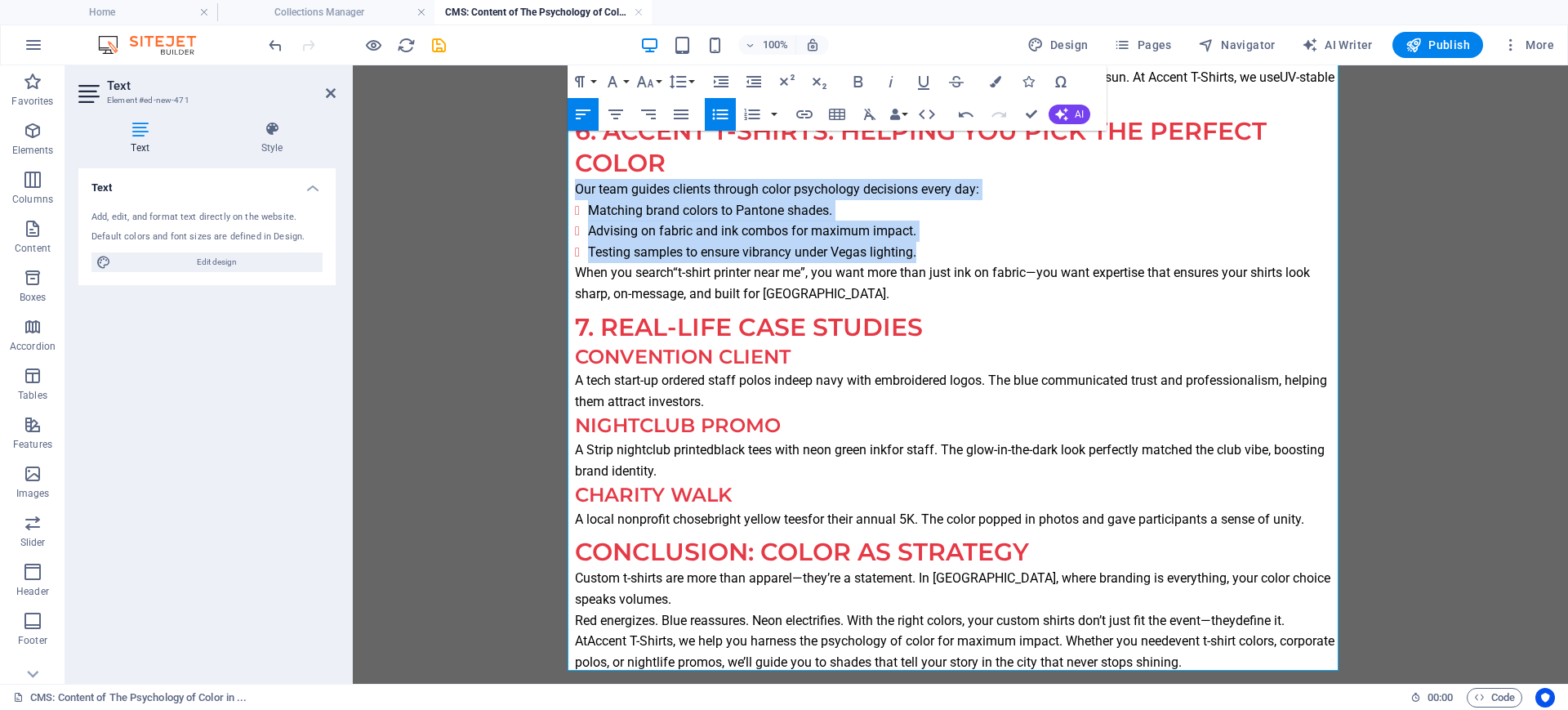
scroll to position [2208, 0]
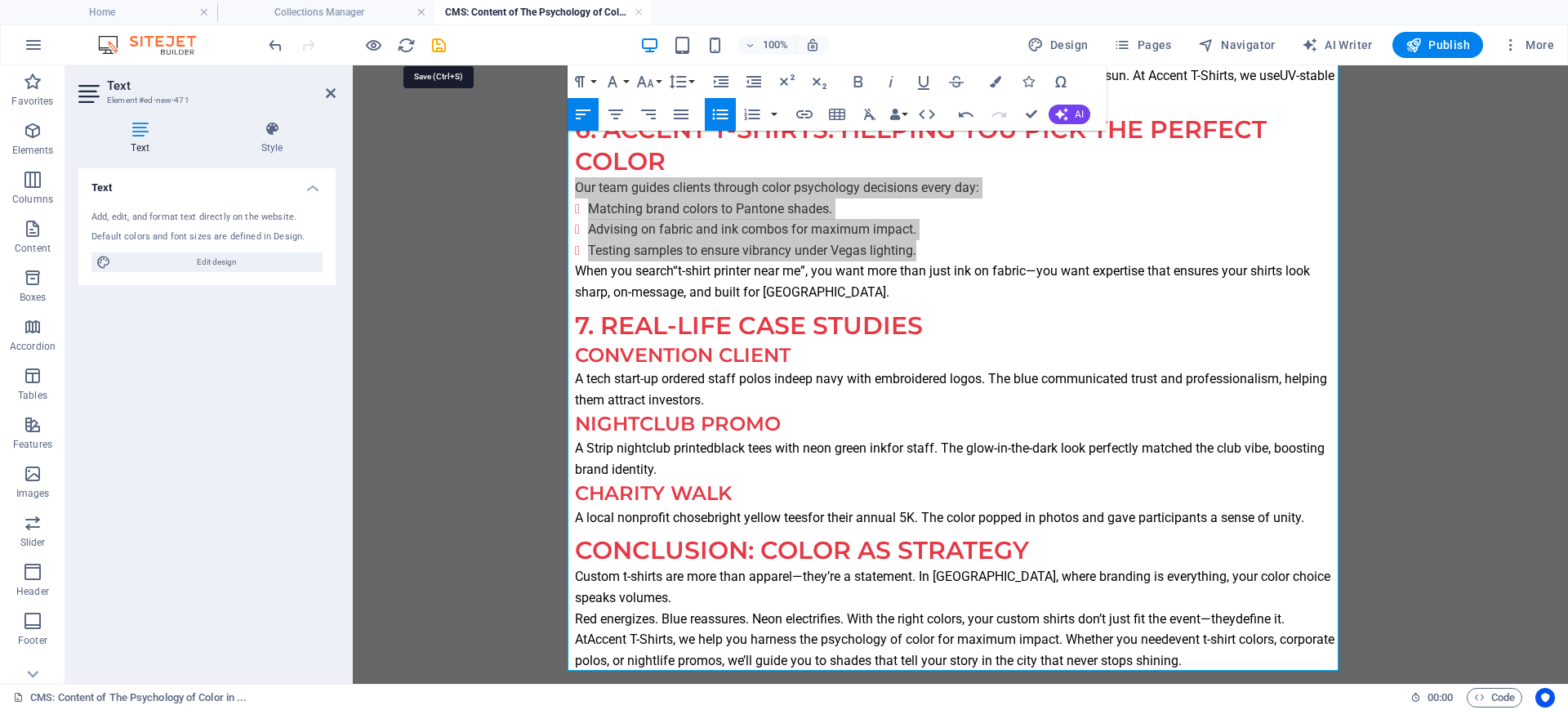
click at [437, 45] on icon "save" at bounding box center [439, 45] width 19 height 19
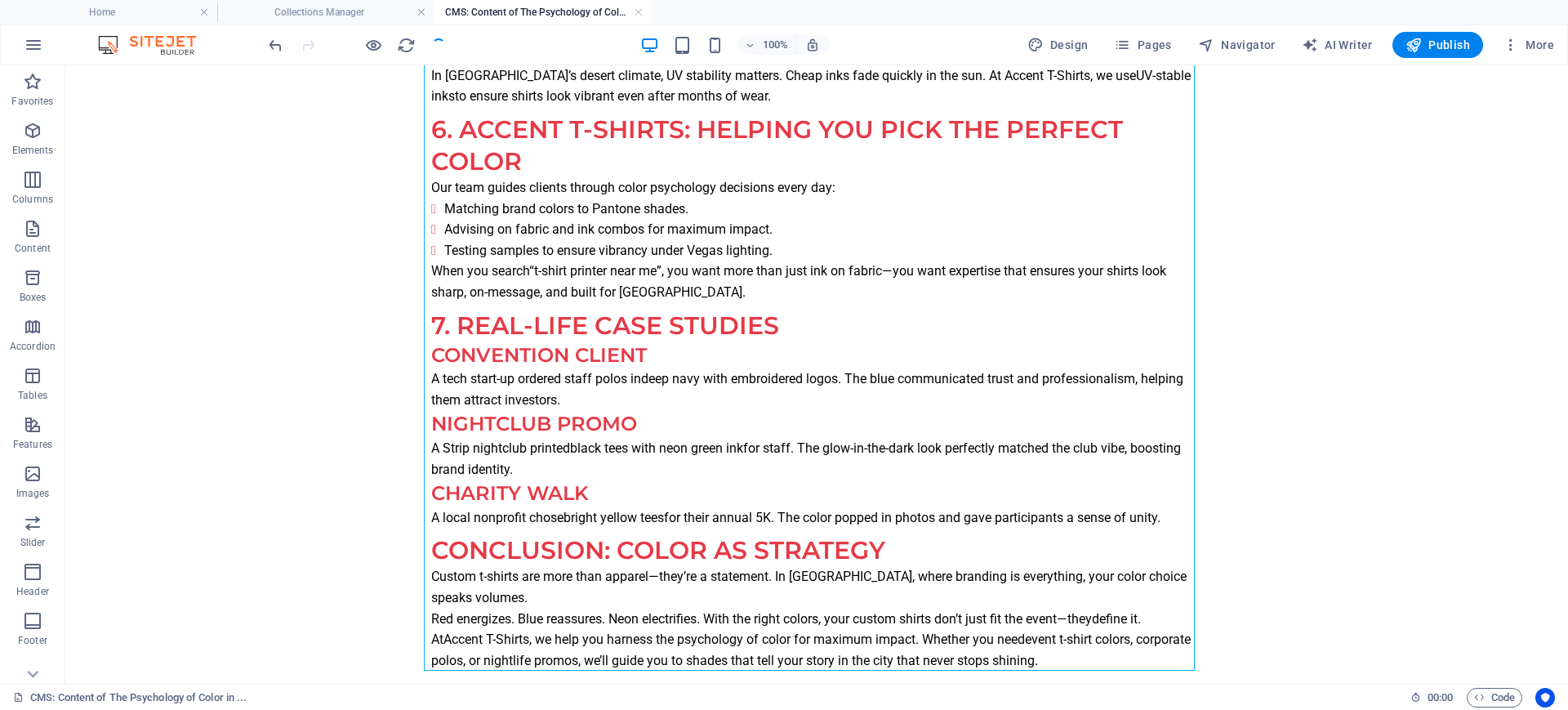
scroll to position [2143, 0]
click at [330, 8] on h4 "Collections Manager" at bounding box center [326, 12] width 217 height 18
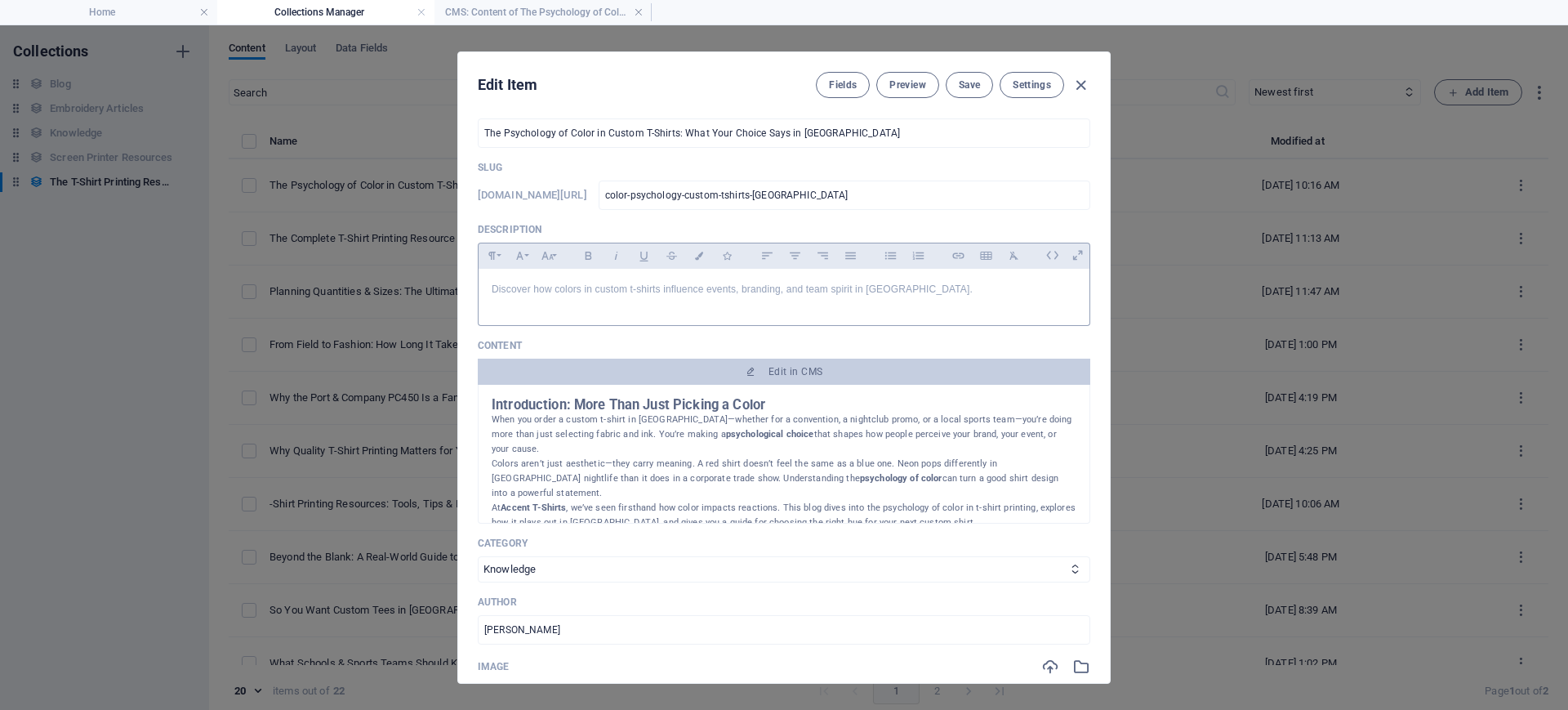
scroll to position [0, 0]
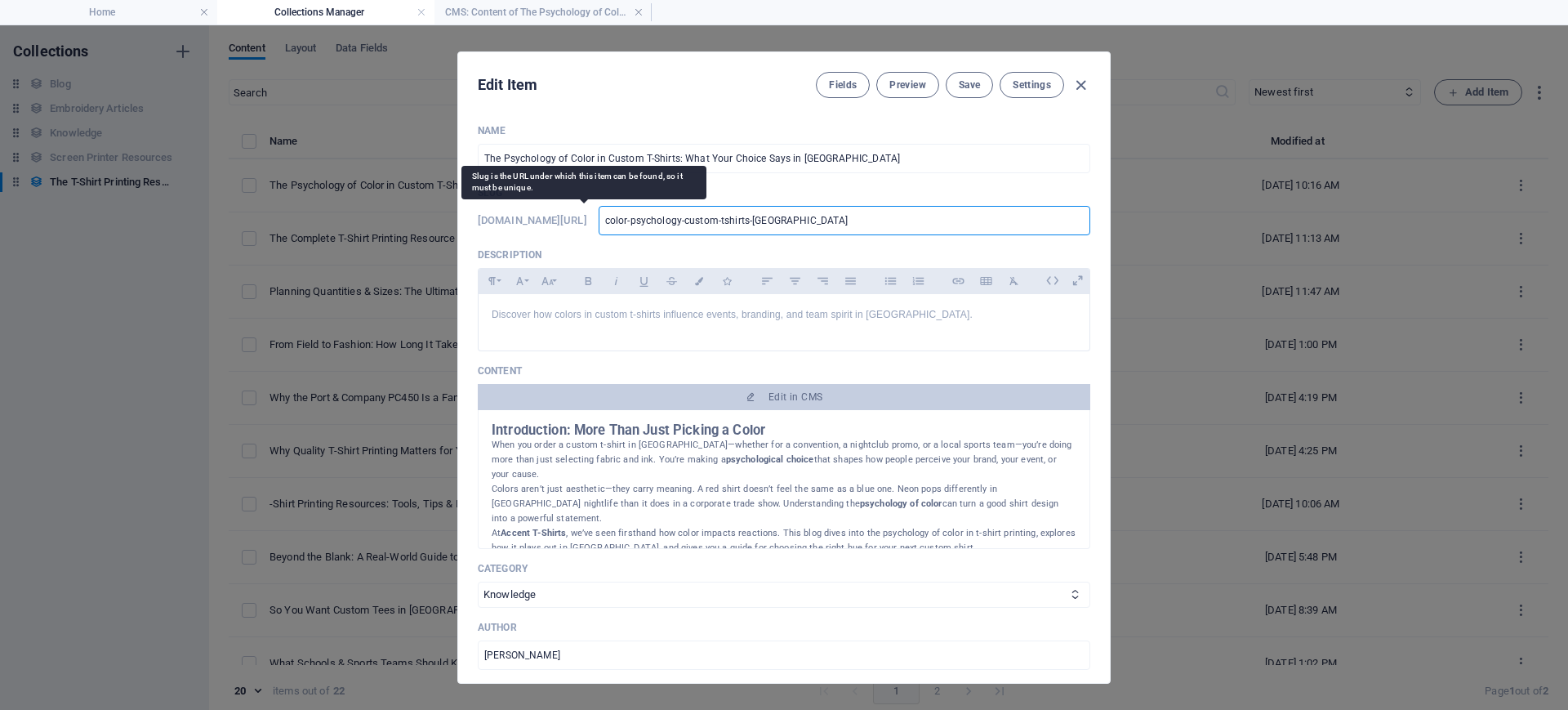
drag, startPoint x: 935, startPoint y: 224, endPoint x: 622, endPoint y: 223, distance: 313.0
click at [622, 223] on div "[DOMAIN_NAME][URL] color-psychology-custom-tshirts-las-vegas ​" at bounding box center [784, 220] width 612 height 29
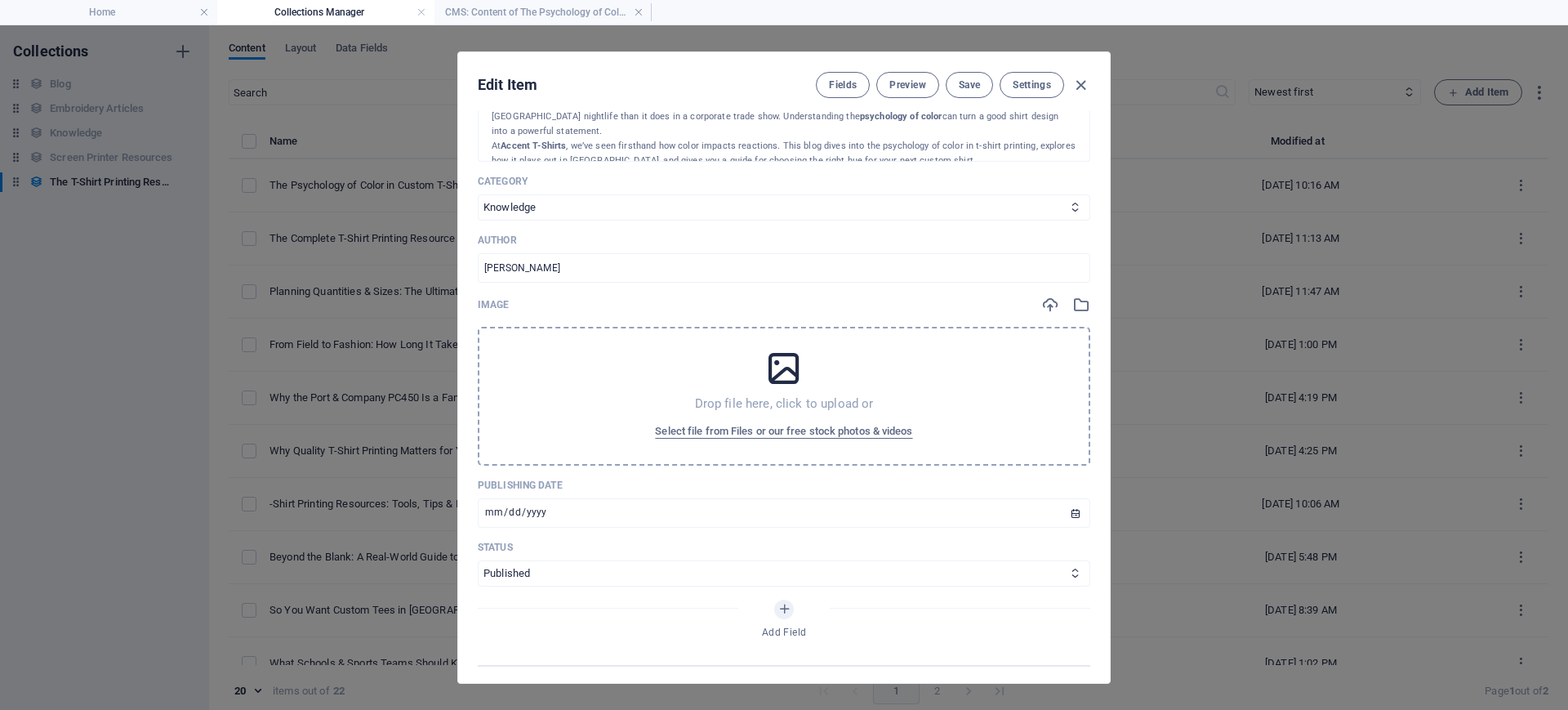
scroll to position [408, 0]
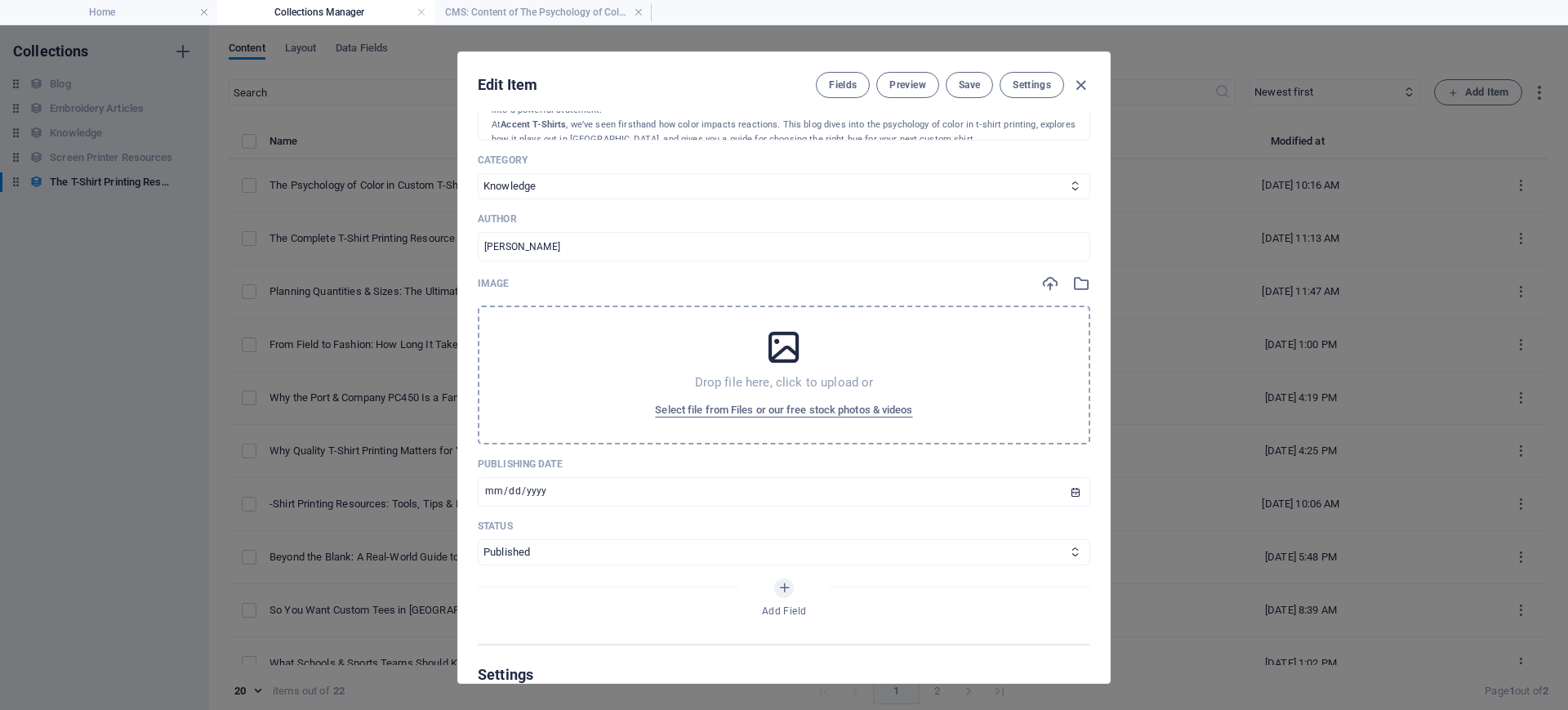
click at [783, 368] on div "Drop file here, click to upload or Select file from Files or our free stock pho…" at bounding box center [784, 374] width 612 height 139
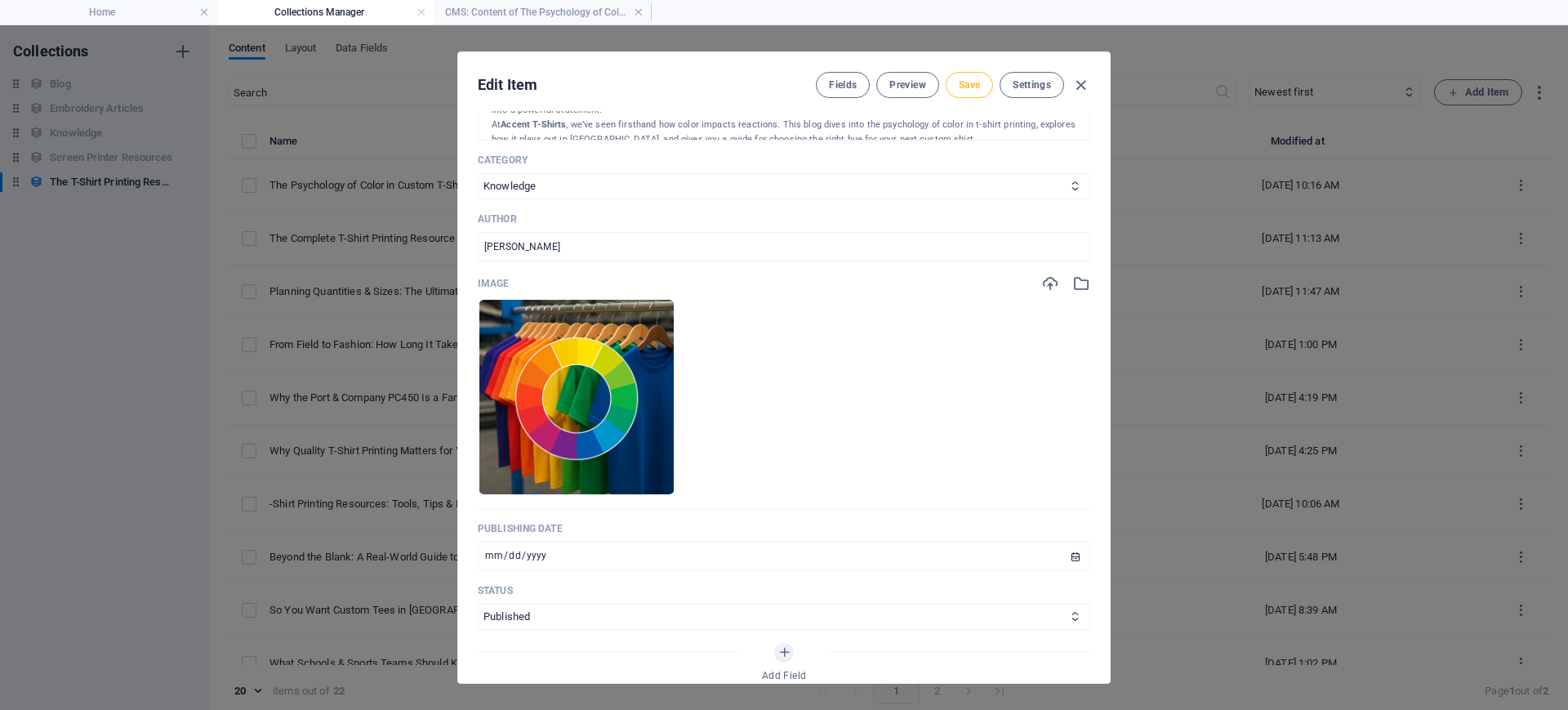
click at [959, 84] on span "Save" at bounding box center [969, 85] width 21 height 13
click at [1075, 83] on icon "button" at bounding box center [1081, 85] width 19 height 19
type input "the-psychology-of-color-in-custom-t-shirts-what-your-choice-says-in-[GEOGRAPHIC…"
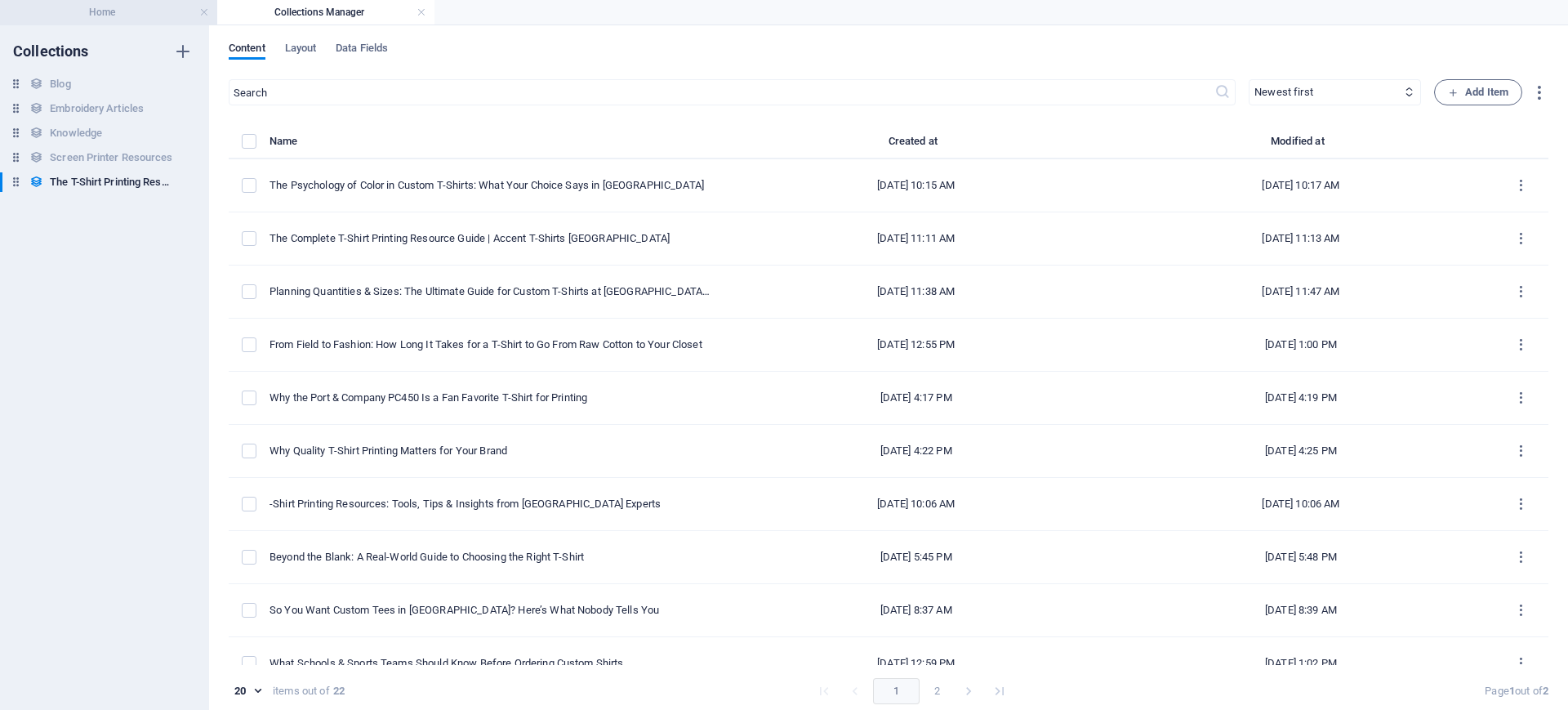
click at [87, 8] on h4 "Home" at bounding box center [109, 12] width 217 height 18
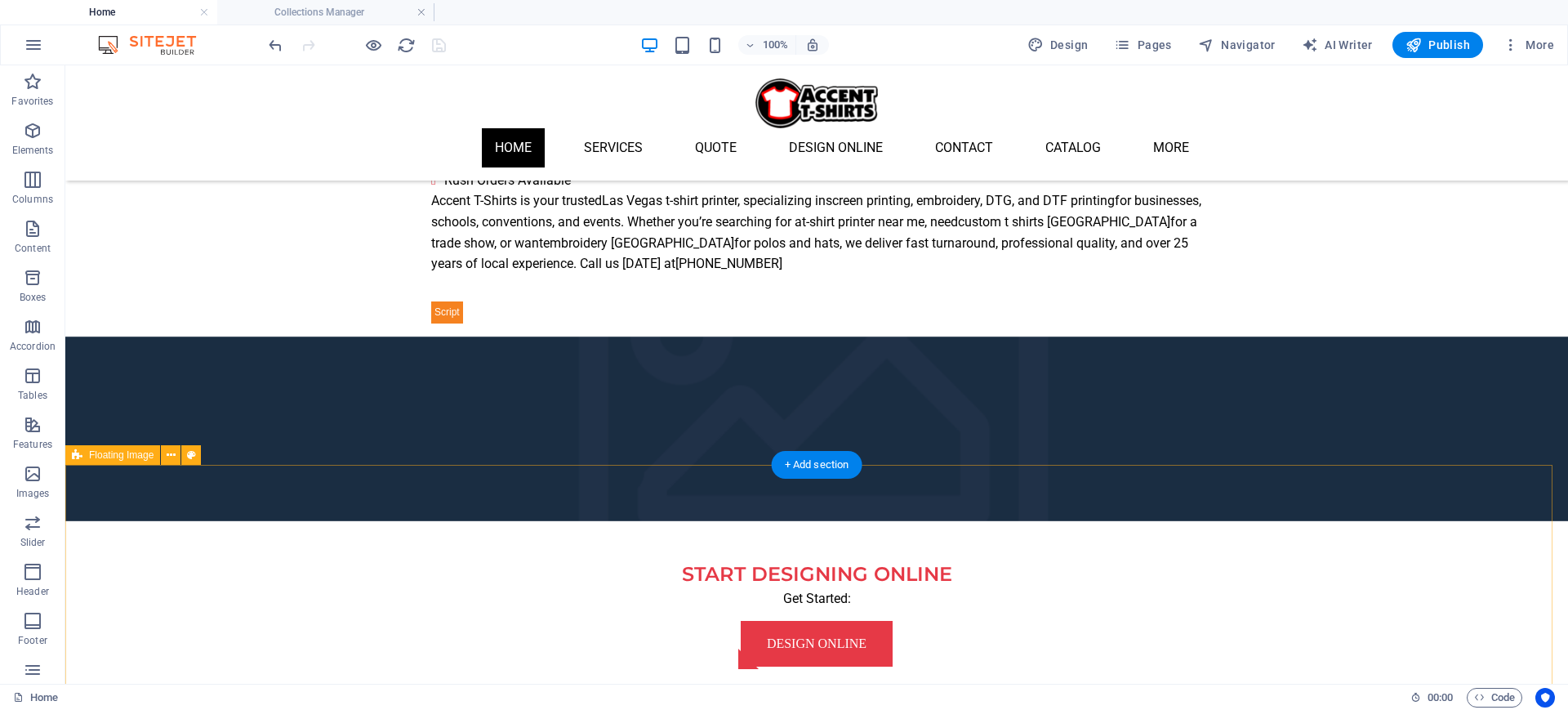
scroll to position [511, 0]
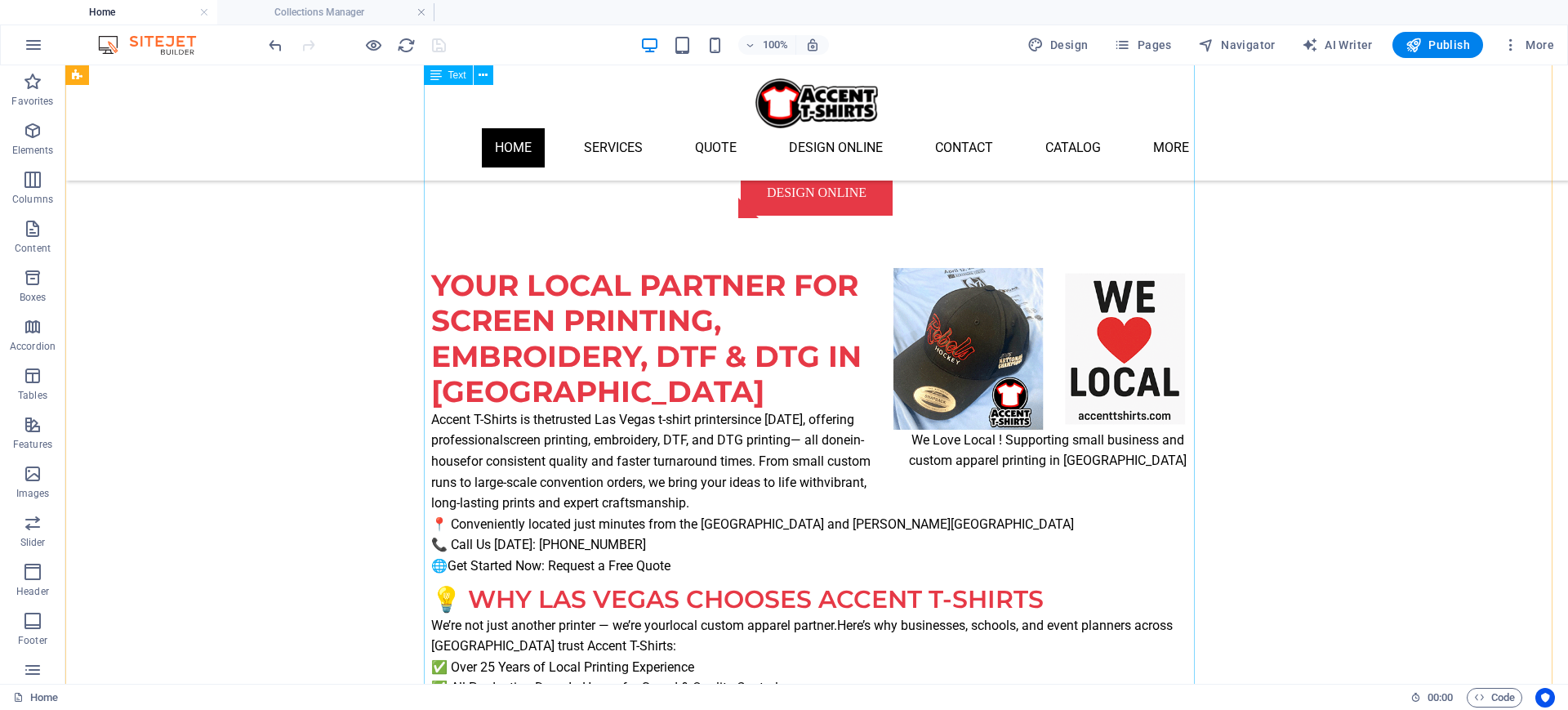
click at [663, 476] on div "Your Local Partner for Screen Printing, Embroidery, DTF & DTG in [GEOGRAPHIC_DA…" at bounding box center [817, 675] width 771 height 814
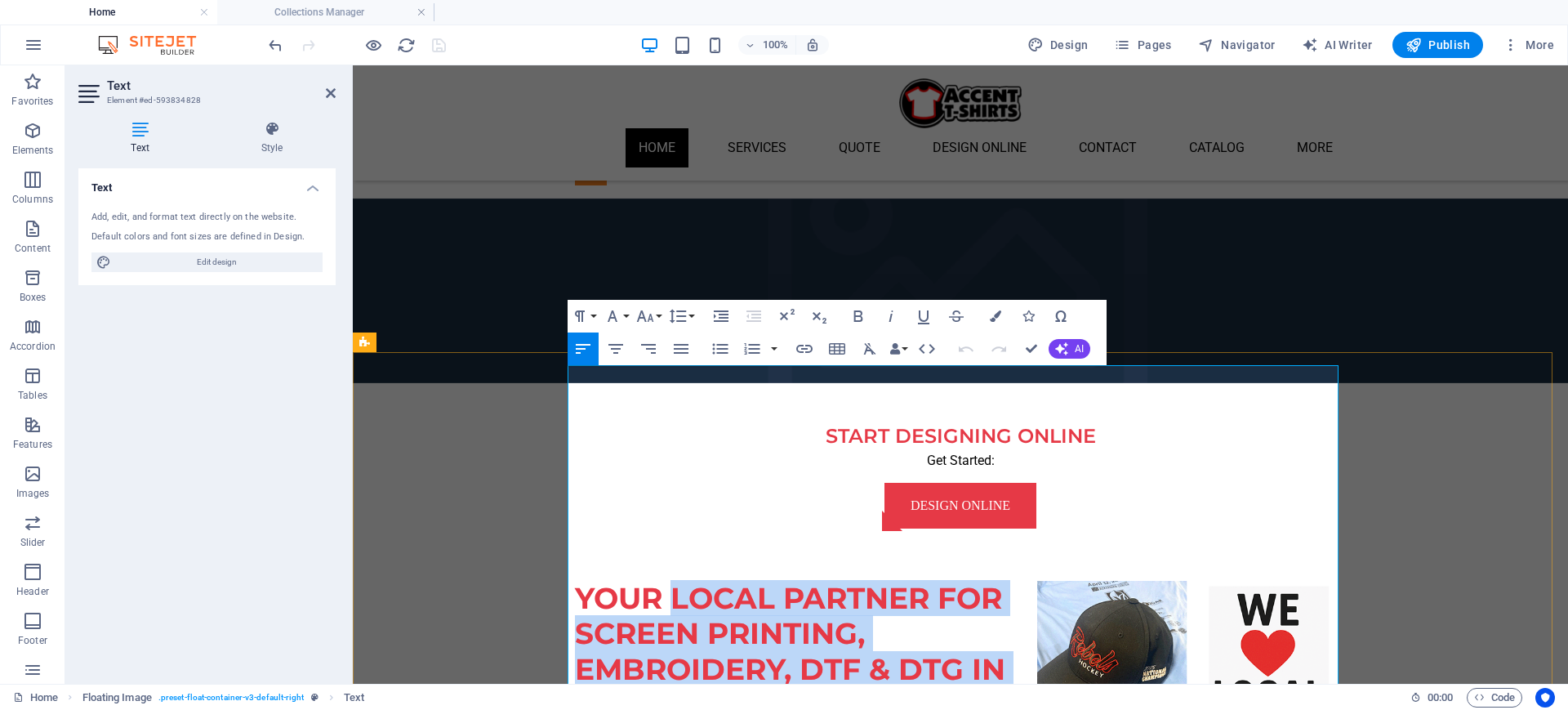
scroll to position [312, 0]
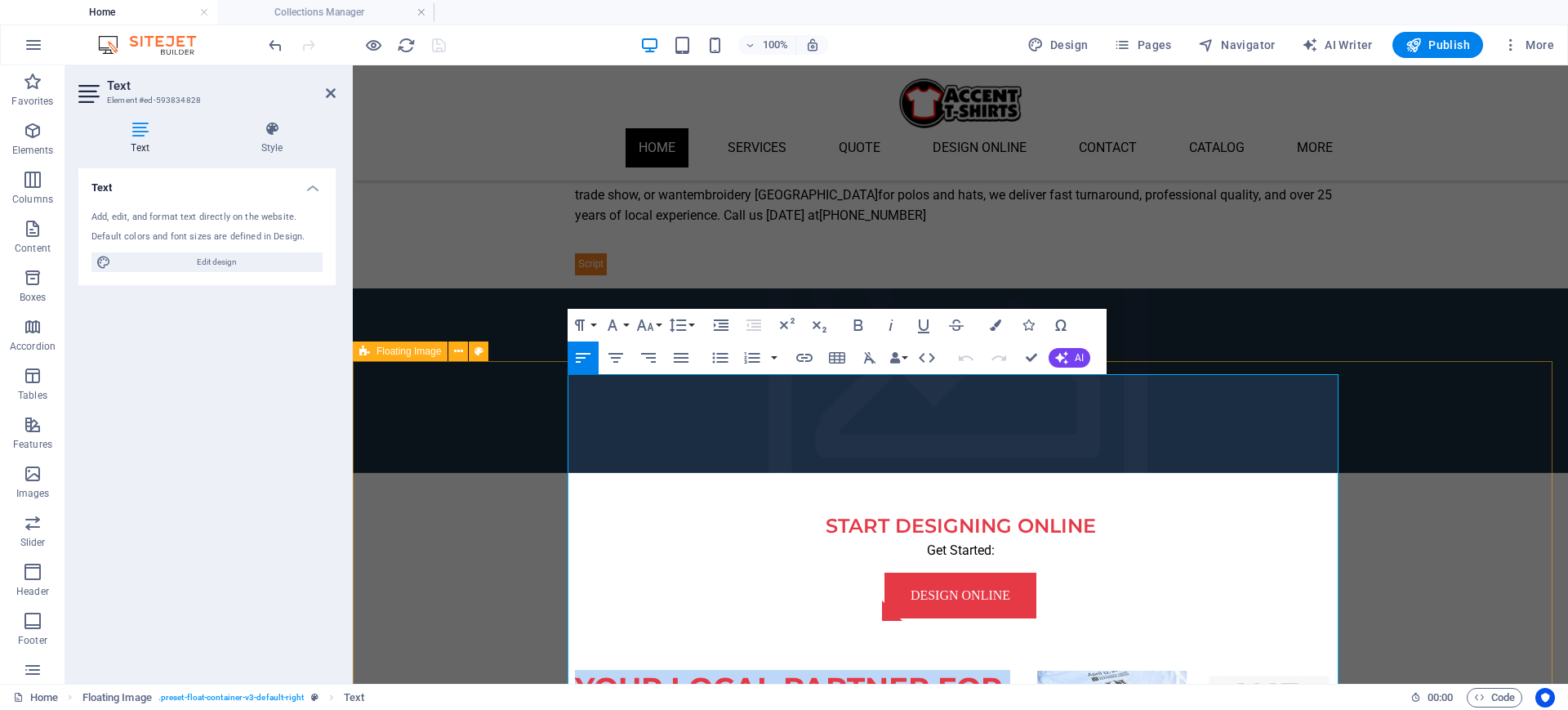
drag, startPoint x: 1012, startPoint y: 432, endPoint x: 562, endPoint y: 399, distance: 451.2
copy div "Lore Ipsum Dolorsi ame Consec Adipisci, Elitseddoe, TEM & INC ut Lab Etdol Magn…"
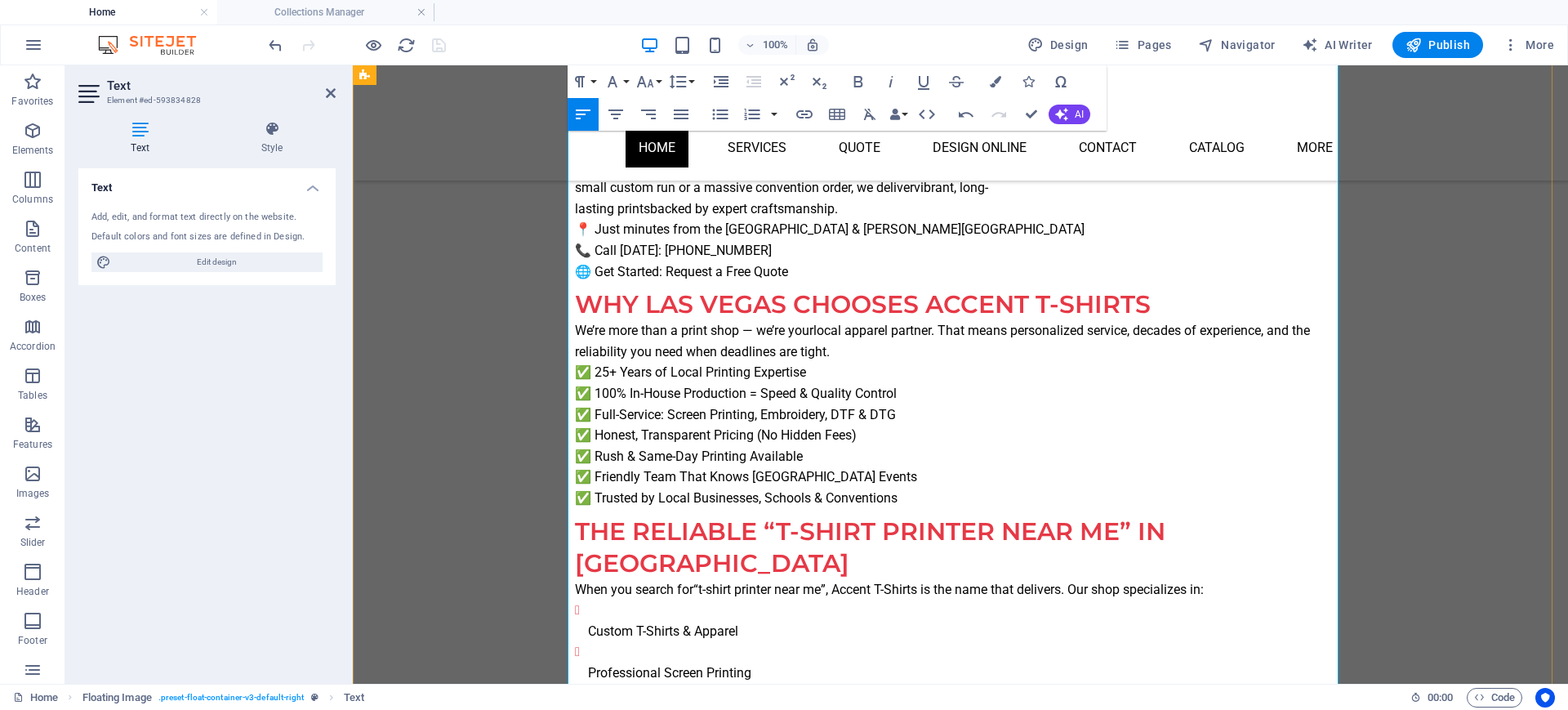
scroll to position [1026, 0]
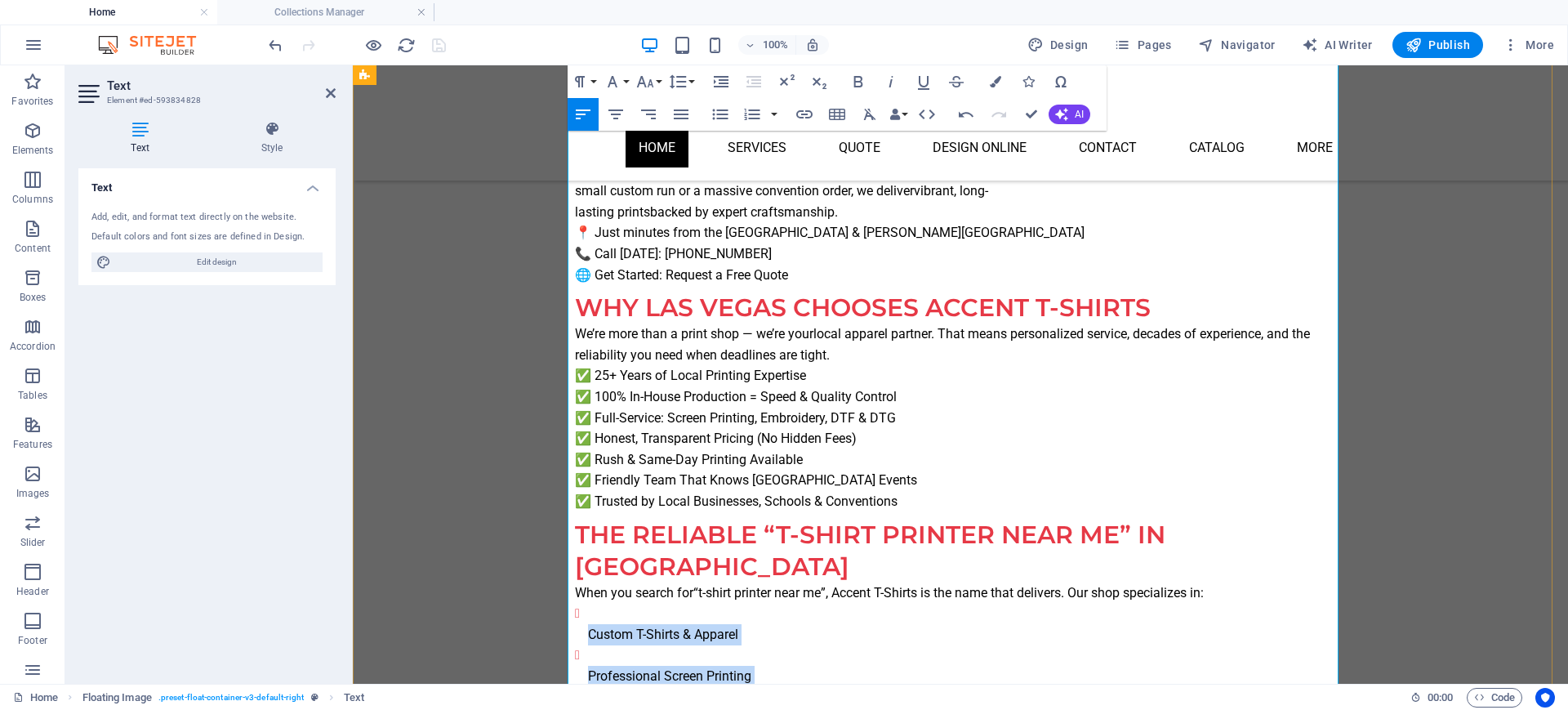
drag, startPoint x: 866, startPoint y: 432, endPoint x: 579, endPoint y: 305, distance: 313.8
click at [579, 567] on ul "Custom T-Shirts & Apparel Professional Screen Printing Embroidery for Polos, Ha…" at bounding box center [960, 686] width 771 height 167
click at [714, 110] on icon "button" at bounding box center [720, 114] width 19 height 19
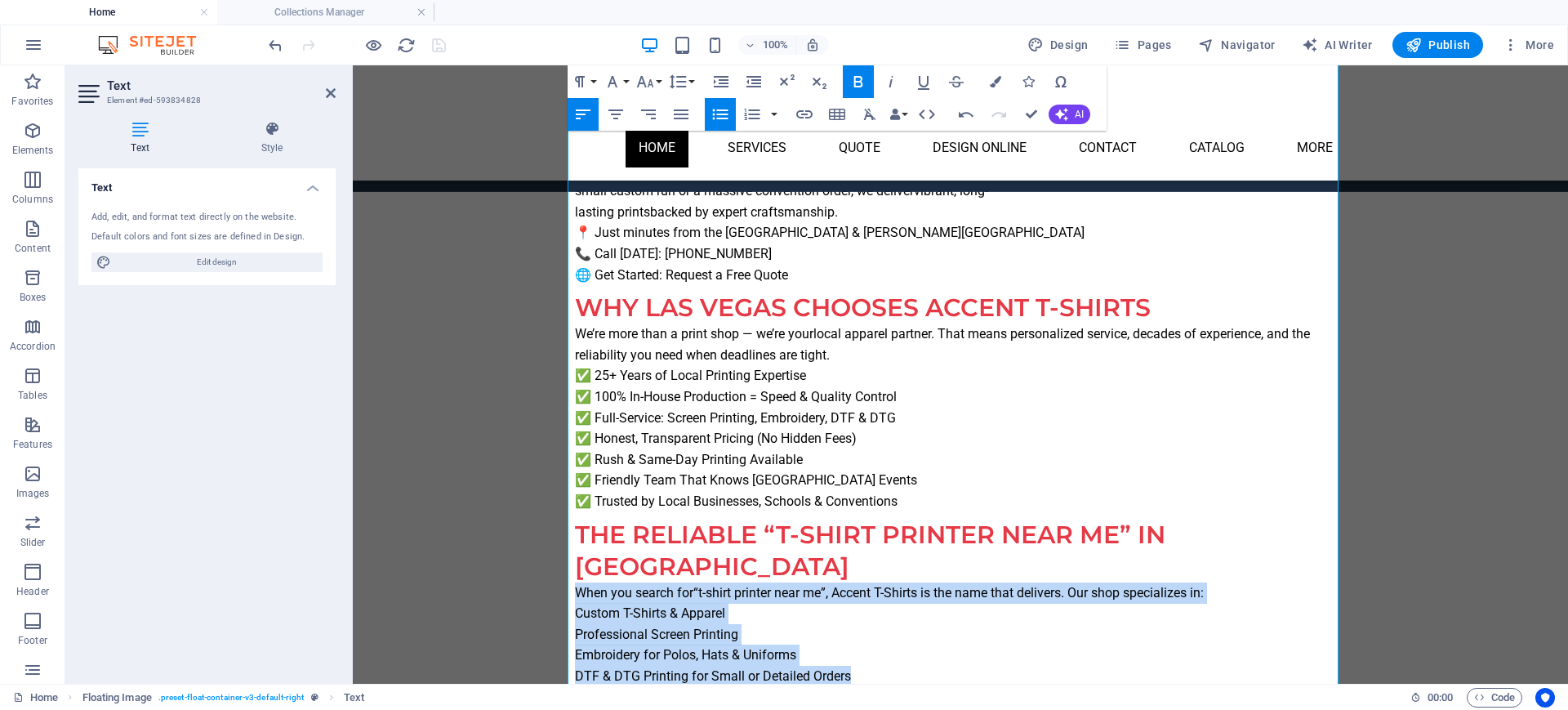
click at [714, 110] on icon "button" at bounding box center [720, 114] width 19 height 19
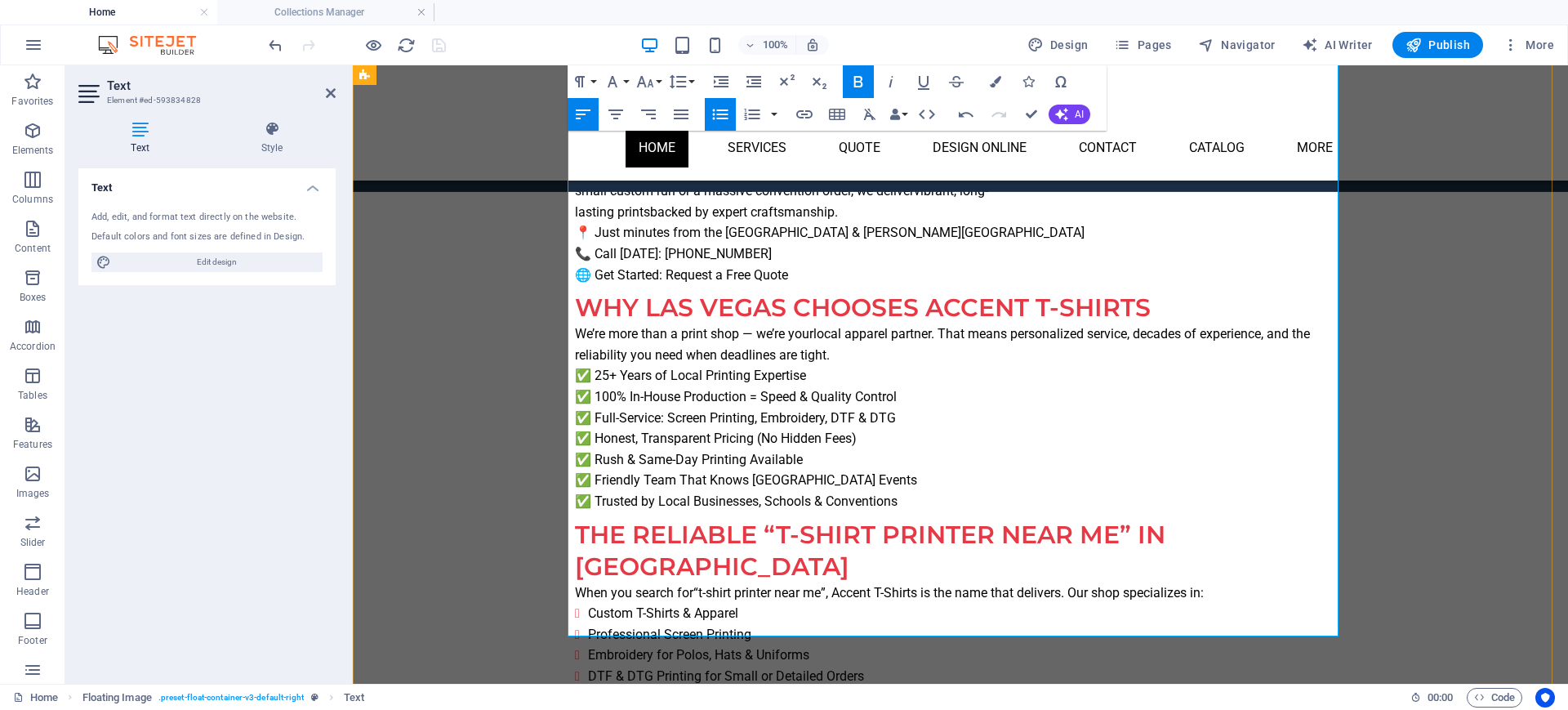
drag, startPoint x: 1013, startPoint y: 536, endPoint x: 573, endPoint y: 412, distance: 457.1
click at [714, 116] on icon "button" at bounding box center [720, 114] width 19 height 19
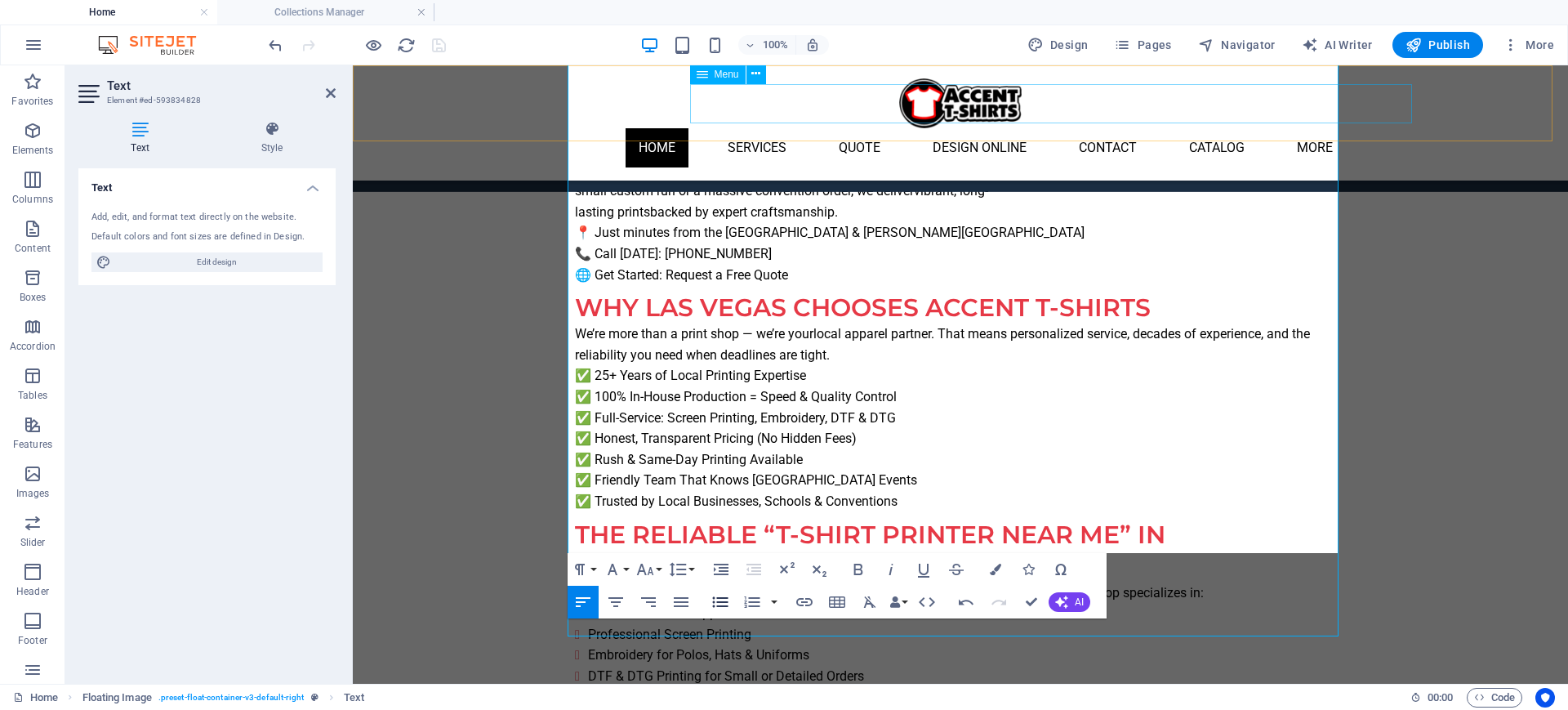
click at [715, 128] on nav "Home Services TShirt Printing Printing Methods Screen Printing DTG DTF Embroide…" at bounding box center [960, 147] width 771 height 40
select select
select select "1"
select select
select select "2"
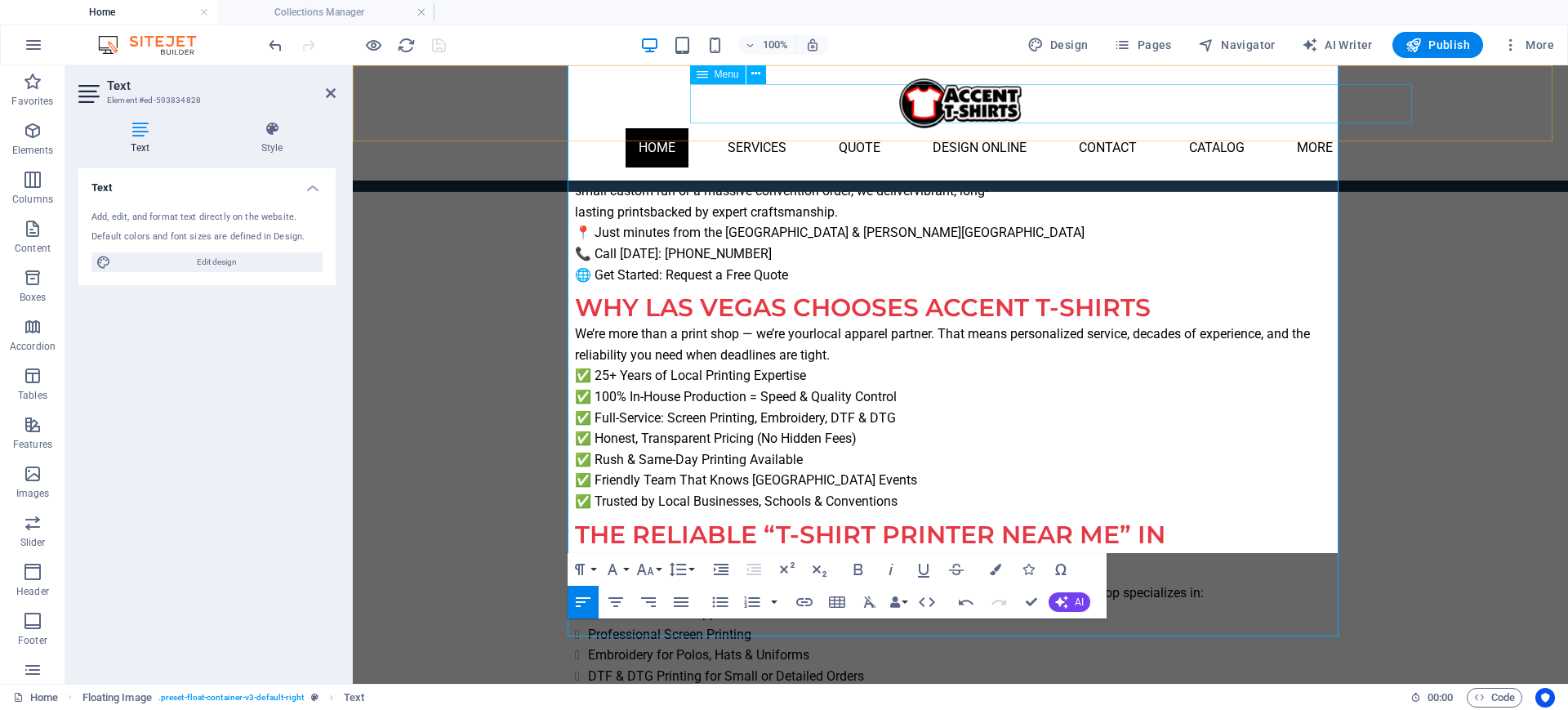
select select
select select "3"
select select
select select "4"
select select
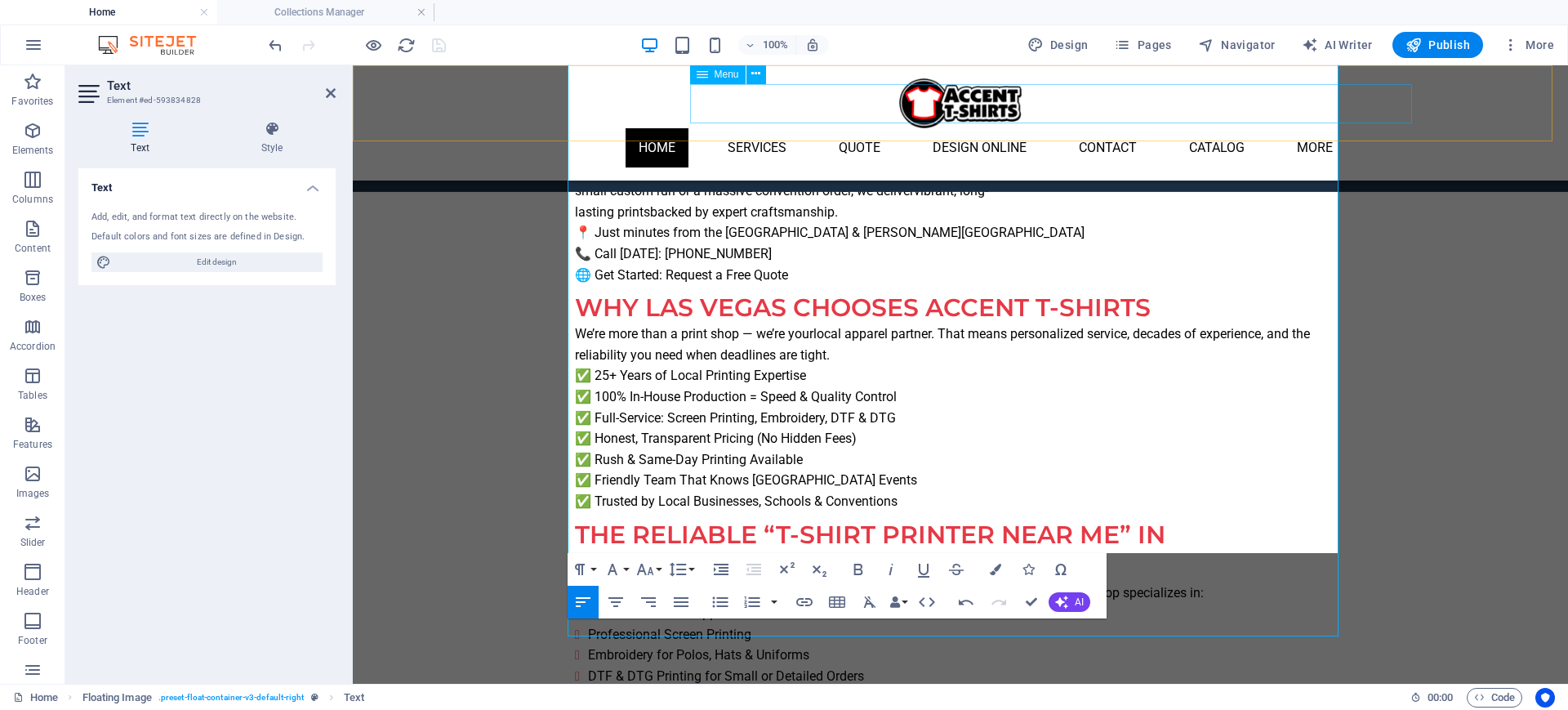
select select "5"
select select
select select "7"
select select
select select "8"
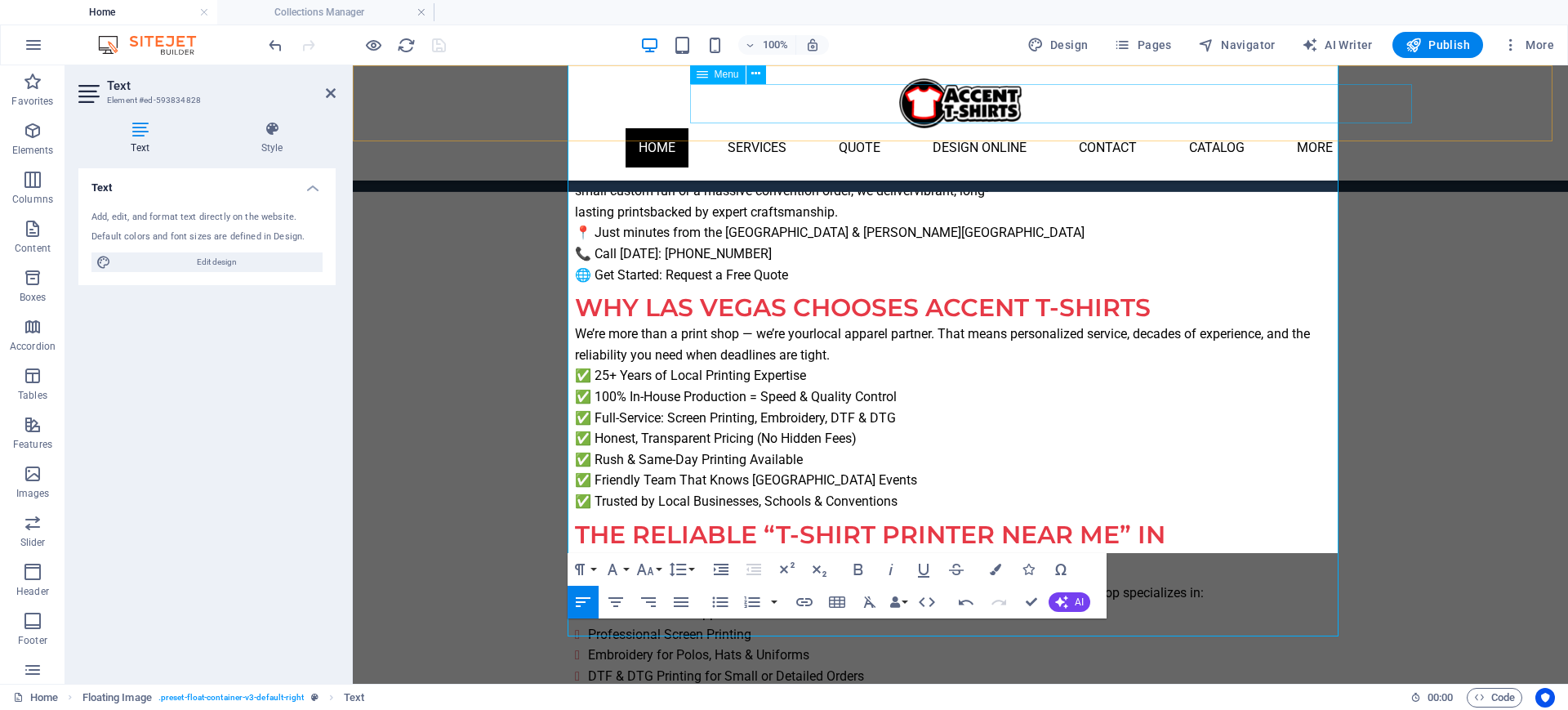
select select
select select "6"
select select
select select "9"
select select
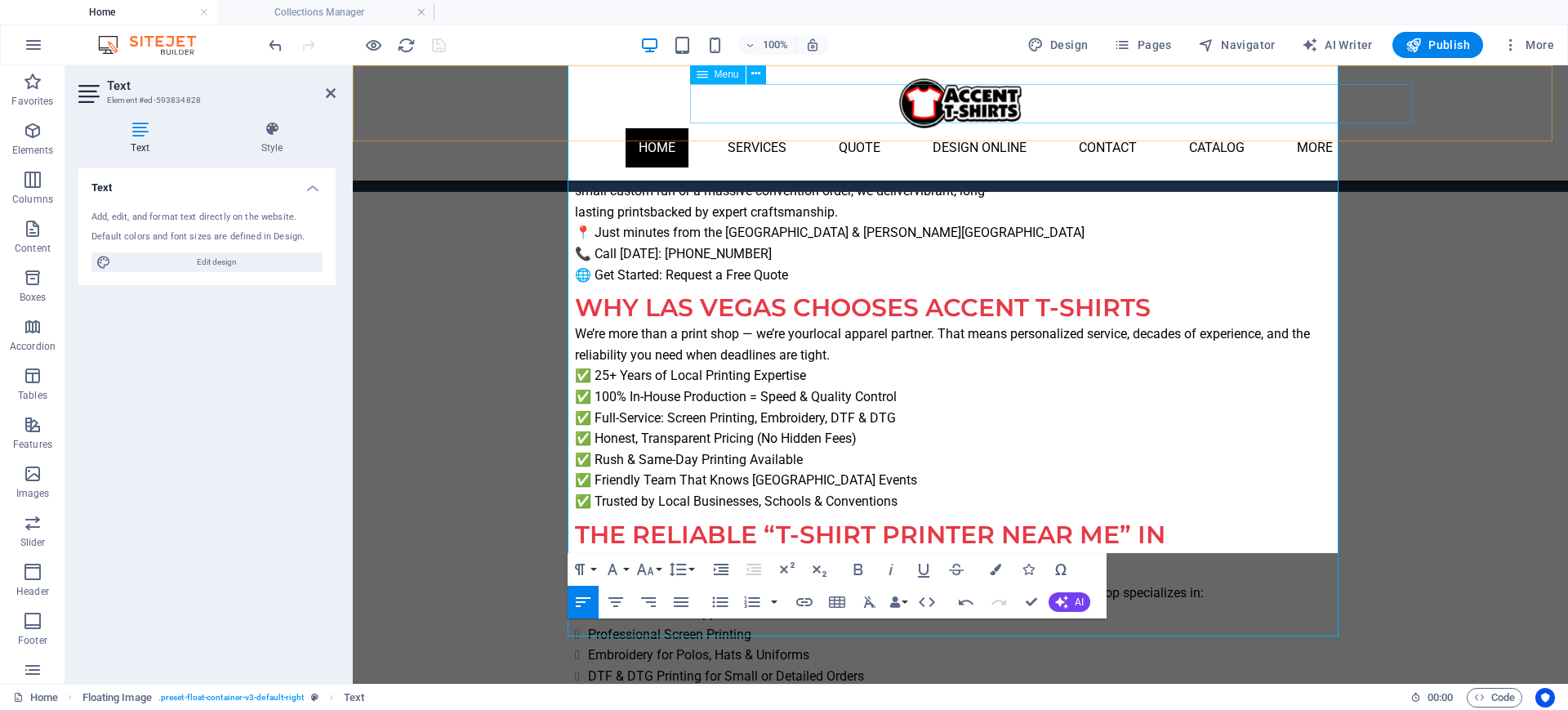
select select "11"
select select
select select "12"
select select
select select "13"
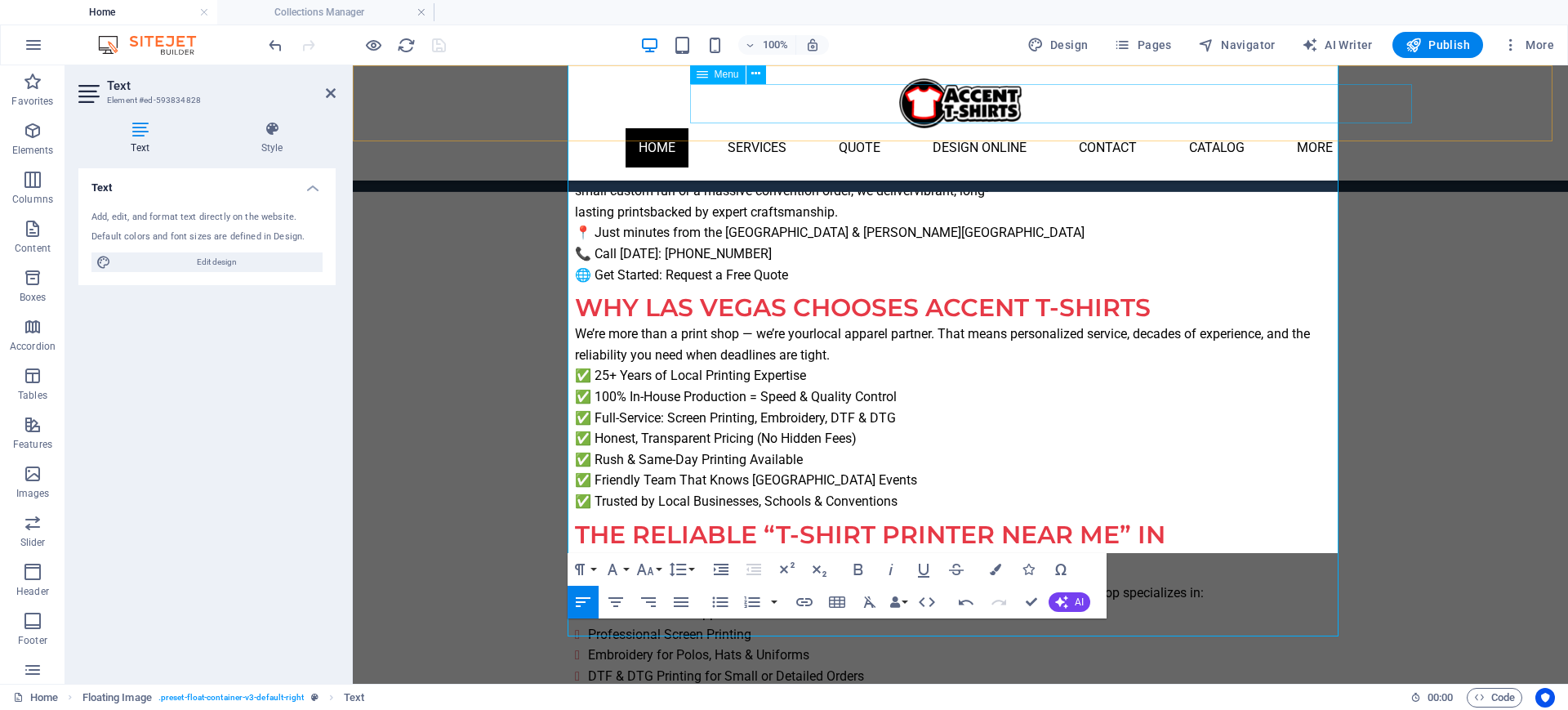
select select
select select "14"
select select
select select "15"
select select
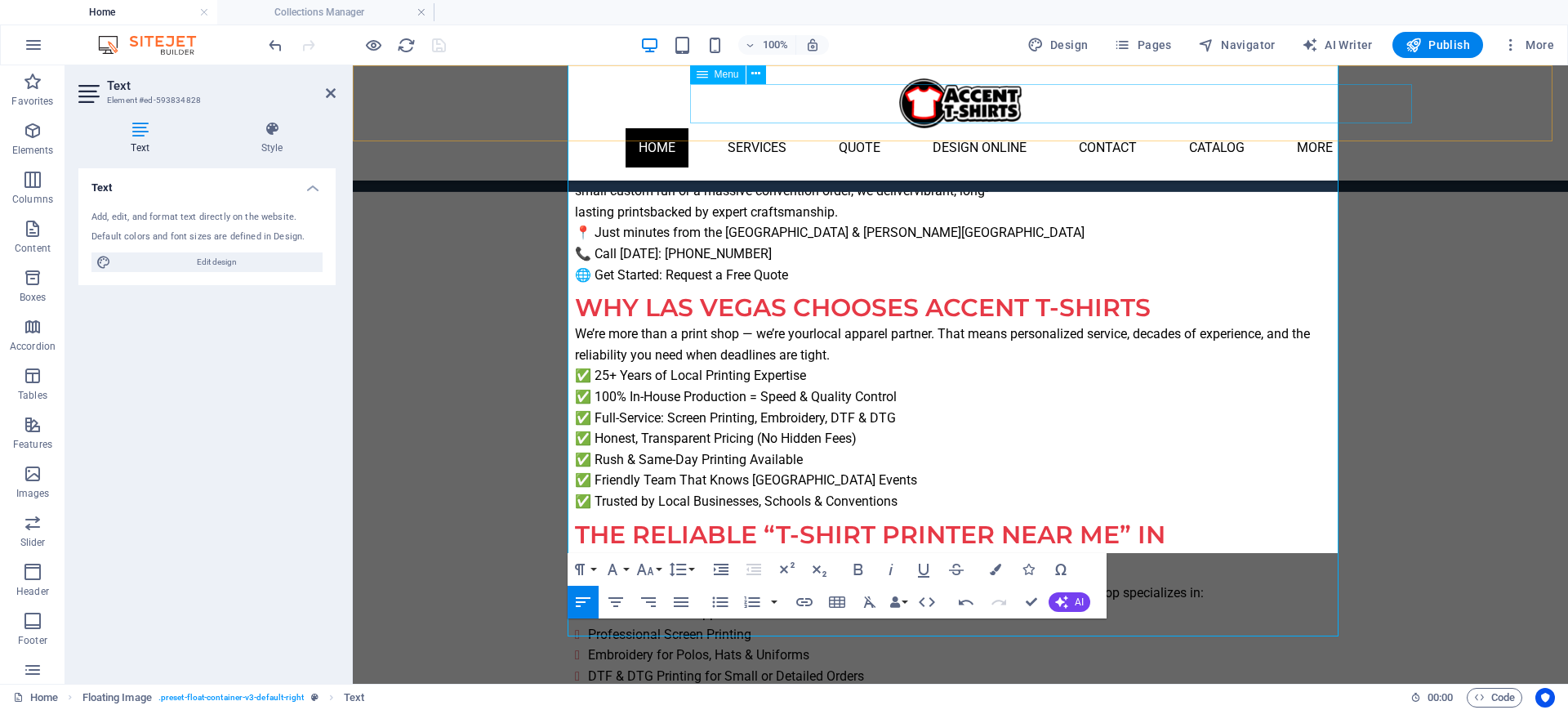
select select "16"
select select
select select "17"
select select
select select "18"
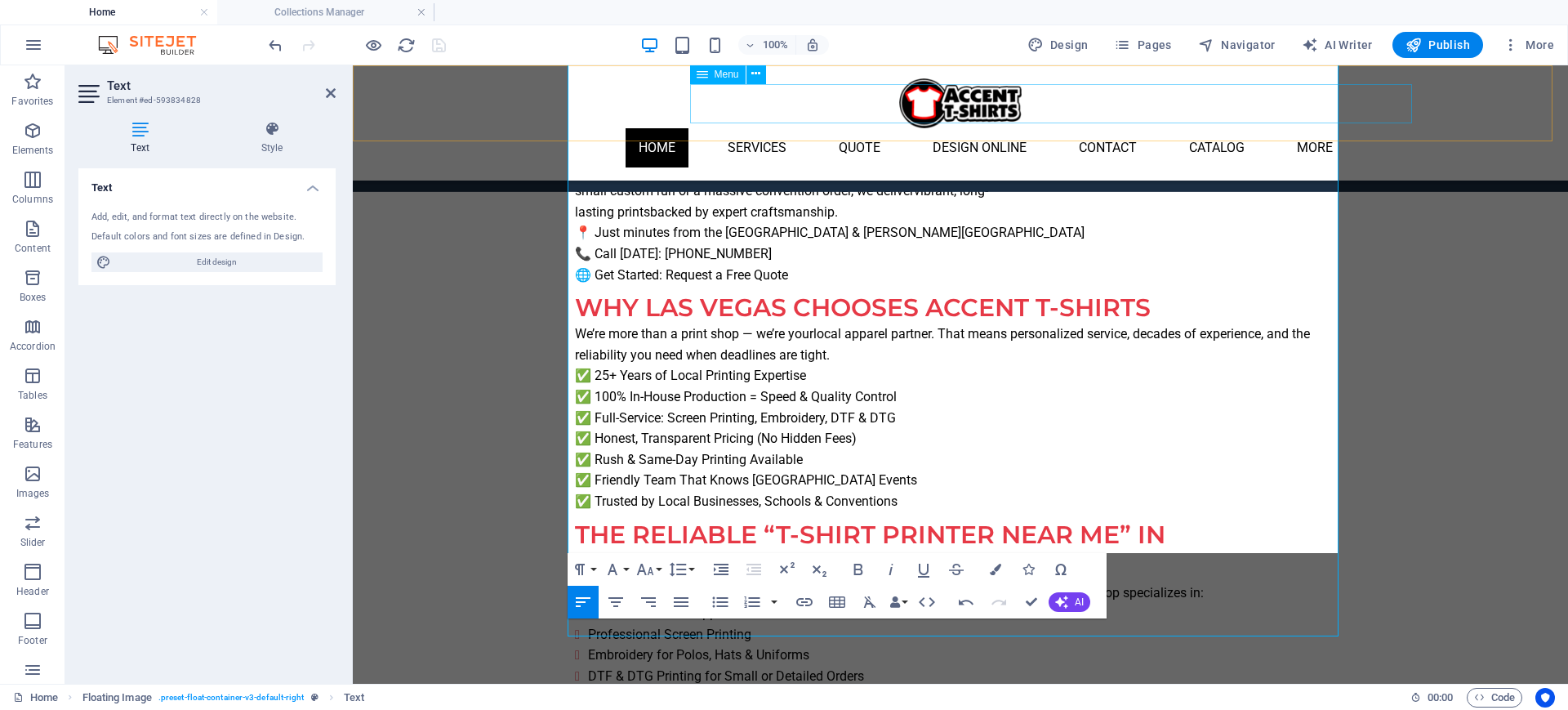
select select
select select "19"
select select
select select "20"
select select
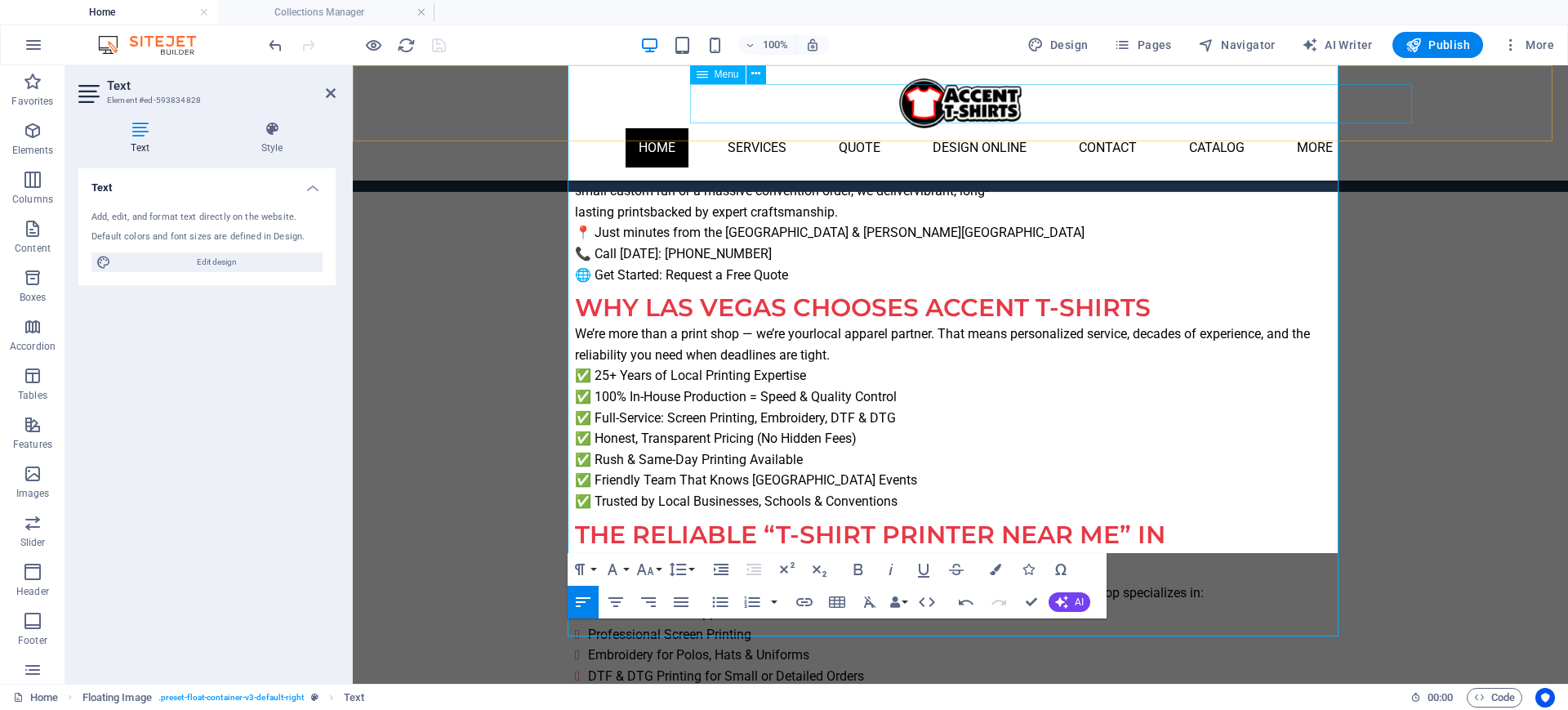
select select "21"
select select
select select "32"
select select
select select "31"
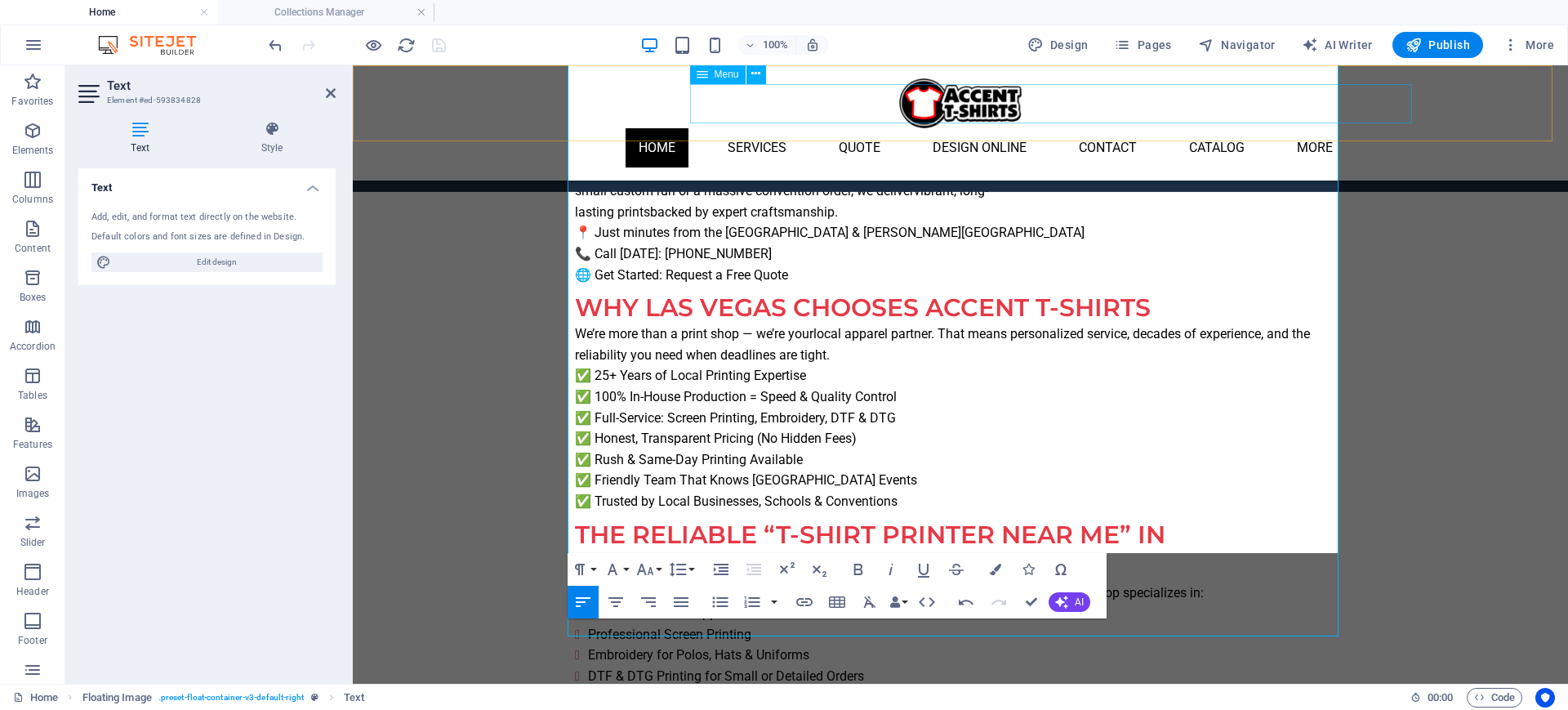
select select
select select "23"
select select
select select "26"
select select
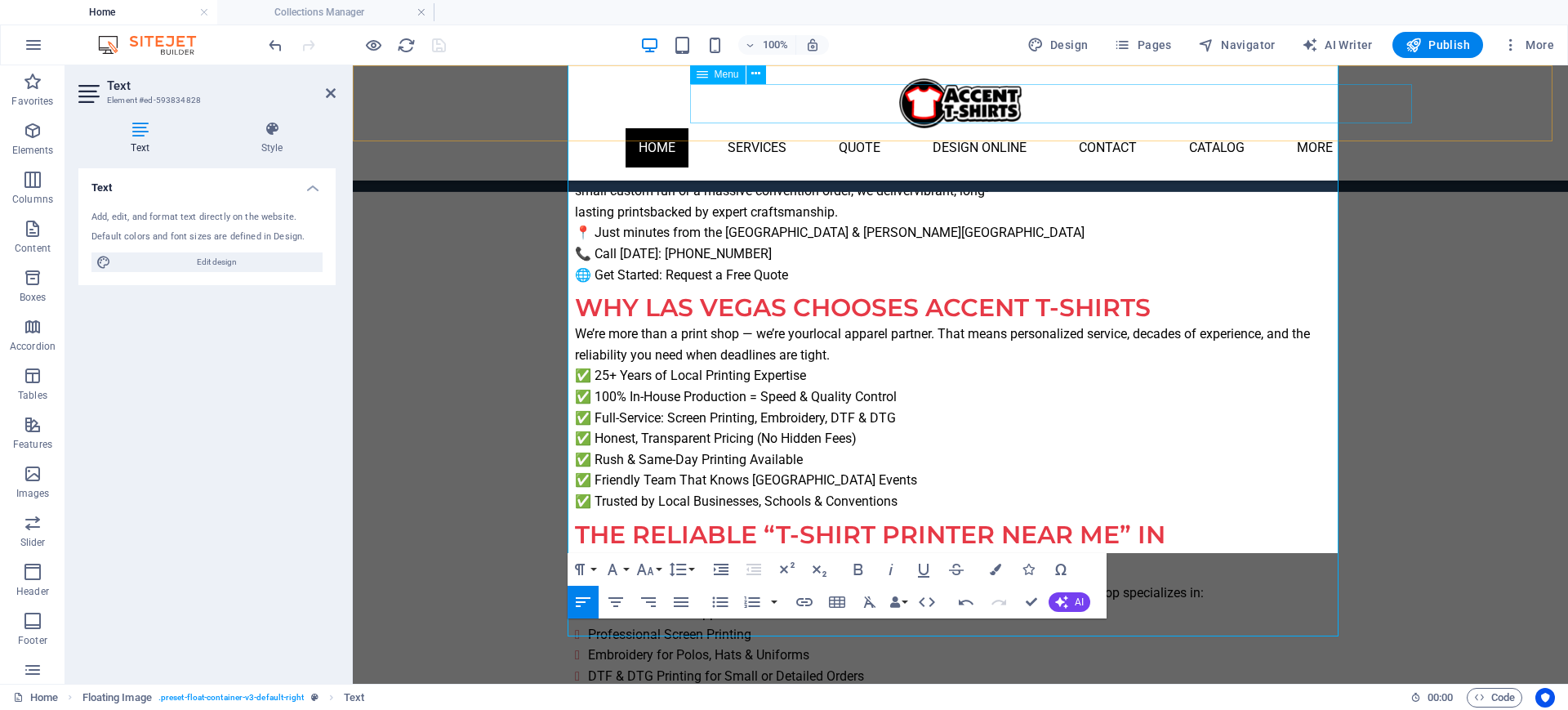
select select "27"
select select
select select "24"
select select
select select "25"
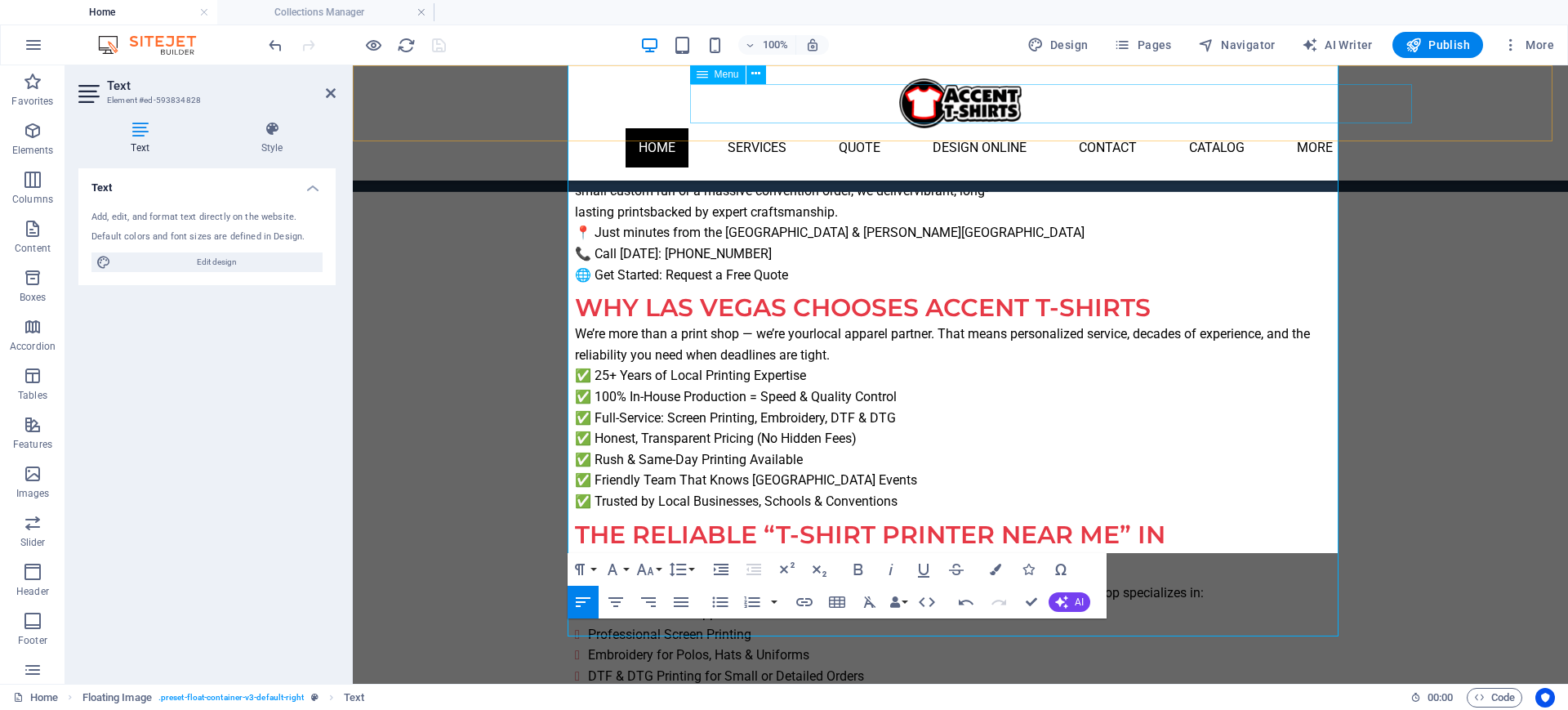
select select
select select "28"
select select
select select "29"
select select
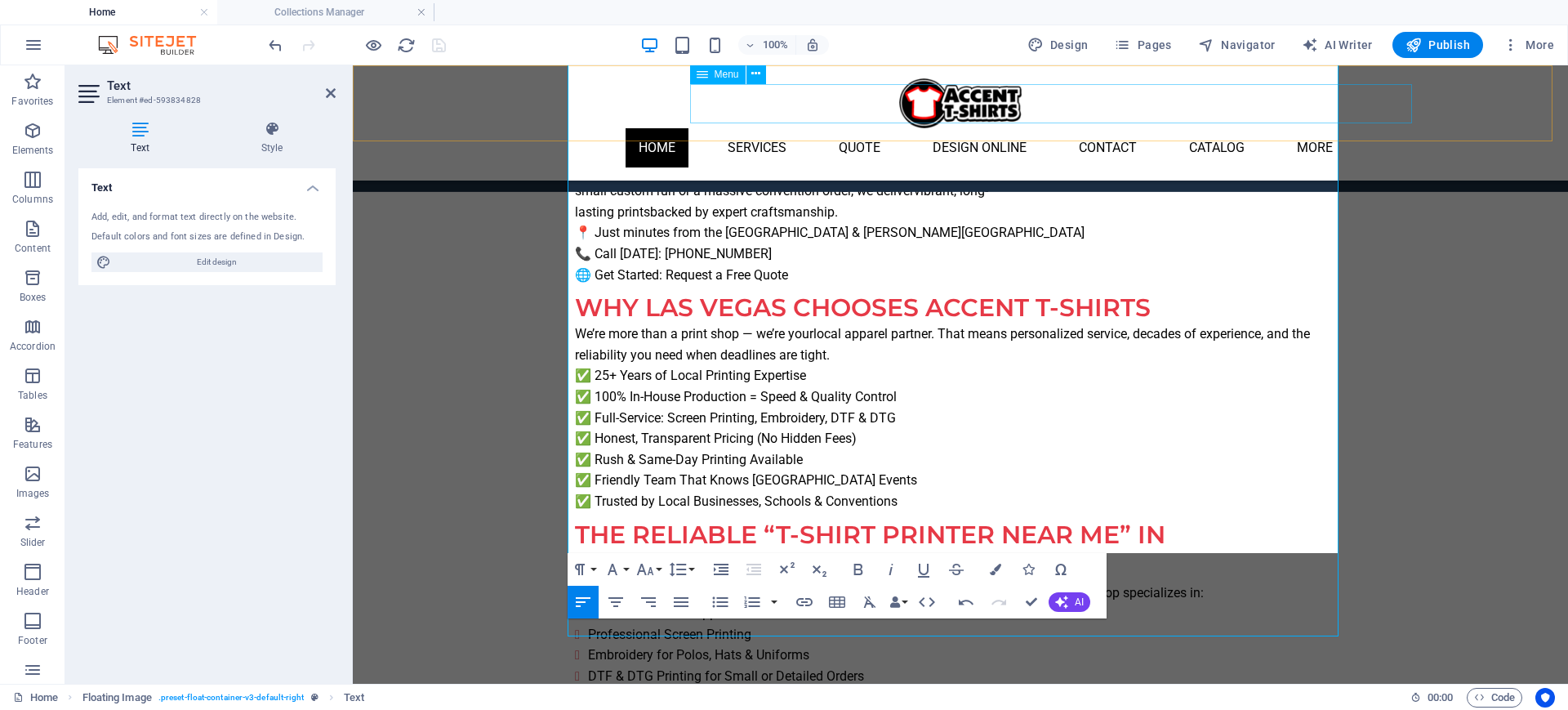
select select "30"
select select
select select "33"
select select
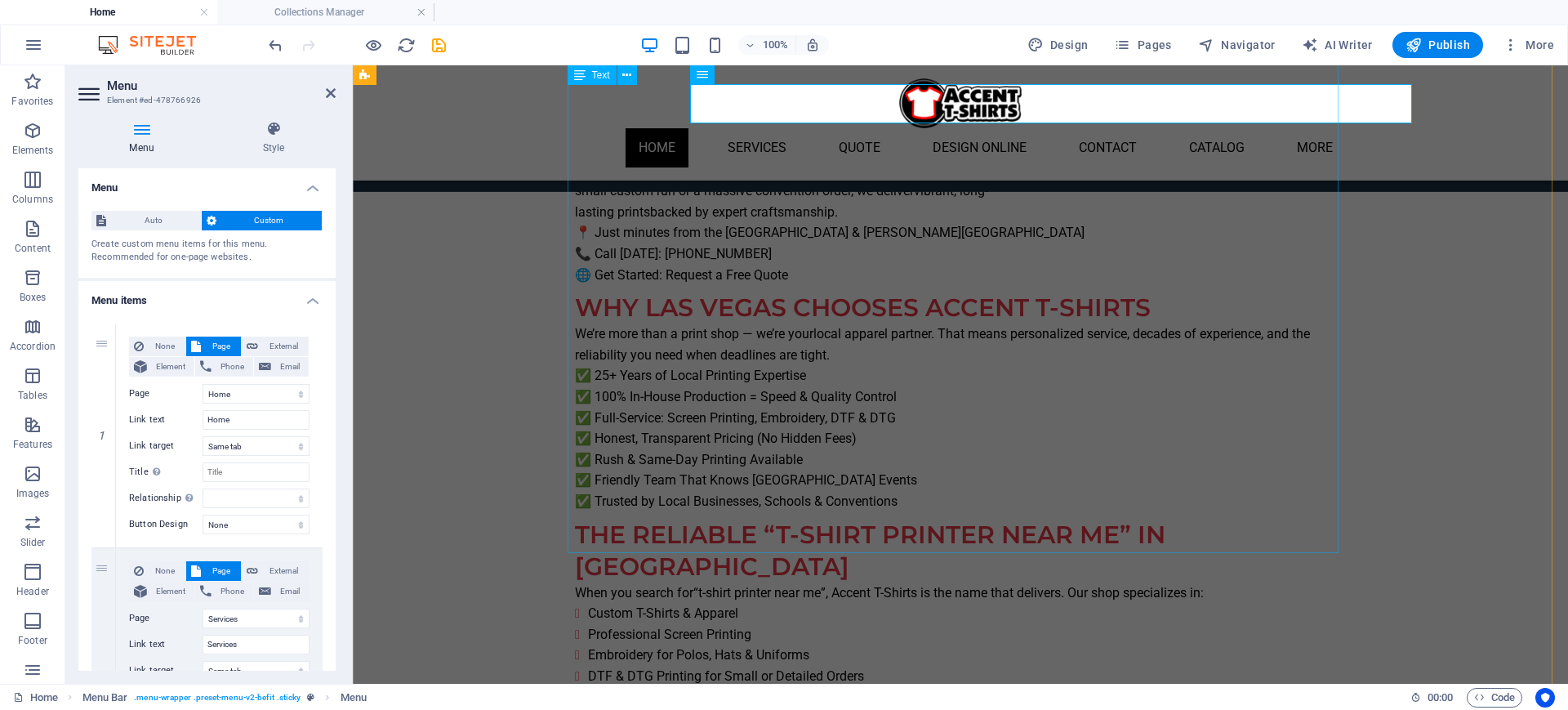
click at [736, 337] on div "Your Local Partner for Screen Printing, Embroidery, DTF & DTG in [GEOGRAPHIC_DA…" at bounding box center [960, 419] width 771 height 925
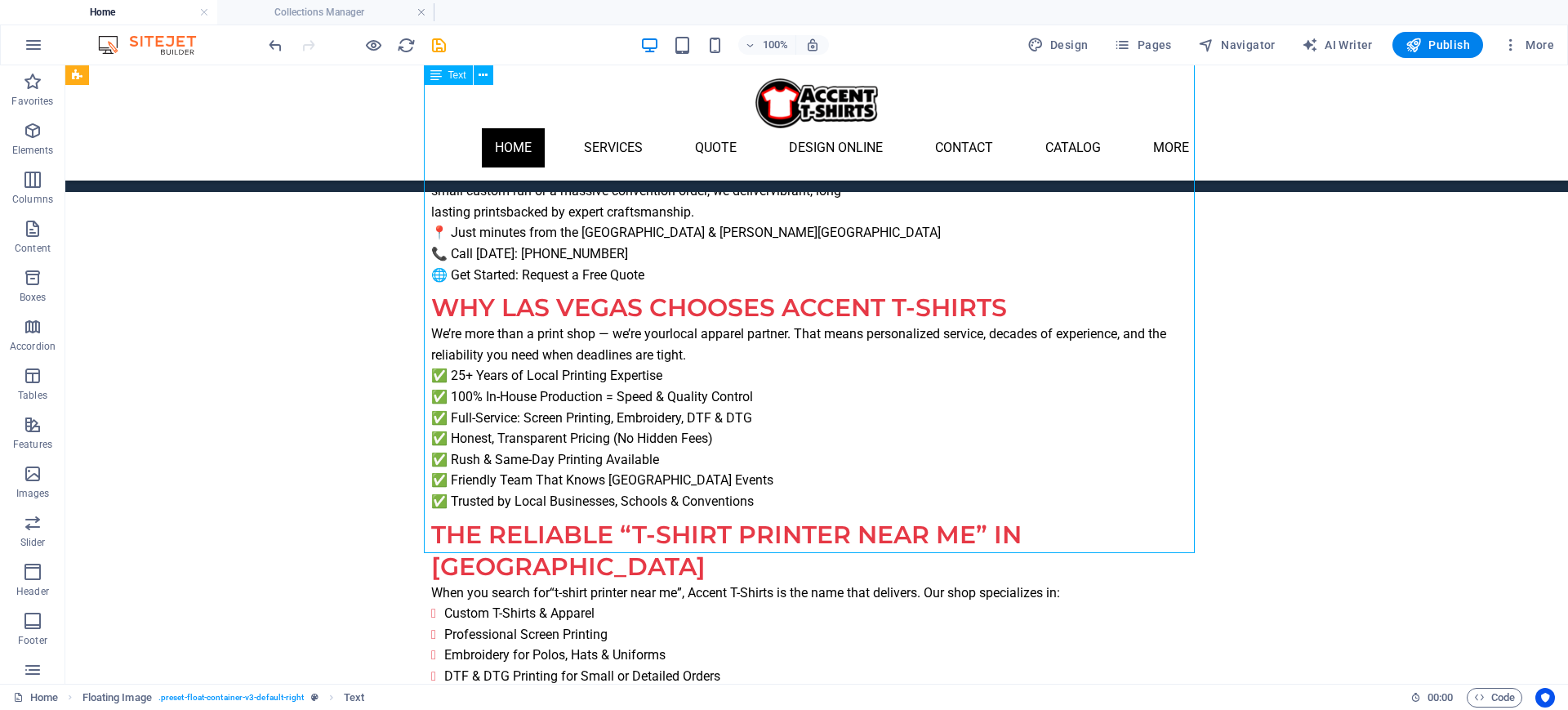
click at [611, 437] on div "Your Local Partner for Screen Printing, Embroidery, DTF & DTG in [GEOGRAPHIC_DA…" at bounding box center [817, 419] width 771 height 925
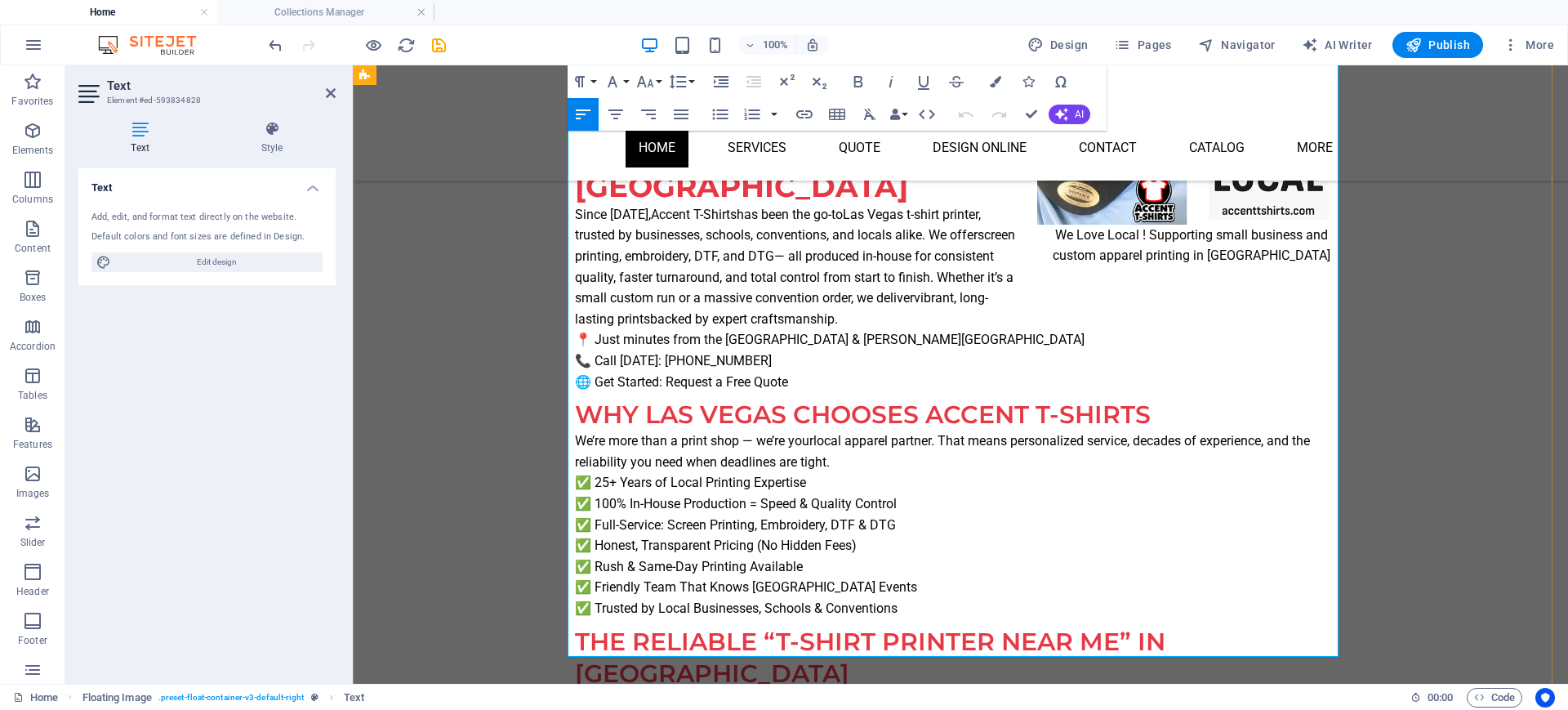
scroll to position [925, 0]
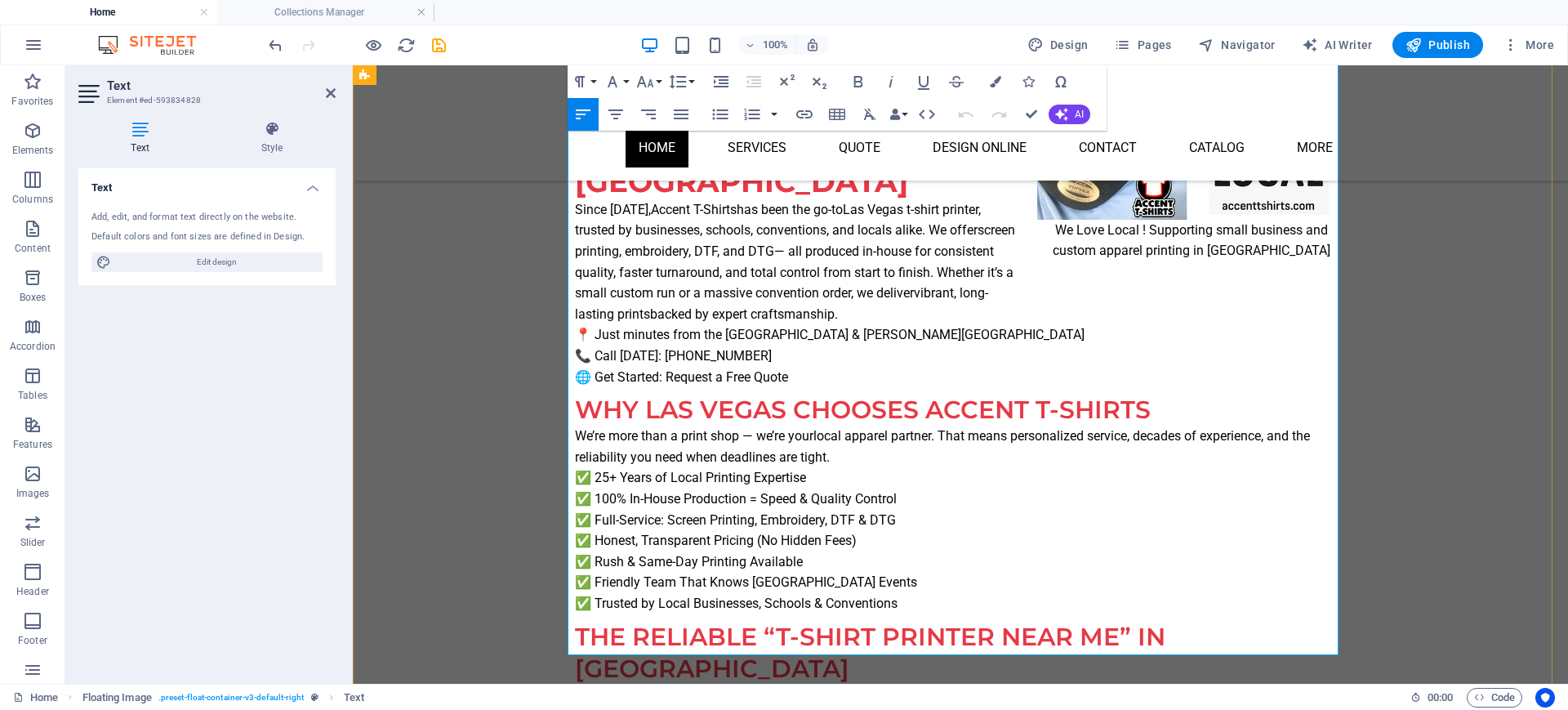
drag, startPoint x: 919, startPoint y: 547, endPoint x: 569, endPoint y: 497, distance: 353.6
click at [575, 497] on div "Your Local Partner for Screen Printing, Embroidery, DTF & DTG in [GEOGRAPHIC_DA…" at bounding box center [960, 521] width 771 height 925
click at [724, 112] on icon "button" at bounding box center [720, 114] width 19 height 19
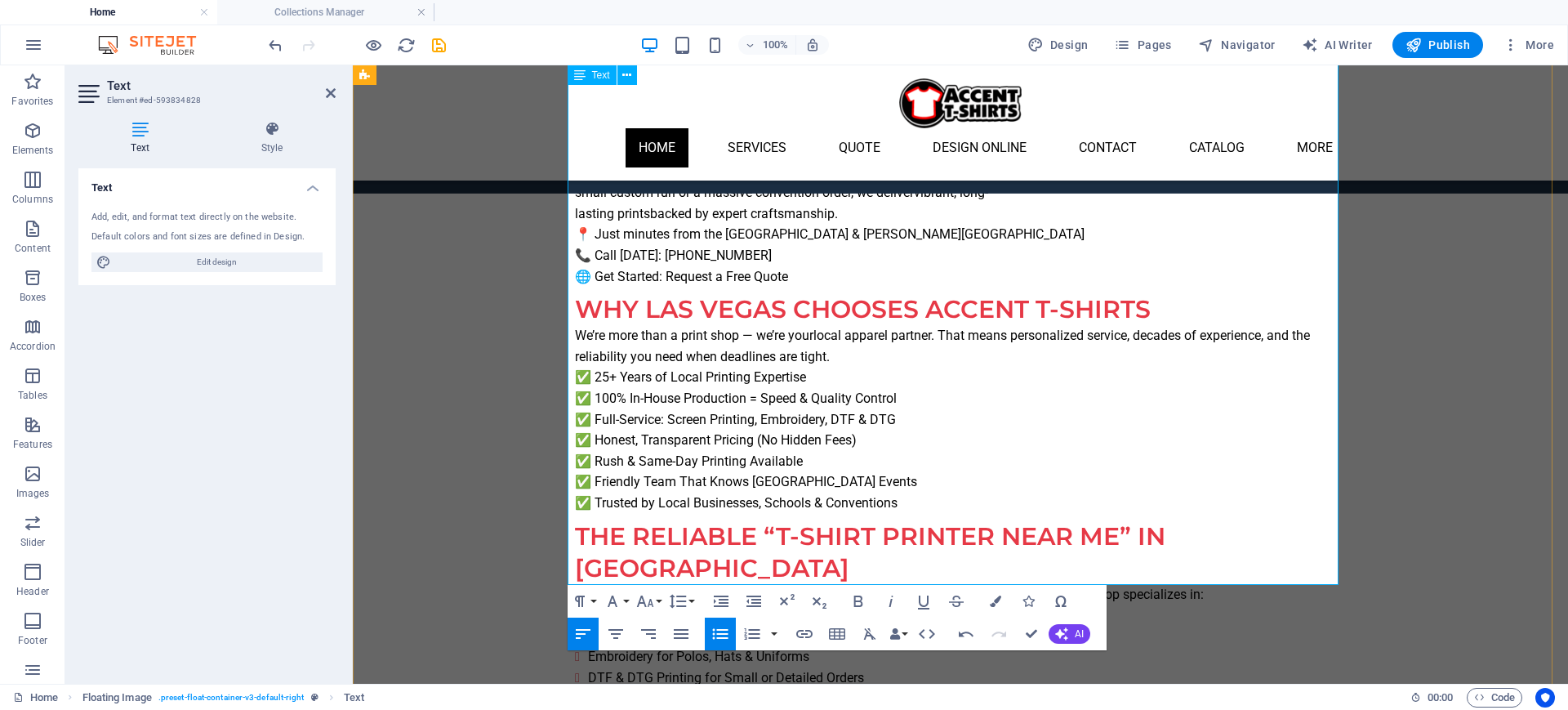
scroll to position [1026, 0]
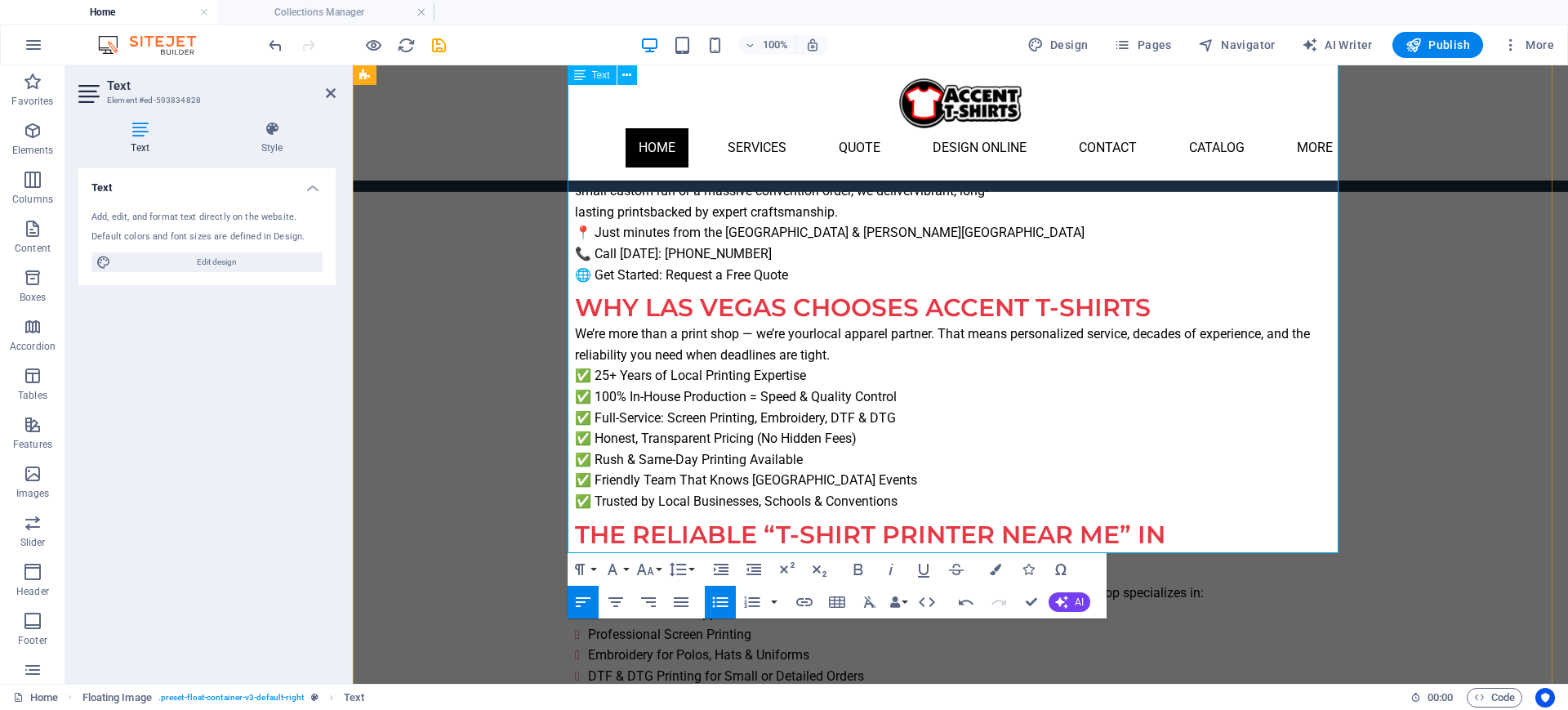
drag, startPoint x: 924, startPoint y: 521, endPoint x: 981, endPoint y: 518, distance: 57.1
click at [797, 567] on icon "button" at bounding box center [804, 601] width 19 height 19
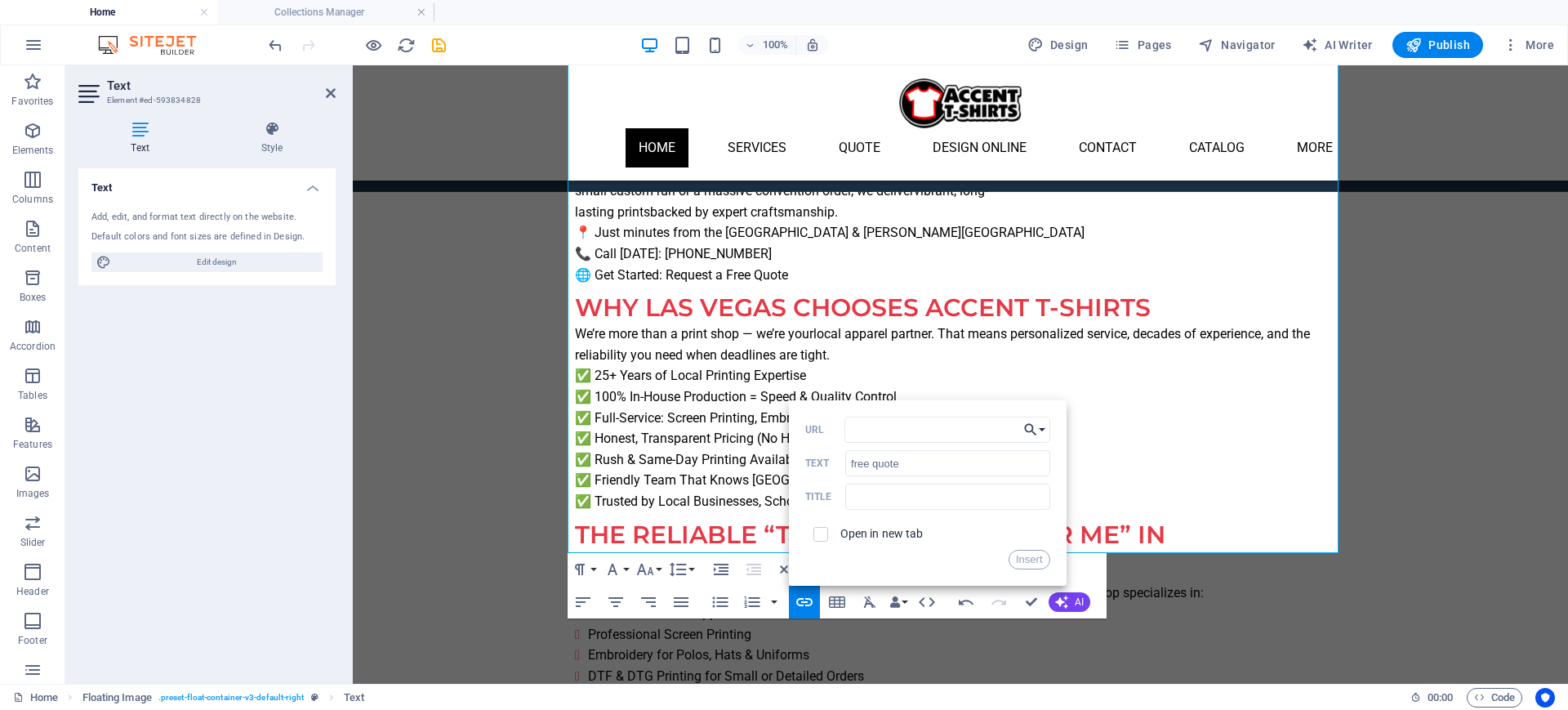
click at [1039, 432] on button "Choose Link" at bounding box center [1035, 429] width 31 height 26
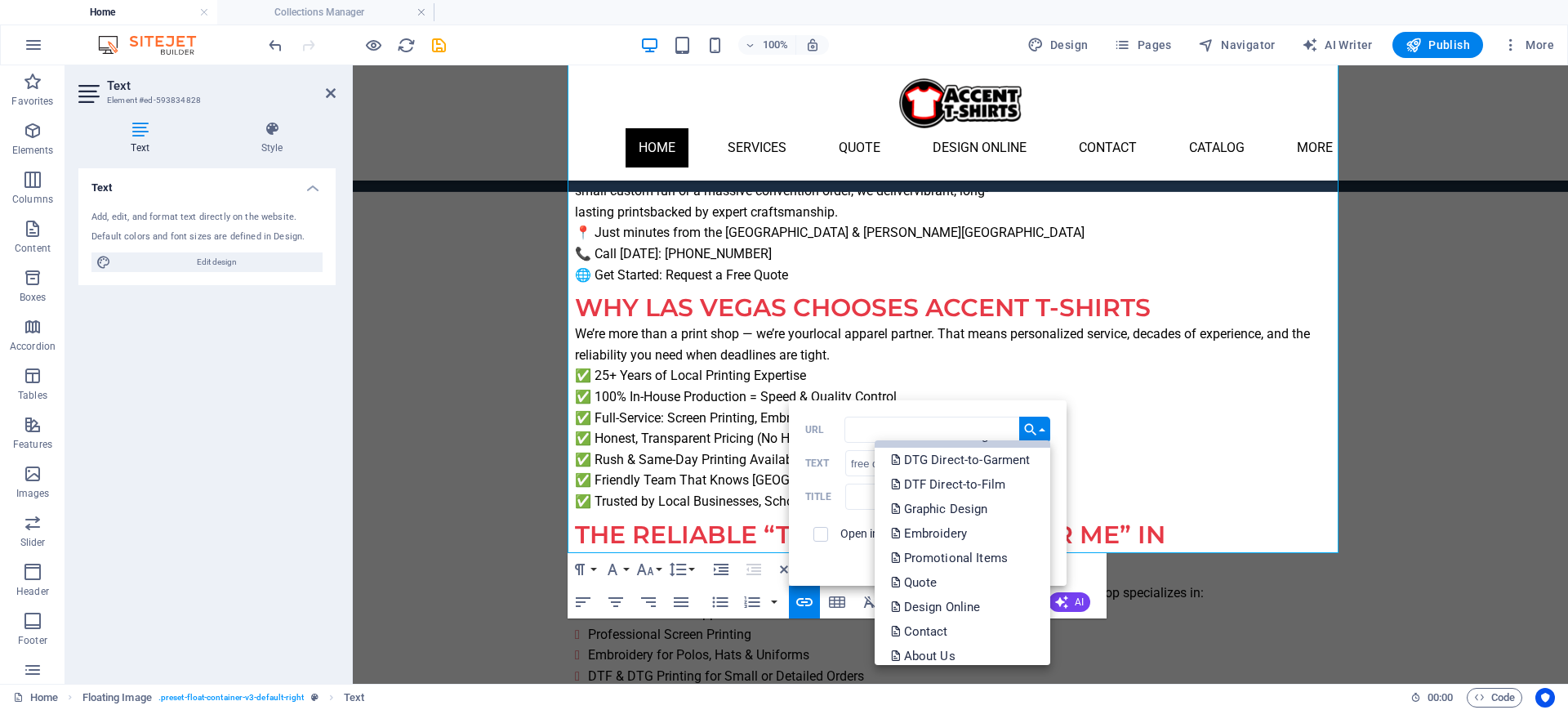
scroll to position [102, 0]
click at [943, 567] on link "Quote" at bounding box center [962, 577] width 176 height 24
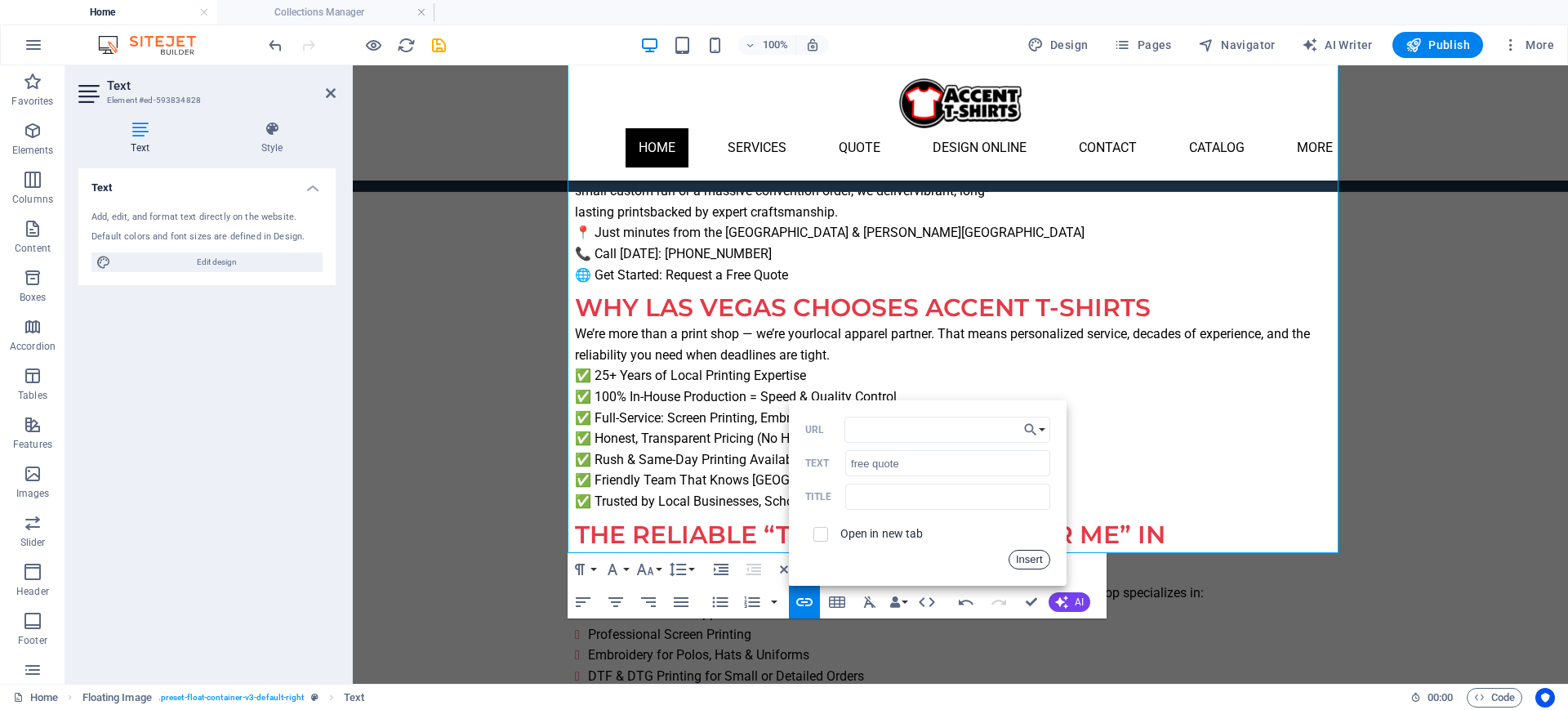
click at [1020, 549] on button "Insert" at bounding box center [1030, 559] width 42 height 19
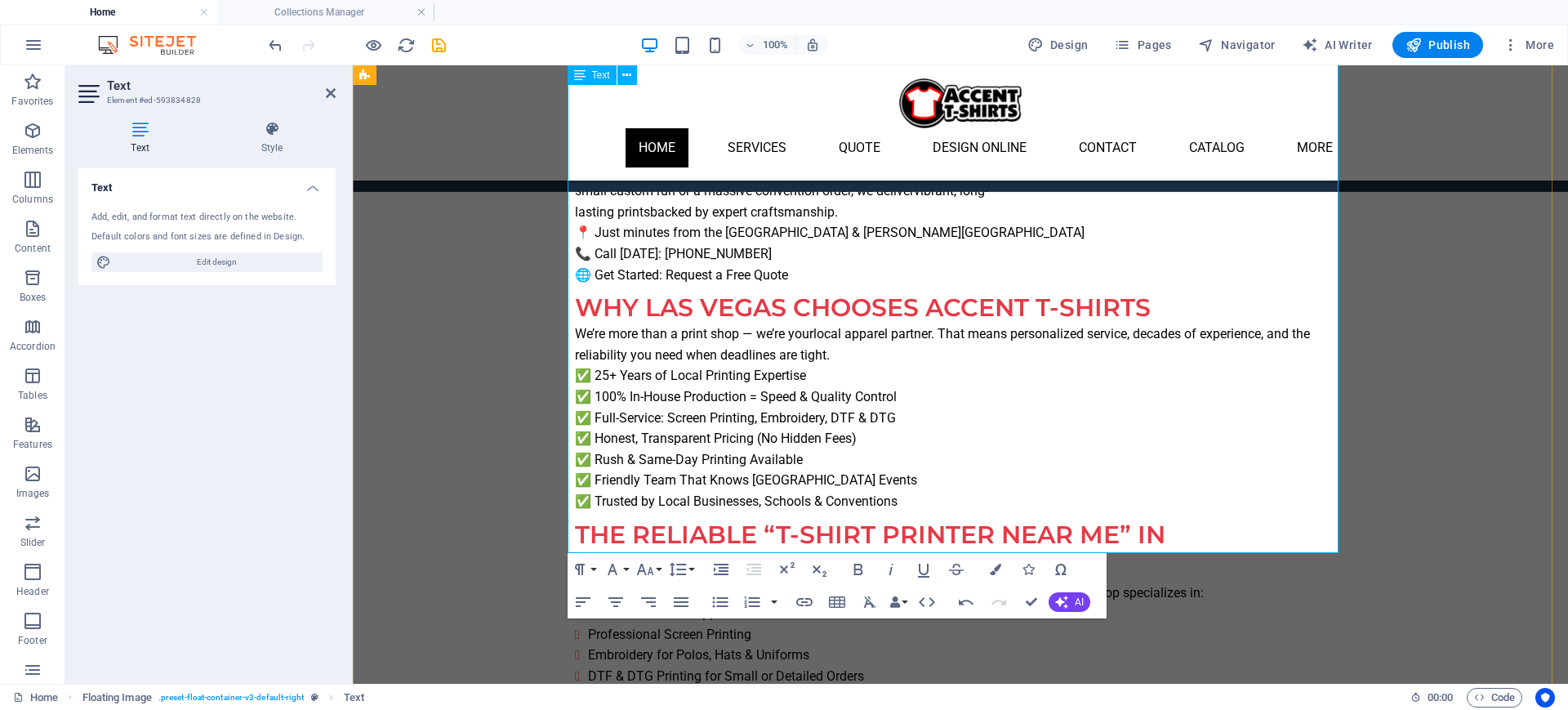
click at [439, 44] on icon "save" at bounding box center [439, 45] width 19 height 19
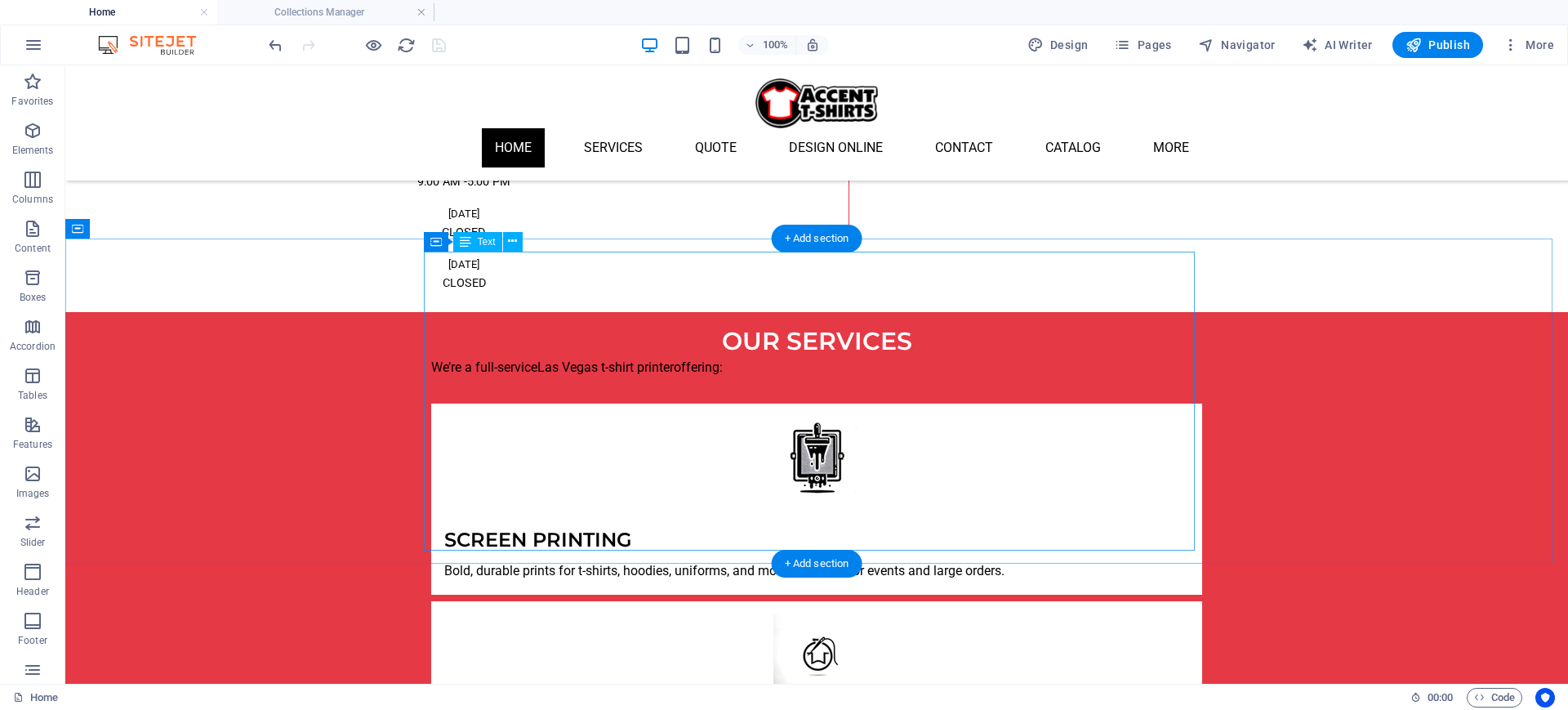
scroll to position [2354, 0]
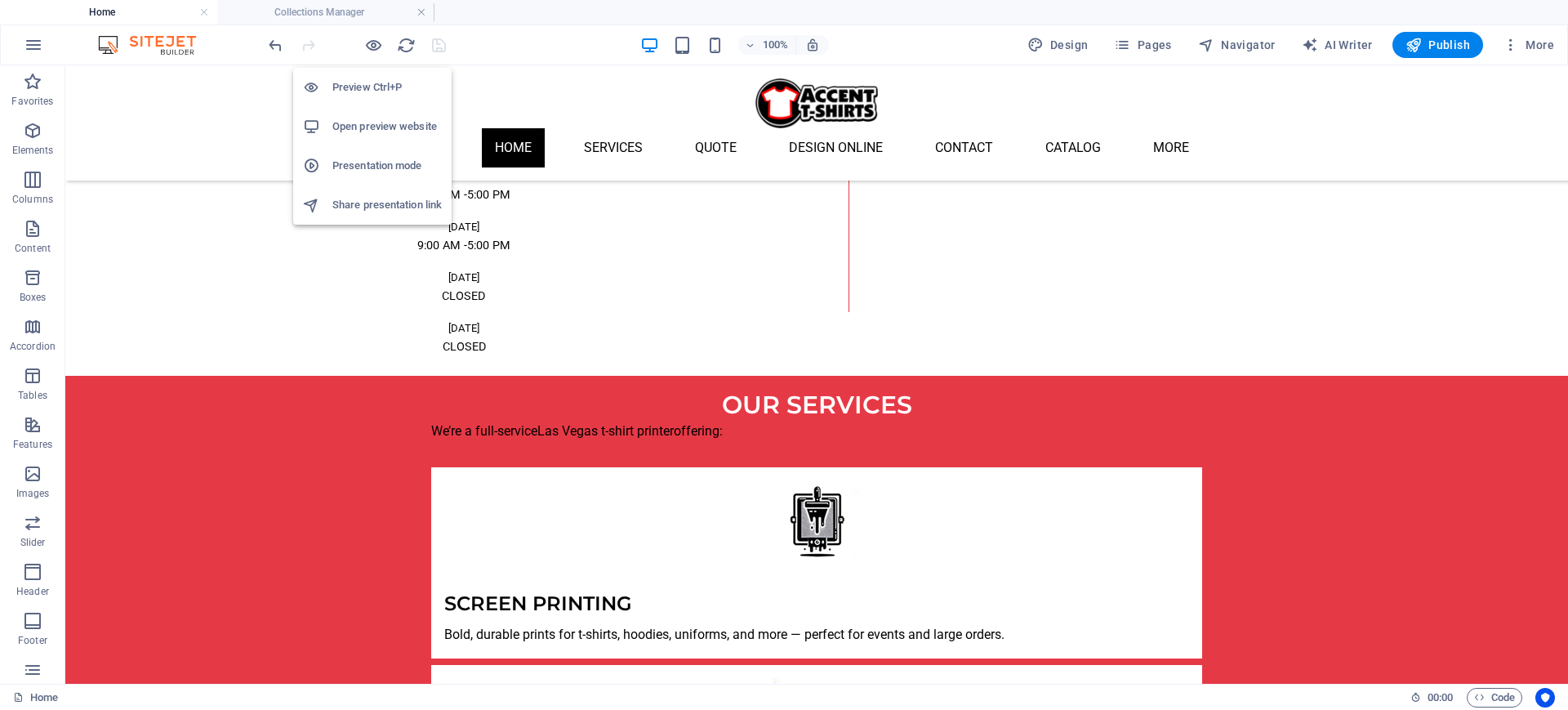
click at [366, 126] on h6 "Open preview website" at bounding box center [387, 126] width 109 height 19
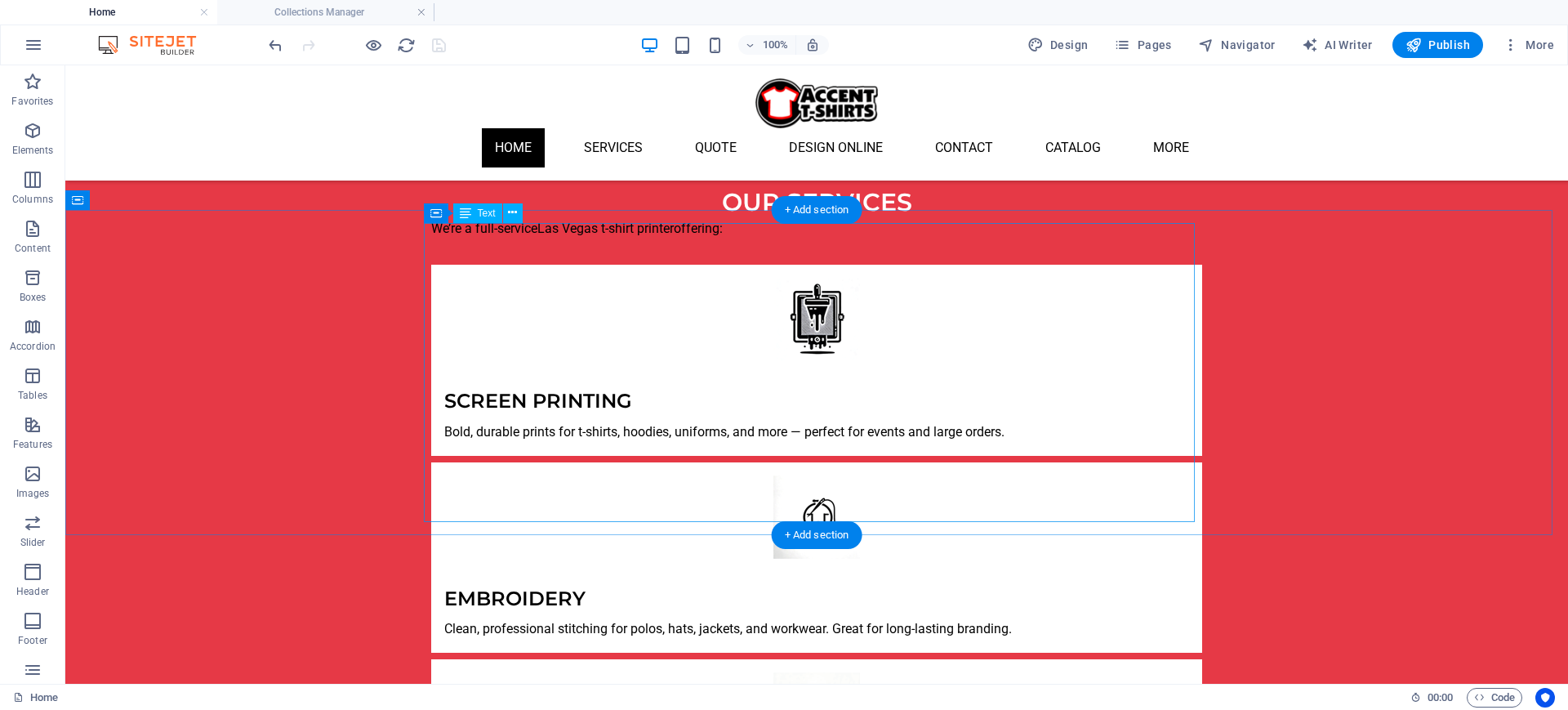
scroll to position [2557, 0]
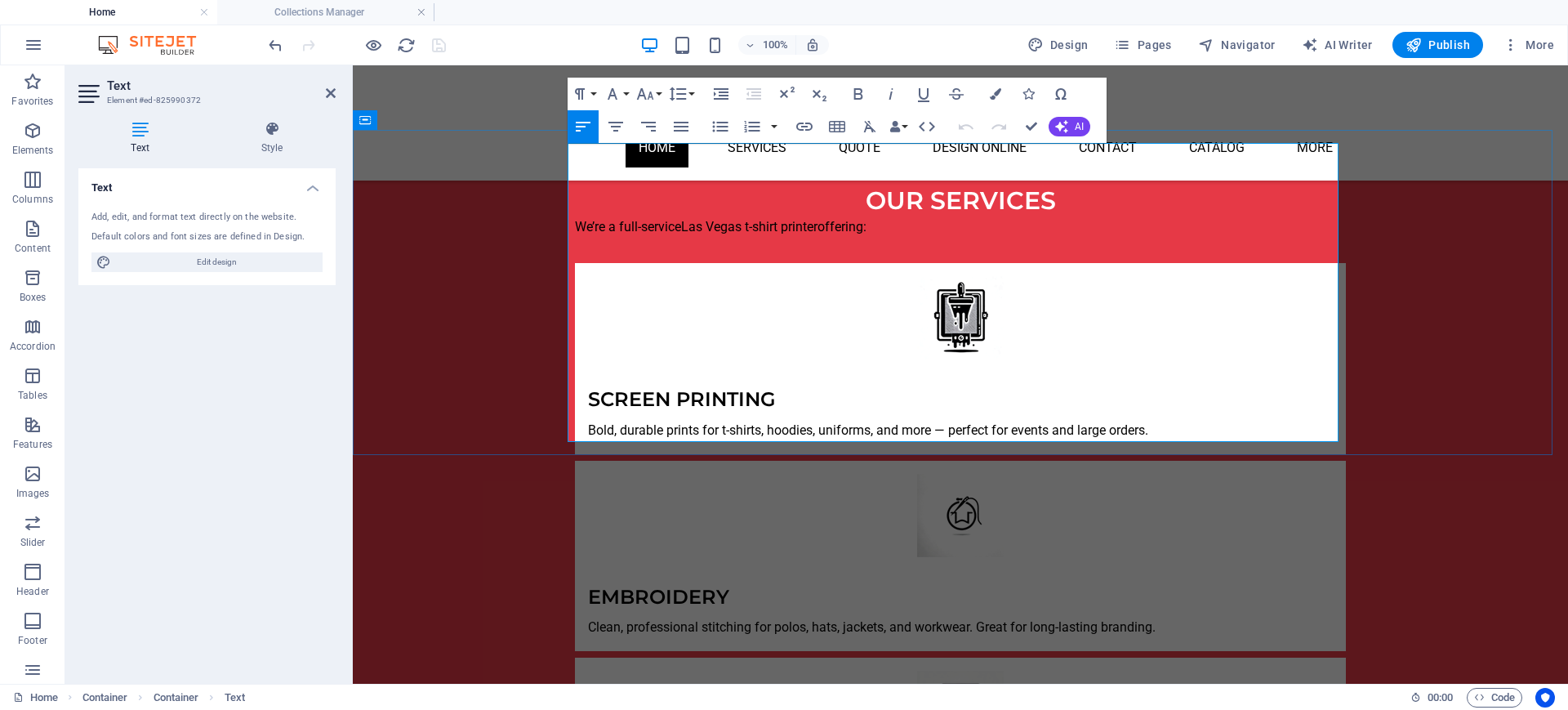
drag, startPoint x: 1080, startPoint y: 313, endPoint x: 571, endPoint y: 248, distance: 513.1
copy ul "Convention Survival: Why the Best Las Vegas Swag Starts with a T-Shirt Planning…"
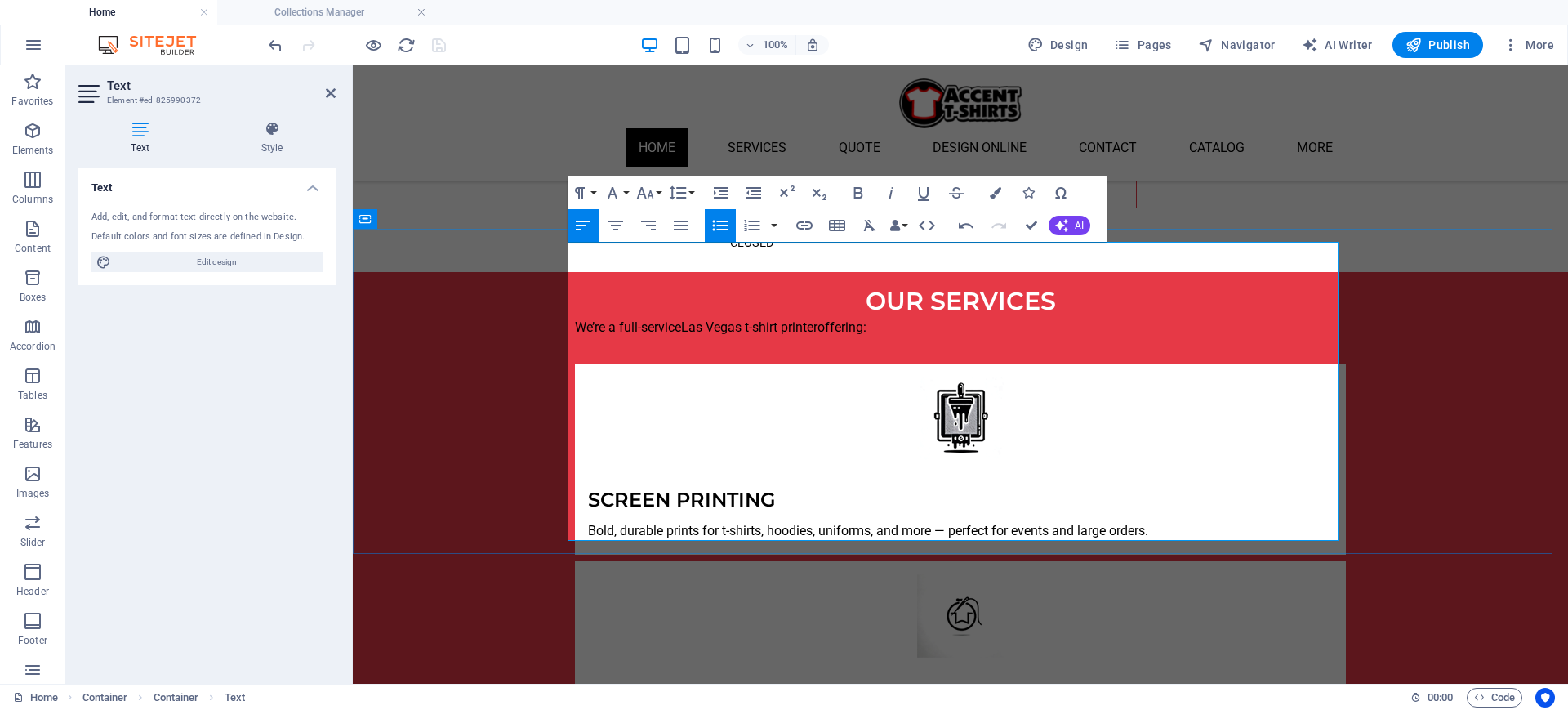
scroll to position [2456, 0]
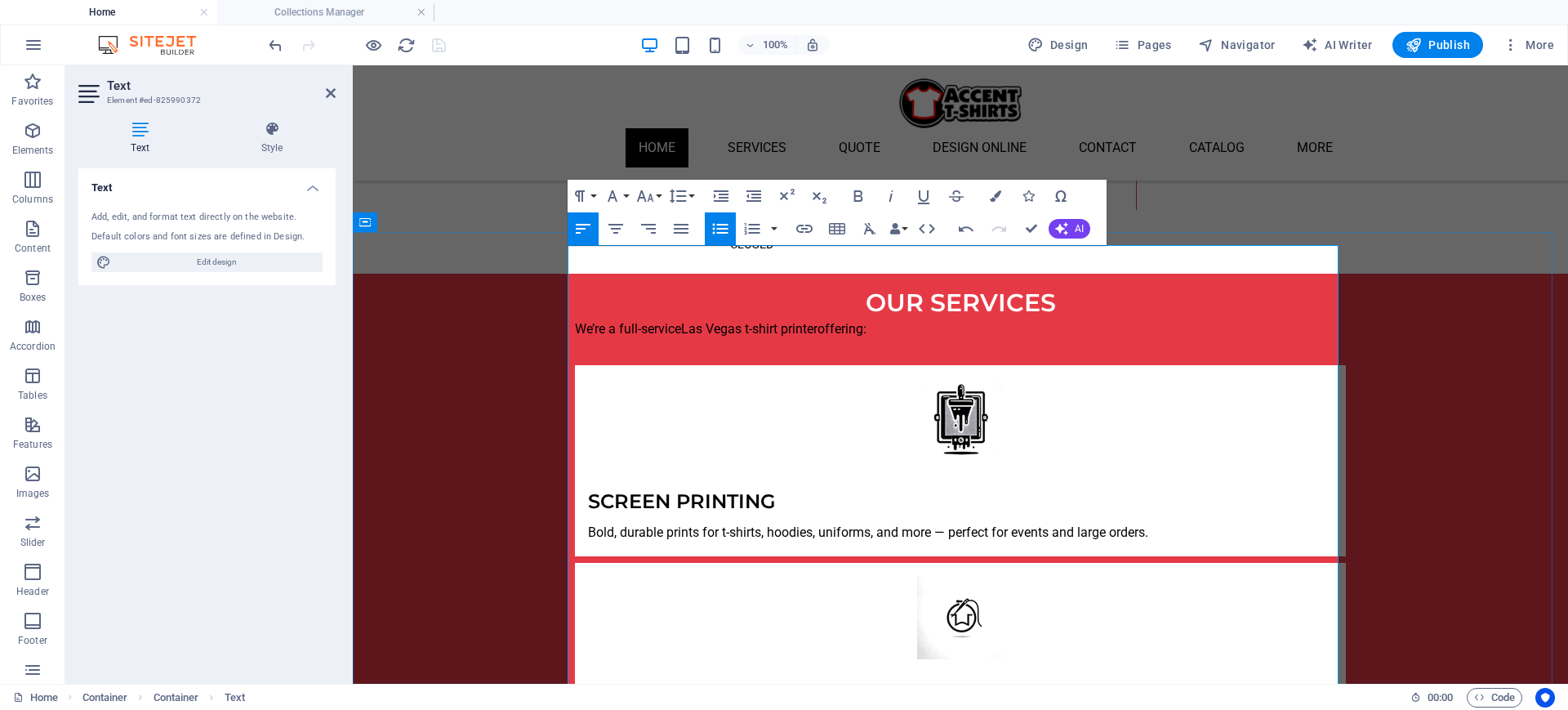
drag, startPoint x: 1005, startPoint y: 347, endPoint x: 581, endPoint y: 347, distance: 424.0
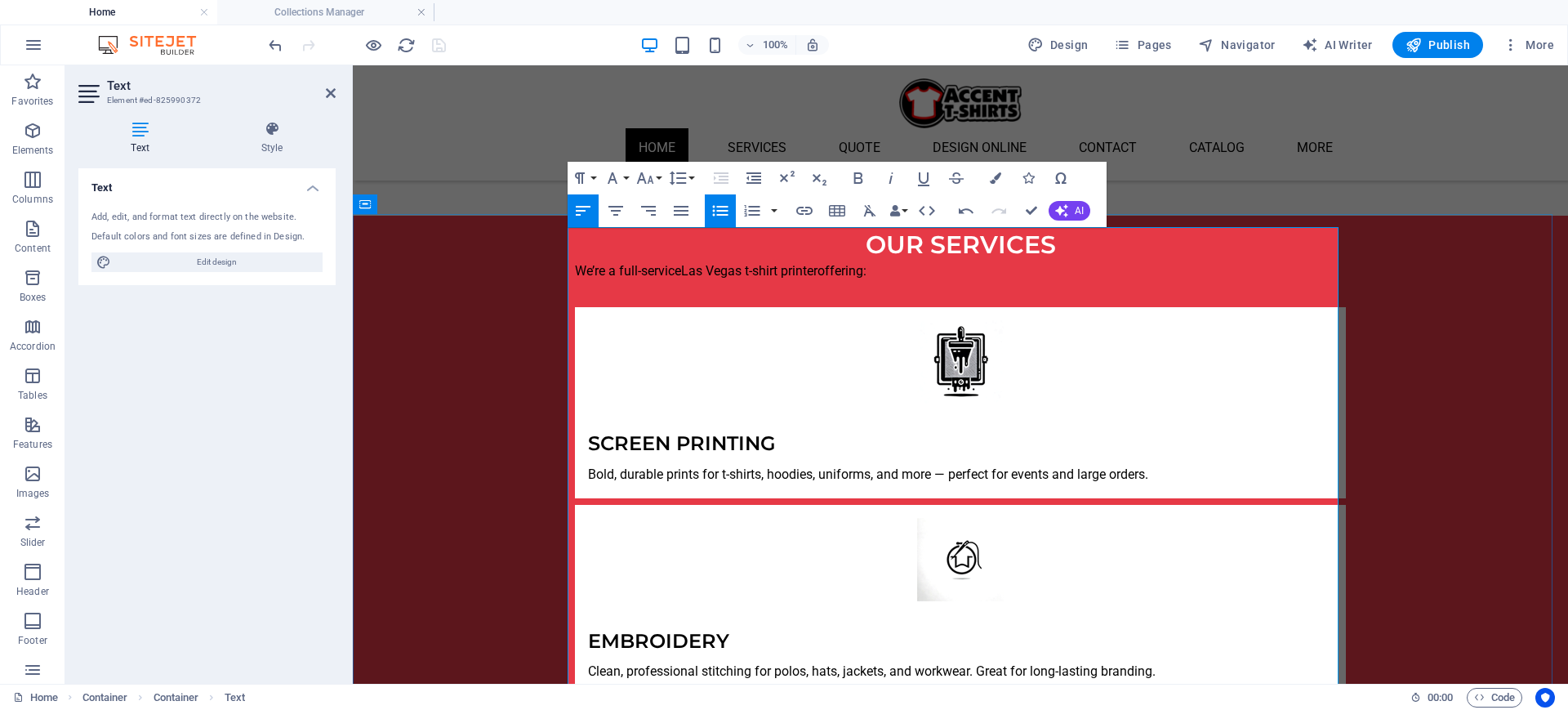
scroll to position [2557, 0]
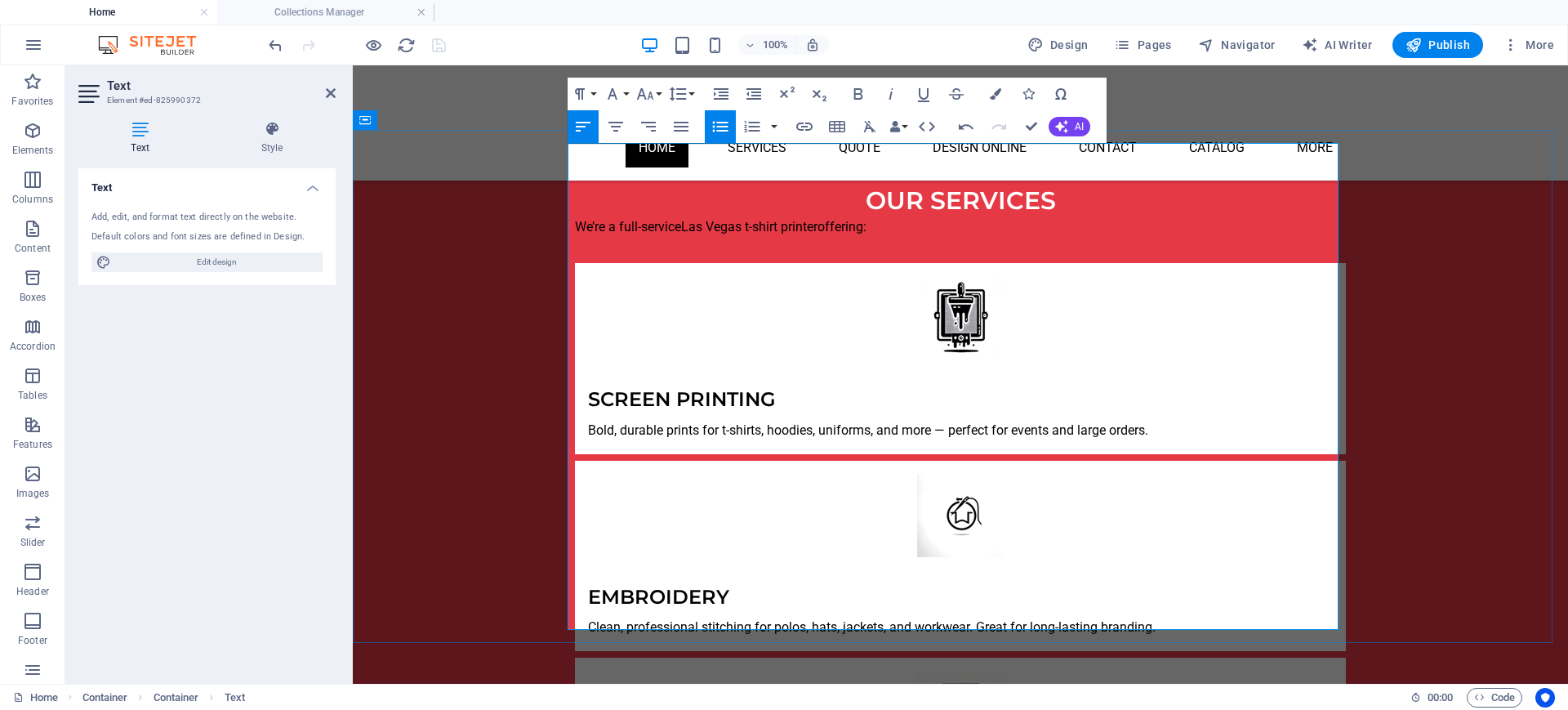
drag, startPoint x: 589, startPoint y: 431, endPoint x: 988, endPoint y: 432, distance: 399.0
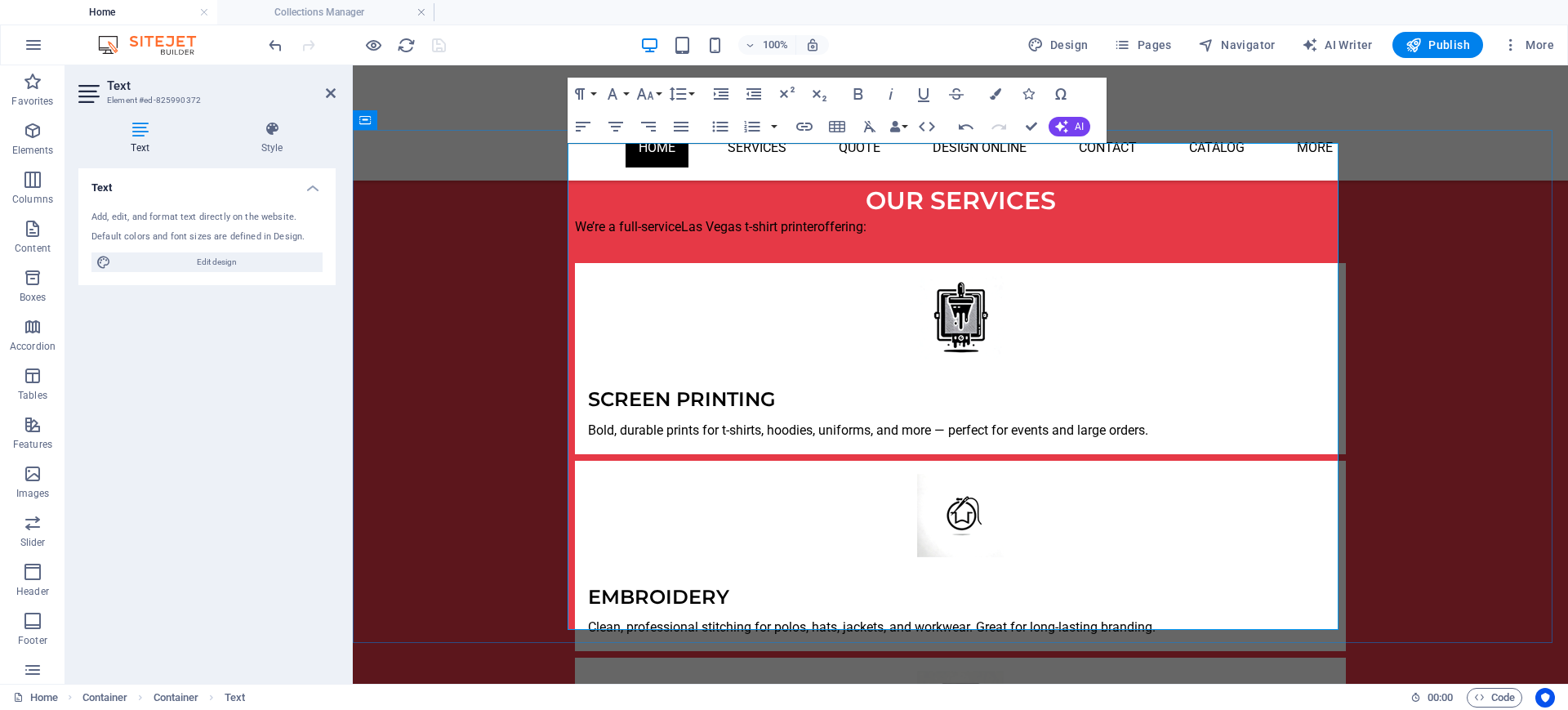
drag, startPoint x: 589, startPoint y: 452, endPoint x: 1085, endPoint y: 444, distance: 496.1
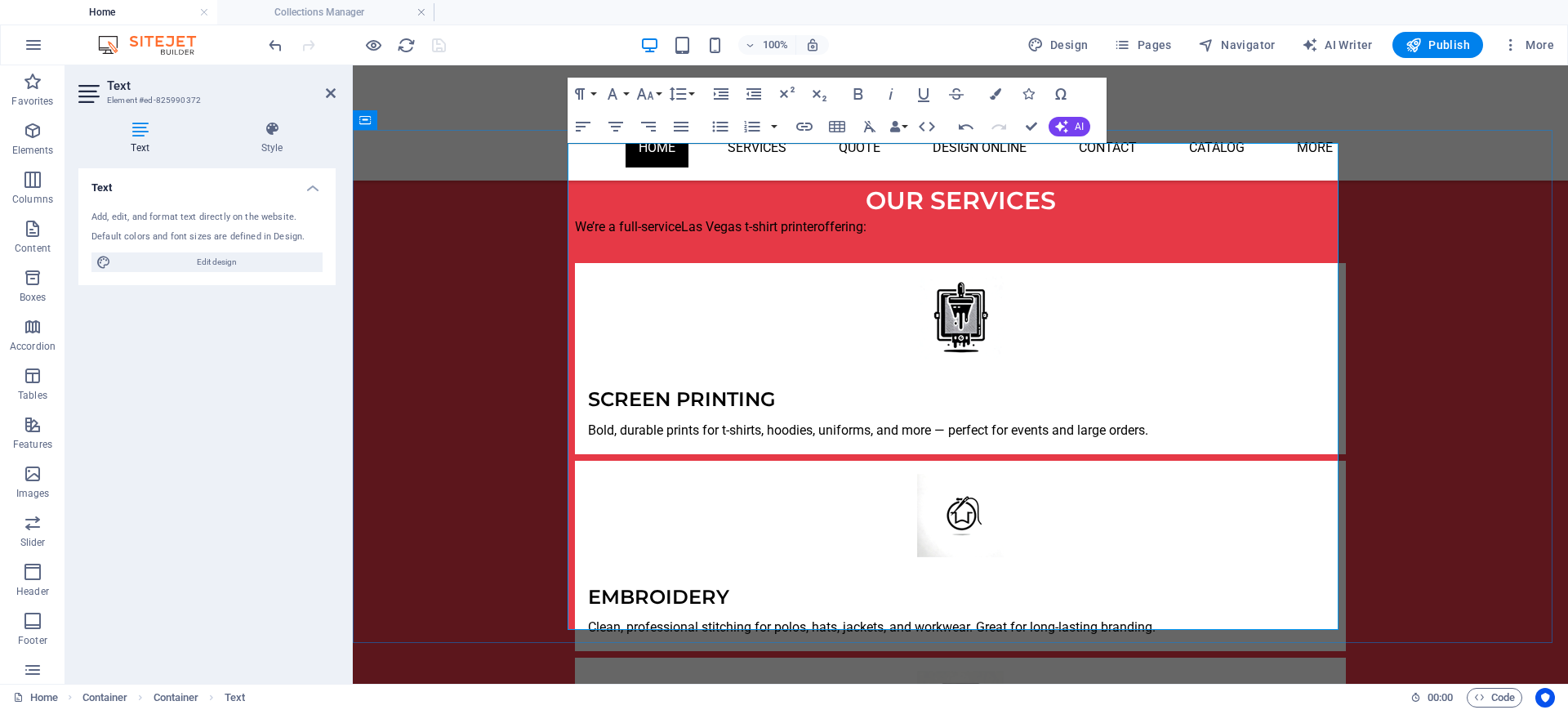
drag, startPoint x: 591, startPoint y: 477, endPoint x: 1131, endPoint y: 466, distance: 540.1
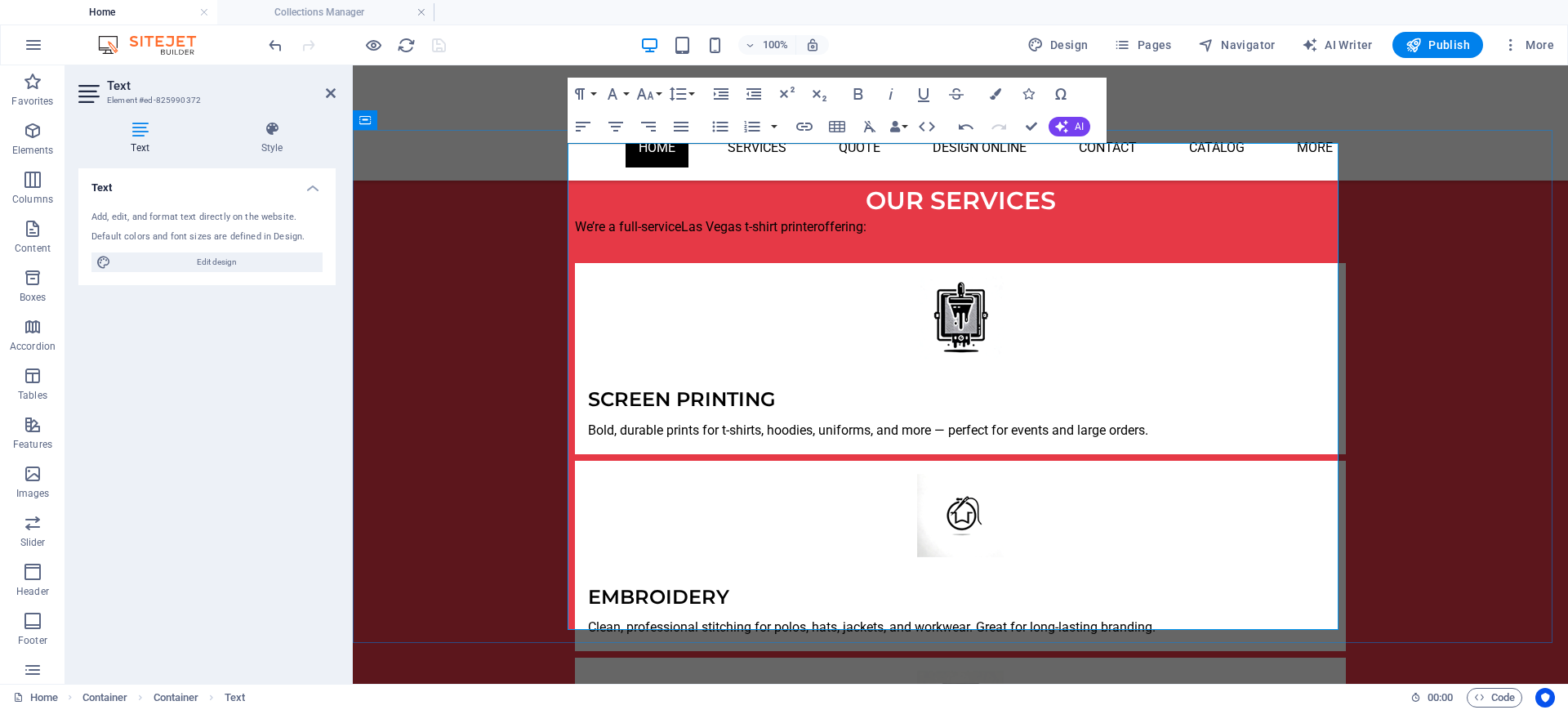
drag, startPoint x: 587, startPoint y: 492, endPoint x: 954, endPoint y: 489, distance: 367.0
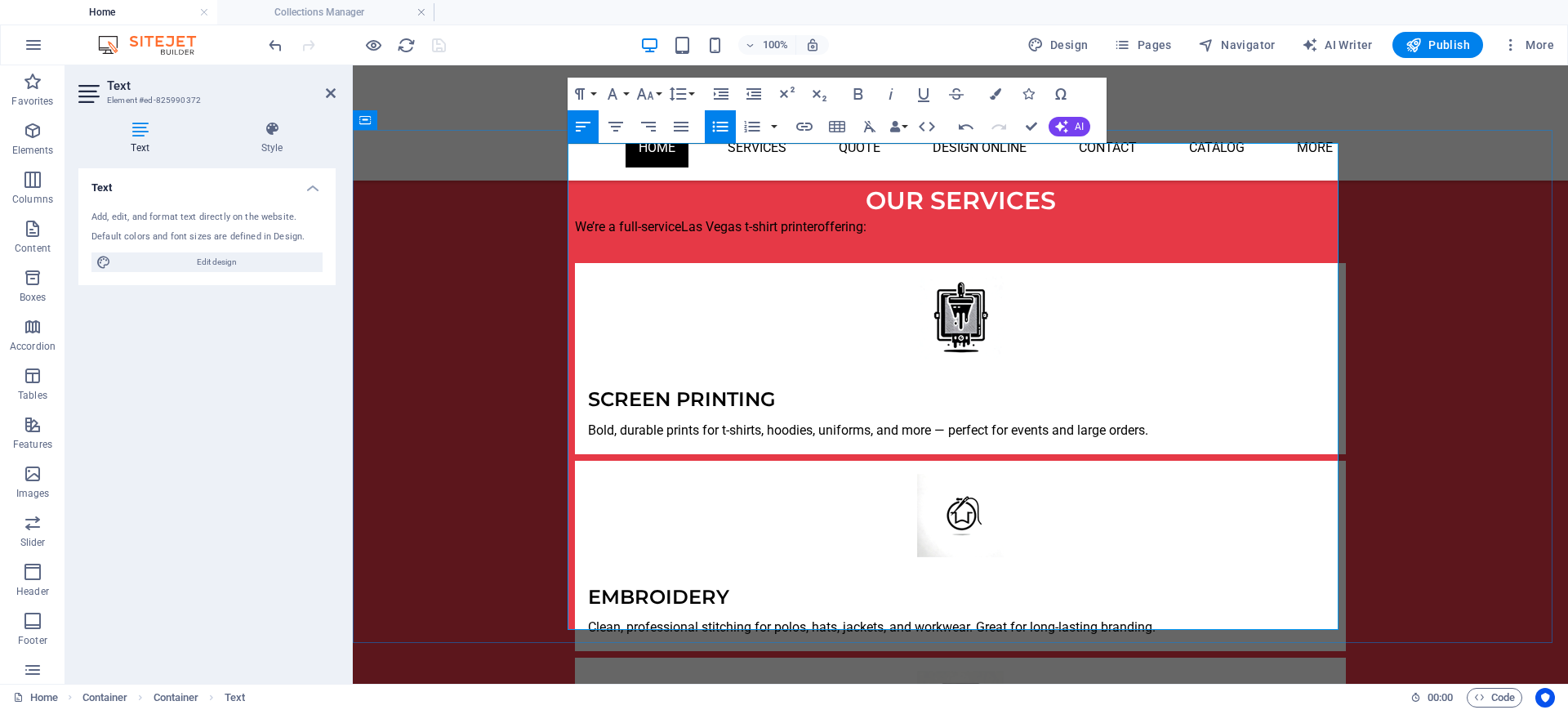
drag, startPoint x: 908, startPoint y: 495, endPoint x: 1091, endPoint y: 591, distance: 206.7
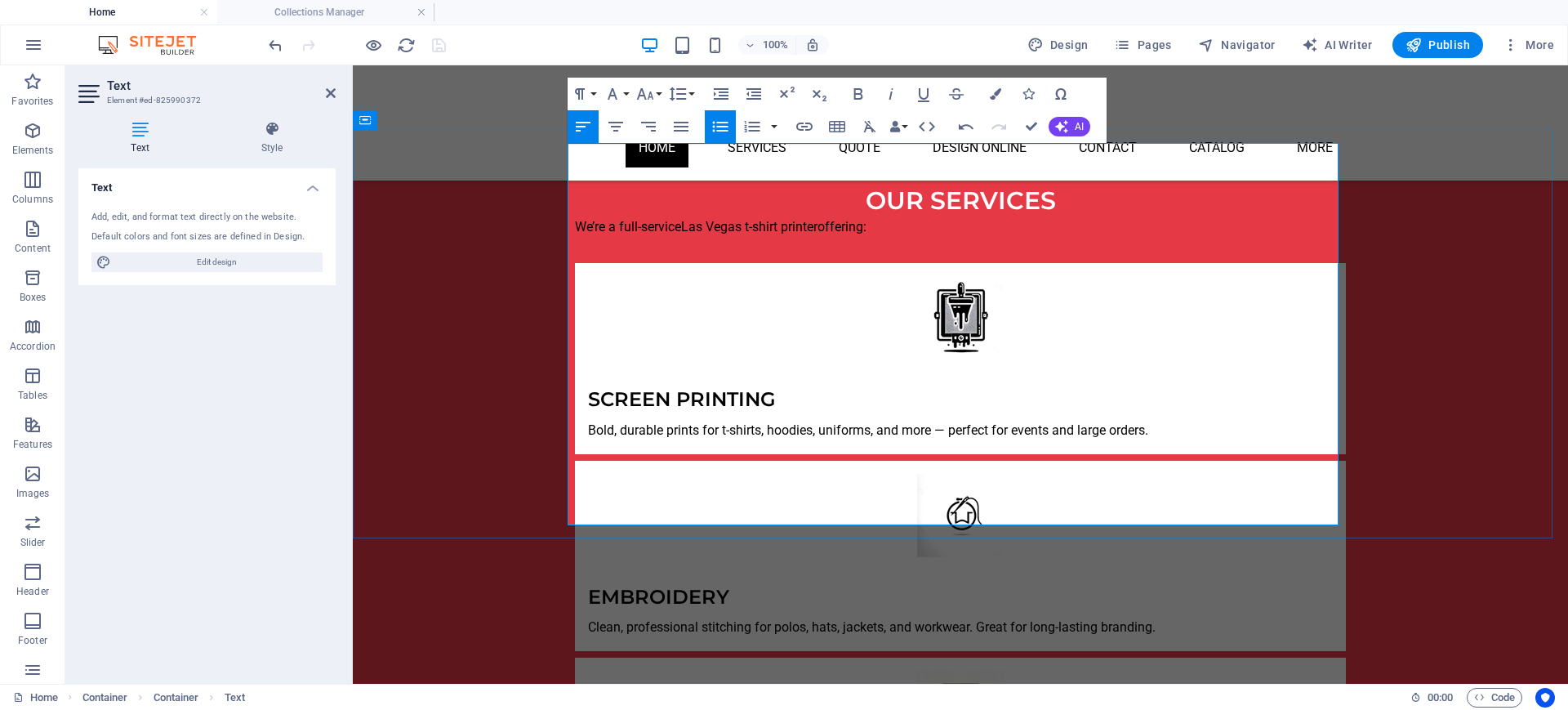
click at [772, 452] on icon "button" at bounding box center [774, 453] width 16 height 14
drag, startPoint x: 901, startPoint y: 495, endPoint x: 583, endPoint y: 496, distance: 318.0
click at [802, 124] on icon "button" at bounding box center [804, 126] width 19 height 19
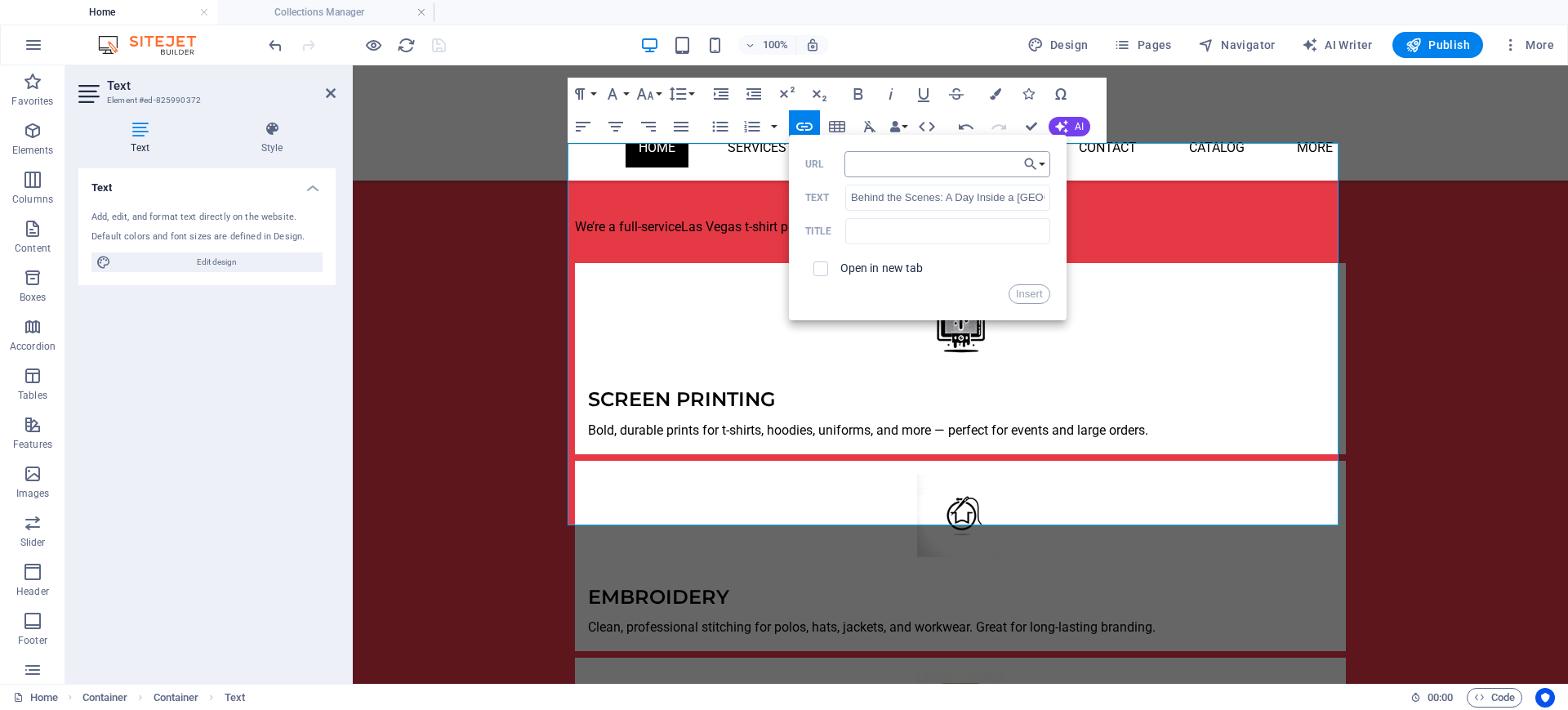
click at [993, 160] on input "URL" at bounding box center [947, 164] width 206 height 26
click at [1045, 167] on button "Choose Link" at bounding box center [1035, 164] width 31 height 26
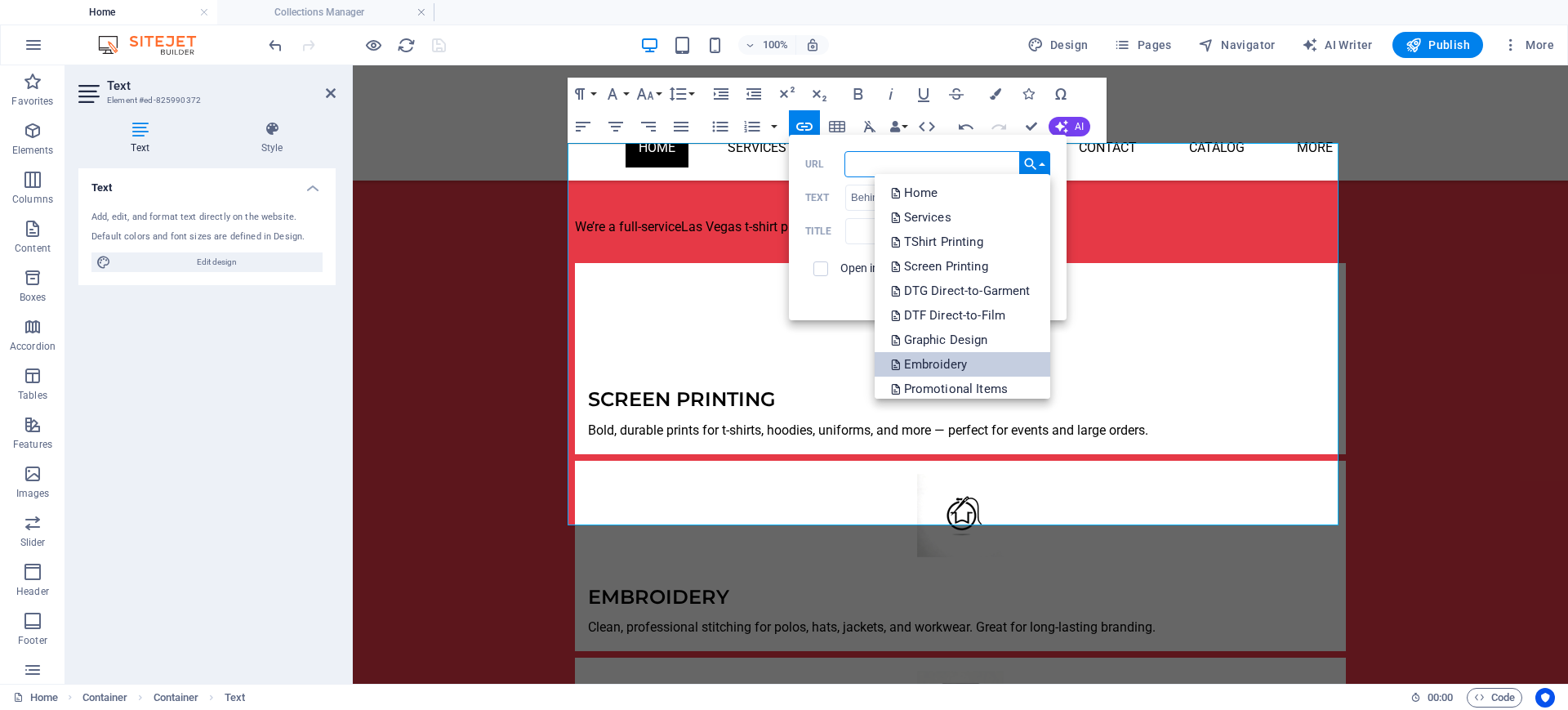
click at [956, 359] on p "Embroidery" at bounding box center [930, 363] width 79 height 24
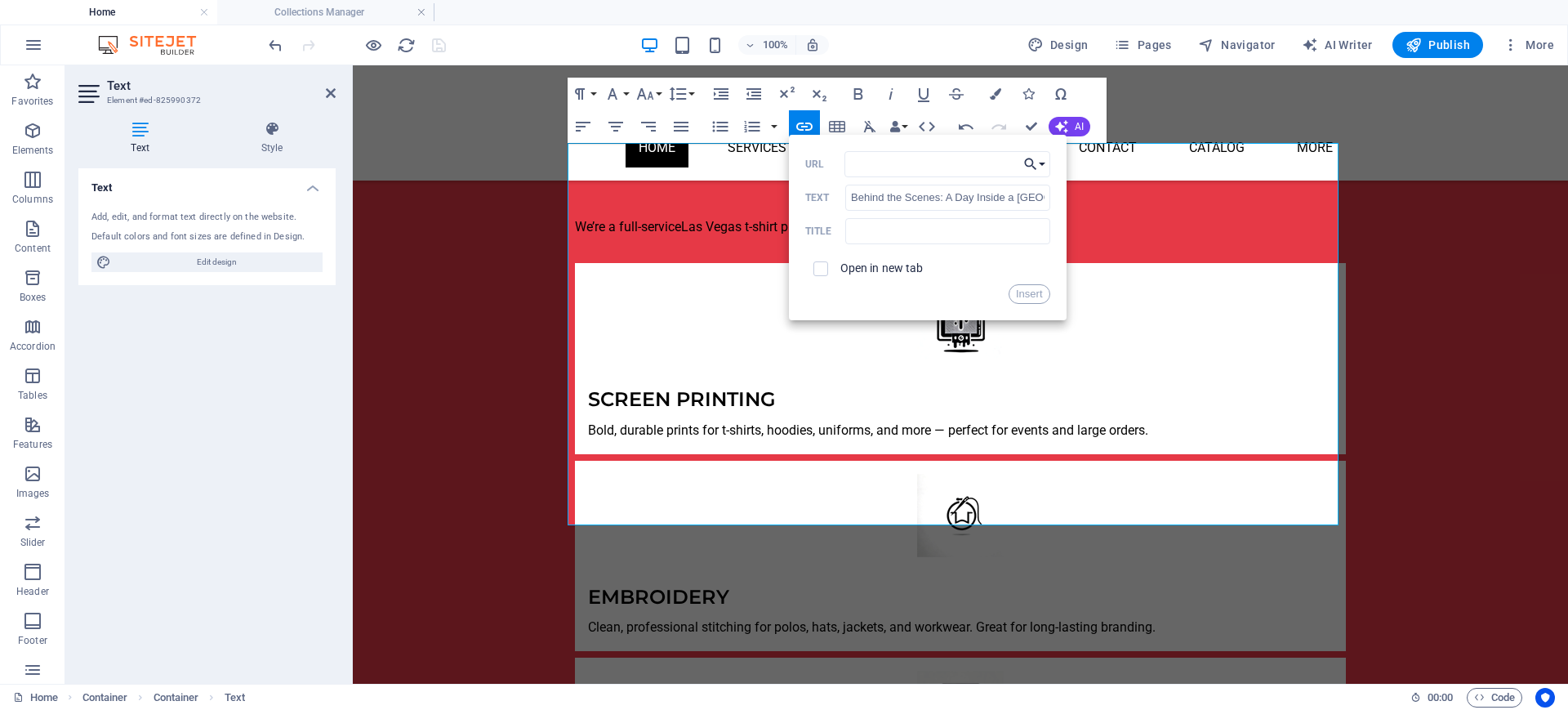
click at [1035, 161] on icon "button" at bounding box center [1030, 163] width 16 height 19
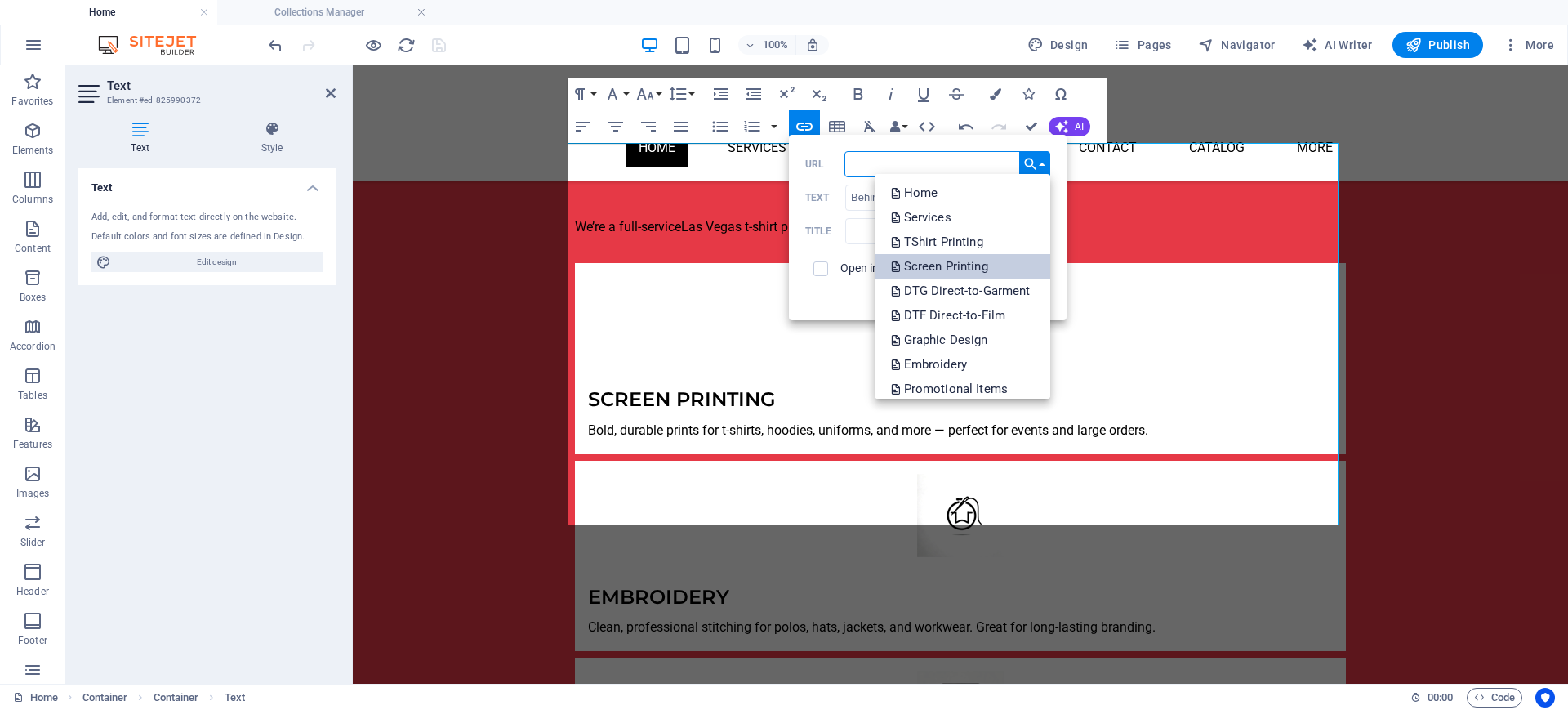
click at [978, 265] on p "Screen Printing" at bounding box center [940, 266] width 100 height 24
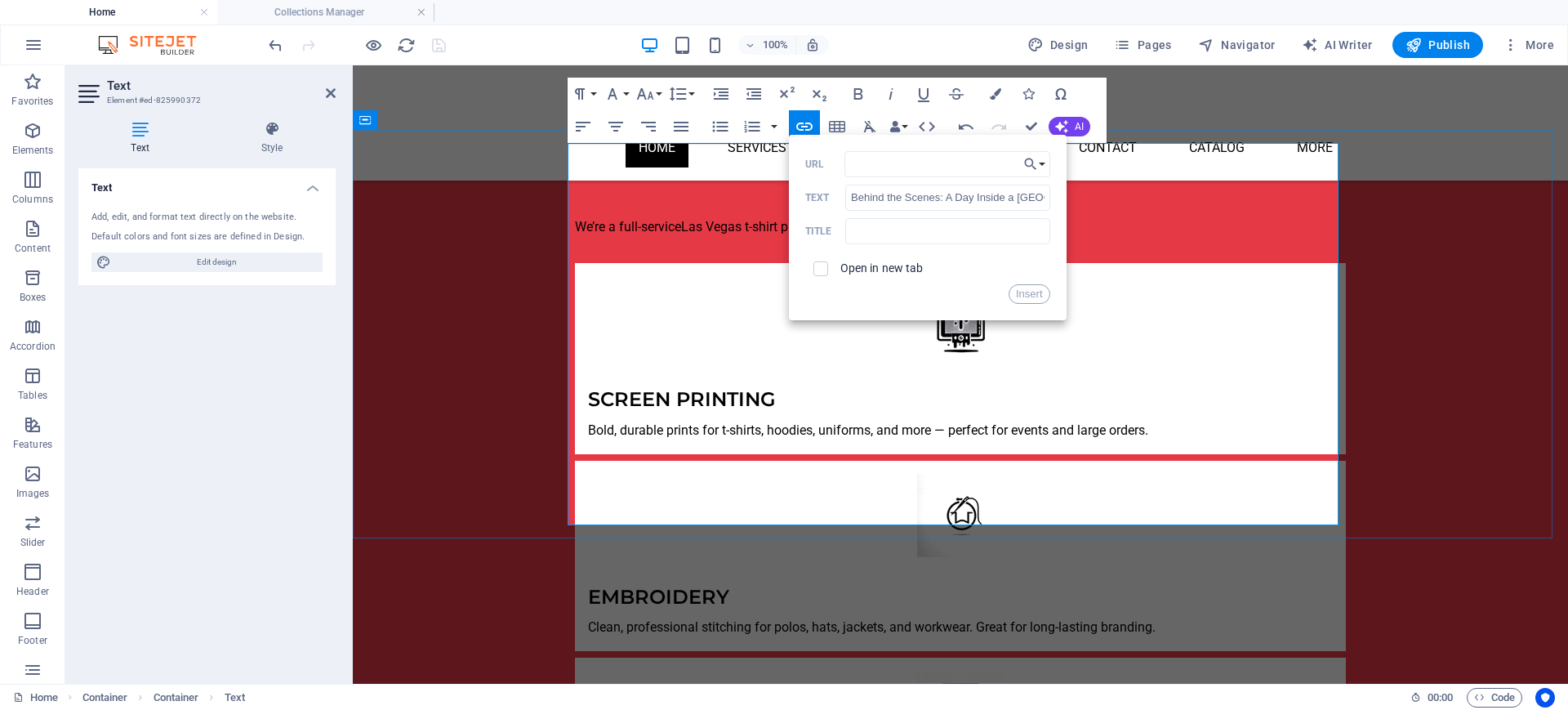
drag, startPoint x: 994, startPoint y: 470, endPoint x: 583, endPoint y: 469, distance: 411.0
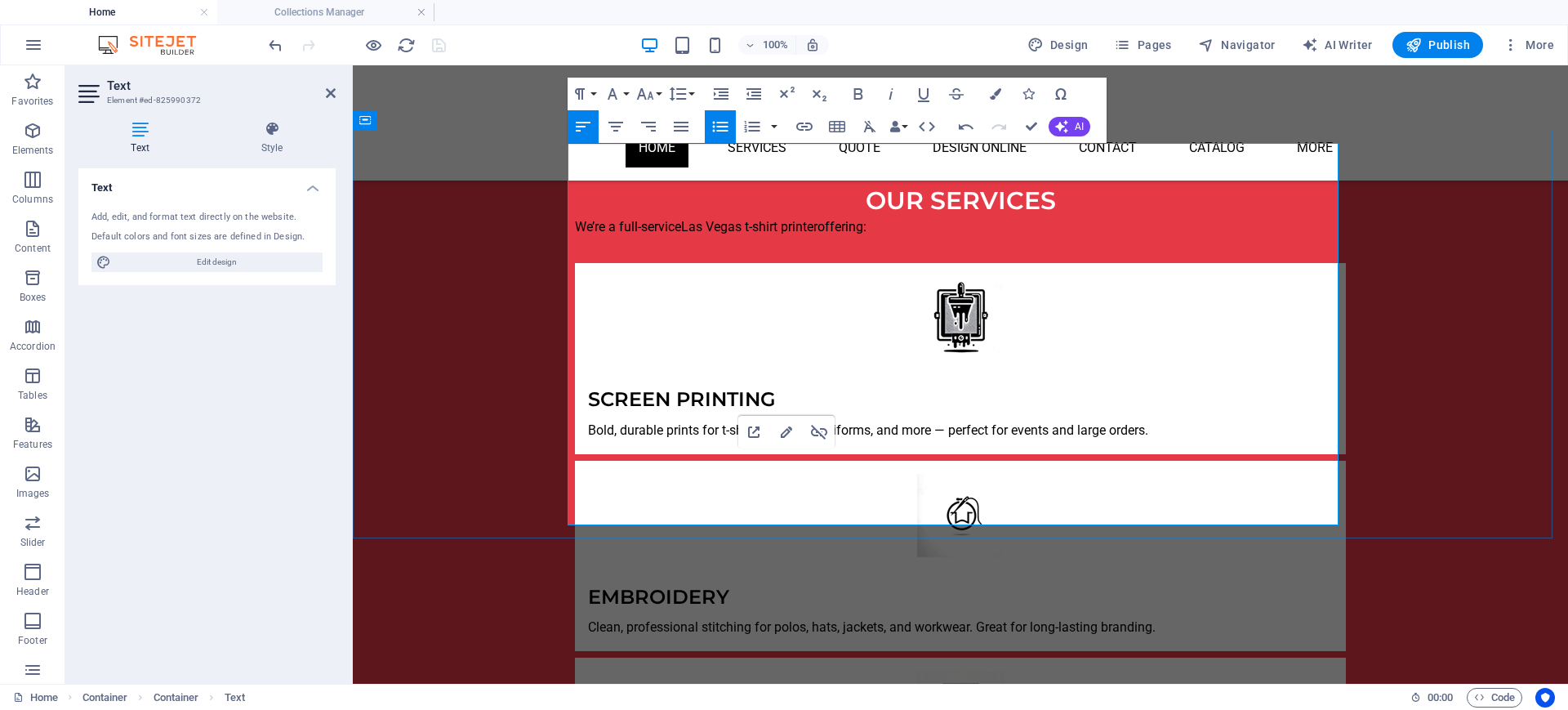
drag, startPoint x: 903, startPoint y: 490, endPoint x: 628, endPoint y: 475, distance: 275.4
click at [802, 135] on button "Insert Link" at bounding box center [804, 126] width 31 height 33
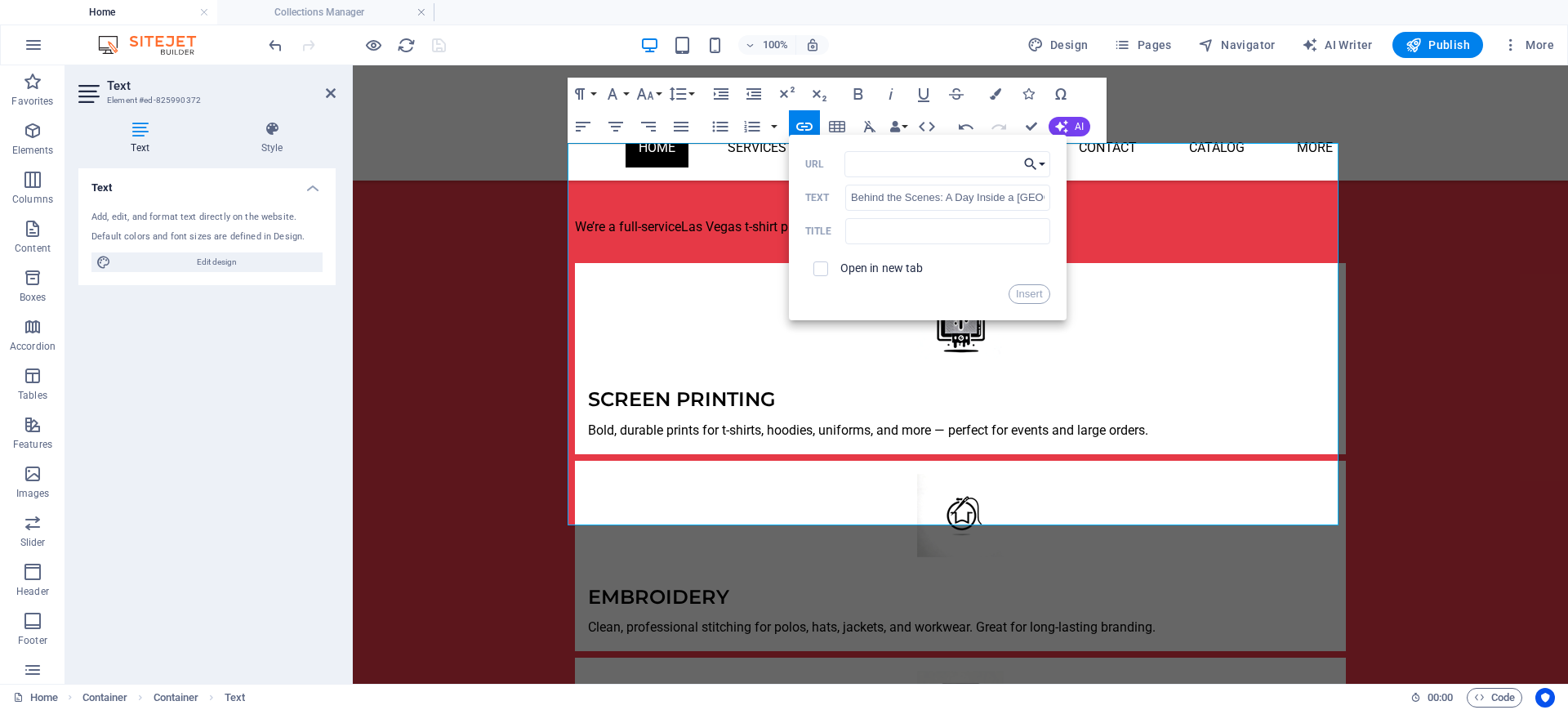
click at [1044, 160] on button "Choose Link" at bounding box center [1035, 164] width 31 height 26
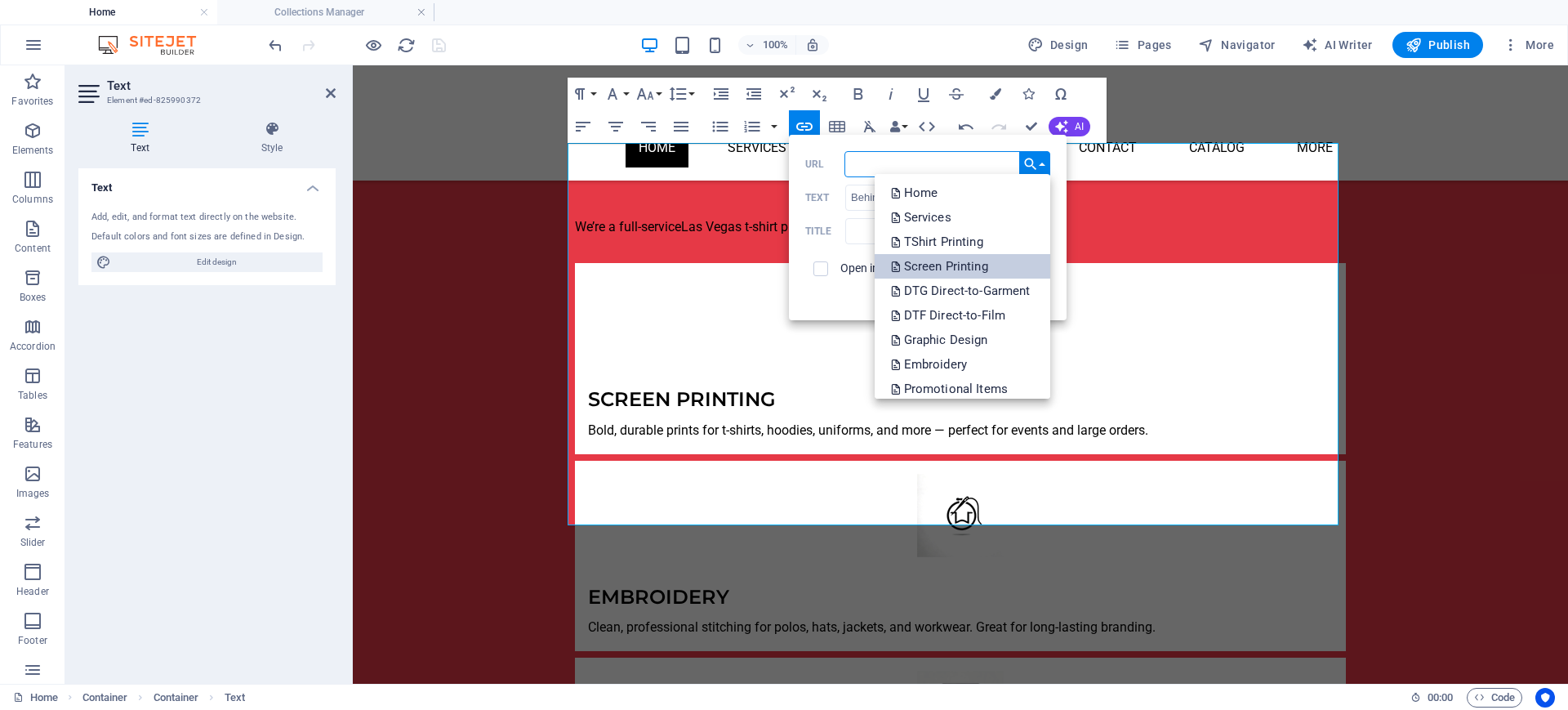
click at [1003, 259] on link "Screen Printing" at bounding box center [962, 266] width 176 height 24
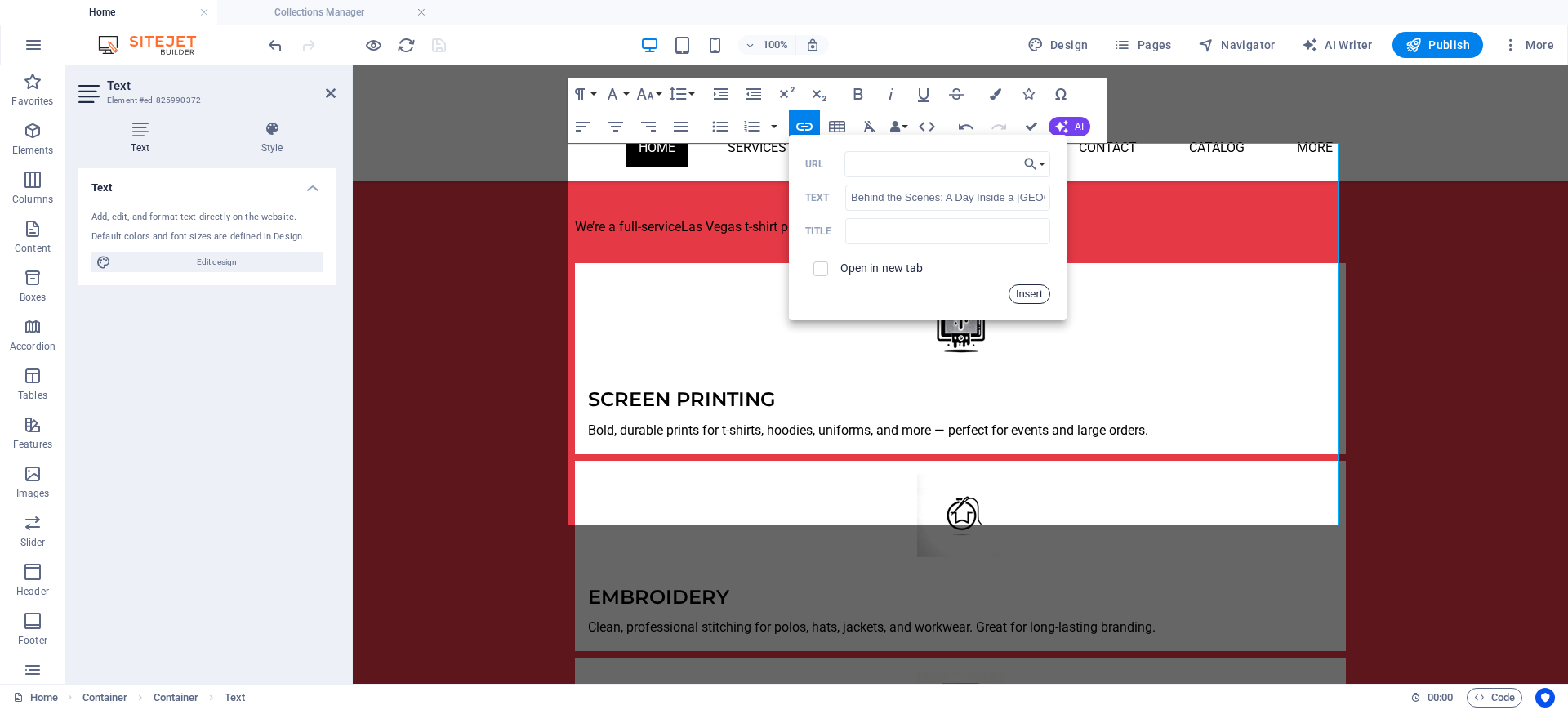
click at [1022, 294] on button "Insert" at bounding box center [1030, 294] width 42 height 19
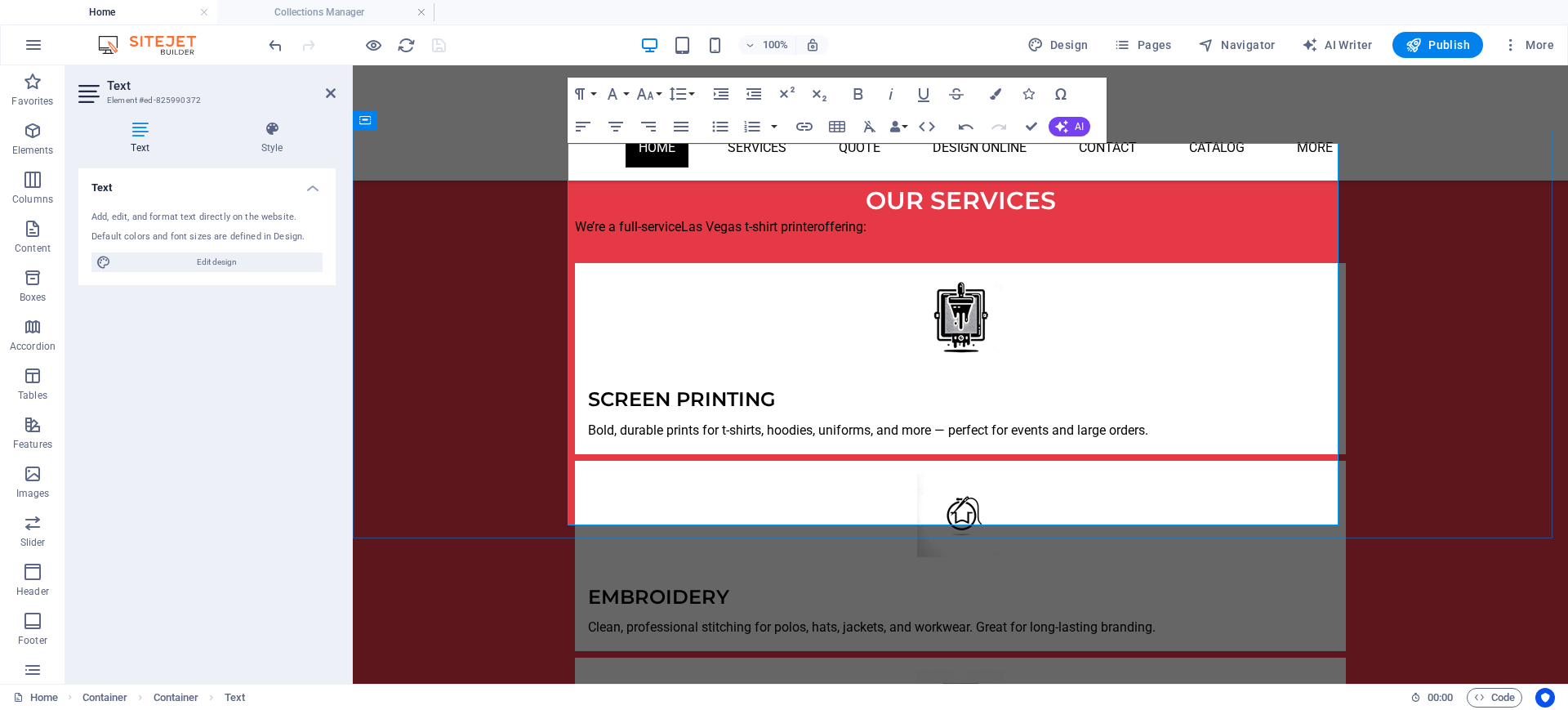
drag, startPoint x: 993, startPoint y: 469, endPoint x: 580, endPoint y: 471, distance: 413.0
type input "[URL][DOMAIN_NAME]"
type input "Thread Counts and Texture: The Hidden Art of Embroidery in [GEOGRAPHIC_DATA]"
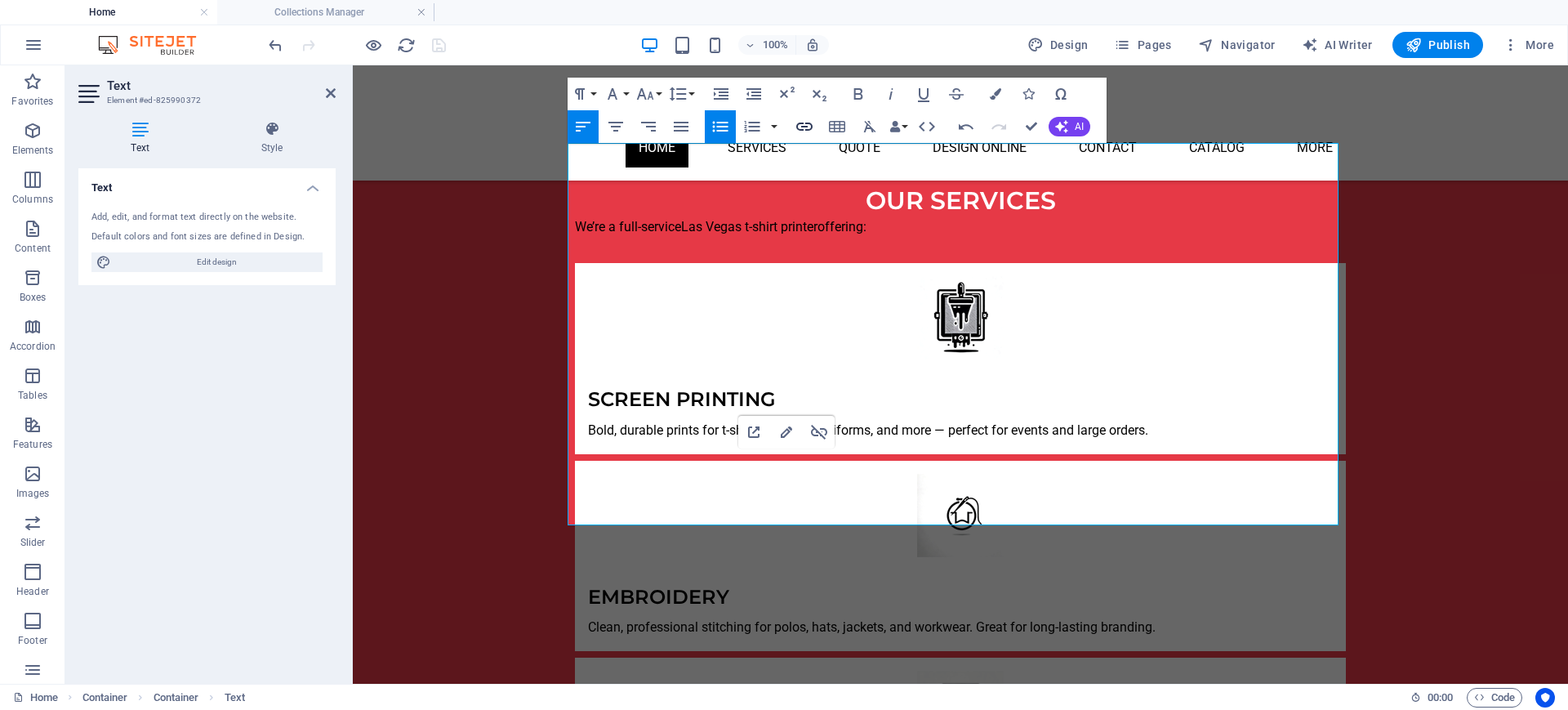
click at [796, 137] on button "Insert Link" at bounding box center [804, 126] width 31 height 33
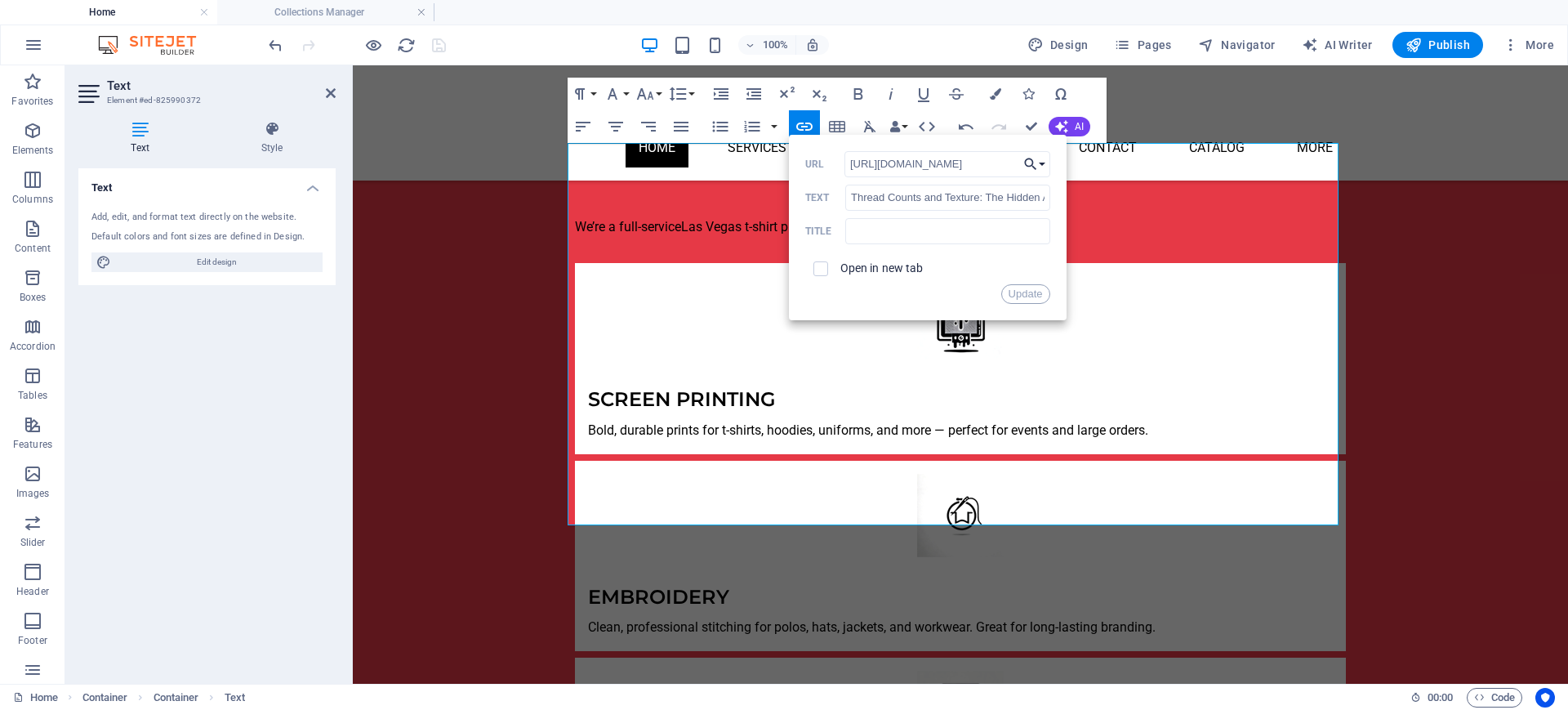
click at [1039, 163] on button "Choose Link" at bounding box center [1035, 164] width 31 height 26
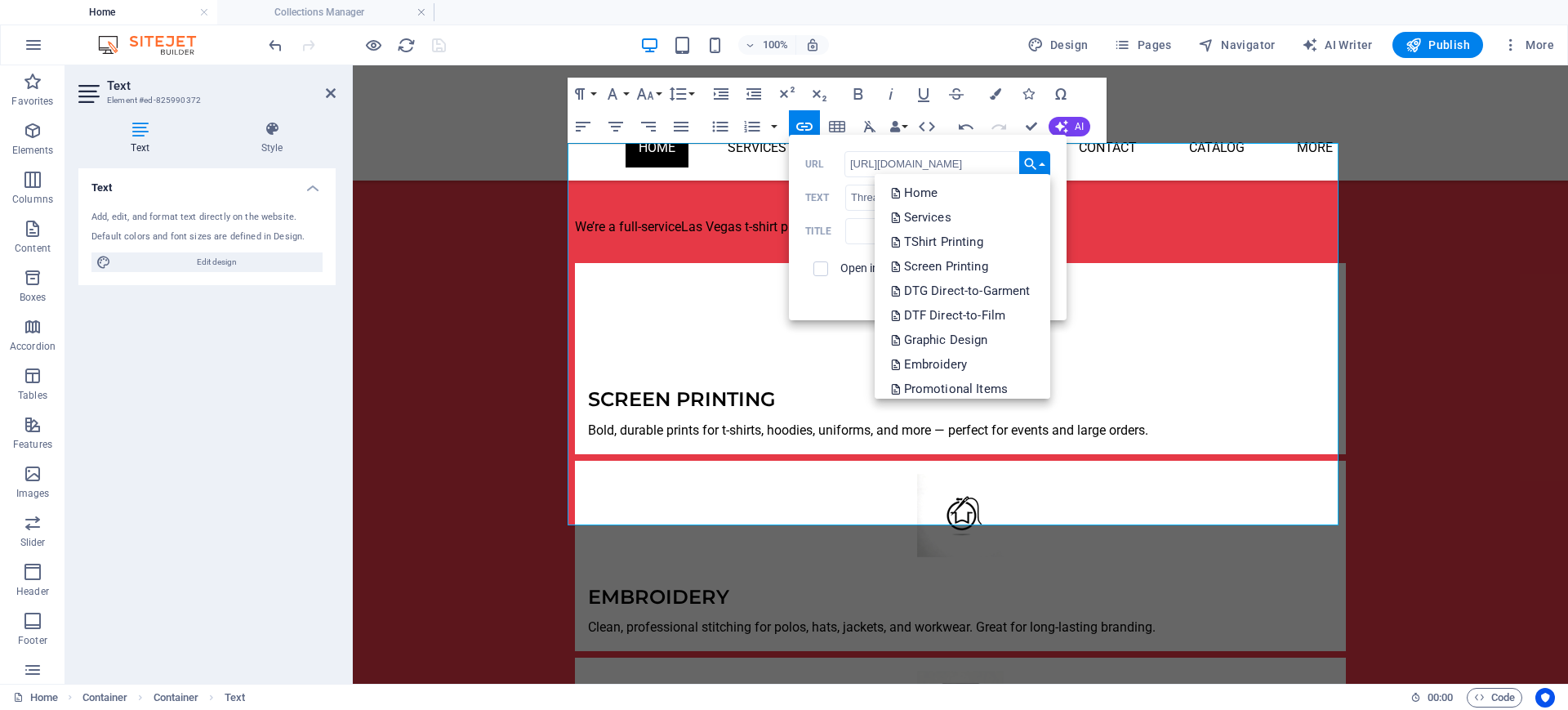
scroll to position [0, 0]
click at [964, 359] on p "Embroidery" at bounding box center [930, 363] width 79 height 24
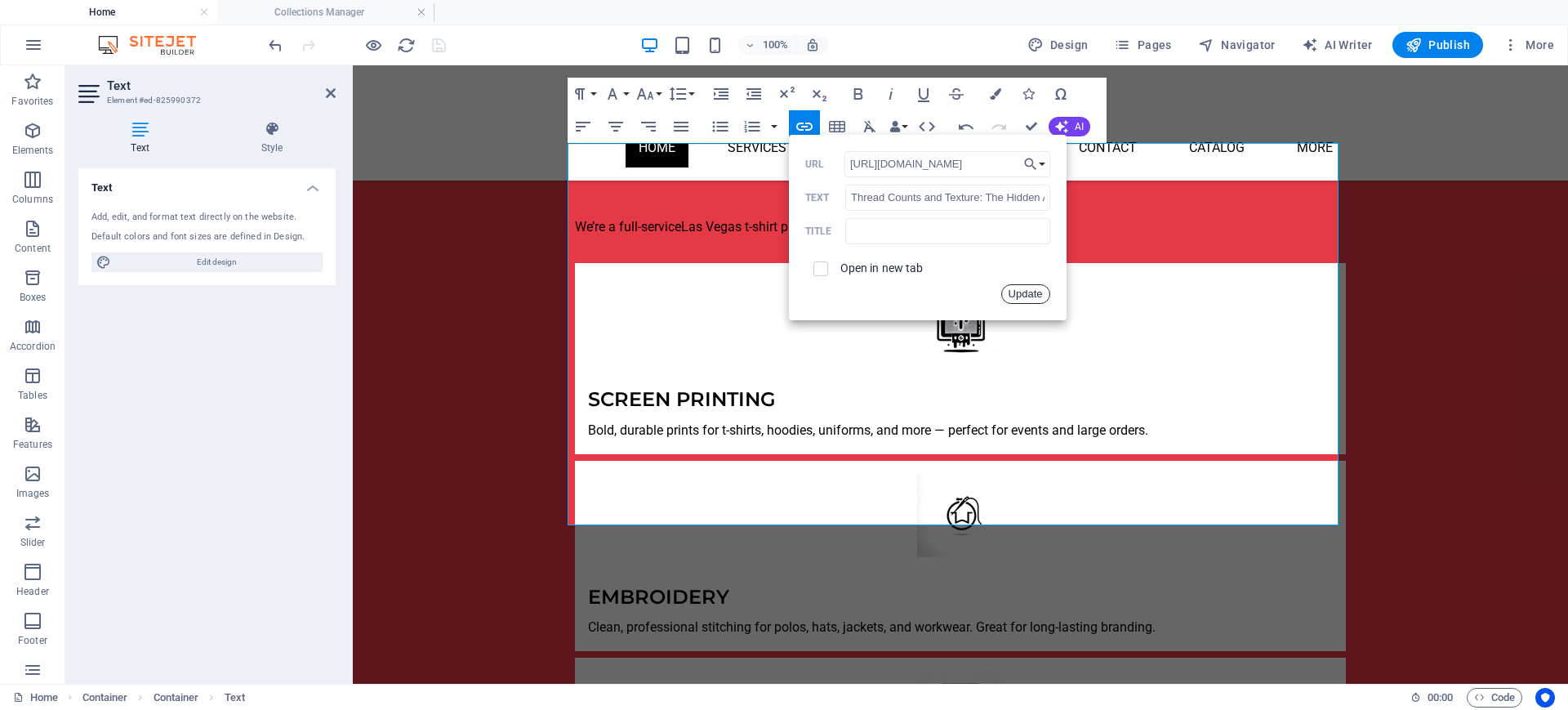
click at [1016, 291] on button "Update" at bounding box center [1025, 294] width 49 height 19
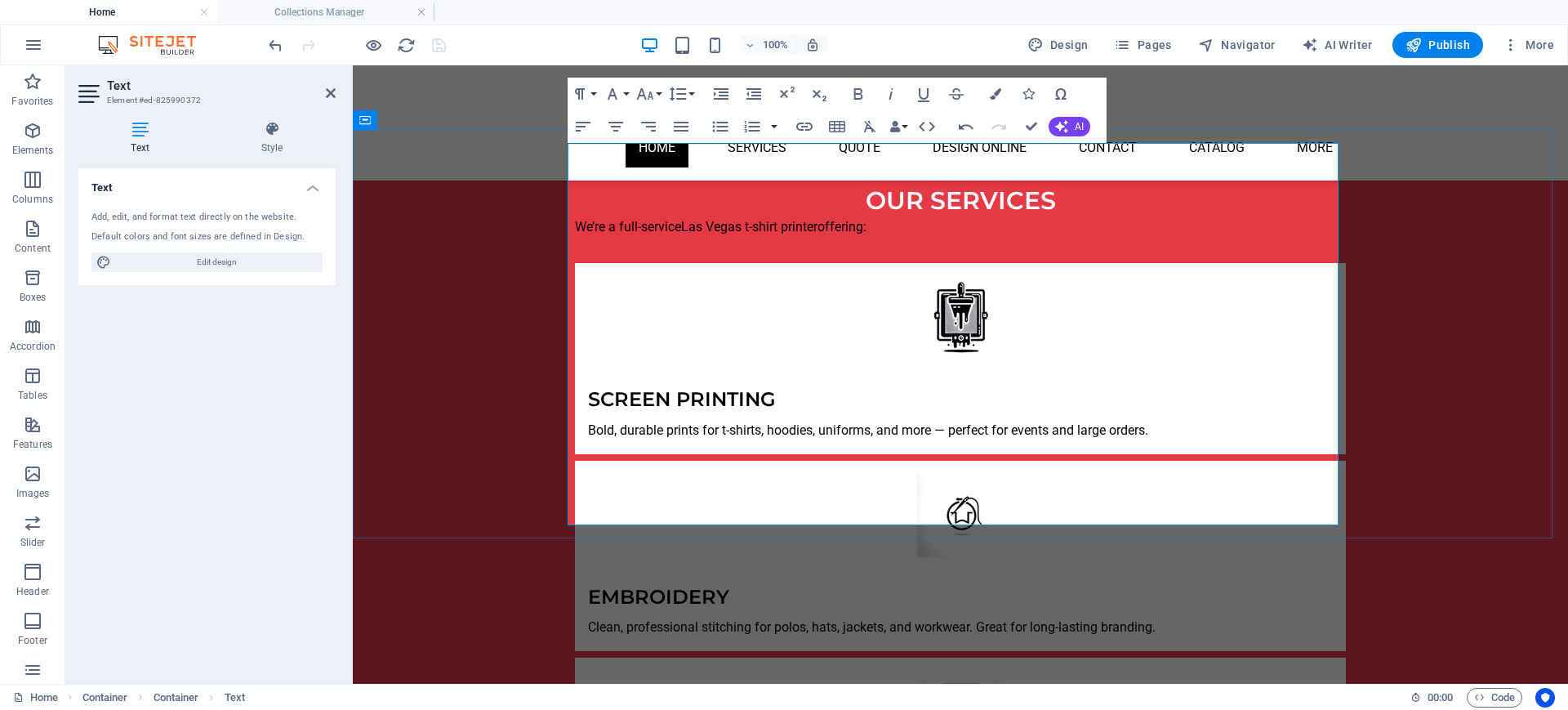
drag, startPoint x: 1002, startPoint y: 449, endPoint x: 585, endPoint y: 453, distance: 417.0
type input "[URL][DOMAIN_NAME]"
type input "The Science of Screen Printing: Why Ink Chemistry Matters in the Desert"
click at [802, 126] on icon "button" at bounding box center [804, 126] width 19 height 19
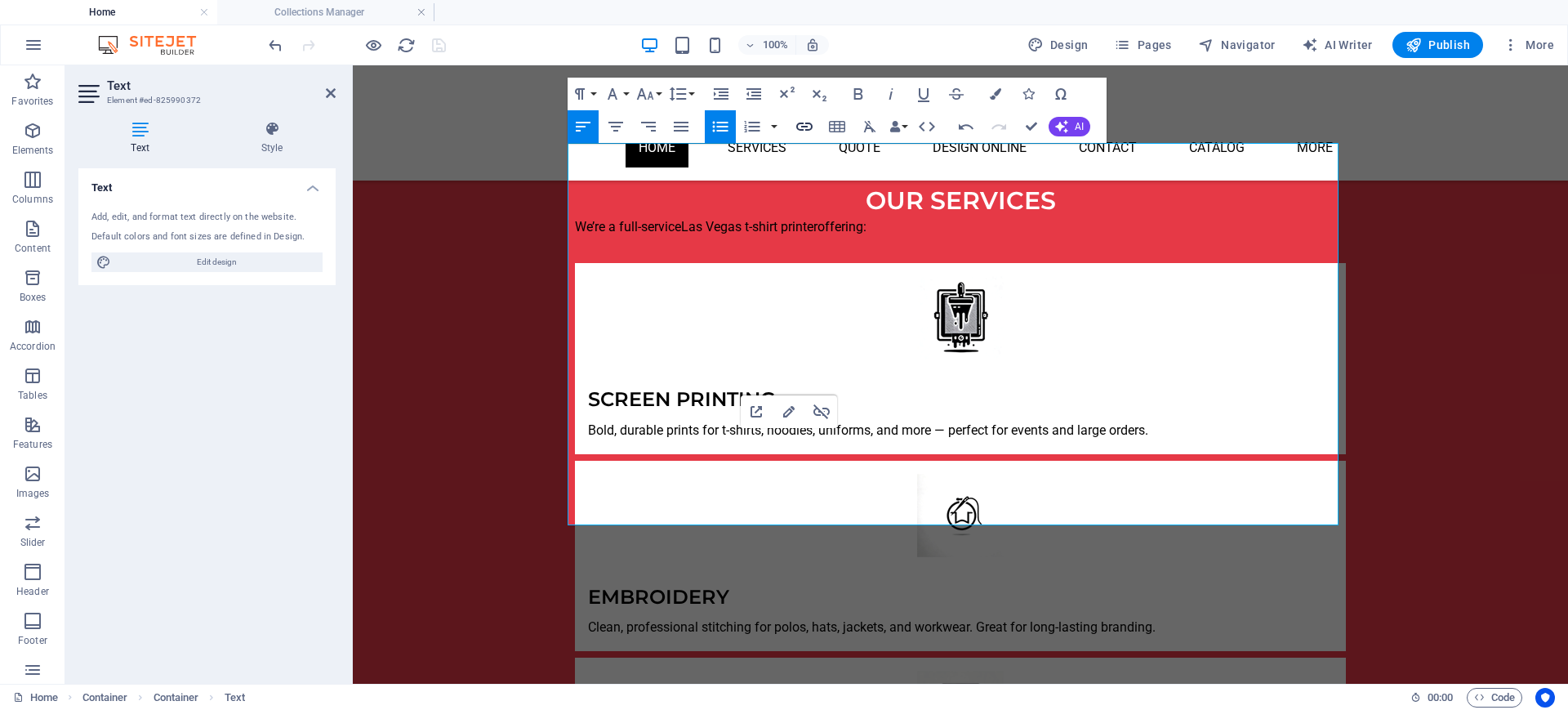
scroll to position [0, 226]
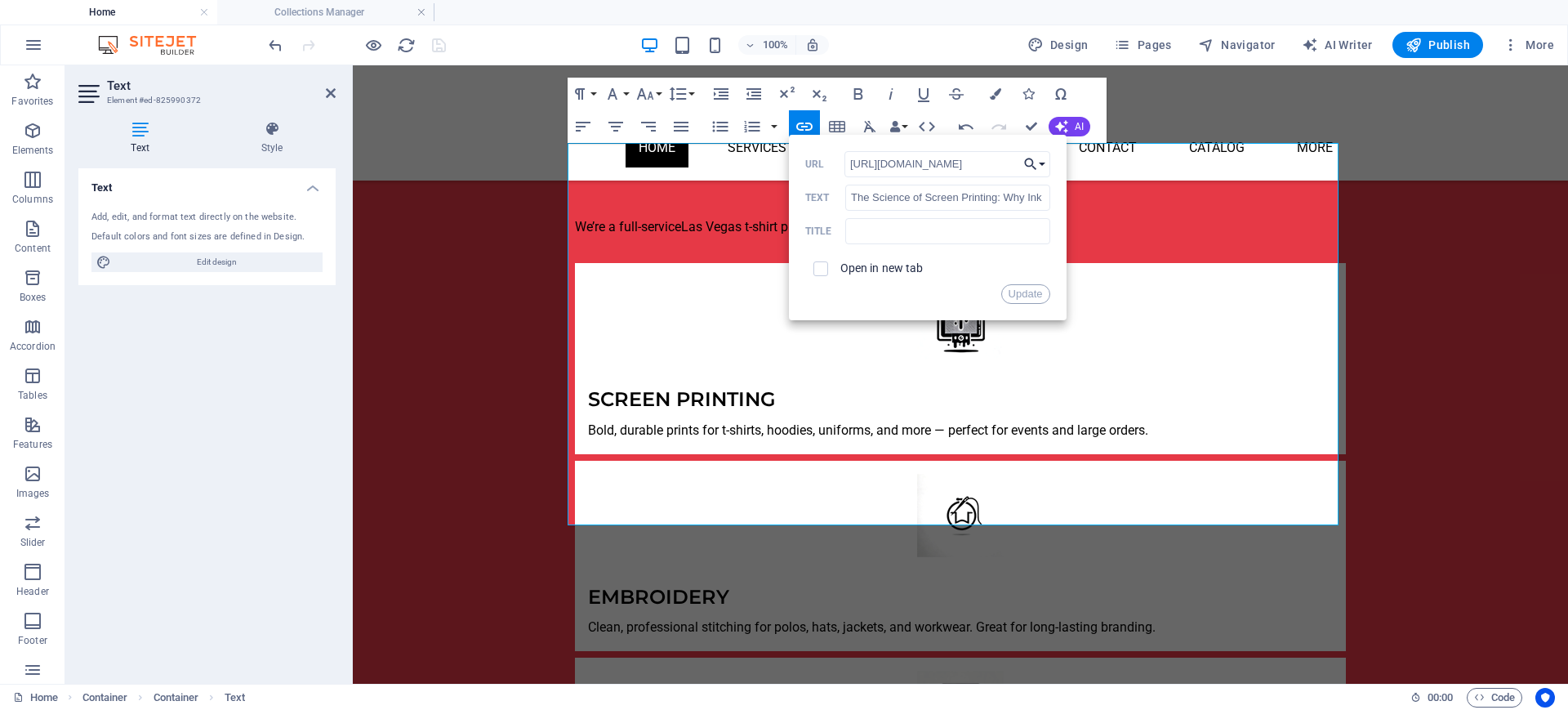
click at [1041, 162] on button "Choose Link" at bounding box center [1035, 164] width 31 height 26
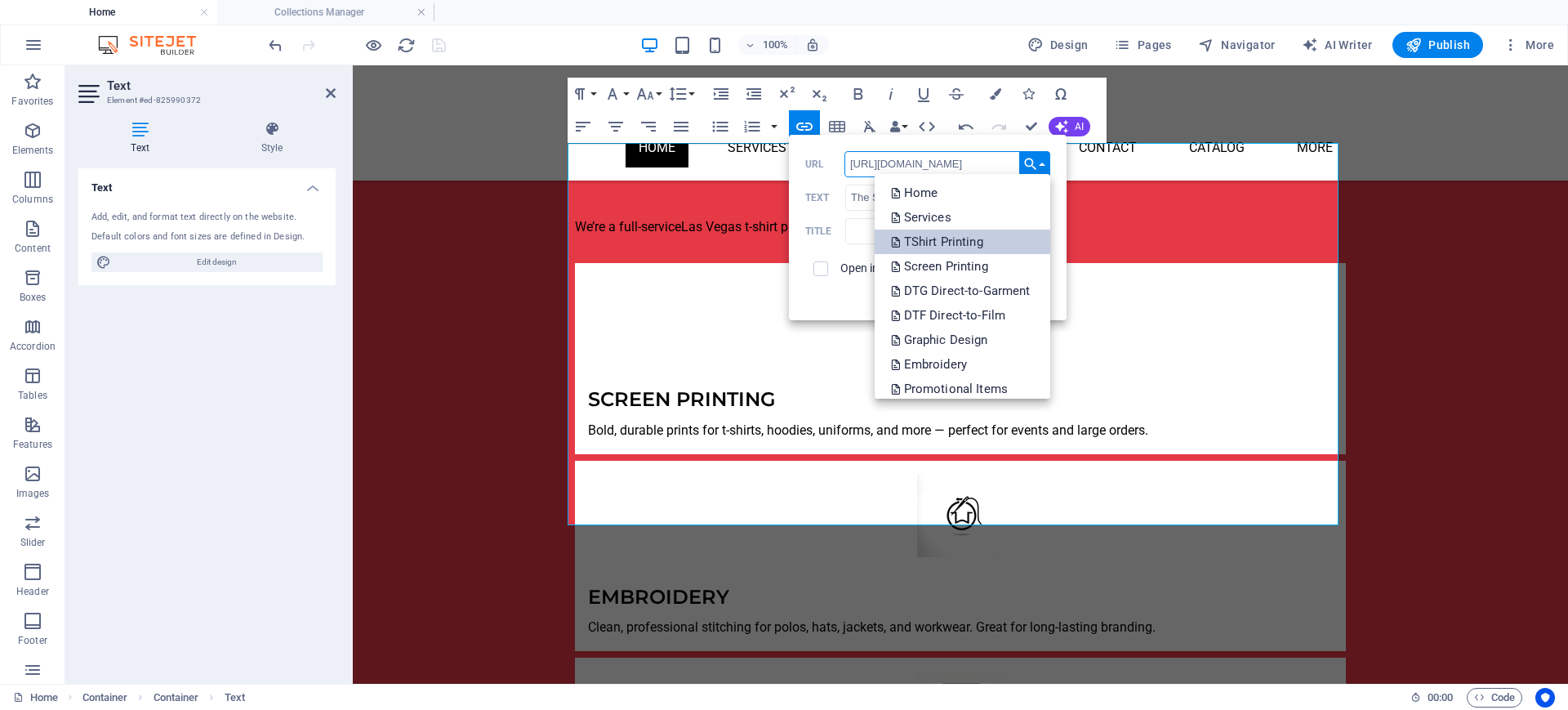
click at [999, 246] on link "TShirt Printing" at bounding box center [962, 241] width 176 height 24
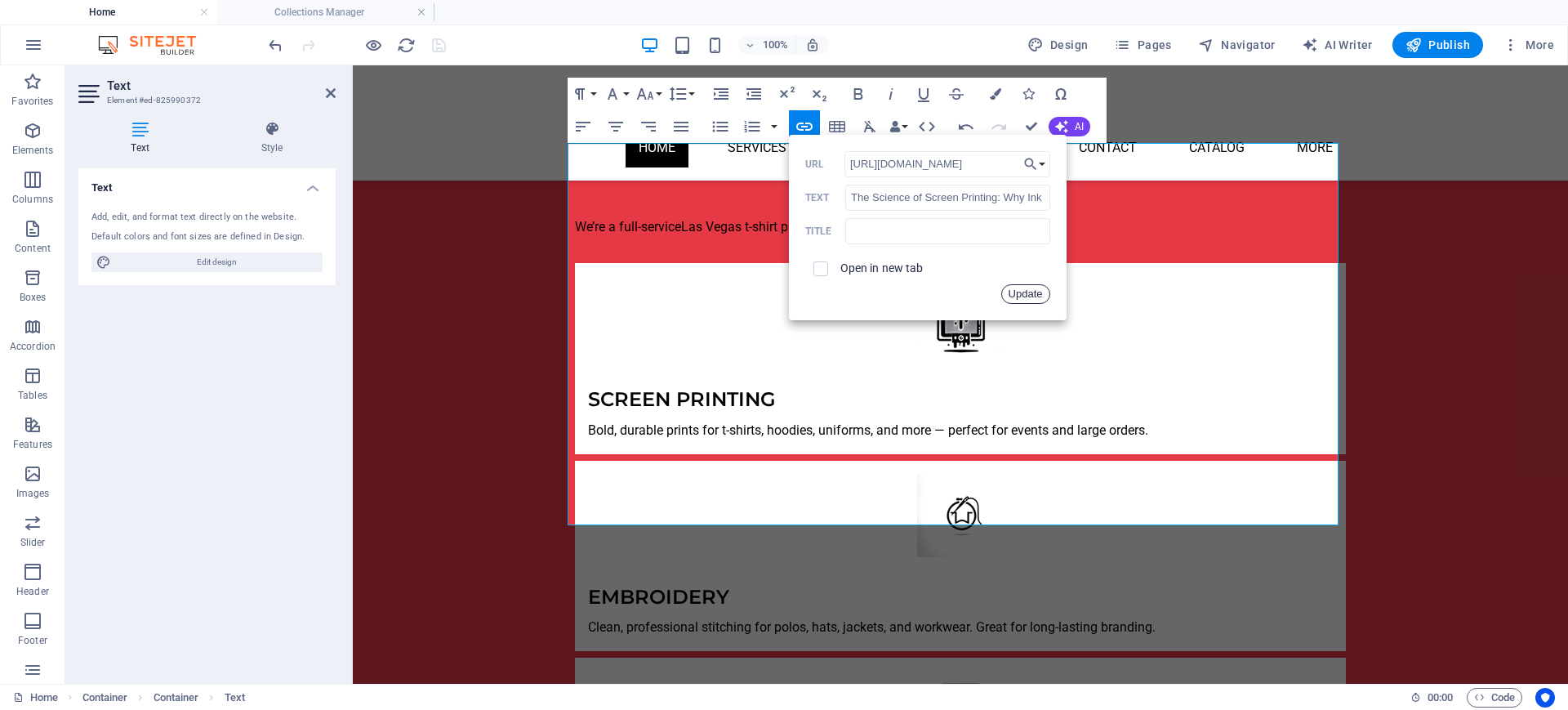
click at [1021, 292] on button "Update" at bounding box center [1025, 294] width 49 height 19
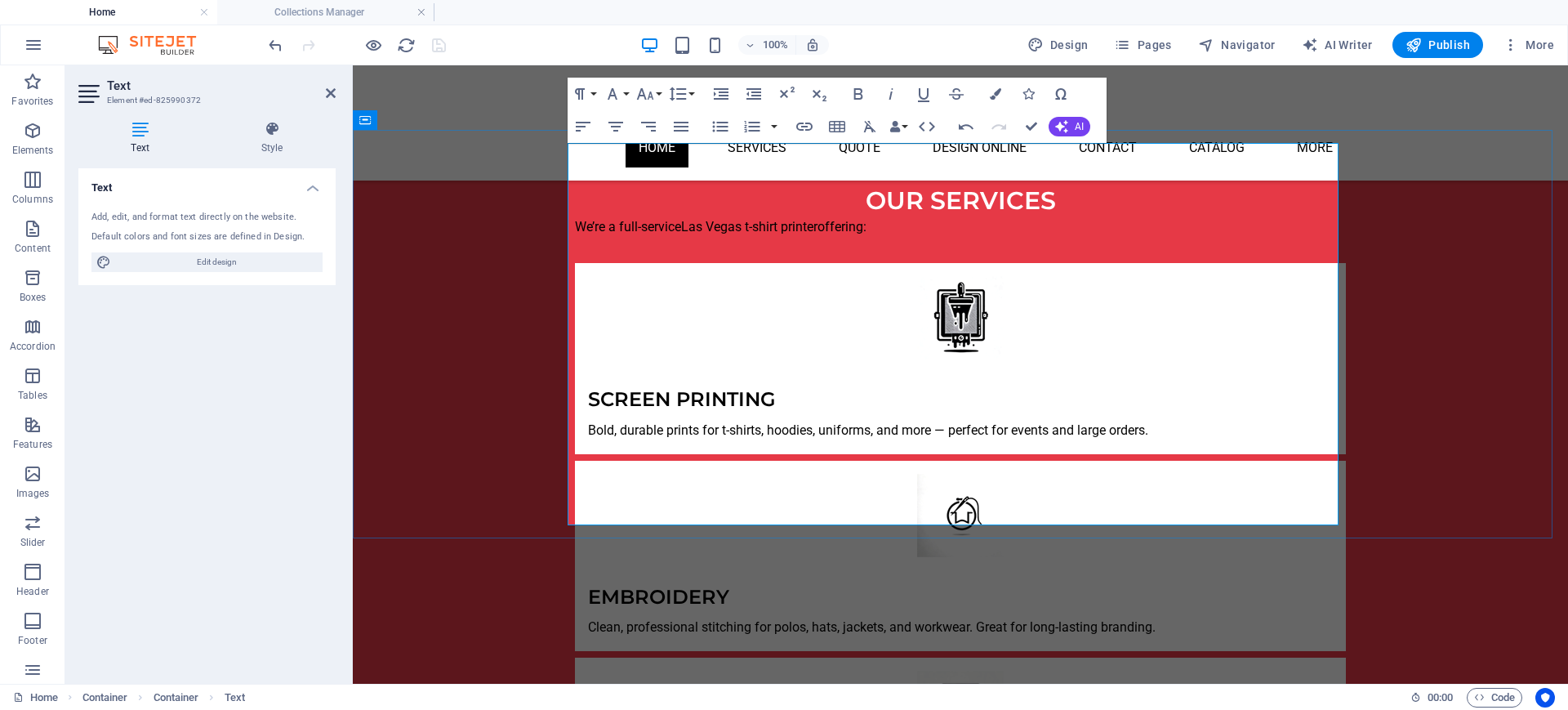
drag, startPoint x: 580, startPoint y: 431, endPoint x: 1057, endPoint y: 425, distance: 477.0
type input "[URL][DOMAIN_NAME]"
type input "The Psychology of Color in Custom T-Shirts: What Your Choice Says in [GEOGRAPHI…"
click at [804, 128] on icon "button" at bounding box center [804, 126] width 19 height 19
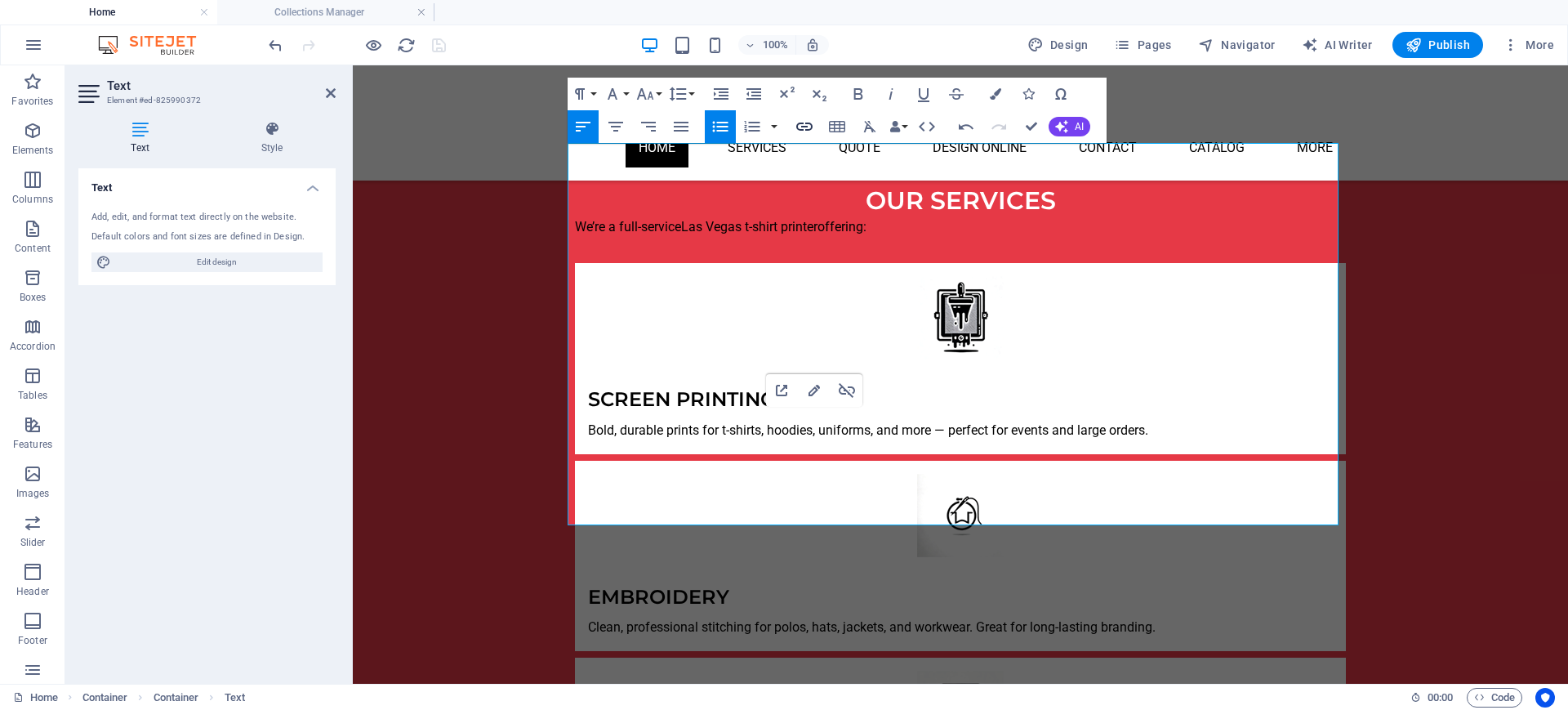
scroll to position [0, 110]
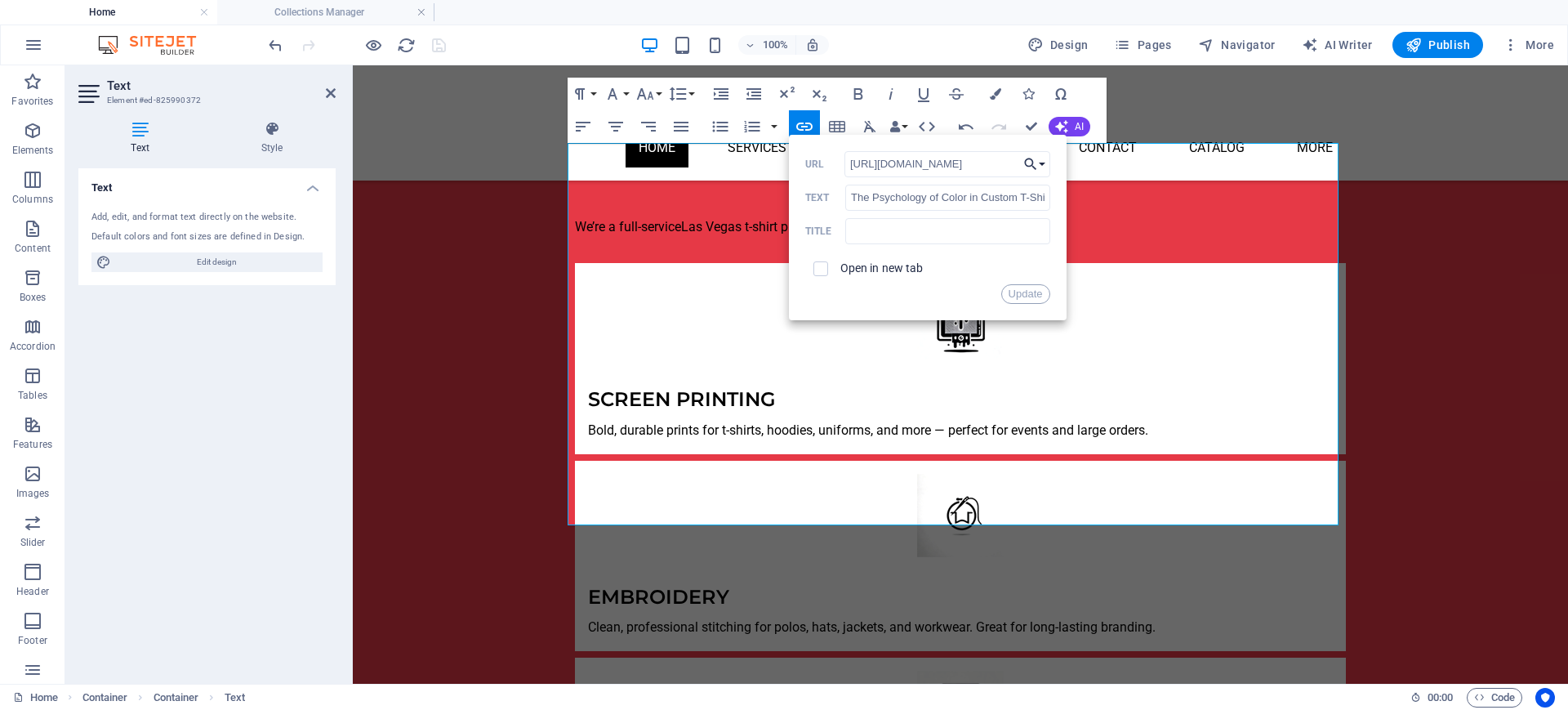
click at [1036, 164] on icon "button" at bounding box center [1030, 163] width 16 height 19
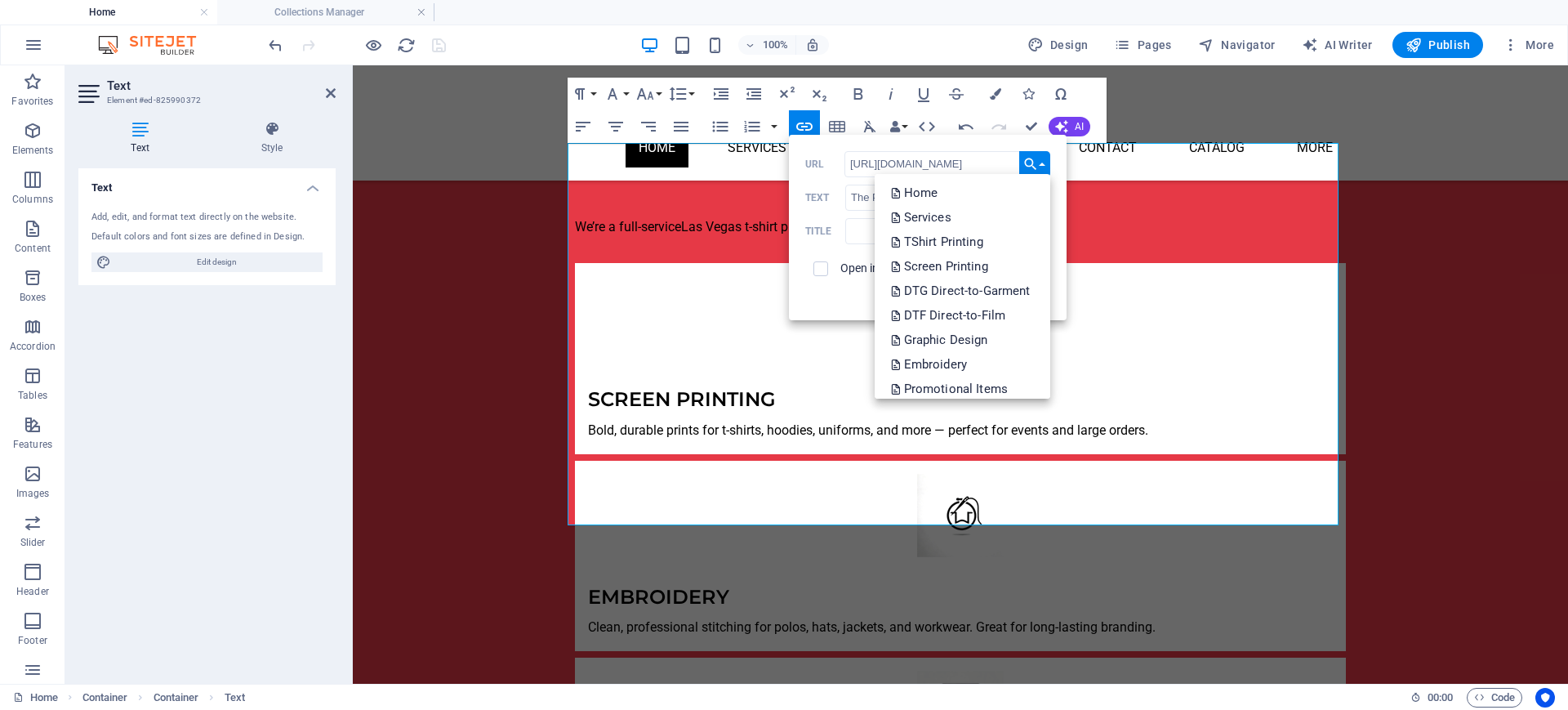
scroll to position [0, 0]
click at [988, 232] on link "TShirt Printing" at bounding box center [962, 241] width 176 height 24
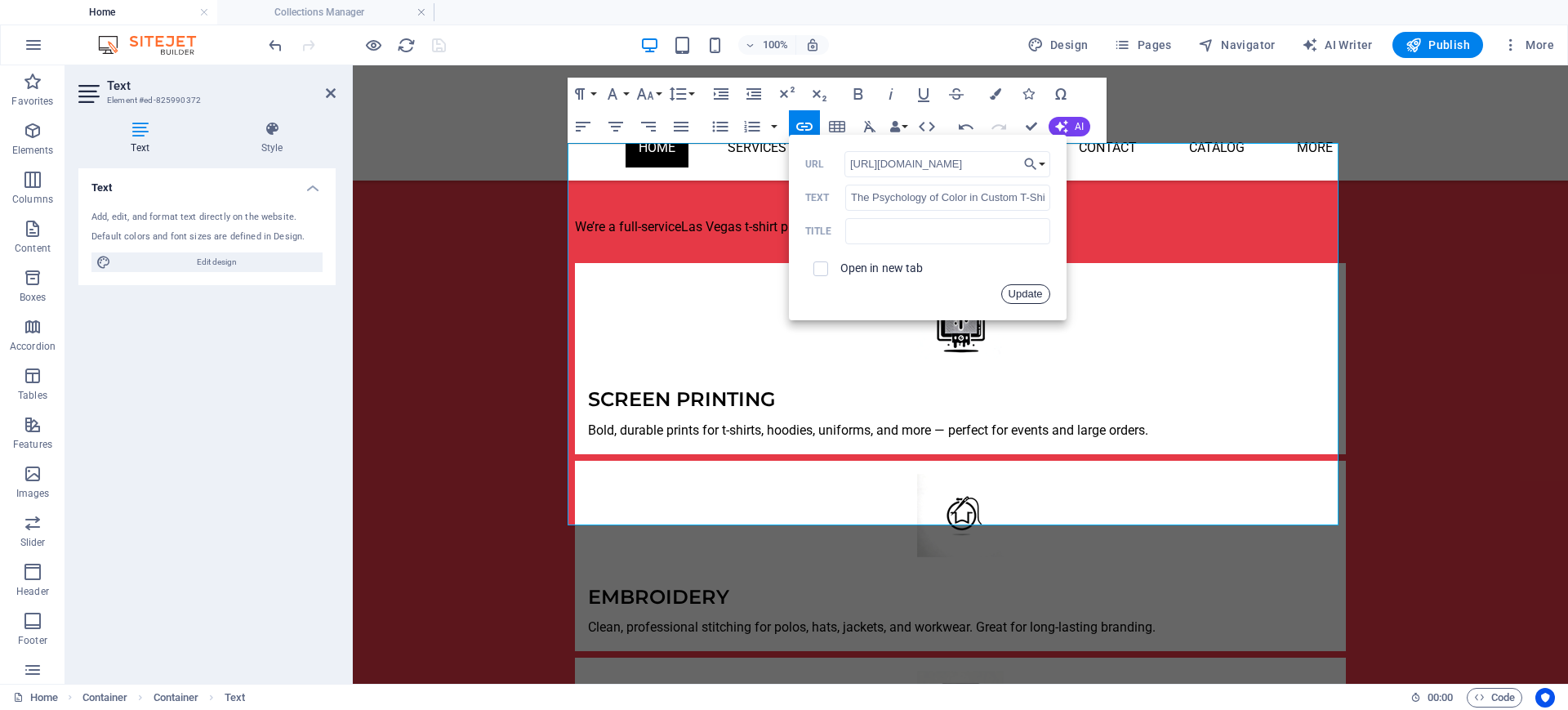
click at [1016, 292] on button "Update" at bounding box center [1025, 294] width 49 height 19
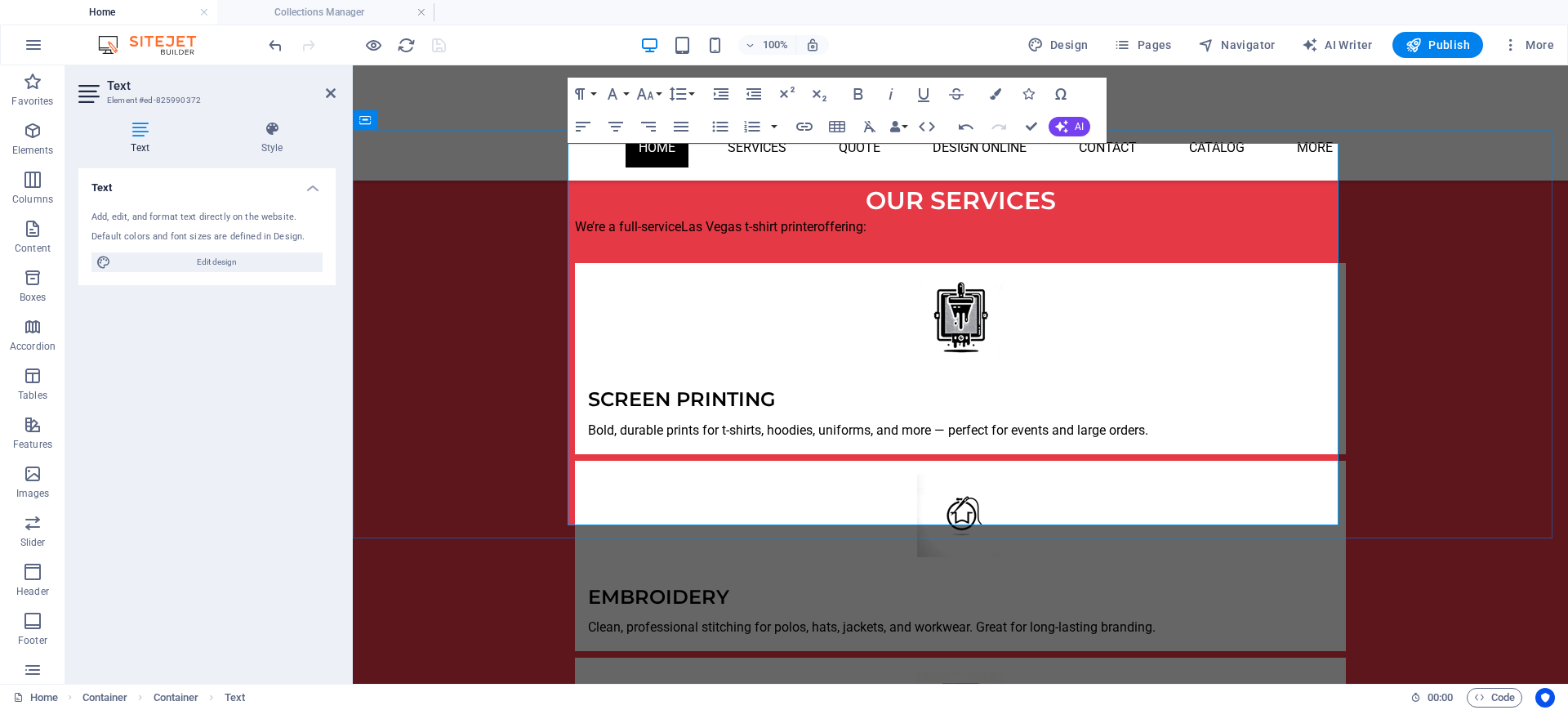
drag, startPoint x: 1008, startPoint y: 455, endPoint x: 581, endPoint y: 456, distance: 427.0
type input "/t-shirt-printing"
type input "The Science of Screen Printing: Why Ink Chemistry Matters in the Desert"
click at [810, 125] on icon "button" at bounding box center [803, 127] width 16 height 8
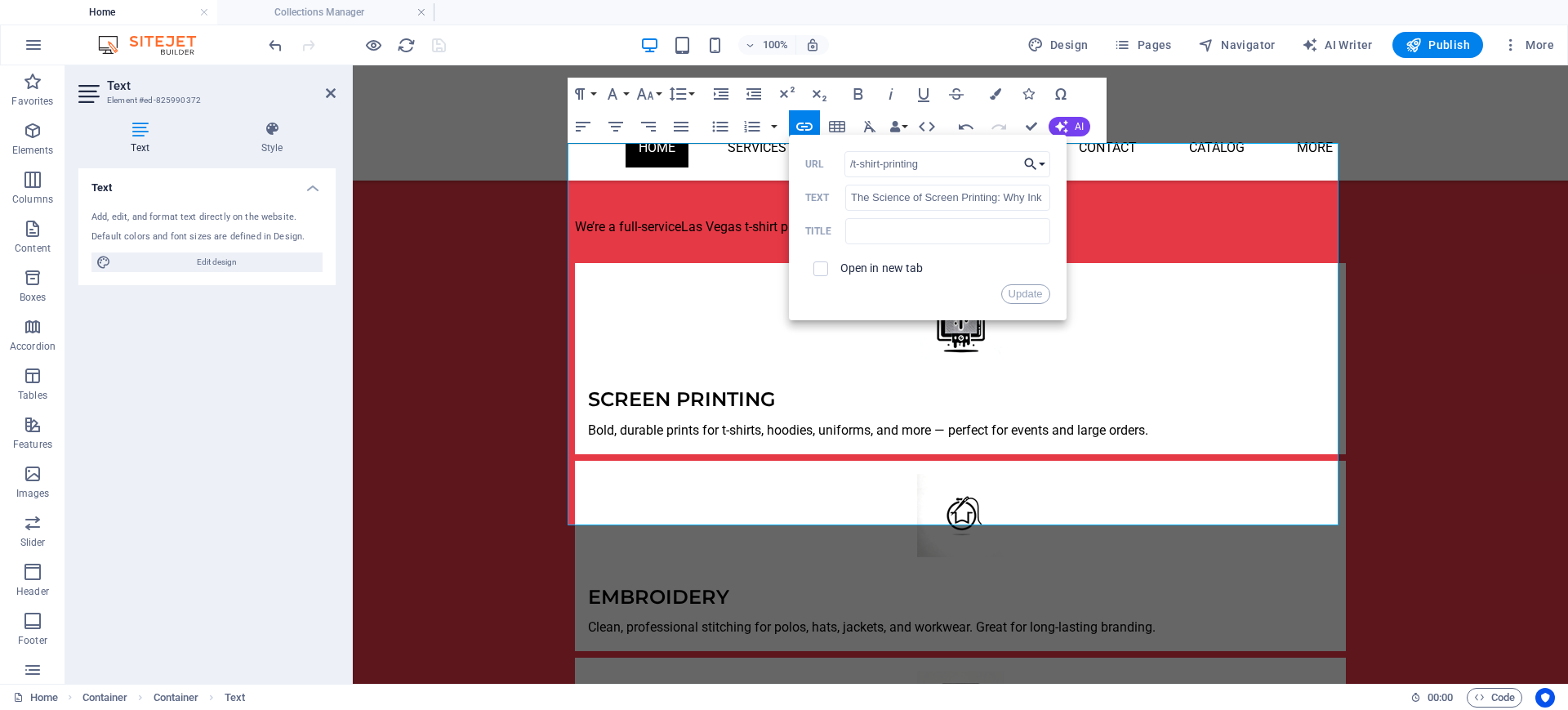
click at [1045, 161] on button "Choose Link" at bounding box center [1035, 164] width 31 height 26
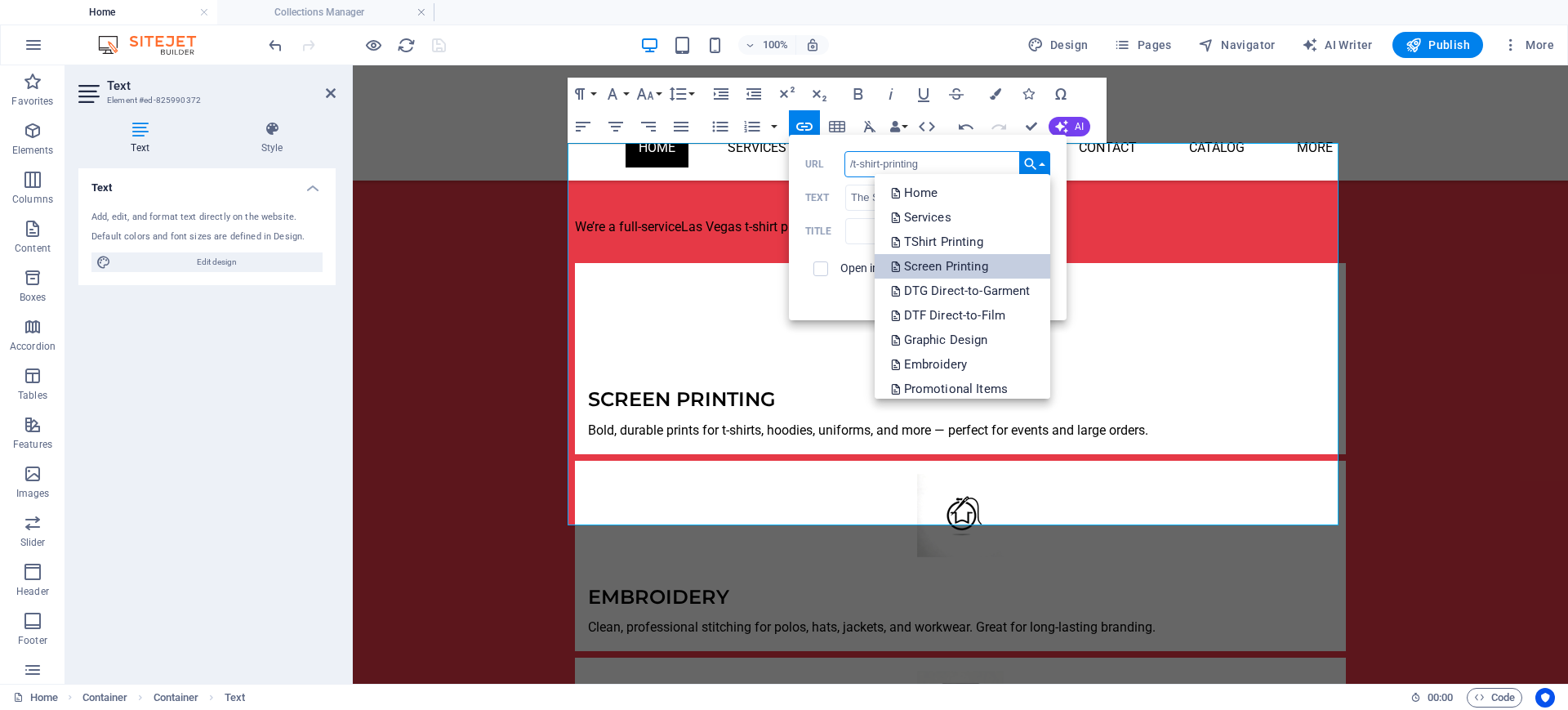
click at [994, 262] on link "Screen Printing" at bounding box center [962, 266] width 176 height 24
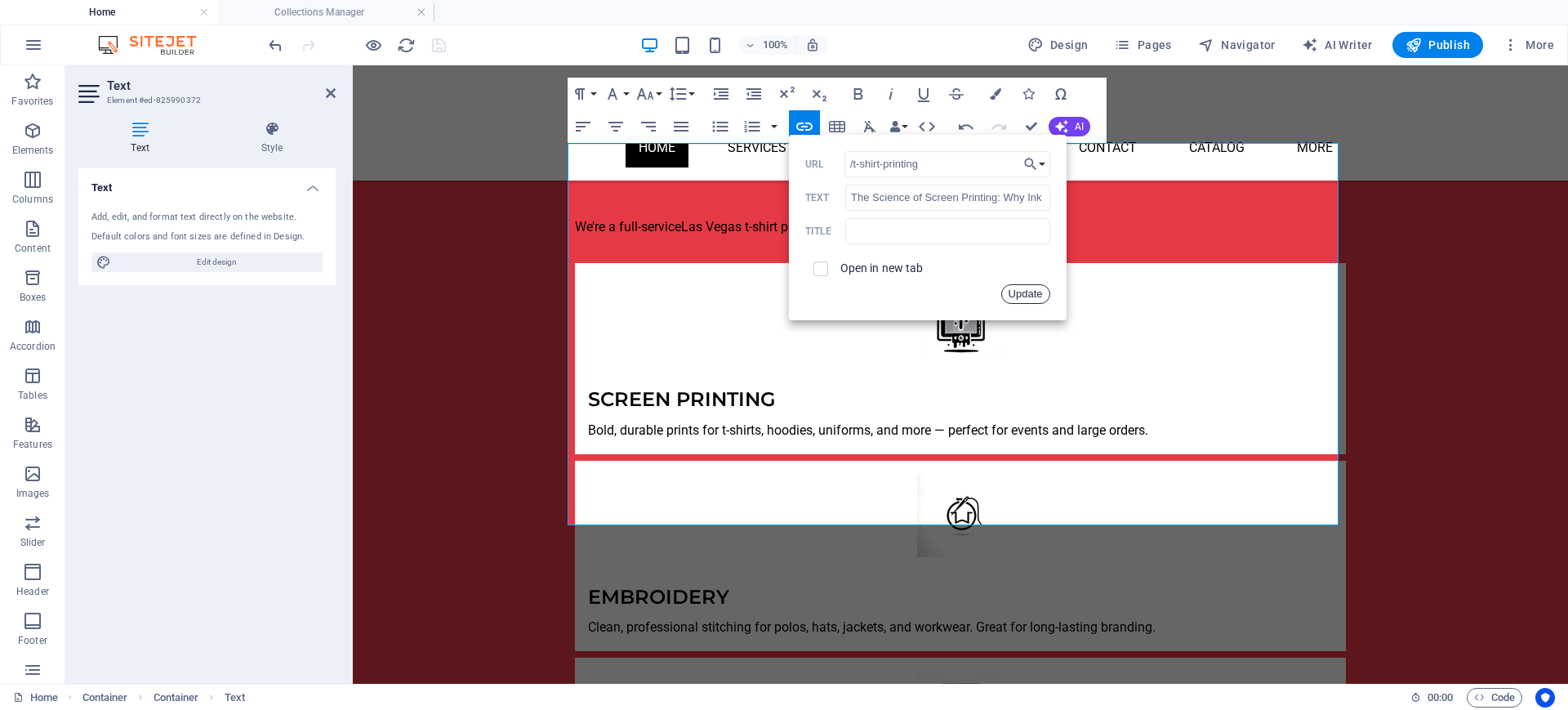
click at [1015, 292] on button "Update" at bounding box center [1025, 294] width 49 height 19
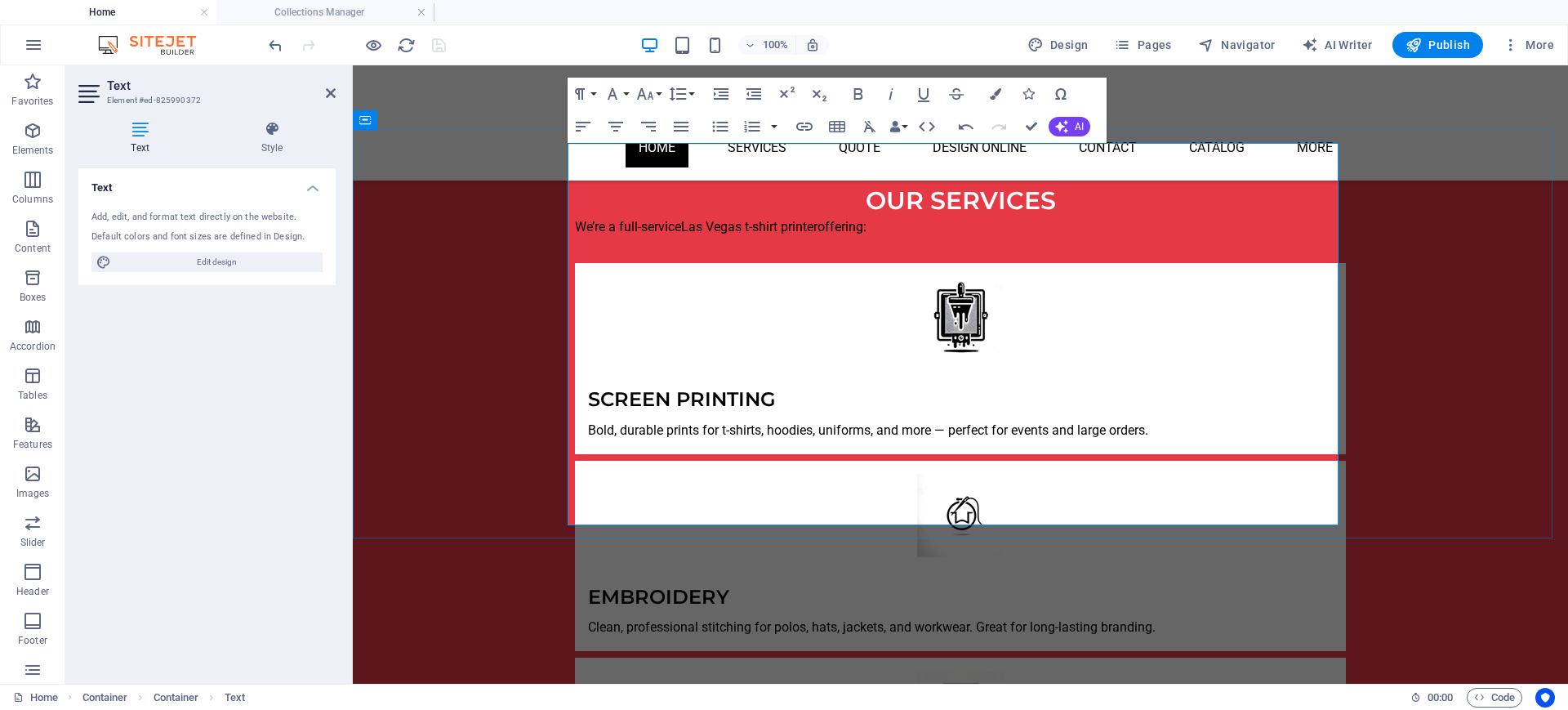
drag, startPoint x: 909, startPoint y: 493, endPoint x: 646, endPoint y: 469, distance: 264.1
type input "/screen-printing"
type input "Behind the Scenes: A Day Inside a [GEOGRAPHIC_DATA] Print Shop"
click at [798, 134] on icon "button" at bounding box center [804, 126] width 19 height 19
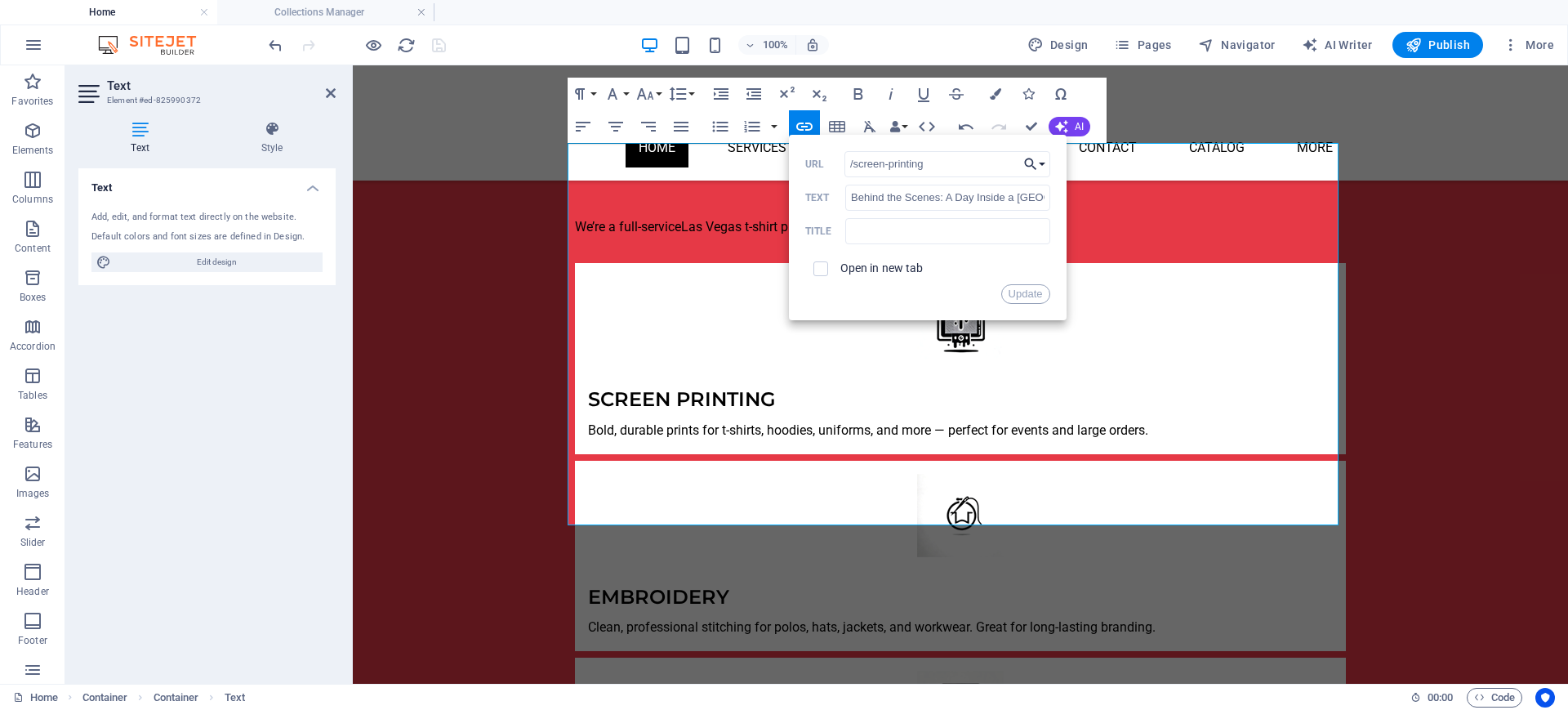
click at [1036, 160] on icon "button" at bounding box center [1030, 163] width 16 height 19
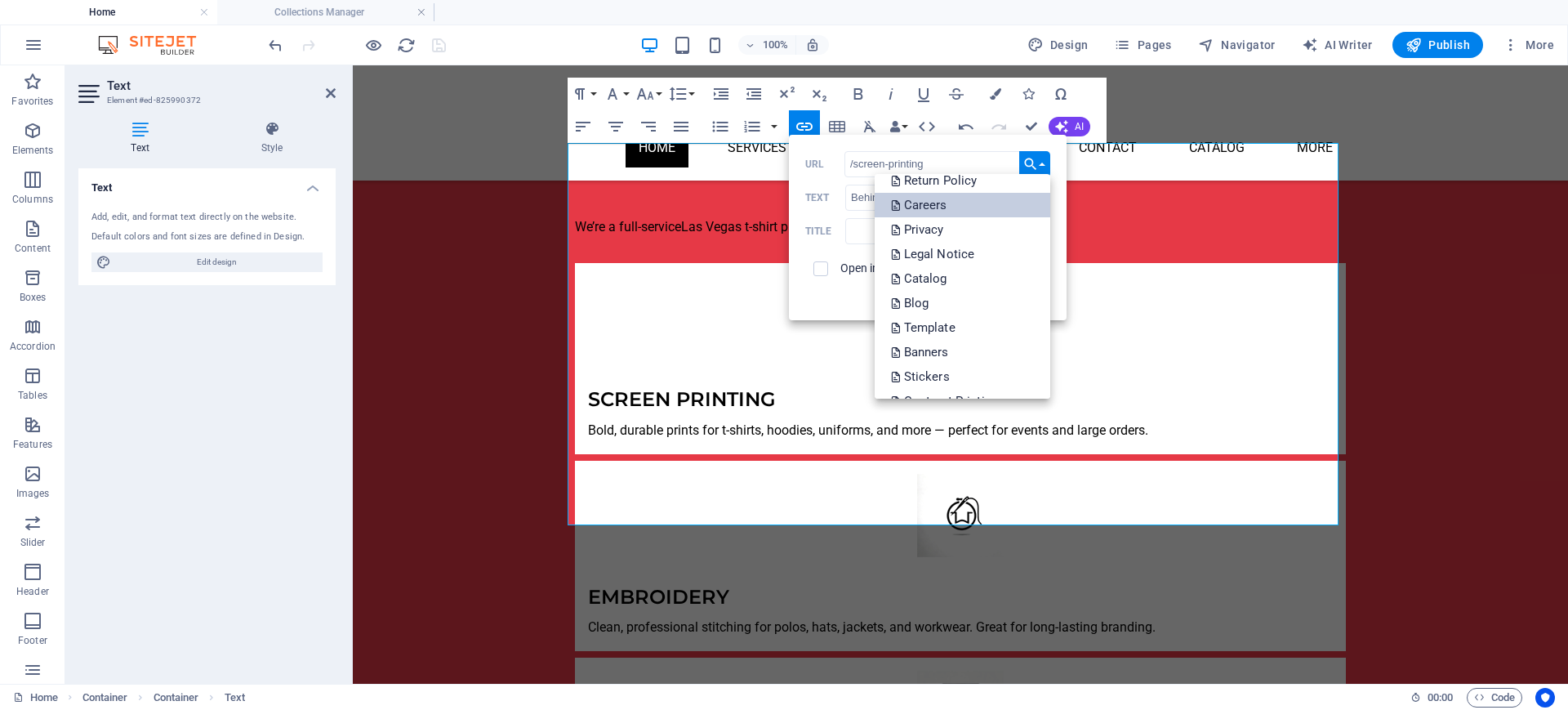
scroll to position [408, 0]
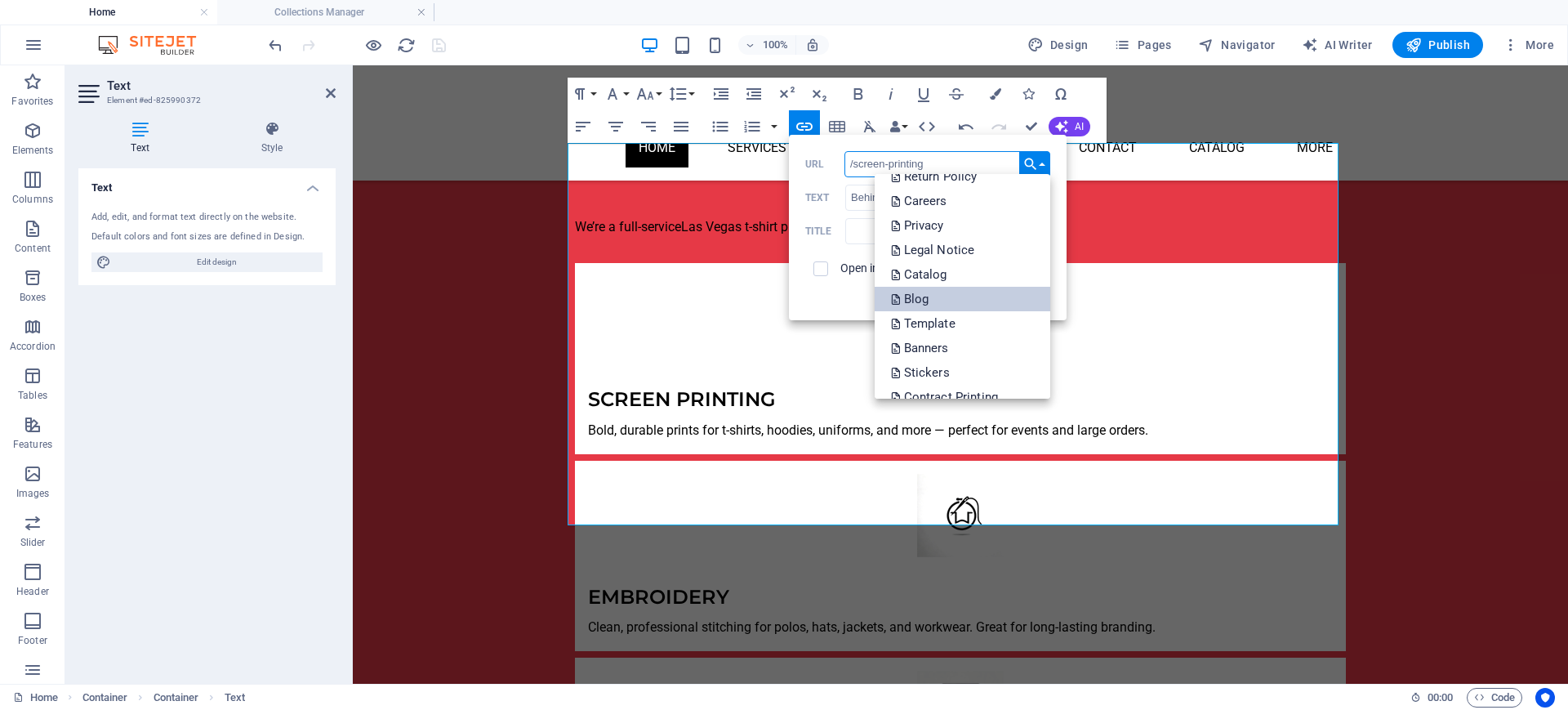
click at [949, 307] on link "Blog" at bounding box center [962, 299] width 176 height 24
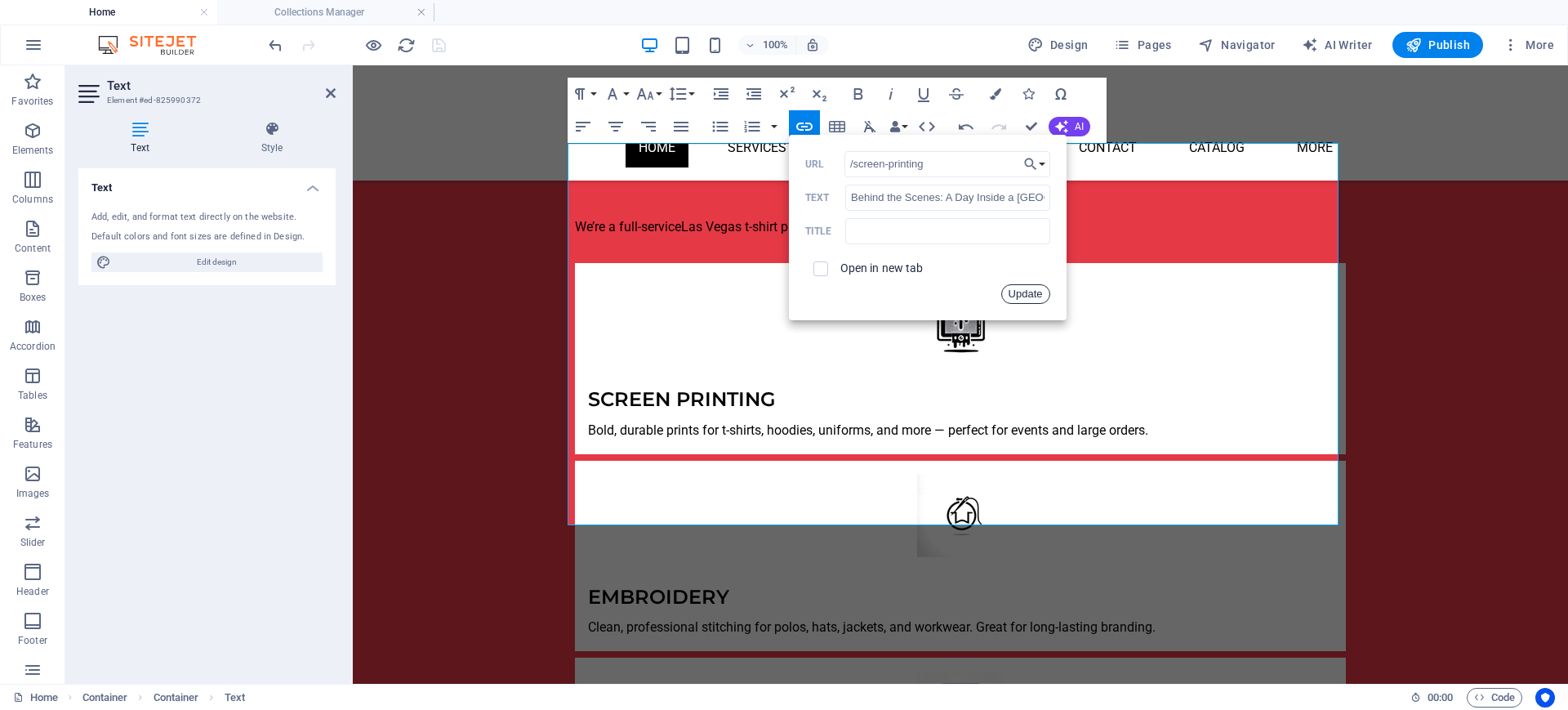
click at [1022, 289] on button "Update" at bounding box center [1025, 294] width 49 height 19
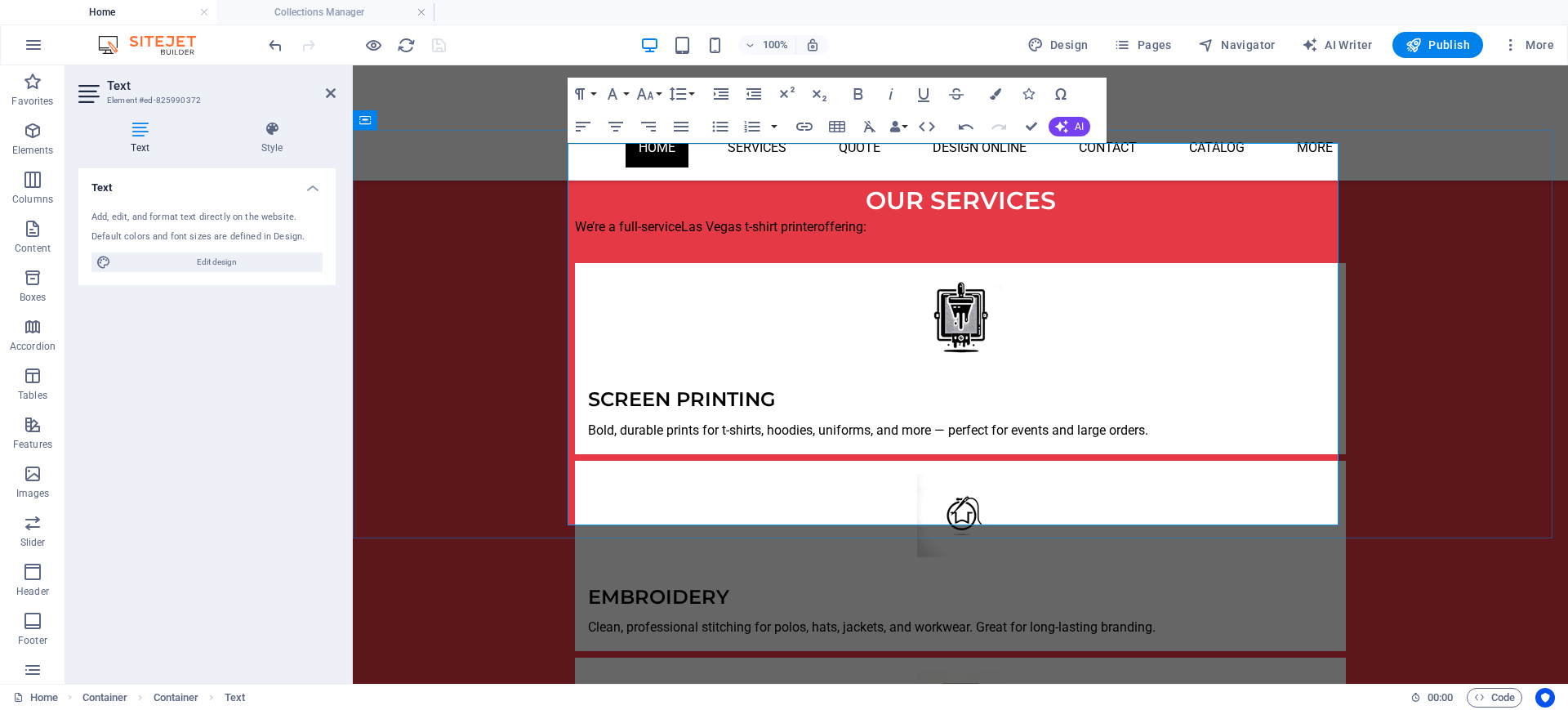
drag, startPoint x: 1093, startPoint y: 432, endPoint x: 1052, endPoint y: 436, distance: 41.2
copy li "- NEW"
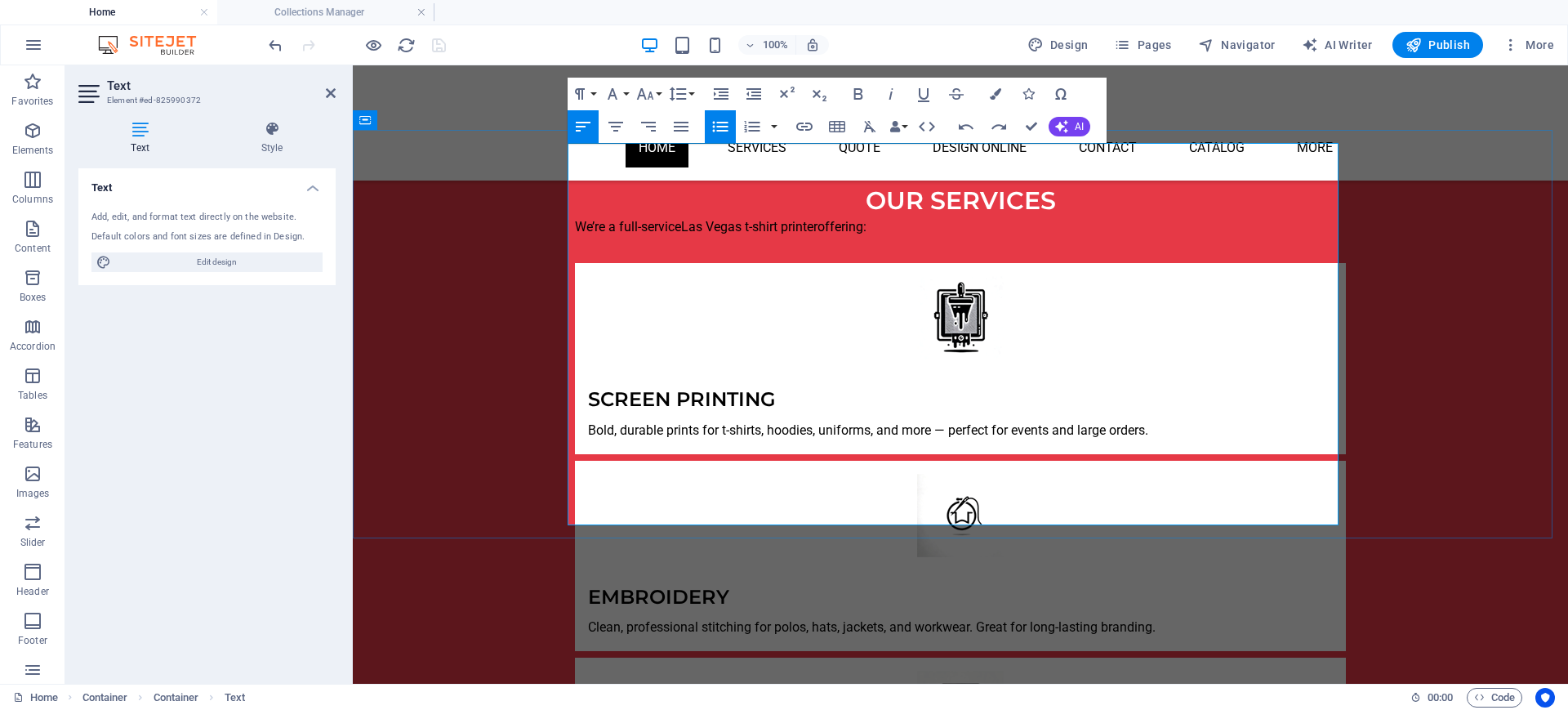
drag, startPoint x: 936, startPoint y: 495, endPoint x: 908, endPoint y: 502, distance: 28.9
drag, startPoint x: 1043, startPoint y: 471, endPoint x: 995, endPoint y: 476, distance: 48.3
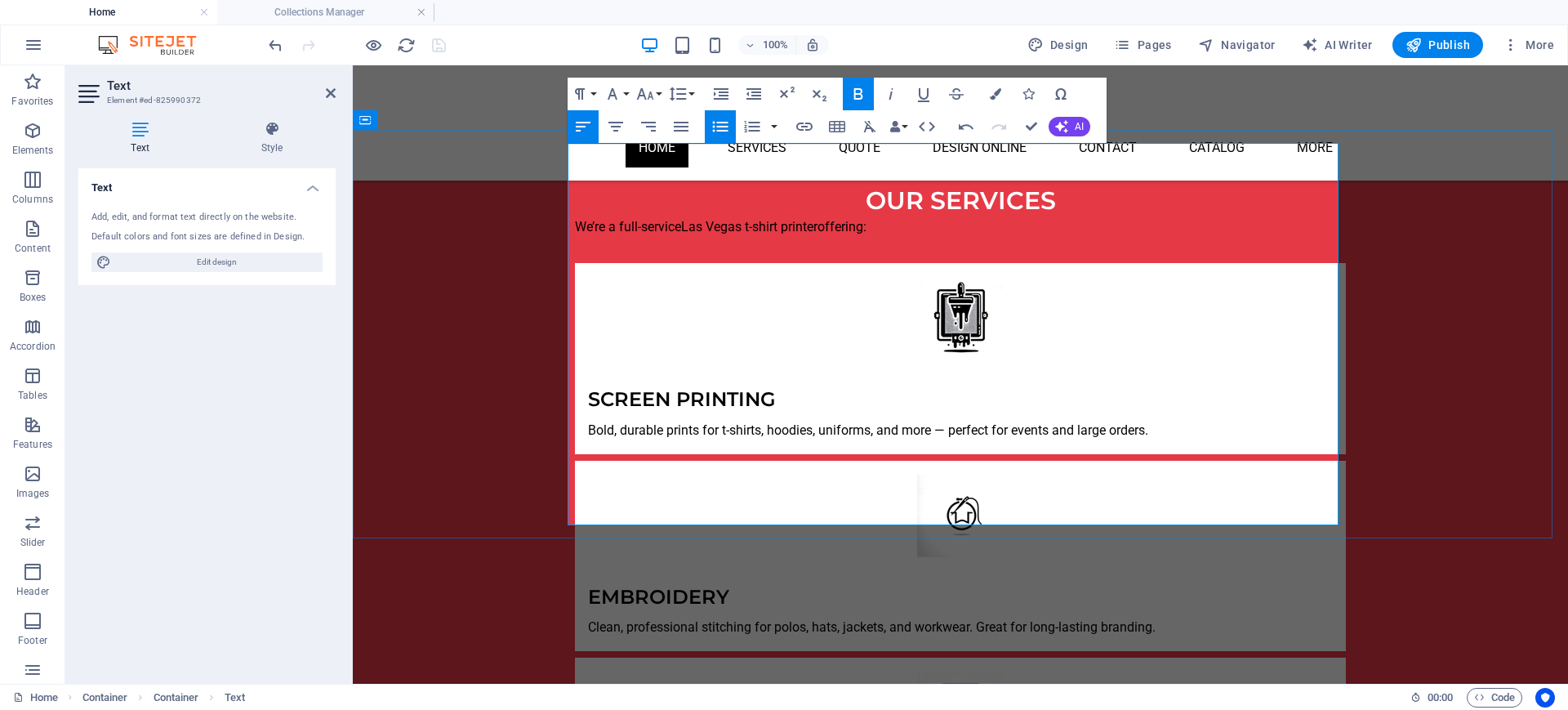
drag, startPoint x: 1036, startPoint y: 453, endPoint x: 1001, endPoint y: 458, distance: 35.4
drag, startPoint x: 1094, startPoint y: 432, endPoint x: 1057, endPoint y: 432, distance: 37.0
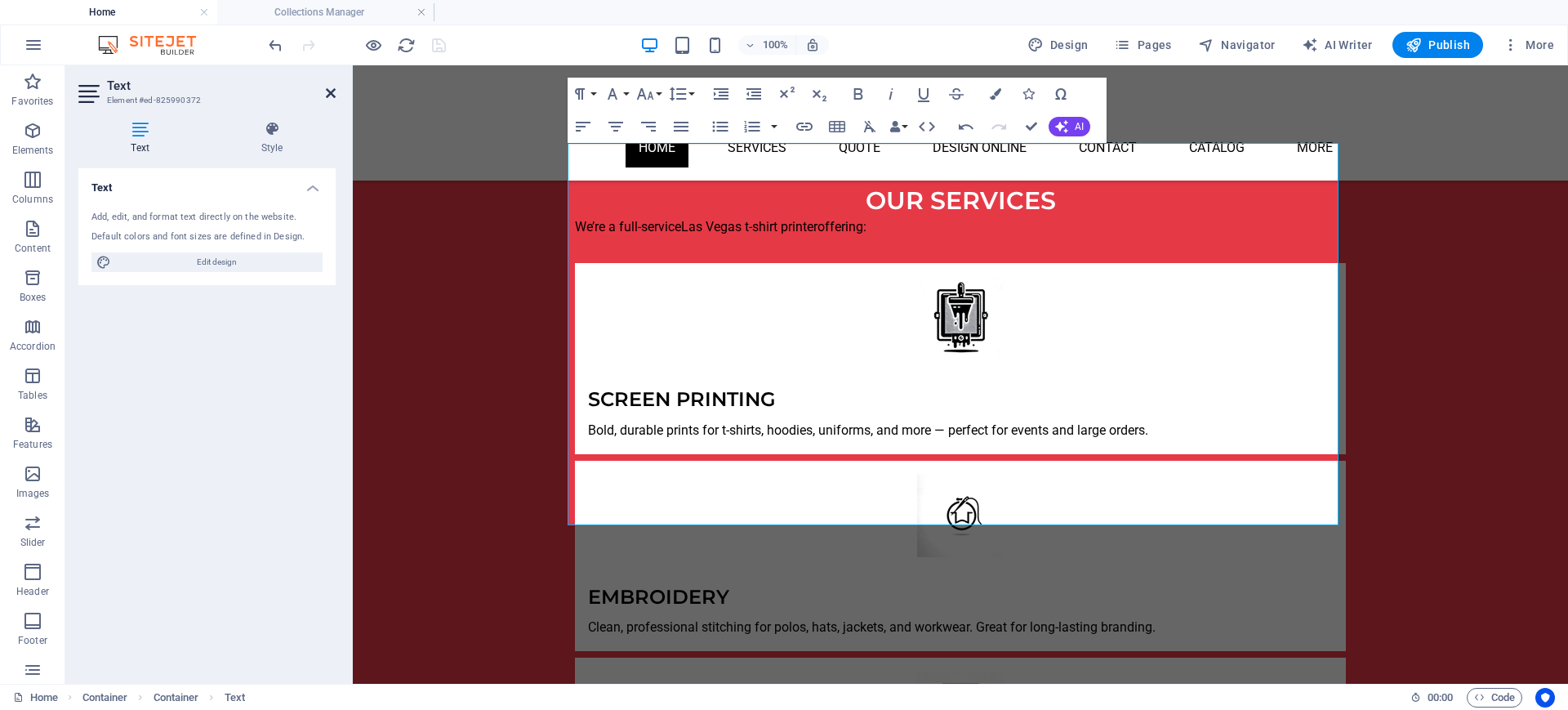
click at [326, 92] on icon at bounding box center [331, 93] width 10 height 13
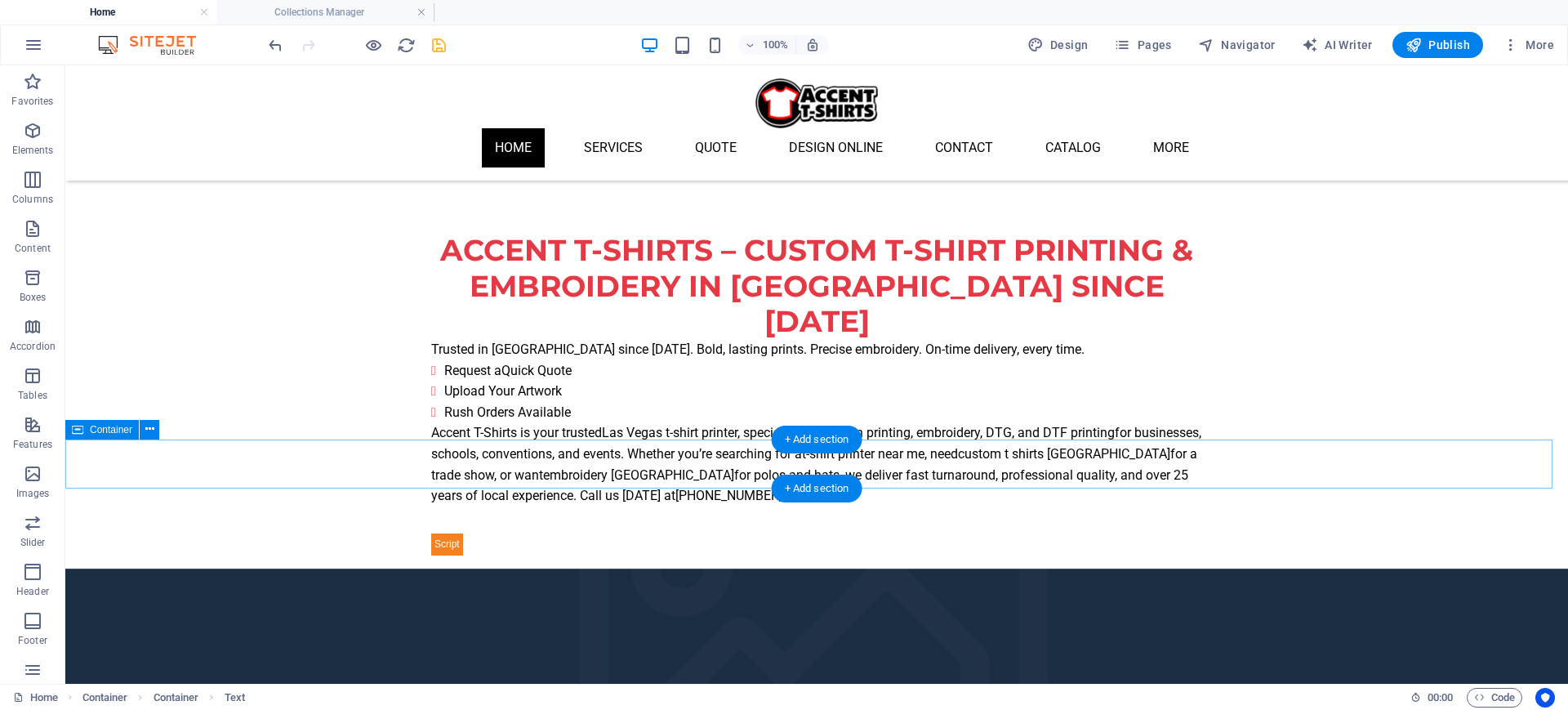
scroll to position [0, 0]
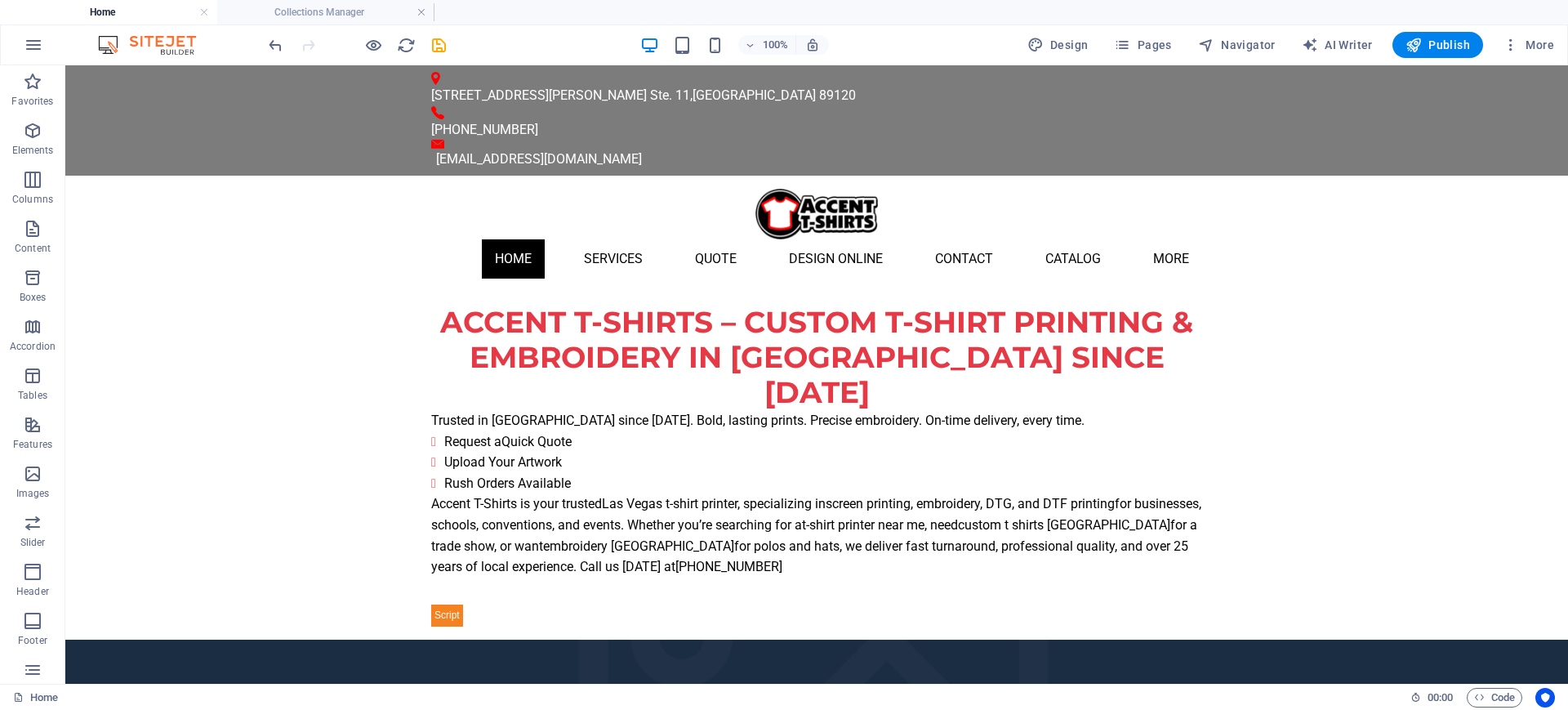
click at [442, 50] on icon "save" at bounding box center [439, 45] width 19 height 19
click at [1253, 42] on span "Publish" at bounding box center [1438, 45] width 65 height 16
